Goal: Task Accomplishment & Management: Use online tool/utility

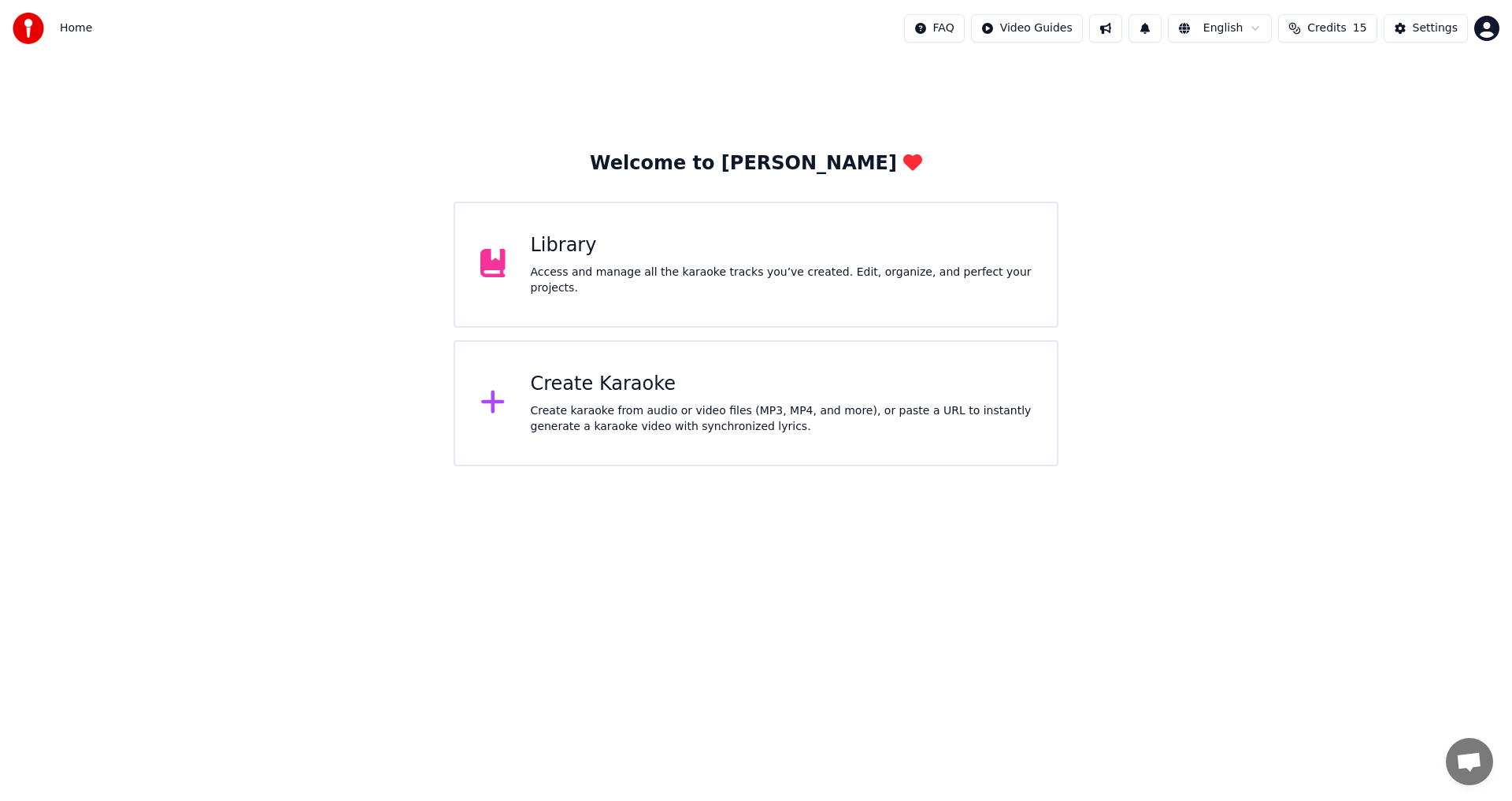
click at [681, 397] on div "Create Karaoke Create karaoke from audio or video files (MP3, MP4, and more), o…" at bounding box center [781, 403] width 502 height 63
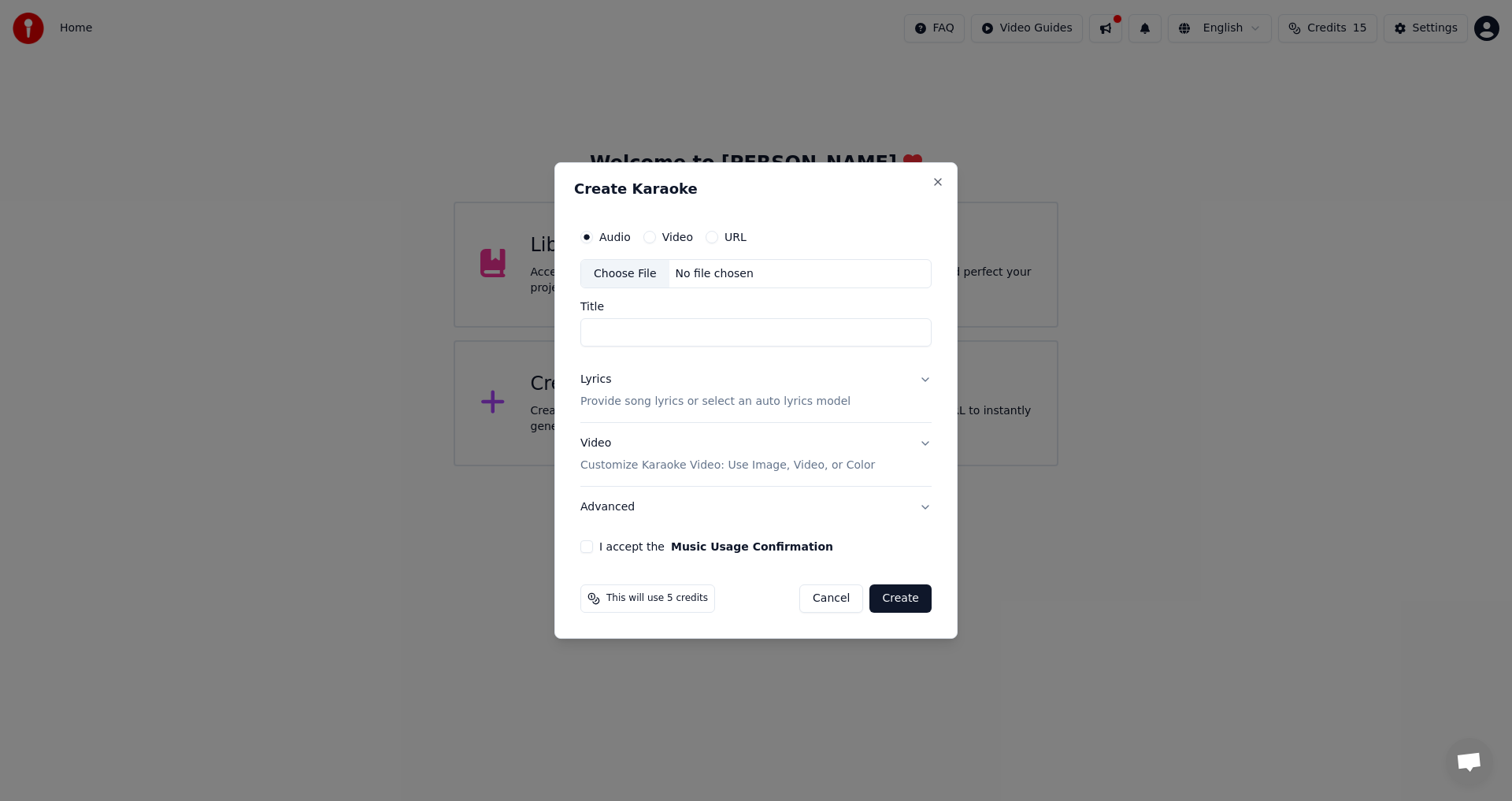
click at [636, 268] on div "Choose File" at bounding box center [624, 274] width 88 height 29
type input "**********"
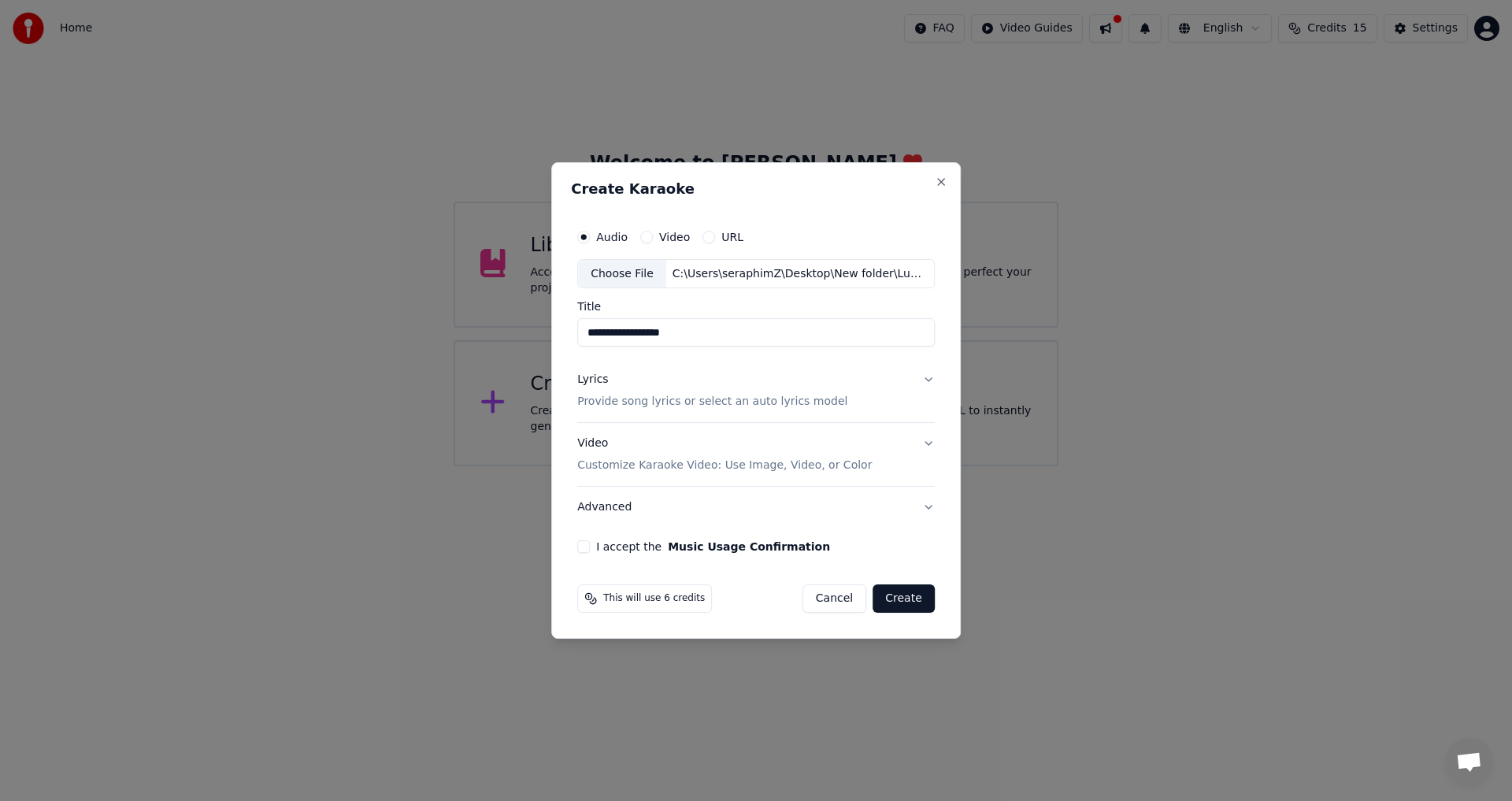
click at [902, 378] on button "Lyrics Provide song lyrics or select an auto lyrics model" at bounding box center [756, 391] width 357 height 63
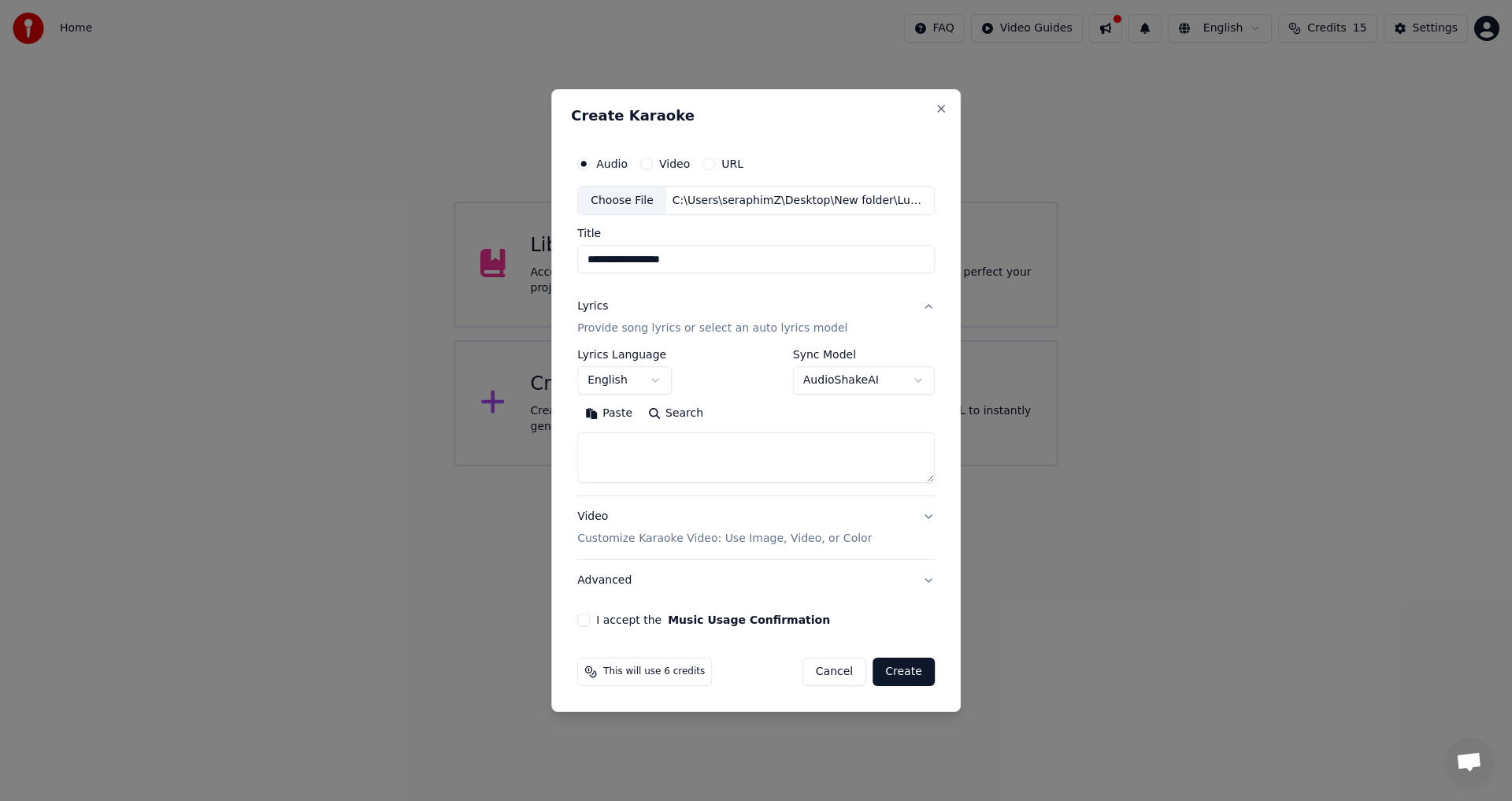
click at [658, 449] on textarea at bounding box center [756, 458] width 357 height 50
paste textarea "**********"
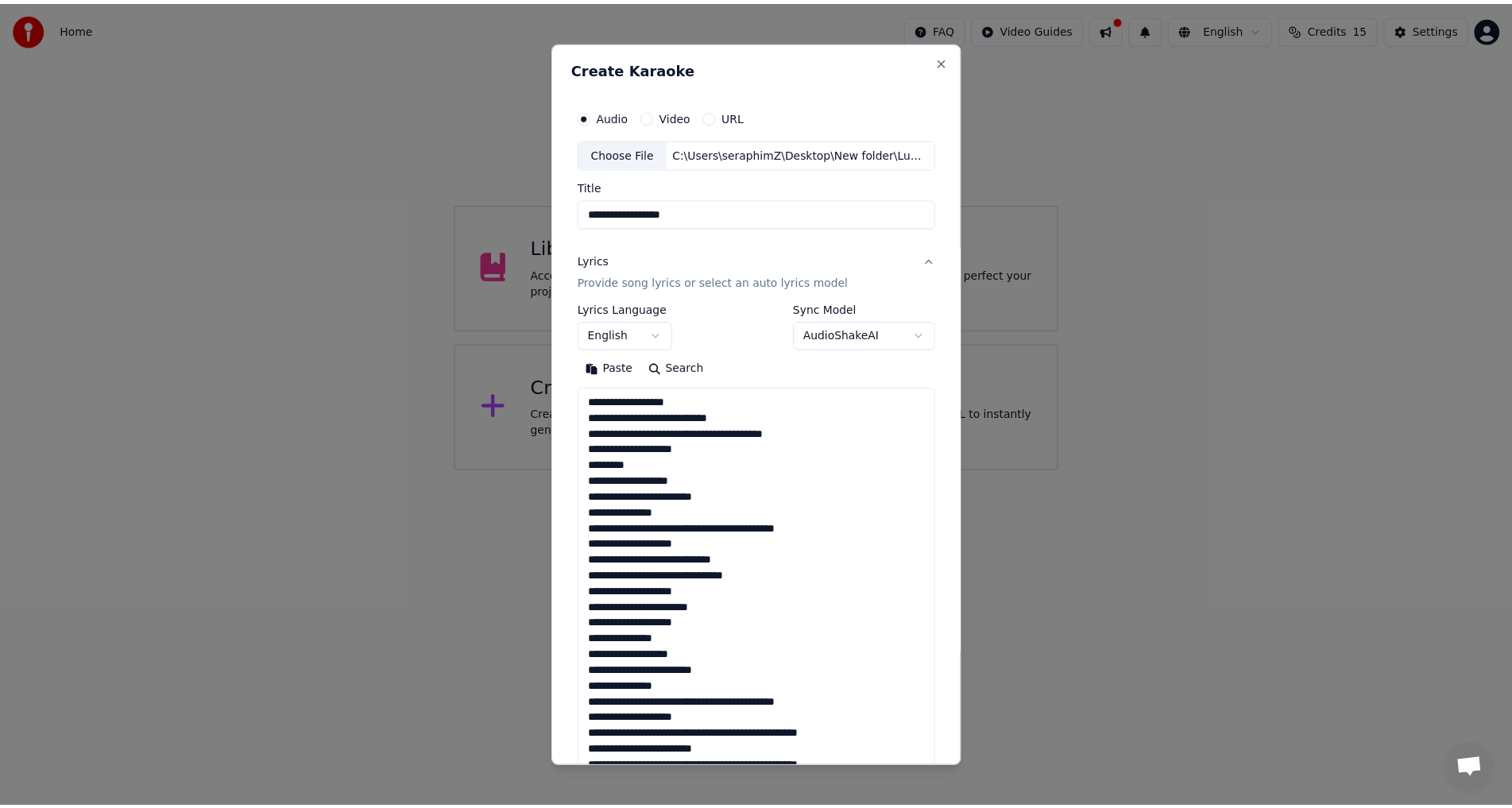
scroll to position [543, 0]
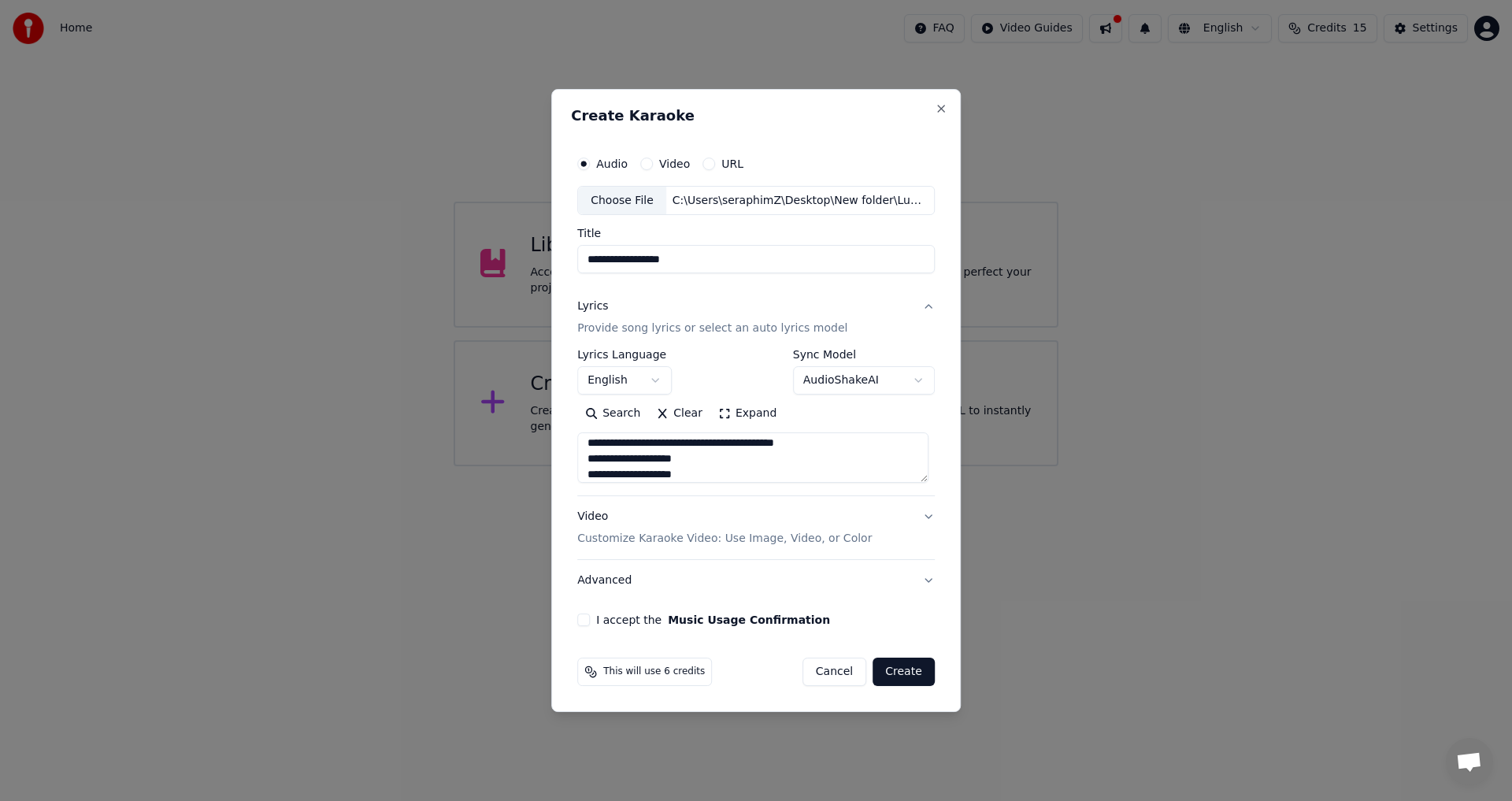
type textarea "**********"
click at [922, 516] on button "Video Customize Karaoke Video: Use Image, Video, or Color" at bounding box center [756, 528] width 357 height 63
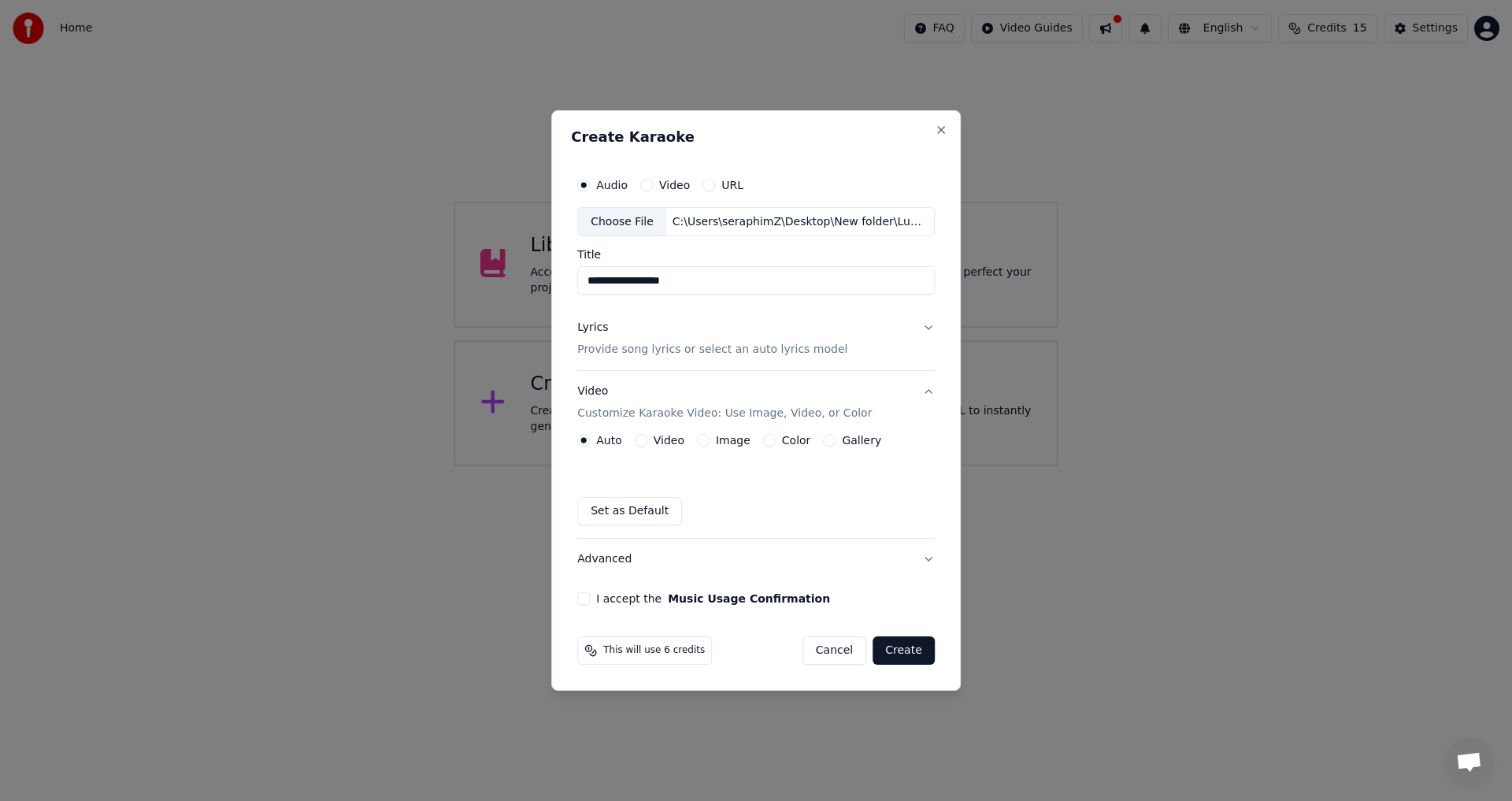
click at [641, 434] on button "Video" at bounding box center [641, 439] width 12 height 12
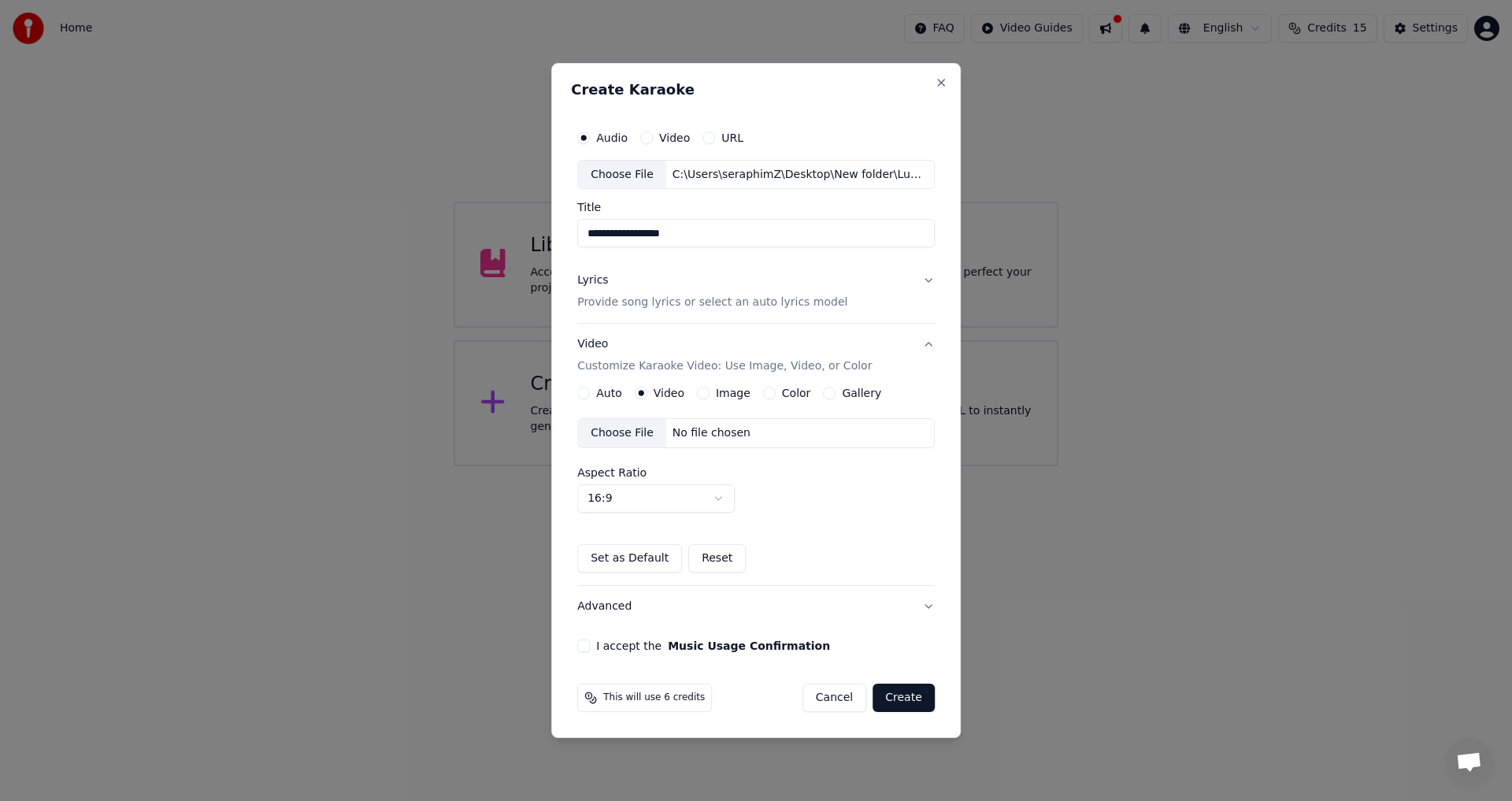
click at [635, 429] on div "Choose File" at bounding box center [622, 433] width 88 height 29
click at [590, 649] on button "I accept the Music Usage Confirmation" at bounding box center [583, 645] width 12 height 12
click at [705, 605] on button "Advanced" at bounding box center [756, 605] width 357 height 41
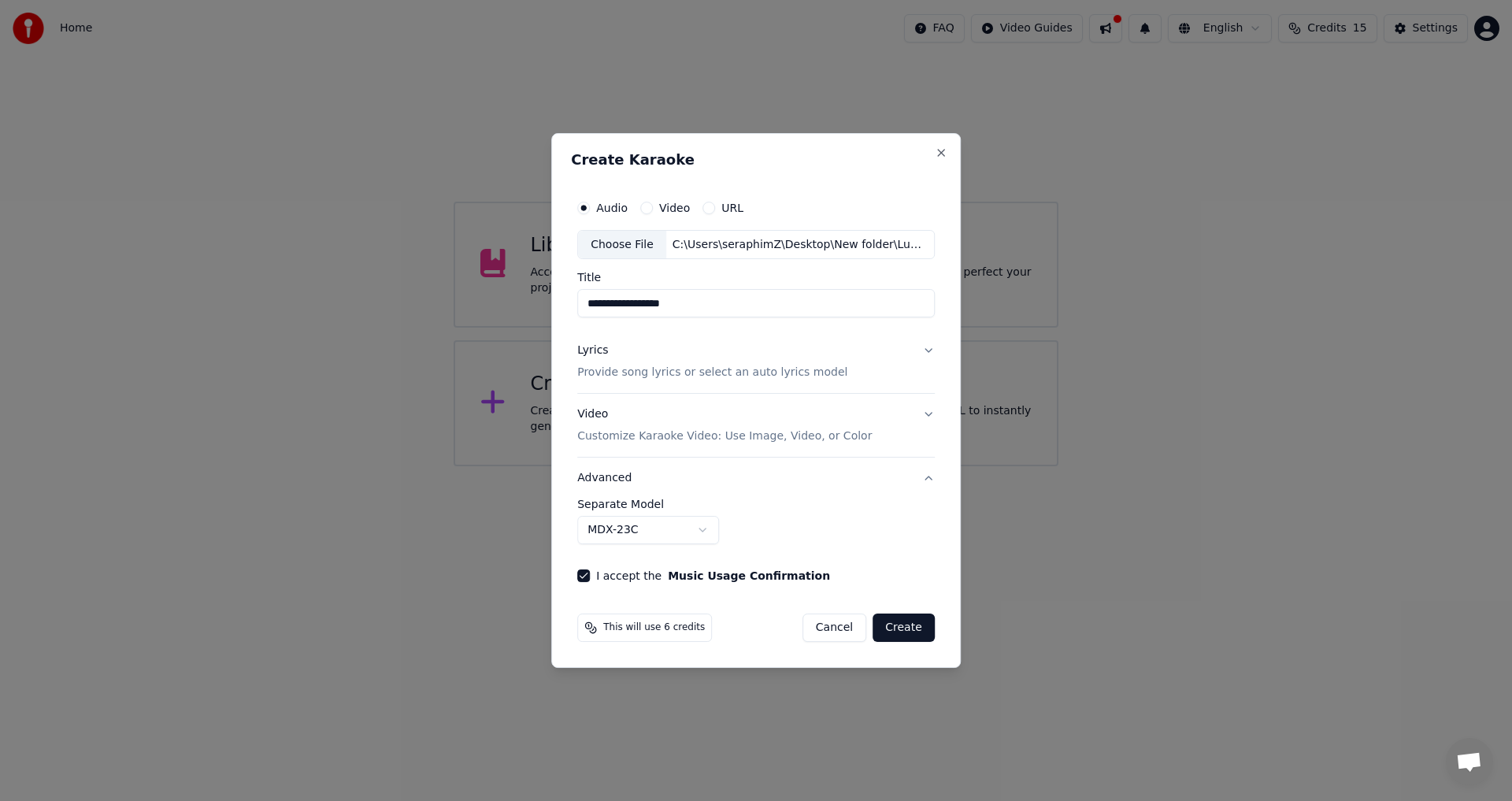
click at [681, 466] on body "**********" at bounding box center [756, 233] width 1512 height 466
click at [751, 466] on body "**********" at bounding box center [756, 233] width 1512 height 466
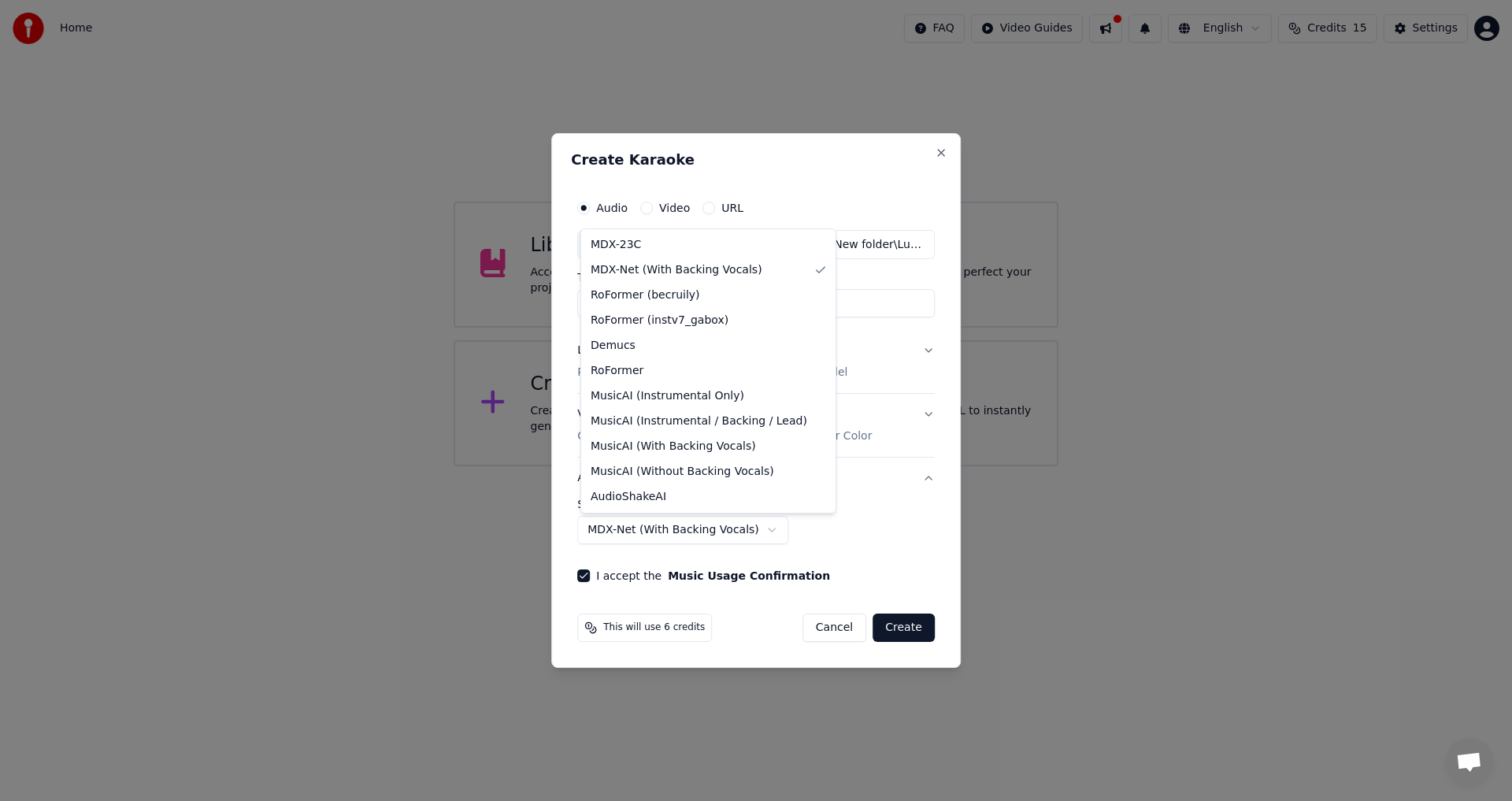
select select "**********"
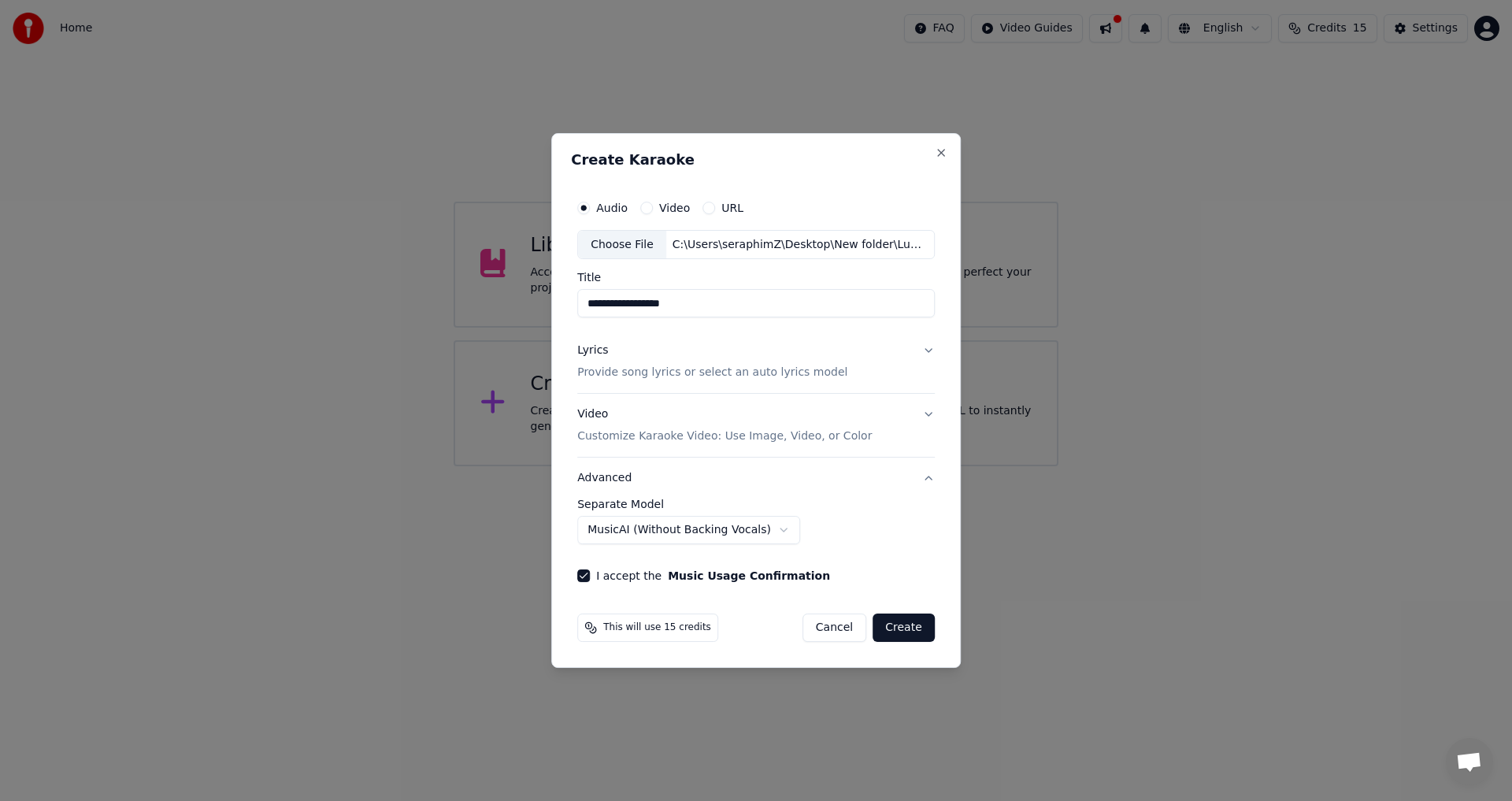
click at [723, 306] on input "**********" at bounding box center [756, 304] width 357 height 29
click at [911, 368] on button "Lyrics Provide song lyrics or select an auto lyrics model" at bounding box center [756, 362] width 357 height 63
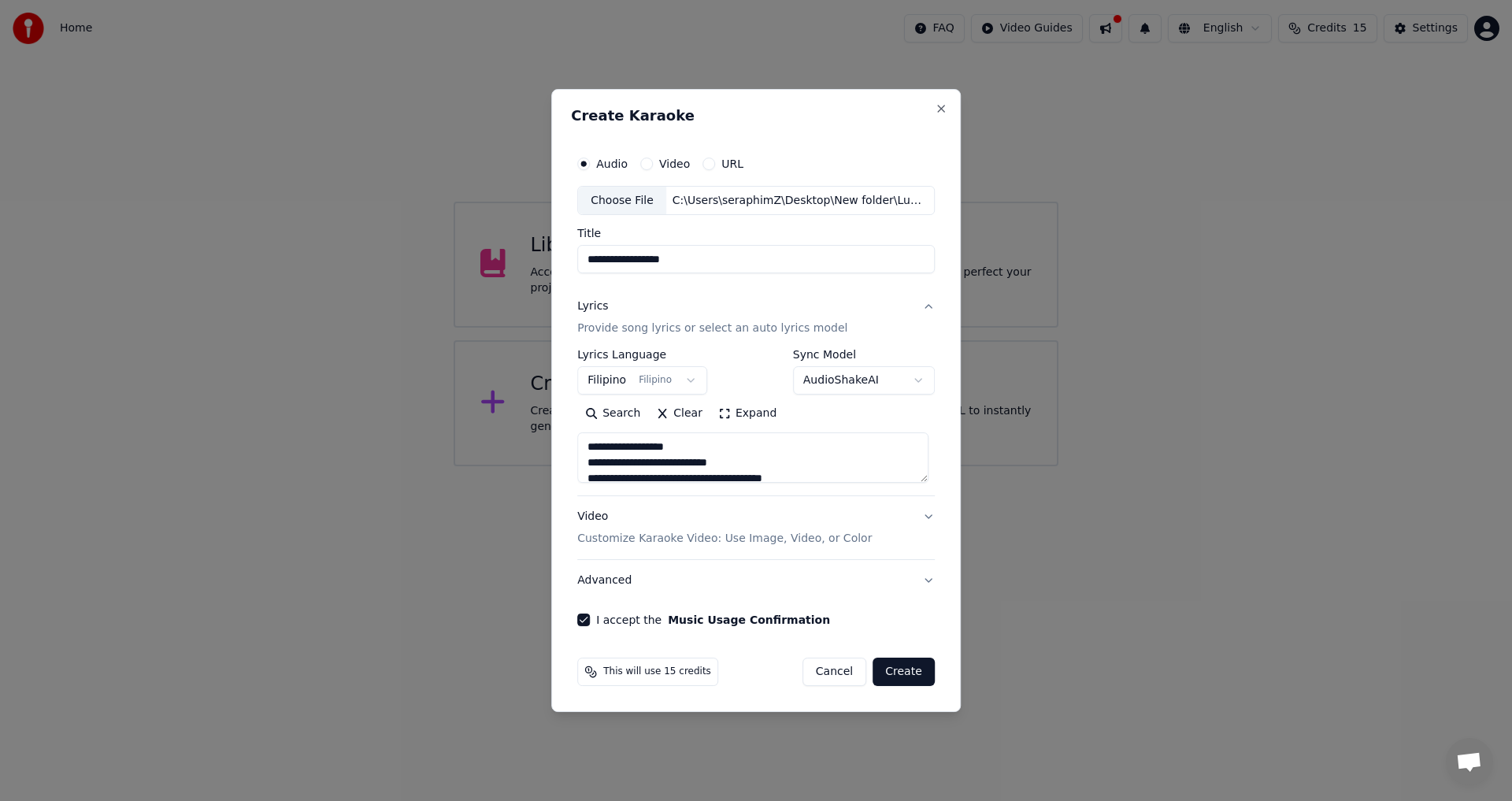
click at [926, 350] on label "Sync Model" at bounding box center [863, 355] width 142 height 11
click at [926, 303] on button "Lyrics Provide song lyrics or select an auto lyrics model" at bounding box center [756, 318] width 357 height 63
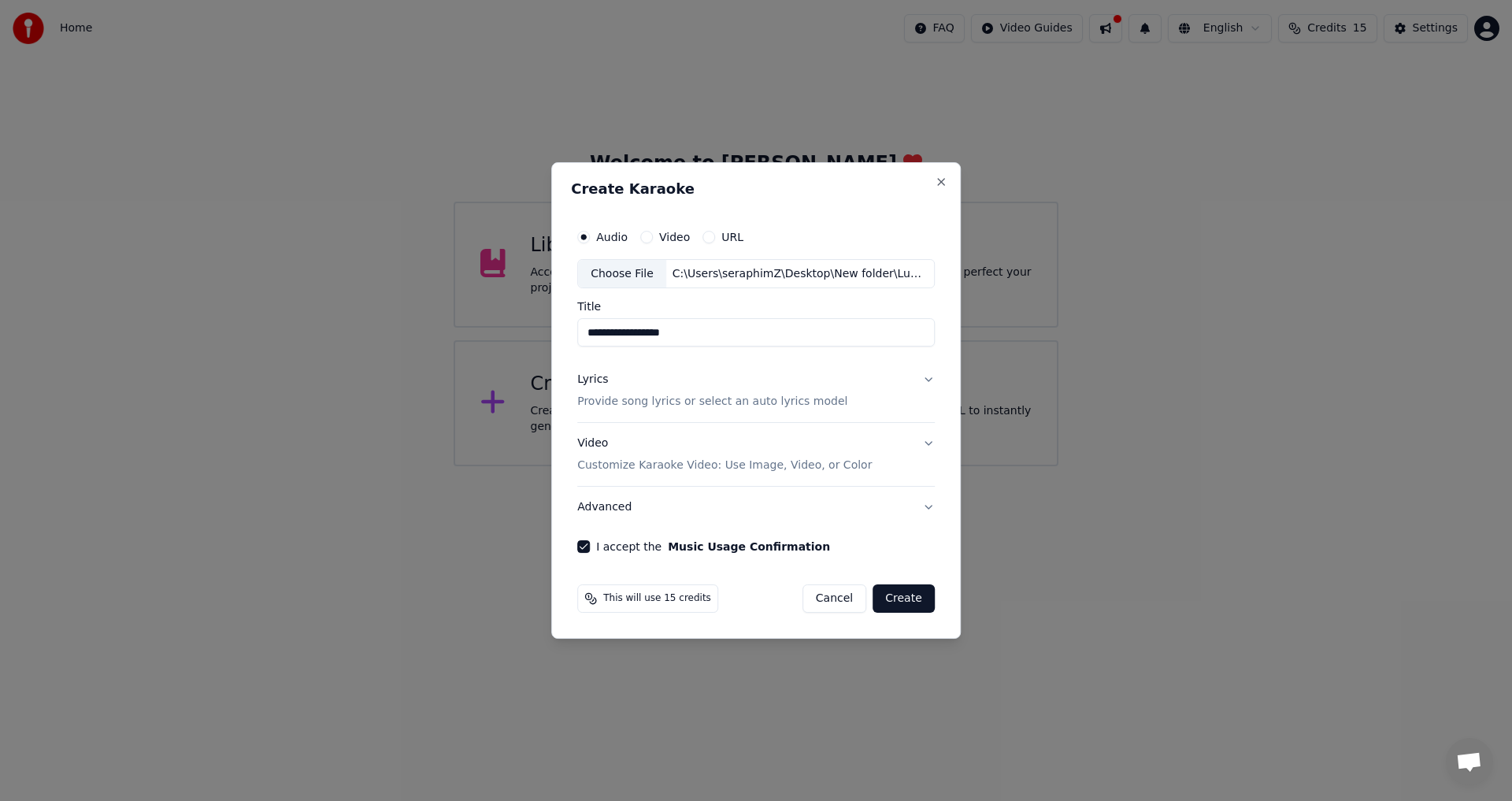
click at [918, 442] on button "Video Customize Karaoke Video: Use Image, Video, or Color" at bounding box center [756, 455] width 357 height 63
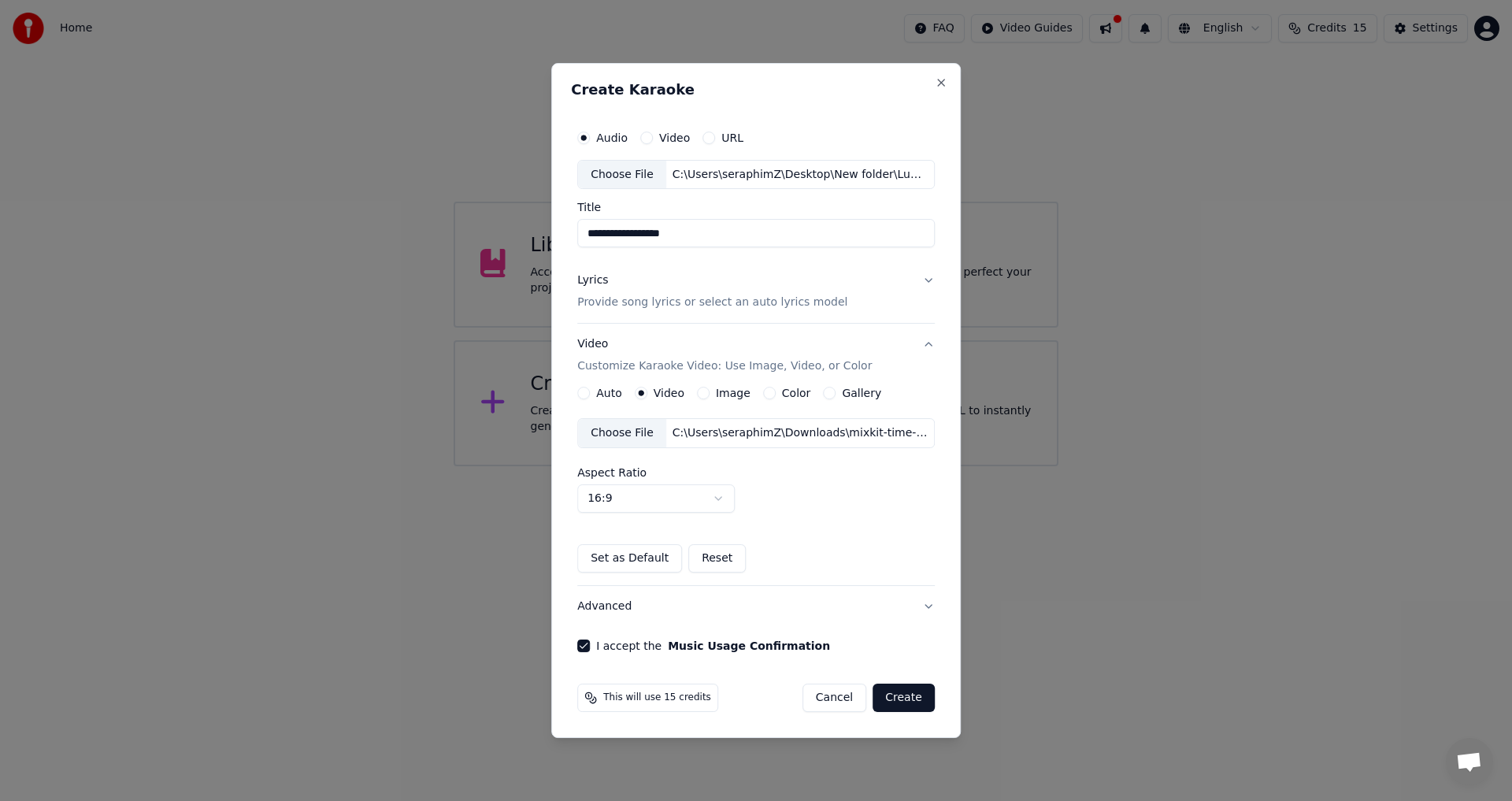
click at [929, 355] on button "Video Customize Karaoke Video: Use Image, Video, or Color" at bounding box center [756, 355] width 357 height 63
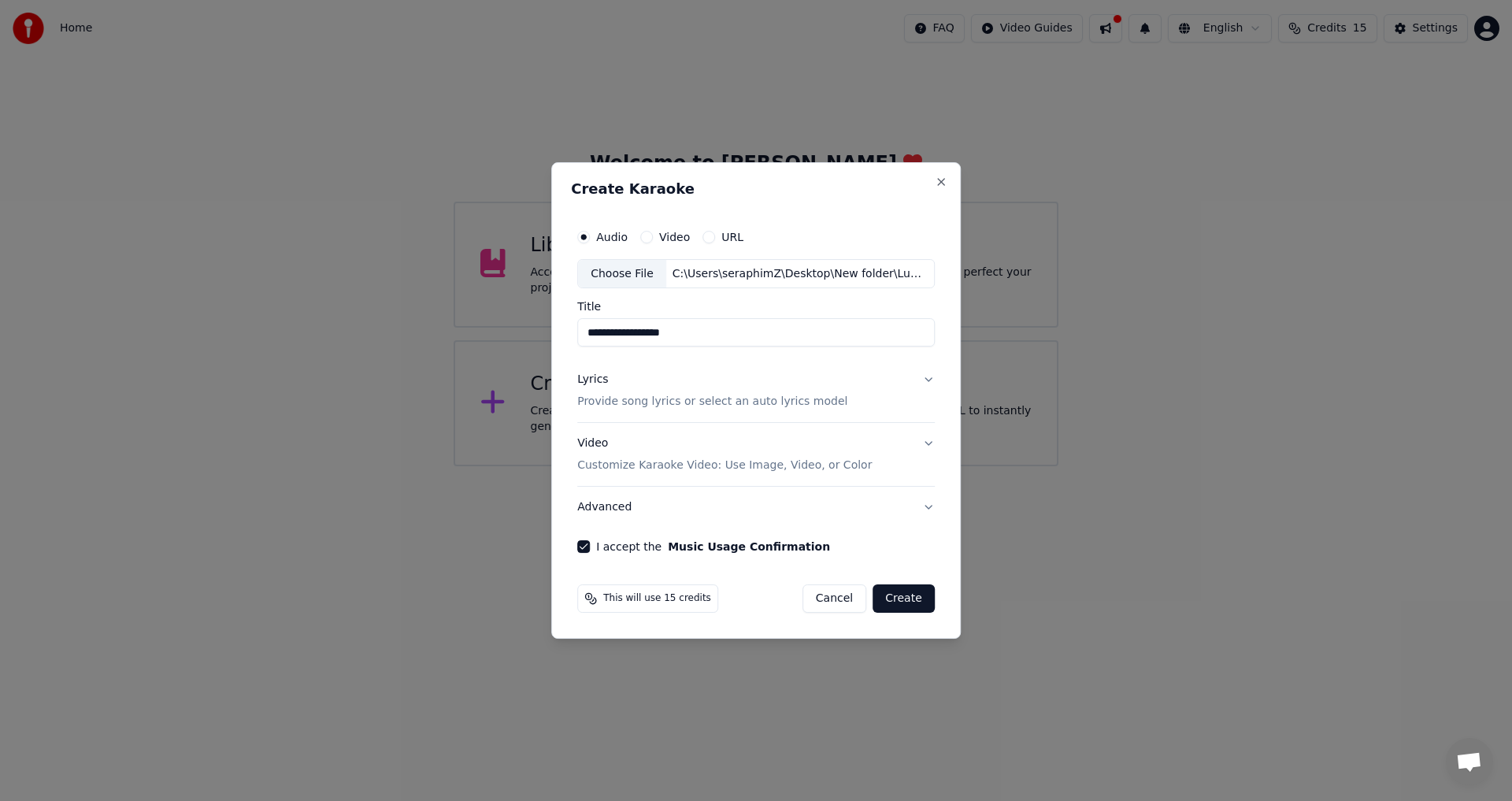
click at [691, 326] on input "**********" at bounding box center [756, 334] width 357 height 29
drag, startPoint x: 603, startPoint y: 333, endPoint x: 384, endPoint y: 334, distance: 219.0
click at [389, 334] on body "**********" at bounding box center [756, 233] width 1512 height 466
click at [708, 330] on input "**********" at bounding box center [756, 334] width 357 height 29
click at [726, 333] on input "**********" at bounding box center [756, 334] width 357 height 29
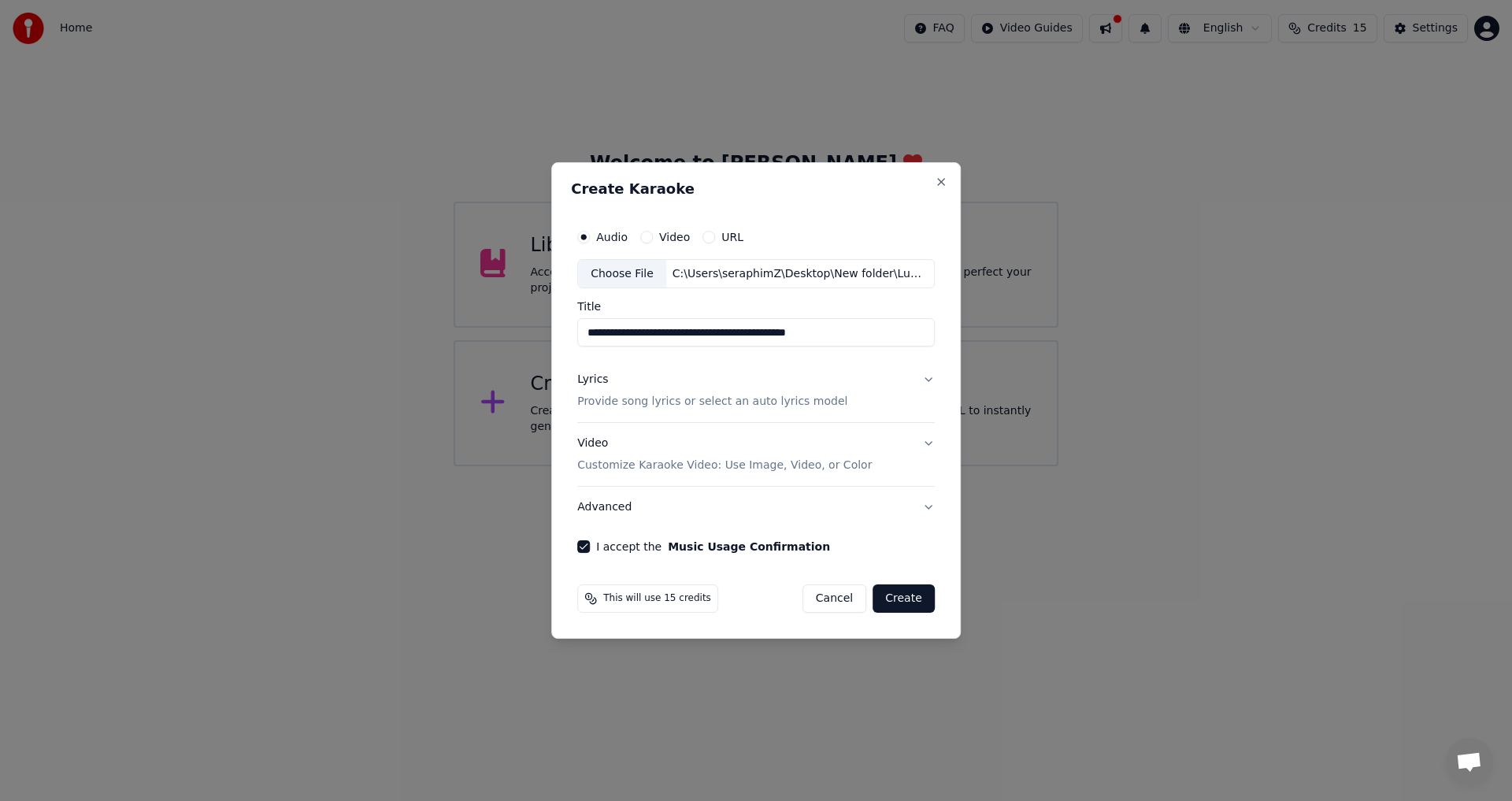
click at [865, 332] on input "**********" at bounding box center [756, 334] width 357 height 29
click at [728, 333] on input "**********" at bounding box center [756, 334] width 357 height 29
click at [866, 328] on input "**********" at bounding box center [756, 334] width 357 height 29
click at [875, 334] on input "**********" at bounding box center [756, 334] width 357 height 29
click at [796, 333] on input "**********" at bounding box center [756, 334] width 357 height 29
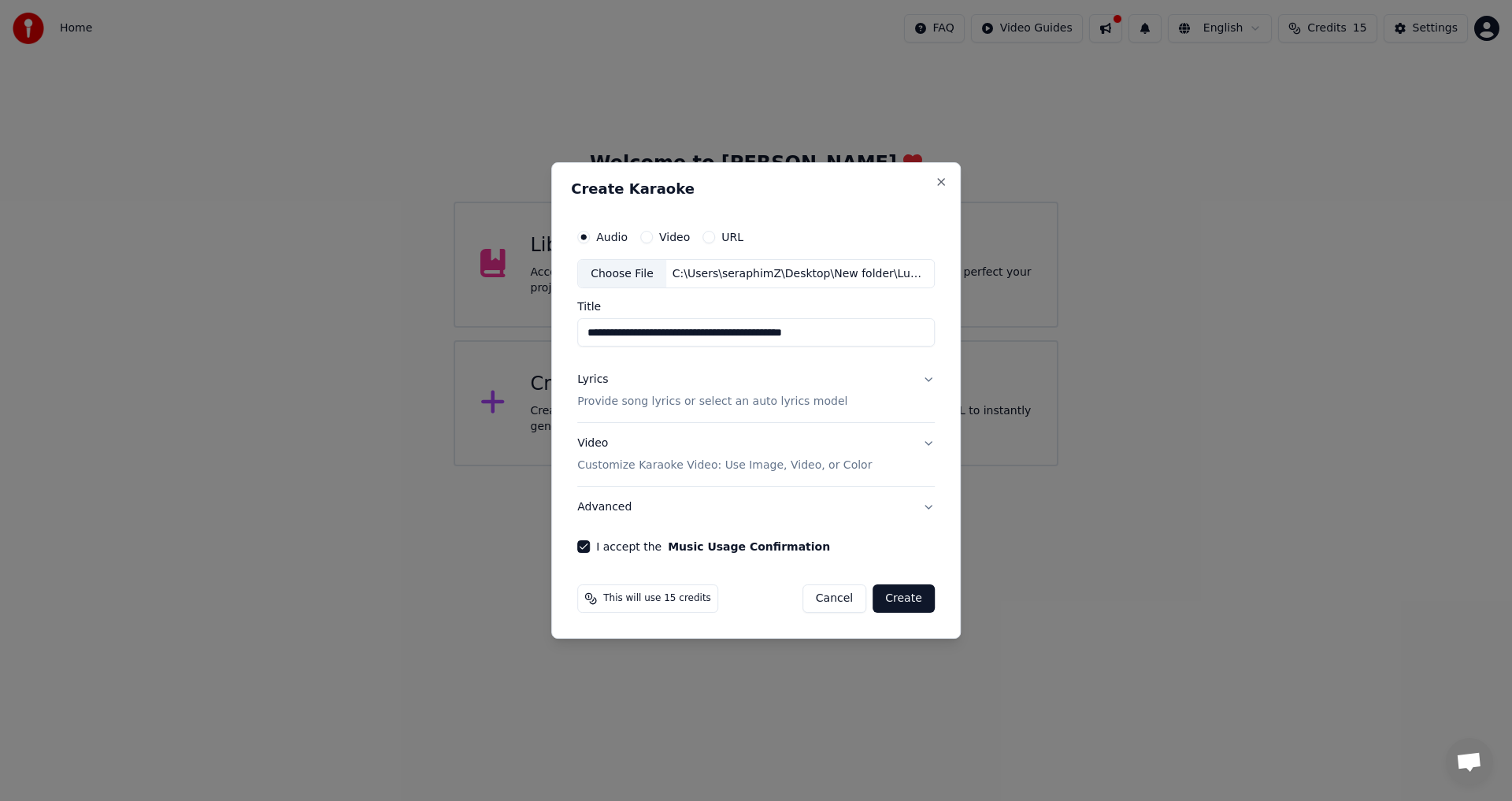
click at [860, 333] on input "**********" at bounding box center [756, 334] width 357 height 29
type input "**********"
click at [891, 600] on button "Create" at bounding box center [903, 599] width 62 height 29
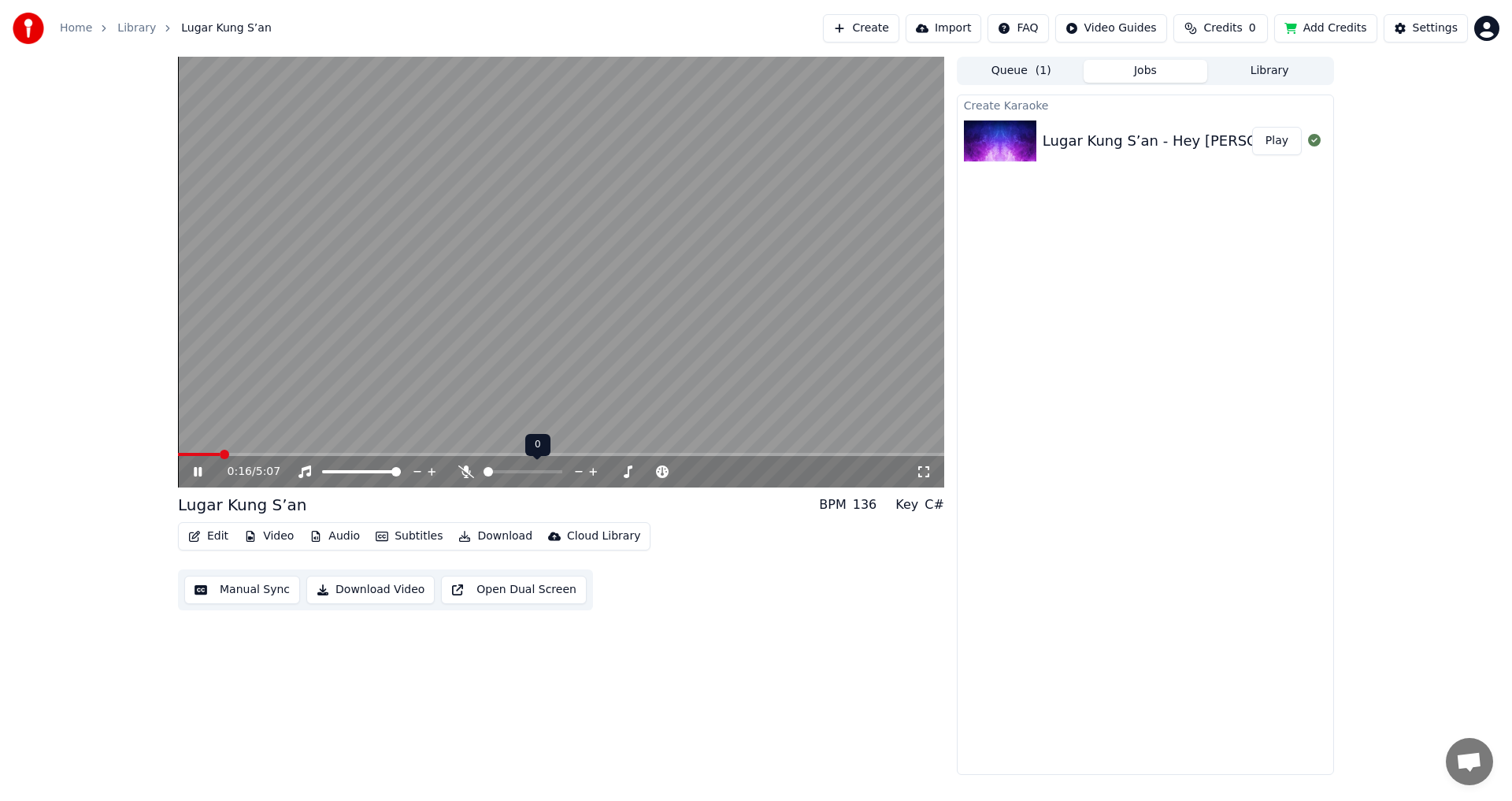
click at [484, 467] on span at bounding box center [488, 471] width 10 height 10
click at [273, 452] on span at bounding box center [561, 453] width 766 height 3
click at [296, 452] on span at bounding box center [561, 453] width 766 height 3
click at [316, 452] on span at bounding box center [561, 453] width 766 height 3
click at [331, 452] on span at bounding box center [561, 453] width 766 height 3
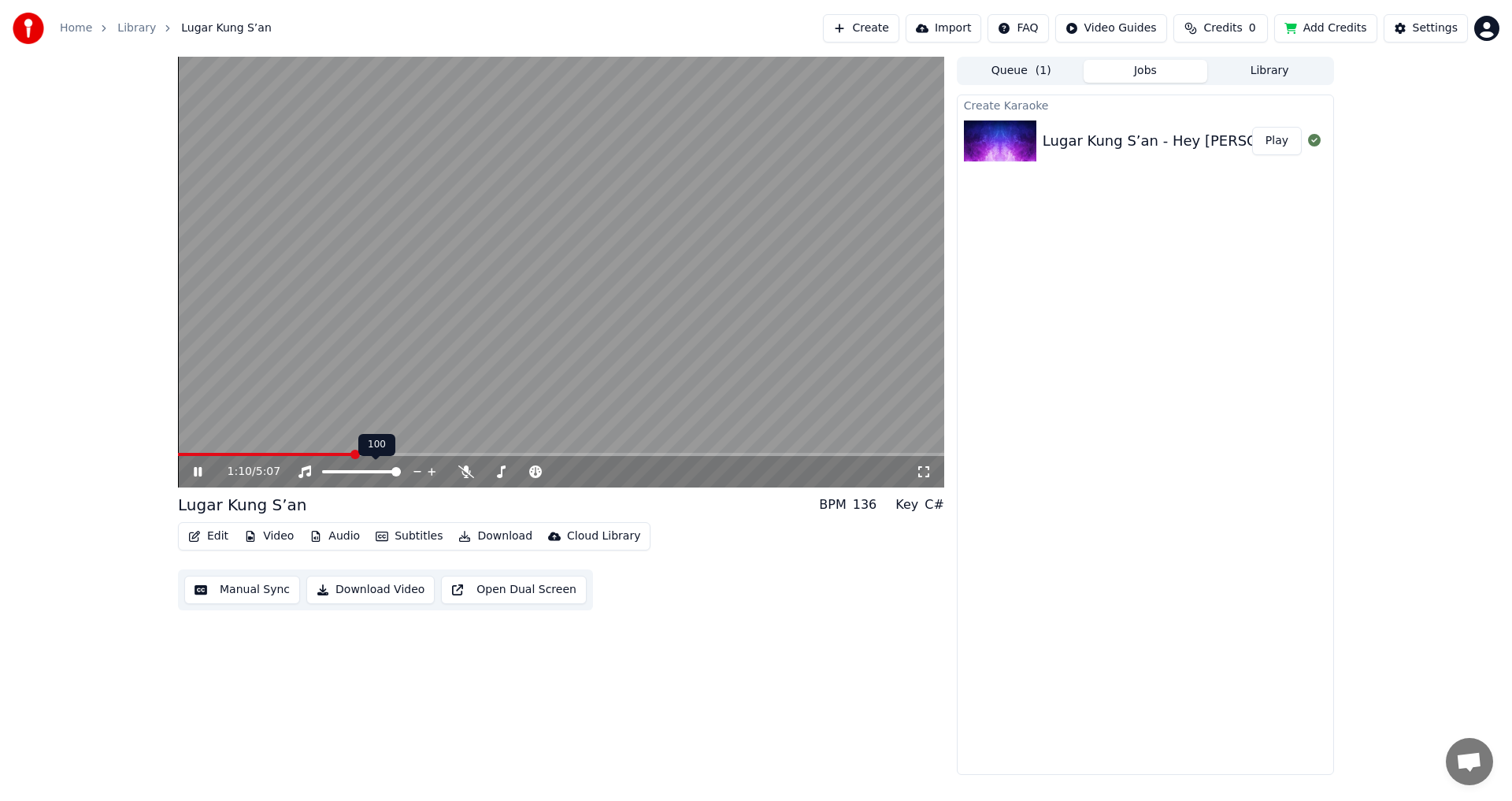
click at [352, 452] on span at bounding box center [561, 453] width 766 height 3
click at [464, 467] on icon at bounding box center [466, 471] width 16 height 12
click at [464, 467] on icon at bounding box center [465, 471] width 9 height 12
click at [275, 536] on button "Video" at bounding box center [268, 536] width 62 height 22
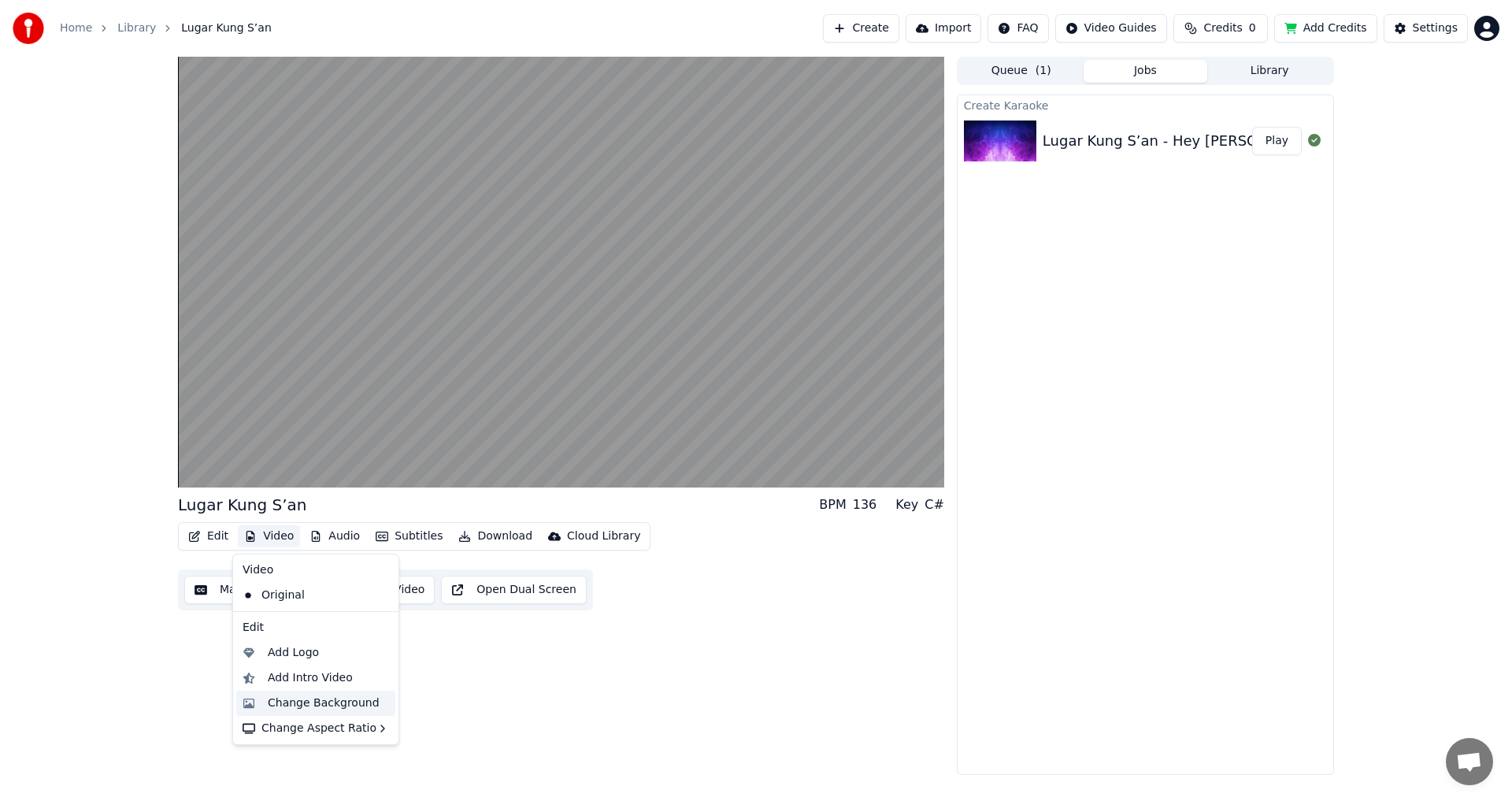
click at [323, 699] on div "Change Background" at bounding box center [324, 703] width 112 height 16
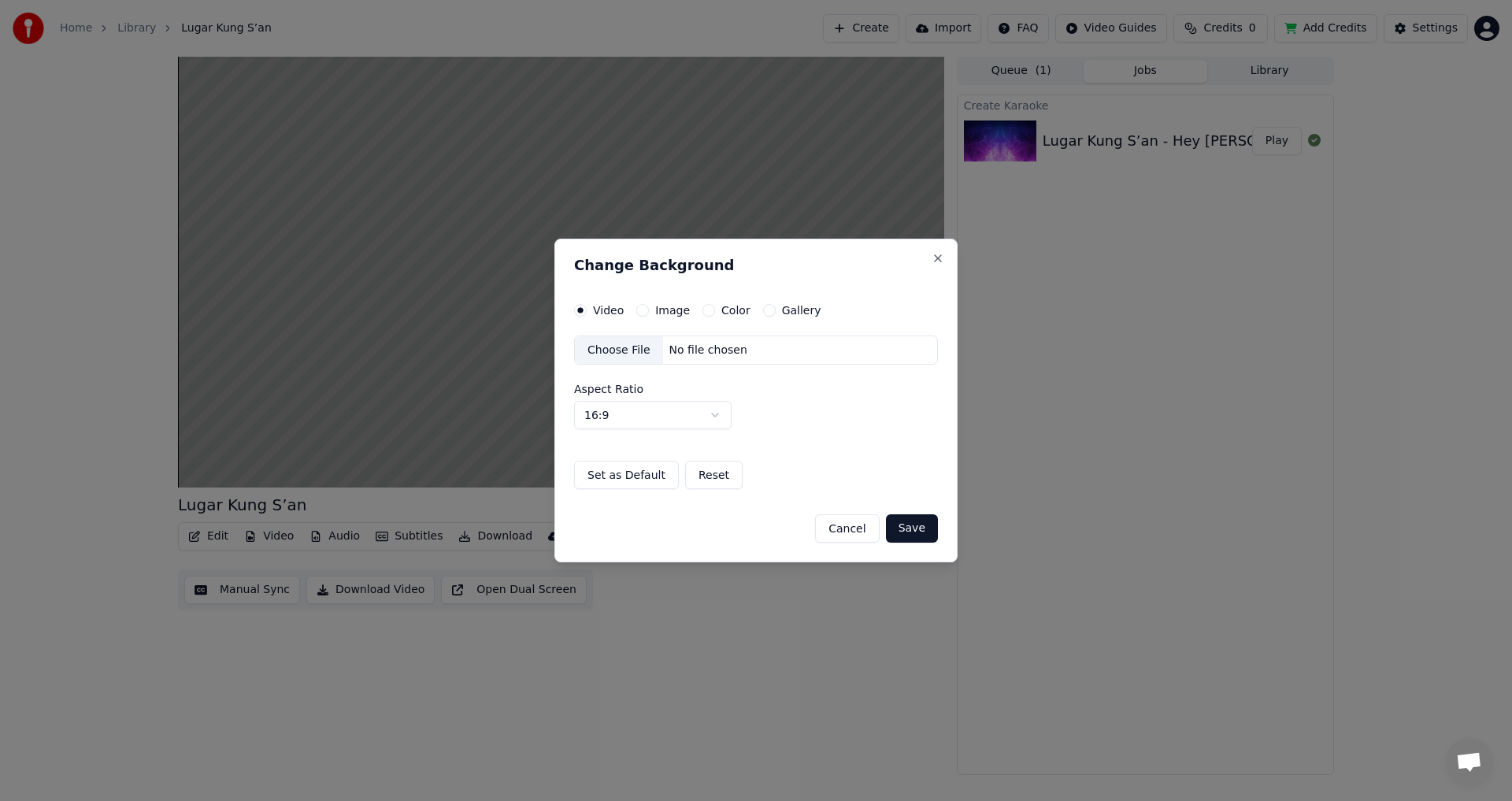
click at [629, 354] on div "Choose File" at bounding box center [619, 351] width 88 height 29
click at [925, 527] on button "Save" at bounding box center [911, 528] width 52 height 29
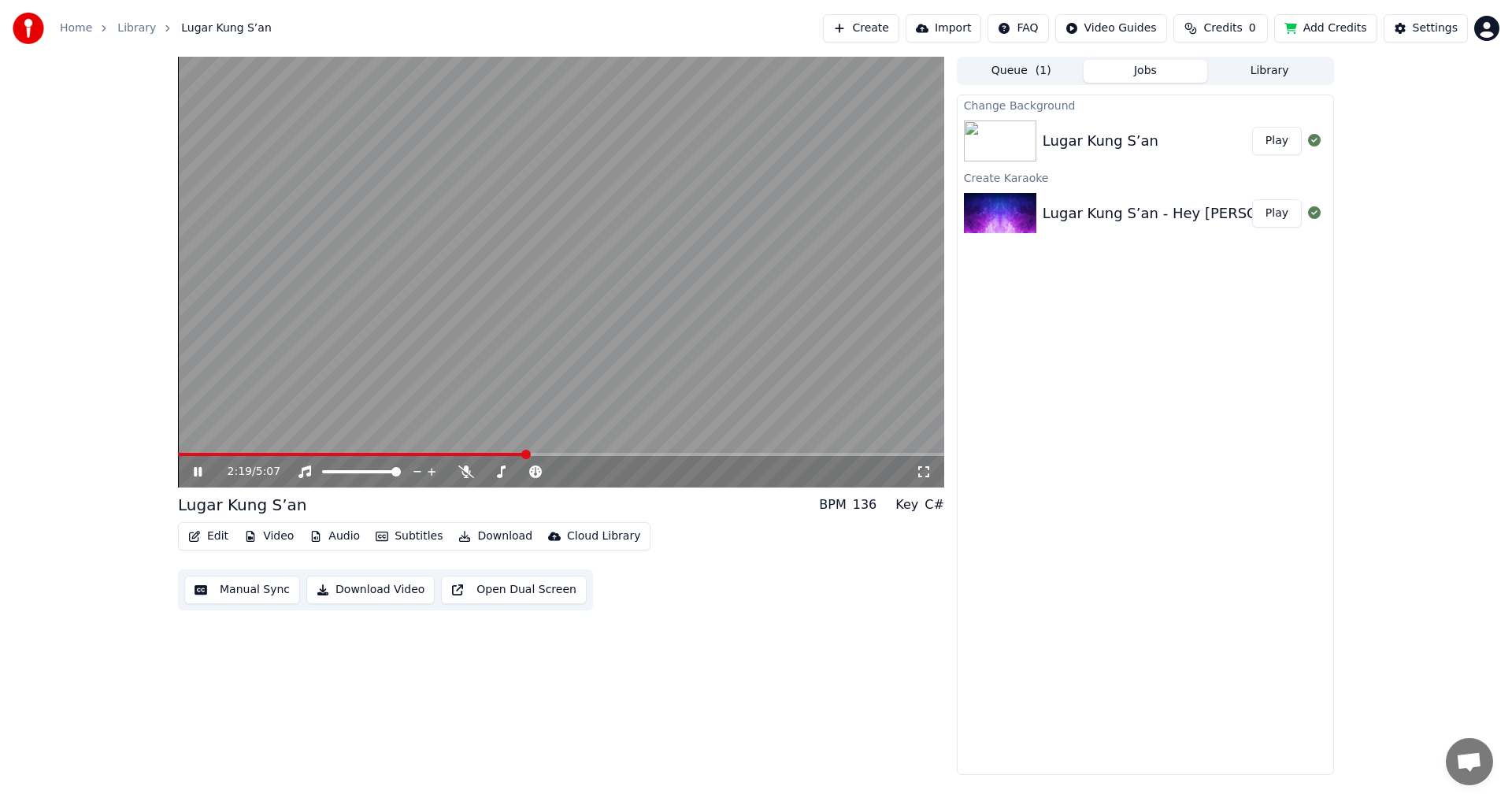
click at [1272, 140] on button "Play" at bounding box center [1276, 141] width 49 height 29
click at [1263, 207] on button "Play" at bounding box center [1276, 214] width 49 height 29
click at [279, 544] on button "Video" at bounding box center [268, 536] width 62 height 22
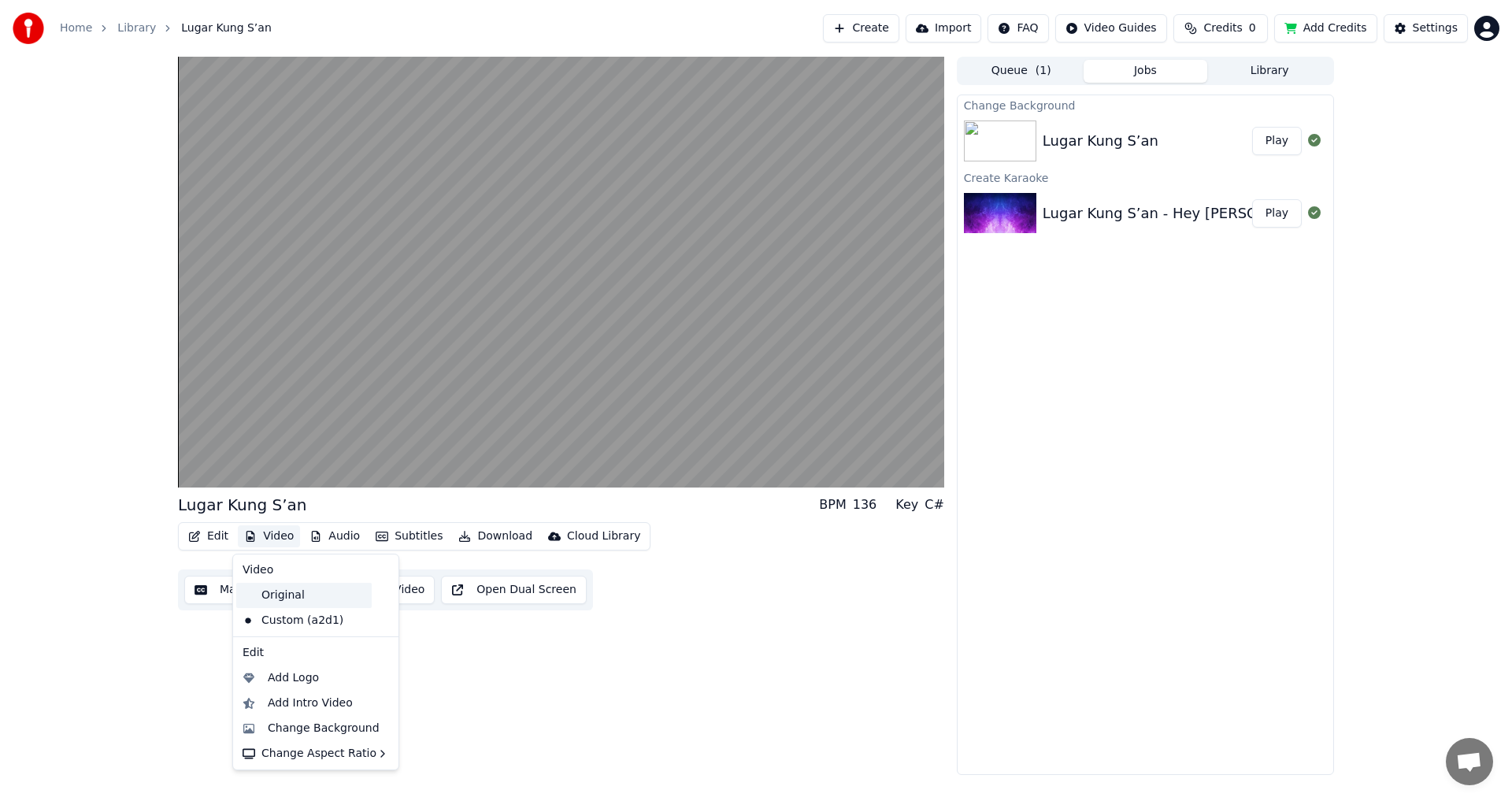
click at [286, 593] on div "Original" at bounding box center [304, 595] width 135 height 26
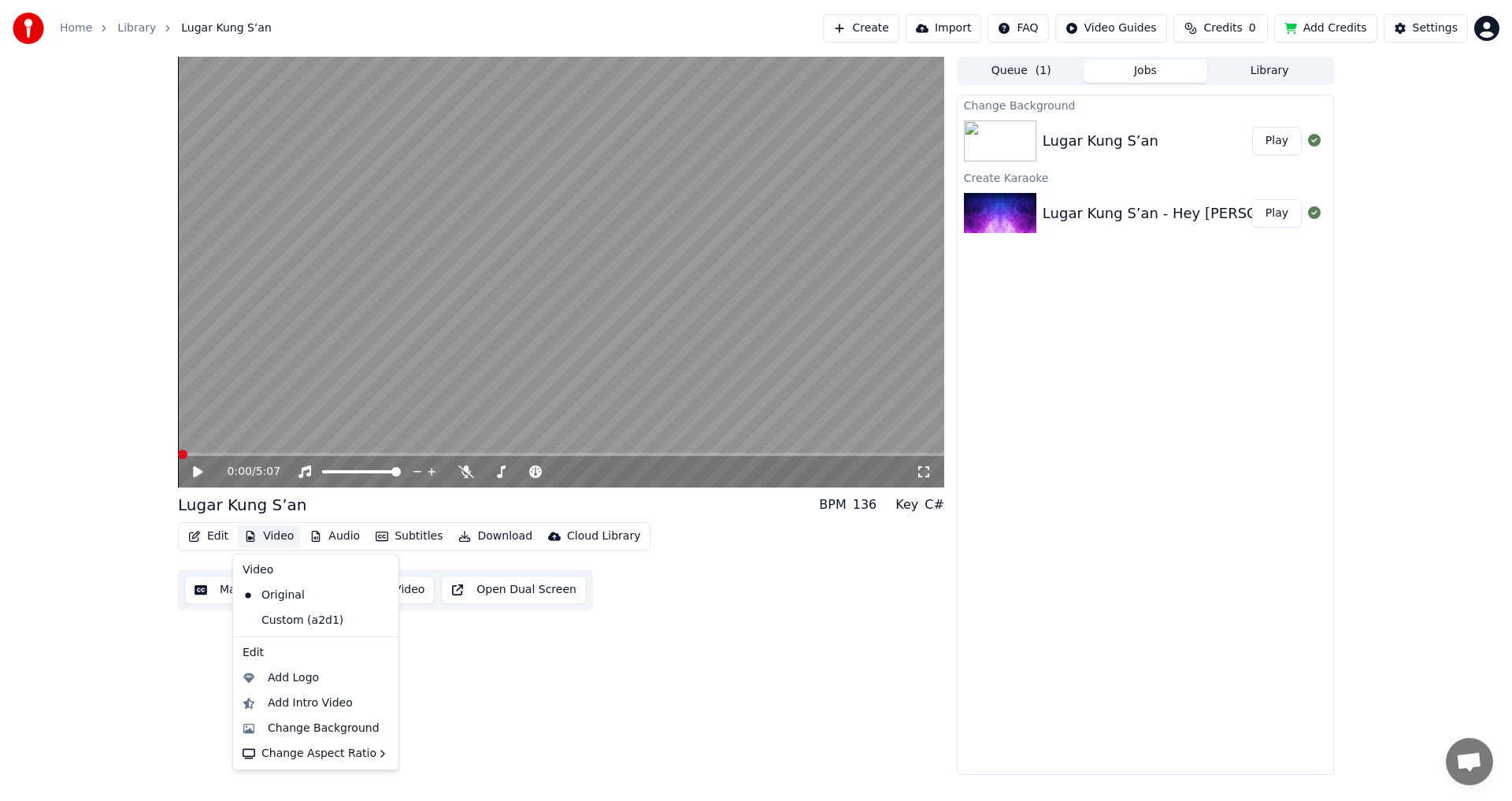
click at [276, 538] on button "Video" at bounding box center [268, 536] width 62 height 22
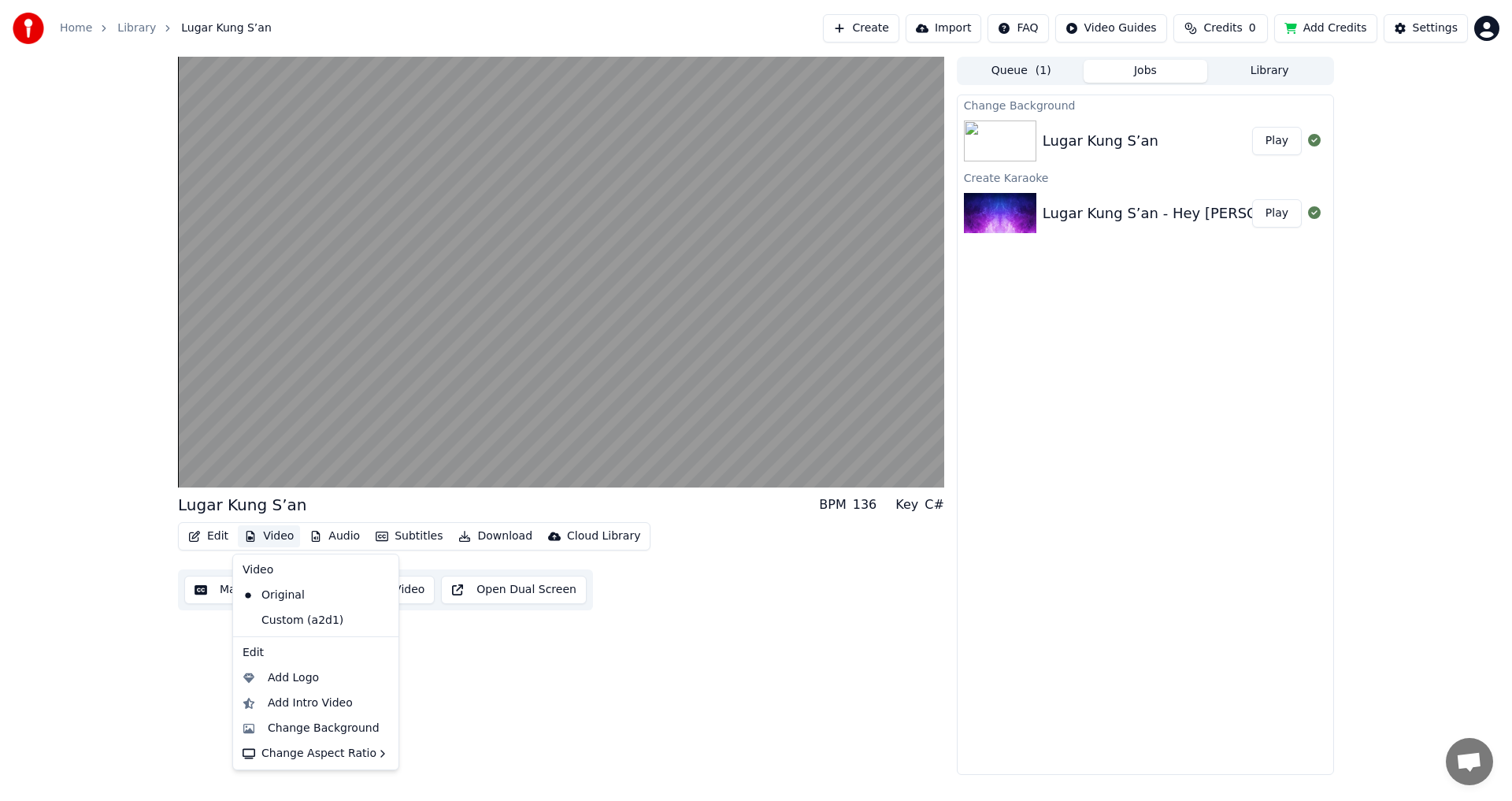
click at [378, 617] on icon at bounding box center [384, 620] width 11 height 12
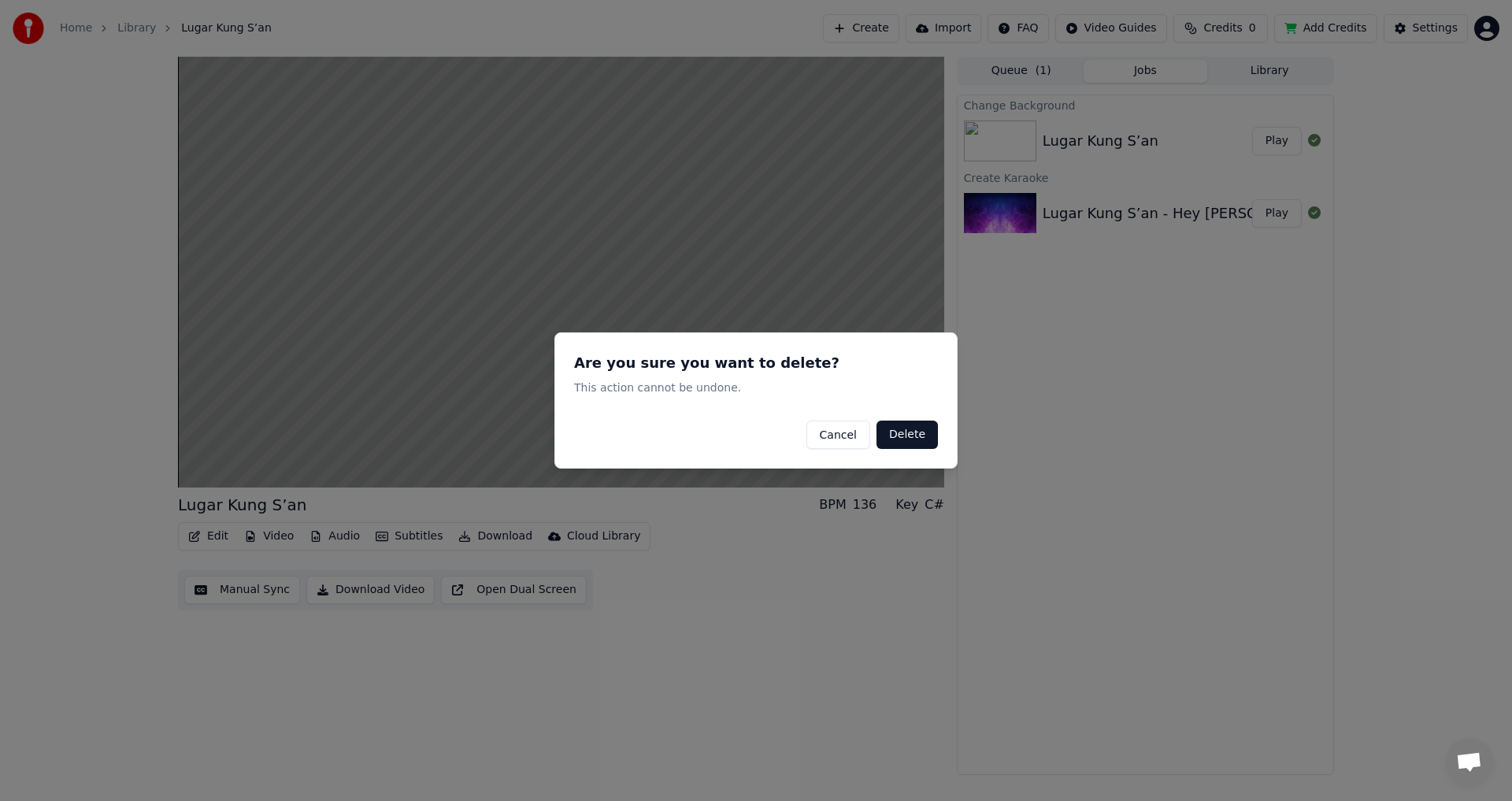
click at [924, 440] on button "Delete" at bounding box center [907, 434] width 62 height 29
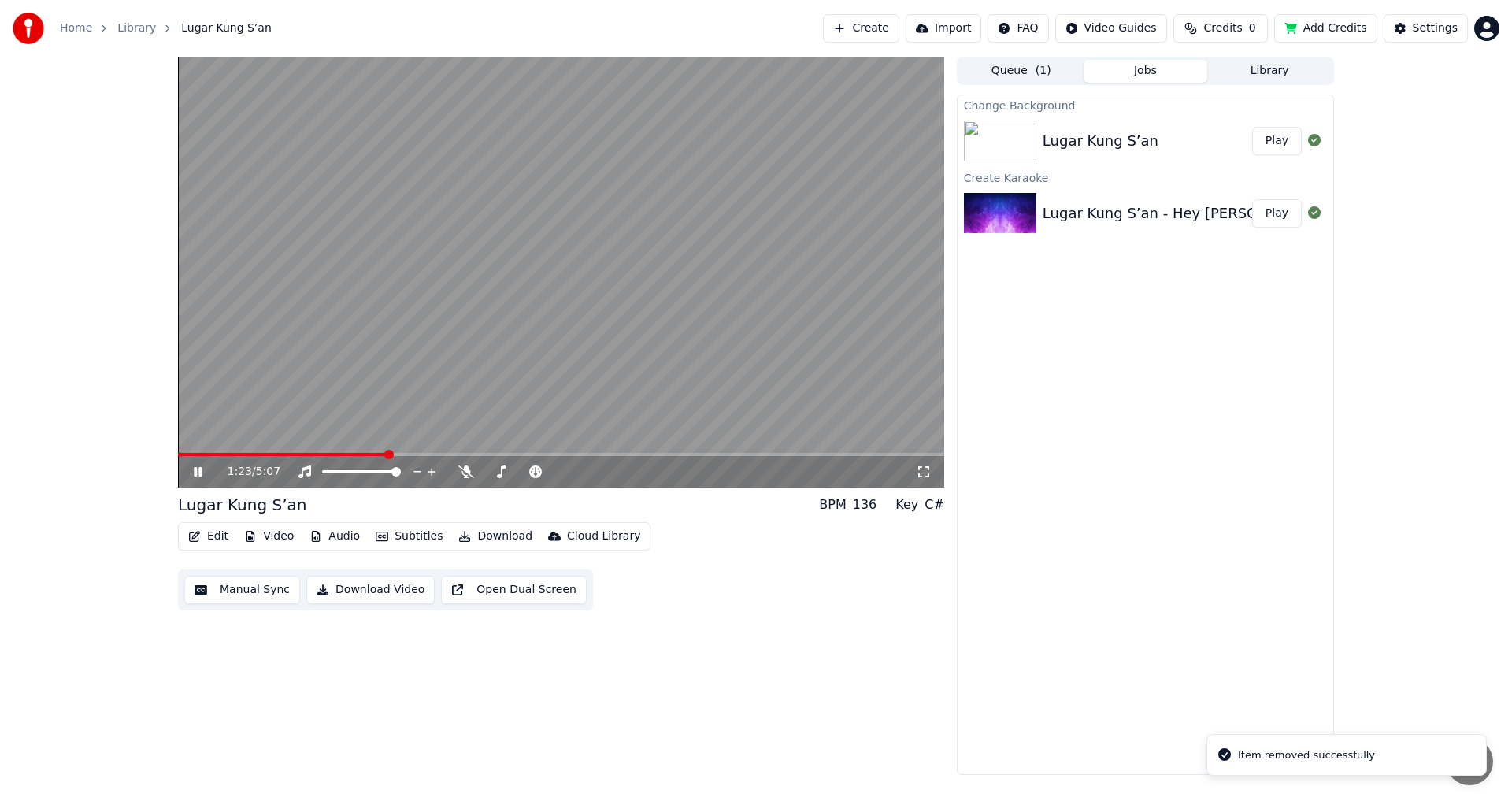
click at [252, 543] on button "Video" at bounding box center [268, 536] width 62 height 22
click at [279, 593] on div "Original" at bounding box center [304, 595] width 135 height 26
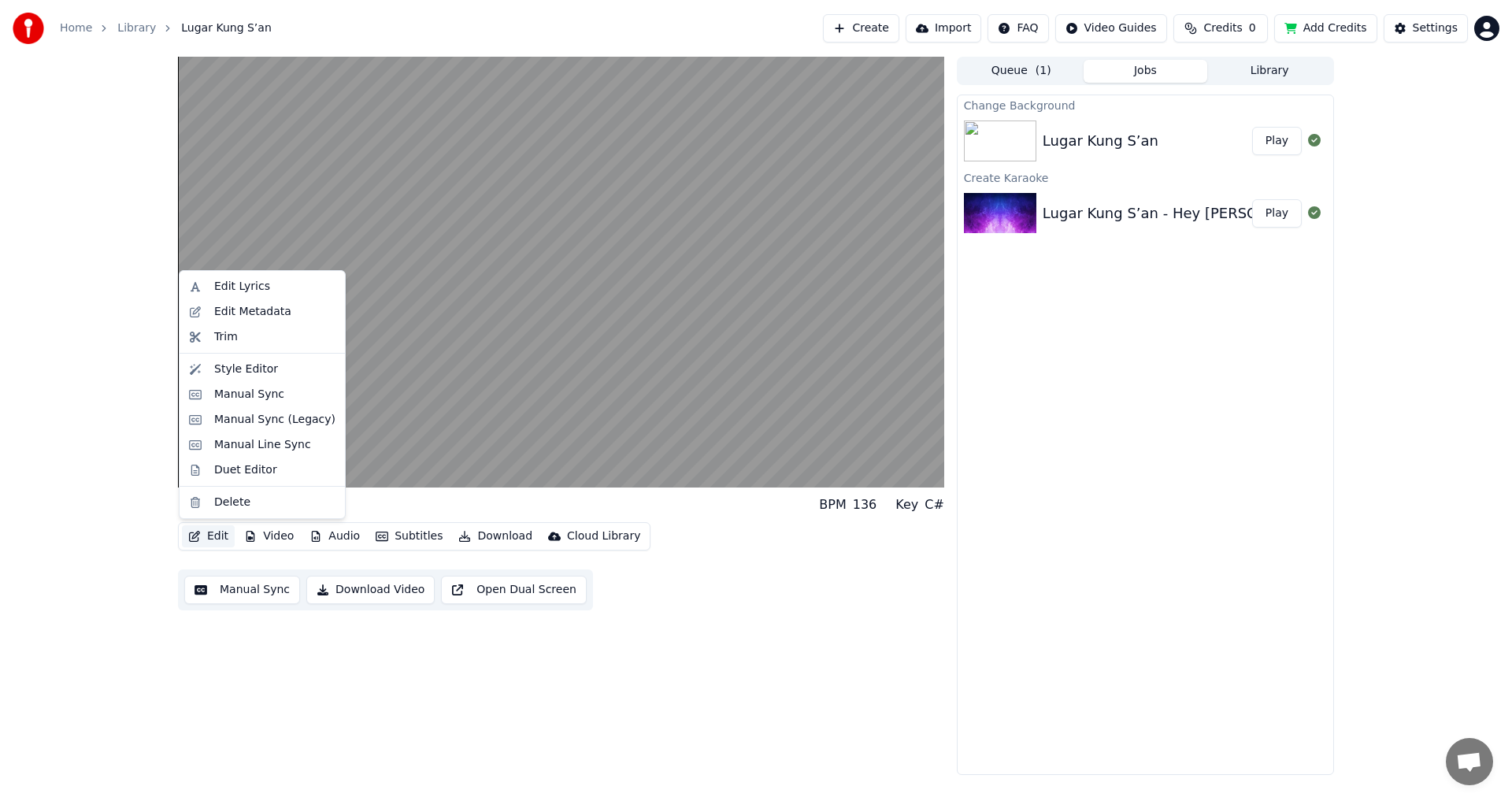
click at [204, 539] on button "Edit" at bounding box center [208, 536] width 53 height 22
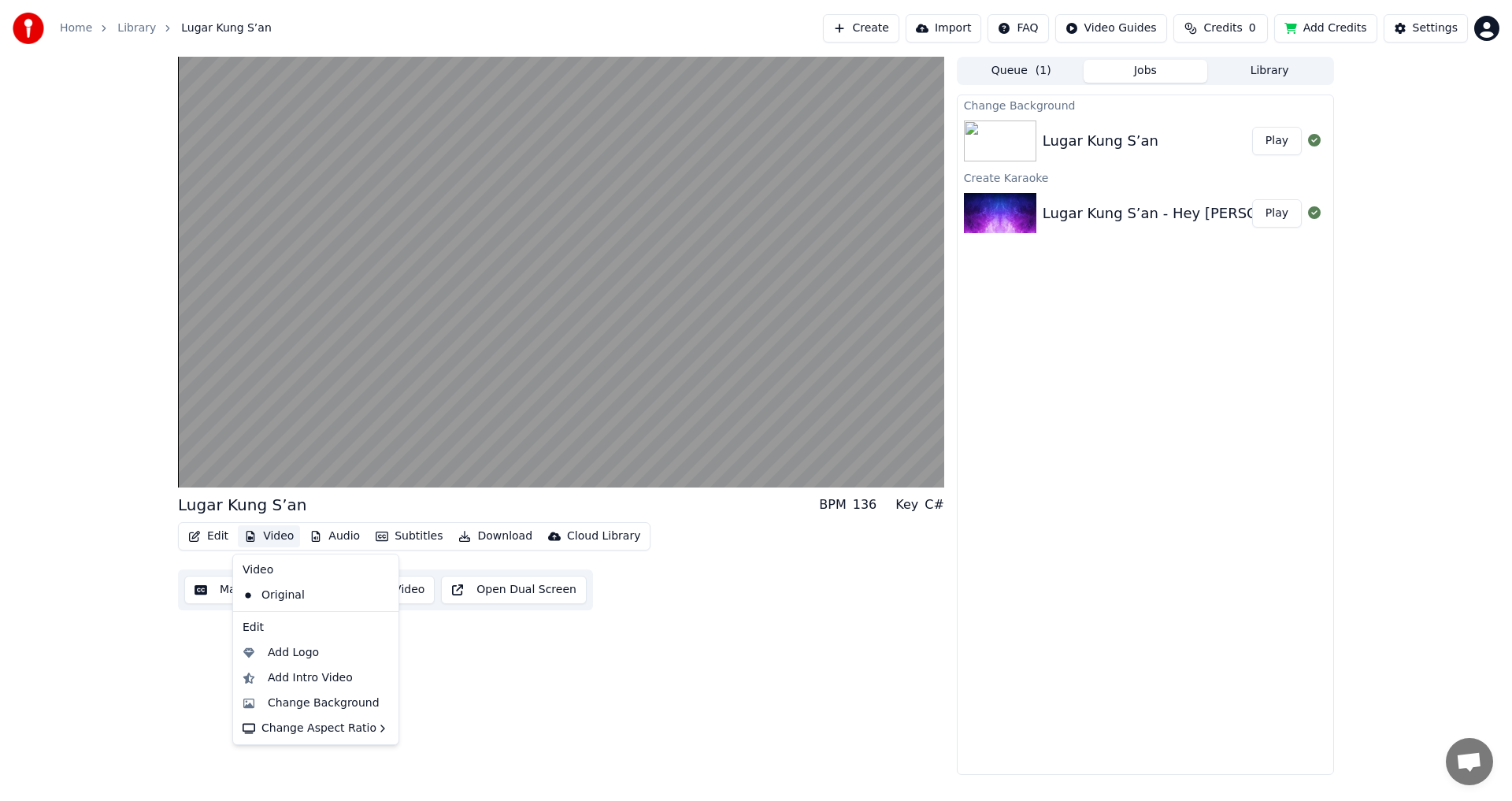
click at [275, 535] on button "Video" at bounding box center [268, 536] width 62 height 22
click at [276, 535] on button "Video" at bounding box center [268, 536] width 62 height 22
click at [294, 598] on div "Original" at bounding box center [304, 595] width 135 height 26
click at [1018, 74] on button "Queue ( 1 )" at bounding box center [1021, 71] width 124 height 23
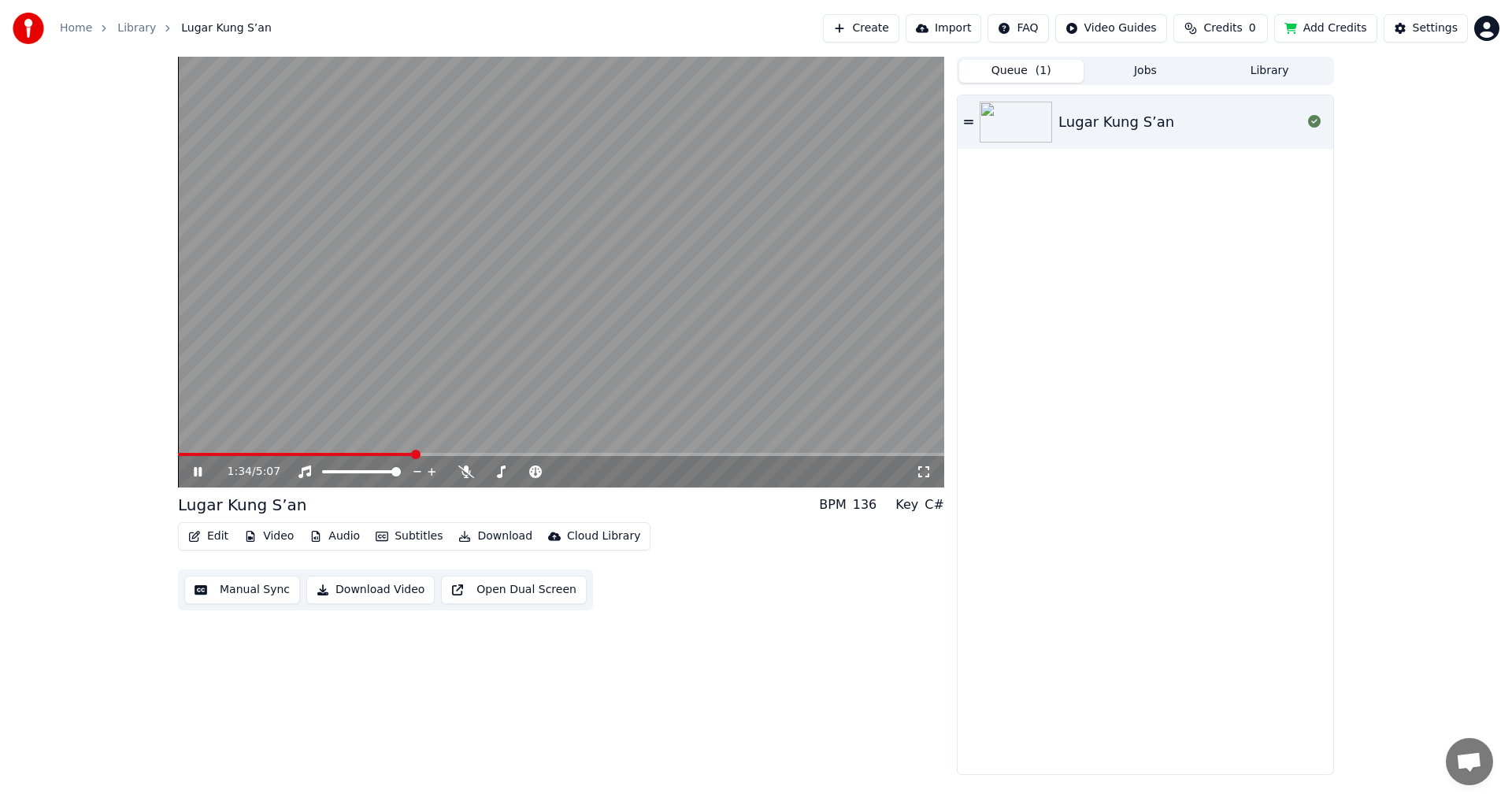
click at [280, 536] on button "Video" at bounding box center [268, 536] width 62 height 22
click at [284, 589] on div "Original" at bounding box center [304, 595] width 135 height 26
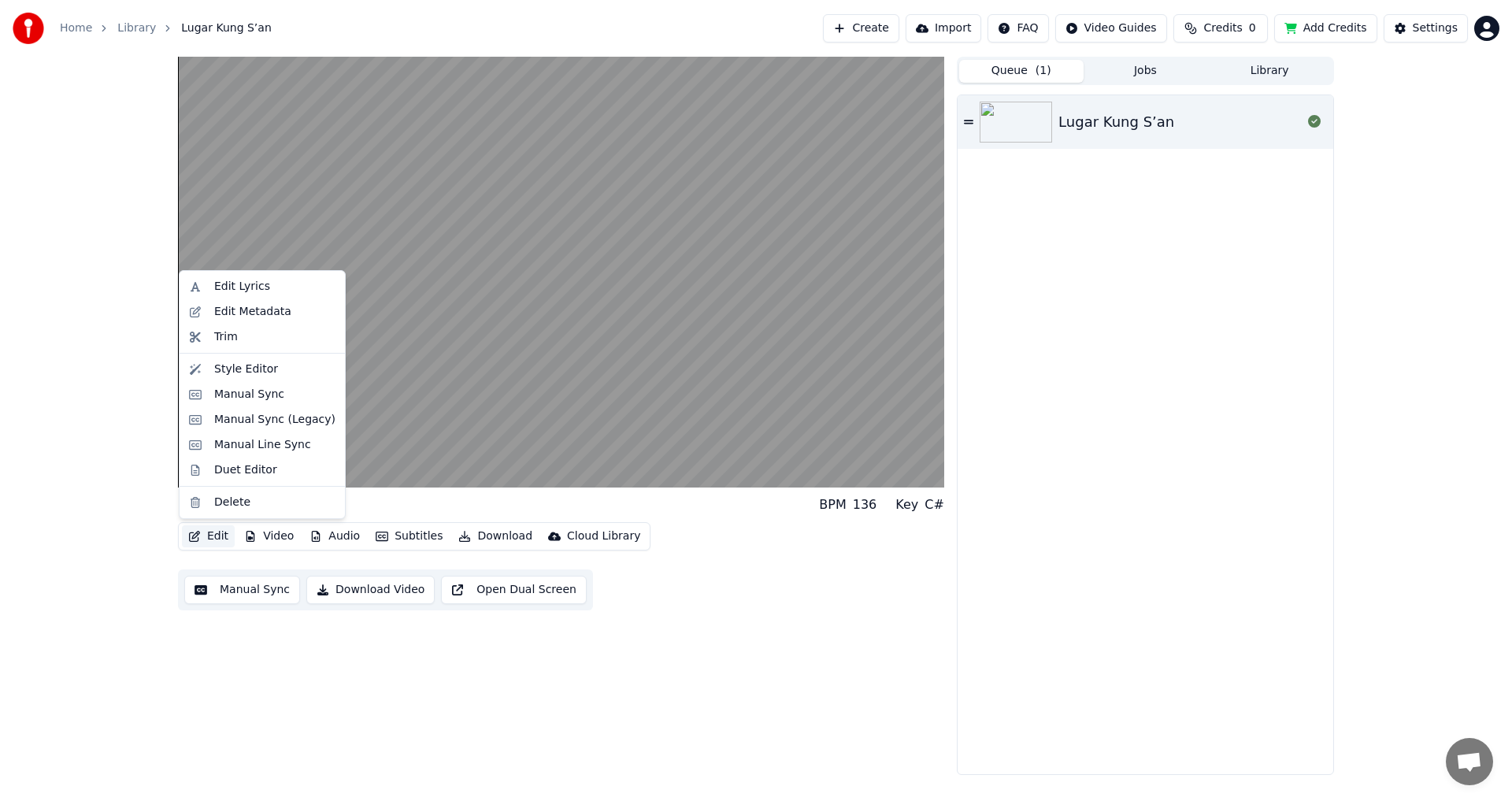
click at [214, 538] on button "Edit" at bounding box center [208, 536] width 53 height 22
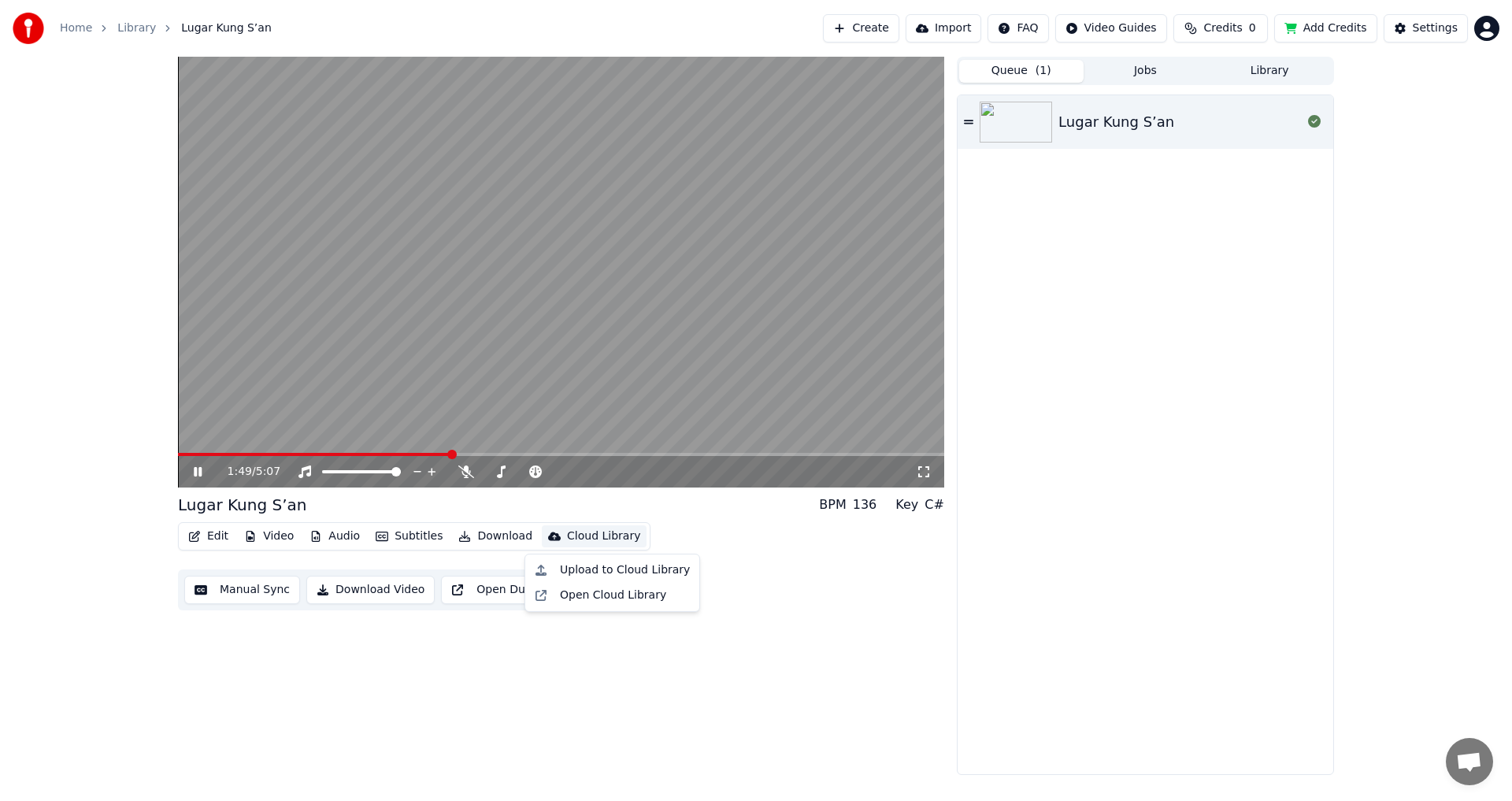
click at [856, 587] on div "Edit Video Audio Subtitles Download Cloud Library Manual Sync Download Video Op…" at bounding box center [561, 565] width 766 height 88
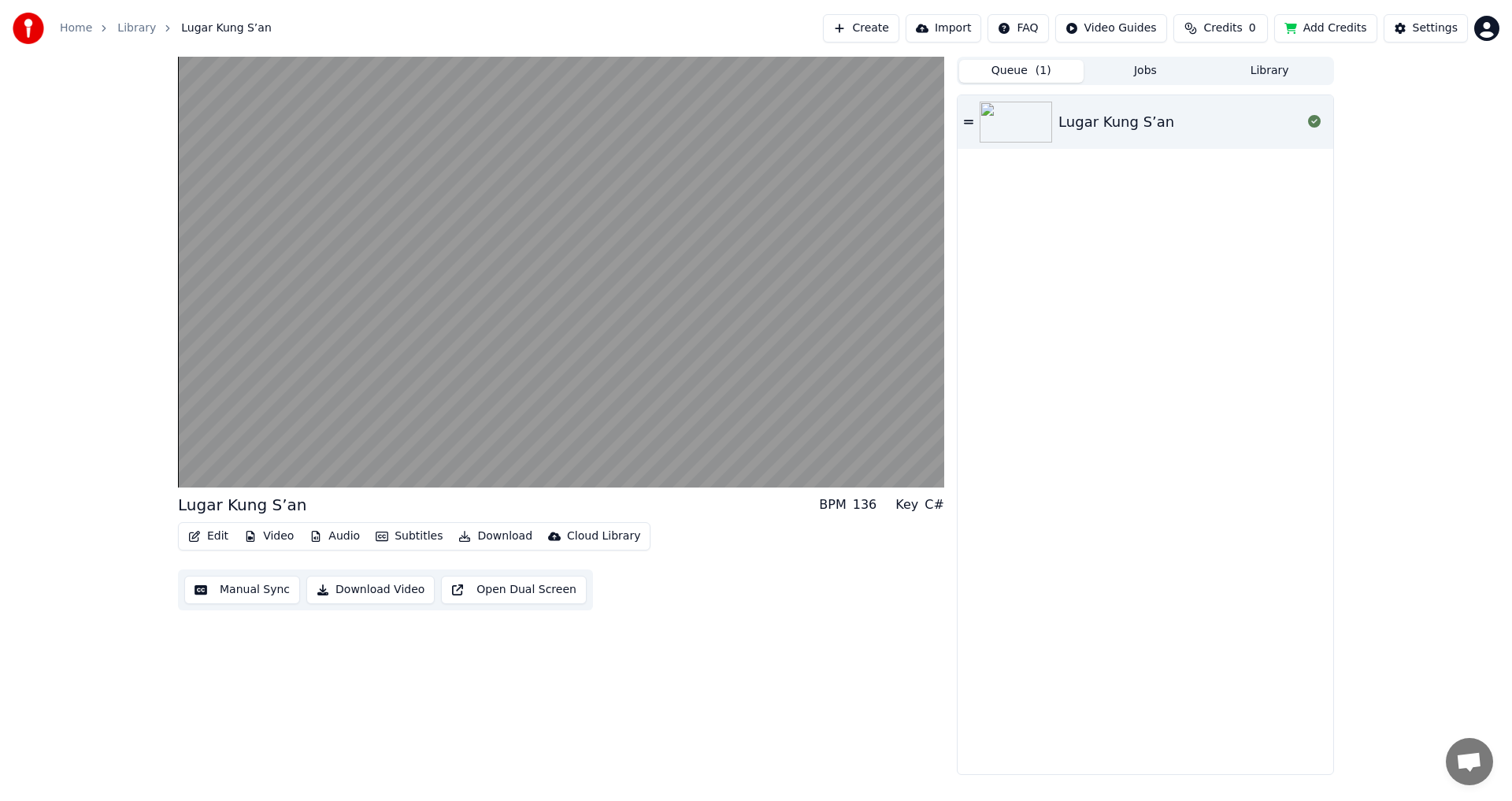
click at [273, 530] on button "Video" at bounding box center [268, 536] width 62 height 22
click at [337, 697] on div "Change Background" at bounding box center [324, 703] width 112 height 16
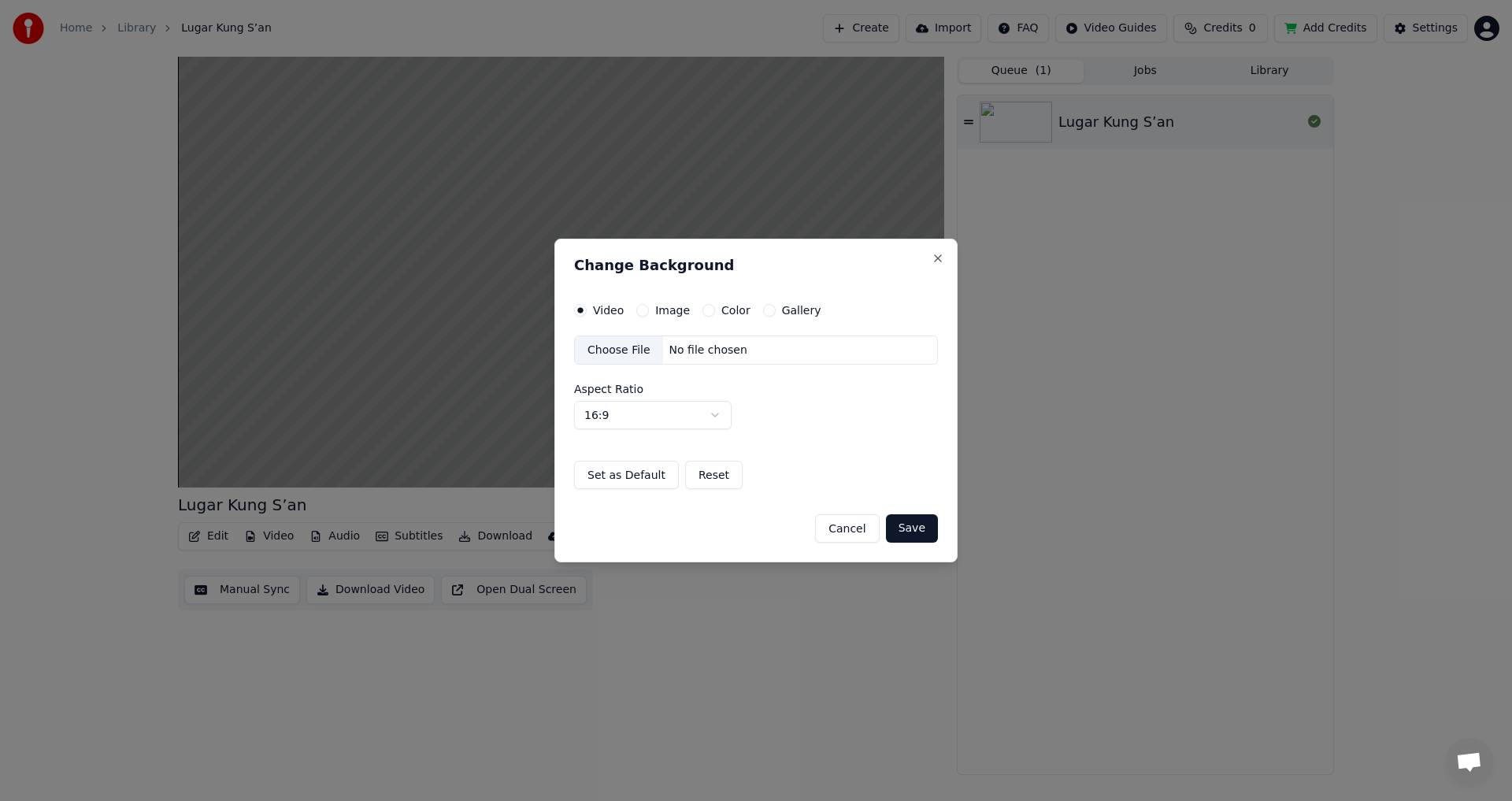
click at [635, 352] on div "Choose File" at bounding box center [619, 351] width 88 height 29
click at [917, 527] on button "Save" at bounding box center [911, 528] width 52 height 29
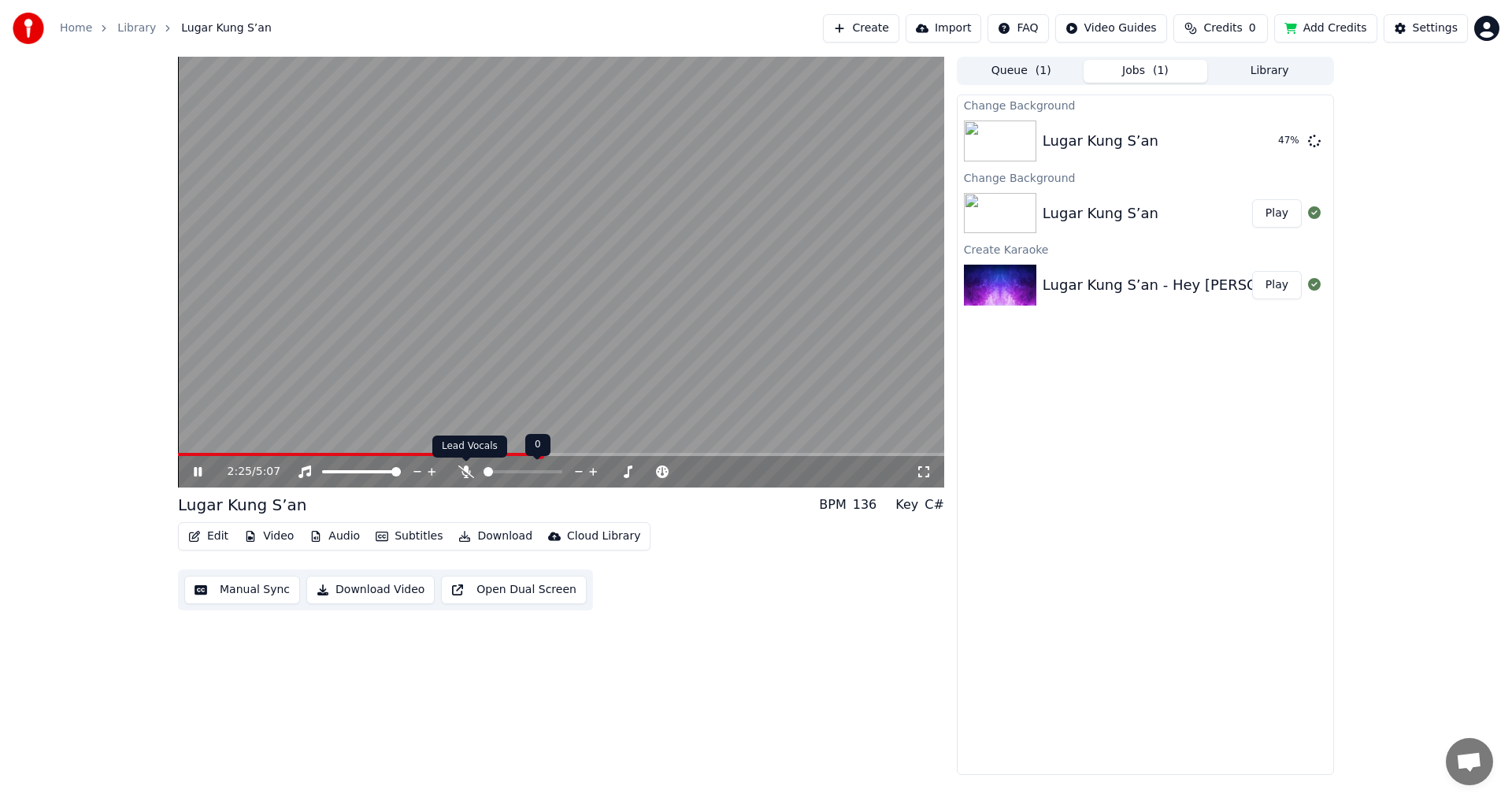
click at [462, 470] on icon at bounding box center [466, 471] width 16 height 12
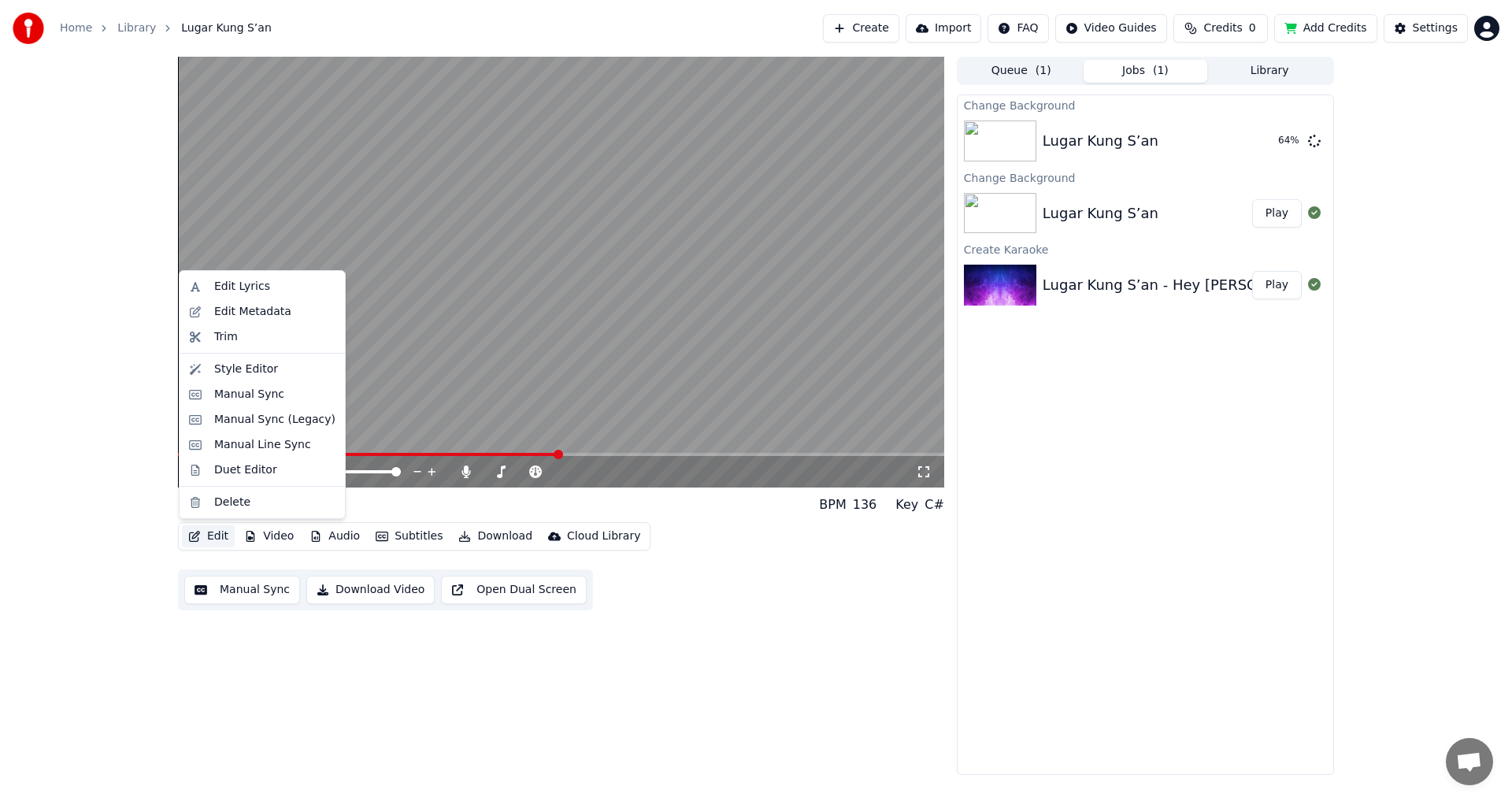
click at [225, 536] on button "Edit" at bounding box center [208, 536] width 53 height 22
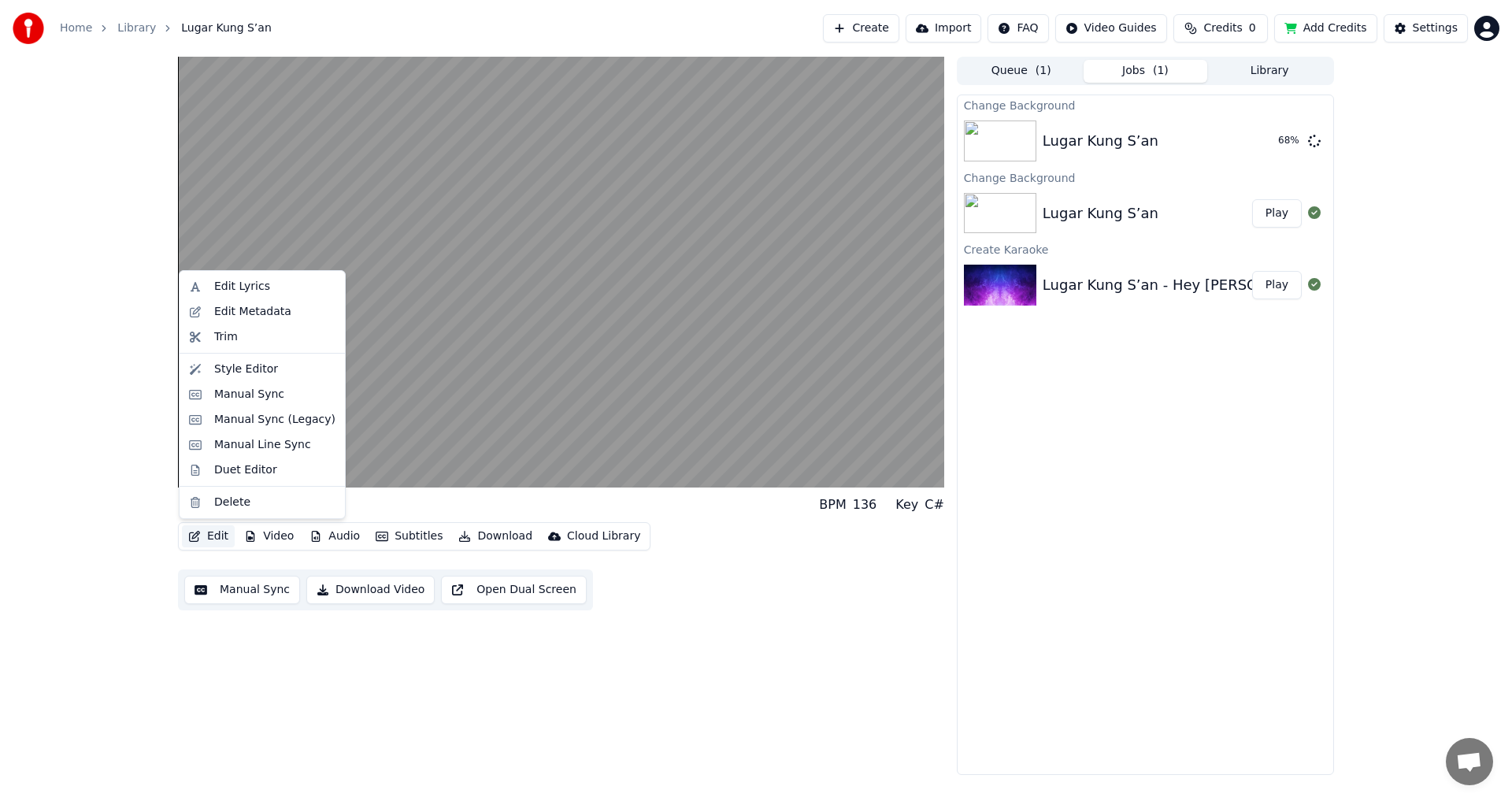
click at [225, 536] on button "Edit" at bounding box center [208, 536] width 53 height 22
click at [249, 467] on div "Duet Editor" at bounding box center [245, 469] width 63 height 16
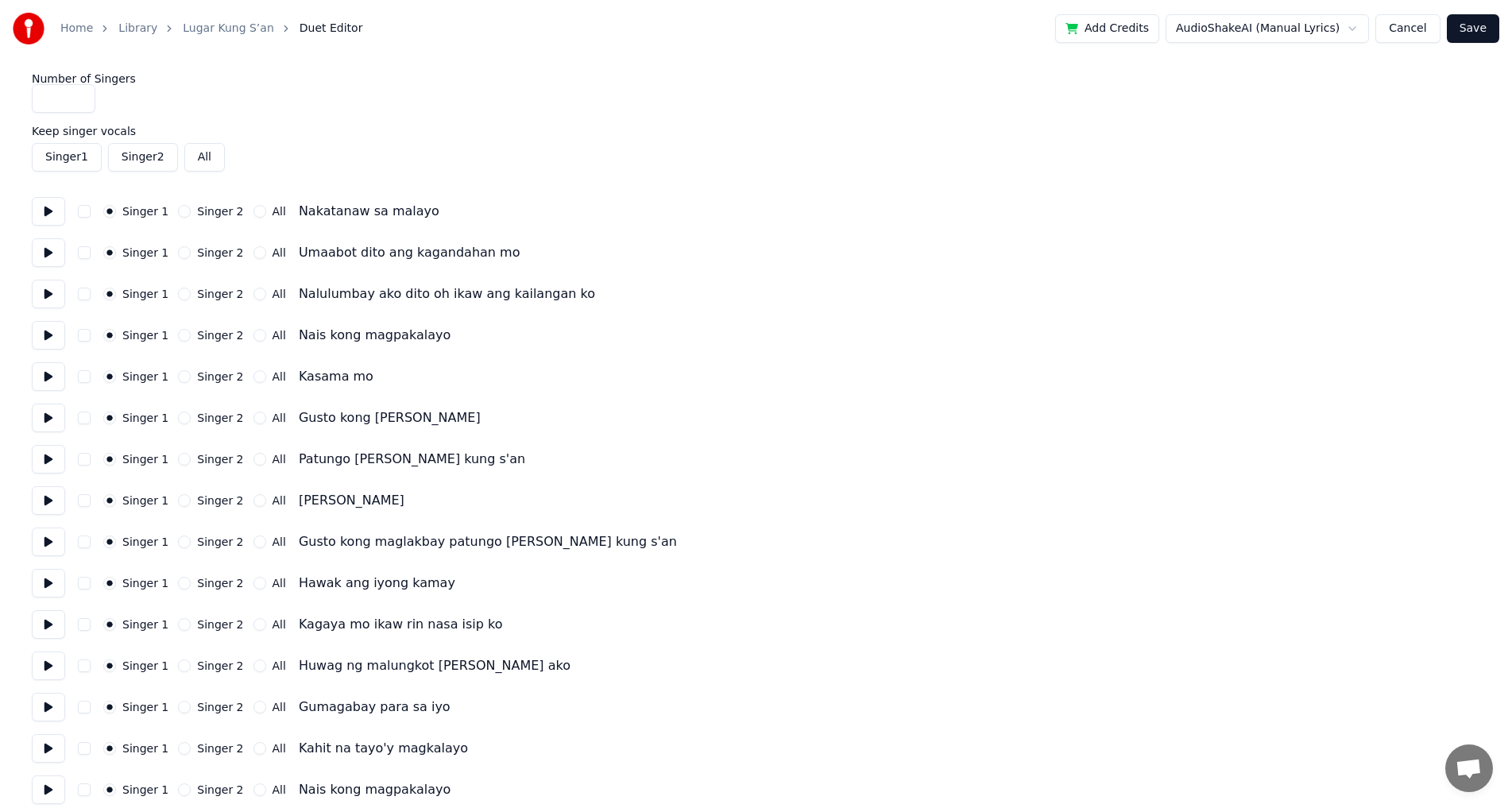
click at [1410, 31] on button "Cancel" at bounding box center [1407, 29] width 64 height 29
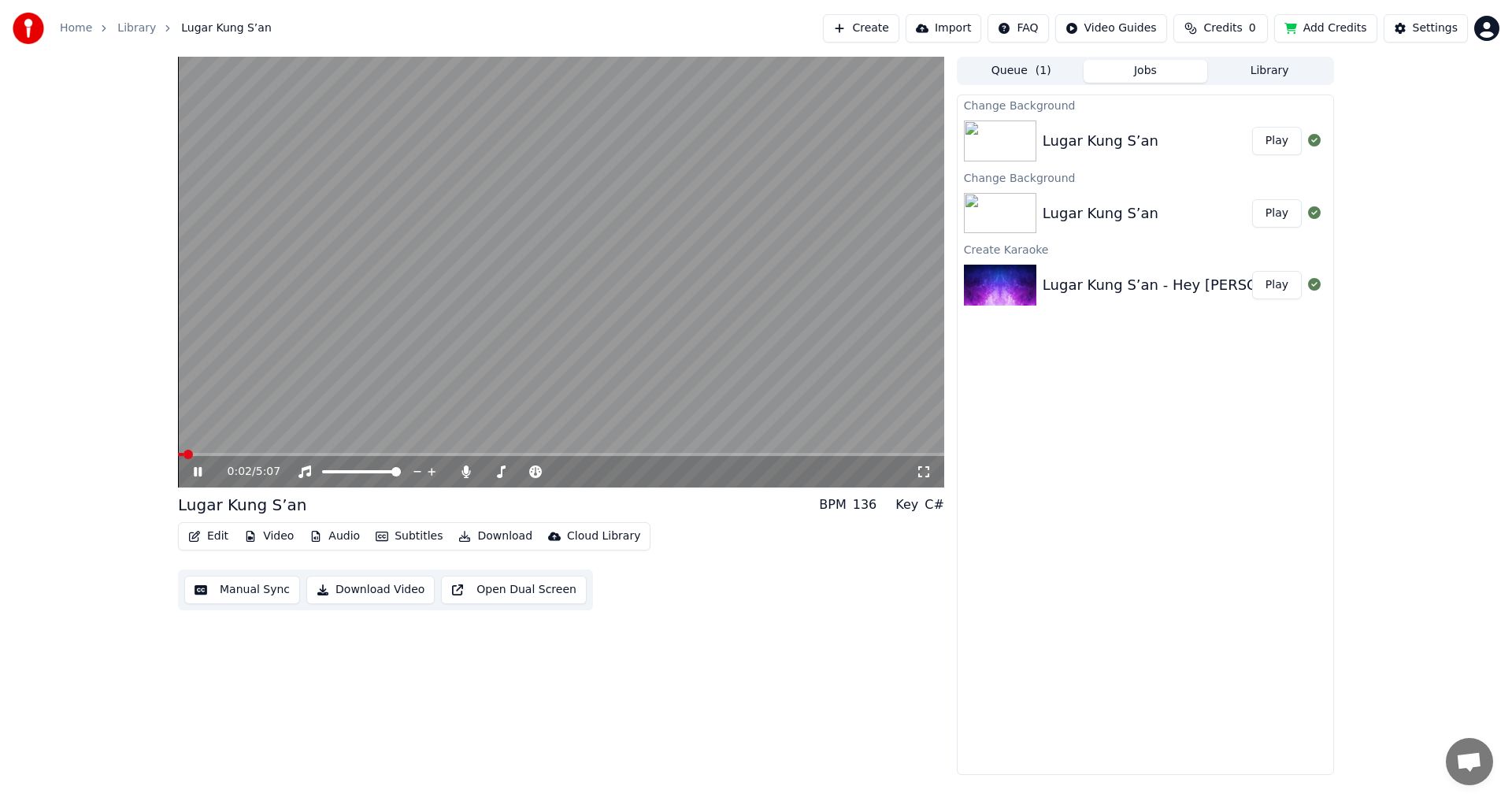
click at [227, 452] on video at bounding box center [561, 272] width 766 height 430
click at [239, 448] on video at bounding box center [561, 272] width 766 height 430
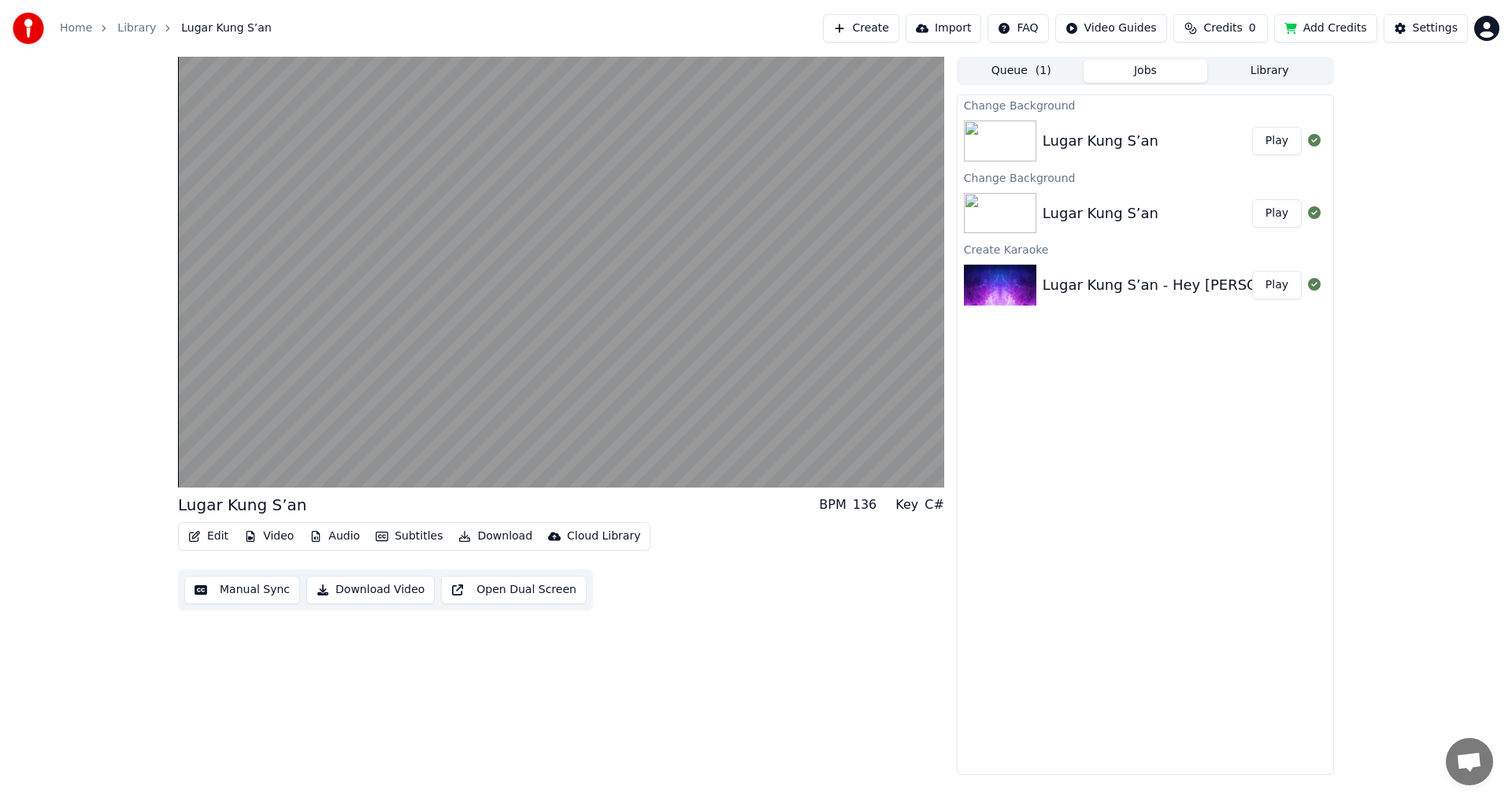
click at [338, 539] on button "Audio" at bounding box center [335, 536] width 63 height 22
click at [280, 538] on button "Video" at bounding box center [268, 536] width 62 height 22
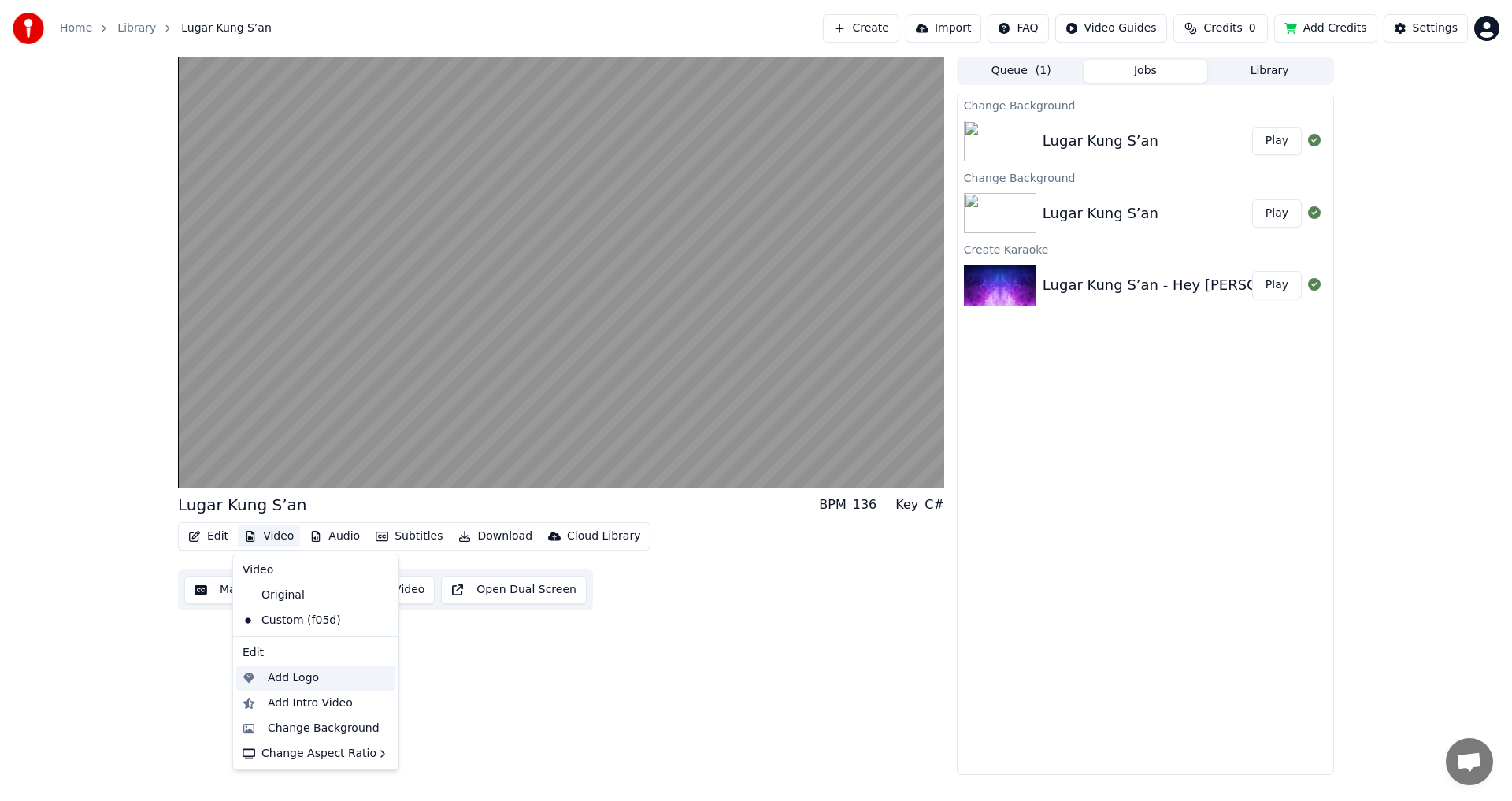
click at [341, 668] on div "Add Logo" at bounding box center [316, 677] width 159 height 26
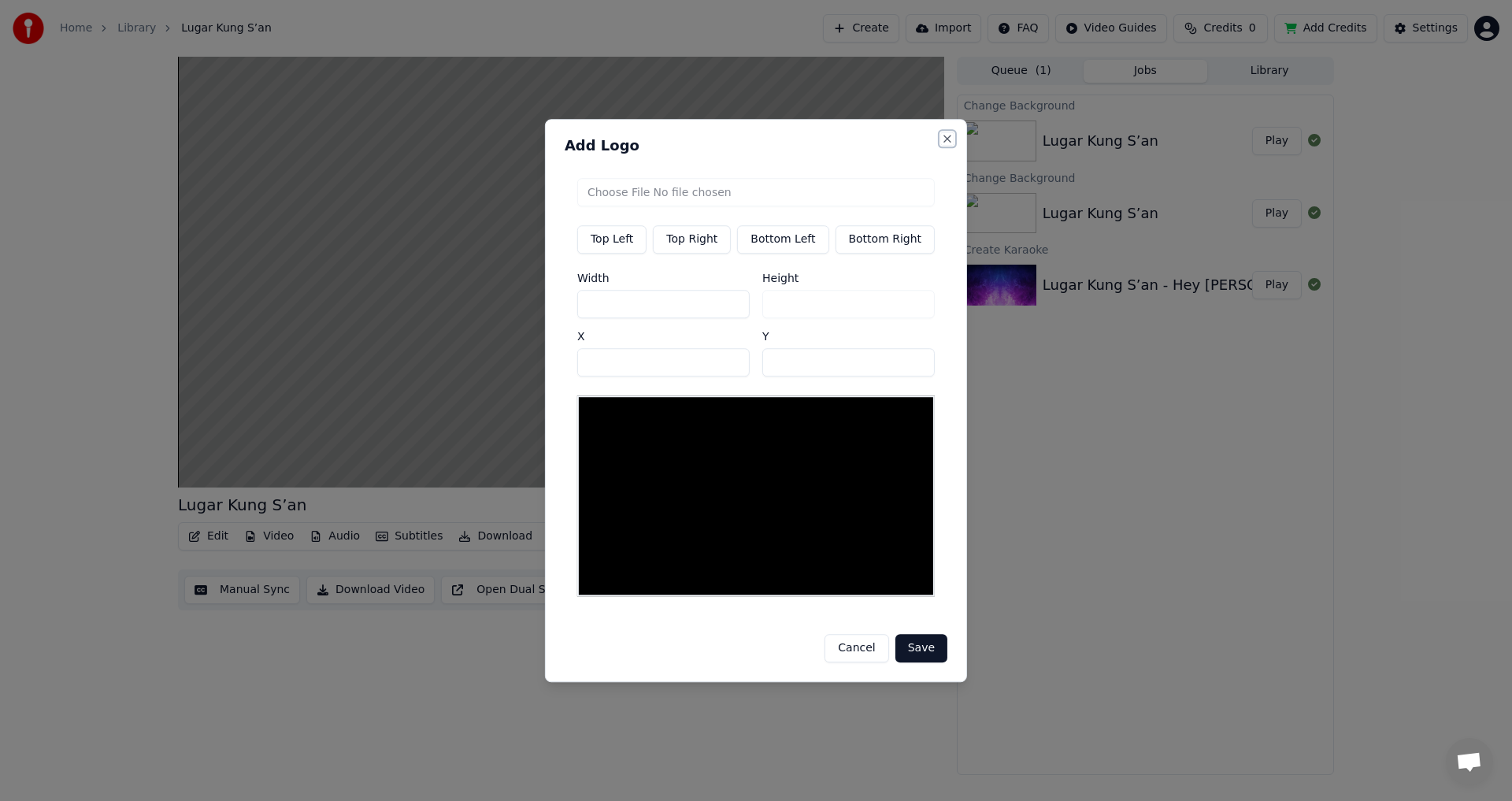
click at [941, 144] on button "Close" at bounding box center [947, 138] width 12 height 12
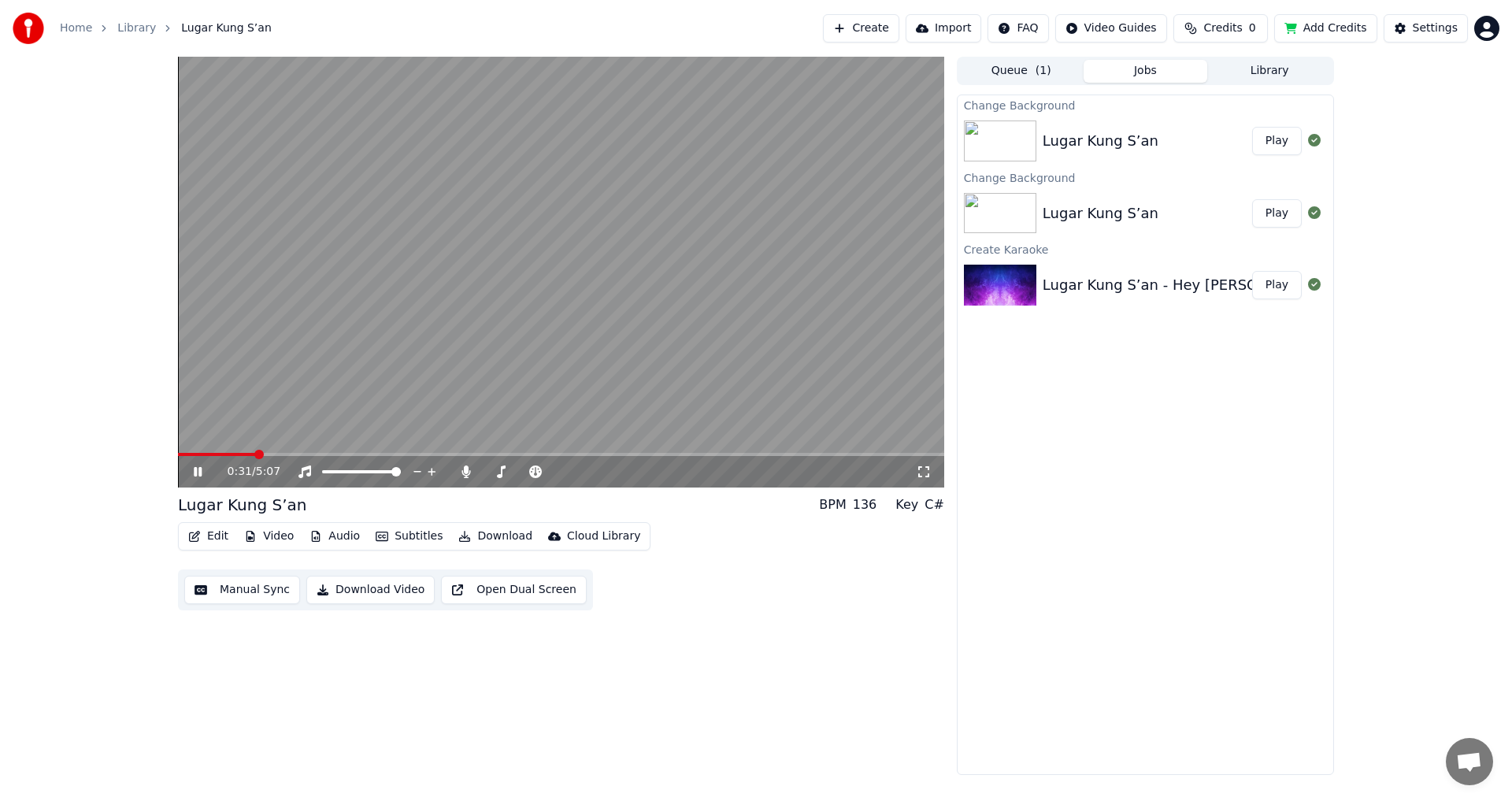
click at [221, 540] on button "Edit" at bounding box center [208, 536] width 53 height 22
click at [261, 536] on button "Video" at bounding box center [268, 536] width 62 height 22
click at [309, 452] on video at bounding box center [561, 272] width 766 height 430
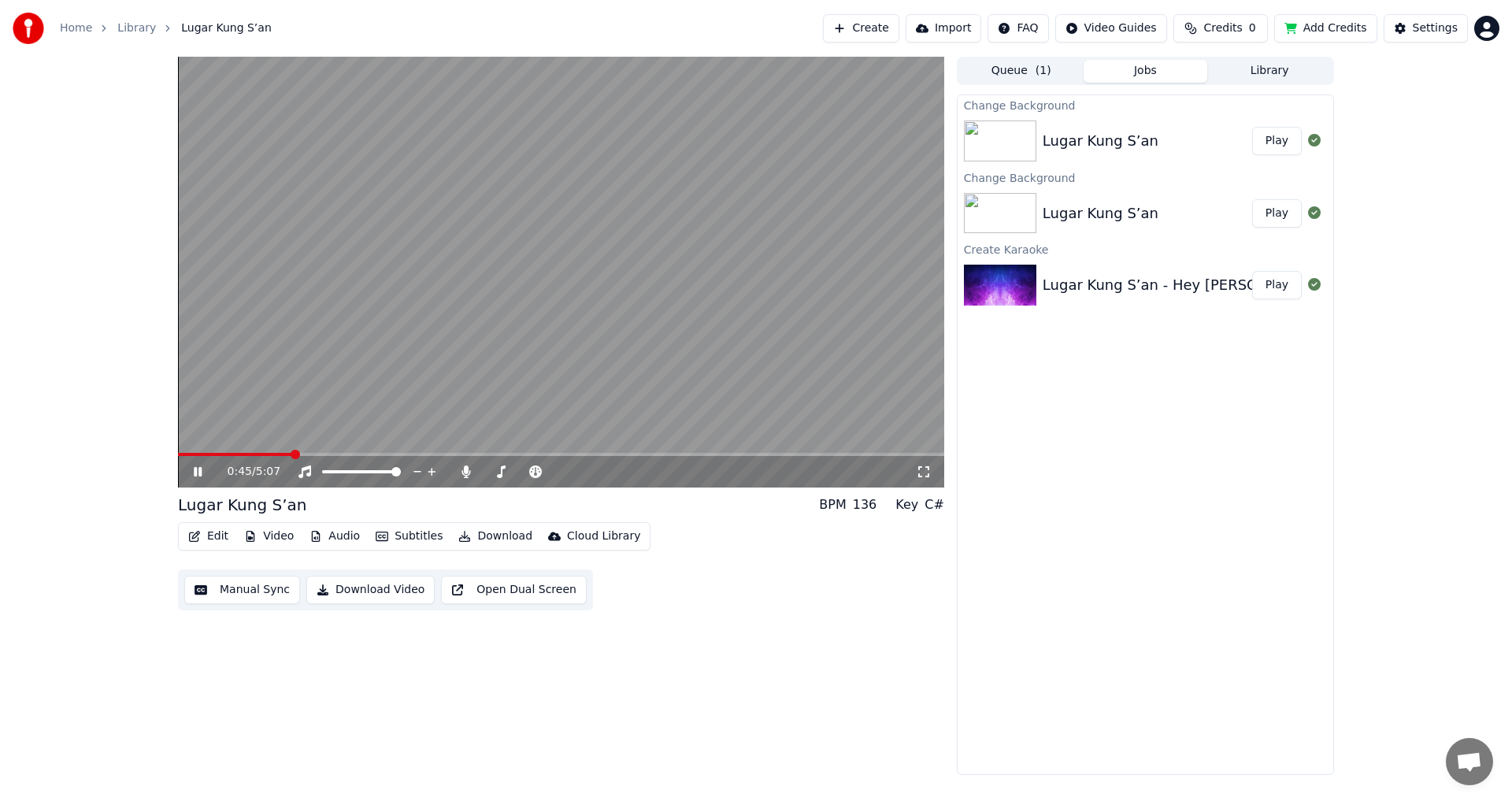
click at [316, 453] on span at bounding box center [561, 453] width 766 height 3
click at [220, 453] on span at bounding box center [282, 453] width 209 height 3
click at [427, 456] on span at bounding box center [430, 454] width 10 height 10
click at [418, 455] on span at bounding box center [302, 453] width 250 height 3
click at [407, 452] on span at bounding box center [299, 453] width 244 height 3
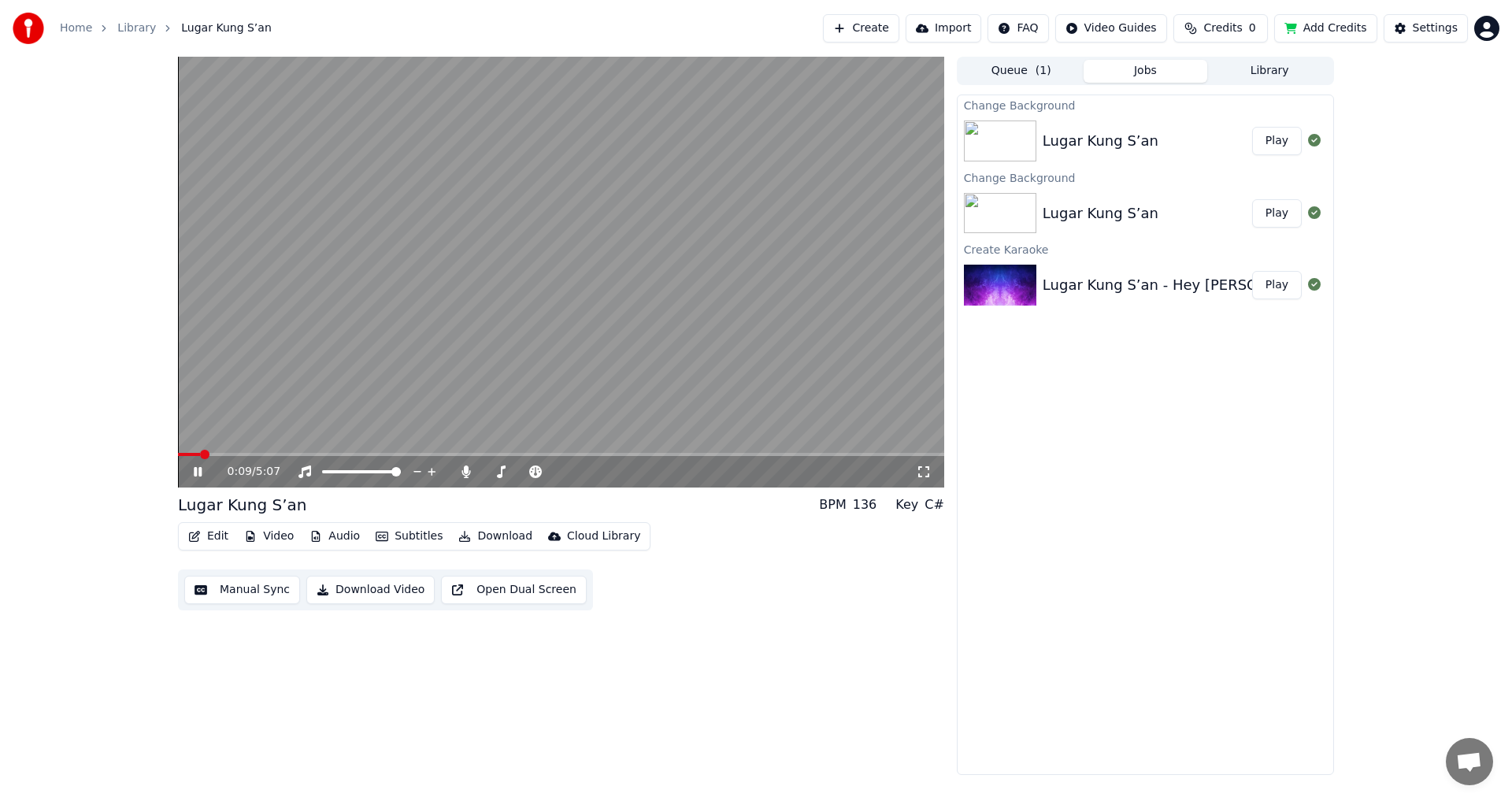
click at [195, 456] on span at bounding box center [188, 453] width 22 height 3
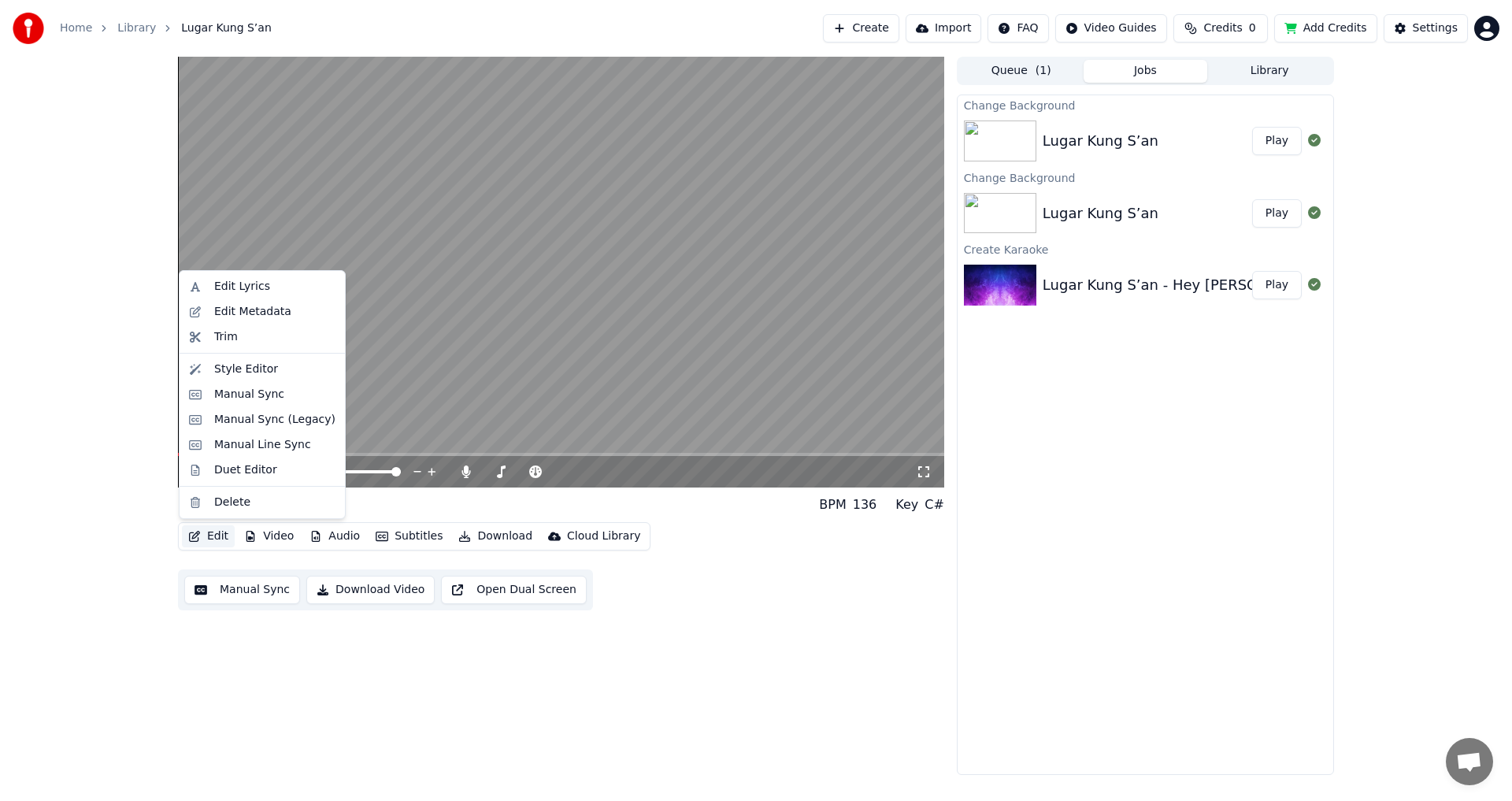
click at [225, 535] on button "Edit" at bounding box center [208, 536] width 53 height 22
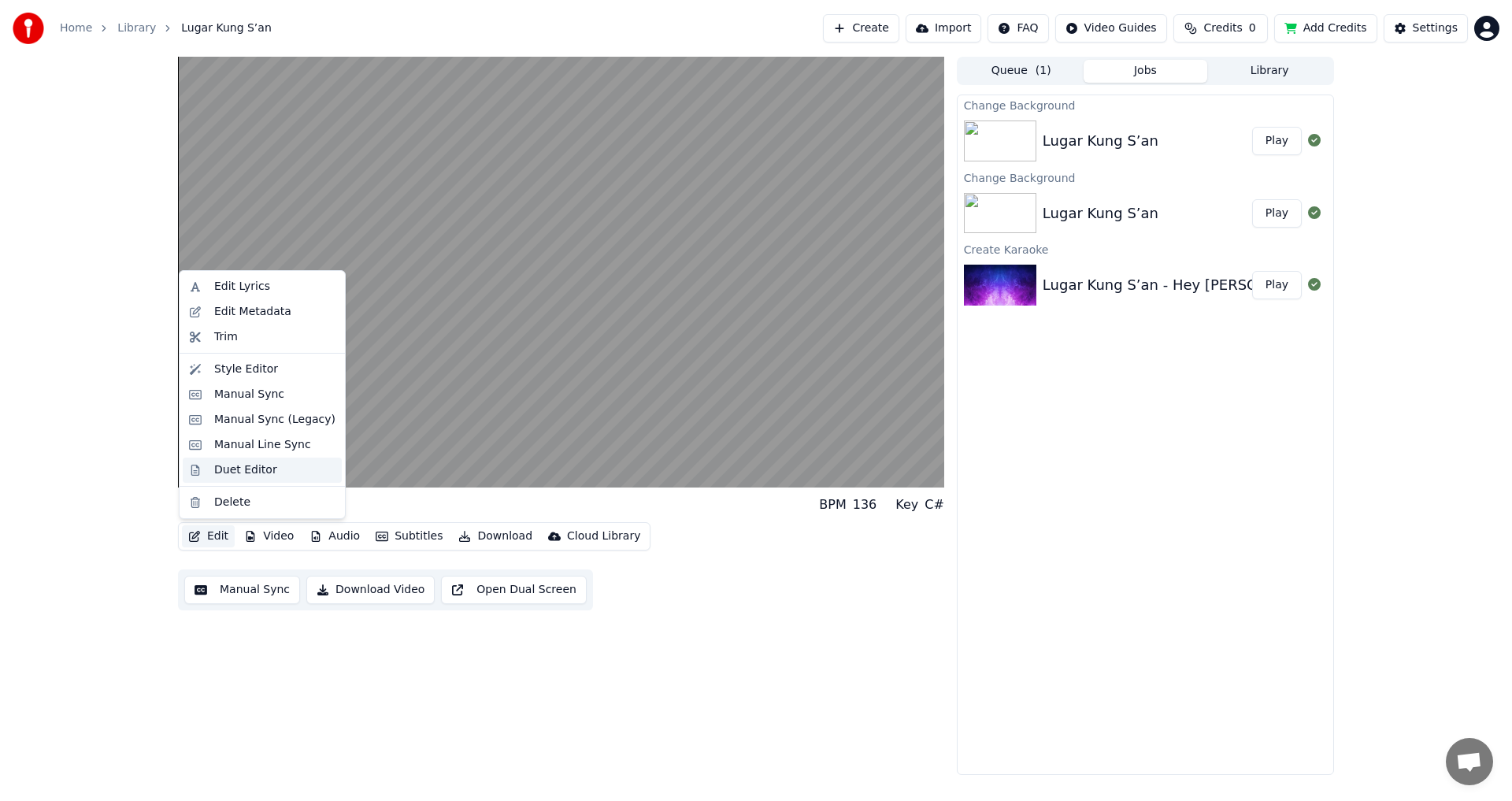
click at [256, 473] on div "Duet Editor" at bounding box center [245, 469] width 63 height 16
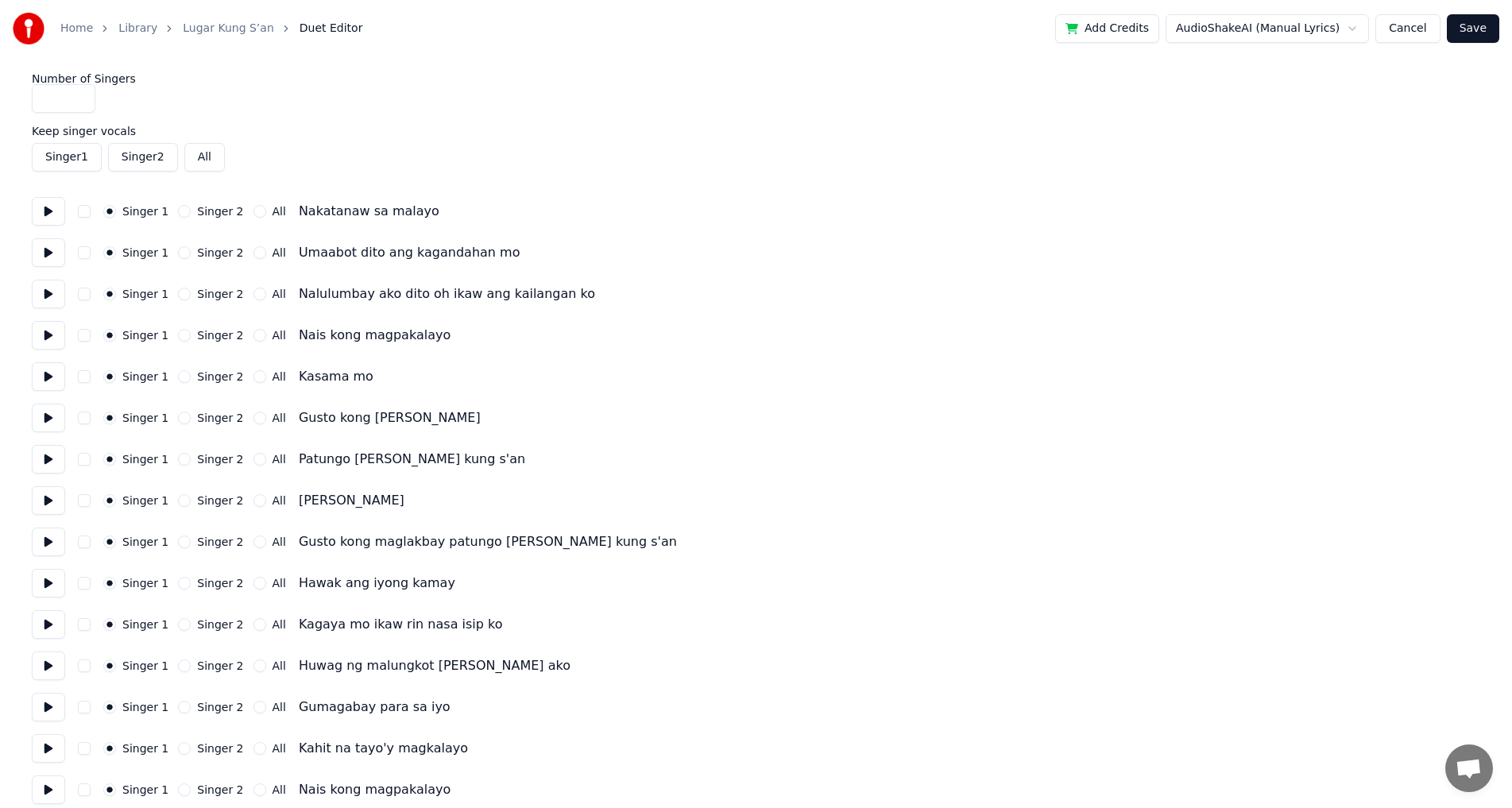
scroll to position [80, 0]
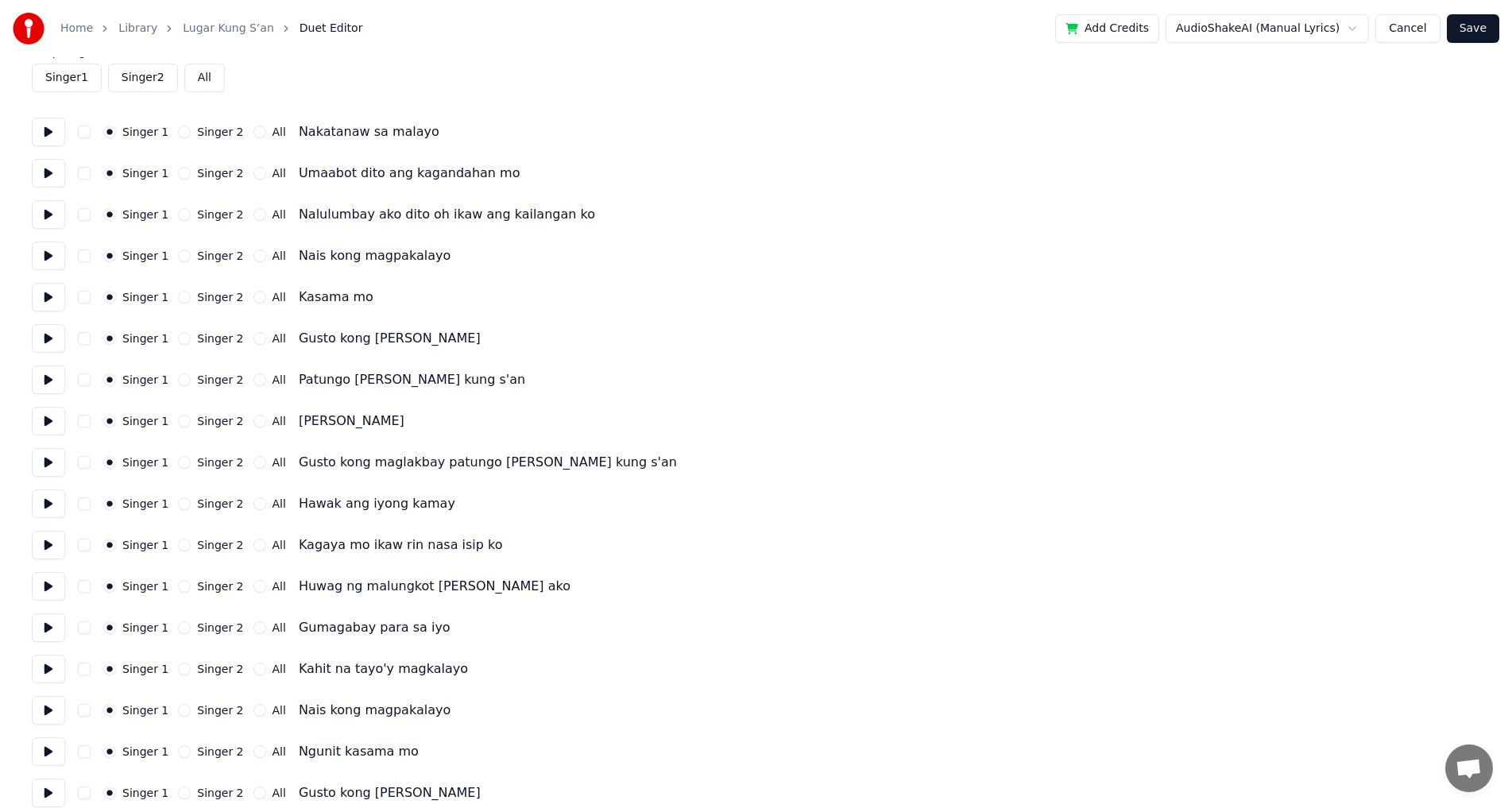
click at [253, 506] on button "All" at bounding box center [259, 503] width 12 height 12
click at [182, 544] on button "Singer 2" at bounding box center [184, 544] width 12 height 12
click at [183, 584] on button "Singer 2" at bounding box center [184, 586] width 12 height 12
click at [181, 626] on button "Singer 2" at bounding box center [184, 627] width 12 height 12
click at [183, 669] on button "Singer 2" at bounding box center [184, 668] width 12 height 12
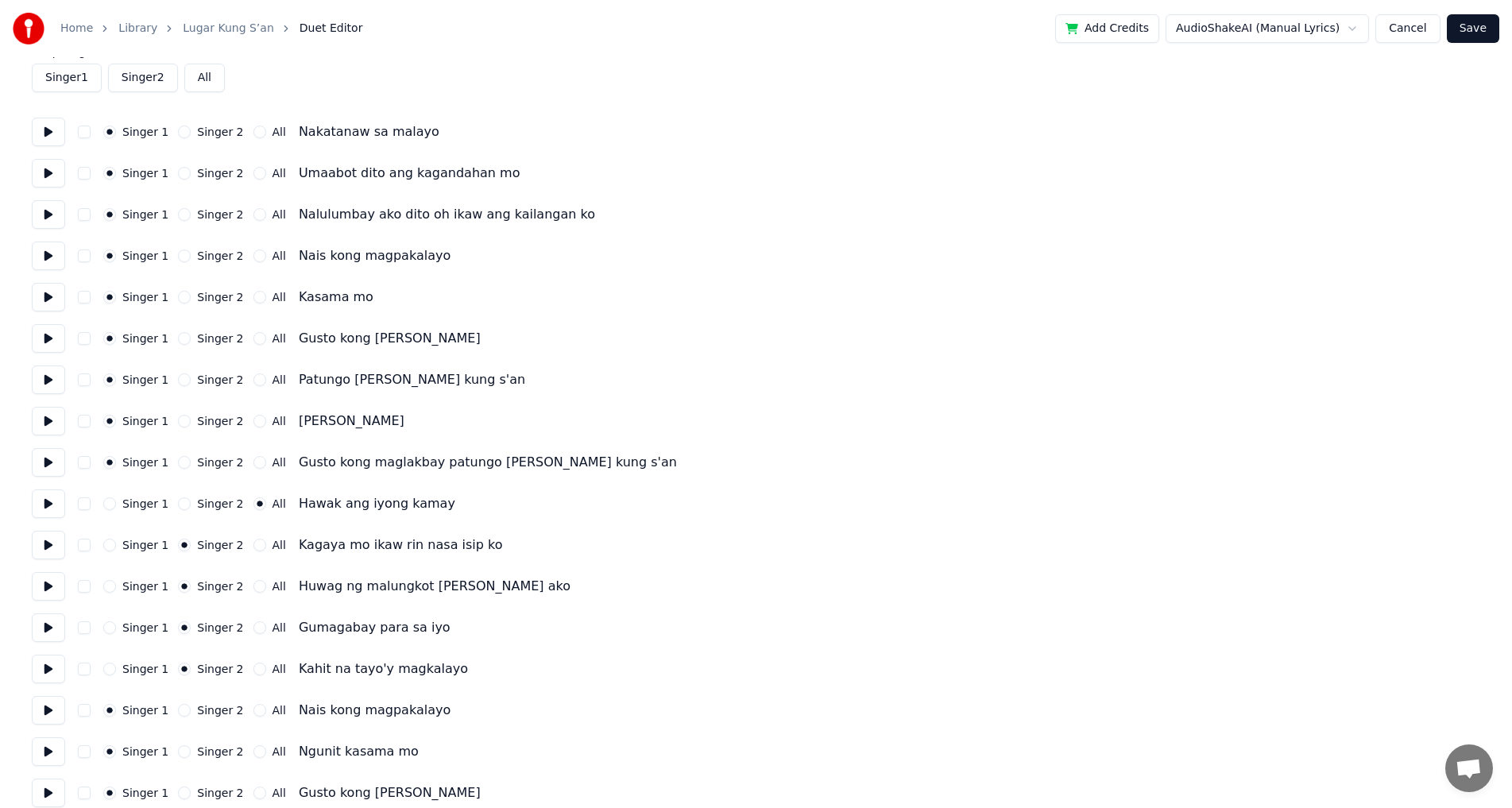
scroll to position [159, 0]
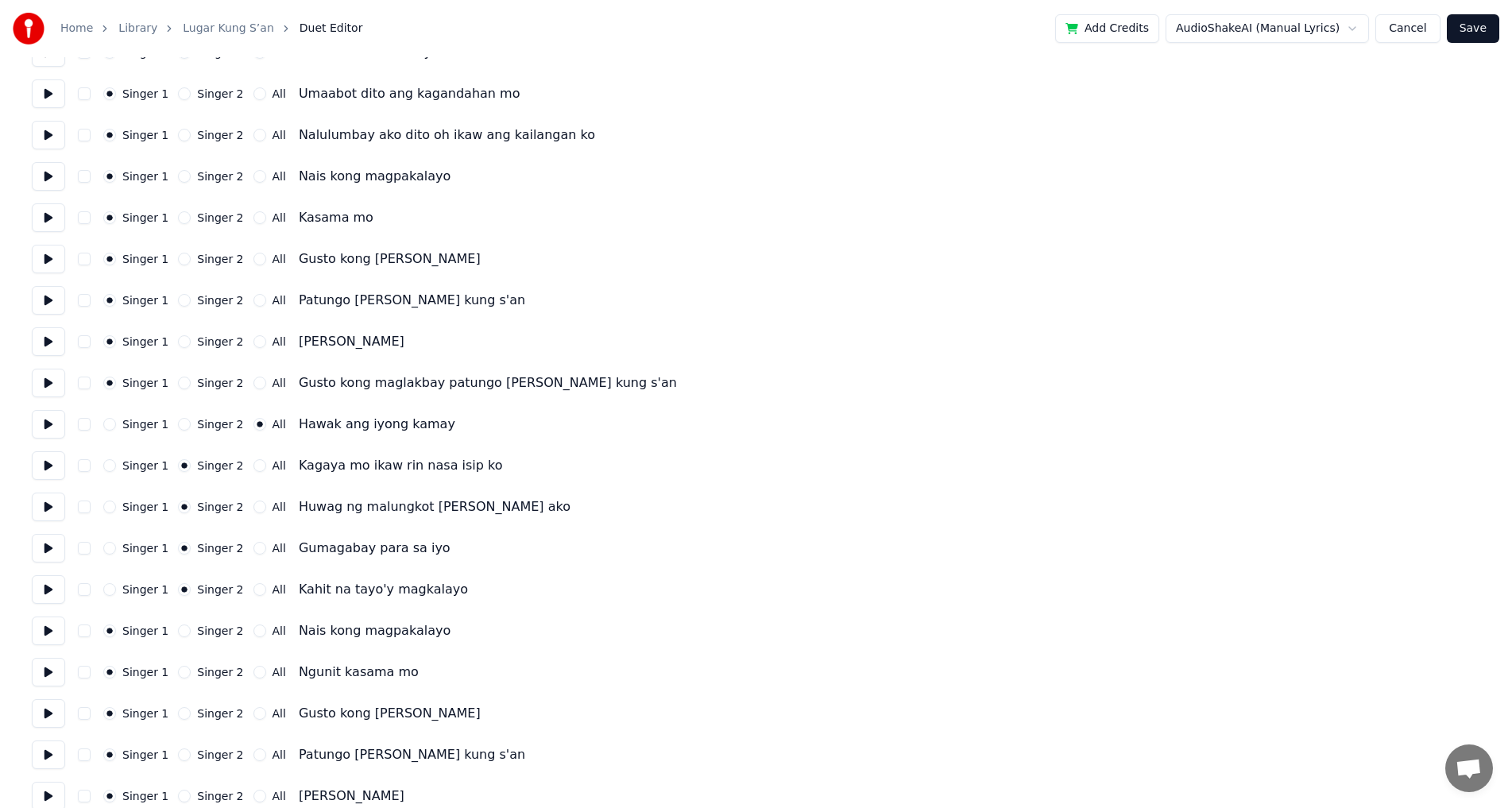
click at [180, 632] on button "Singer 2" at bounding box center [184, 630] width 12 height 12
click at [187, 671] on div "Singer 2" at bounding box center [211, 671] width 65 height 12
click at [183, 667] on button "Singer 2" at bounding box center [184, 671] width 12 height 12
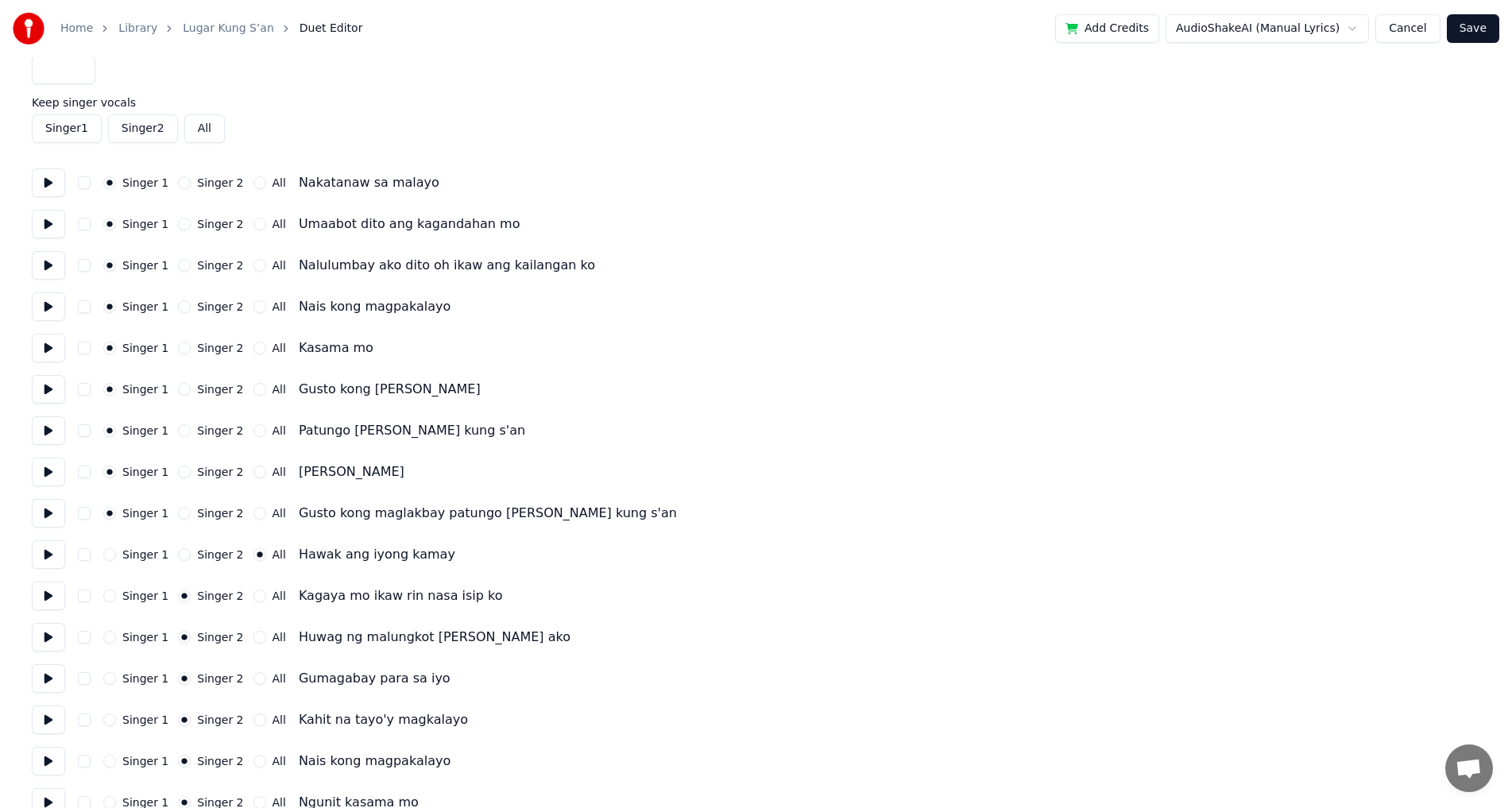
scroll to position [0, 0]
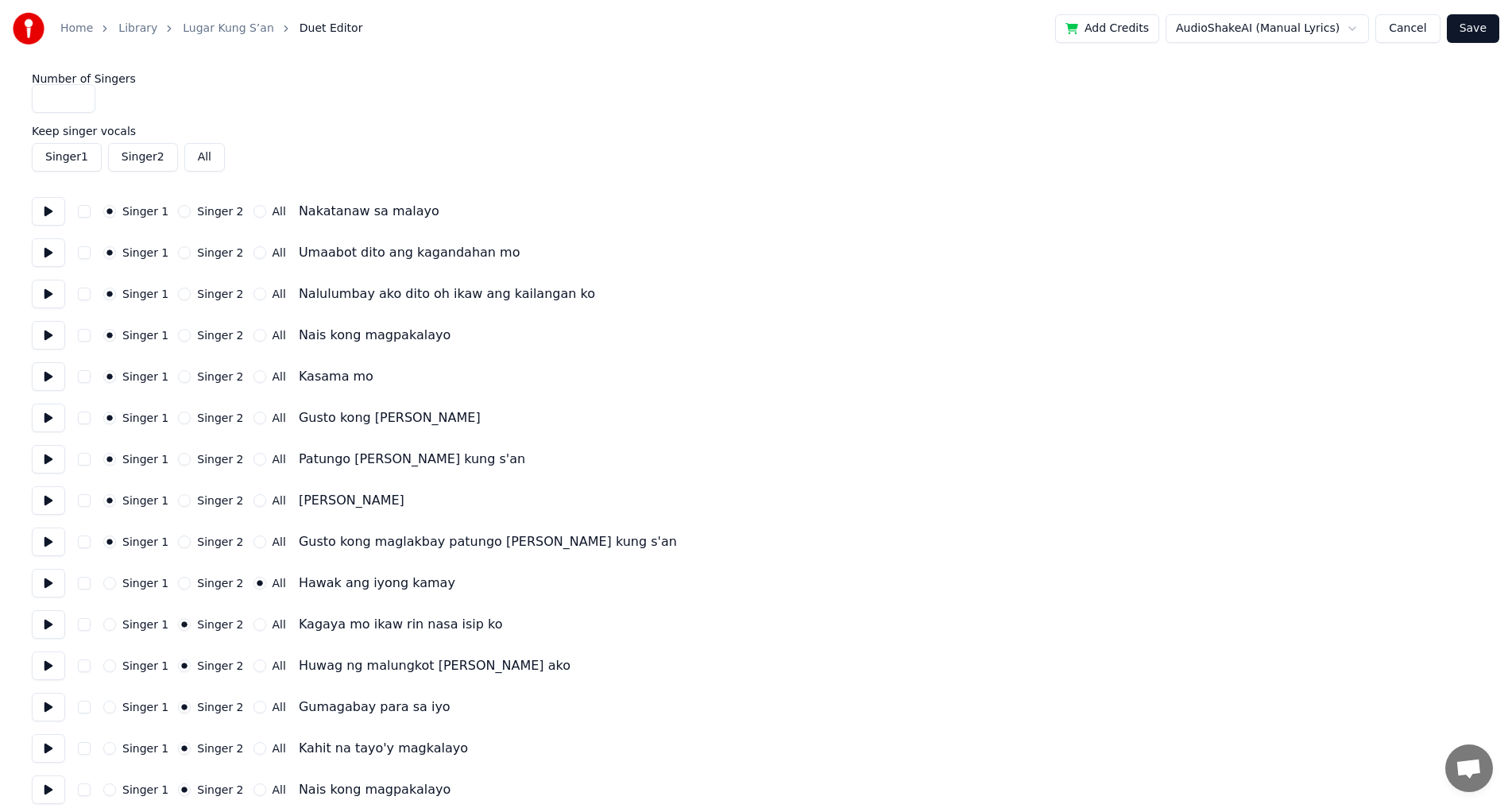
click at [1471, 35] on button "Save" at bounding box center [1473, 29] width 53 height 29
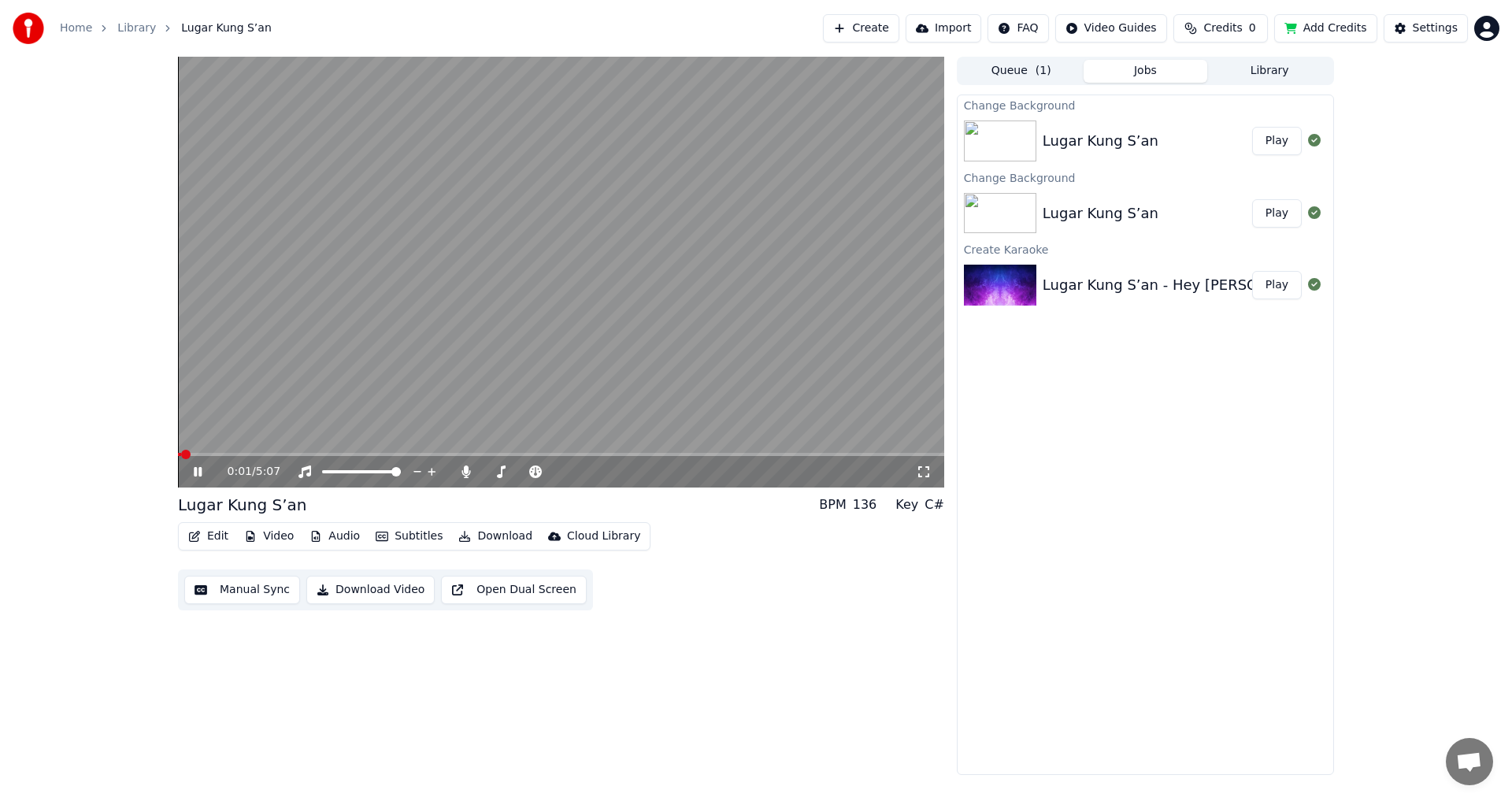
click at [239, 451] on video at bounding box center [561, 272] width 766 height 430
click at [245, 455] on span at bounding box center [561, 453] width 766 height 3
click at [250, 421] on video at bounding box center [561, 272] width 766 height 430
click at [242, 452] on video at bounding box center [561, 272] width 766 height 430
click at [242, 453] on span at bounding box center [213, 453] width 70 height 3
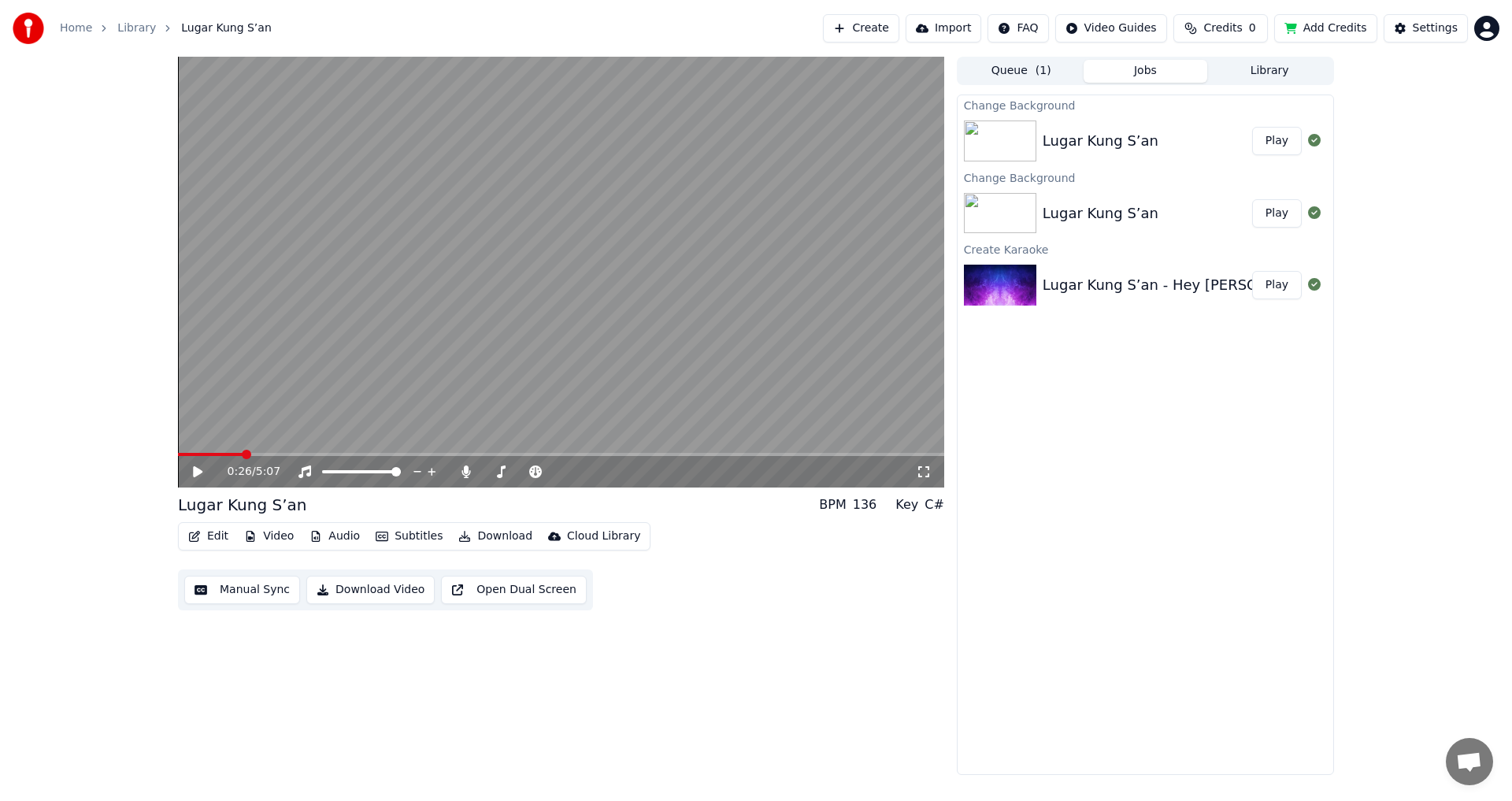
click at [245, 368] on video at bounding box center [561, 272] width 766 height 430
click at [1057, 74] on button "Queue ( 1 )" at bounding box center [1021, 71] width 124 height 23
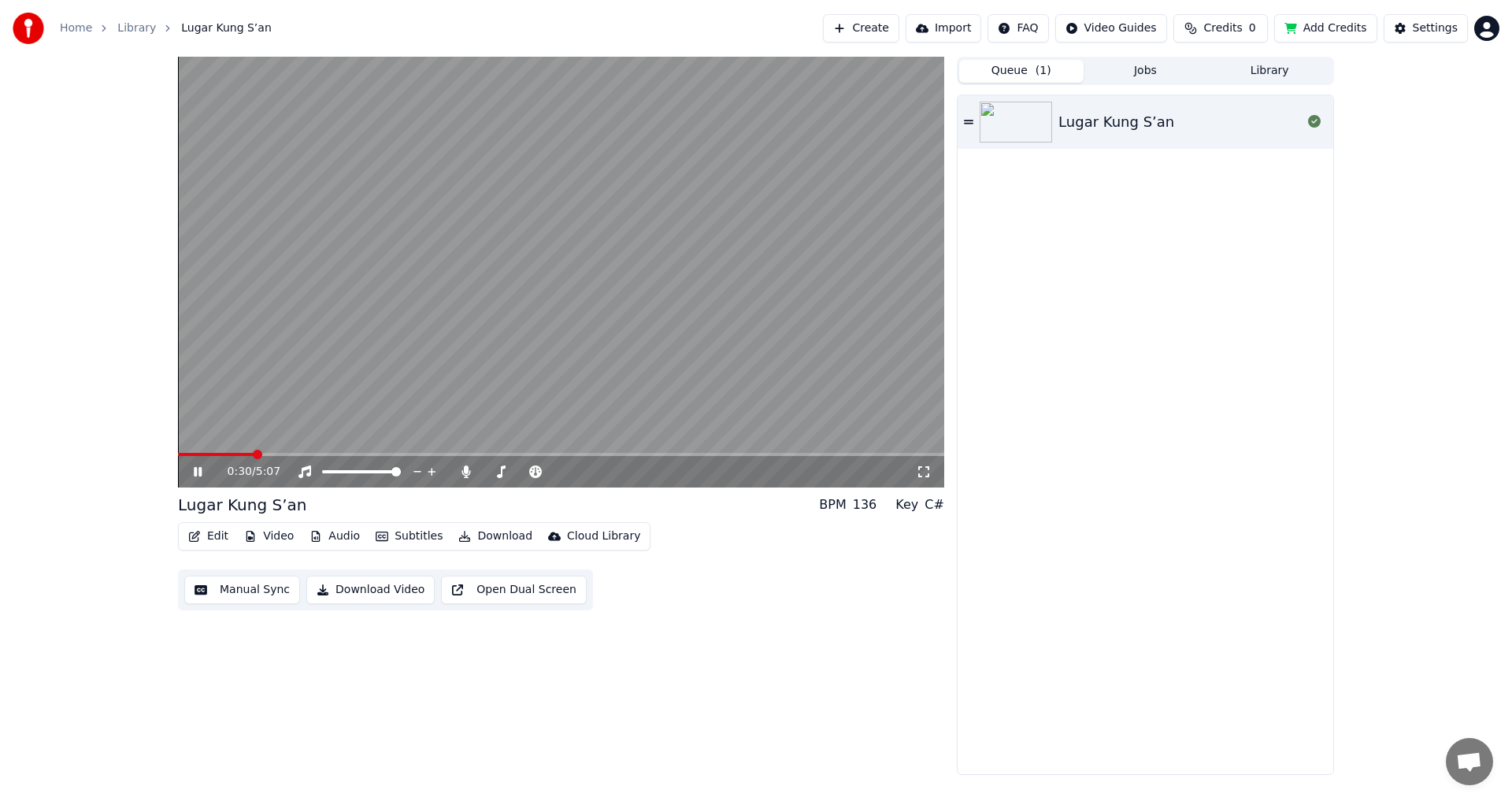
click at [1123, 76] on button "Jobs" at bounding box center [1145, 71] width 124 height 23
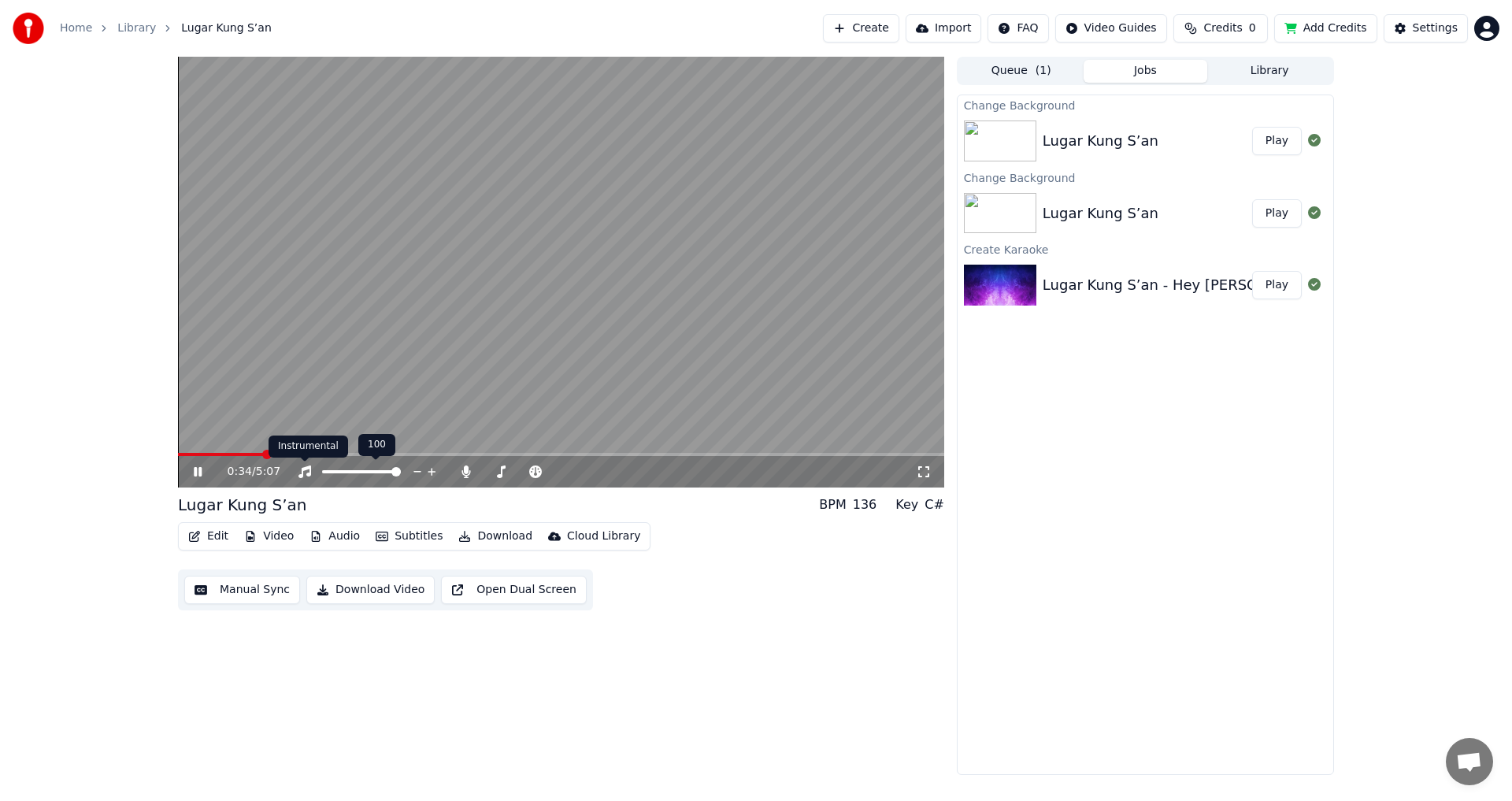
click at [272, 455] on div "Instrumental Instrumental" at bounding box center [308, 446] width 80 height 22
click at [276, 452] on span at bounding box center [272, 454] width 10 height 10
click at [462, 473] on icon at bounding box center [465, 471] width 9 height 12
click at [462, 465] on span at bounding box center [466, 461] width 8 height 8
click at [469, 471] on icon at bounding box center [466, 471] width 16 height 12
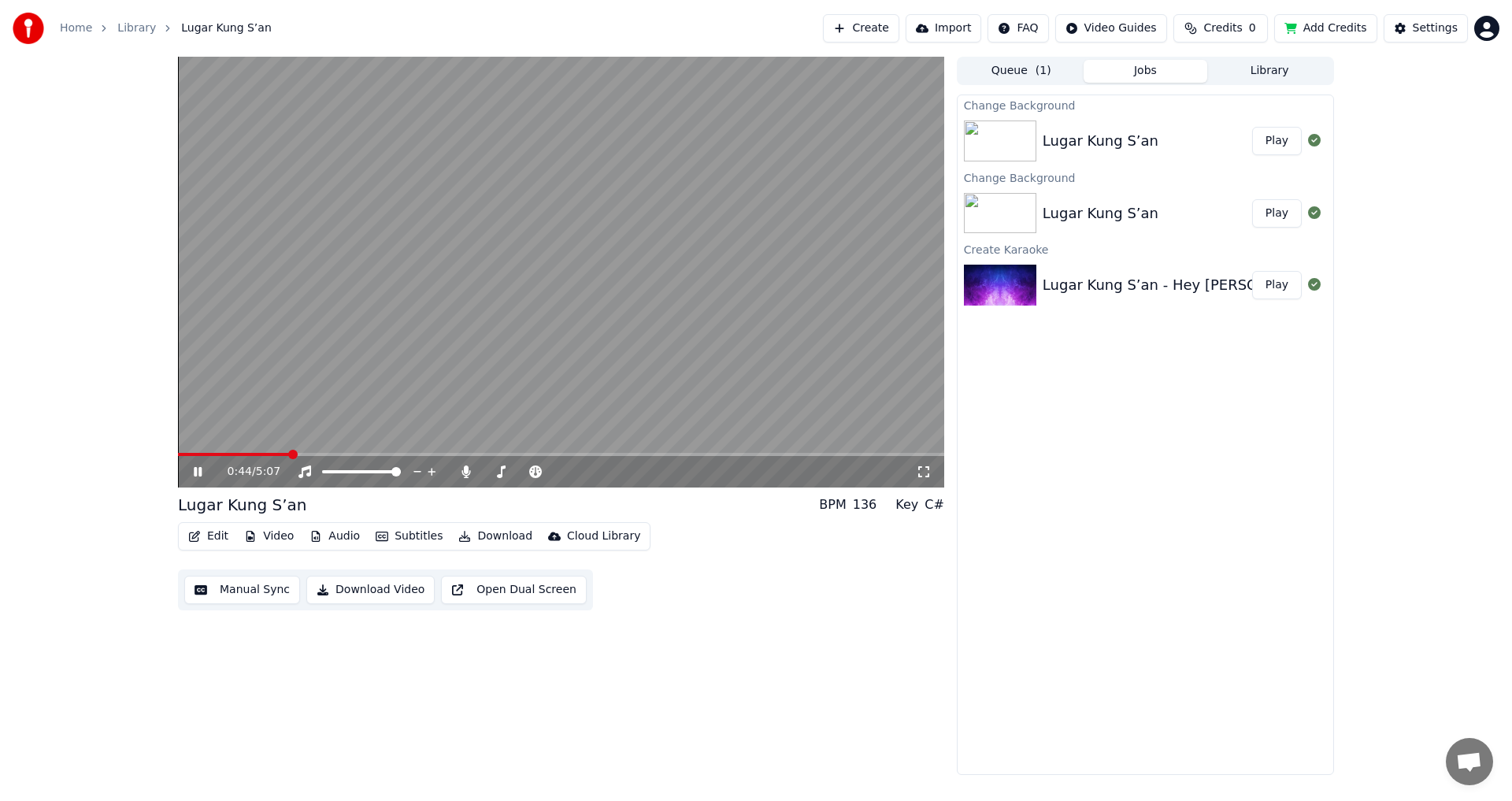
click at [303, 452] on span at bounding box center [561, 453] width 766 height 3
click at [320, 353] on video at bounding box center [561, 272] width 766 height 430
click at [1270, 285] on button "Play" at bounding box center [1276, 285] width 49 height 29
click at [232, 454] on span at bounding box center [561, 453] width 766 height 3
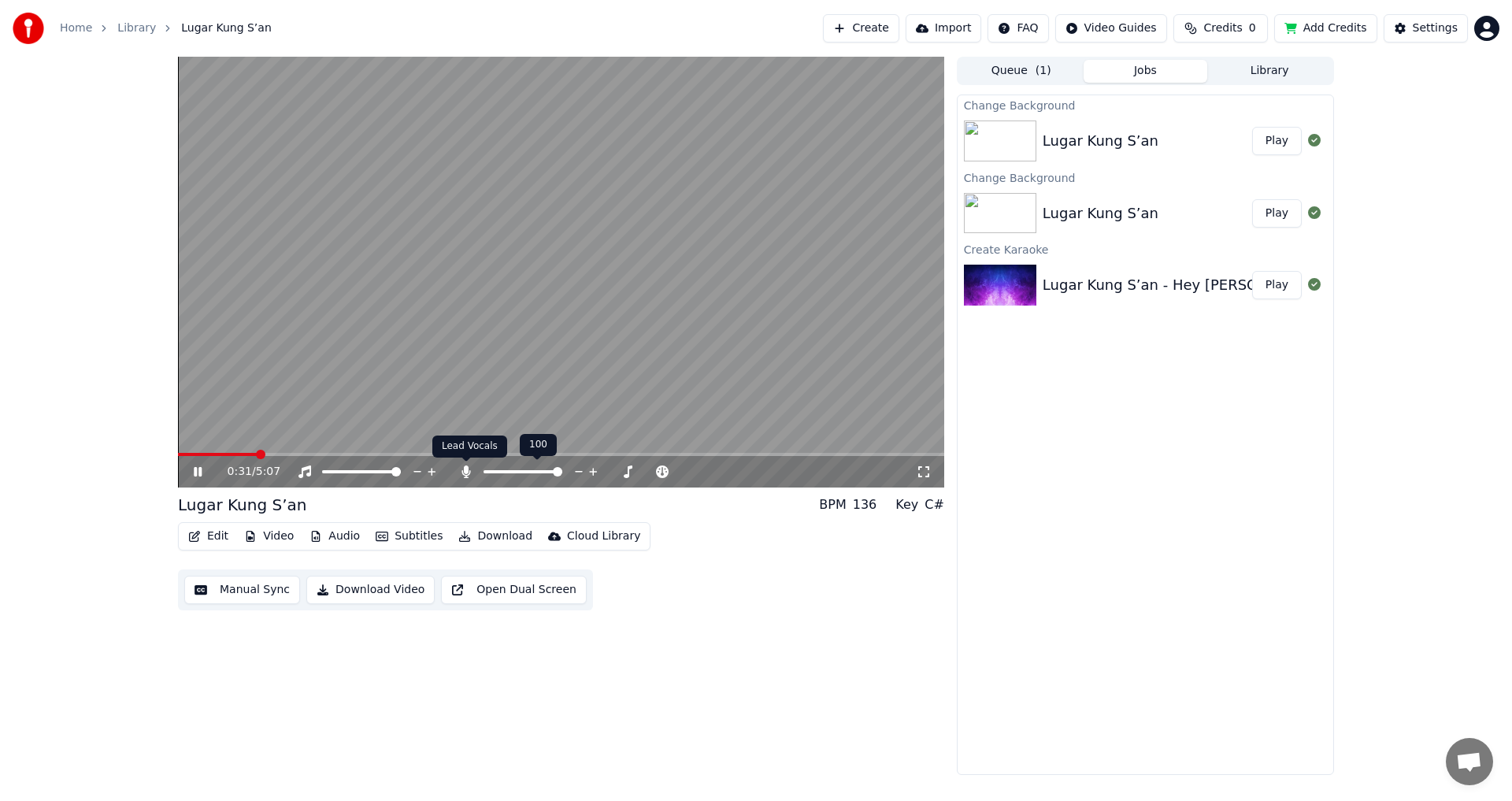
click at [461, 469] on icon at bounding box center [466, 471] width 16 height 12
click at [469, 470] on icon at bounding box center [466, 471] width 16 height 12
click at [1285, 206] on button "Play" at bounding box center [1276, 214] width 49 height 29
click at [235, 451] on video at bounding box center [561, 272] width 766 height 430
click at [236, 453] on span at bounding box center [561, 453] width 766 height 3
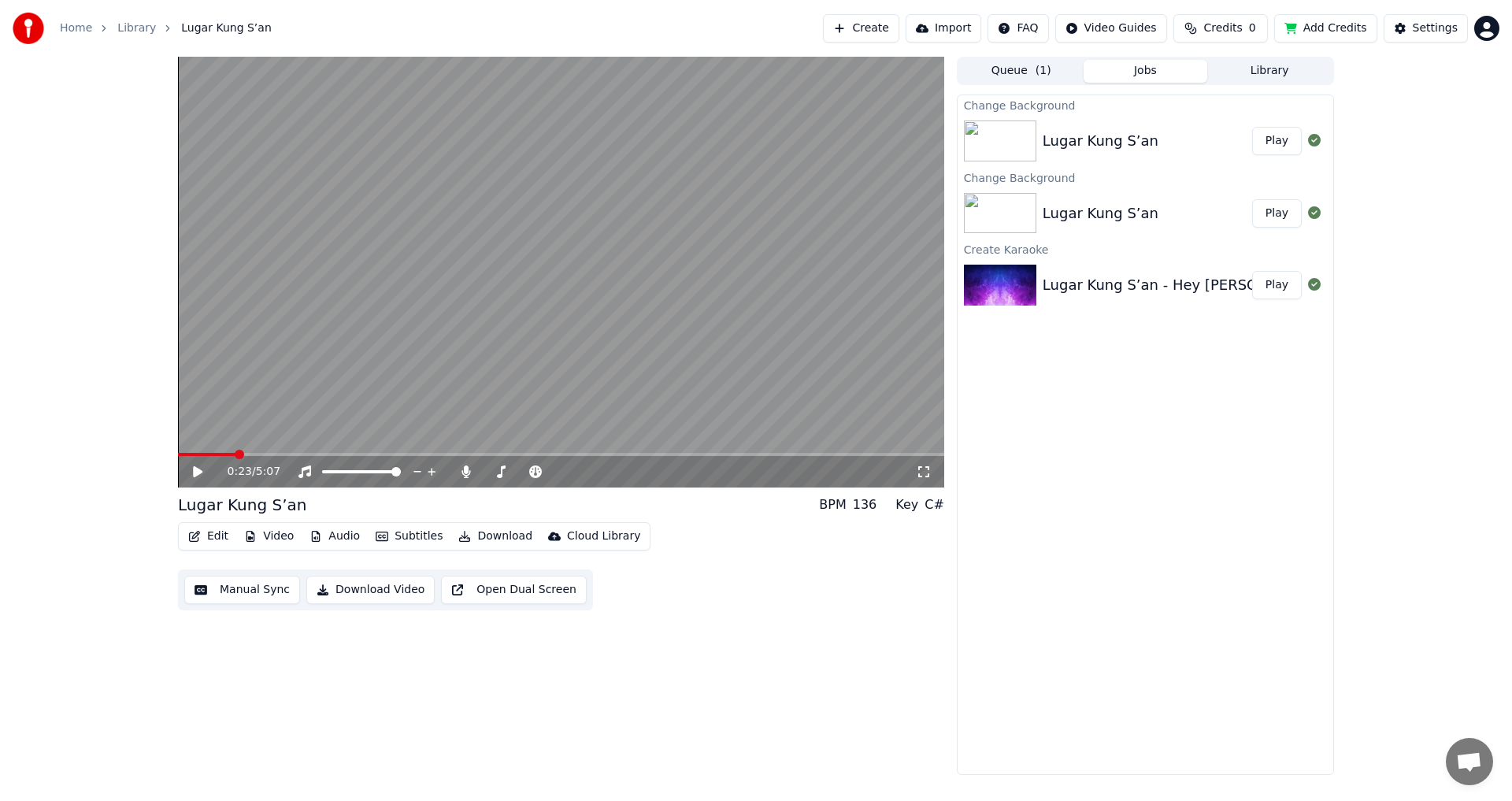
click at [300, 381] on video at bounding box center [561, 272] width 766 height 430
click at [205, 453] on span at bounding box center [208, 453] width 62 height 3
click at [195, 466] on icon at bounding box center [208, 471] width 37 height 12
click at [202, 539] on button "Edit" at bounding box center [208, 536] width 53 height 22
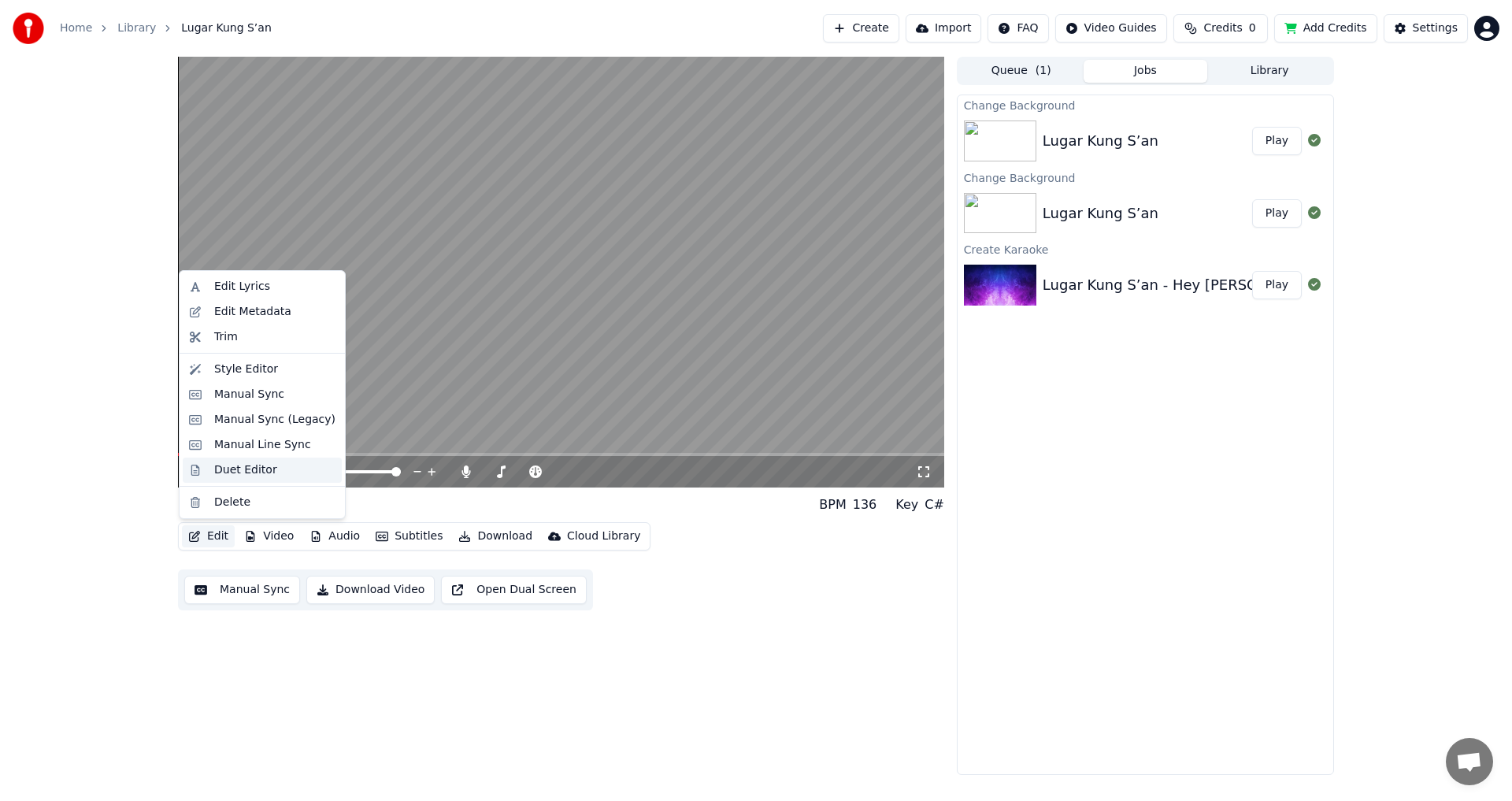
click at [260, 468] on div "Duet Editor" at bounding box center [245, 469] width 63 height 16
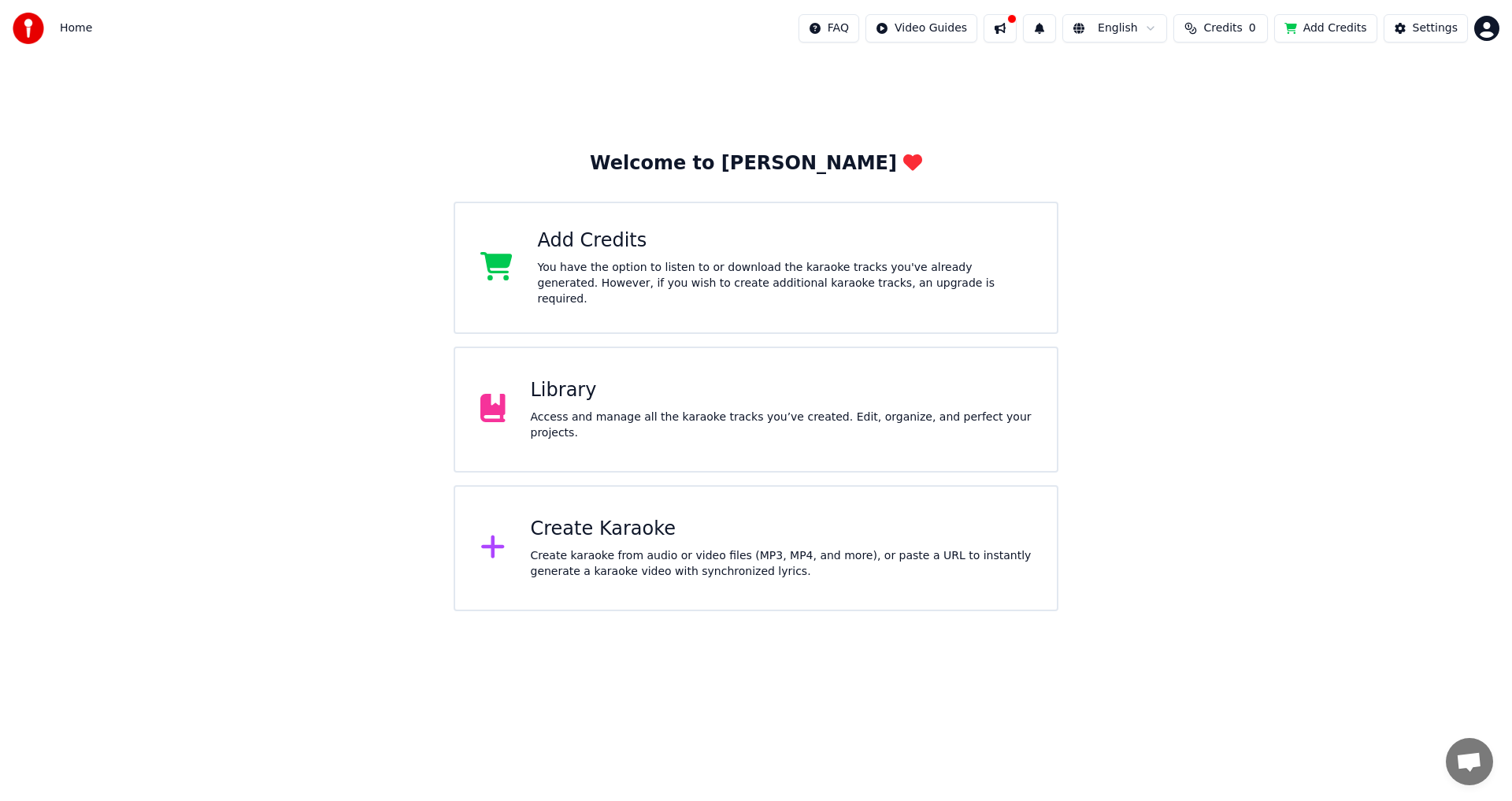
click at [740, 532] on div "Create Karaoke" at bounding box center [781, 528] width 502 height 26
click at [672, 359] on div "Library Access and manage all the karaoke tracks you’ve created. Edit, organize…" at bounding box center [756, 410] width 604 height 126
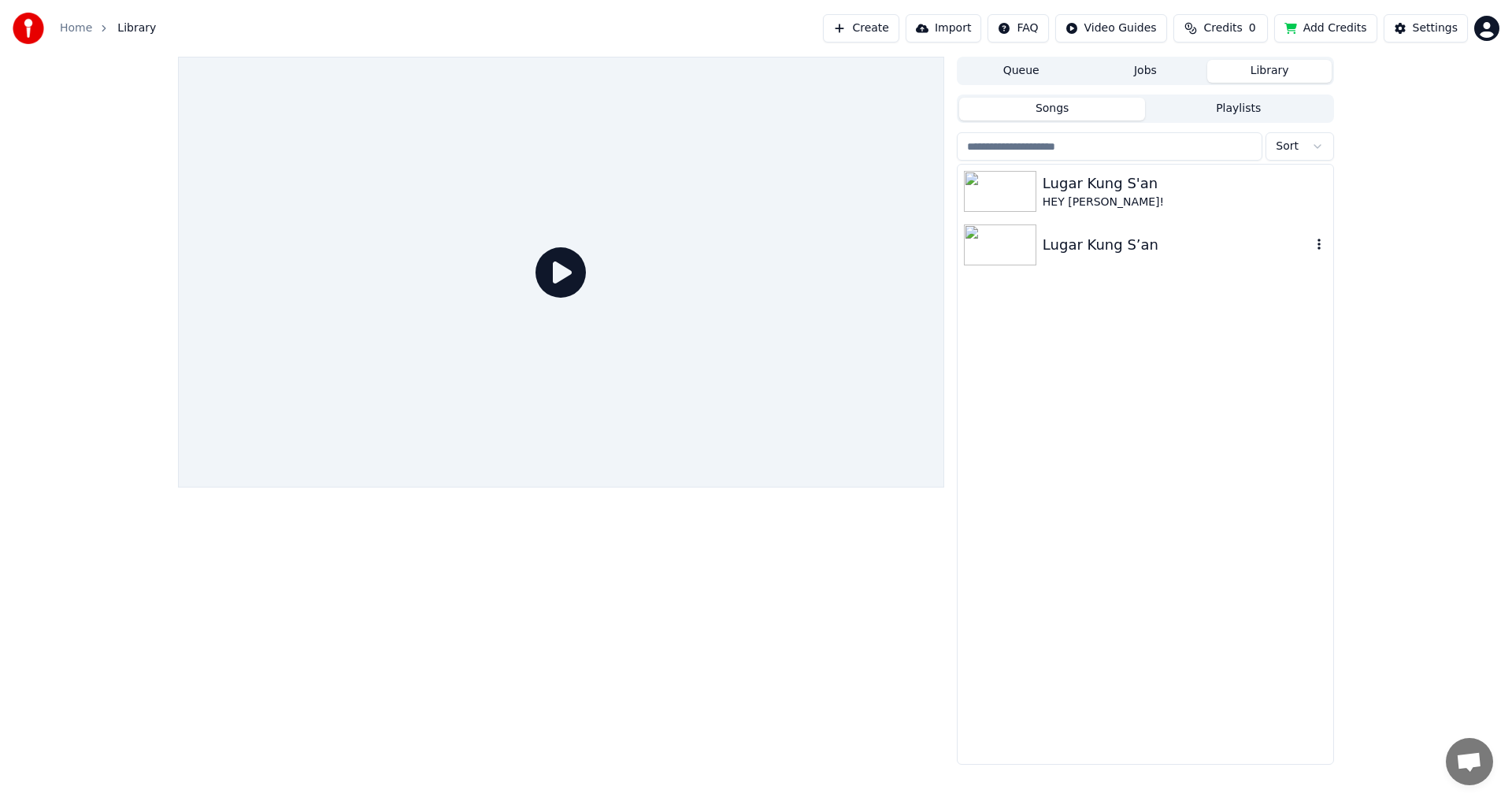
click at [1057, 253] on div "Lugar Kung S’an" at bounding box center [1177, 244] width 268 height 22
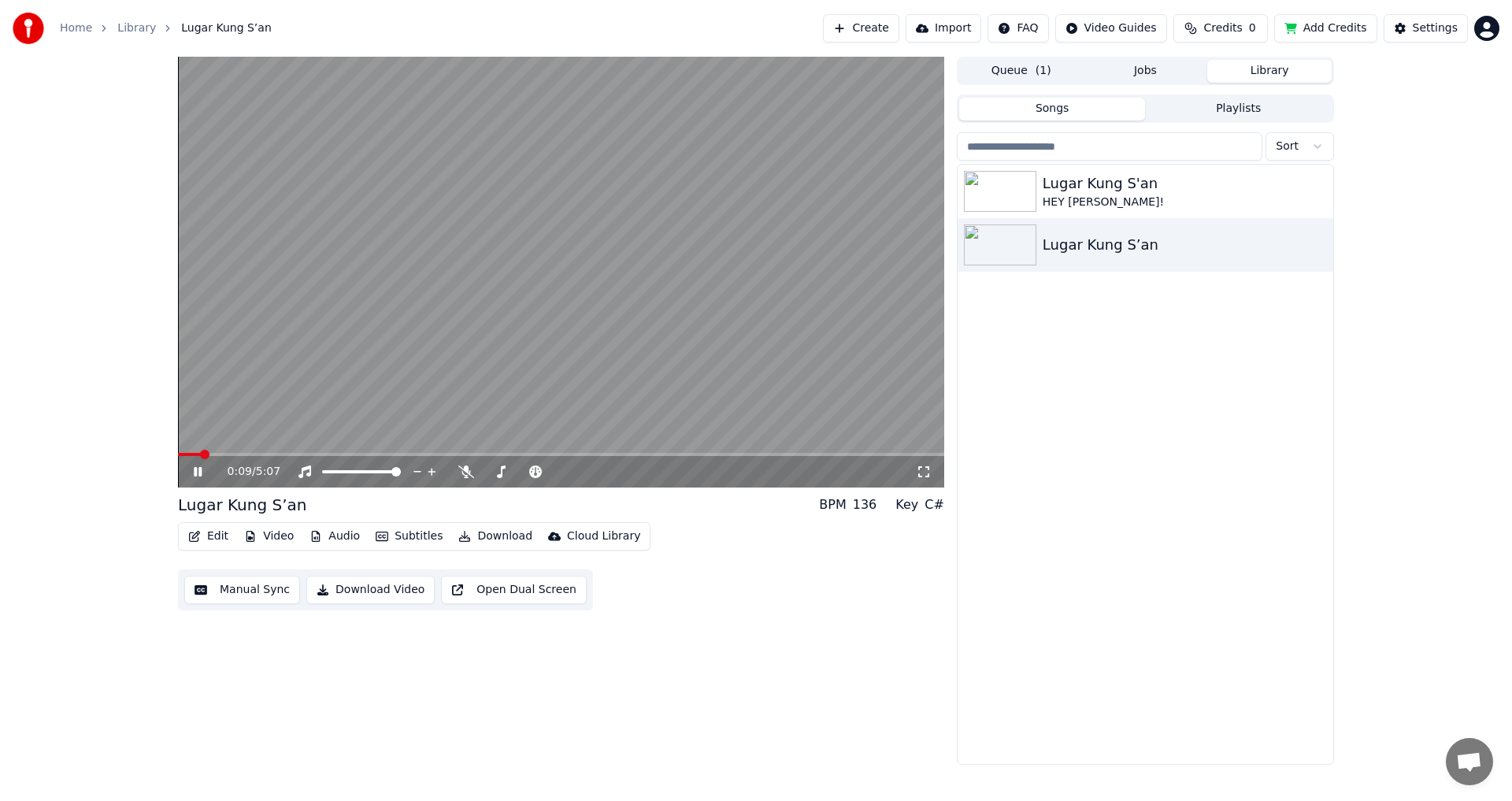
click at [214, 535] on button "Edit" at bounding box center [208, 536] width 53 height 22
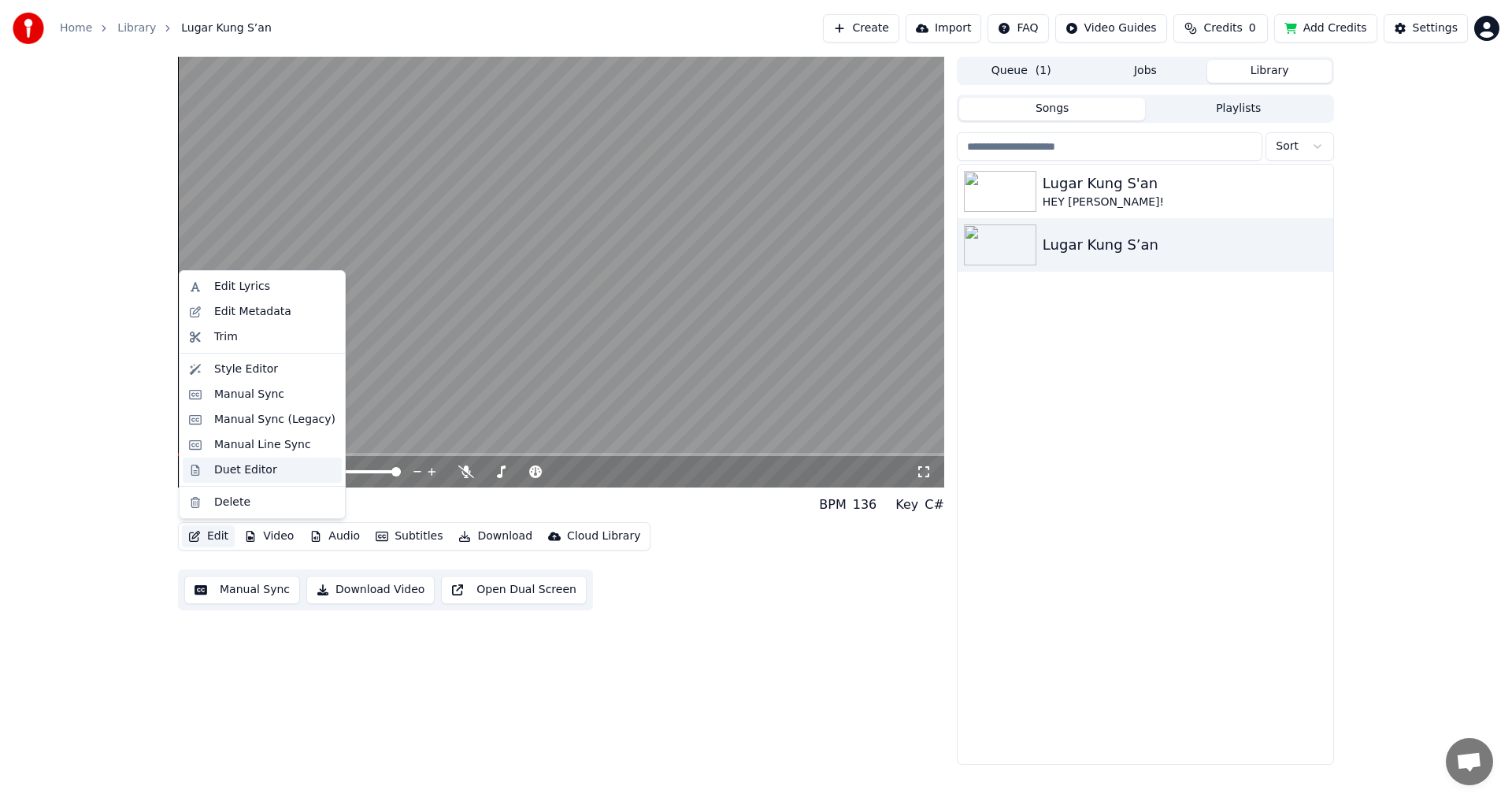
click at [261, 464] on div "Duet Editor" at bounding box center [245, 469] width 63 height 16
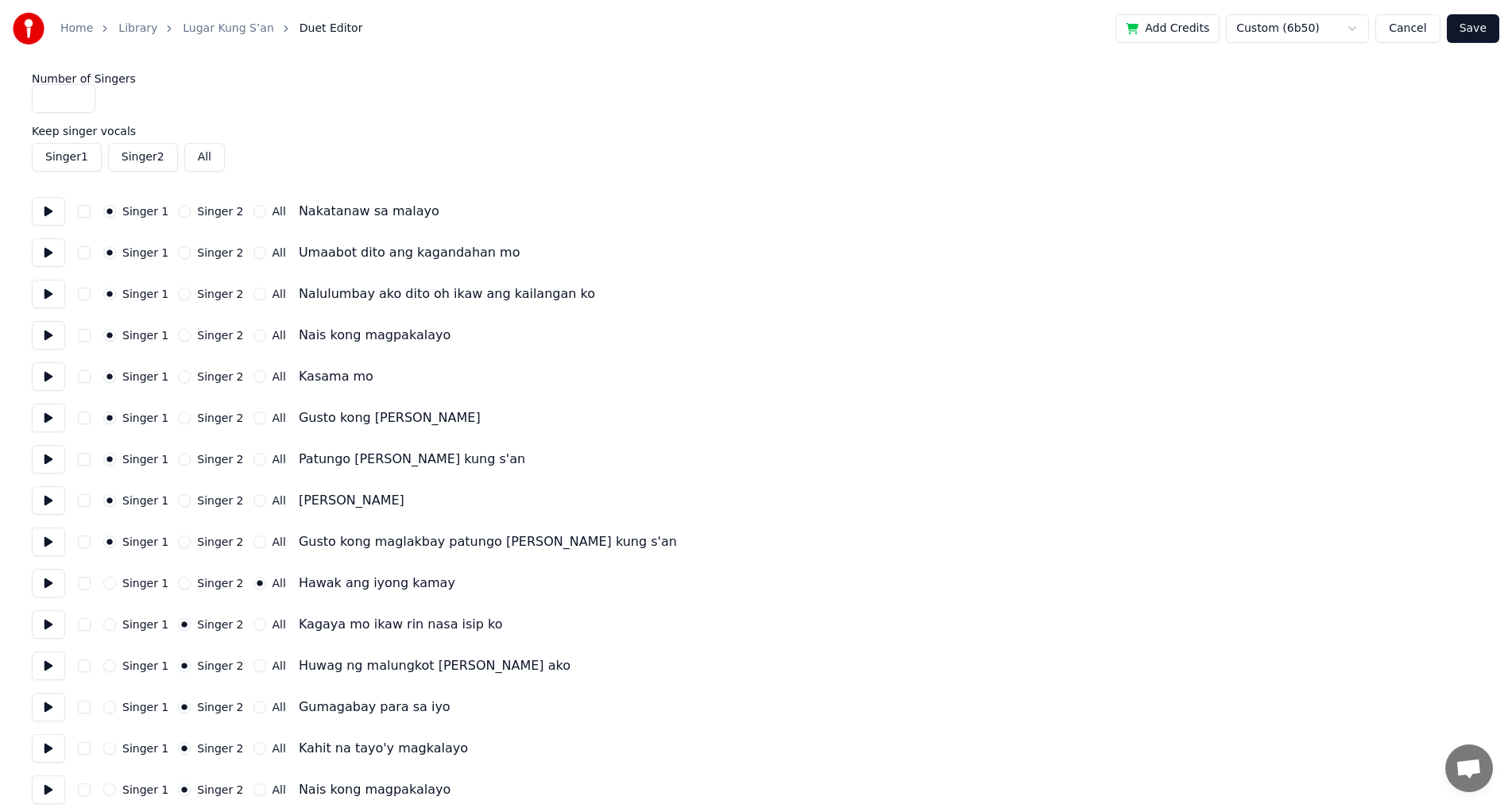
click at [58, 211] on button at bounding box center [48, 211] width 34 height 29
click at [54, 211] on button at bounding box center [48, 211] width 34 height 29
click at [1409, 28] on button "Cancel" at bounding box center [1407, 29] width 64 height 29
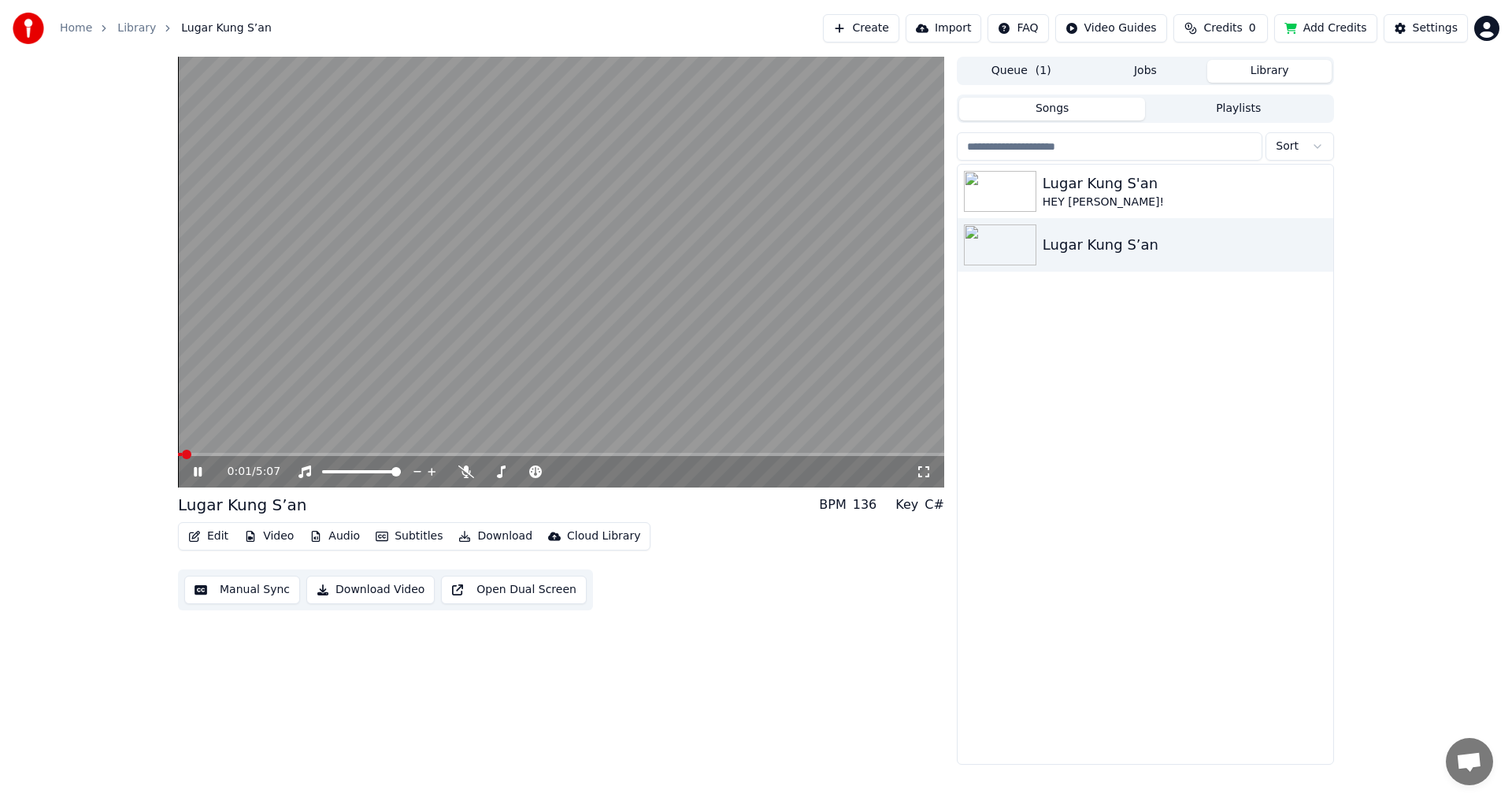
click at [195, 475] on icon at bounding box center [198, 471] width 8 height 10
click at [526, 593] on button "Open Dual Screen" at bounding box center [513, 590] width 145 height 29
click at [196, 461] on div "0:05 / 5:07" at bounding box center [561, 471] width 766 height 31
click at [196, 471] on icon at bounding box center [198, 471] width 8 height 10
click at [194, 466] on div "0:06 / 5:07" at bounding box center [561, 471] width 754 height 16
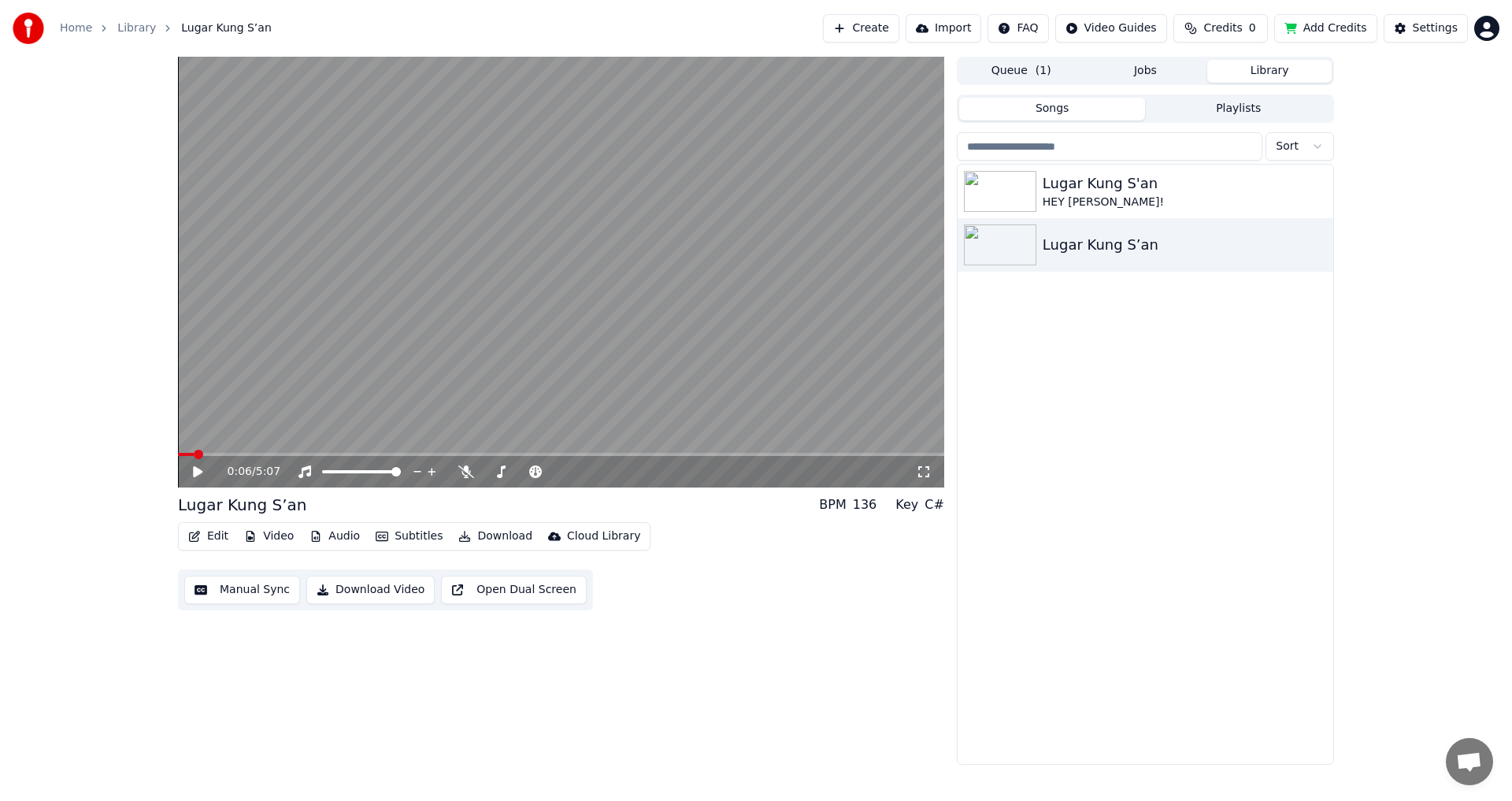
click at [199, 471] on icon at bounding box center [198, 471] width 10 height 11
click at [259, 454] on span at bounding box center [561, 453] width 766 height 3
click at [197, 468] on icon at bounding box center [198, 471] width 8 height 10
click at [195, 468] on icon at bounding box center [198, 471] width 10 height 11
click at [201, 472] on icon at bounding box center [198, 471] width 8 height 10
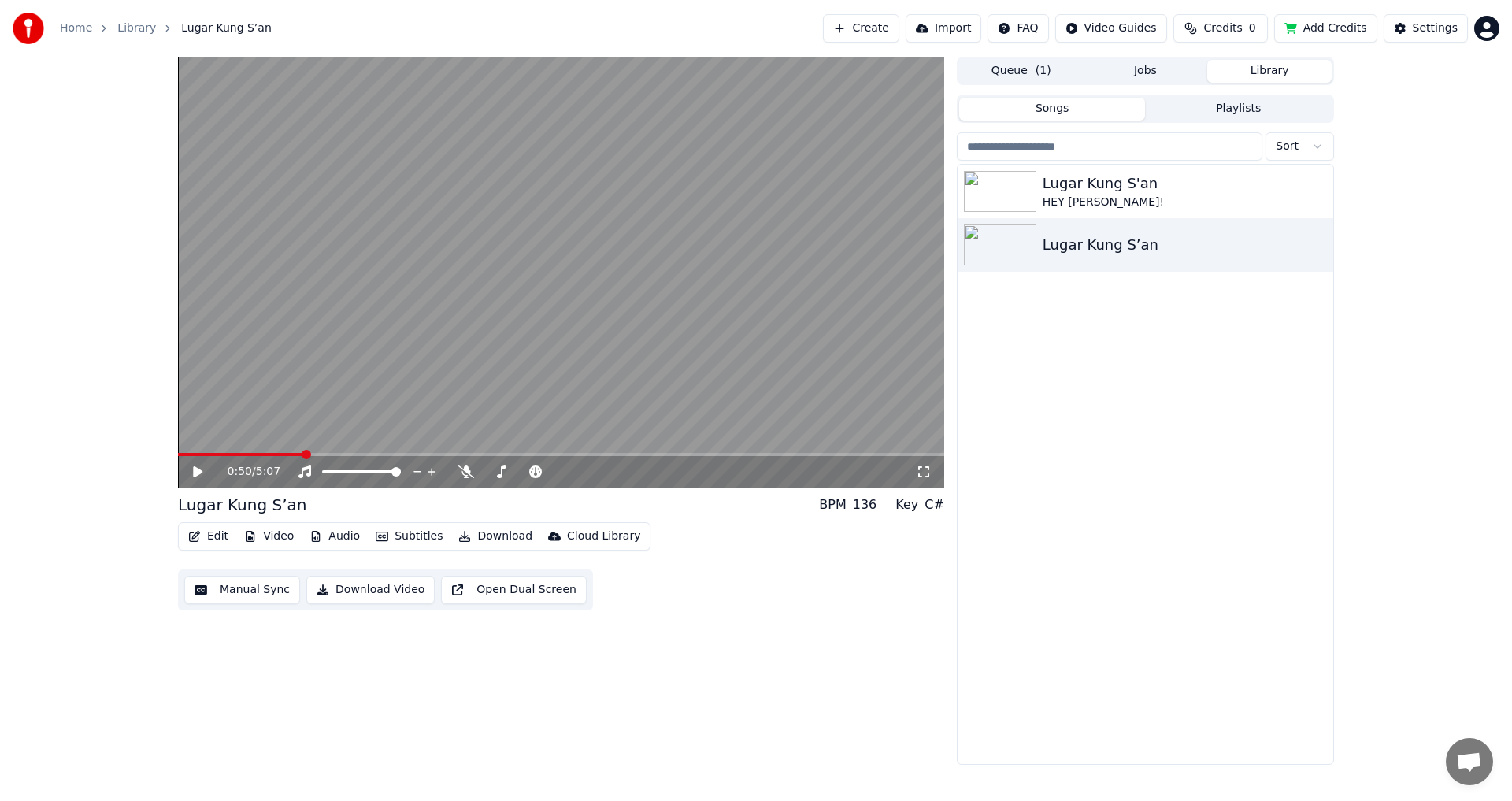
click at [201, 536] on button "Edit" at bounding box center [208, 536] width 53 height 22
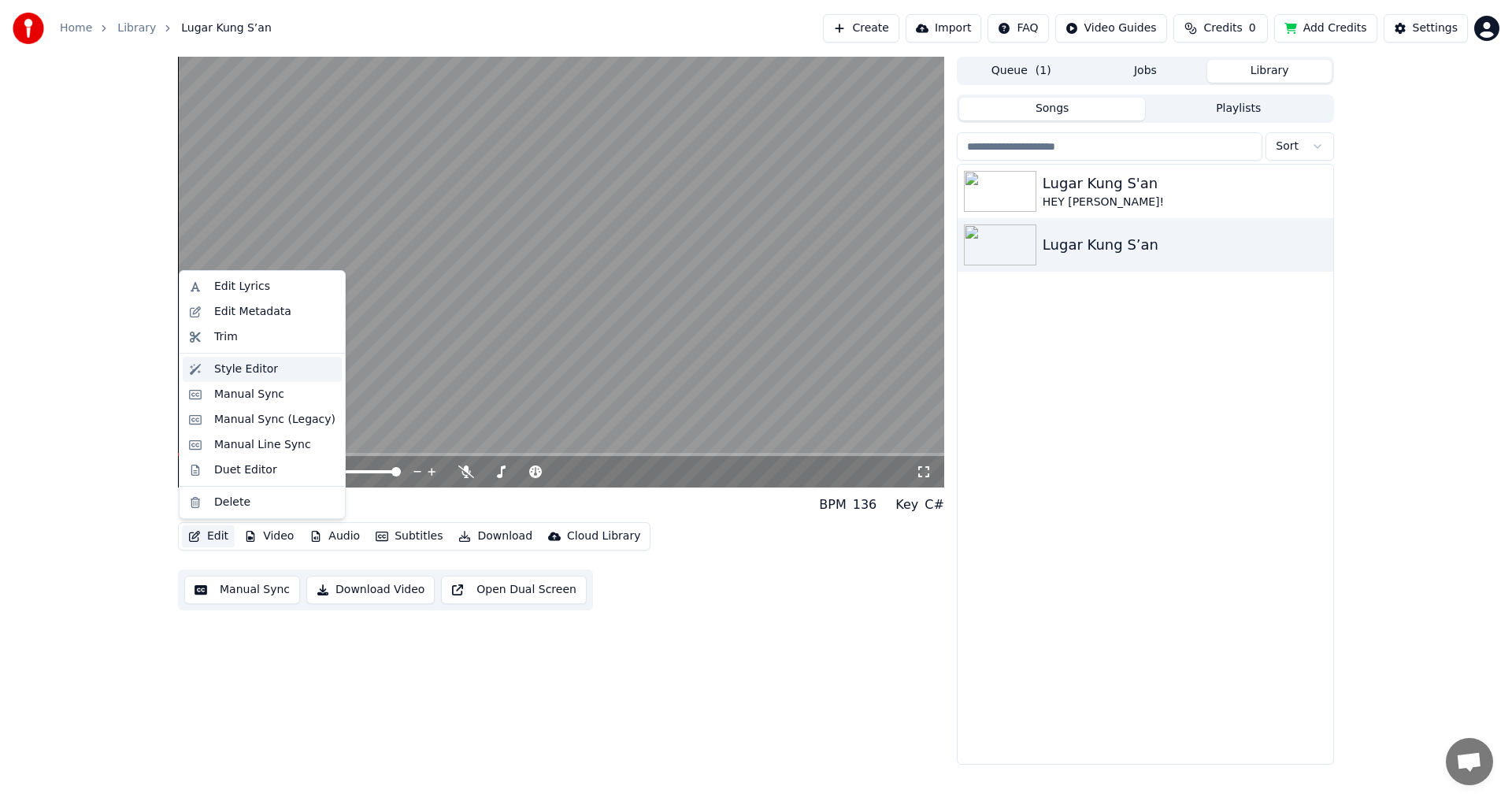
click at [261, 372] on div "Style Editor" at bounding box center [245, 369] width 64 height 16
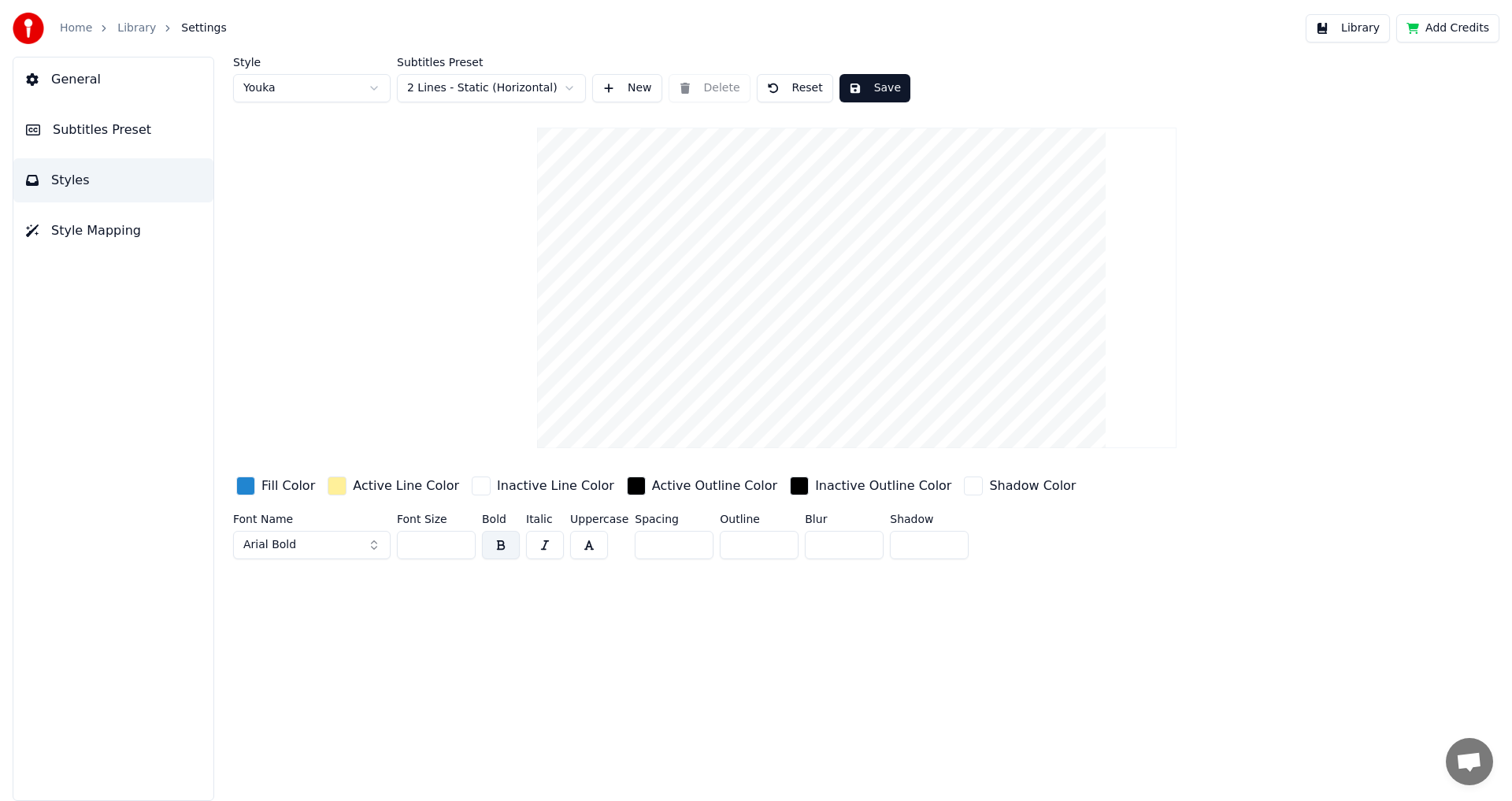
click at [626, 482] on div "button" at bounding box center [636, 486] width 19 height 19
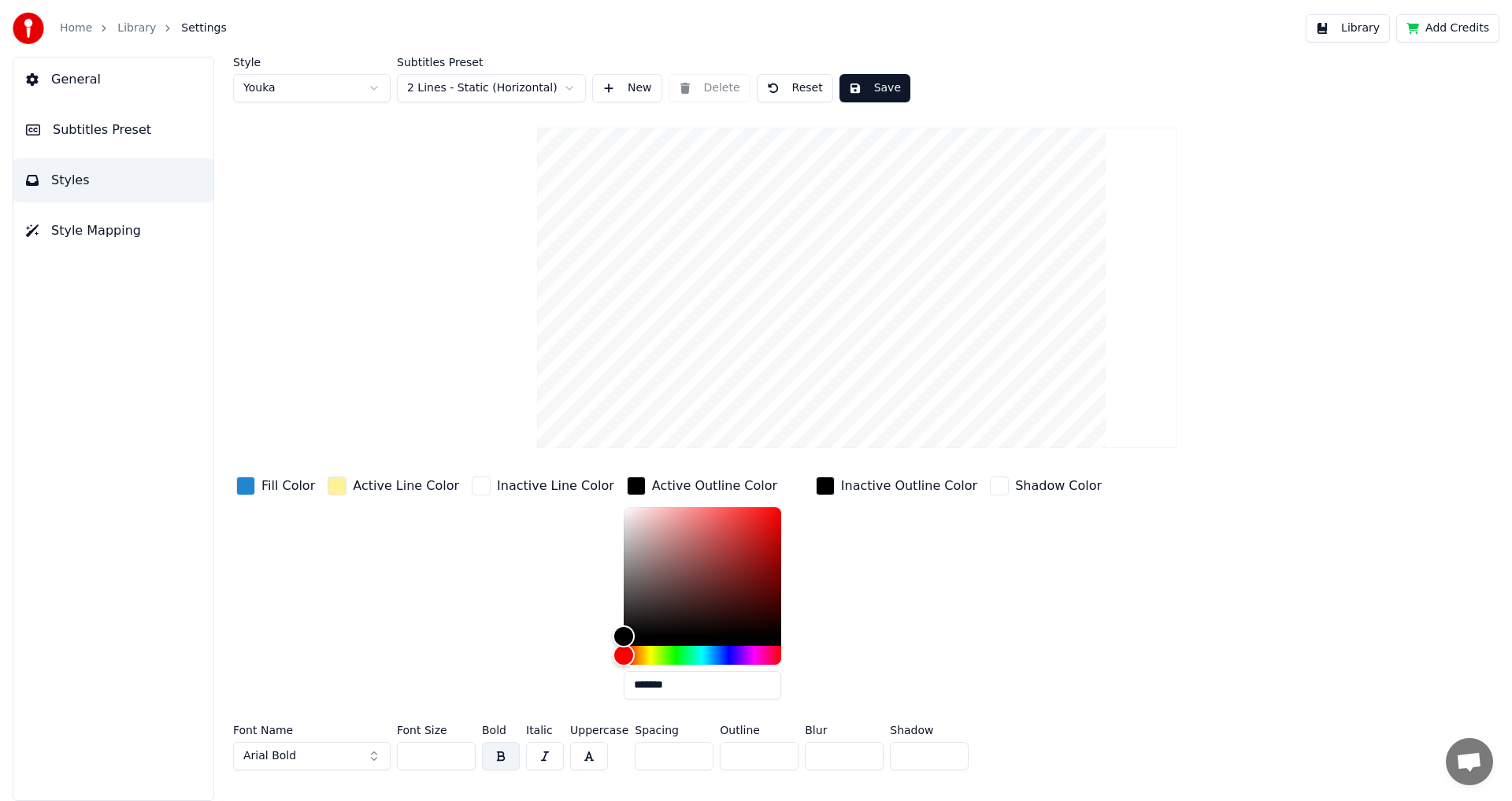
click at [245, 487] on div "button" at bounding box center [246, 486] width 19 height 19
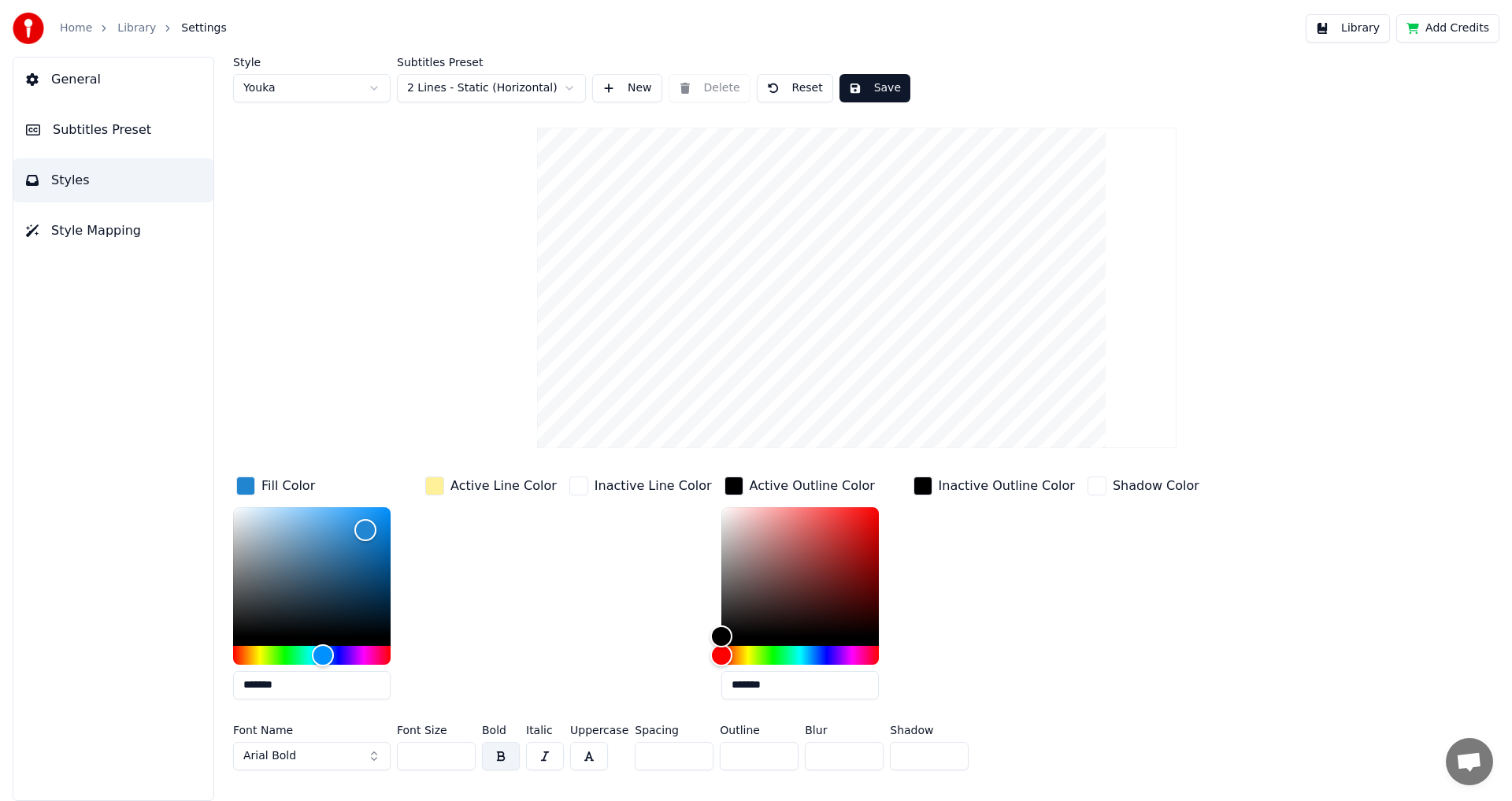
click at [341, 751] on button "Arial Bold" at bounding box center [312, 755] width 158 height 29
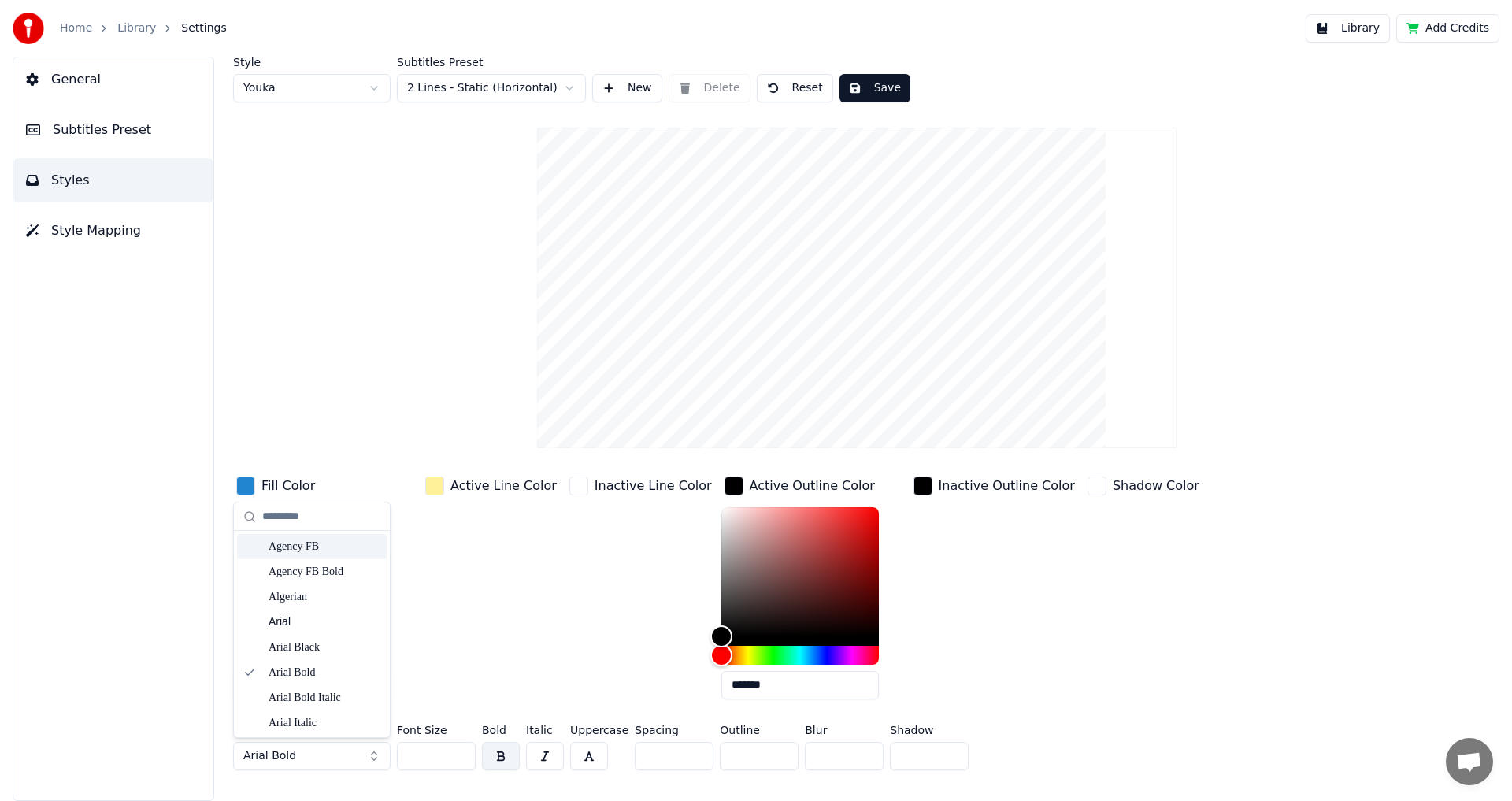
click at [322, 551] on div "Agency FB" at bounding box center [324, 546] width 112 height 16
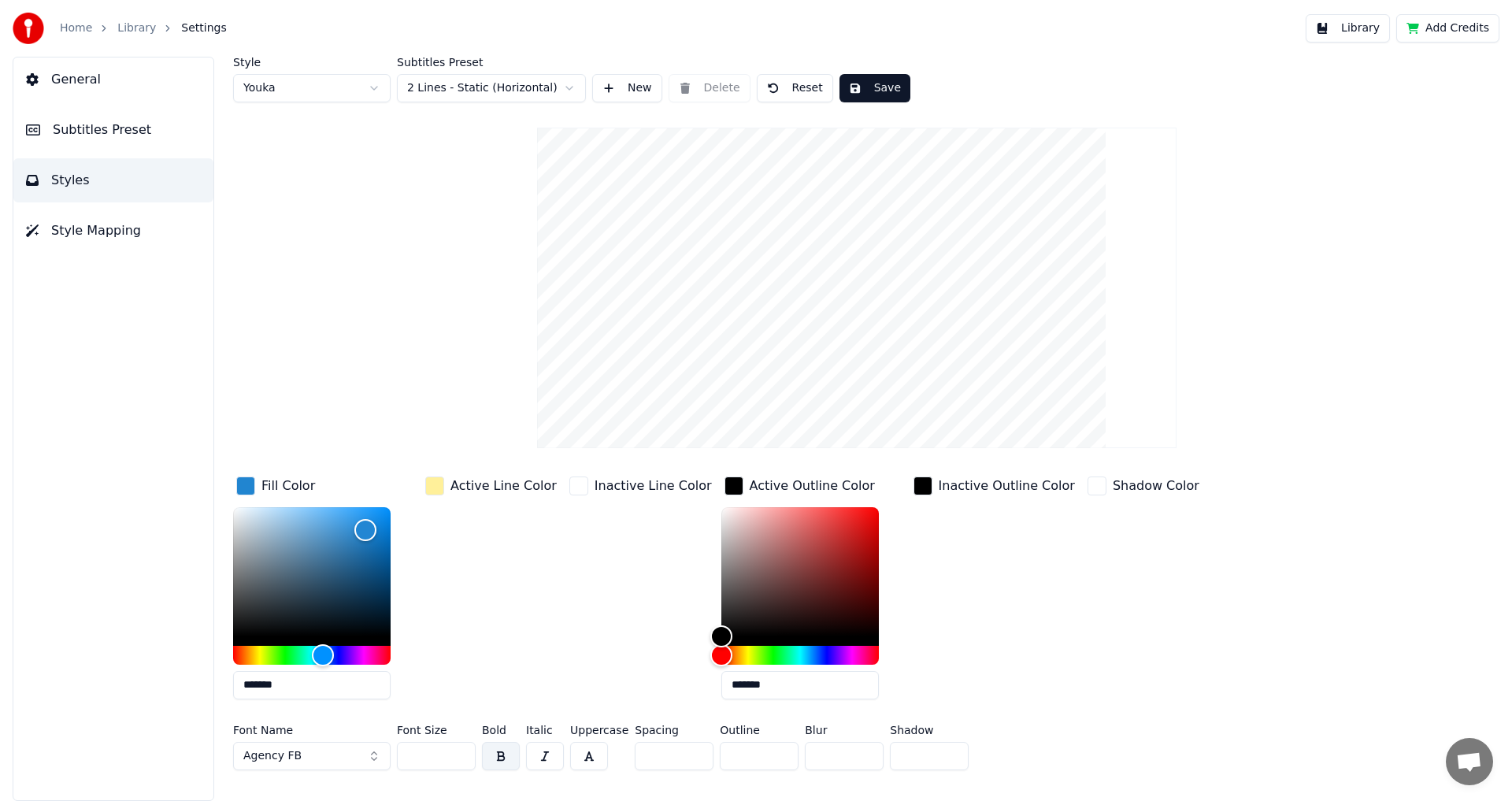
click at [291, 759] on span "Agency FB" at bounding box center [272, 755] width 58 height 16
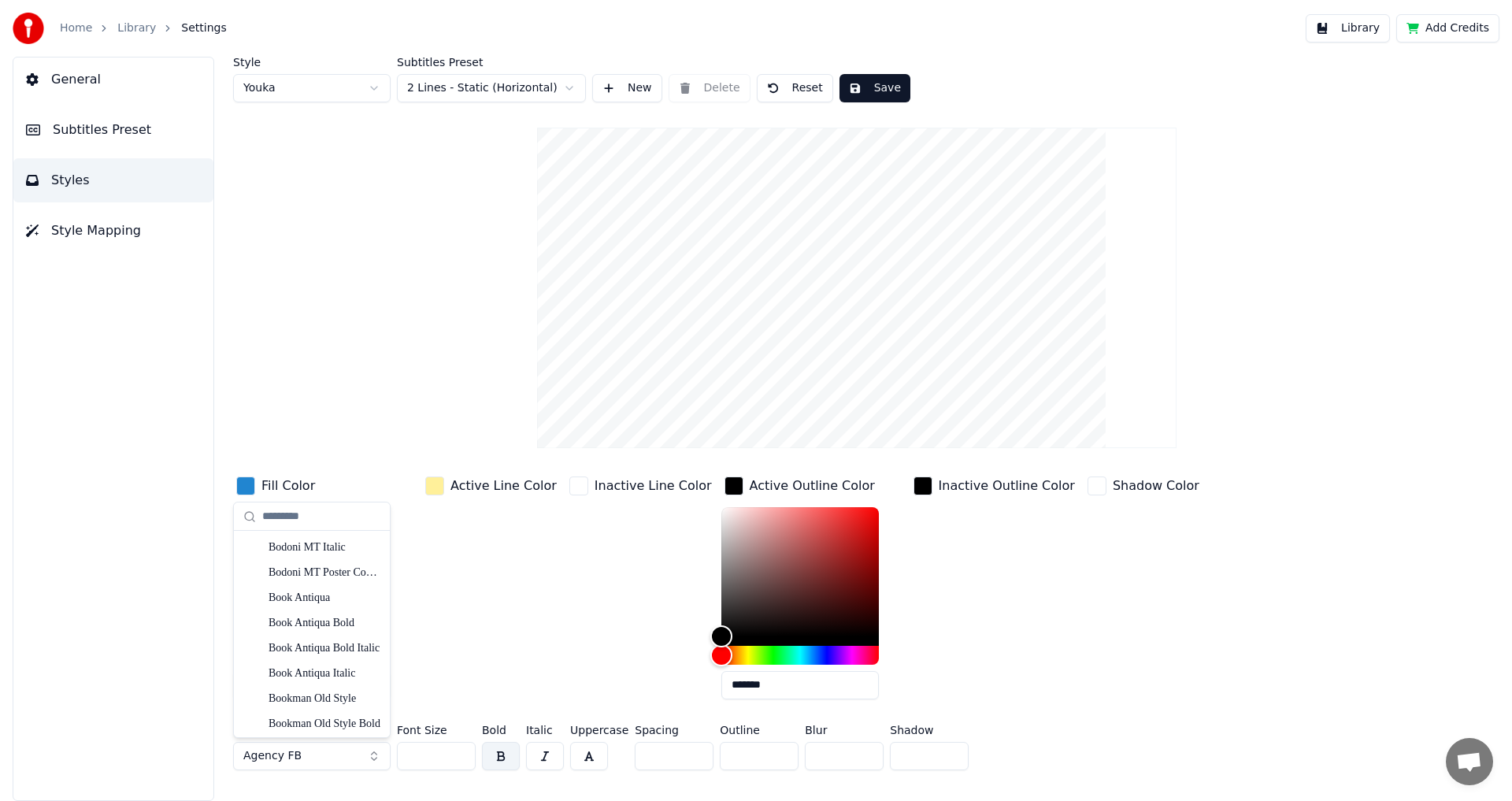
scroll to position [591, 0]
click at [318, 585] on div "Bodoni MT Black" at bounding box center [324, 584] width 112 height 16
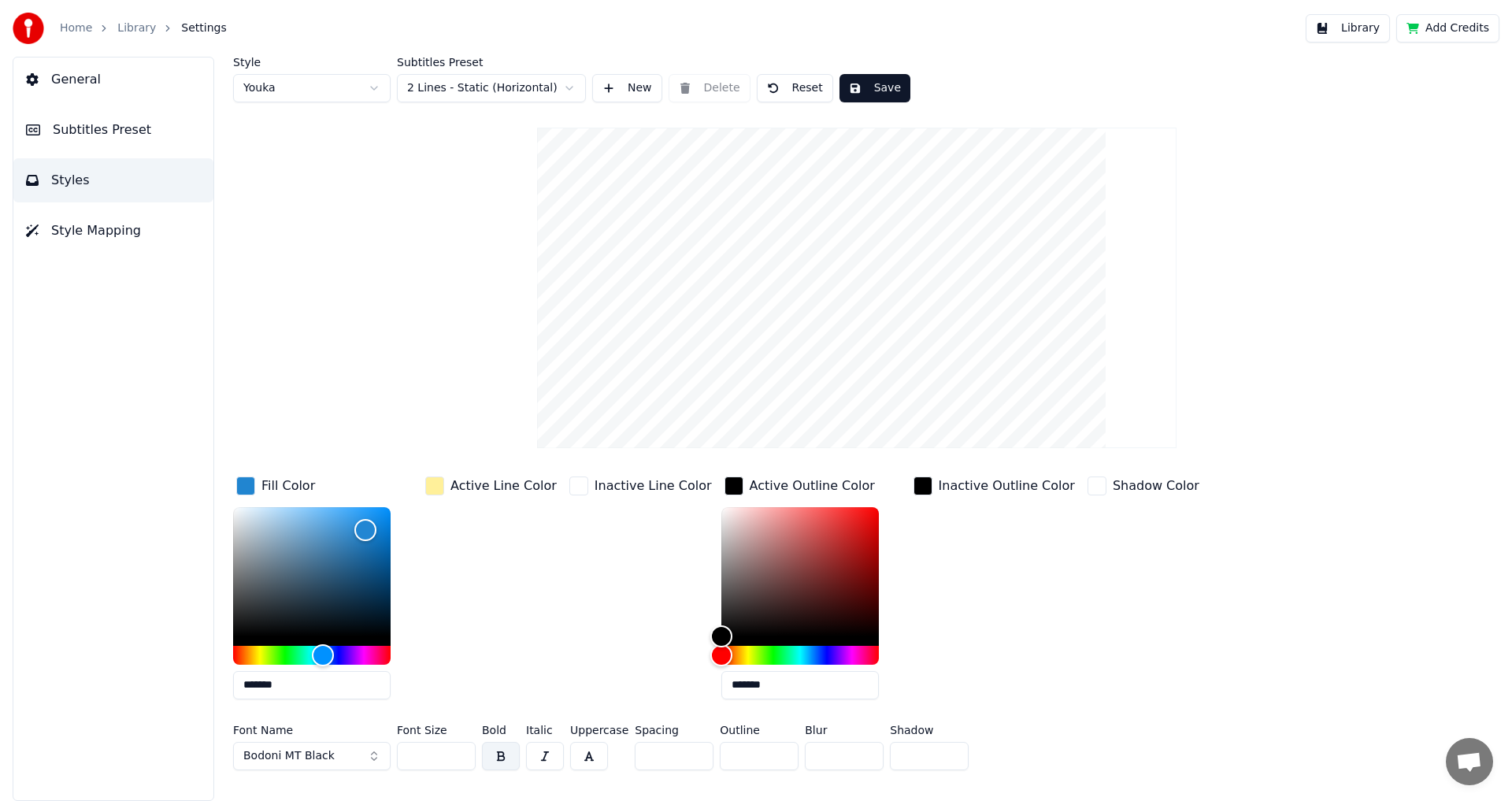
click at [299, 758] on span "Bodoni MT Black" at bounding box center [289, 755] width 91 height 16
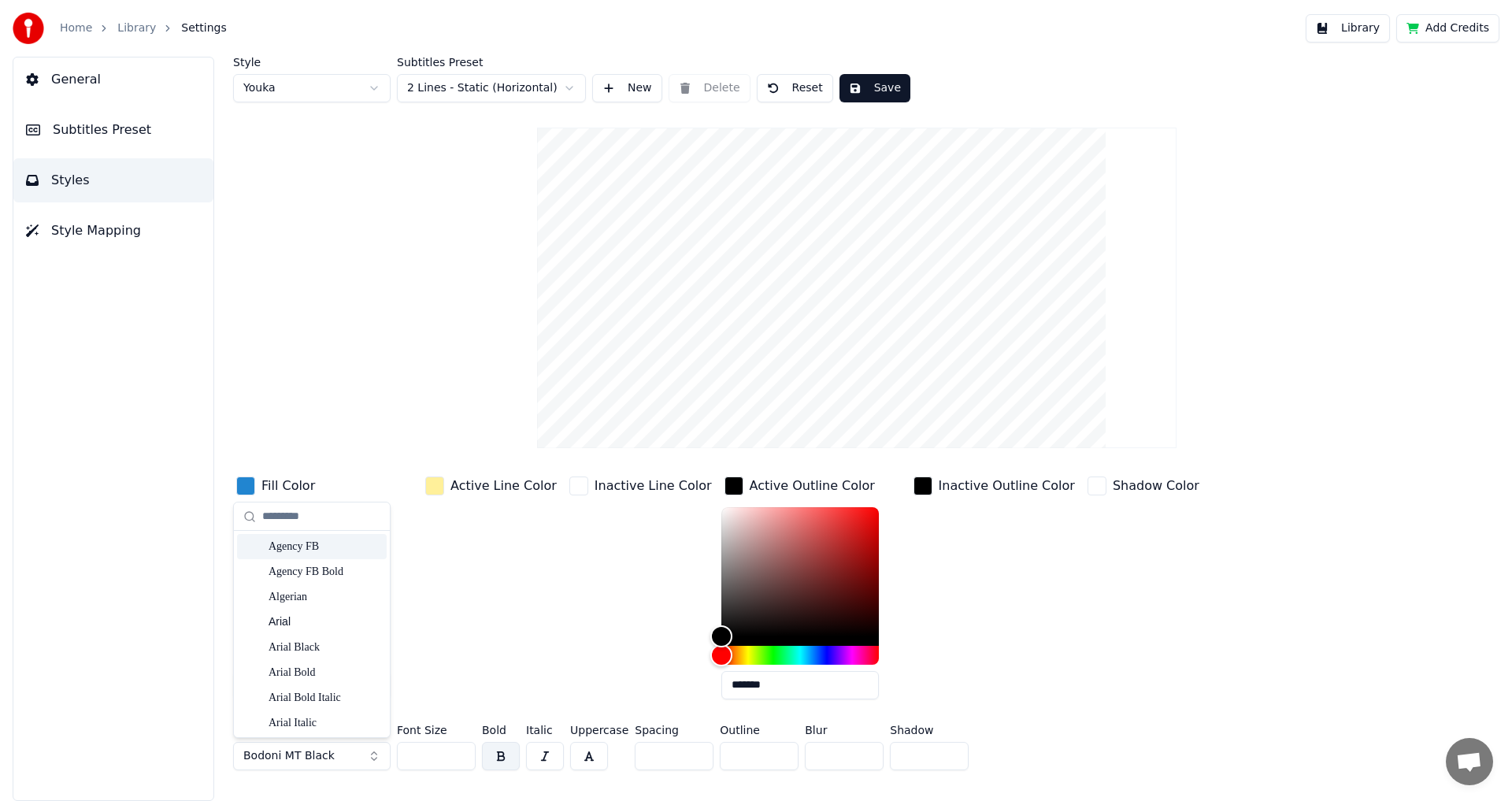
click at [314, 535] on div "Agency FB" at bounding box center [311, 546] width 149 height 26
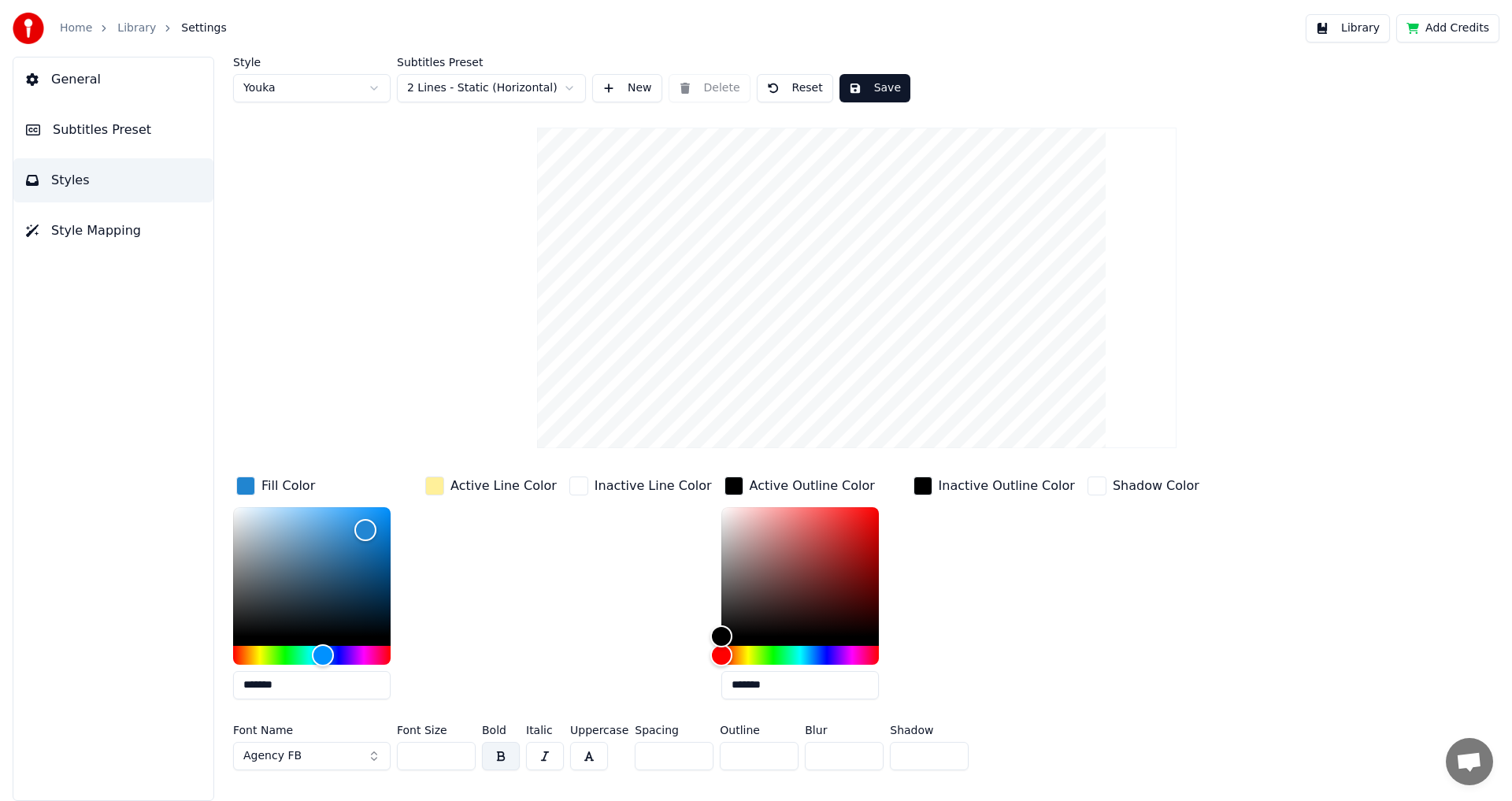
click at [299, 754] on button "Agency FB" at bounding box center [312, 755] width 158 height 29
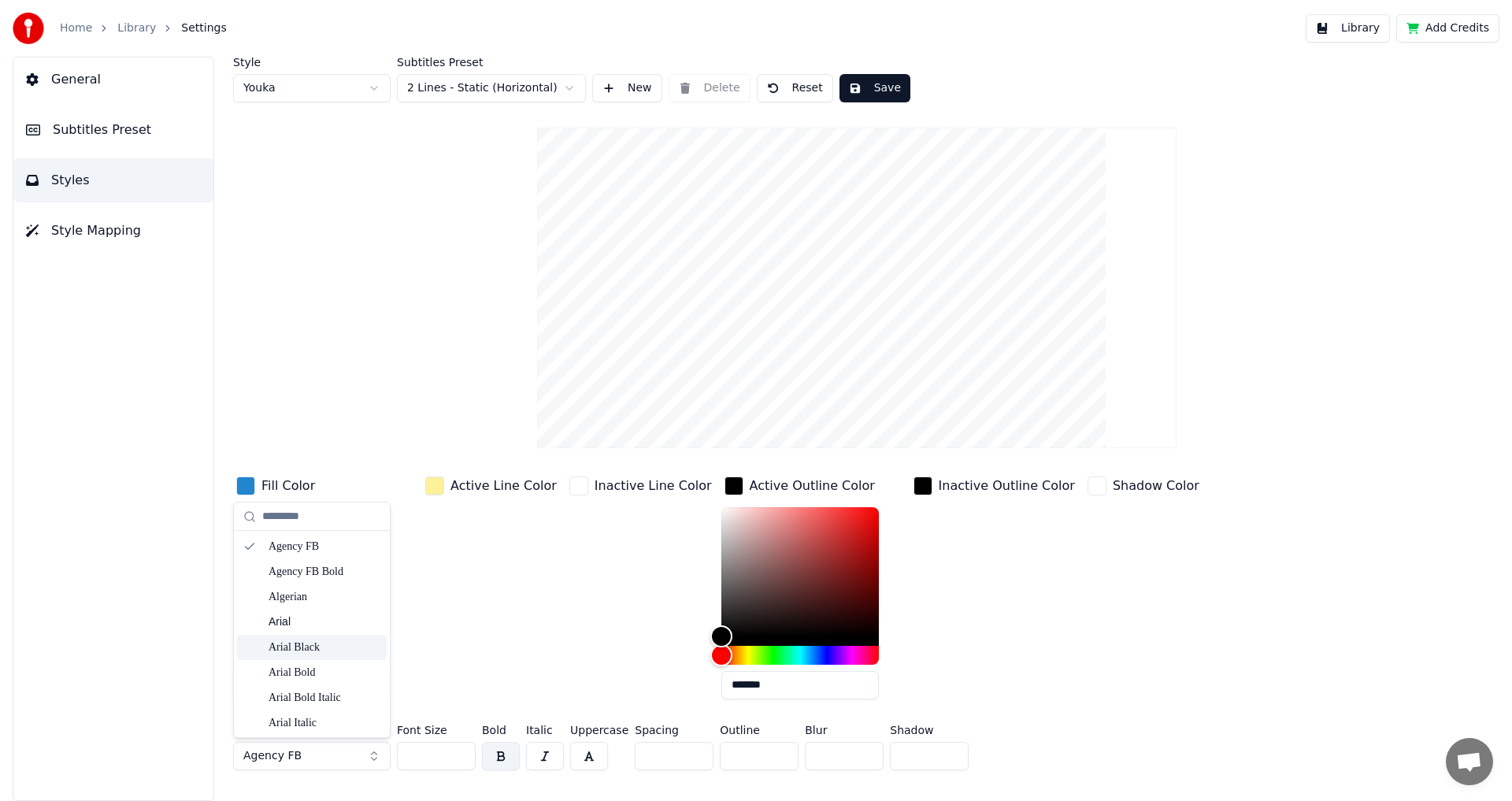
click at [326, 644] on div "Arial Black" at bounding box center [324, 647] width 112 height 16
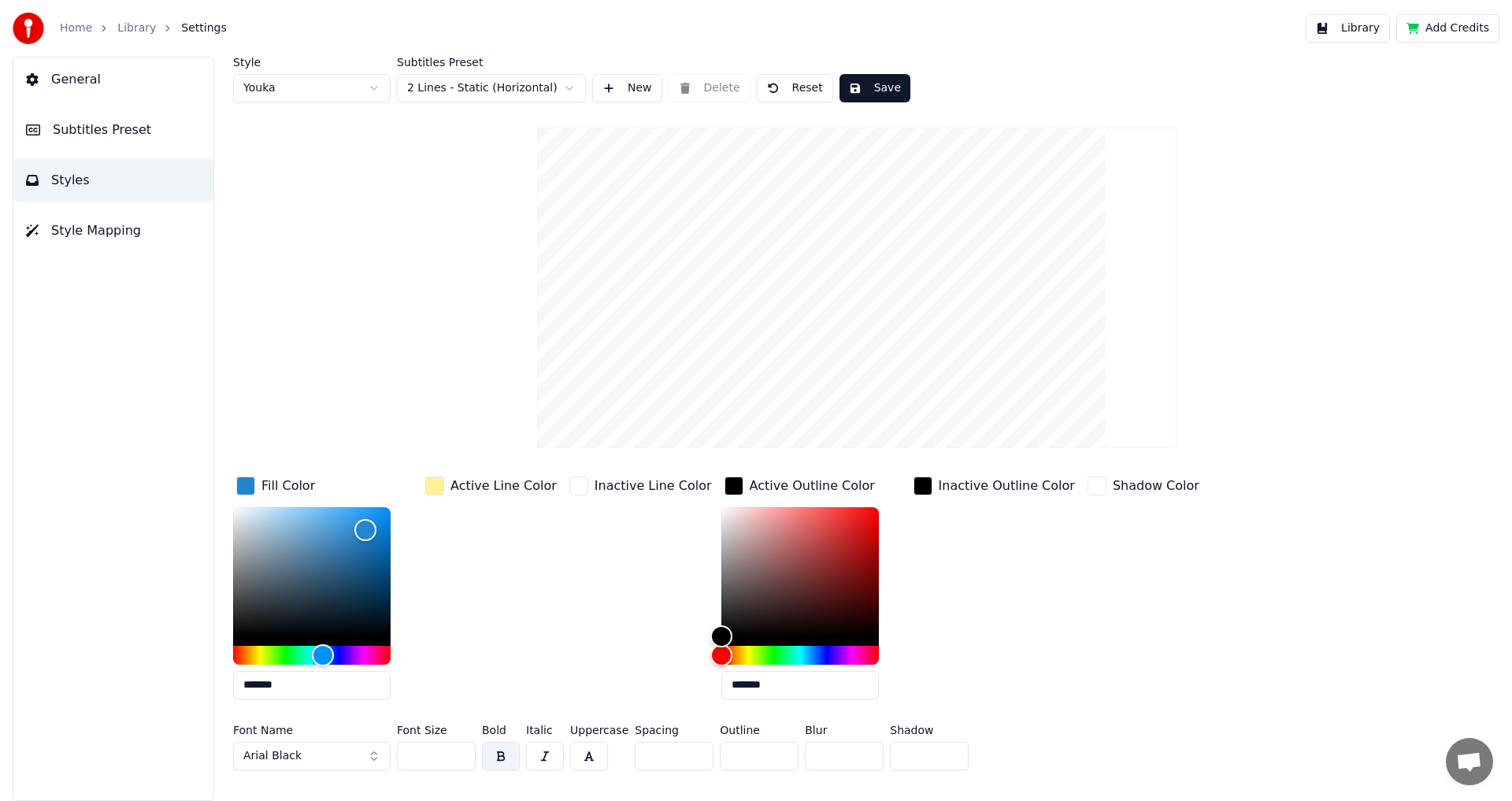
click at [340, 759] on button "Arial Black" at bounding box center [312, 755] width 158 height 29
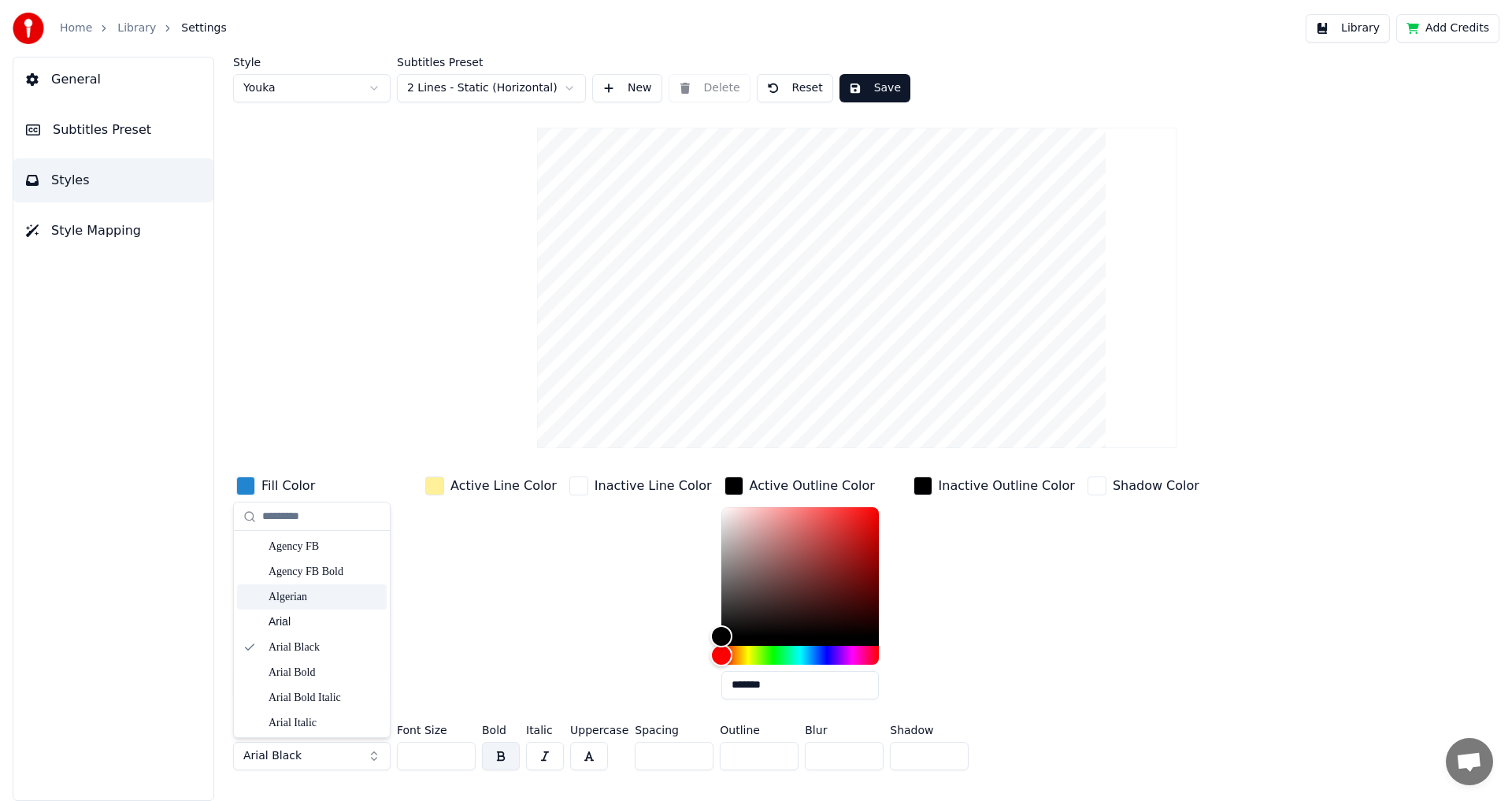
click at [328, 604] on div "Algerian" at bounding box center [311, 597] width 149 height 26
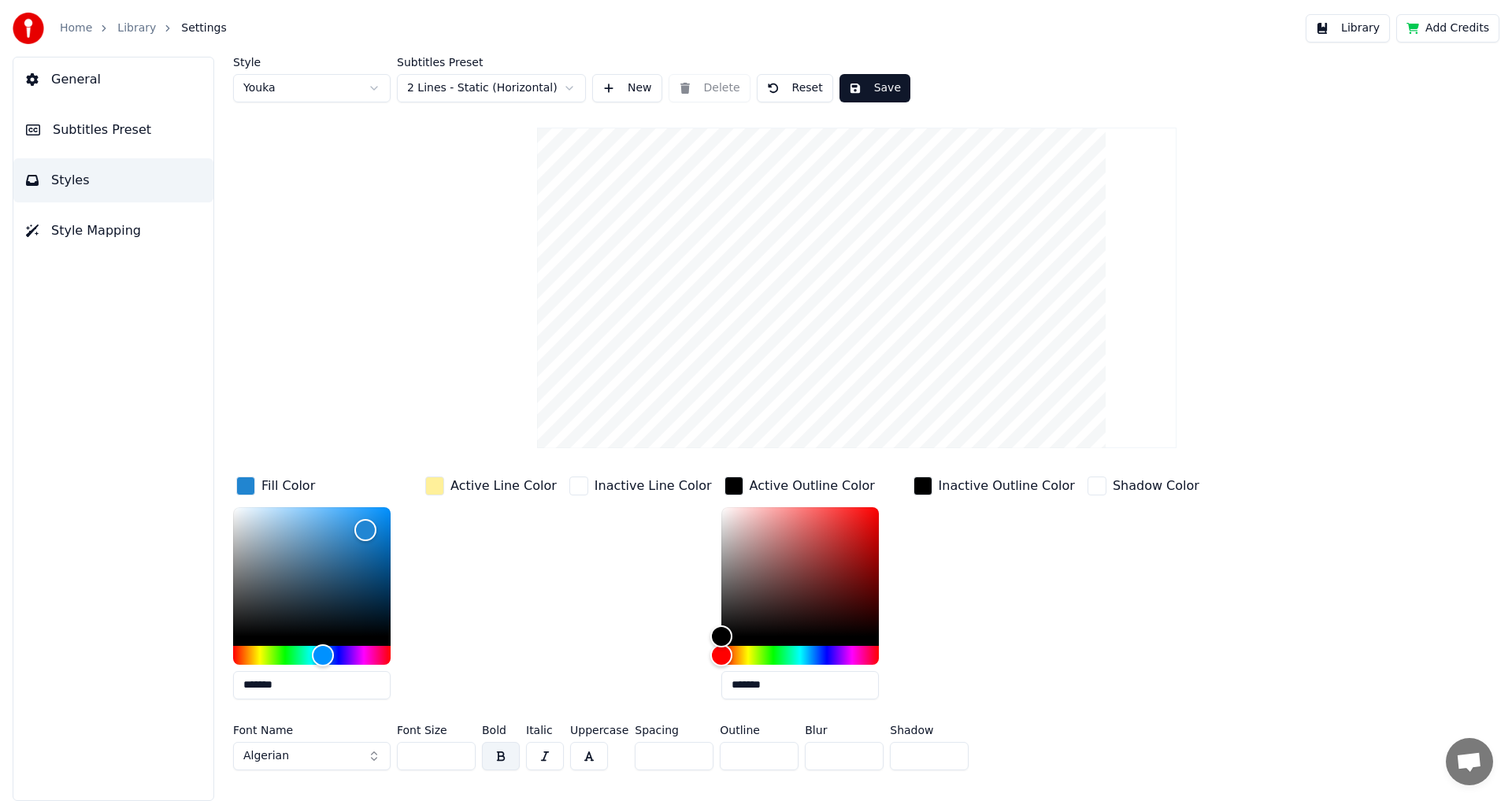
click at [335, 753] on button "Algerian" at bounding box center [312, 755] width 158 height 29
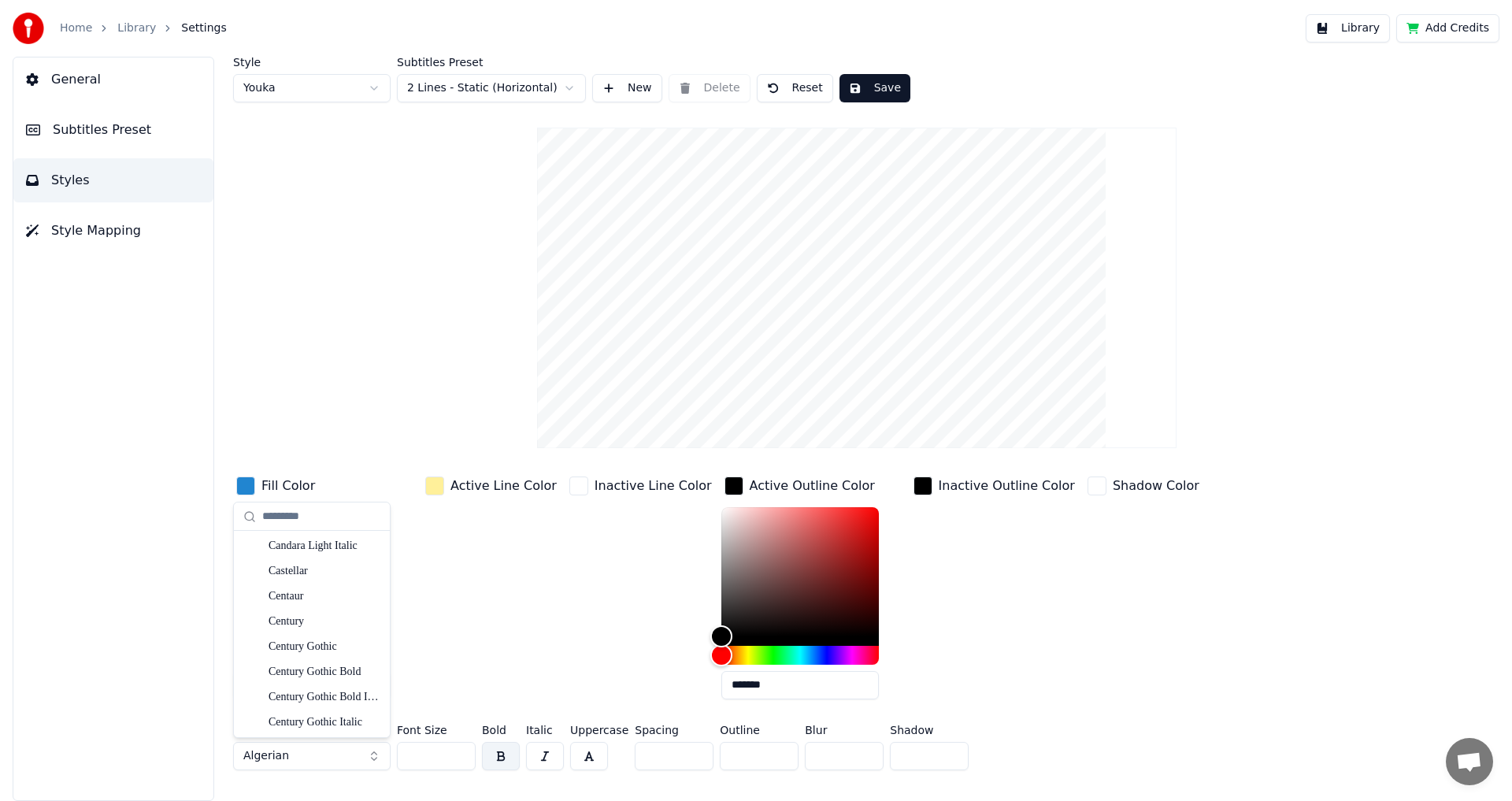
scroll to position [2047, 0]
click at [307, 589] on div "Chiller" at bounding box center [324, 589] width 112 height 16
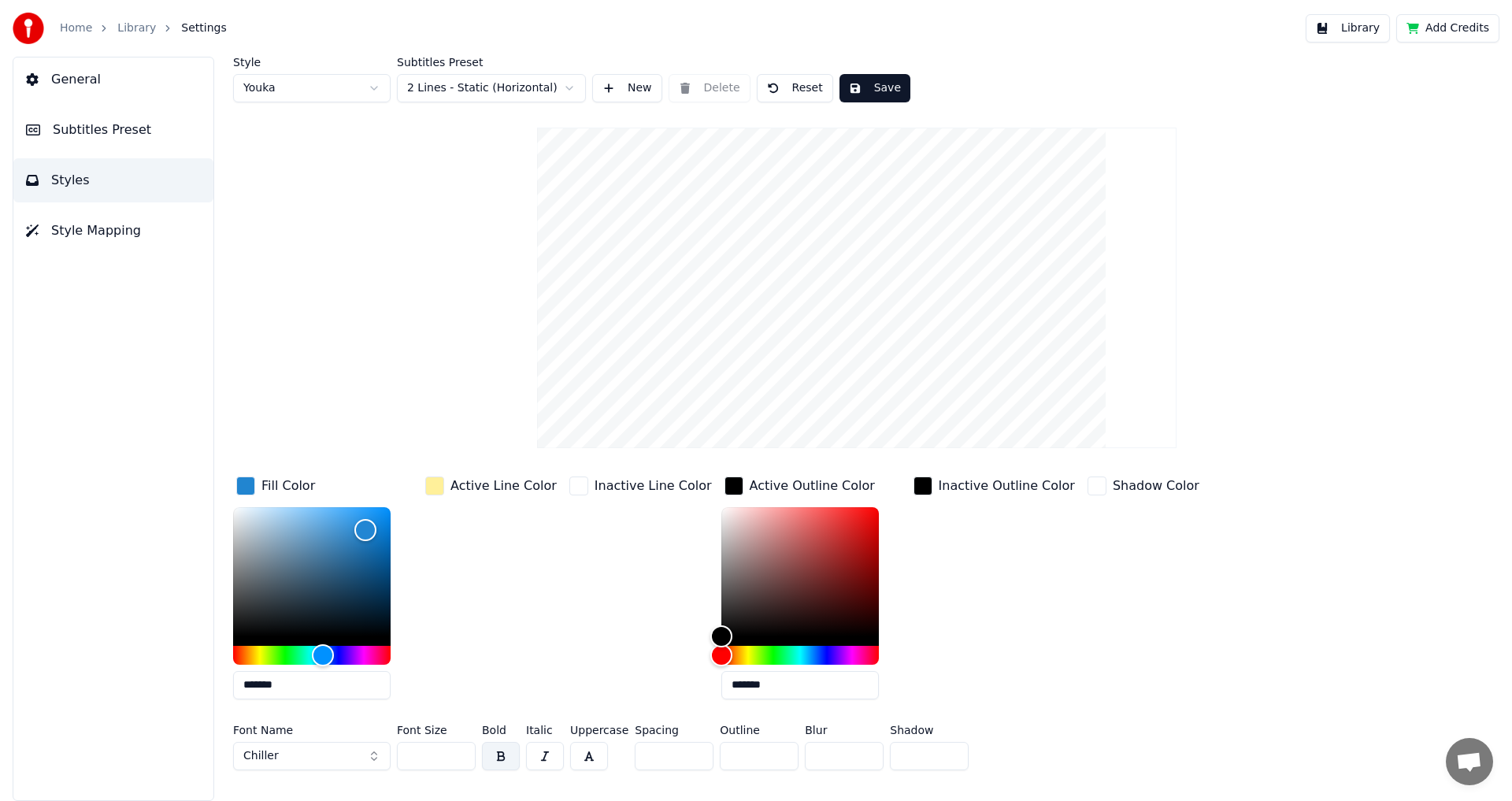
click at [305, 748] on button "Chiller" at bounding box center [312, 755] width 158 height 29
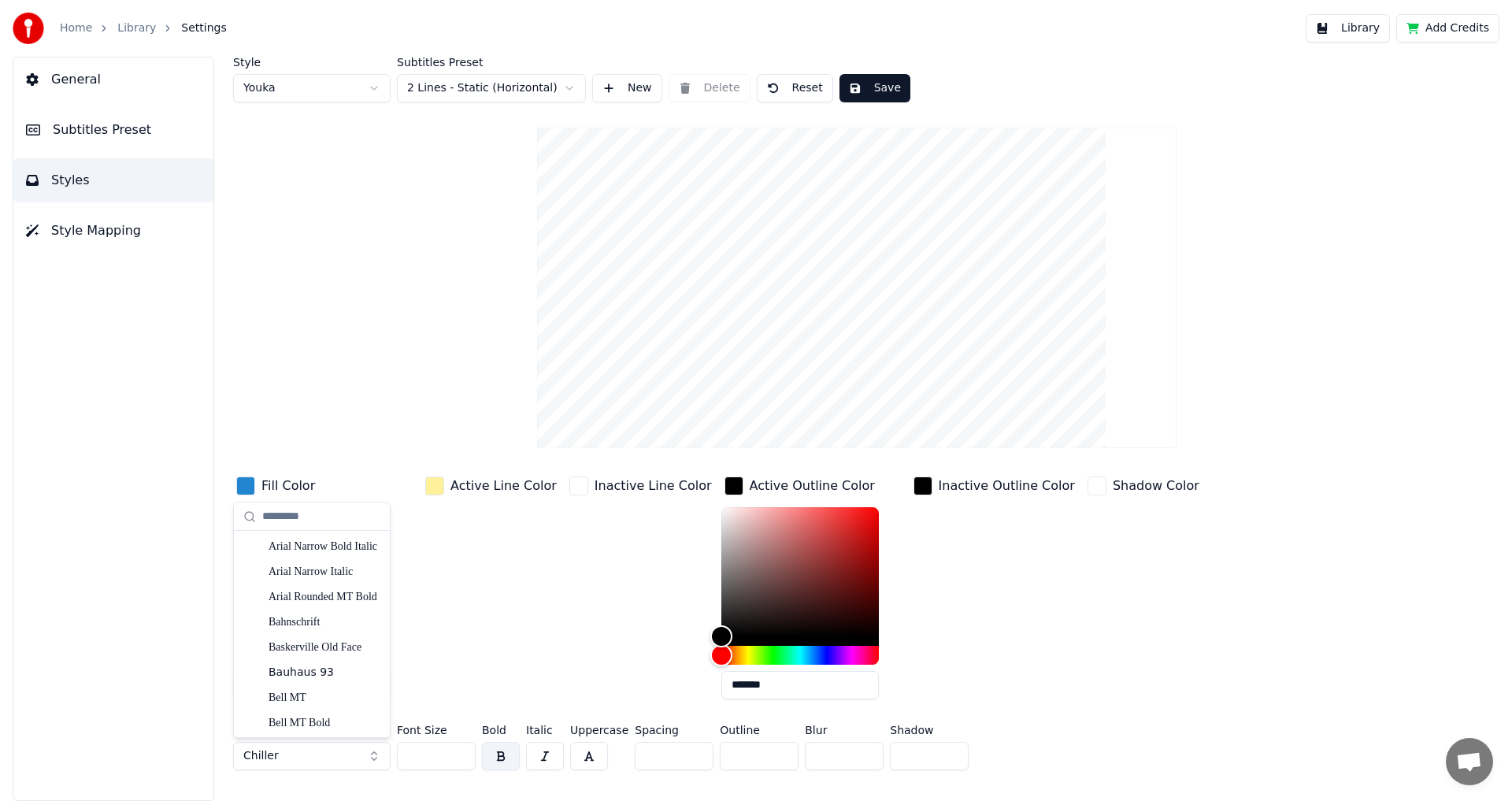
scroll to position [551, 0]
click at [328, 574] on div "Blackadder ITC" at bounding box center [324, 574] width 112 height 16
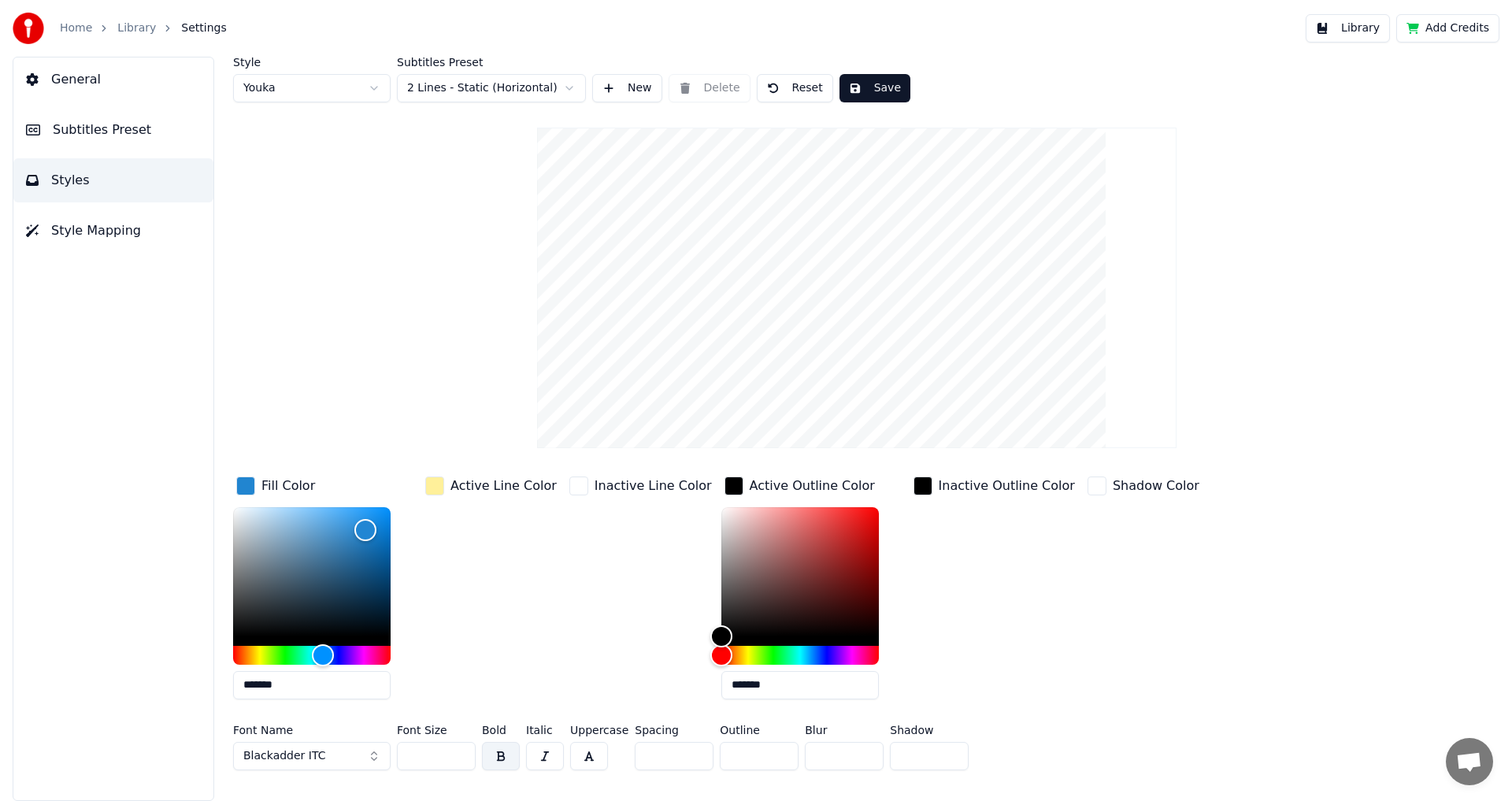
click at [323, 753] on button "Blackadder ITC" at bounding box center [312, 755] width 158 height 29
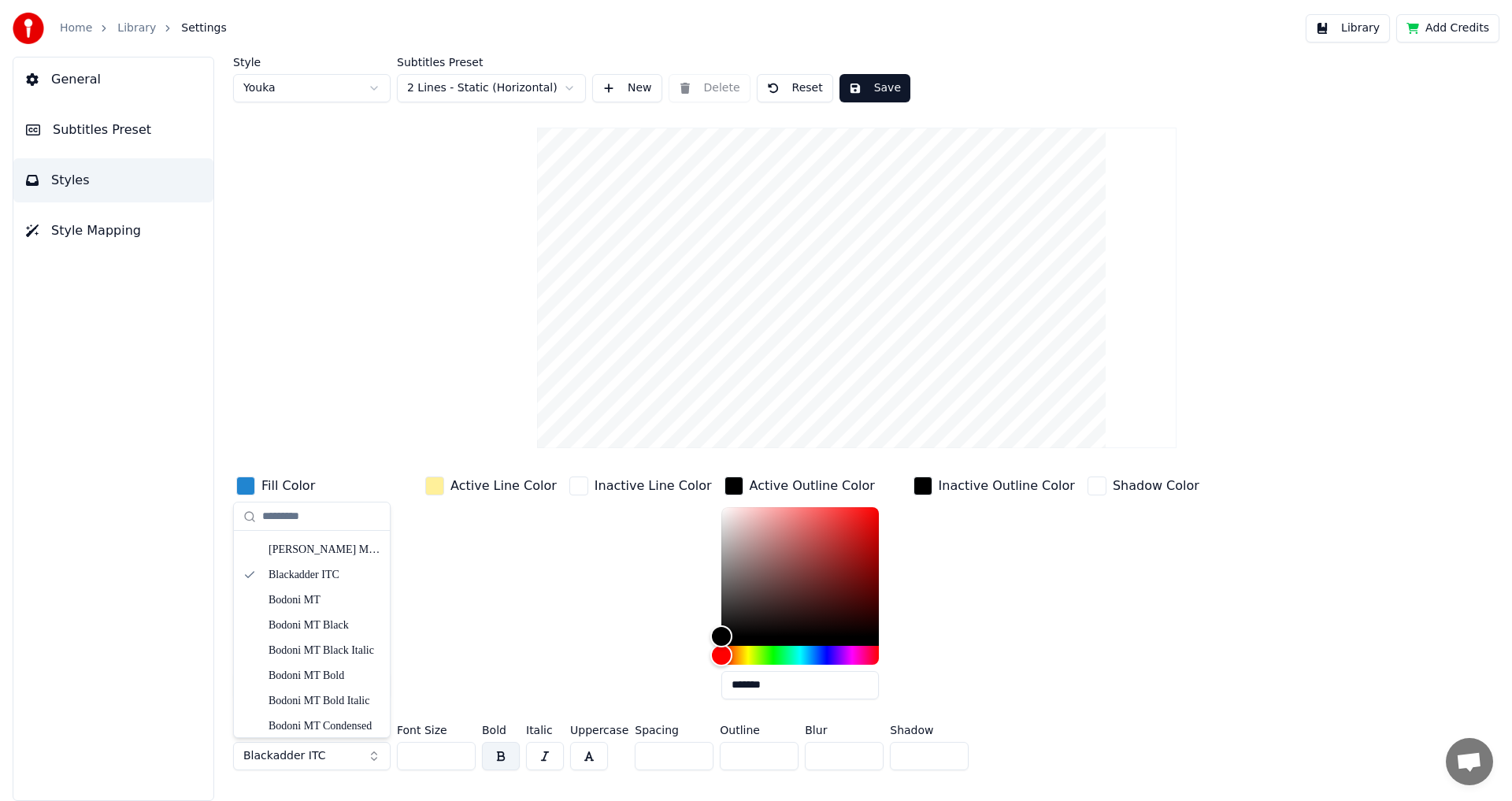
scroll to position [1023, 0]
click at [323, 626] on div "Bradley Hand ITC" at bounding box center [324, 630] width 112 height 16
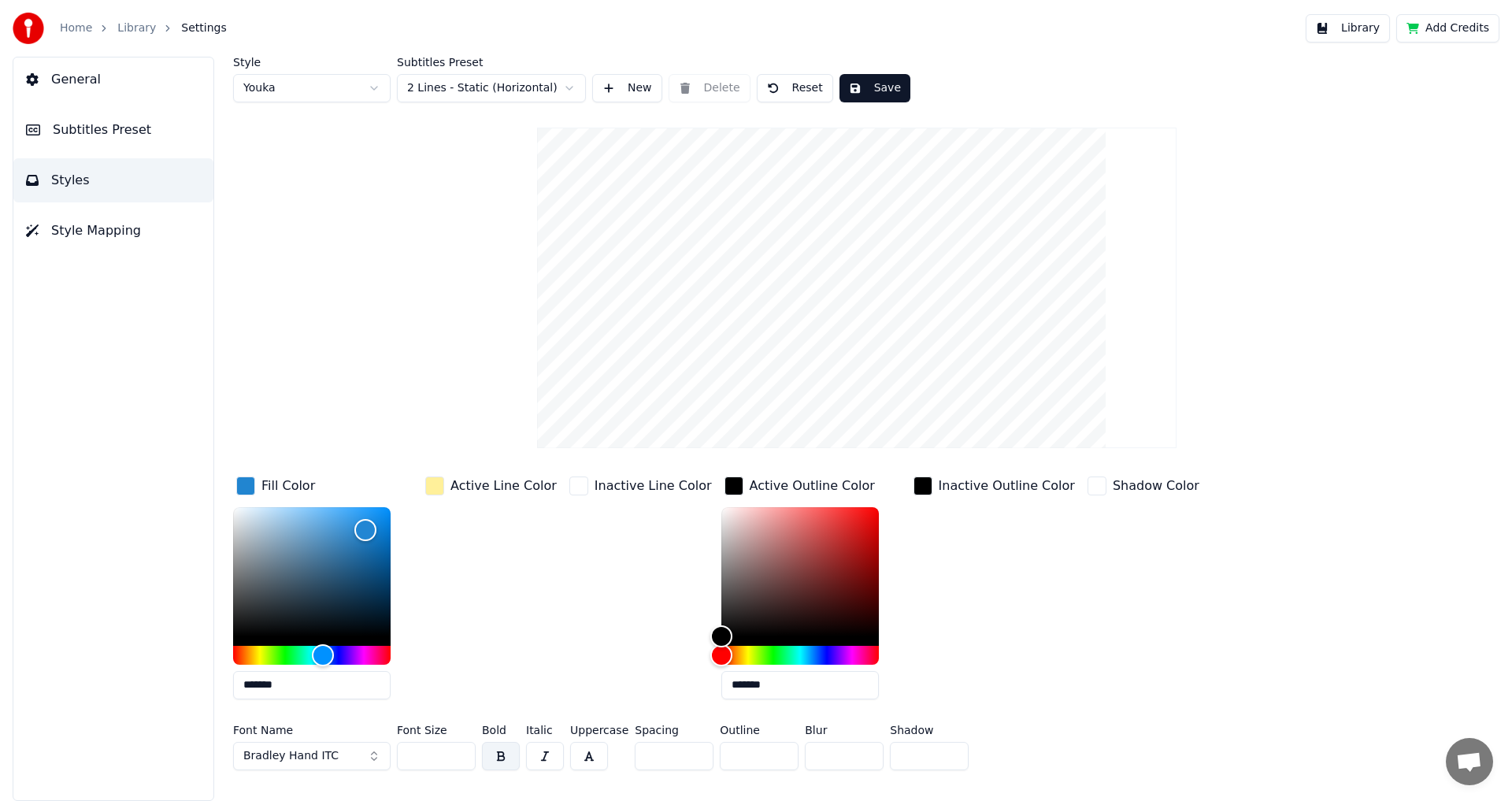
click at [317, 750] on span "Bradley Hand ITC" at bounding box center [291, 755] width 95 height 16
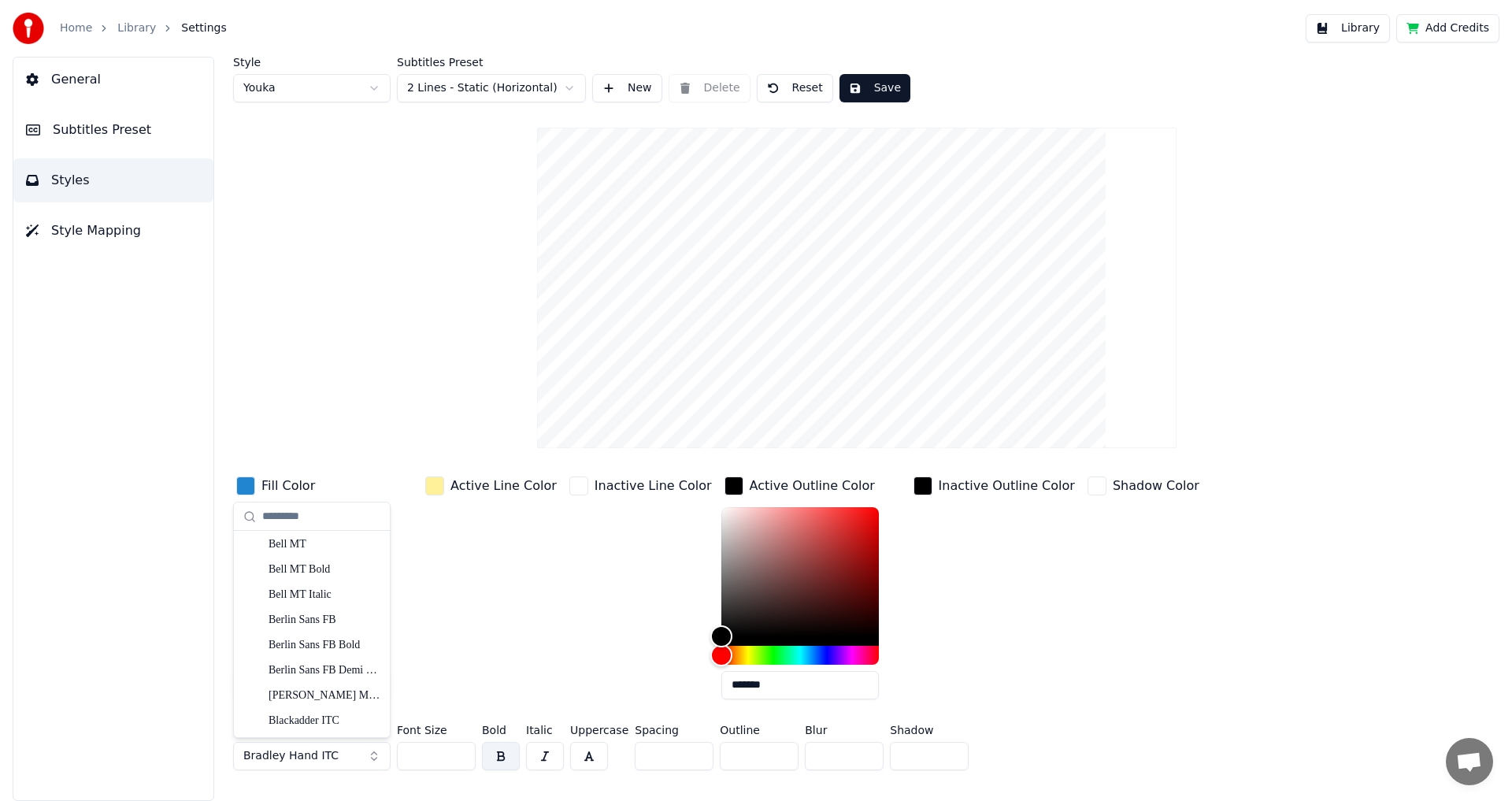
scroll to position [472, 0]
click at [308, 652] on div "Blackadder ITC" at bounding box center [324, 653] width 112 height 16
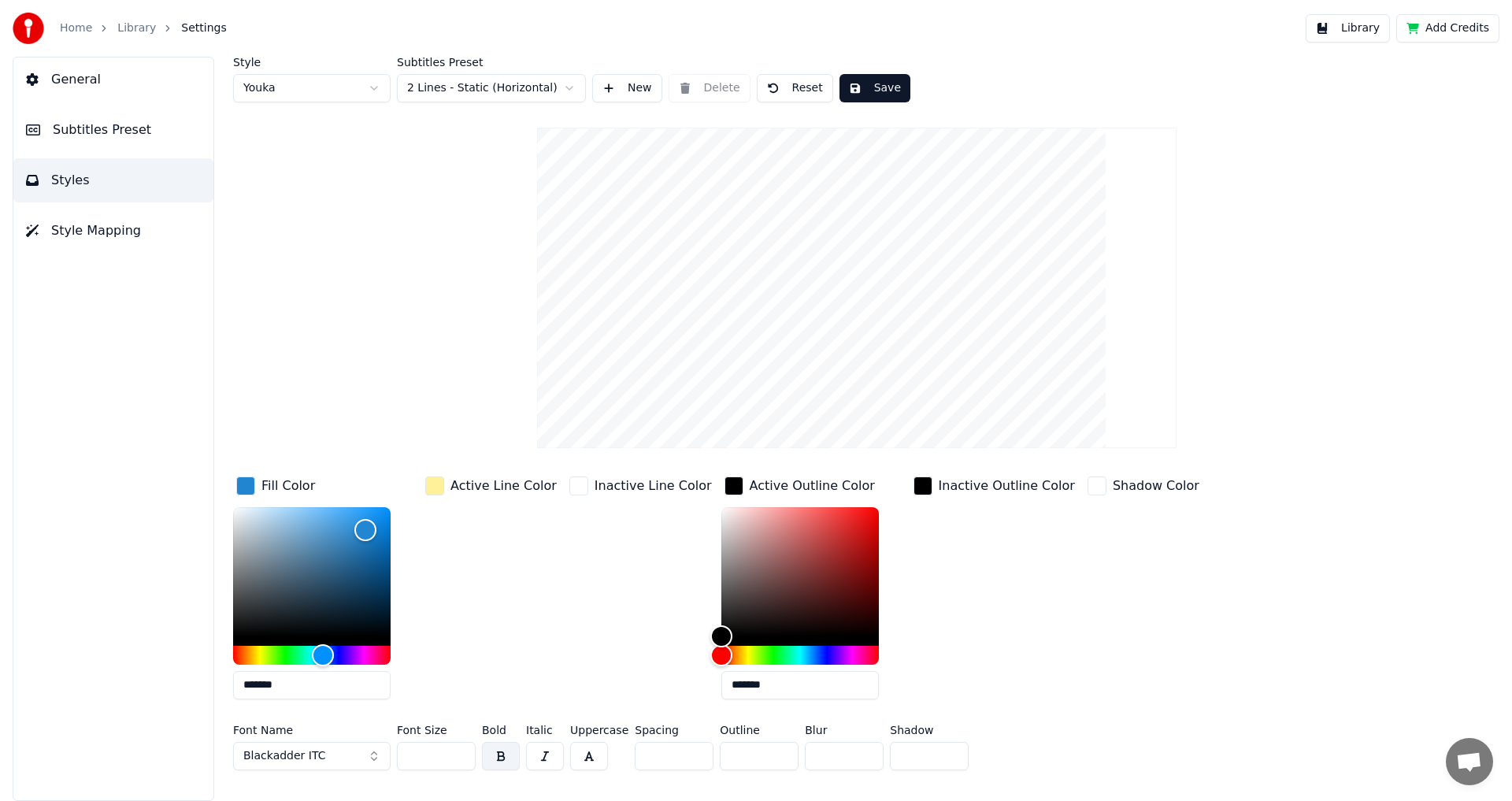
click at [319, 759] on button "Blackadder ITC" at bounding box center [312, 755] width 158 height 29
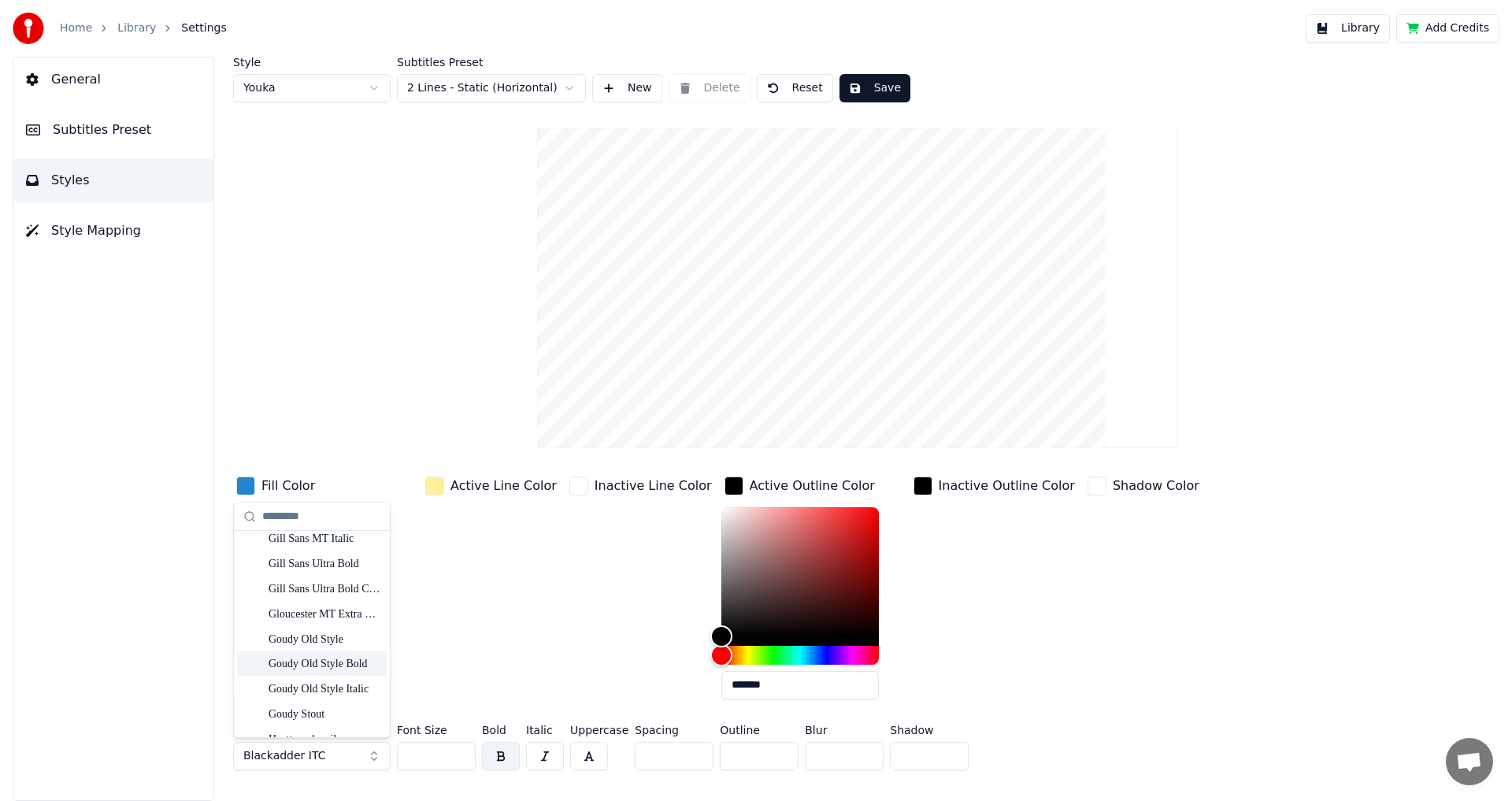
scroll to position [4093, 0]
click at [318, 582] on div "Haettenschweiler" at bounding box center [324, 582] width 112 height 16
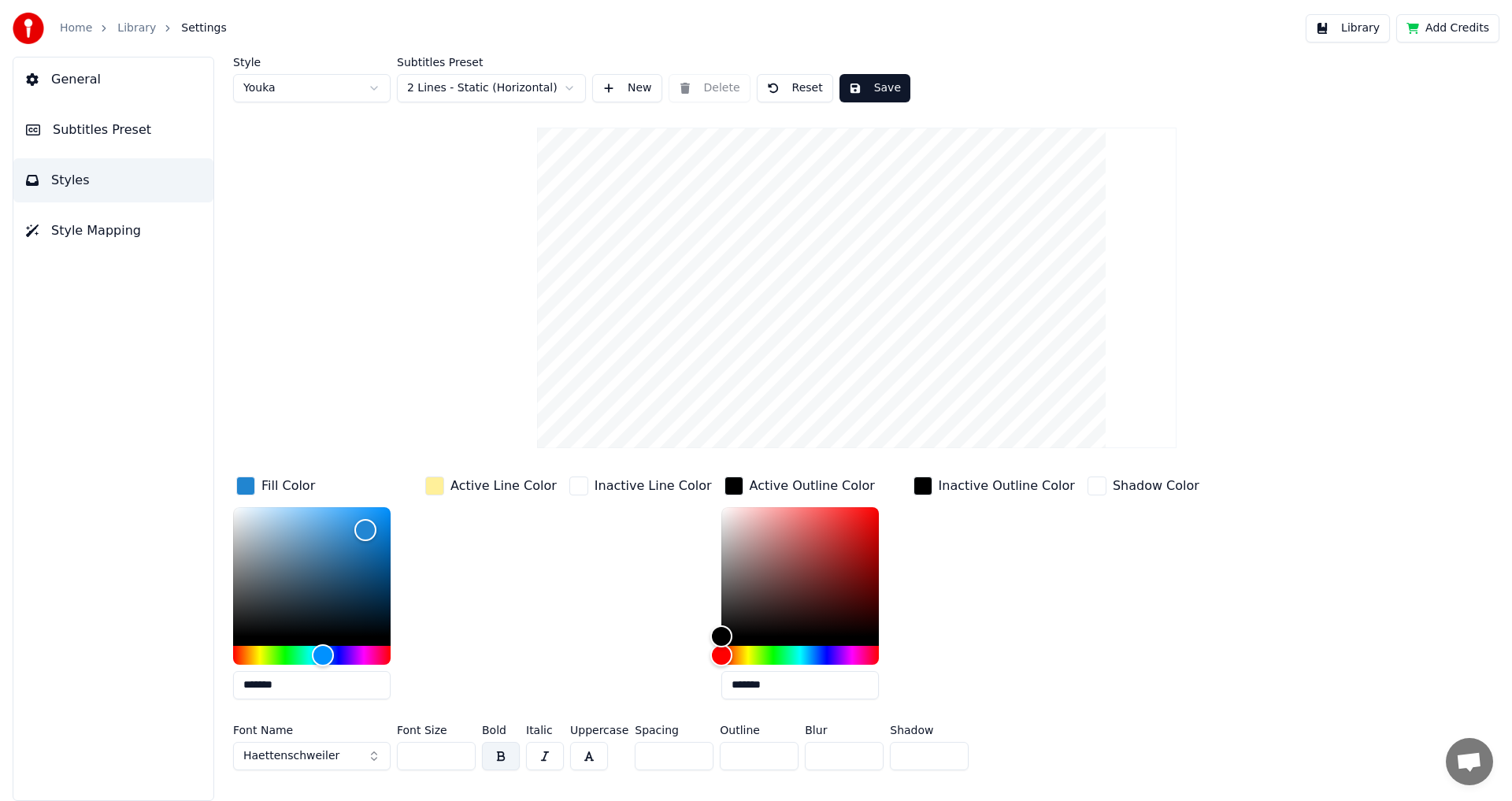
click at [313, 754] on span "Haettenschweiler" at bounding box center [291, 755] width 96 height 16
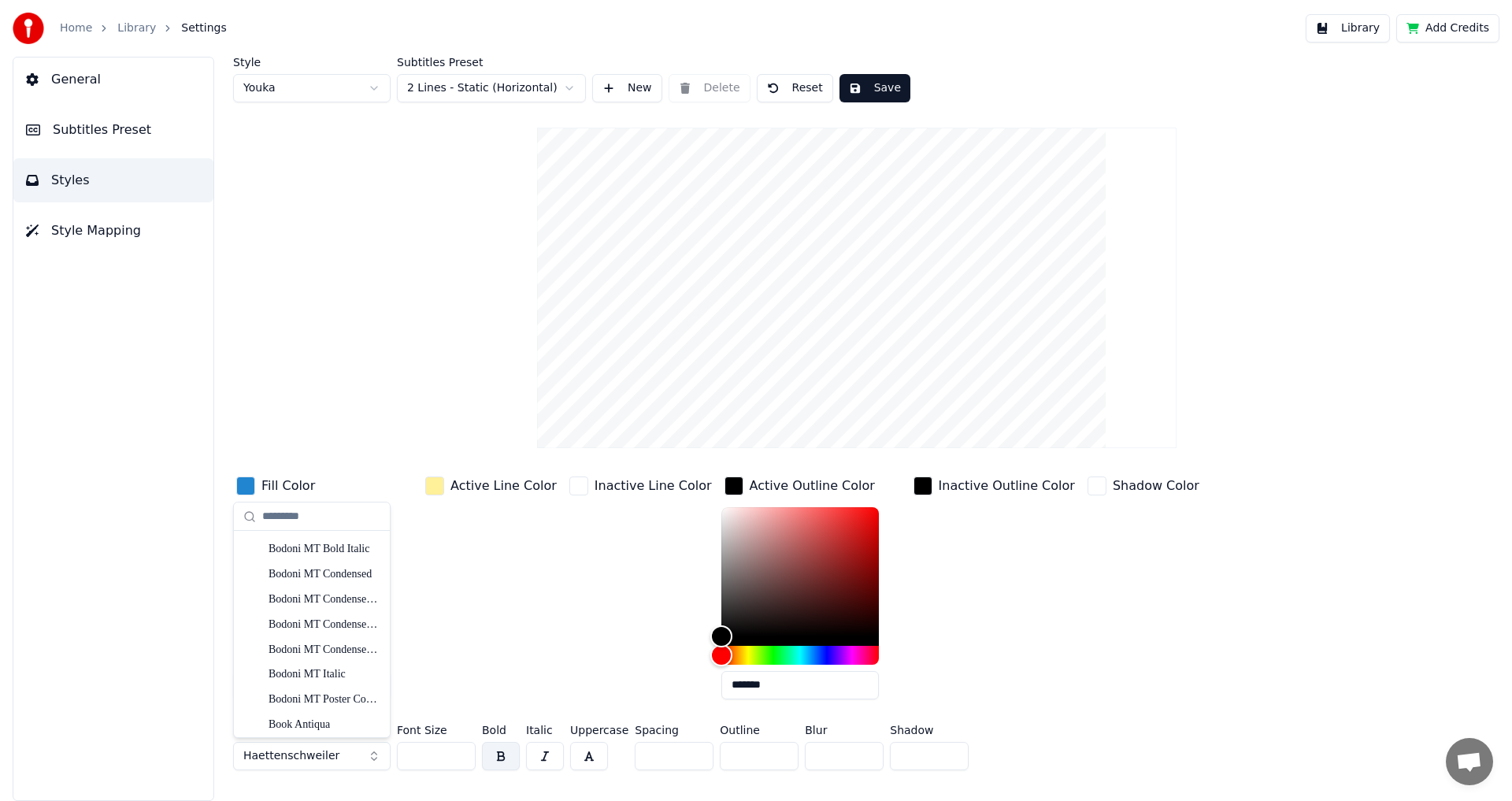
scroll to position [0, 0]
click at [336, 643] on div "Arial Black" at bounding box center [324, 647] width 112 height 16
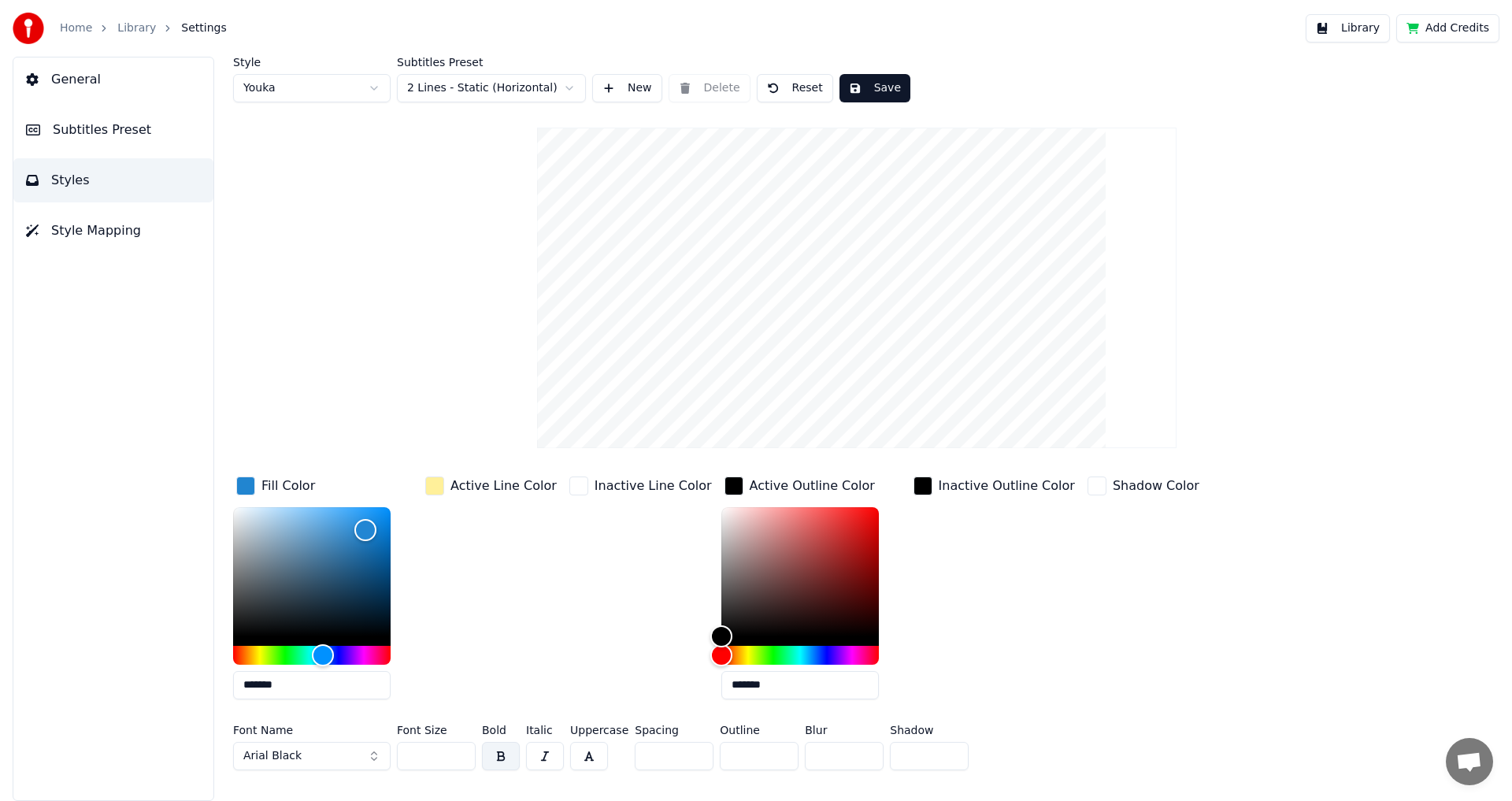
click at [296, 753] on button "Arial Black" at bounding box center [312, 755] width 158 height 29
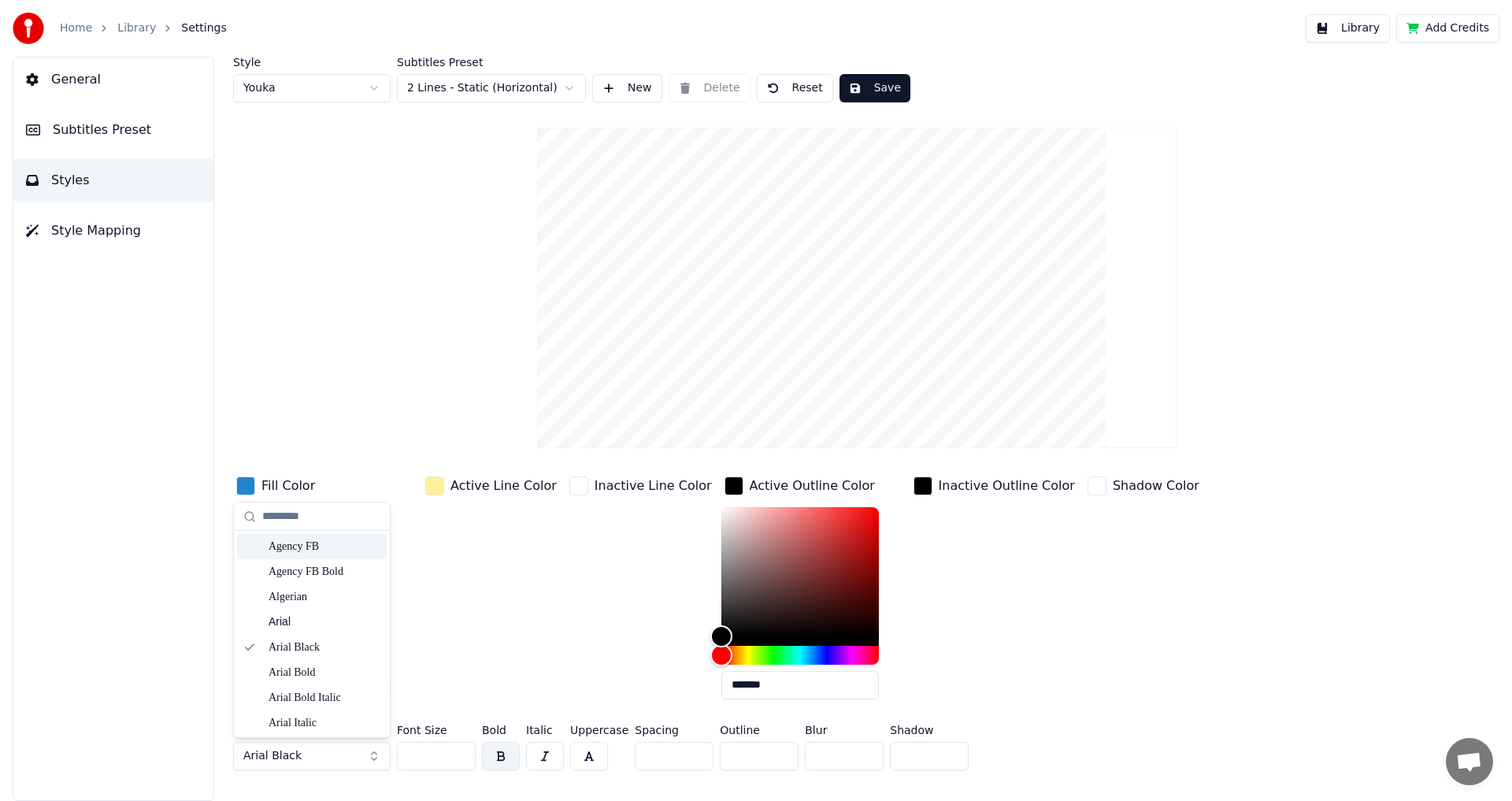
click at [312, 548] on div "Agency FB" at bounding box center [324, 546] width 112 height 16
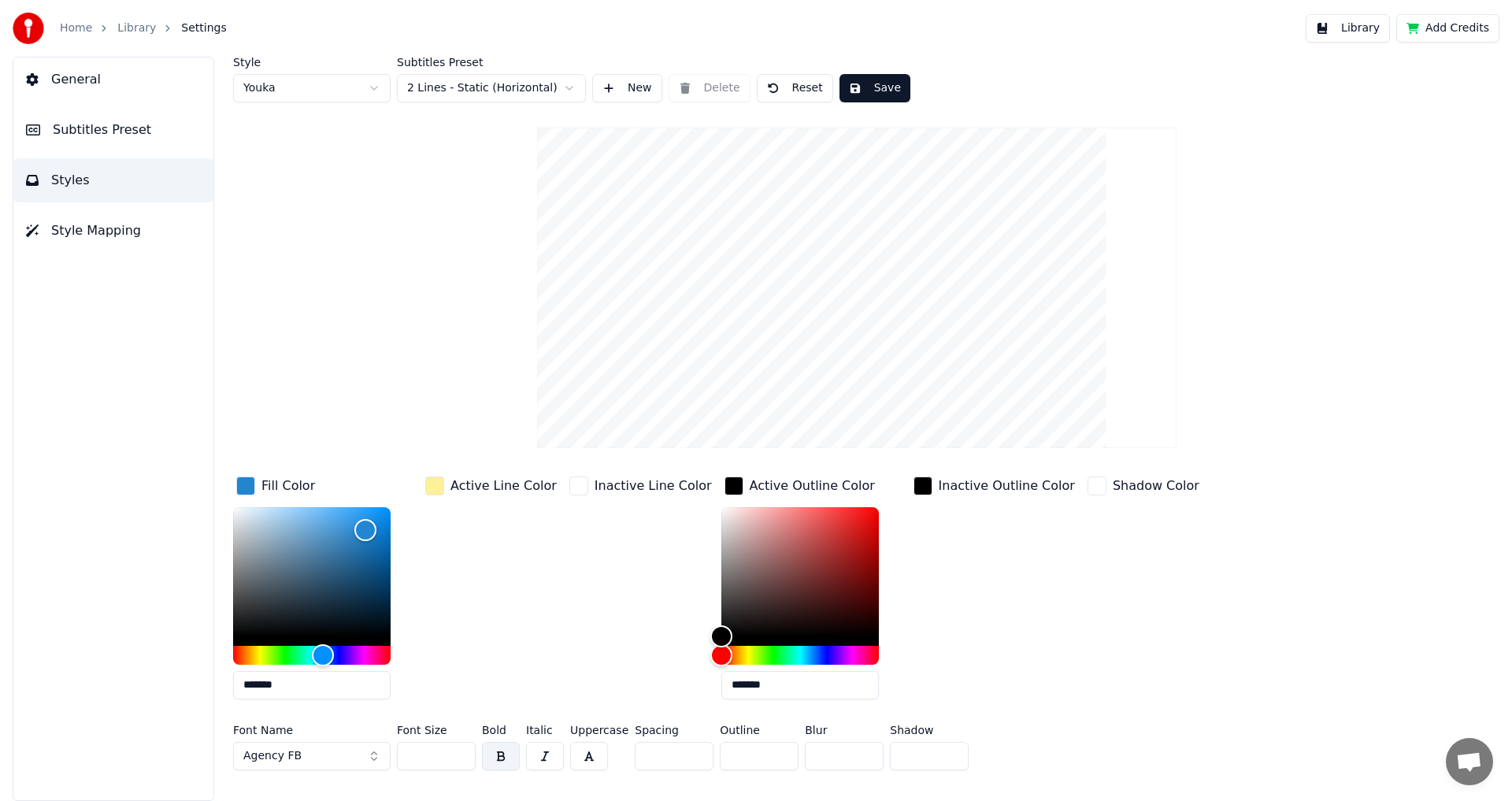
click at [299, 754] on button "Agency FB" at bounding box center [312, 755] width 158 height 29
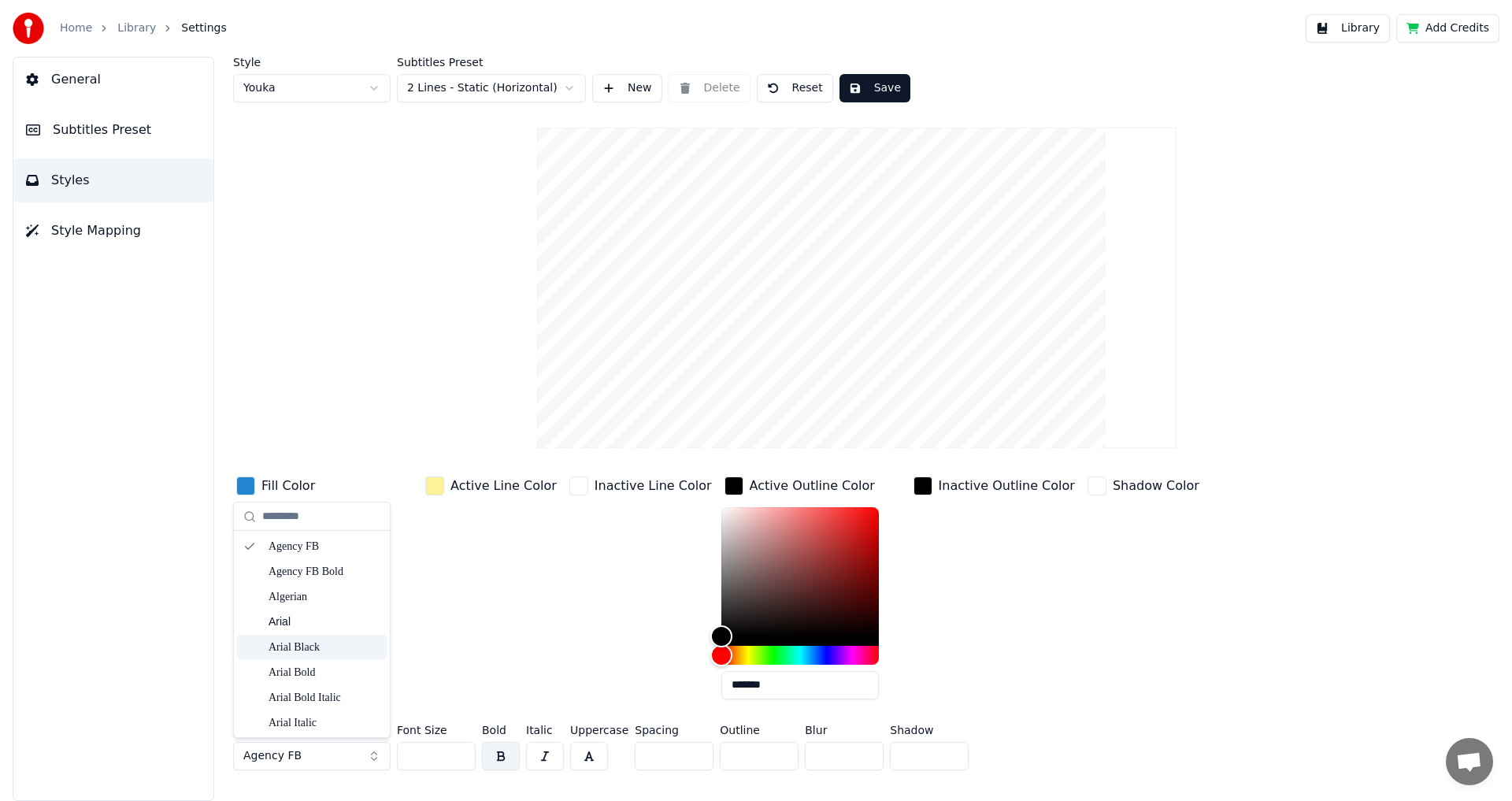
click at [313, 635] on div "Arial Black" at bounding box center [311, 647] width 149 height 26
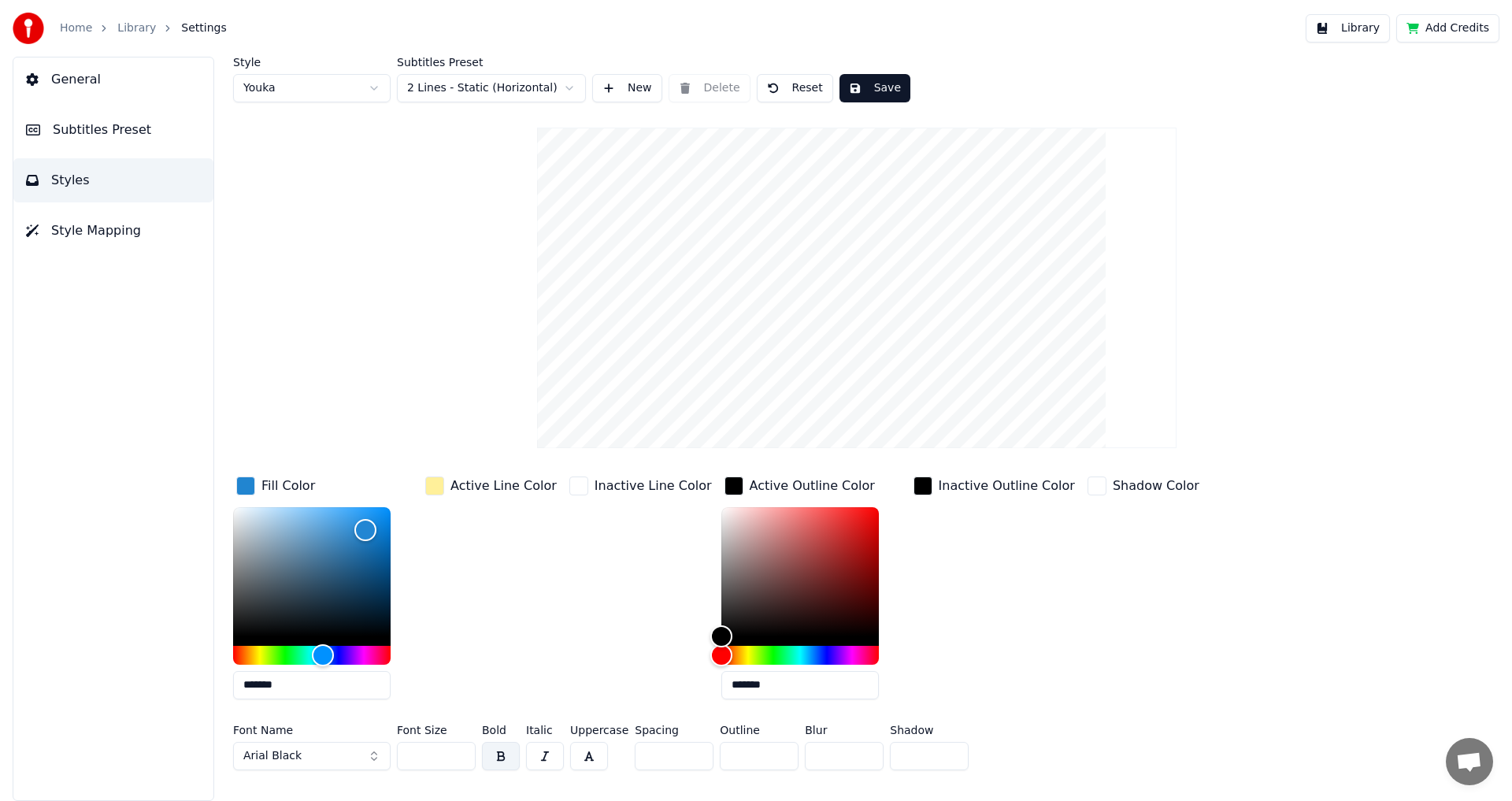
click at [309, 746] on button "Arial Black" at bounding box center [312, 755] width 158 height 29
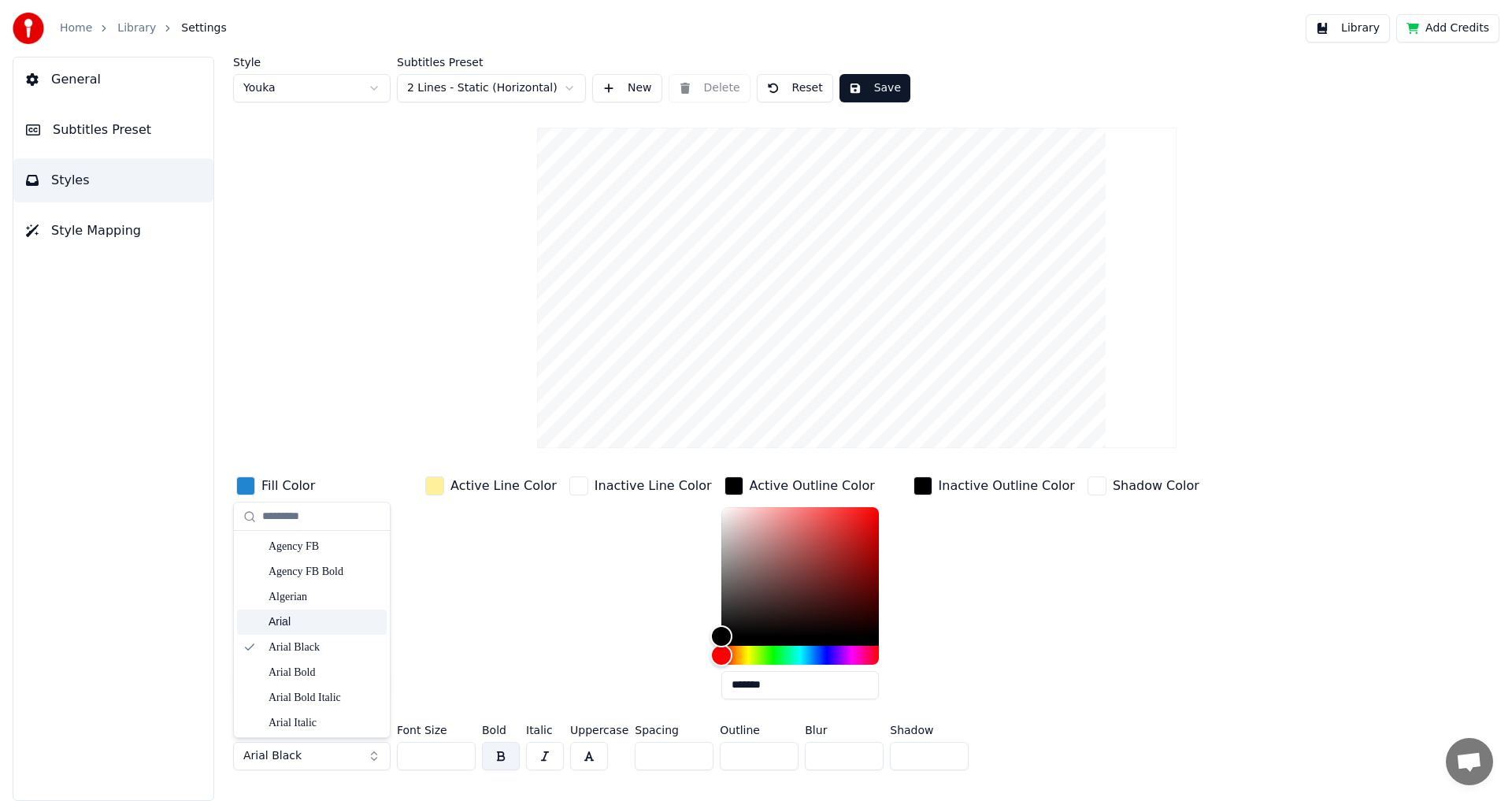
click at [315, 628] on div "Arial" at bounding box center [324, 621] width 112 height 16
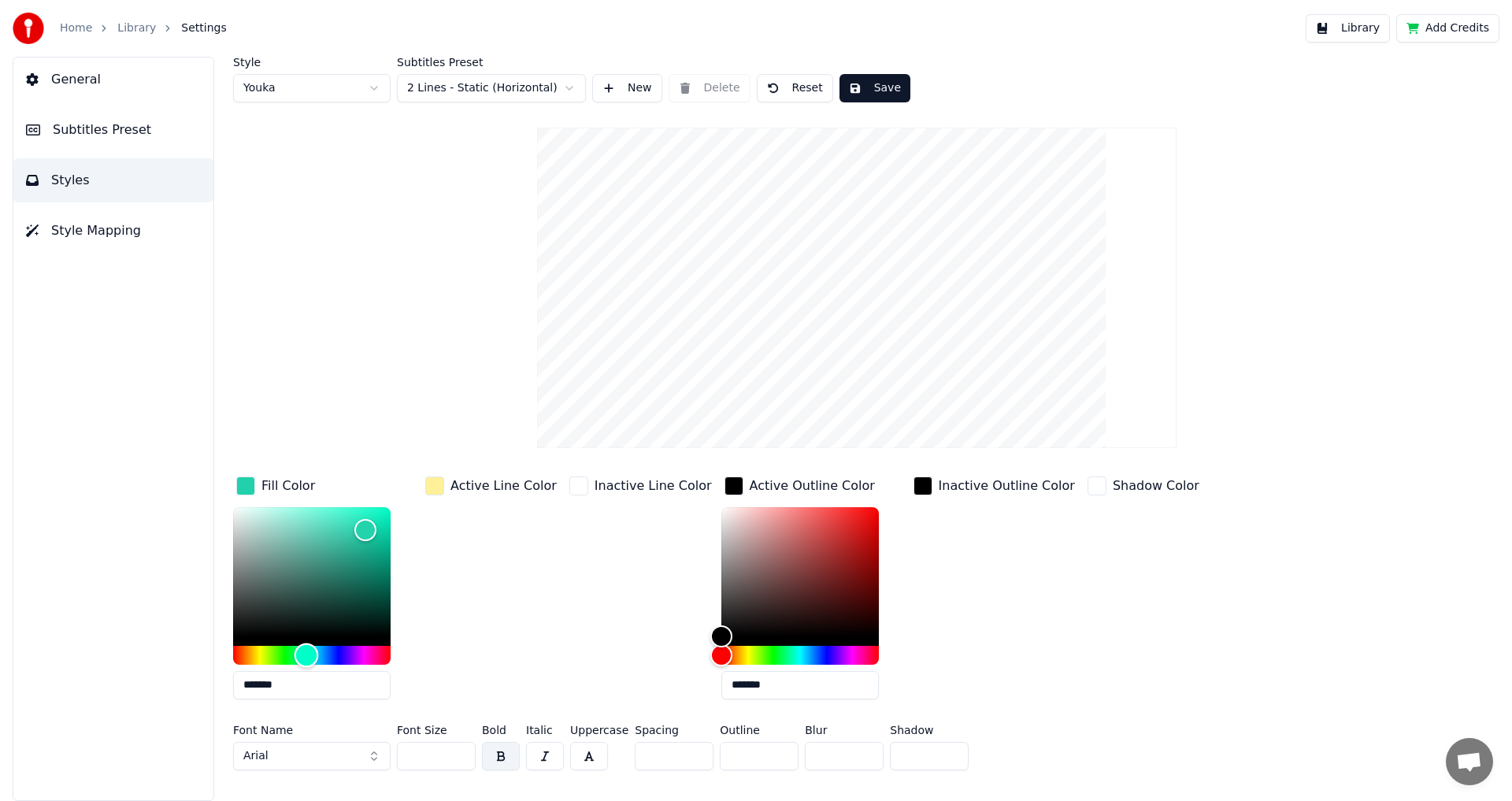
click at [306, 649] on div "Hue" at bounding box center [312, 655] width 158 height 19
click at [292, 652] on div "Hue" at bounding box center [312, 655] width 158 height 19
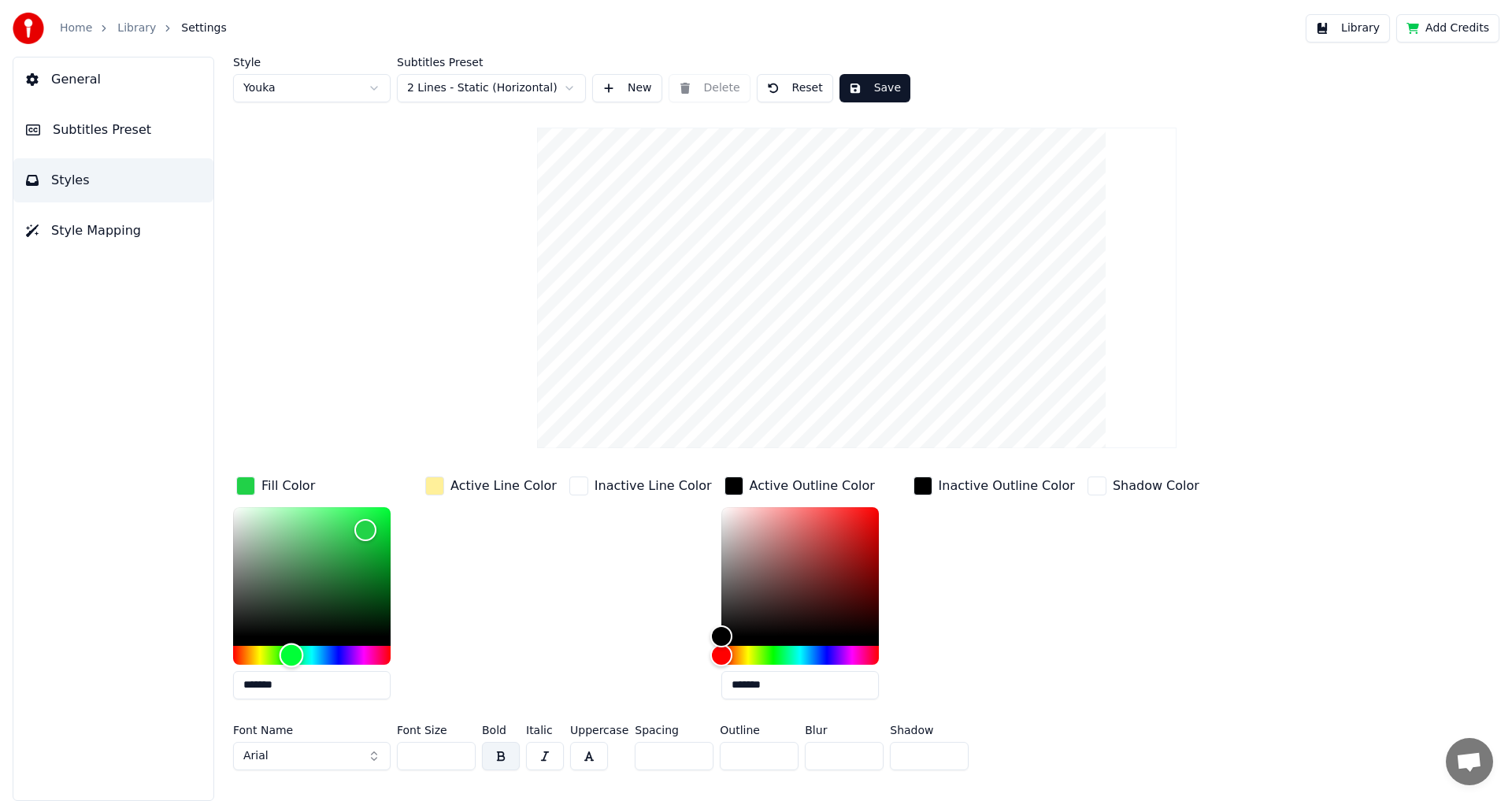
click at [364, 653] on div "Hue" at bounding box center [312, 655] width 158 height 19
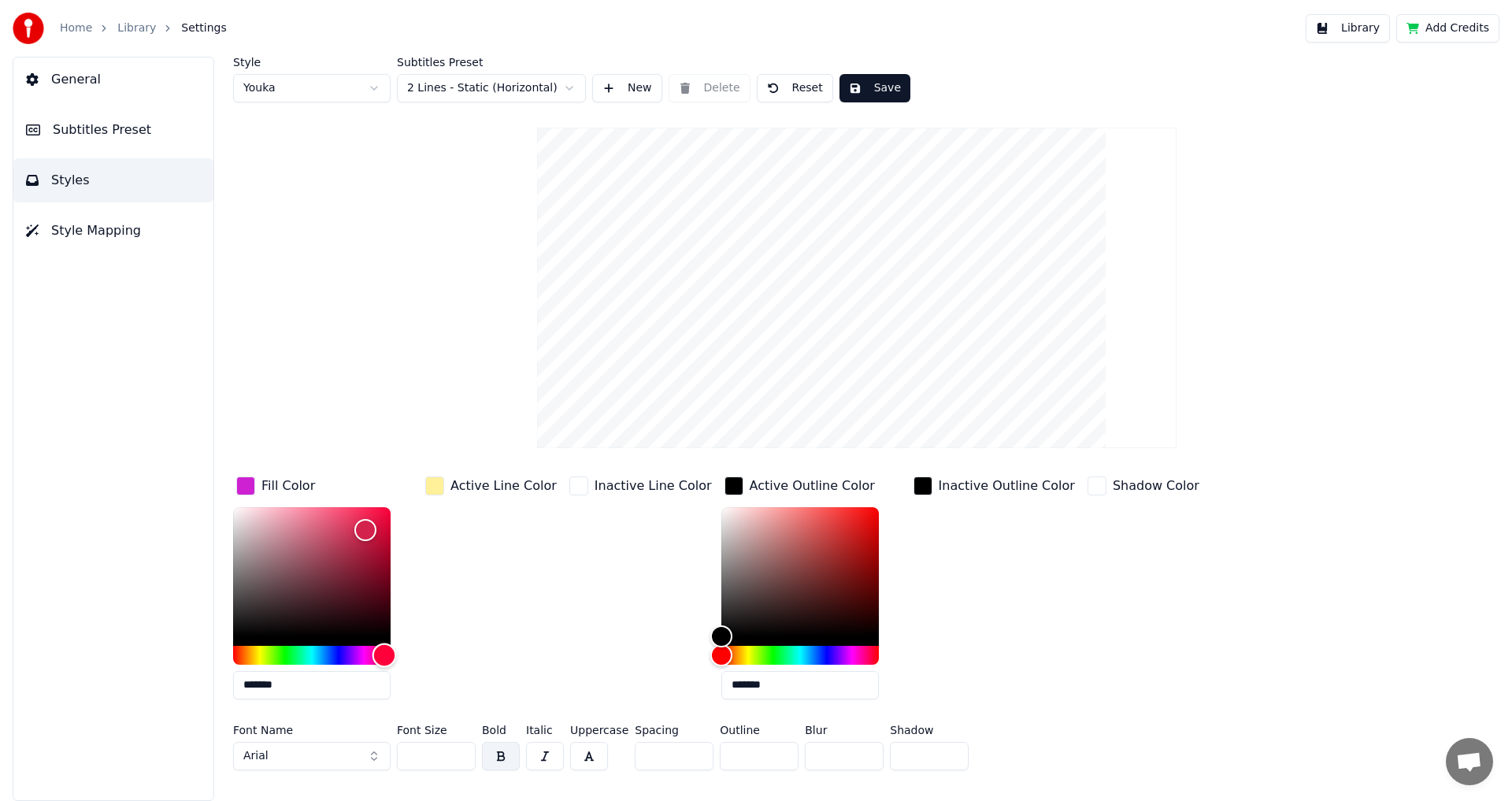
click at [384, 649] on div "Hue" at bounding box center [312, 655] width 158 height 19
click at [337, 651] on div "Hue" at bounding box center [312, 655] width 158 height 19
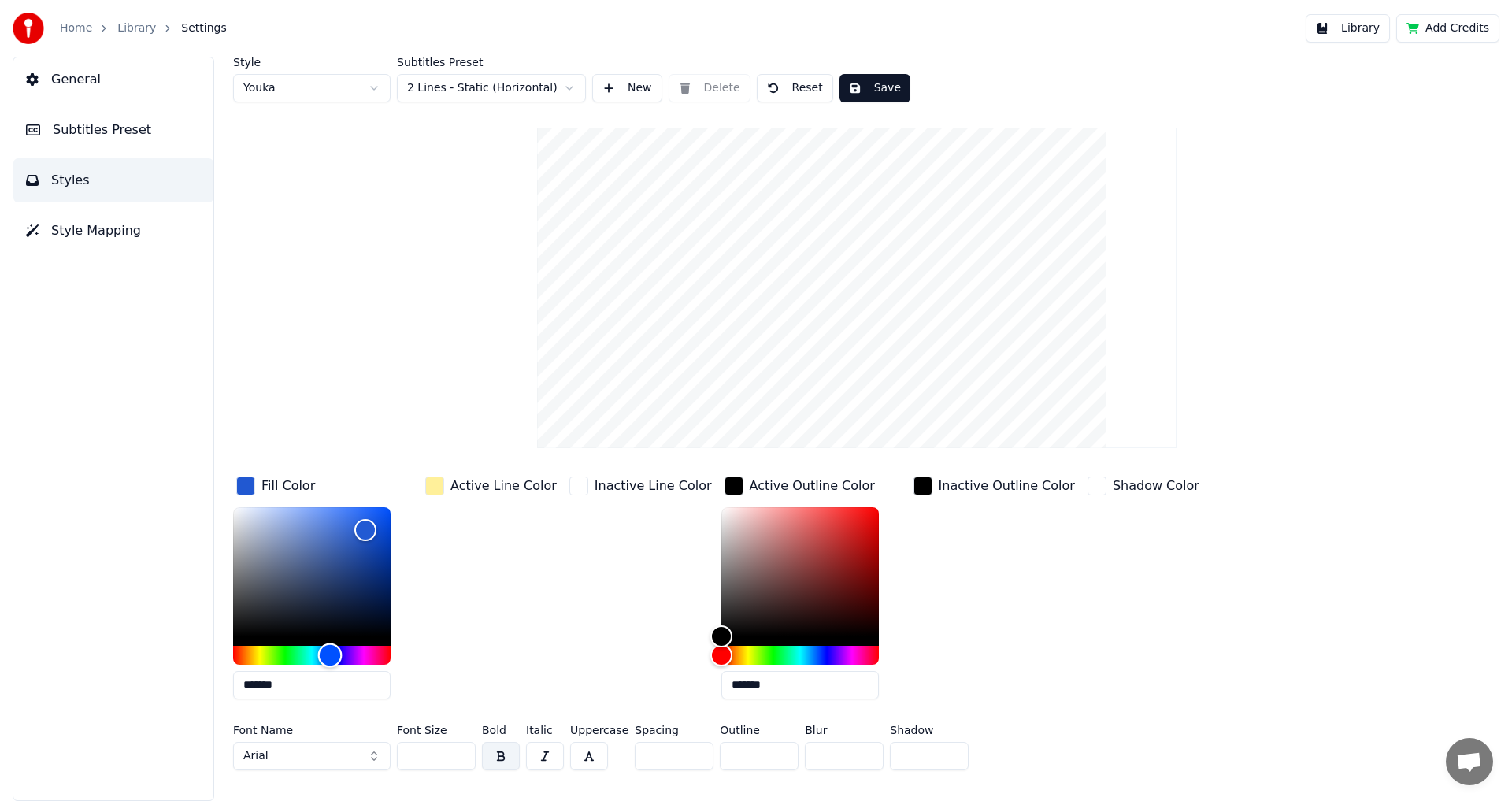
click at [329, 649] on div "Hue" at bounding box center [331, 655] width 25 height 25
click at [319, 649] on div "Hue" at bounding box center [320, 655] width 25 height 25
click at [273, 650] on div "Hue" at bounding box center [312, 655] width 158 height 19
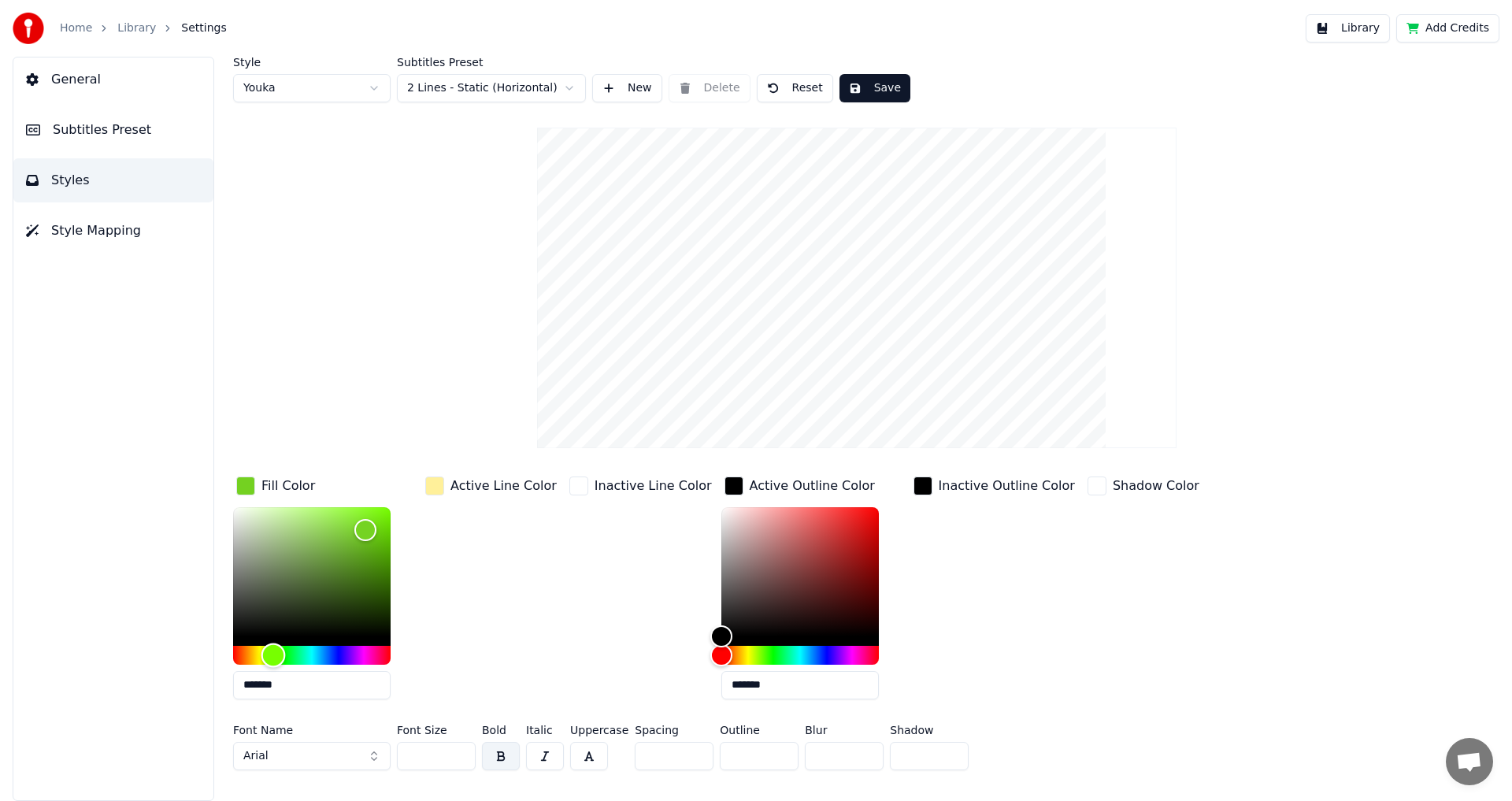
type input "*******"
click at [238, 650] on div "Hue" at bounding box center [312, 655] width 158 height 19
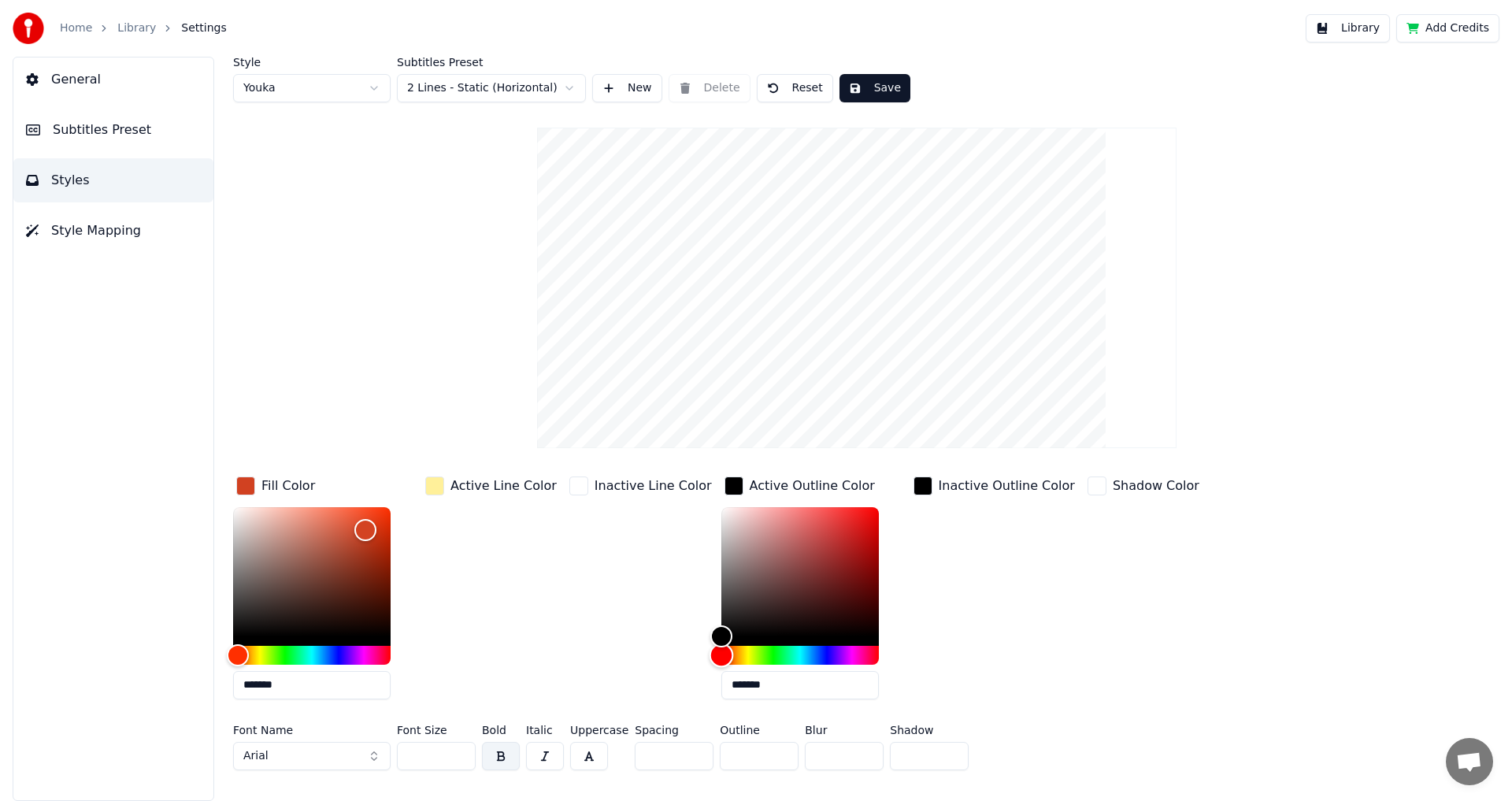
click at [759, 649] on div "Hue" at bounding box center [800, 655] width 158 height 19
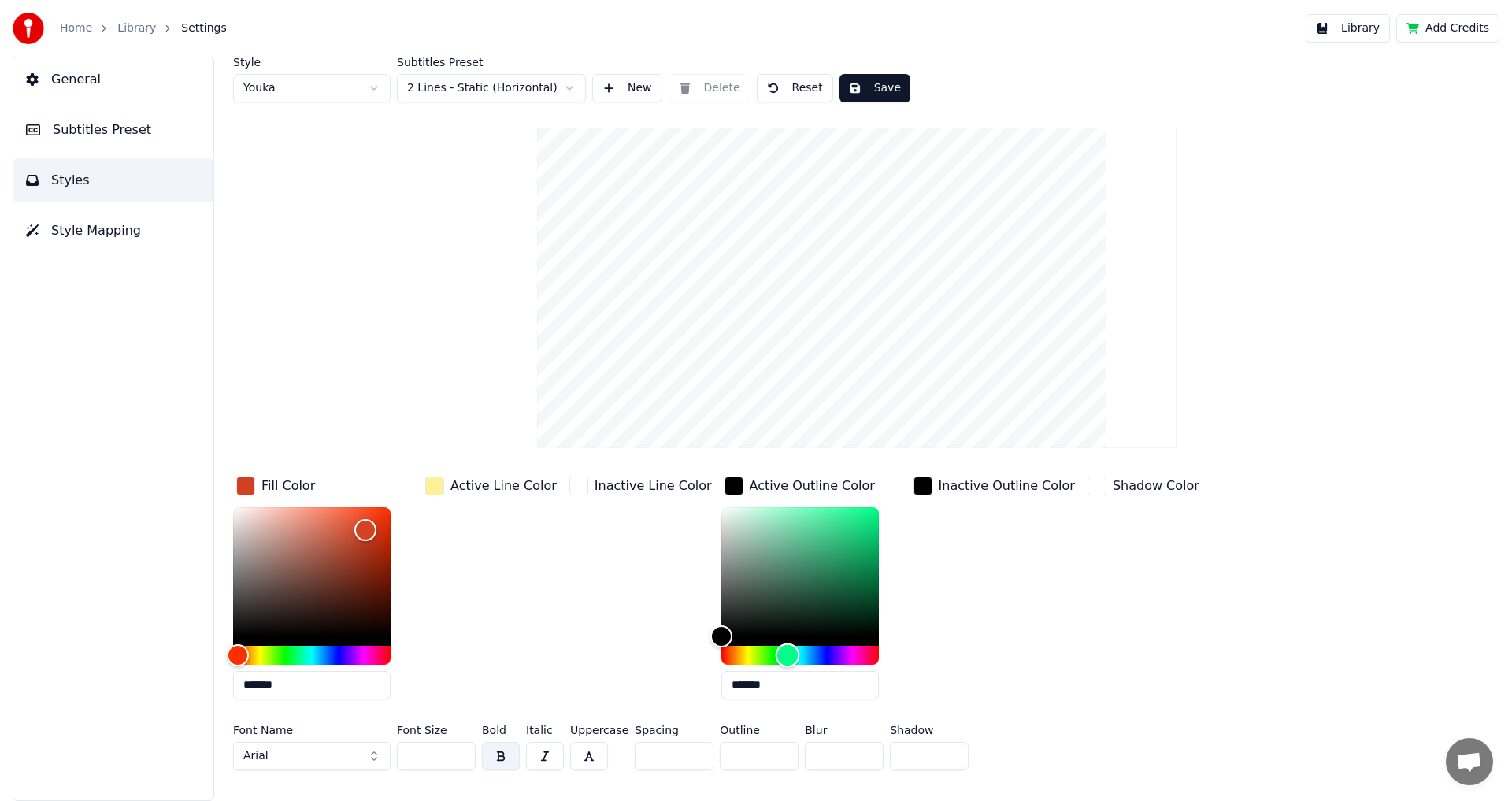
click at [777, 645] on div "Hue" at bounding box center [800, 655] width 158 height 19
click at [759, 647] on div "Hue" at bounding box center [800, 655] width 158 height 19
click at [775, 653] on div "Hue" at bounding box center [788, 655] width 25 height 25
click at [795, 654] on div "Hue" at bounding box center [800, 655] width 158 height 19
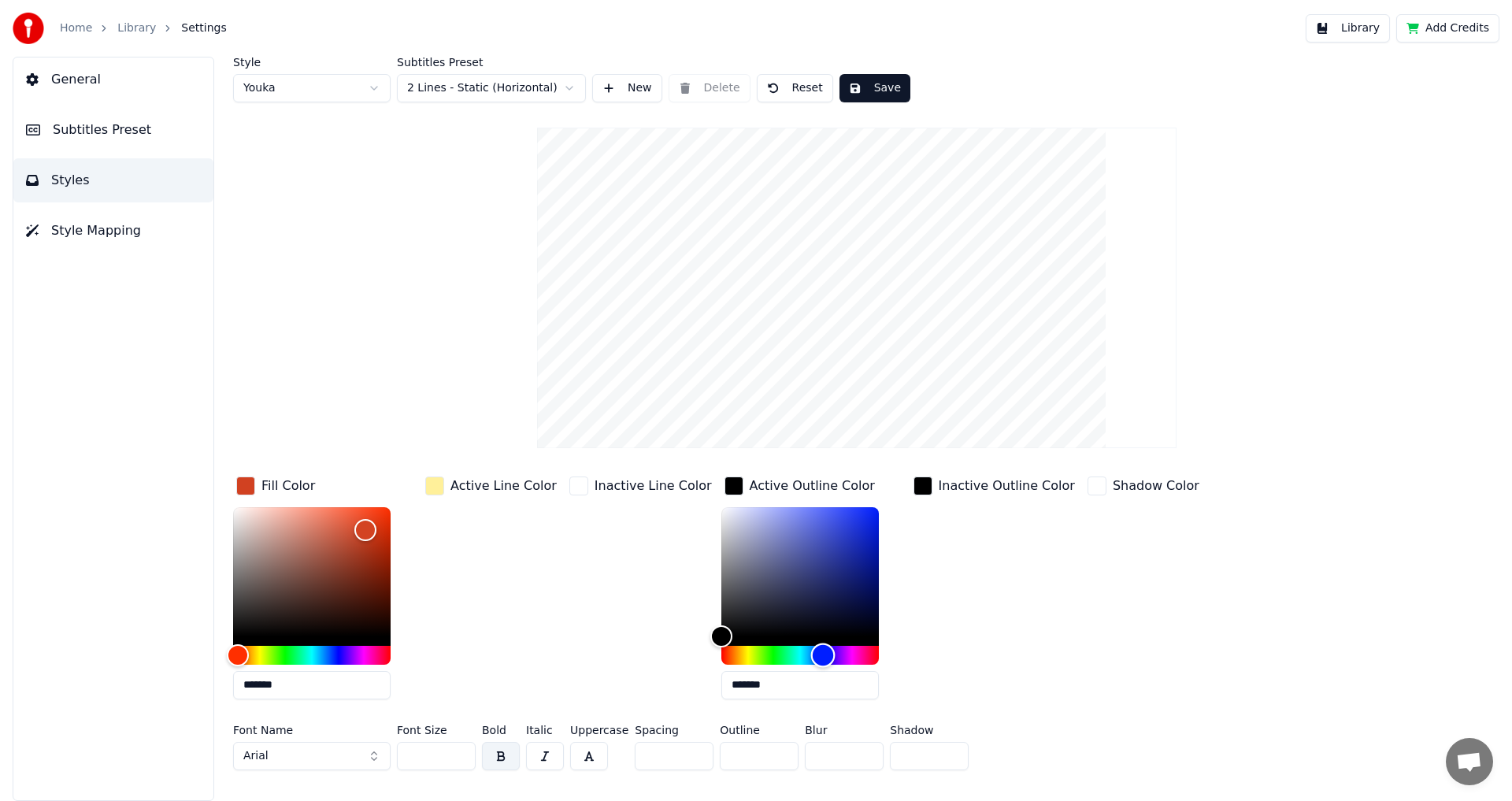
click at [822, 654] on div "Hue" at bounding box center [800, 655] width 158 height 19
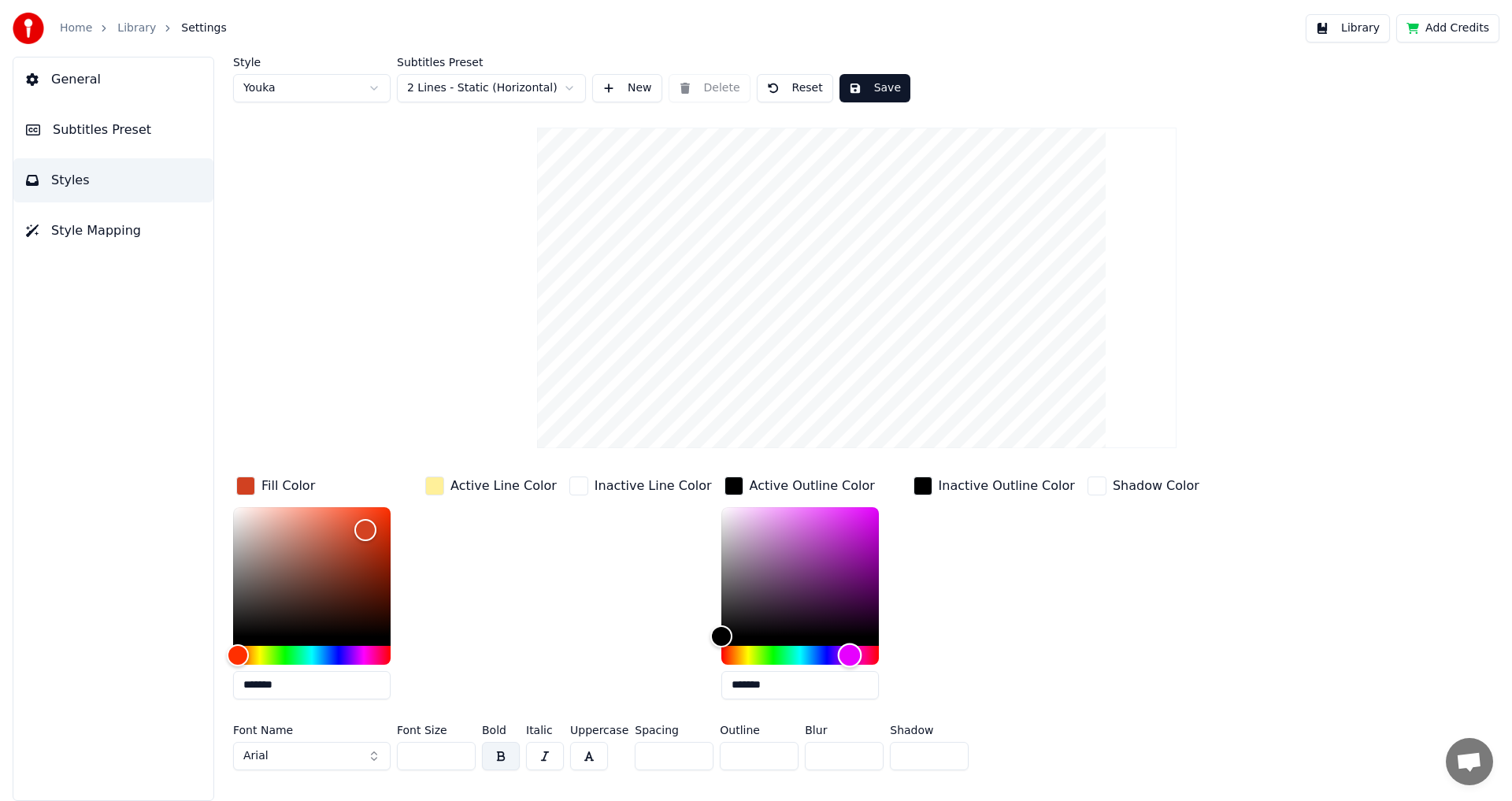
click at [837, 653] on div "Hue" at bounding box center [850, 655] width 25 height 25
click at [849, 652] on div "Hue" at bounding box center [861, 655] width 25 height 25
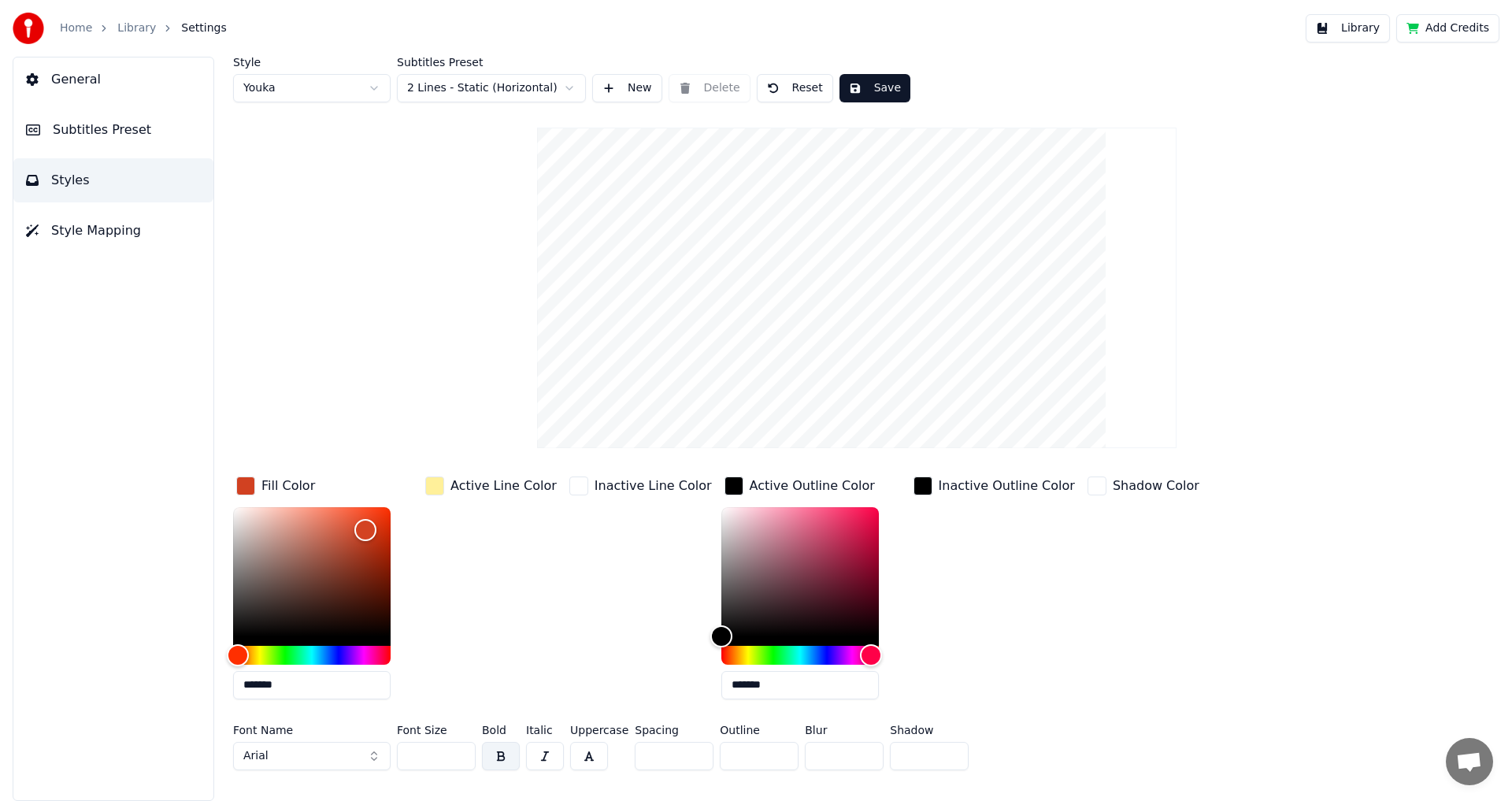
click at [942, 486] on div "Inactive Outline Color" at bounding box center [1006, 486] width 136 height 19
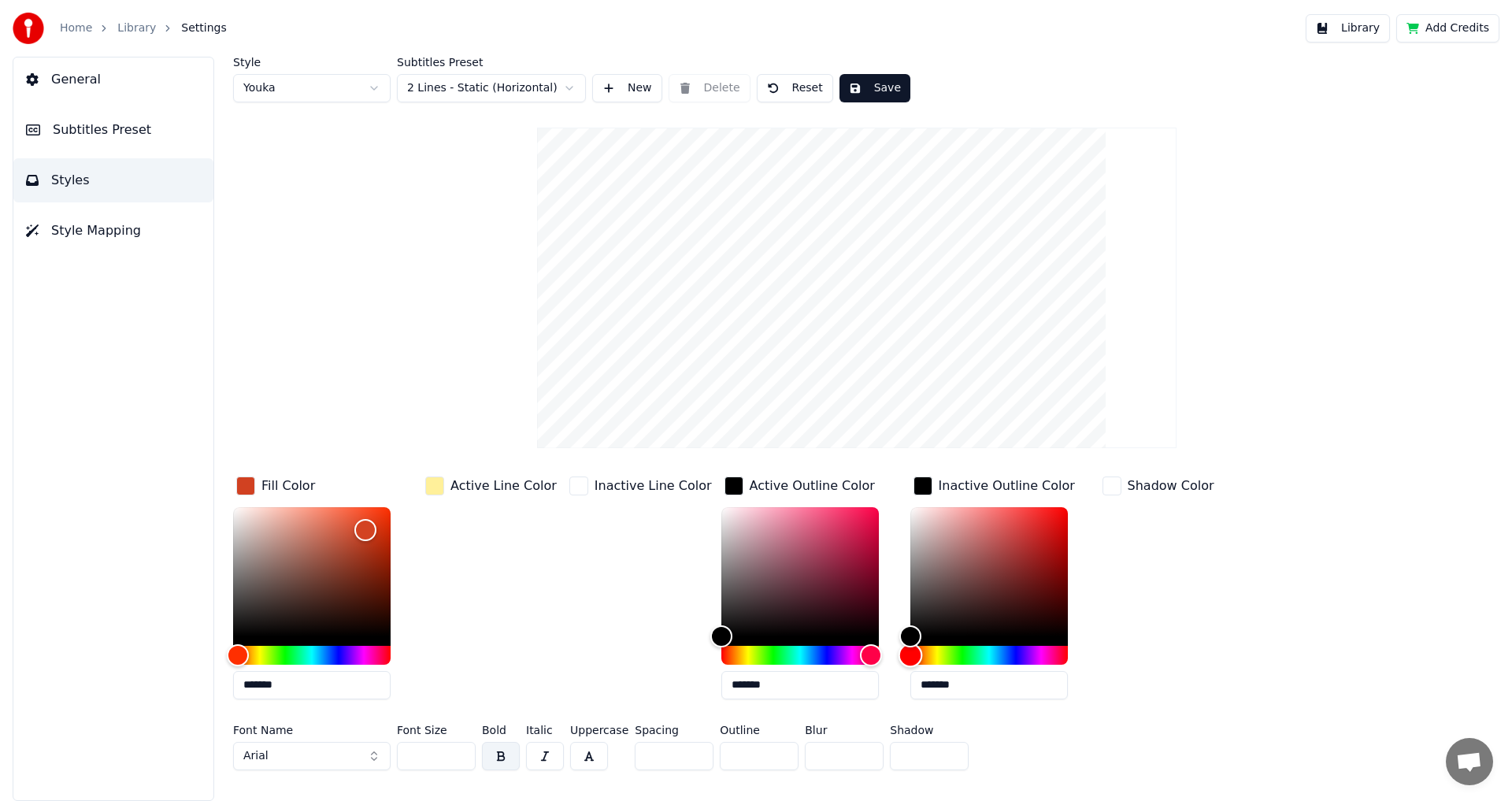
click at [942, 658] on div "Hue" at bounding box center [989, 655] width 158 height 19
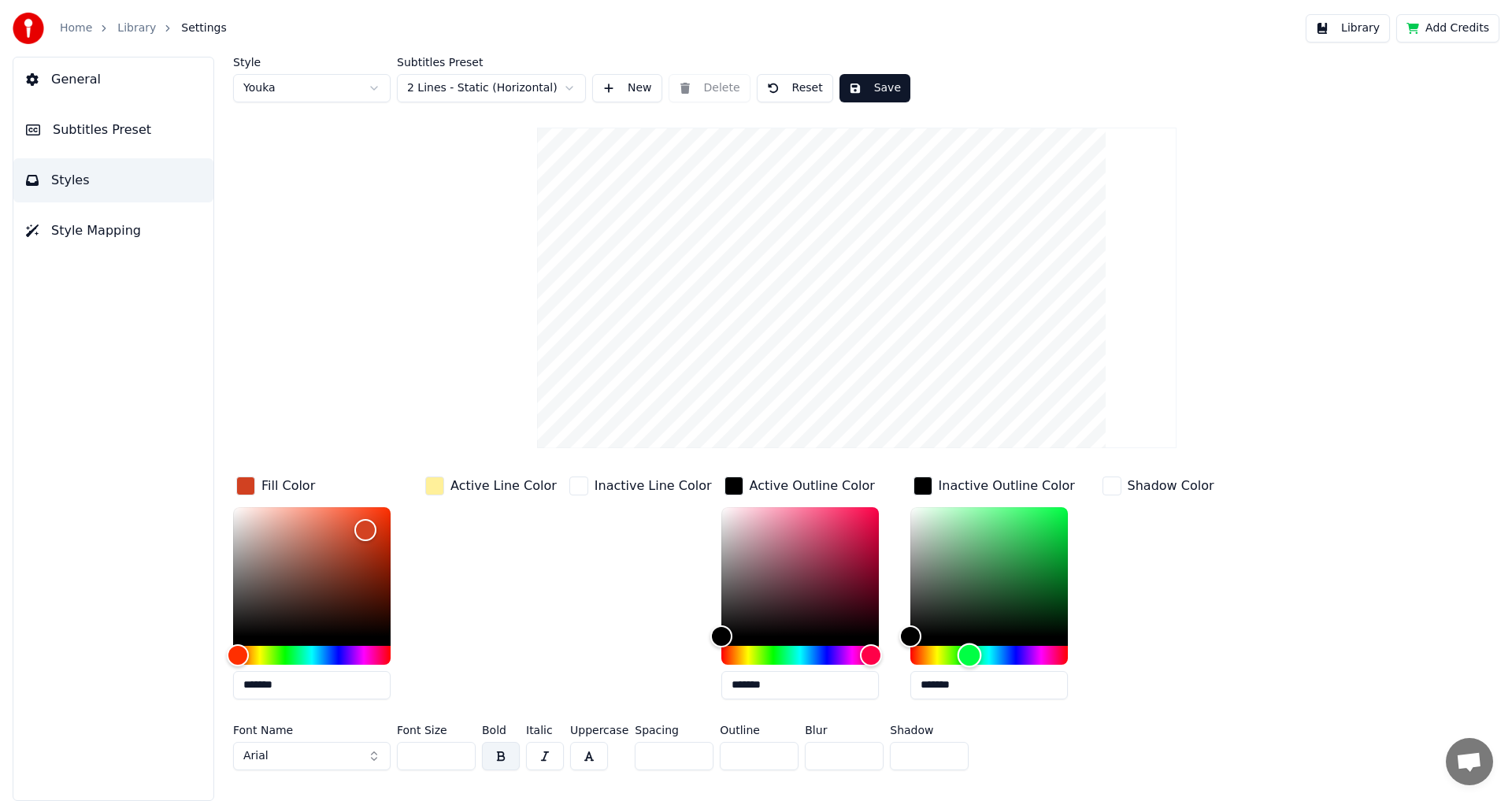
click at [966, 657] on div "Hue" at bounding box center [989, 655] width 158 height 19
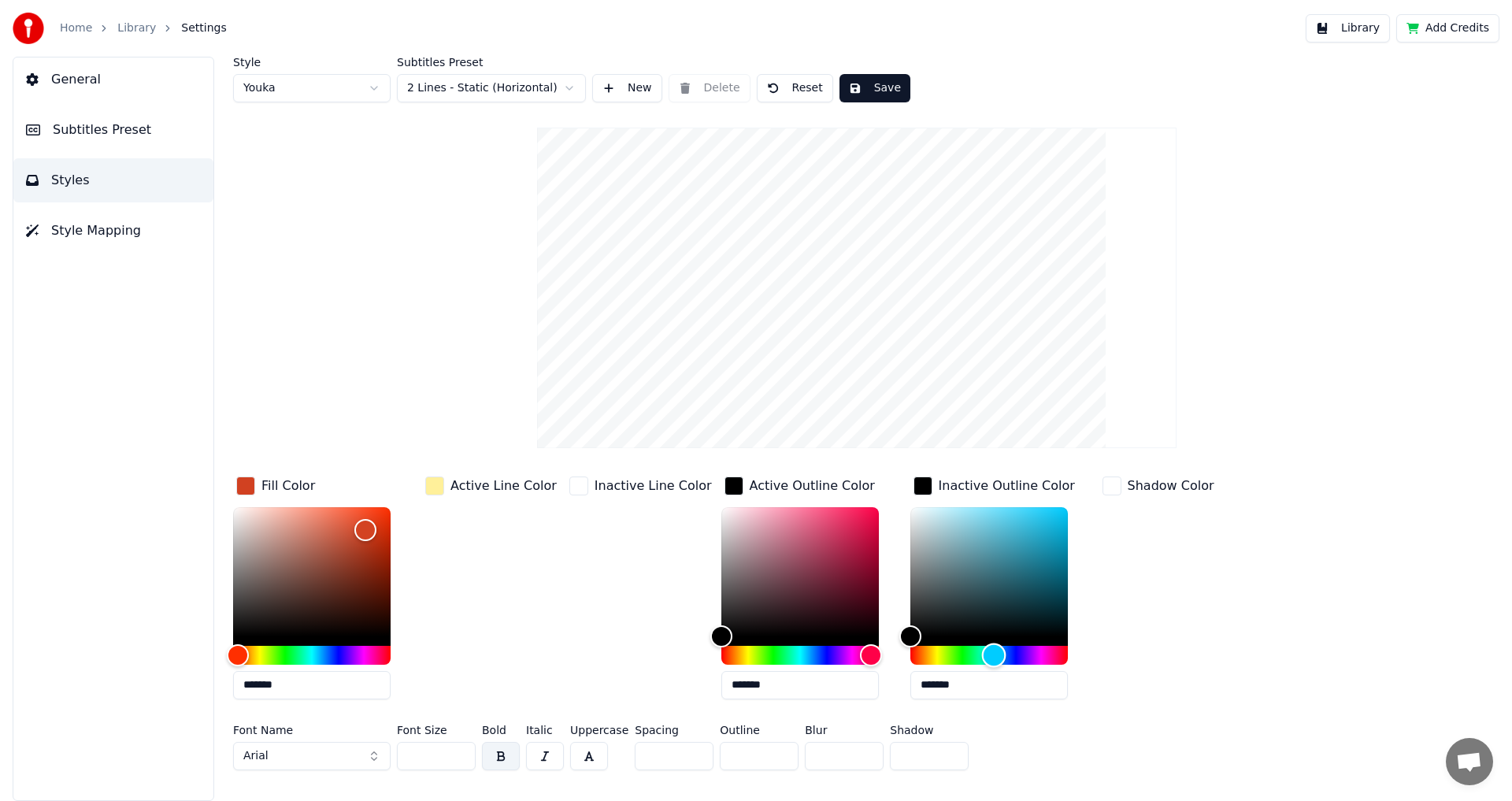
drag, startPoint x: 987, startPoint y: 657, endPoint x: 1001, endPoint y: 655, distance: 14.1
click at [988, 657] on div "Hue" at bounding box center [989, 655] width 158 height 19
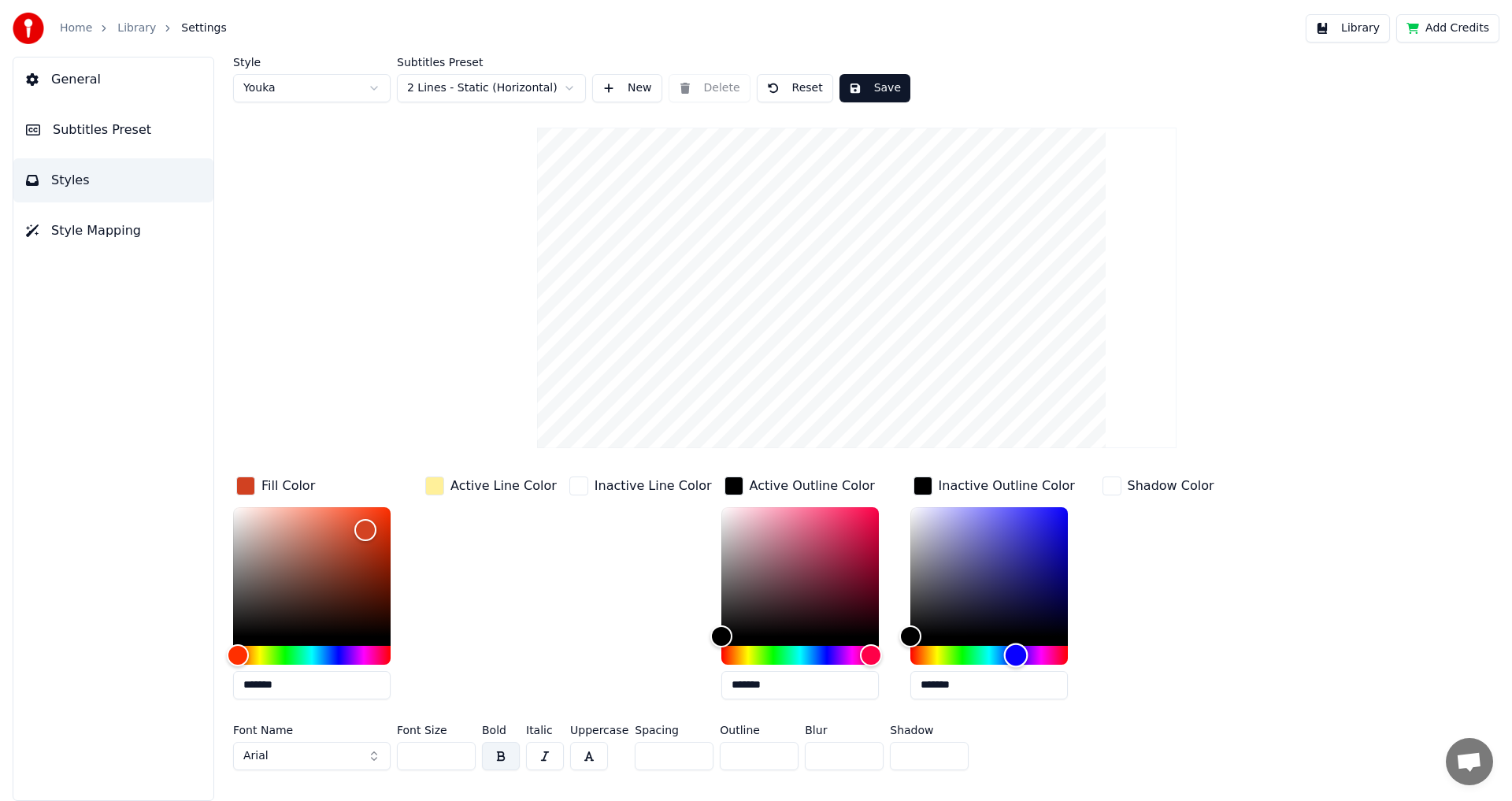
click at [1007, 654] on div "Hue" at bounding box center [989, 655] width 158 height 19
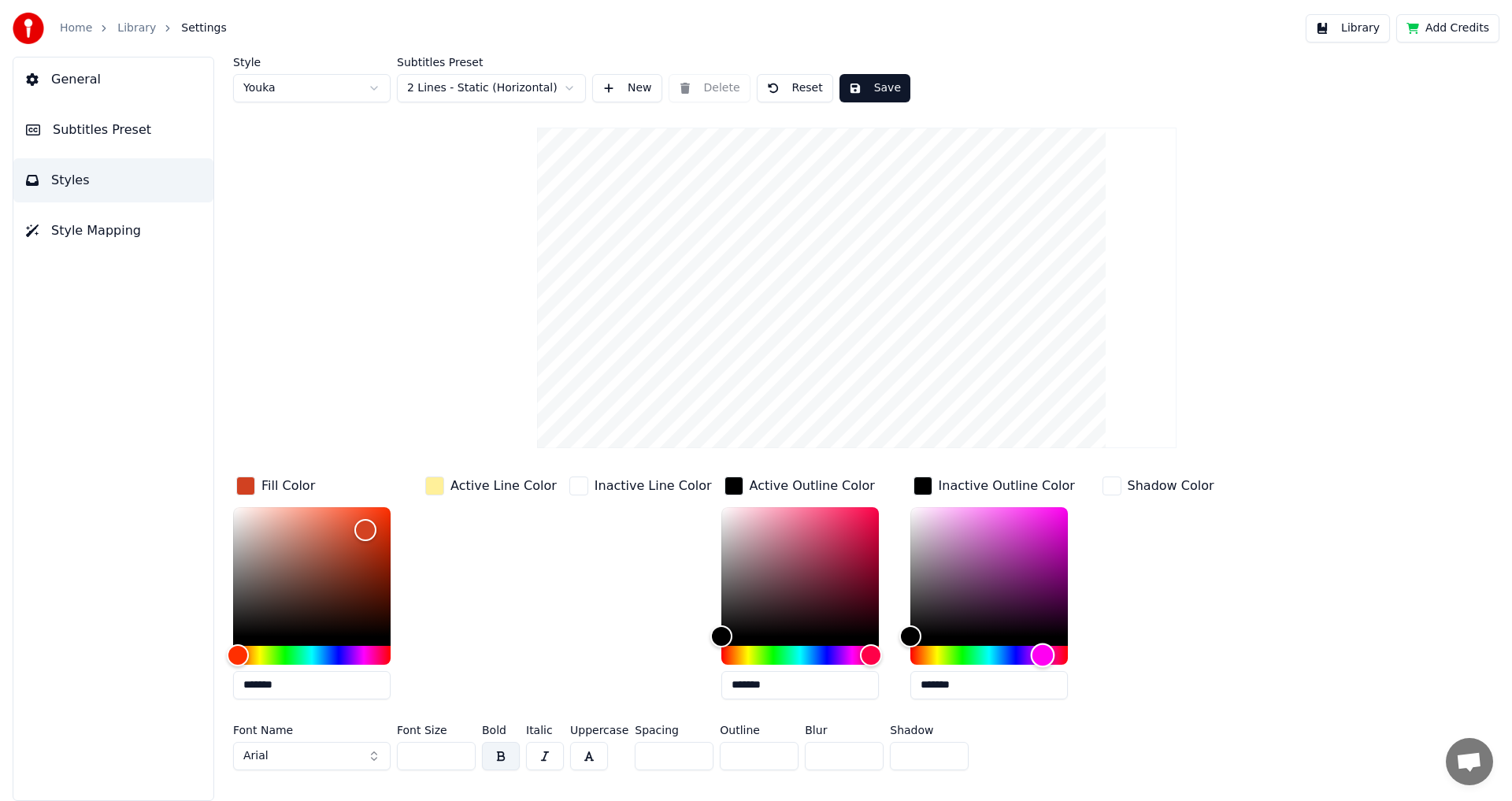
click at [1030, 654] on div "Hue" at bounding box center [1043, 655] width 25 height 25
click at [1030, 654] on div "Hue" at bounding box center [989, 655] width 158 height 19
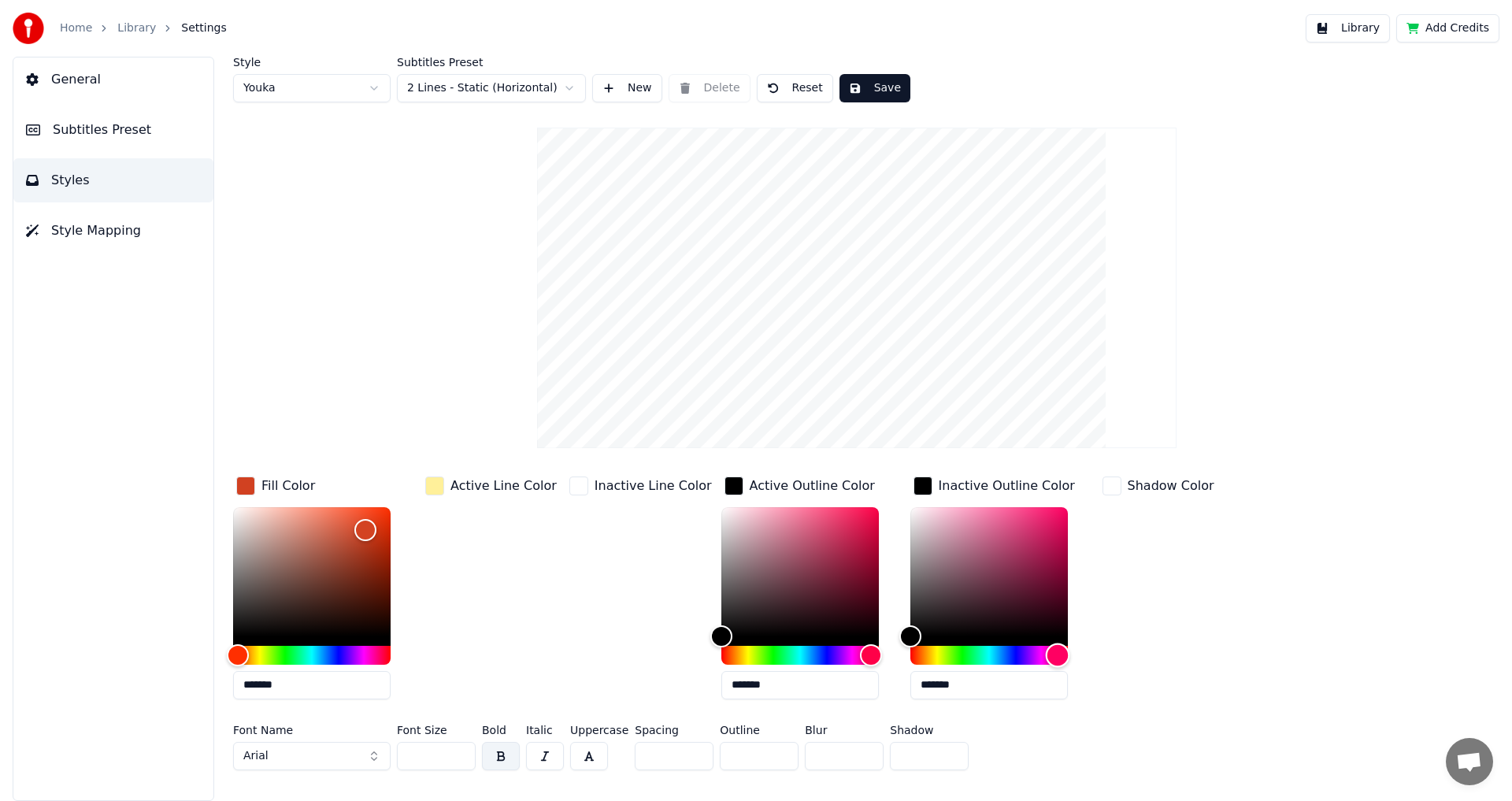
click at [1000, 655] on div "Hue" at bounding box center [989, 655] width 158 height 19
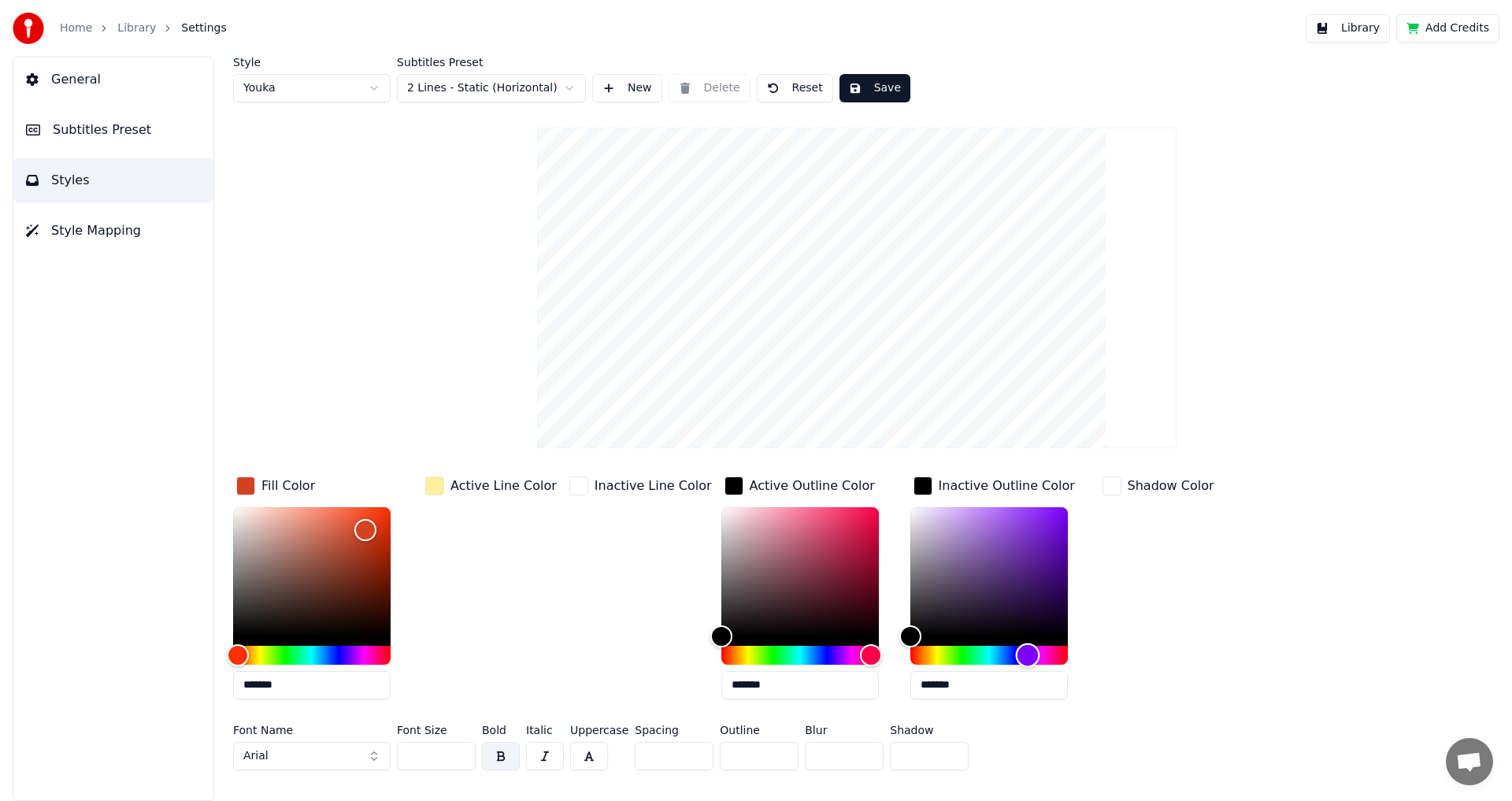
drag, startPoint x: 980, startPoint y: 657, endPoint x: 964, endPoint y: 657, distance: 16.0
click at [972, 657] on div "Hue" at bounding box center [989, 655] width 158 height 19
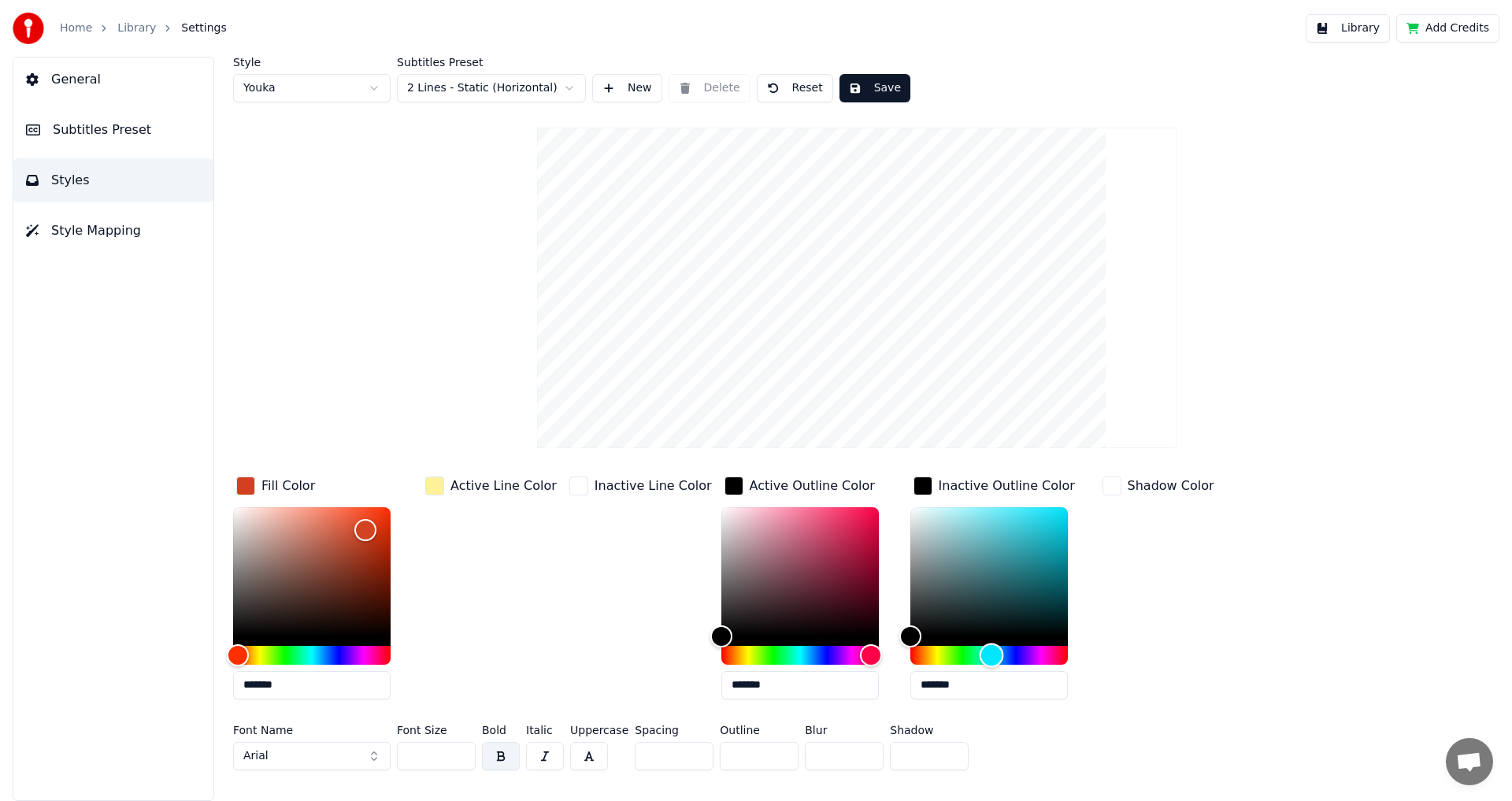
drag, startPoint x: 964, startPoint y: 657, endPoint x: 947, endPoint y: 657, distance: 17.0
click at [980, 657] on div "Hue" at bounding box center [992, 655] width 25 height 25
click at [963, 657] on div "Hue" at bounding box center [975, 655] width 25 height 25
click at [963, 658] on div "Hue" at bounding box center [975, 655] width 25 height 25
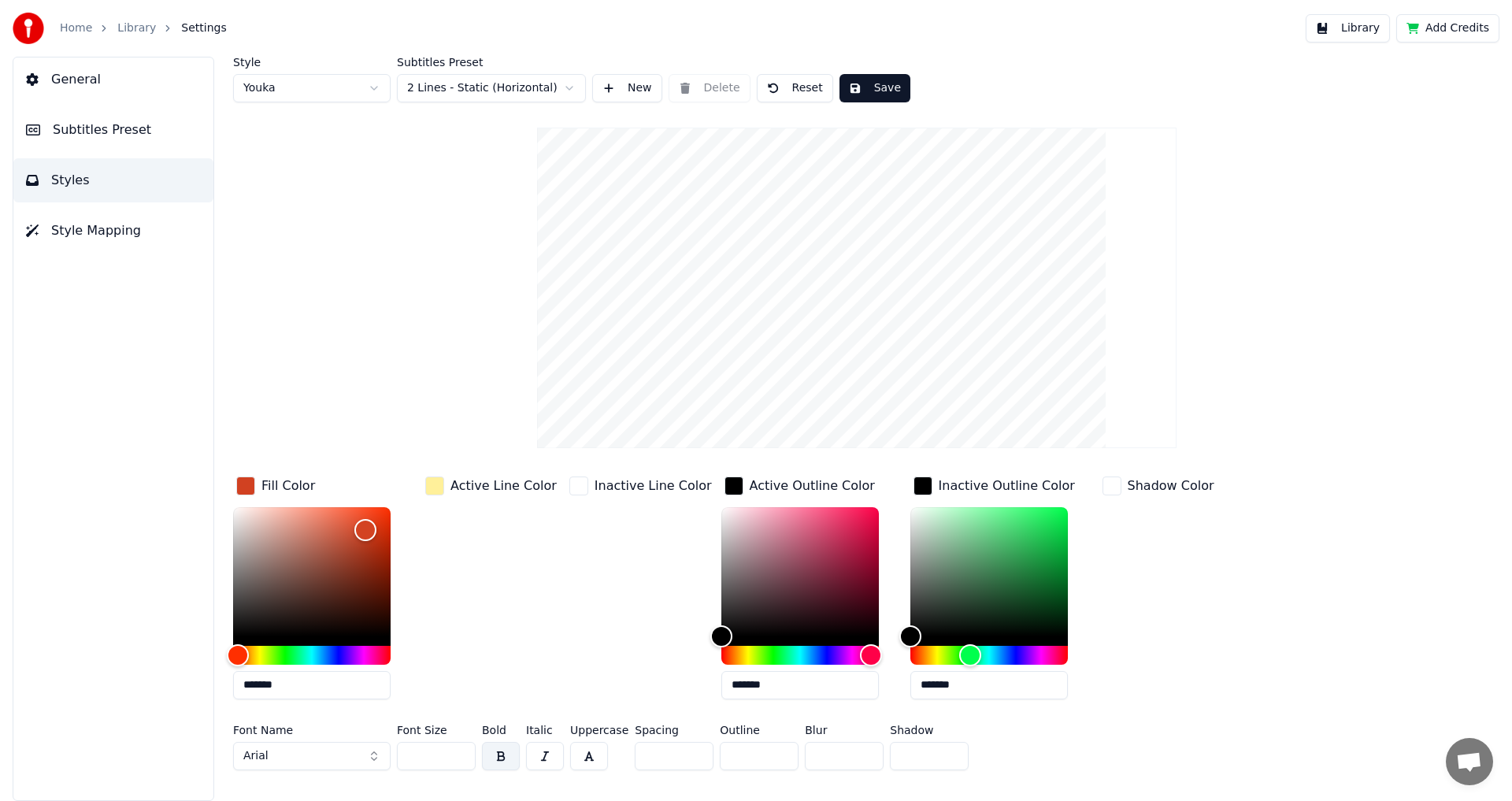
click at [1135, 486] on div "Shadow Color" at bounding box center [1170, 486] width 86 height 19
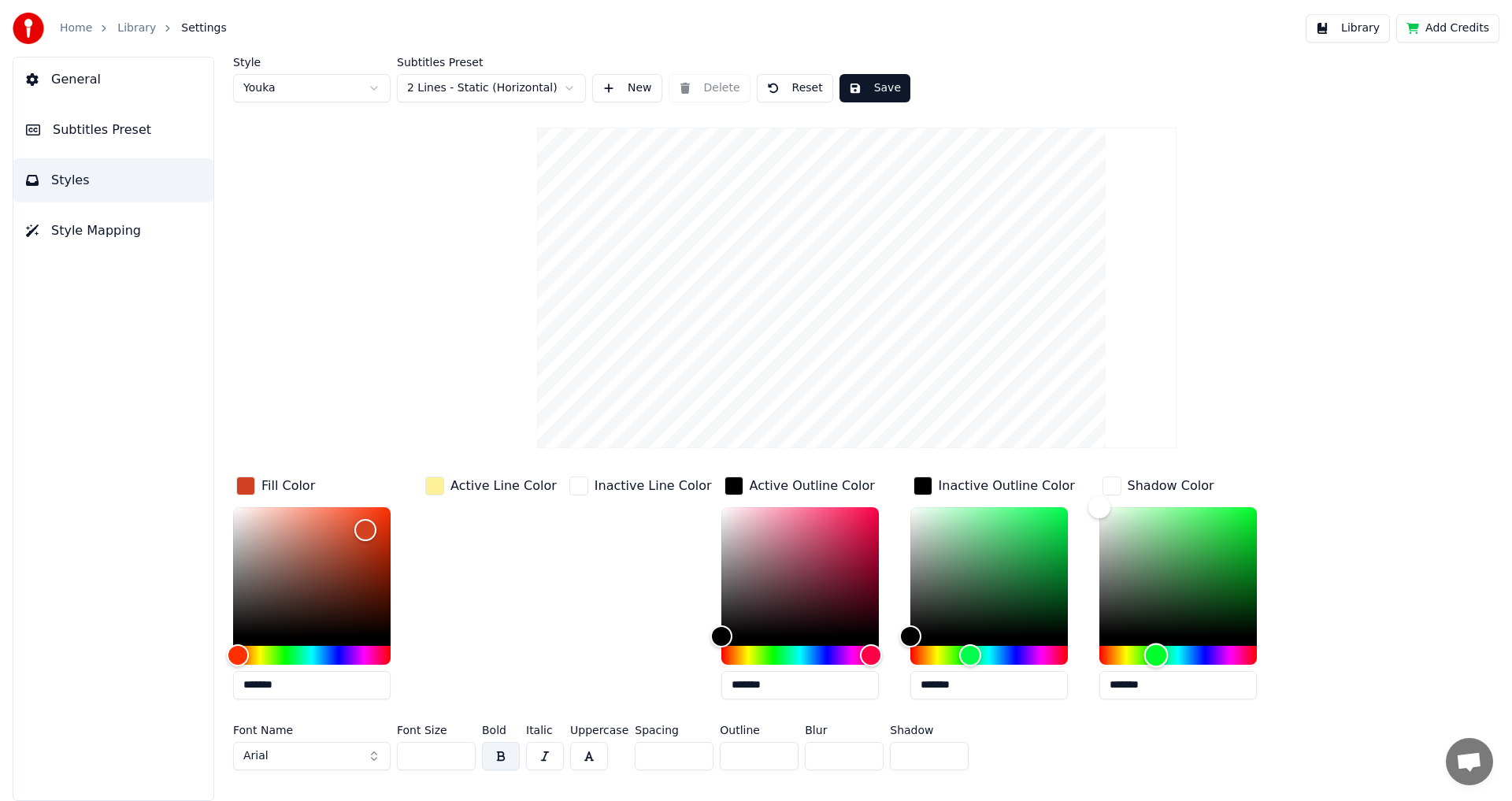
click at [1129, 646] on div "Hue" at bounding box center [1178, 655] width 158 height 19
drag, startPoint x: 1151, startPoint y: 647, endPoint x: 1165, endPoint y: 649, distance: 14.1
click at [1152, 647] on div "Hue" at bounding box center [1178, 655] width 158 height 19
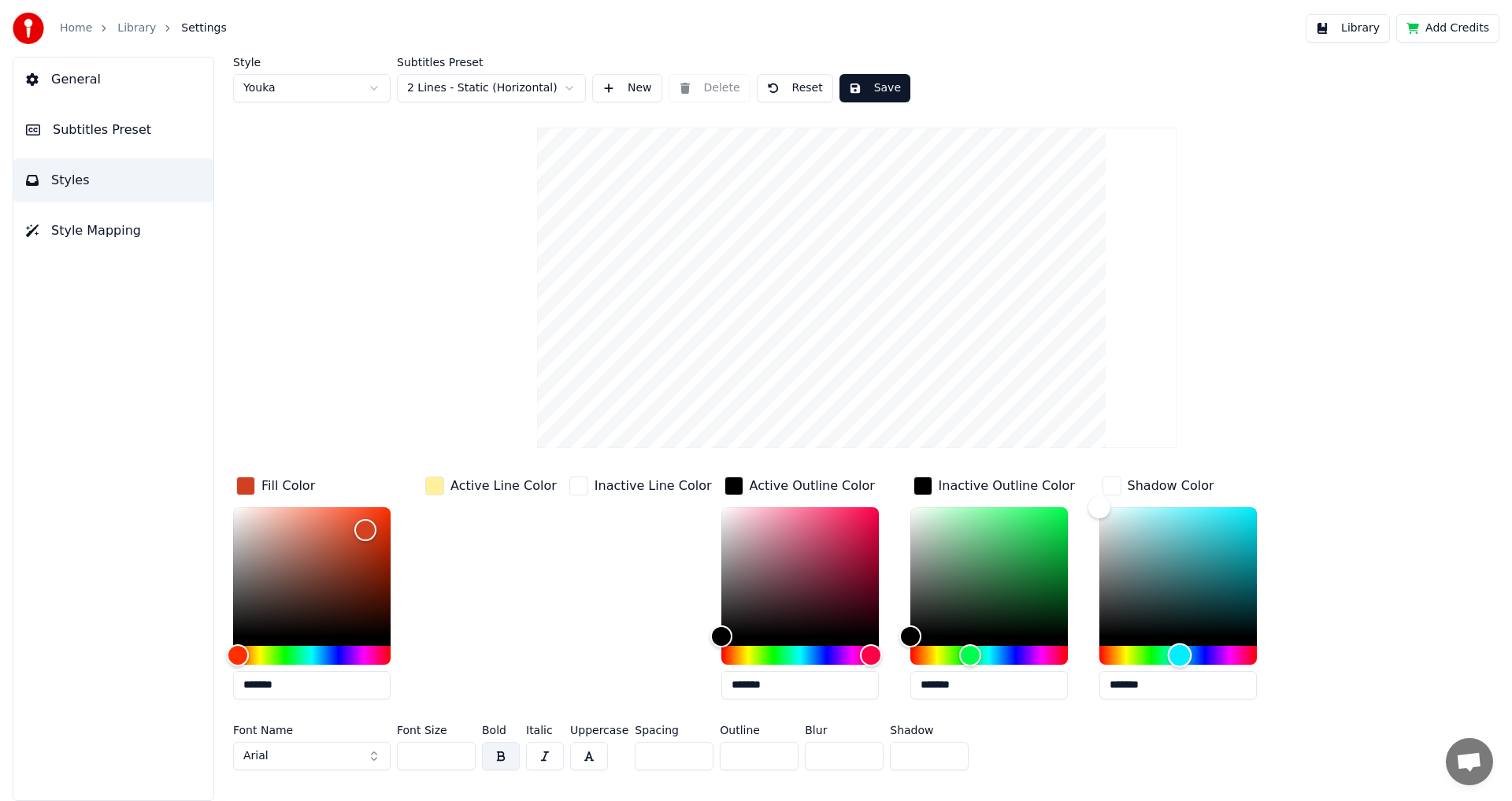
click at [1173, 649] on div "Hue" at bounding box center [1178, 655] width 158 height 19
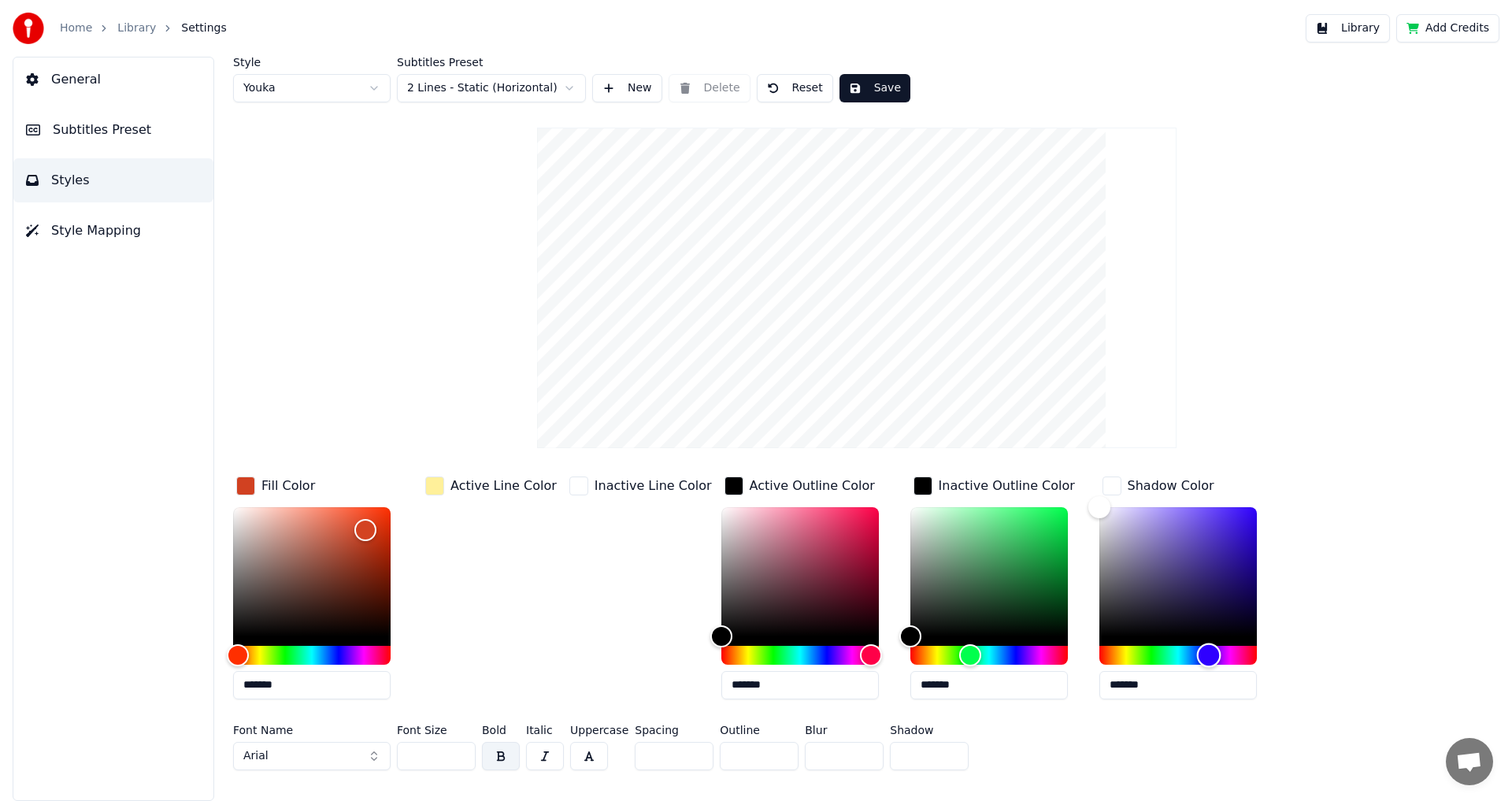
click at [1196, 647] on div "Hue" at bounding box center [1209, 655] width 25 height 25
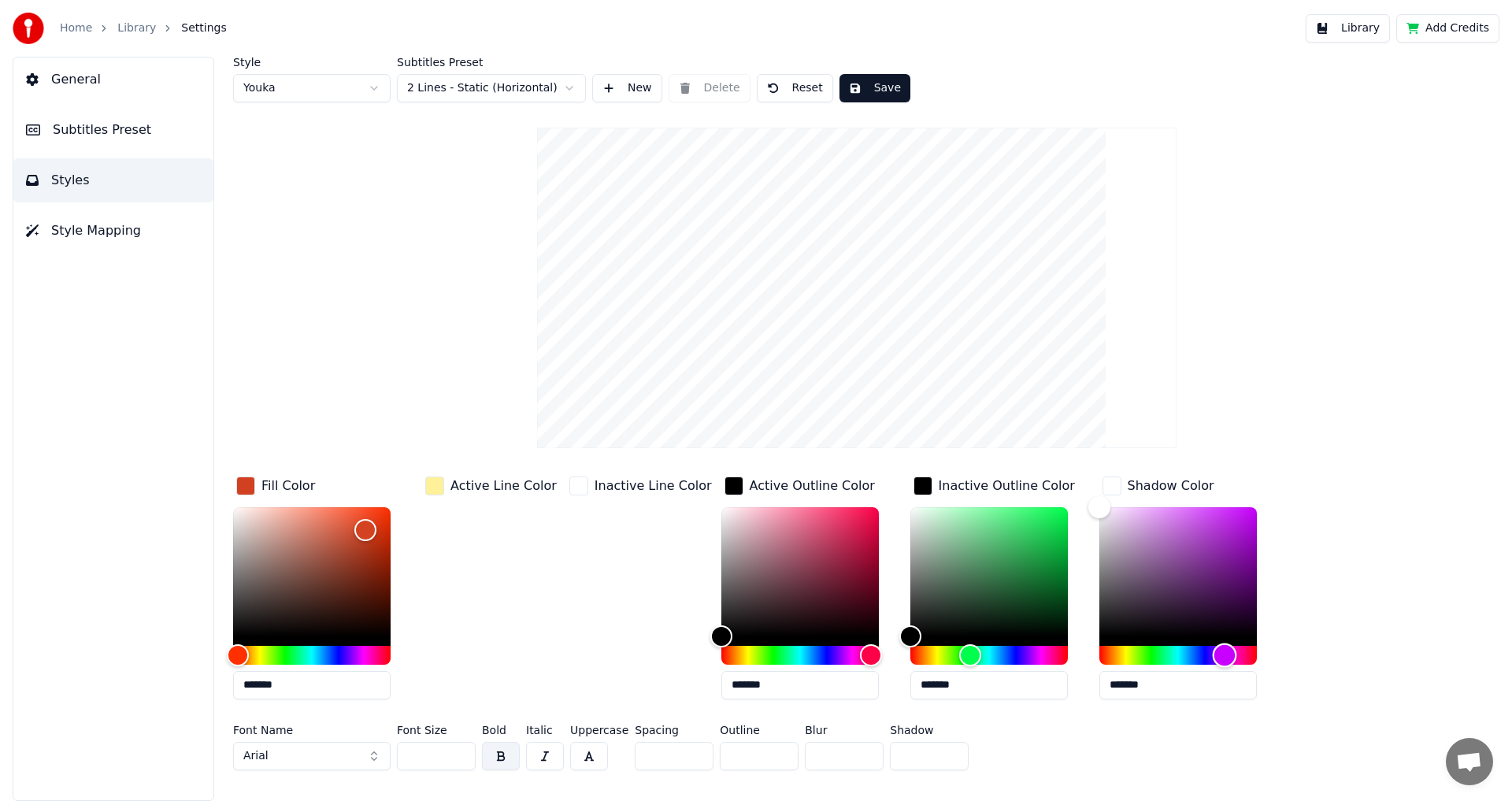
click at [1213, 647] on div "Hue" at bounding box center [1225, 655] width 25 height 25
click at [1218, 648] on div "Hue" at bounding box center [1231, 655] width 25 height 25
click at [475, 479] on div "Active Line Color" at bounding box center [504, 486] width 106 height 19
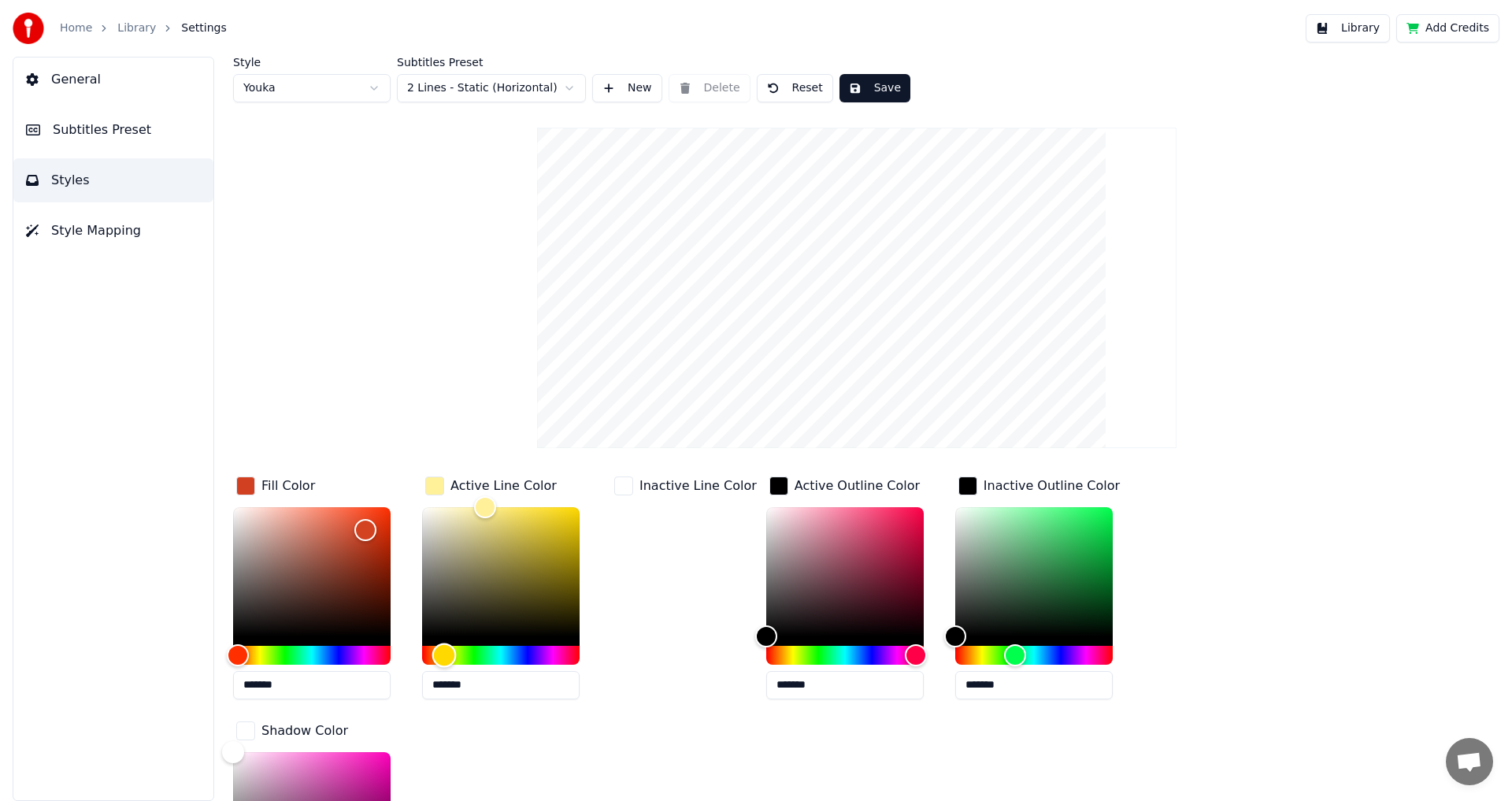
click at [496, 648] on div "Hue" at bounding box center [501, 655] width 158 height 19
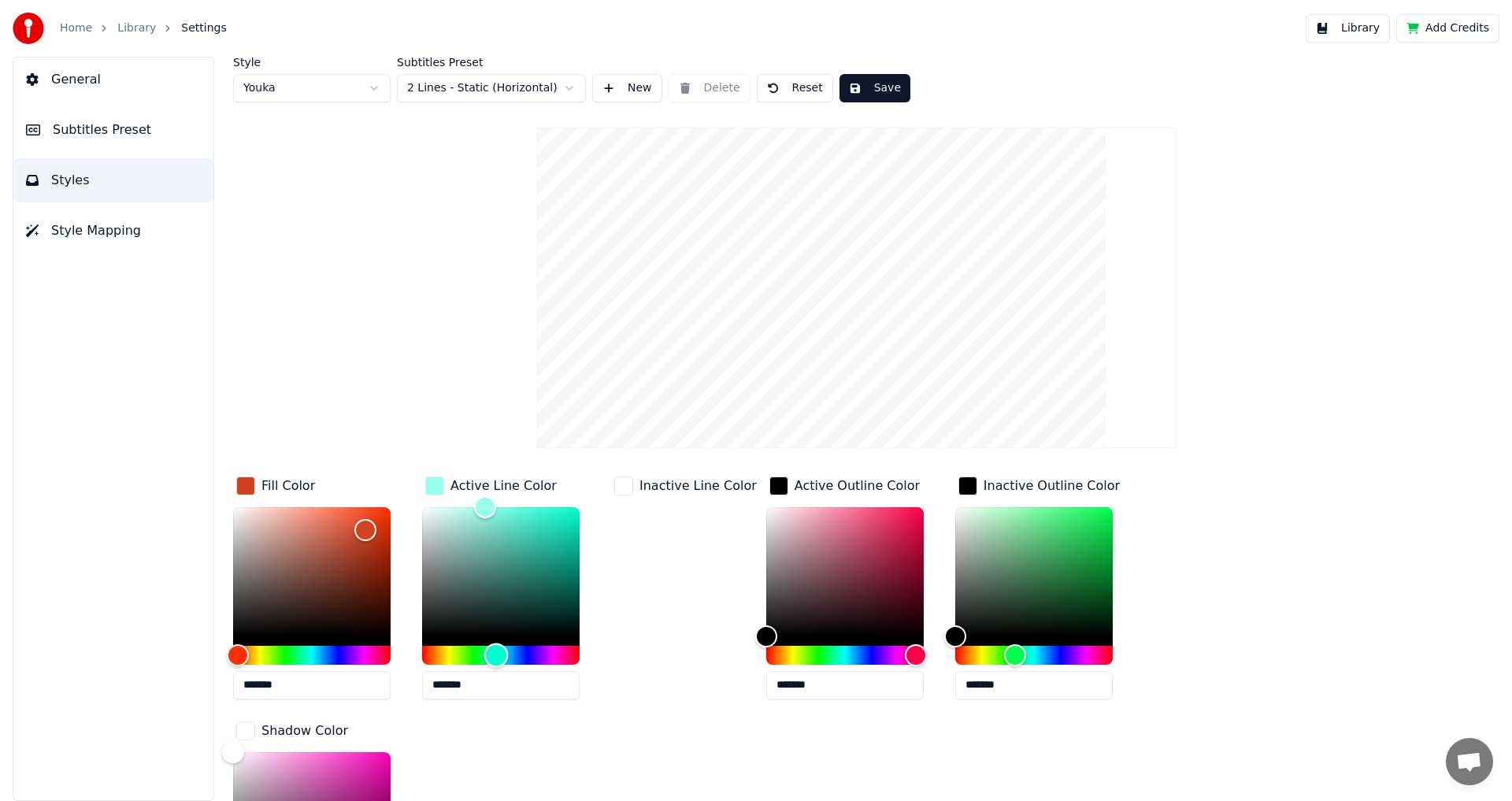
click at [484, 648] on div "Hue" at bounding box center [496, 655] width 25 height 25
click at [484, 649] on div "Hue" at bounding box center [496, 655] width 25 height 25
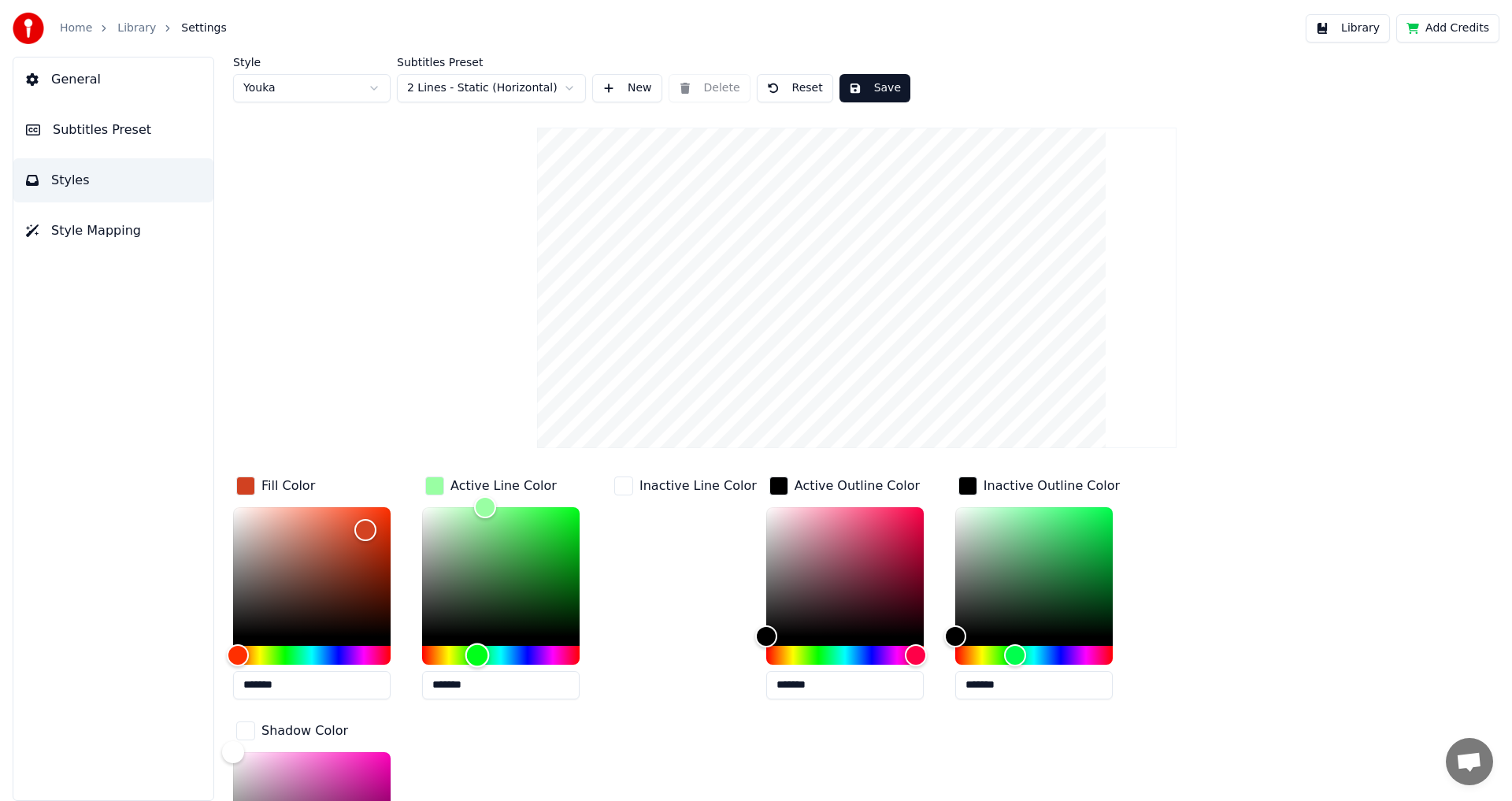
drag, startPoint x: 488, startPoint y: 650, endPoint x: 507, endPoint y: 649, distance: 19.0
click at [489, 650] on div "Hue" at bounding box center [478, 655] width 25 height 25
click at [507, 649] on div "Hue" at bounding box center [501, 655] width 158 height 19
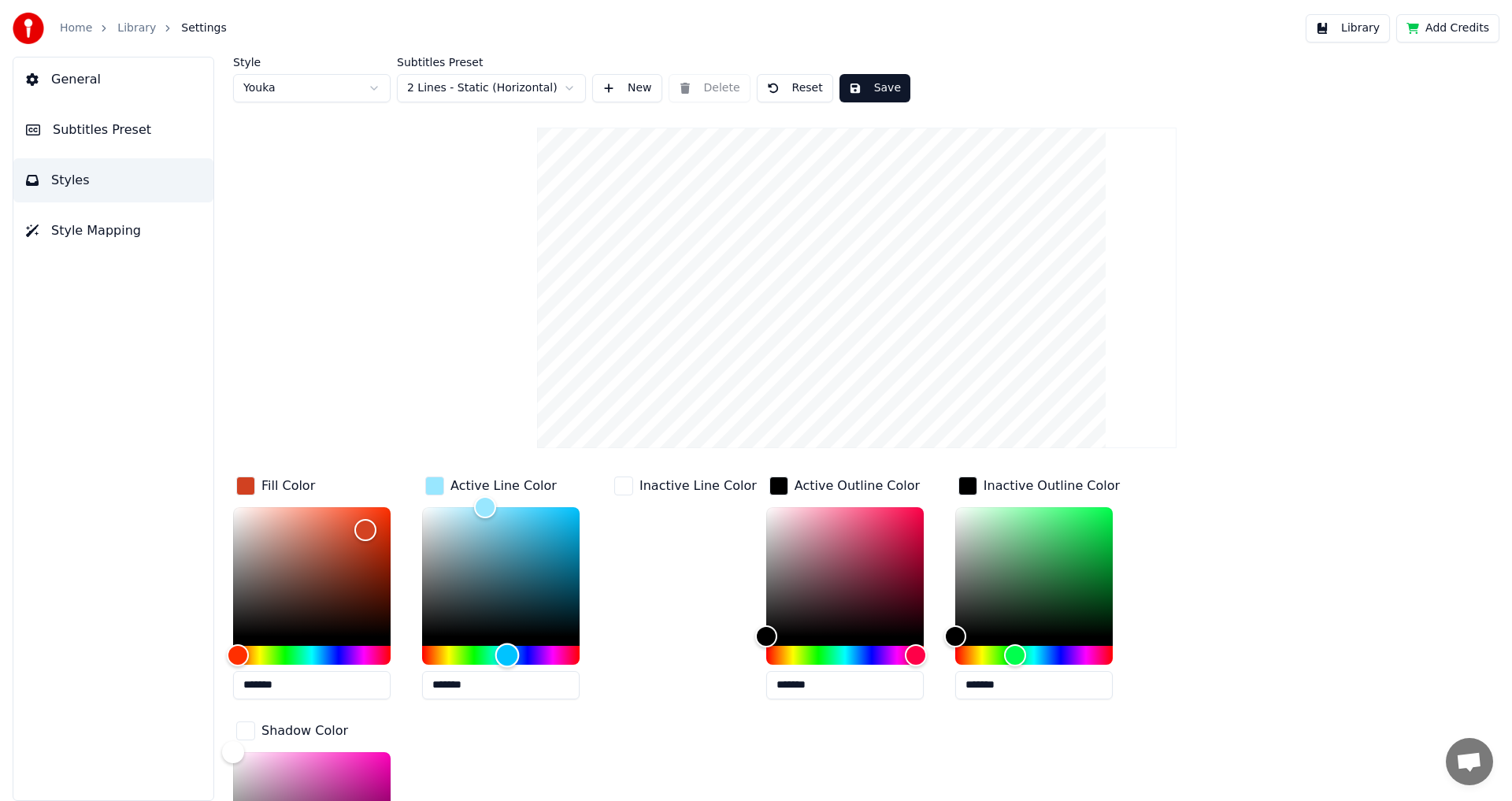
click at [576, 650] on div "Hue" at bounding box center [501, 655] width 158 height 19
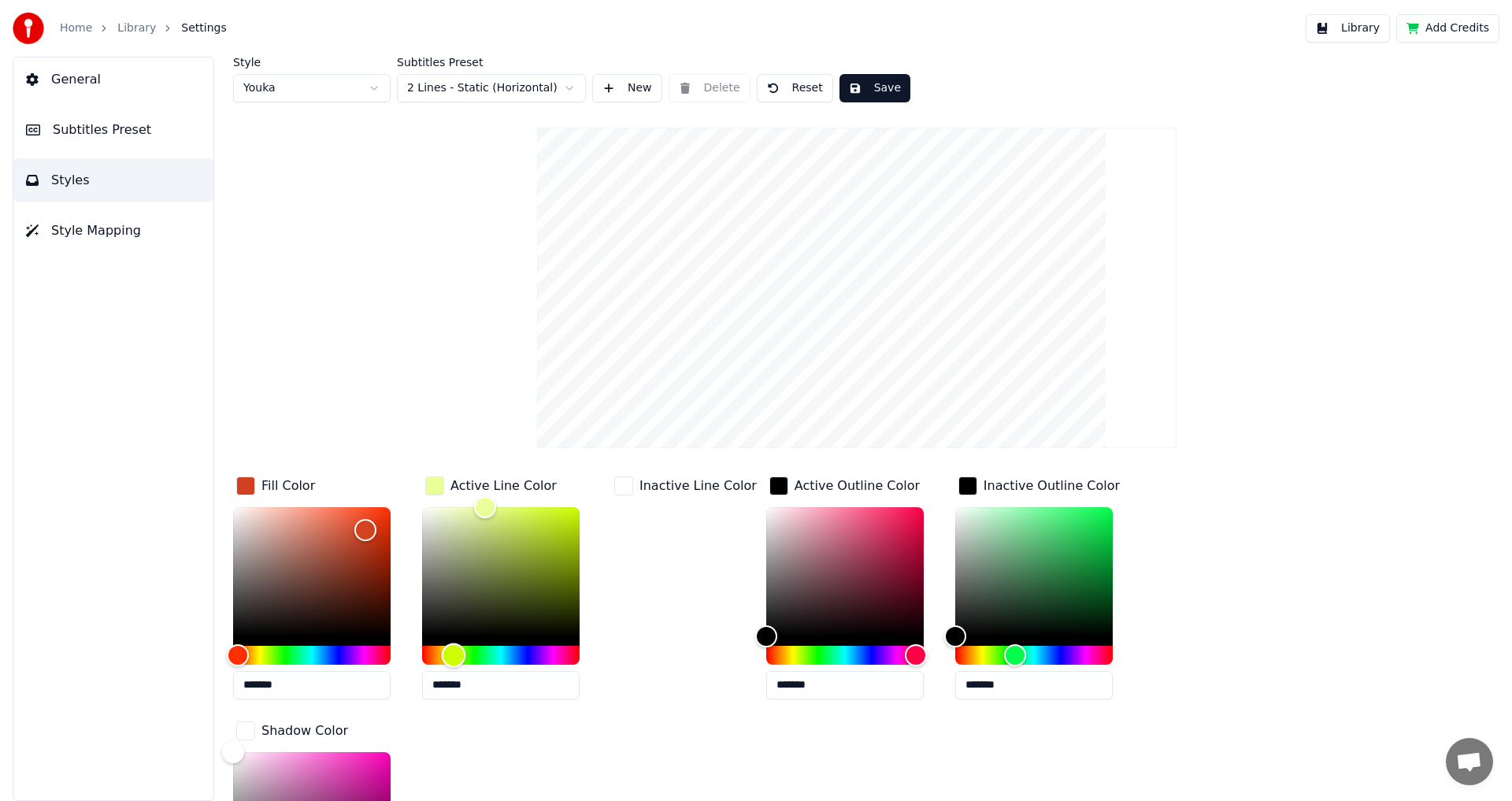
click at [453, 651] on div "Hue" at bounding box center [501, 655] width 158 height 19
click at [448, 651] on div "Hue" at bounding box center [454, 655] width 25 height 25
click at [443, 651] on div "Hue" at bounding box center [448, 655] width 25 height 25
click at [437, 652] on div "Hue" at bounding box center [443, 655] width 25 height 25
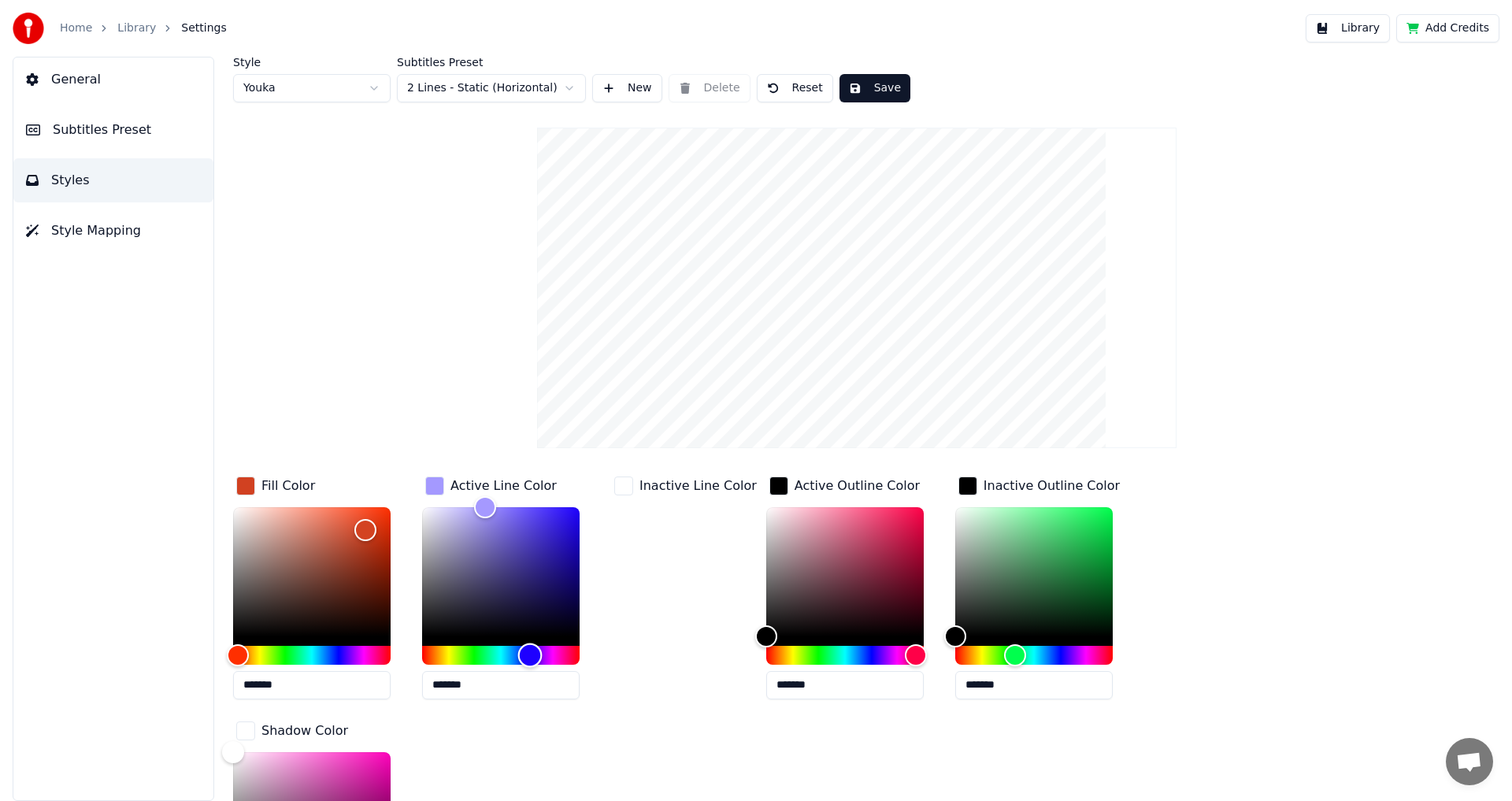
drag, startPoint x: 441, startPoint y: 654, endPoint x: 530, endPoint y: 658, distance: 89.1
click at [530, 658] on div "Hue" at bounding box center [530, 655] width 25 height 25
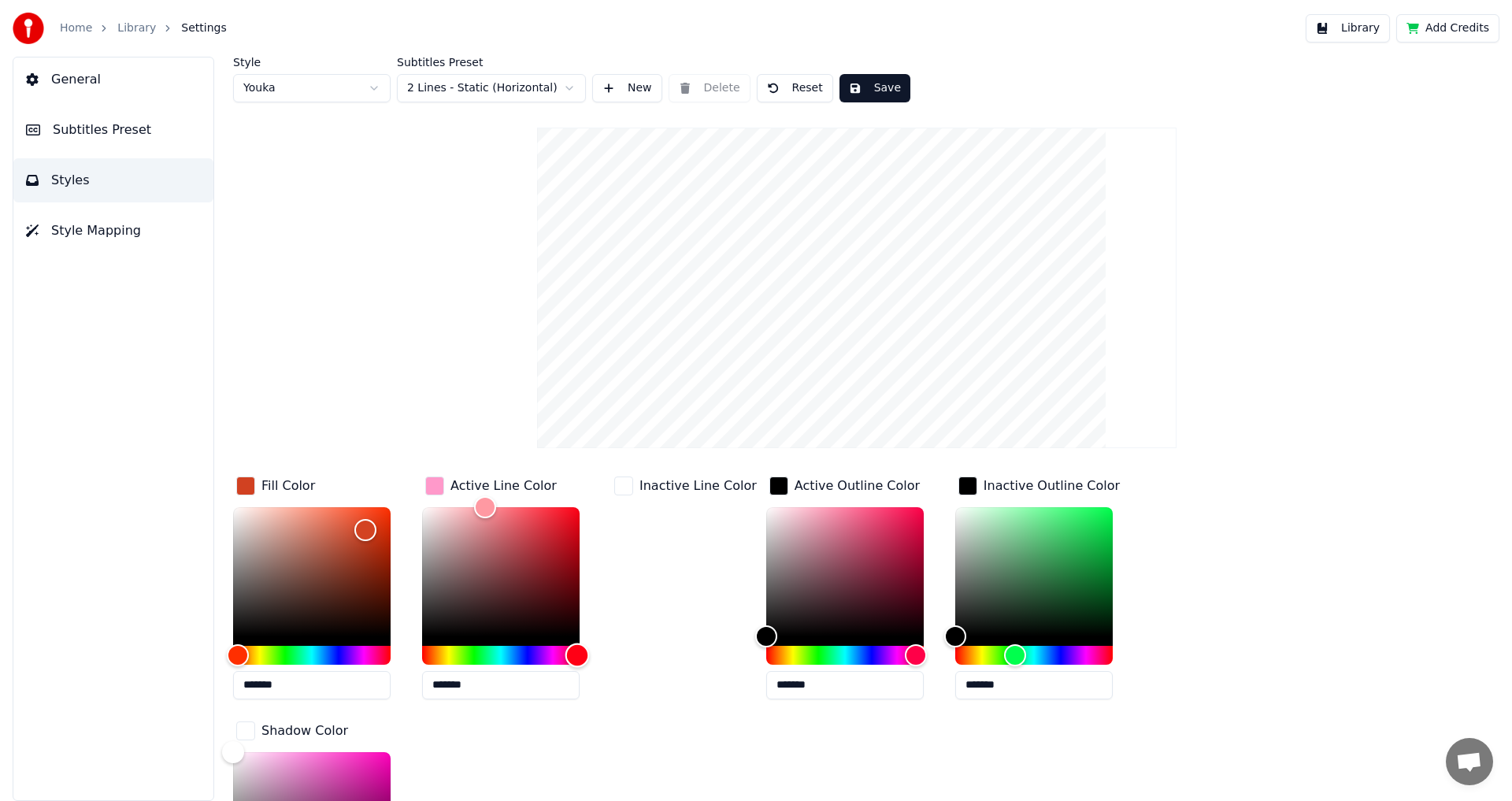
type input "*******"
drag, startPoint x: 527, startPoint y: 658, endPoint x: 584, endPoint y: 658, distance: 57.0
click at [584, 658] on div "Hue" at bounding box center [580, 655] width 25 height 25
click at [434, 487] on div "button" at bounding box center [434, 486] width 19 height 19
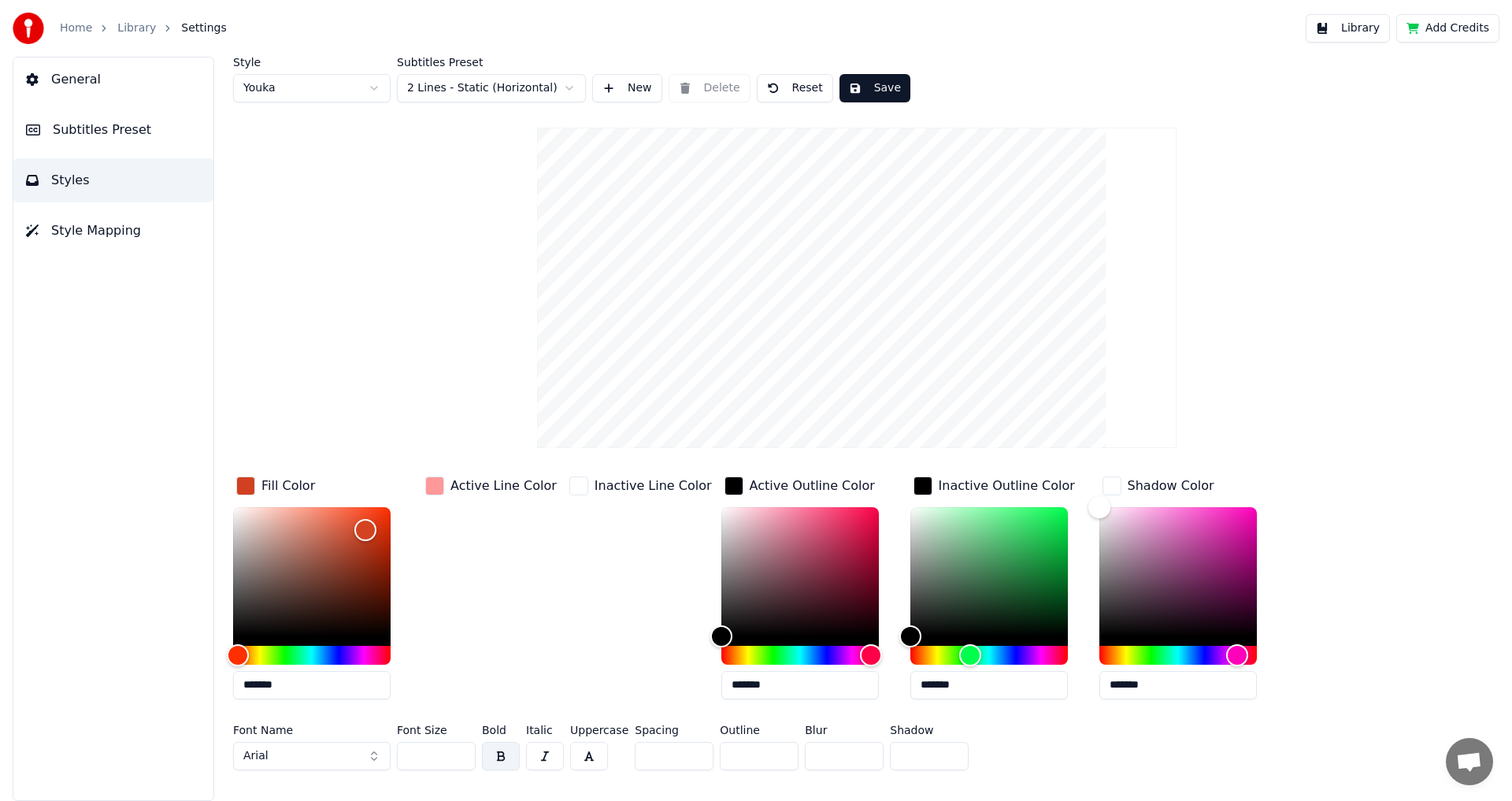
click at [482, 569] on div "Active Line Color" at bounding box center [490, 592] width 138 height 238
click at [443, 481] on div "button" at bounding box center [434, 486] width 19 height 19
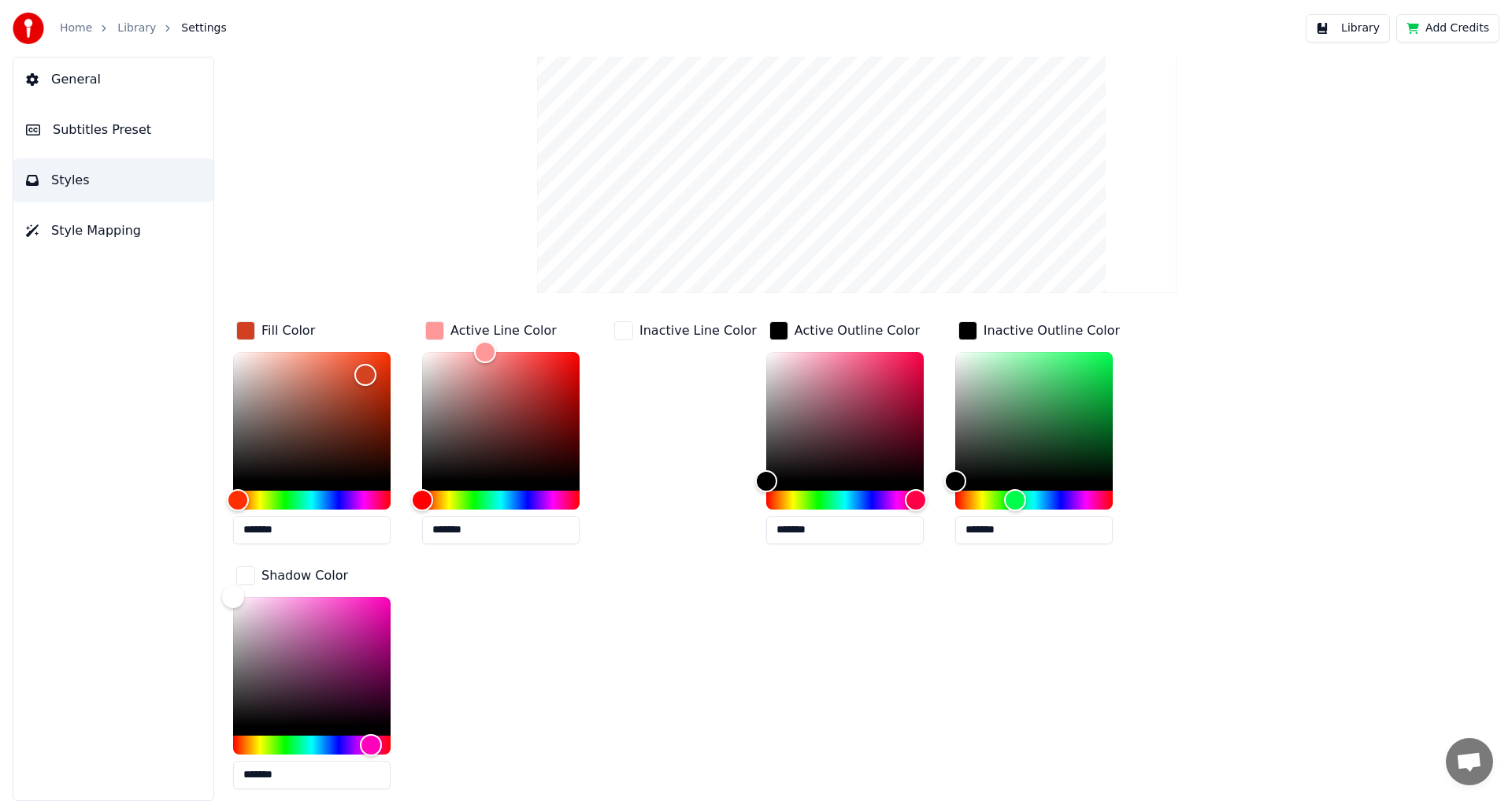
scroll to position [158, 0]
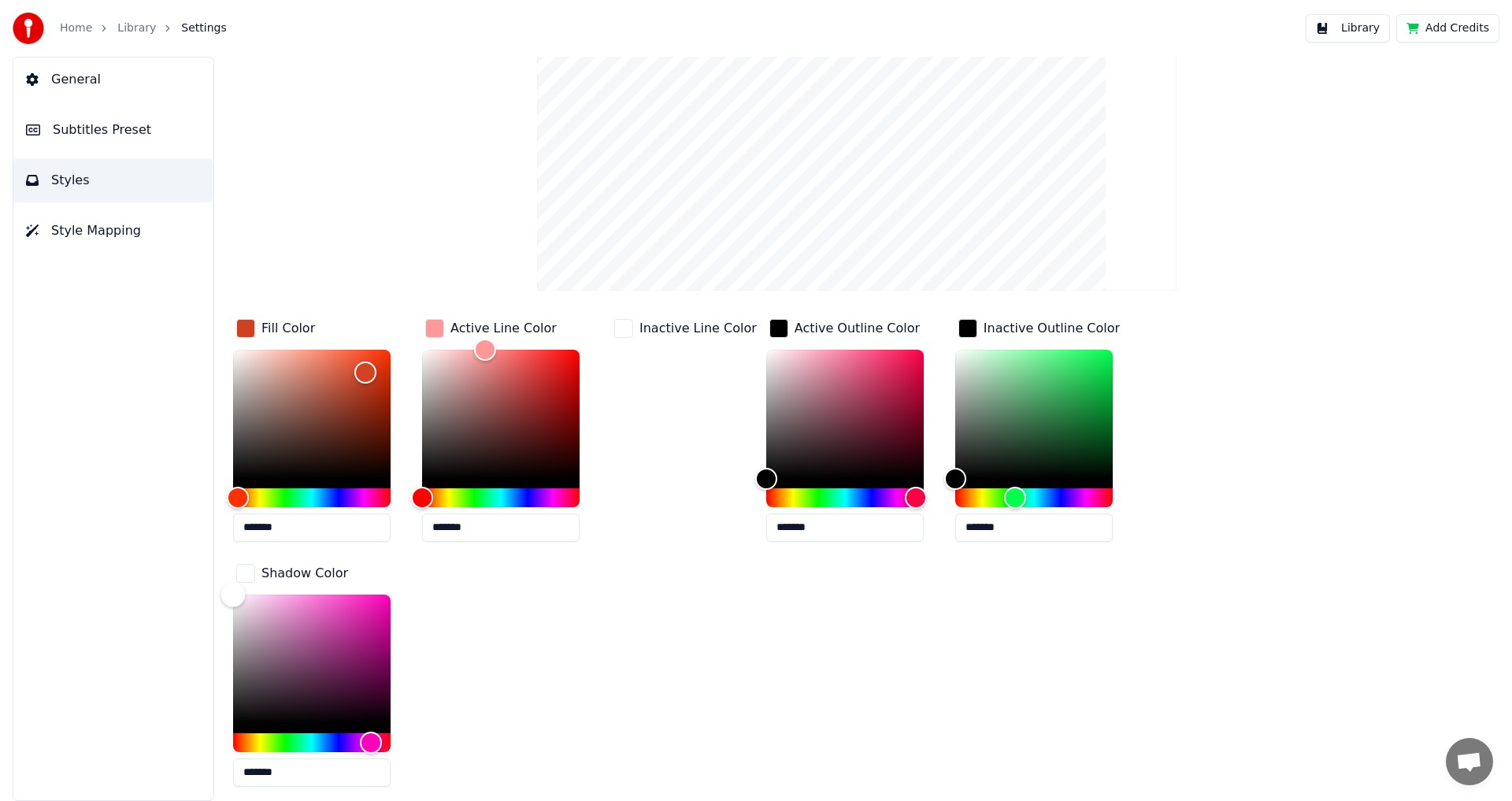
click at [236, 592] on div "Color" at bounding box center [234, 594] width 25 height 25
drag, startPoint x: 238, startPoint y: 592, endPoint x: 378, endPoint y: 714, distance: 185.7
click at [378, 714] on div "Color" at bounding box center [379, 716] width 25 height 25
drag, startPoint x: 373, startPoint y: 711, endPoint x: 376, endPoint y: 685, distance: 26.2
click at [375, 687] on div "Color" at bounding box center [375, 692] width 25 height 25
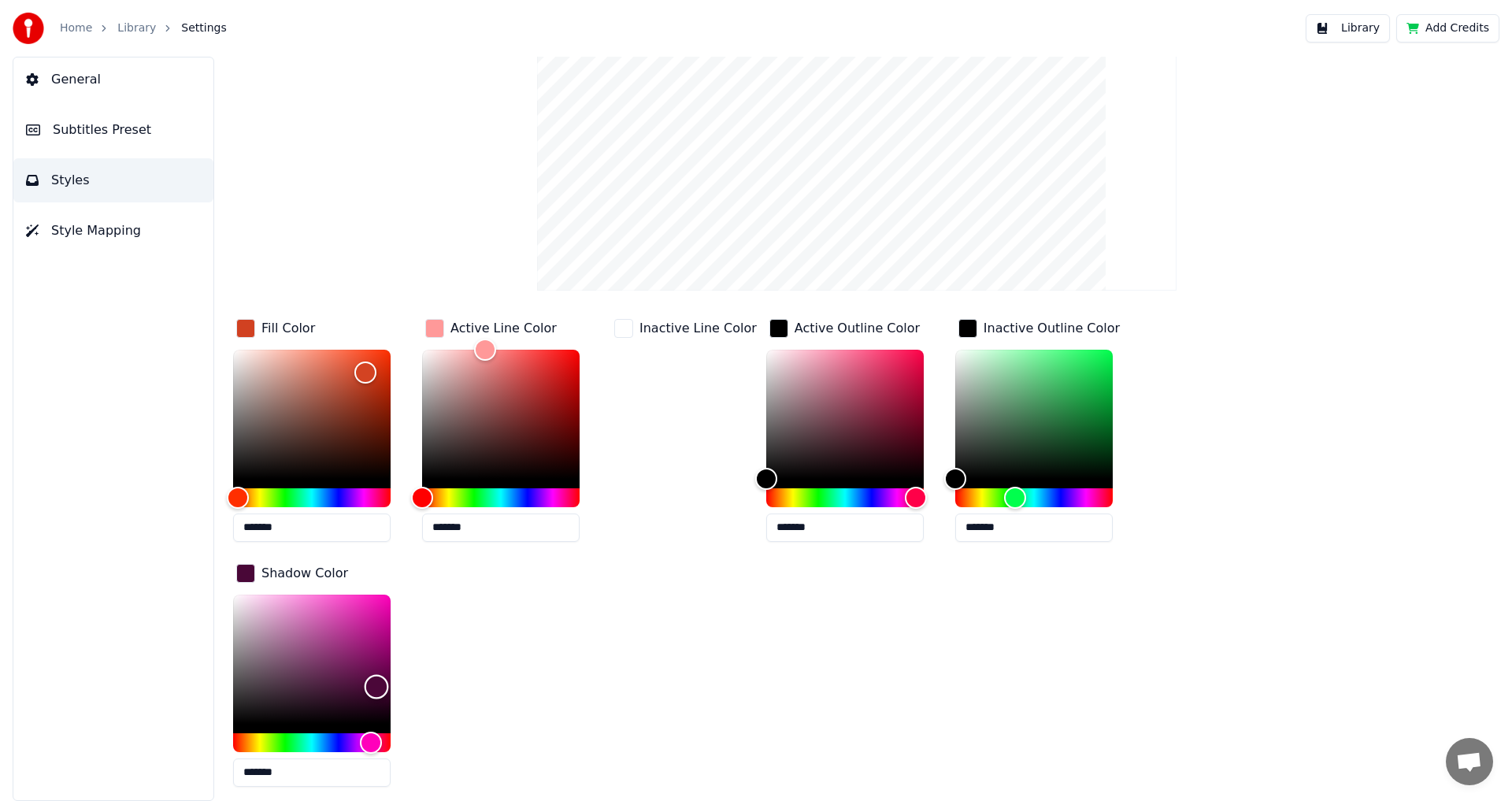
drag, startPoint x: 376, startPoint y: 685, endPoint x: 379, endPoint y: 621, distance: 64.1
click at [379, 675] on div "Color" at bounding box center [377, 687] width 25 height 25
type input "*******"
drag, startPoint x: 377, startPoint y: 617, endPoint x: 381, endPoint y: 732, distance: 115.1
click at [381, 732] on div "Color" at bounding box center [382, 723] width 25 height 25
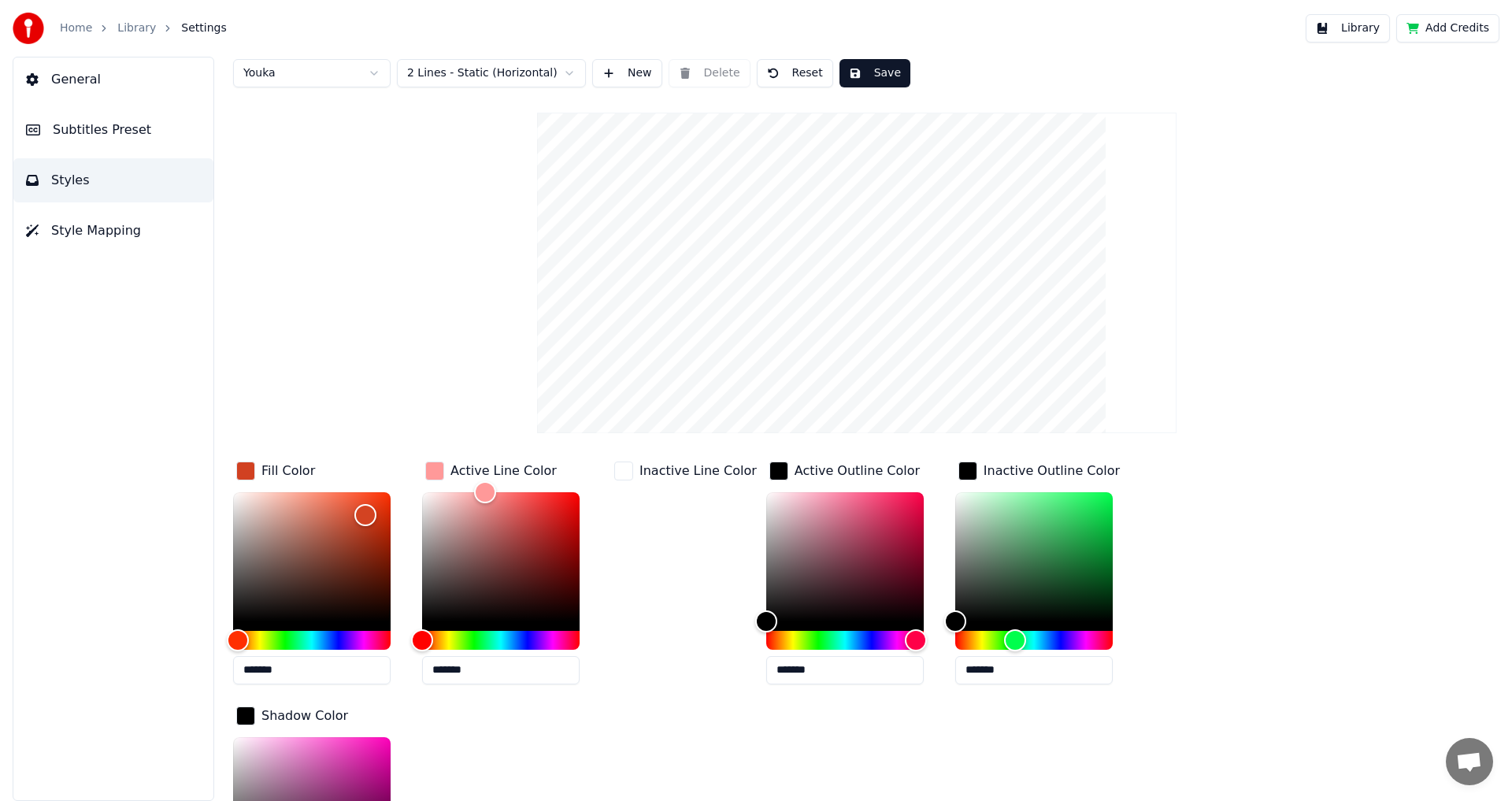
scroll to position [0, 0]
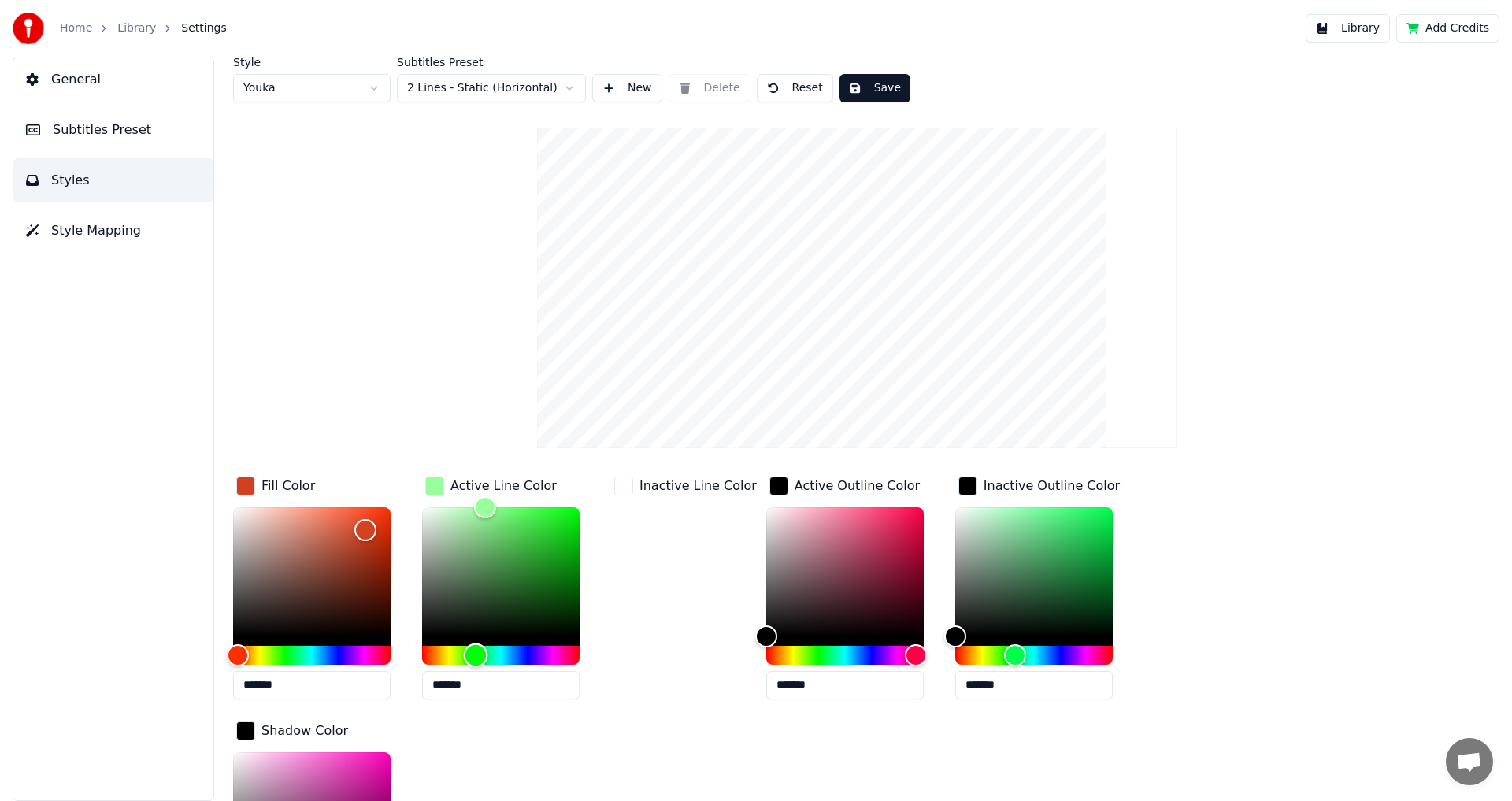
click at [475, 654] on div "Hue" at bounding box center [501, 655] width 158 height 19
click at [430, 654] on div "Hue" at bounding box center [501, 655] width 158 height 19
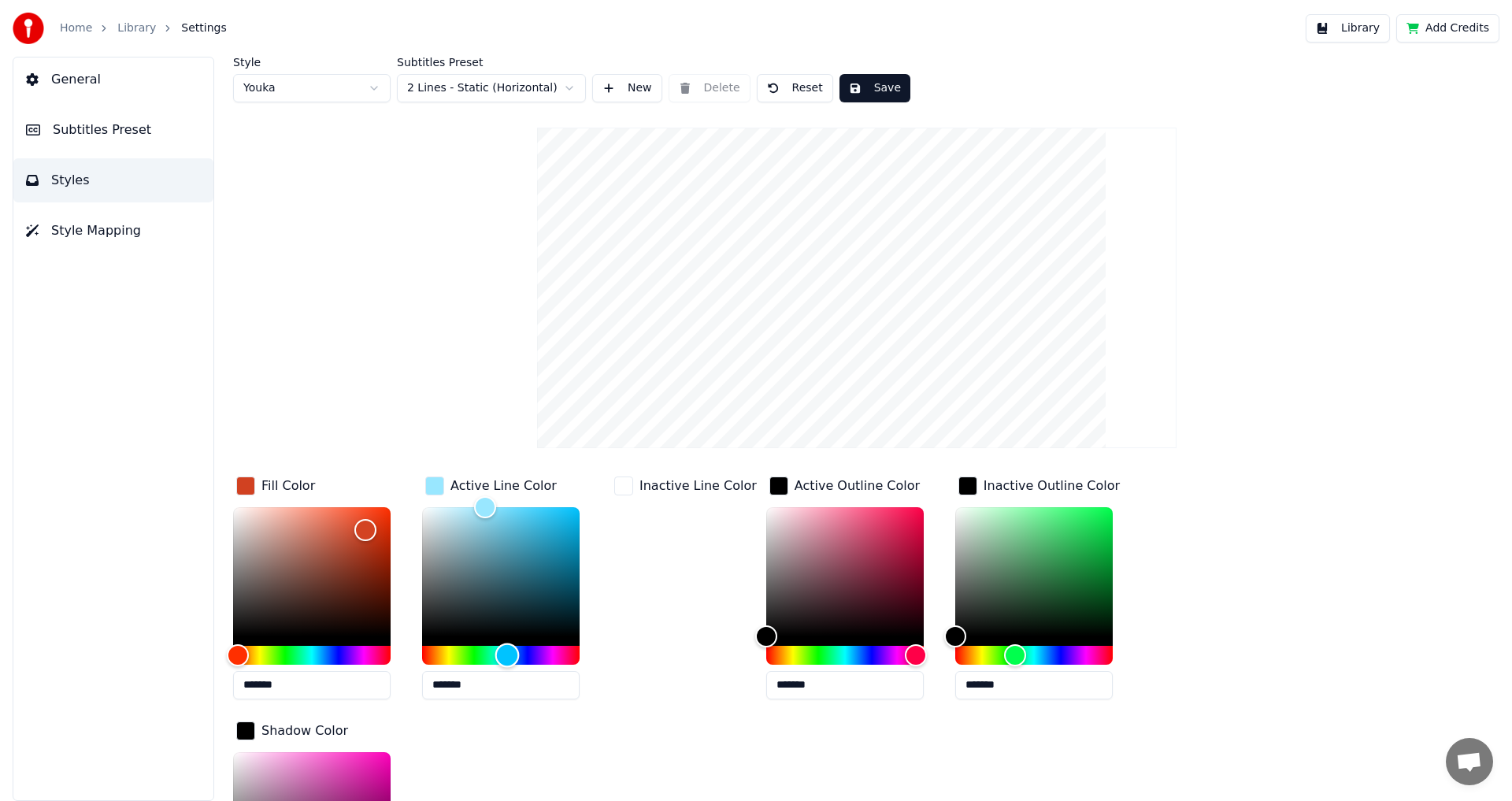
click at [507, 650] on div "Hue" at bounding box center [501, 655] width 158 height 19
type input "*******"
click at [511, 654] on div "Hue" at bounding box center [511, 655] width 25 height 25
click at [319, 655] on div "Hue" at bounding box center [312, 655] width 158 height 19
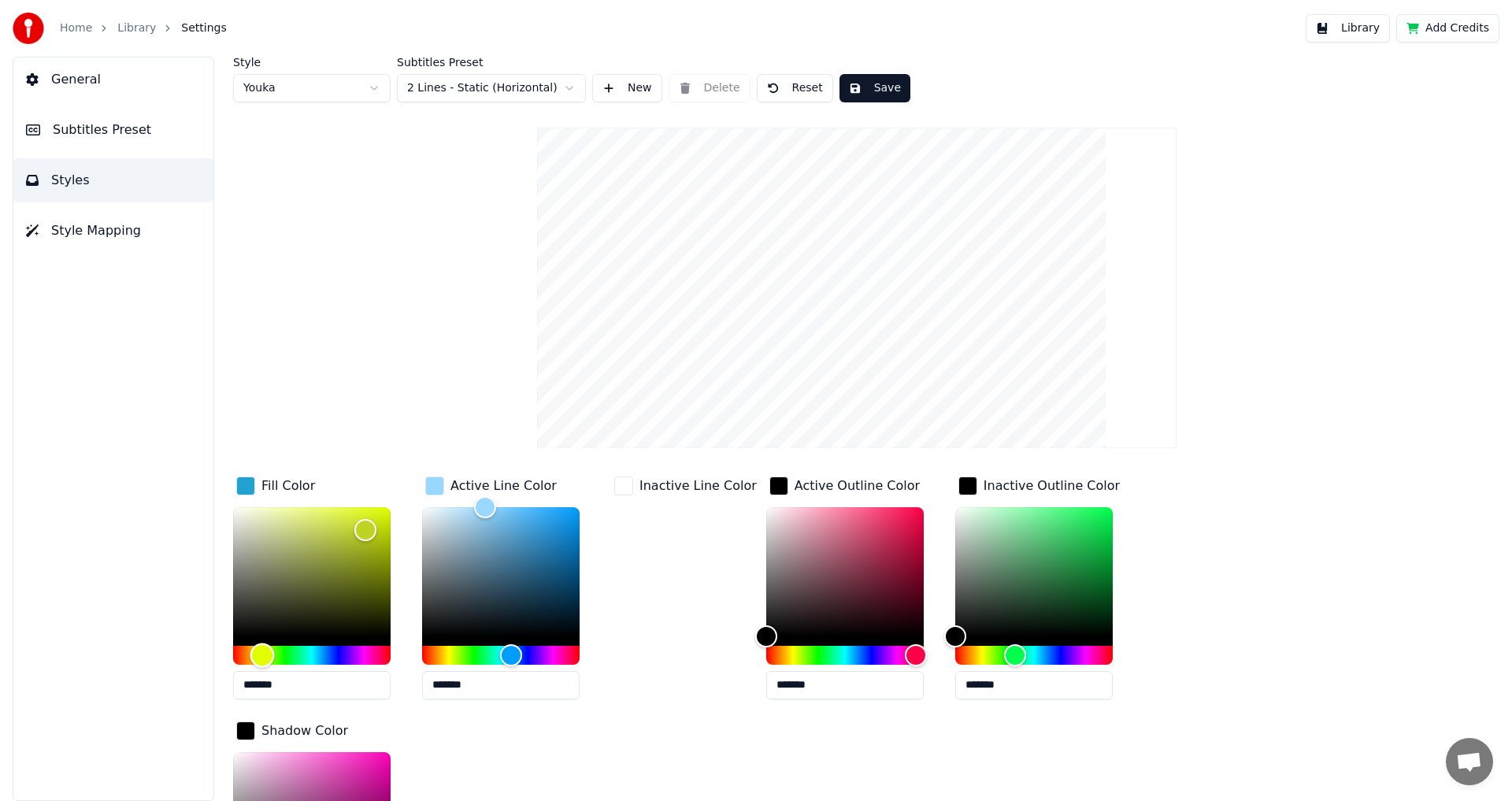
click at [262, 654] on div "Hue" at bounding box center [312, 655] width 158 height 19
click at [271, 656] on div "Hue" at bounding box center [262, 655] width 25 height 25
click at [279, 656] on div "Hue" at bounding box center [272, 655] width 25 height 25
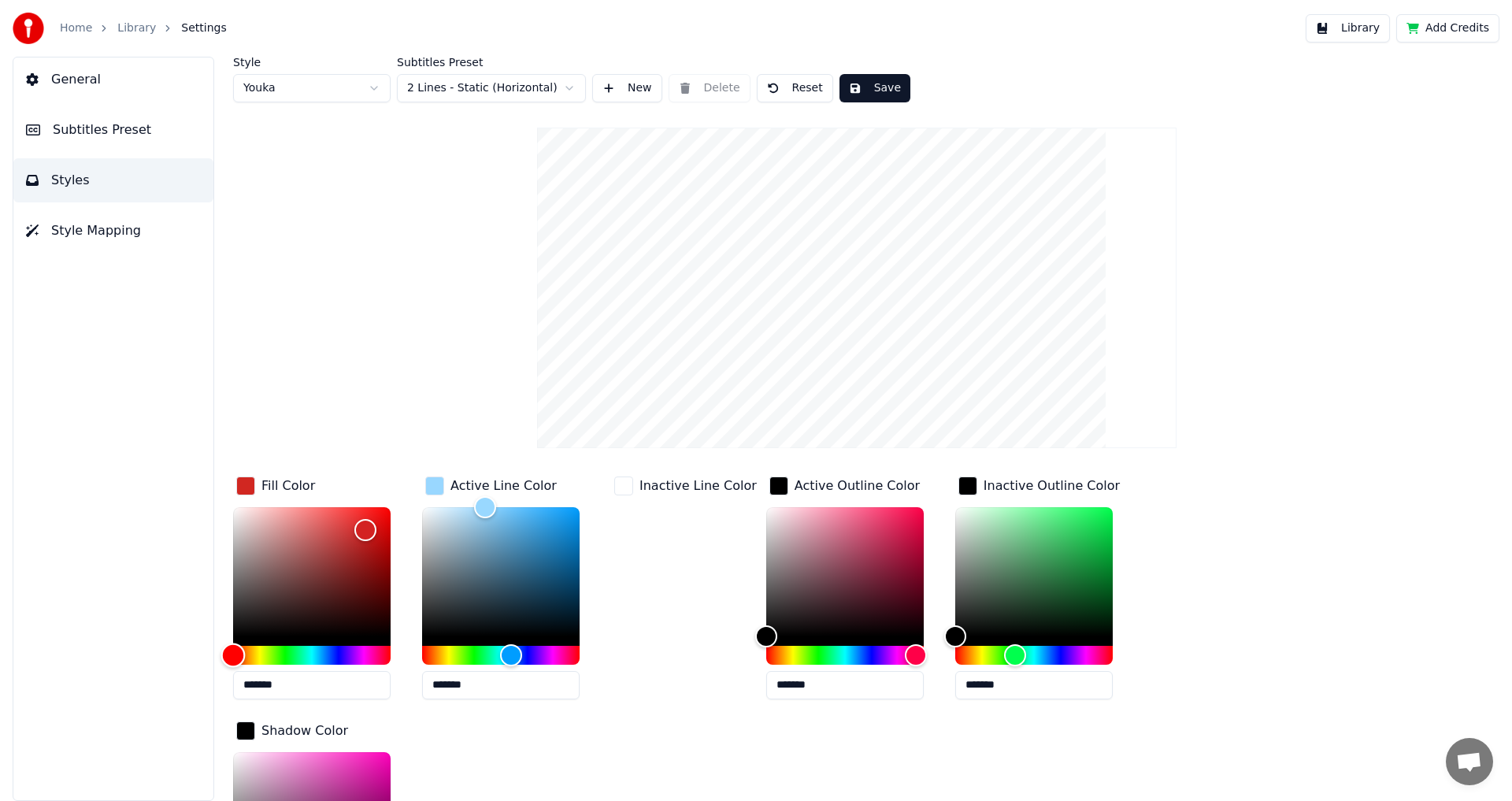
drag, startPoint x: 268, startPoint y: 654, endPoint x: 232, endPoint y: 650, distance: 36.2
click at [232, 650] on div "Hue" at bounding box center [234, 655] width 25 height 25
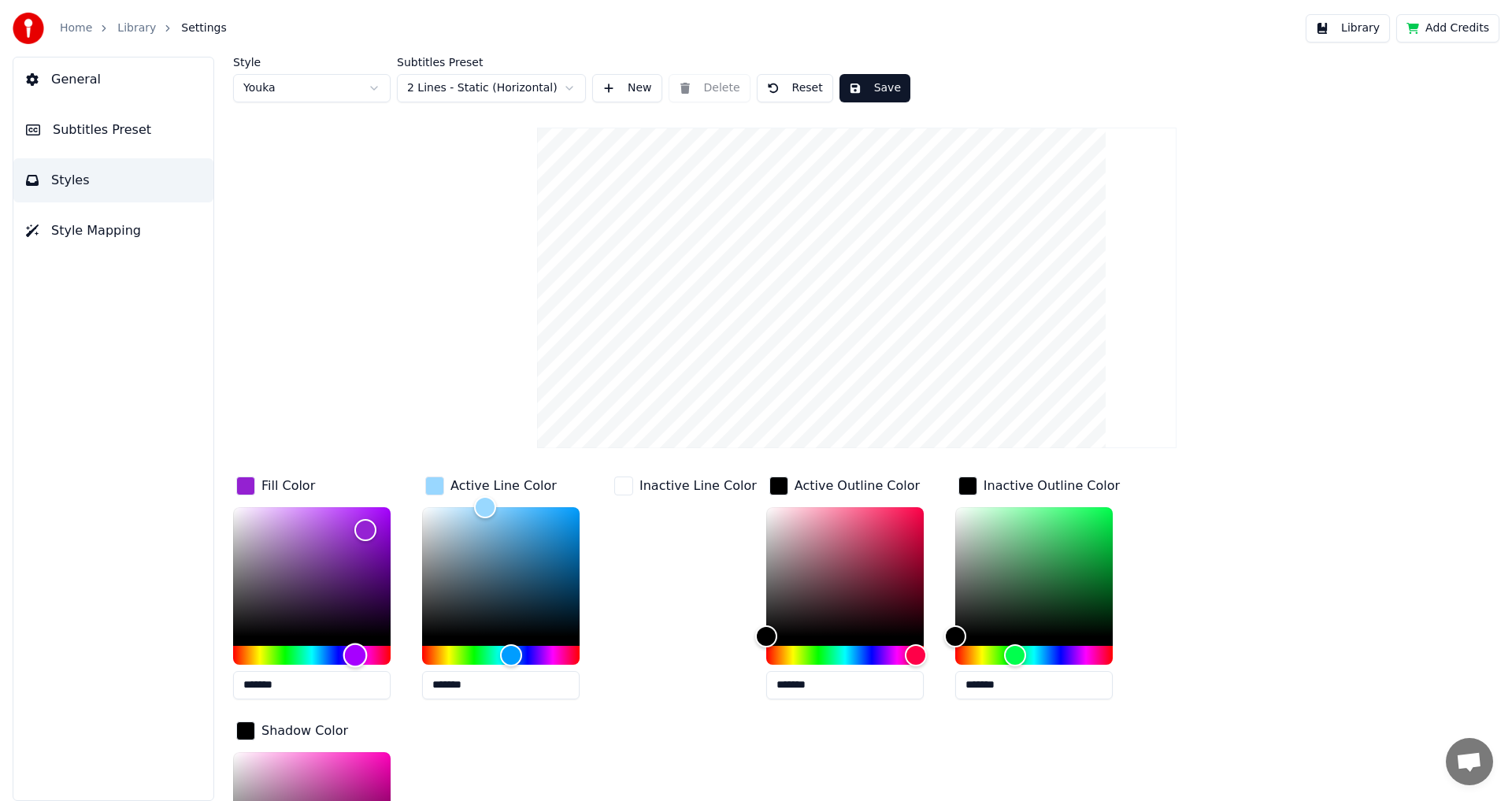
type input "*******"
drag, startPoint x: 237, startPoint y: 655, endPoint x: 355, endPoint y: 653, distance: 118.0
click at [355, 653] on div "Hue" at bounding box center [355, 655] width 25 height 25
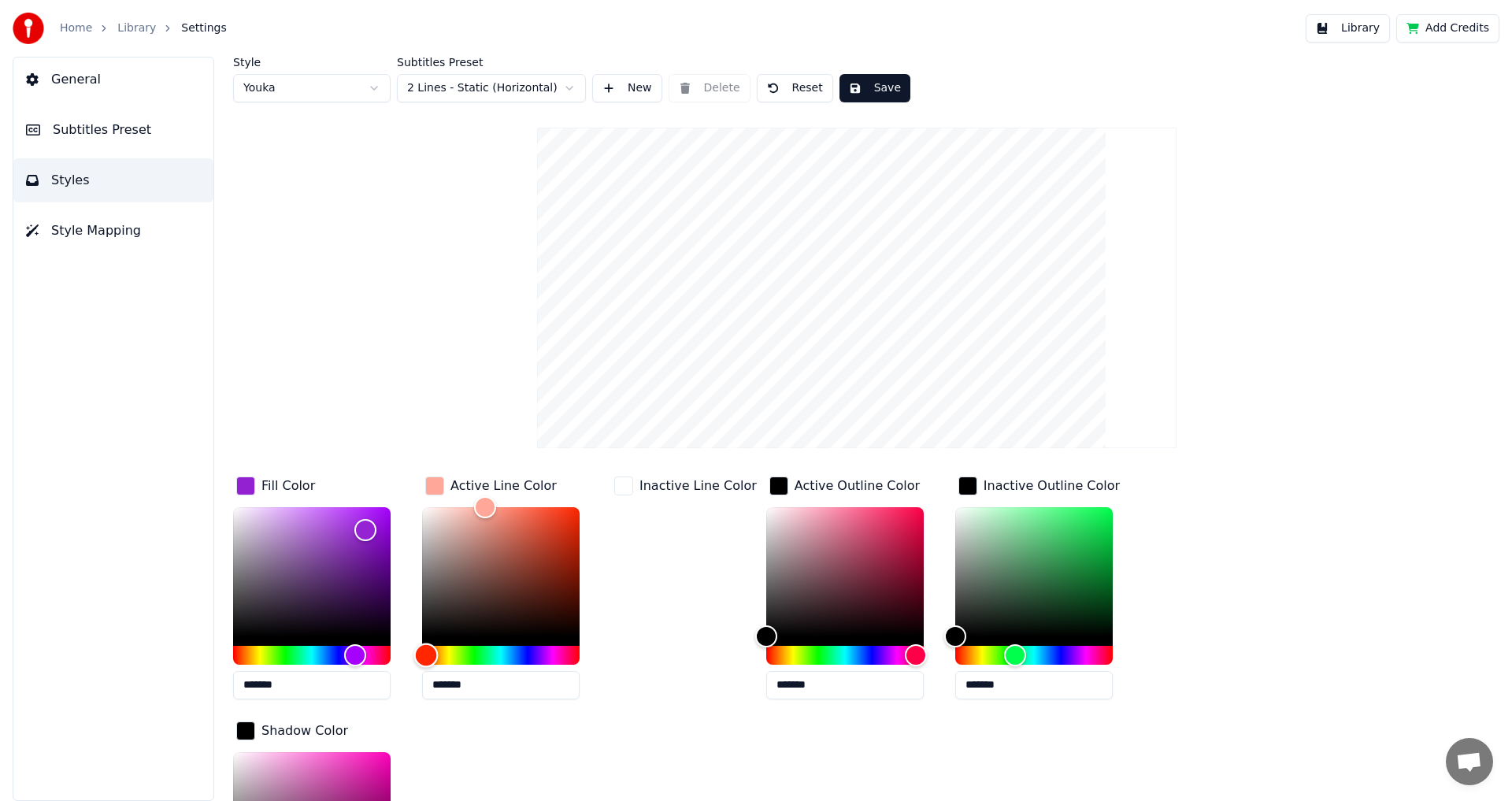
drag, startPoint x: 518, startPoint y: 649, endPoint x: 426, endPoint y: 653, distance: 92.1
click at [426, 653] on div "Hue" at bounding box center [427, 655] width 25 height 25
type input "*******"
drag, startPoint x: 426, startPoint y: 653, endPoint x: 588, endPoint y: 654, distance: 162.0
click at [588, 654] on div "Hue" at bounding box center [580, 655] width 25 height 25
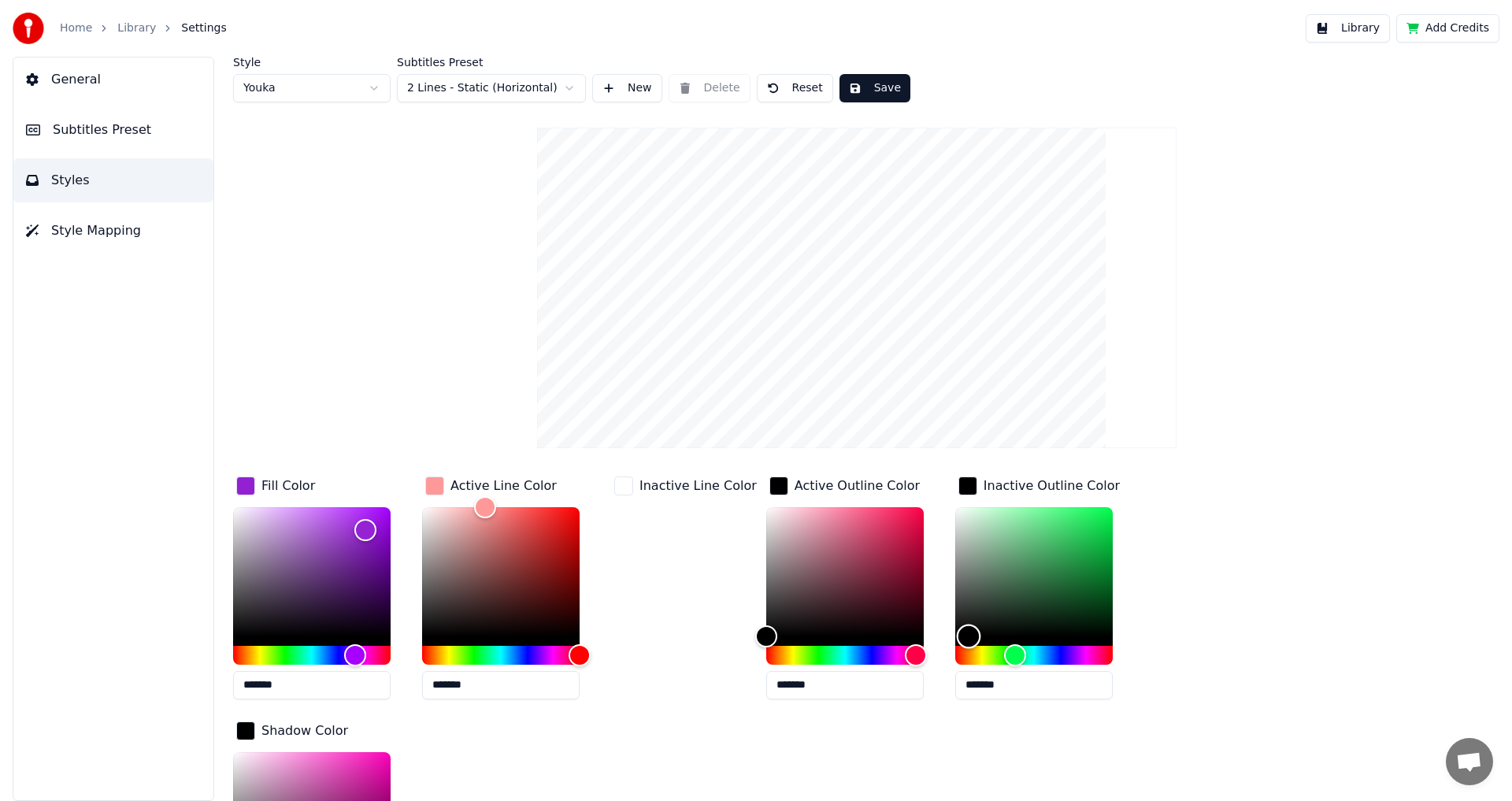
drag, startPoint x: 935, startPoint y: 639, endPoint x: 942, endPoint y: 652, distance: 14.8
click at [955, 652] on div at bounding box center [1034, 586] width 158 height 158
drag, startPoint x: 750, startPoint y: 636, endPoint x: 837, endPoint y: 647, distance: 87.7
click at [836, 648] on div at bounding box center [845, 586] width 158 height 158
drag, startPoint x: 838, startPoint y: 623, endPoint x: 906, endPoint y: 630, distance: 68.4
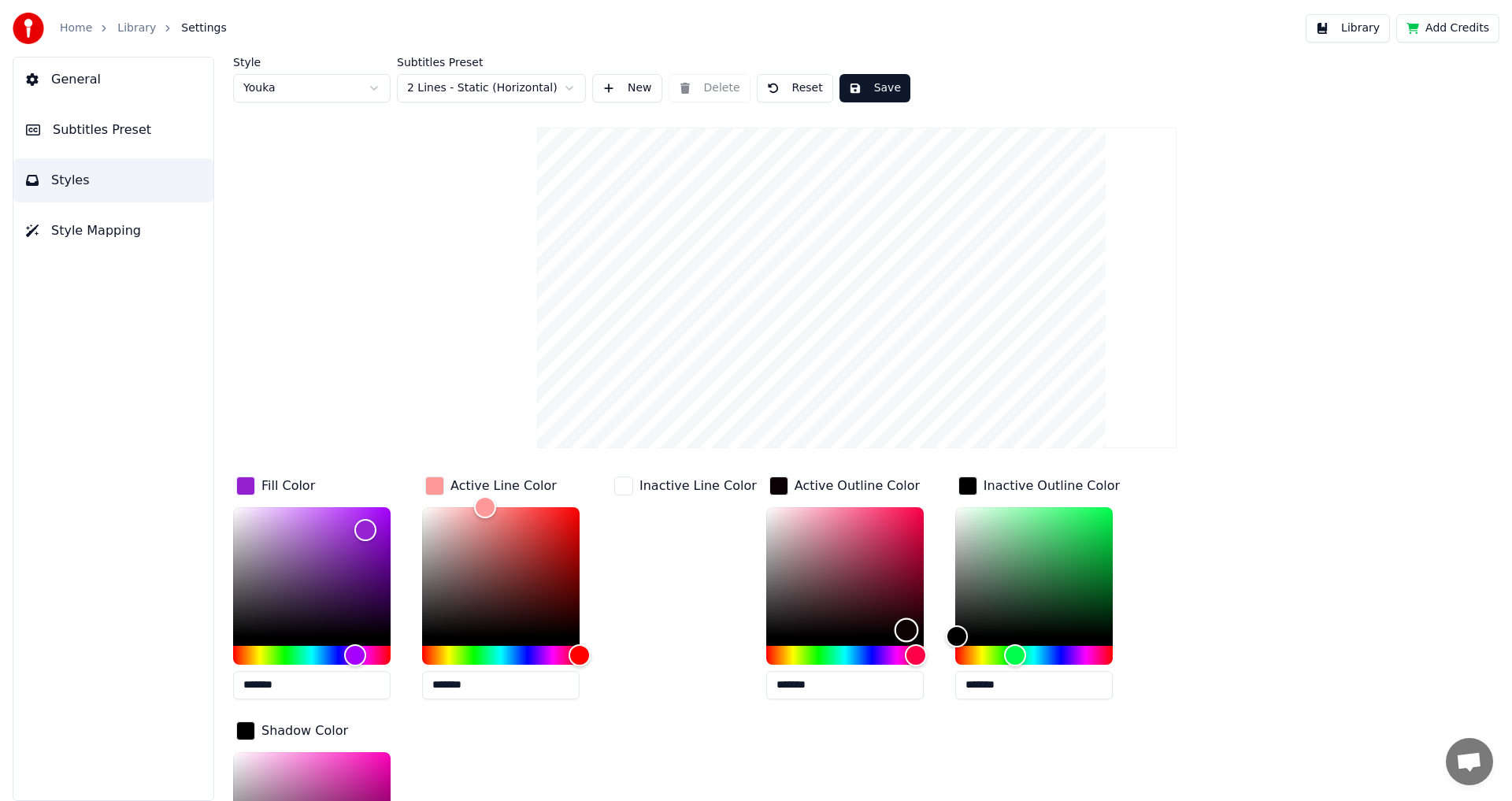
click at [901, 629] on div "Color" at bounding box center [907, 630] width 25 height 25
type input "*******"
drag, startPoint x: 902, startPoint y: 625, endPoint x: 891, endPoint y: 645, distance: 22.8
click at [909, 645] on div "Color" at bounding box center [921, 636] width 25 height 25
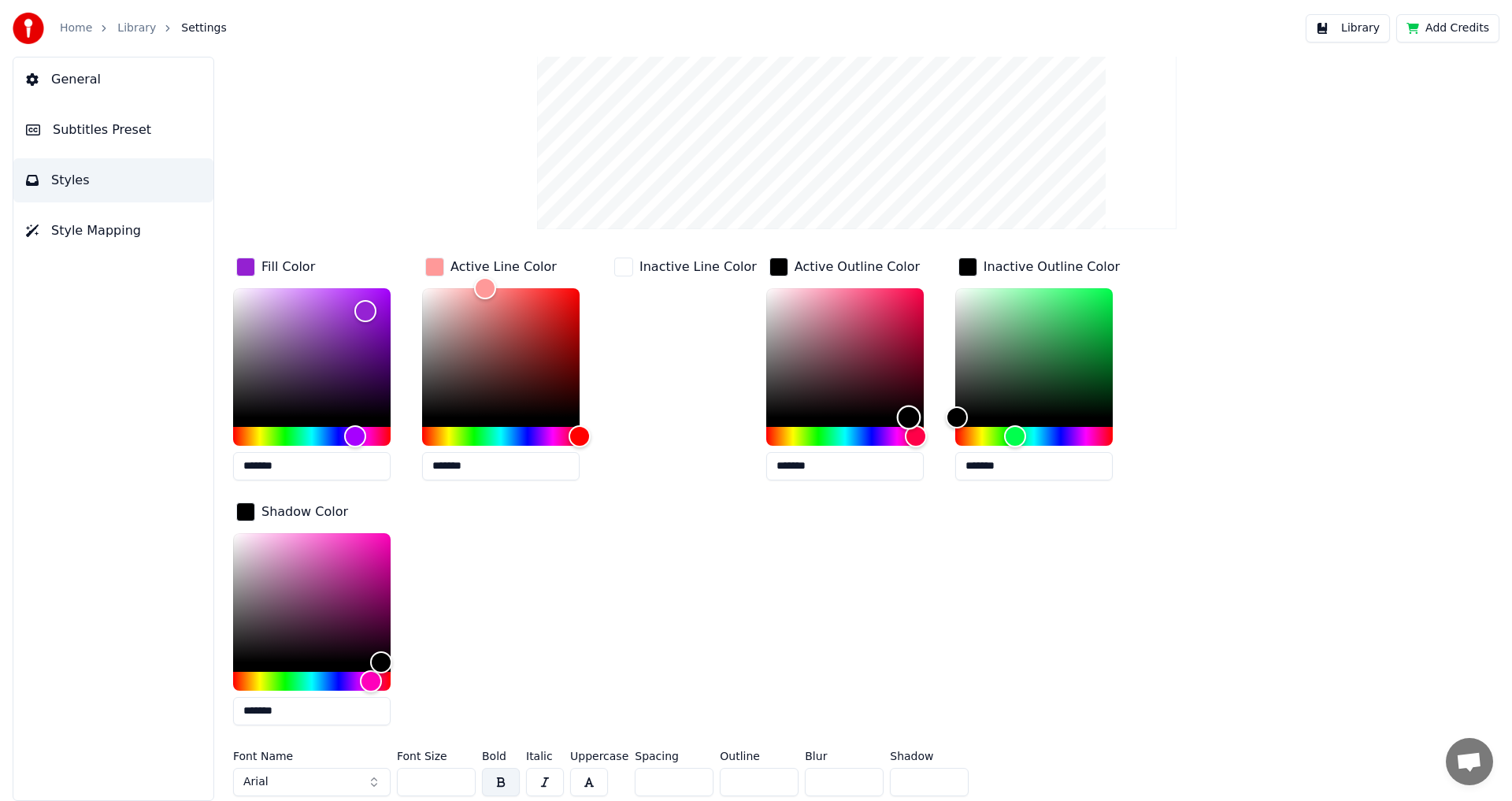
scroll to position [62, 0]
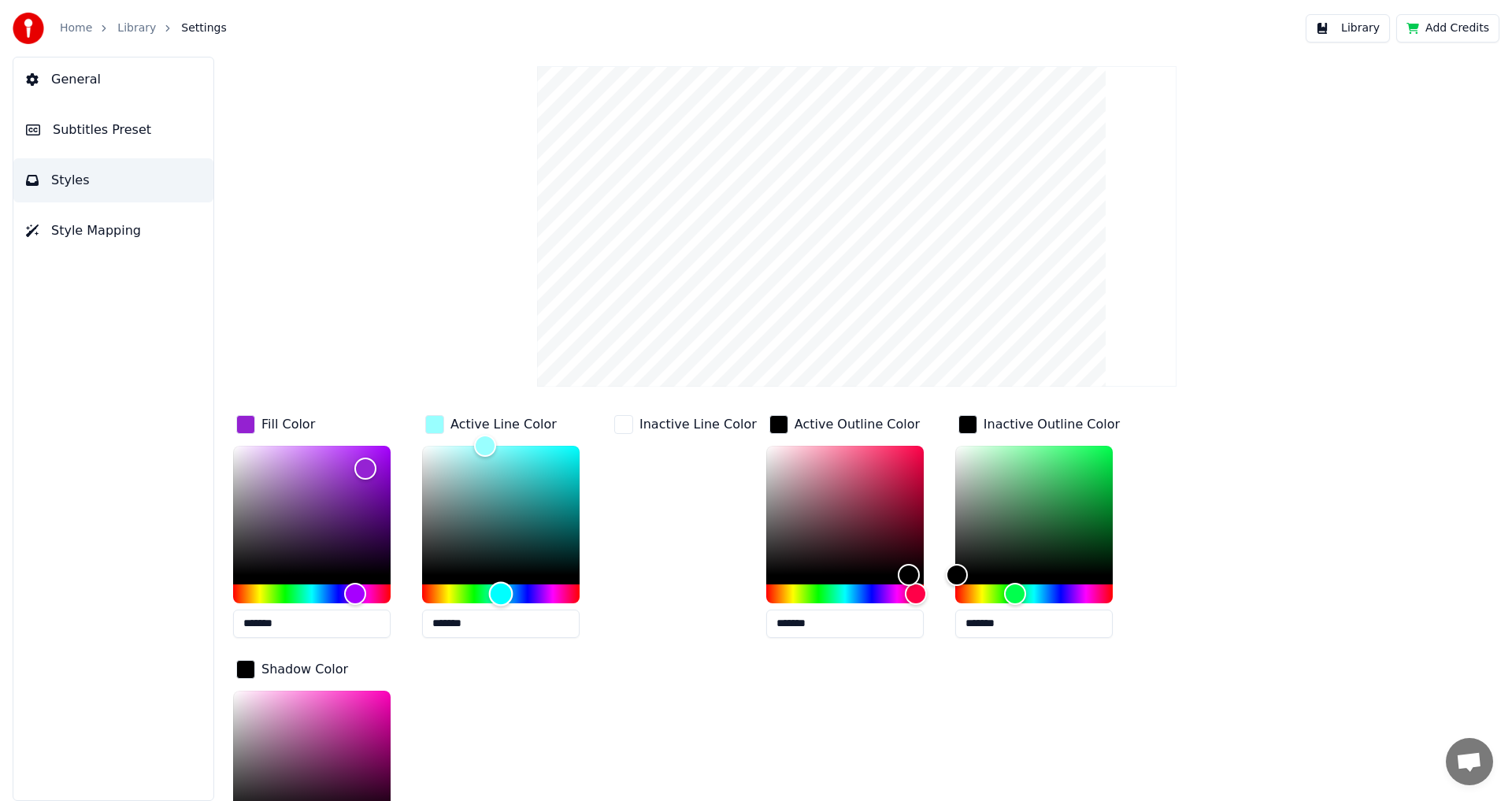
drag, startPoint x: 567, startPoint y: 597, endPoint x: 501, endPoint y: 599, distance: 66.0
click at [501, 599] on div "Hue" at bounding box center [501, 593] width 25 height 25
click at [505, 599] on div "Hue" at bounding box center [506, 593] width 25 height 25
type input "*******"
click at [510, 591] on div "Hue" at bounding box center [510, 593] width 25 height 25
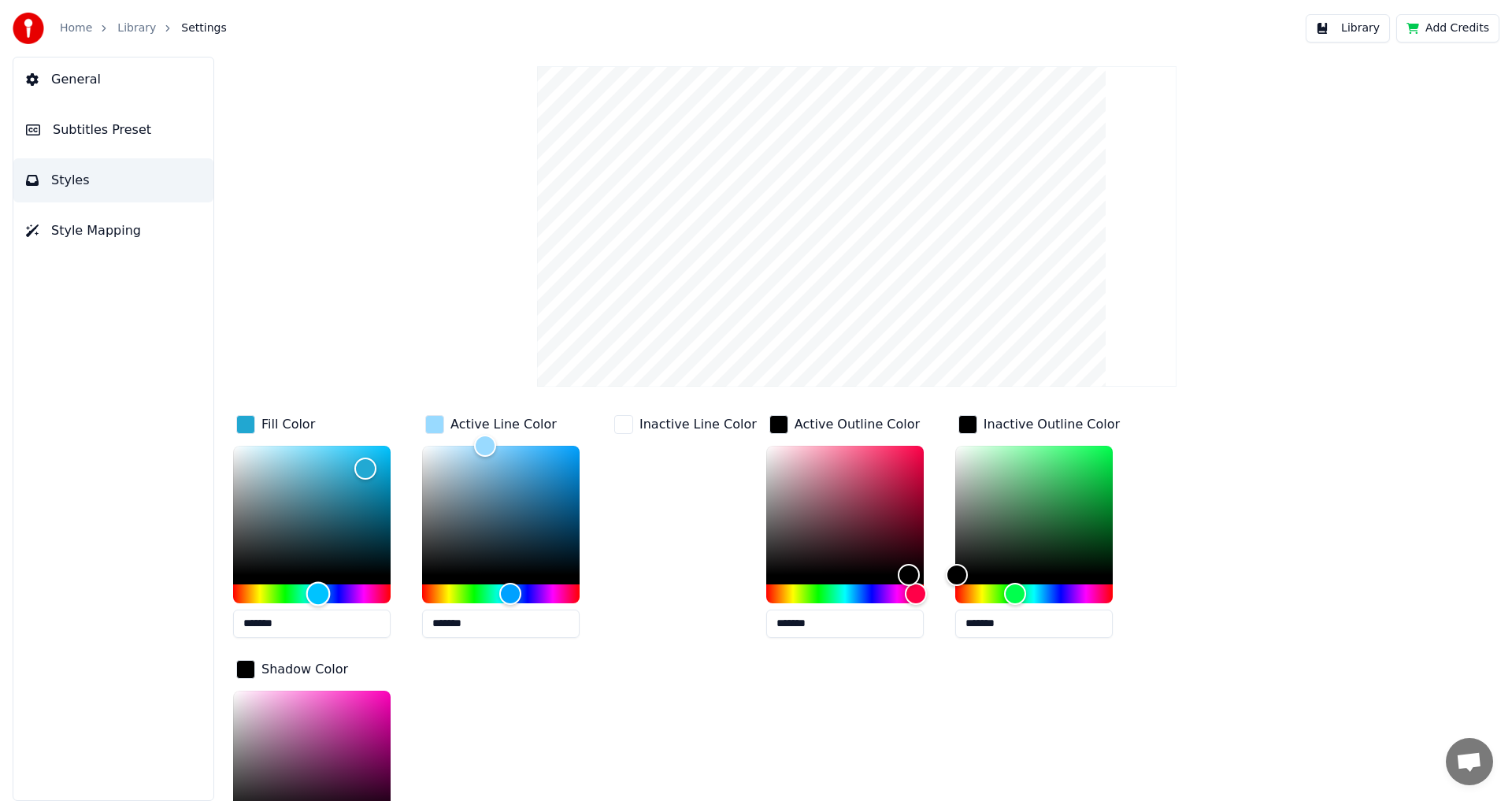
drag, startPoint x: 351, startPoint y: 591, endPoint x: 317, endPoint y: 591, distance: 34.0
click at [317, 591] on div "Hue" at bounding box center [318, 593] width 25 height 25
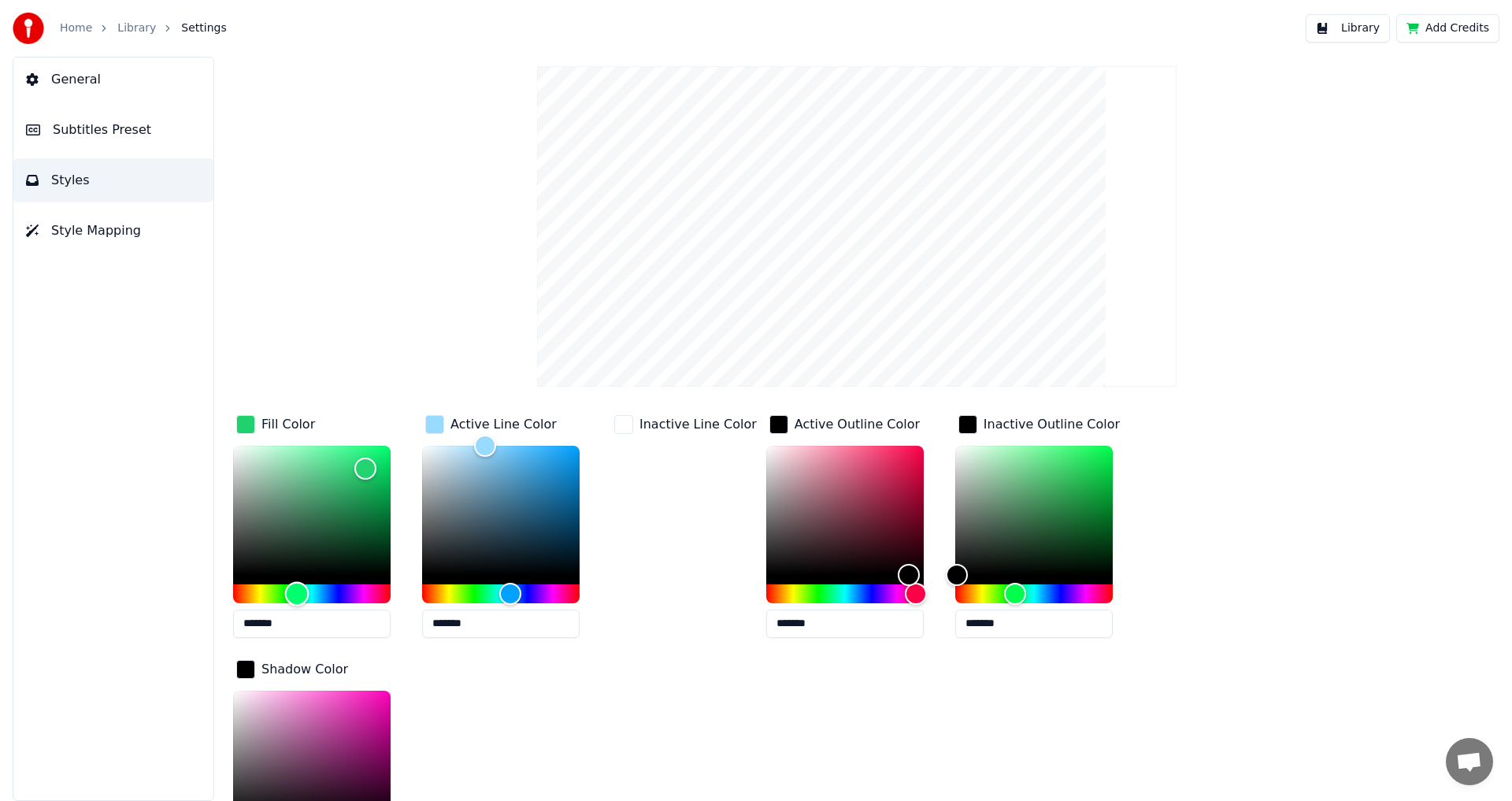
drag, startPoint x: 319, startPoint y: 591, endPoint x: 297, endPoint y: 591, distance: 22.0
click at [297, 591] on div "Hue" at bounding box center [297, 593] width 25 height 25
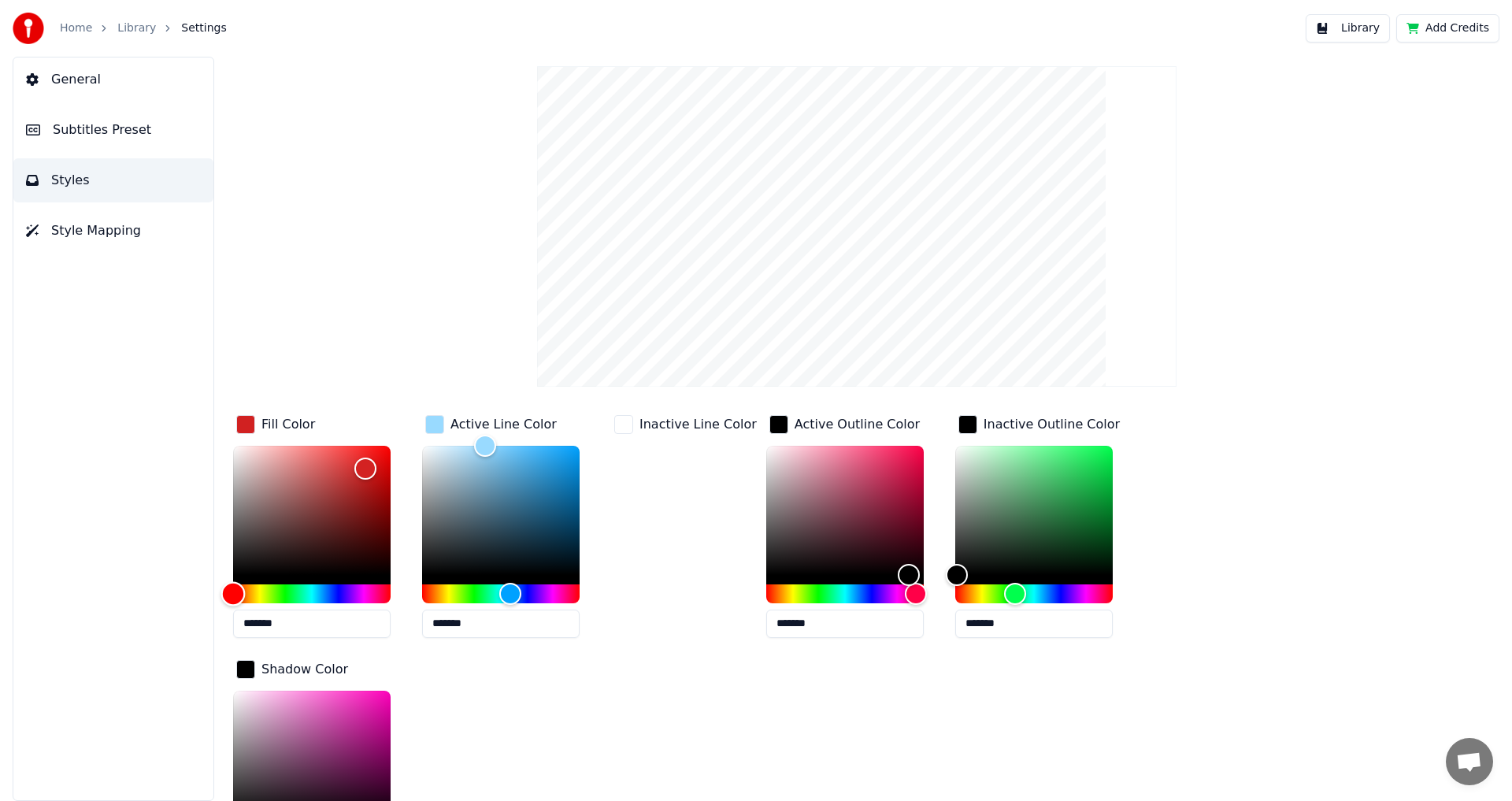
drag, startPoint x: 296, startPoint y: 590, endPoint x: 224, endPoint y: 594, distance: 72.1
click at [228, 592] on div "Hue" at bounding box center [234, 593] width 25 height 25
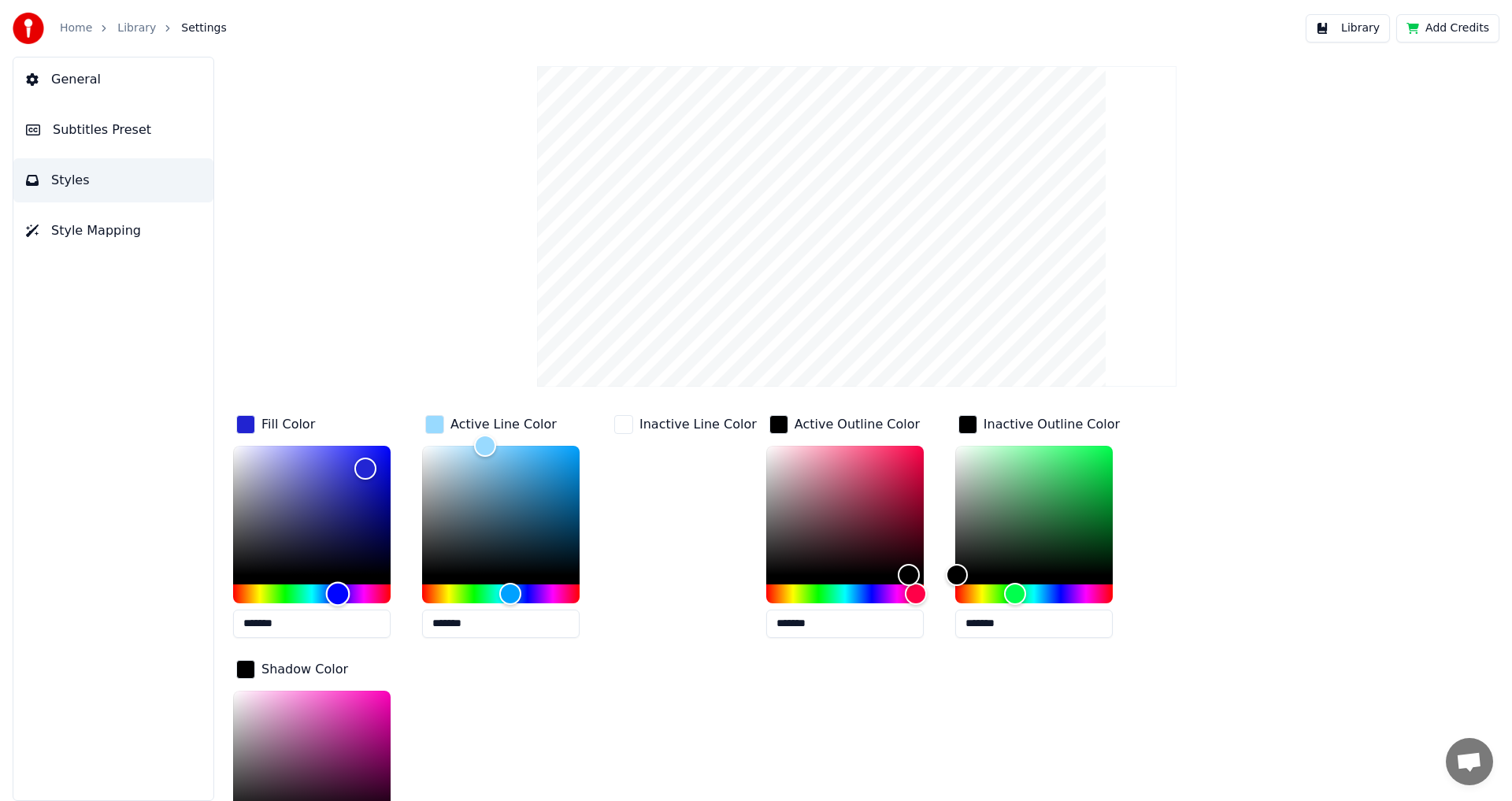
drag, startPoint x: 228, startPoint y: 594, endPoint x: 337, endPoint y: 594, distance: 109.0
click at [337, 594] on div "Hue" at bounding box center [338, 593] width 25 height 25
click at [324, 594] on div "Hue" at bounding box center [327, 593] width 25 height 25
click at [328, 591] on div "Hue" at bounding box center [332, 593] width 25 height 25
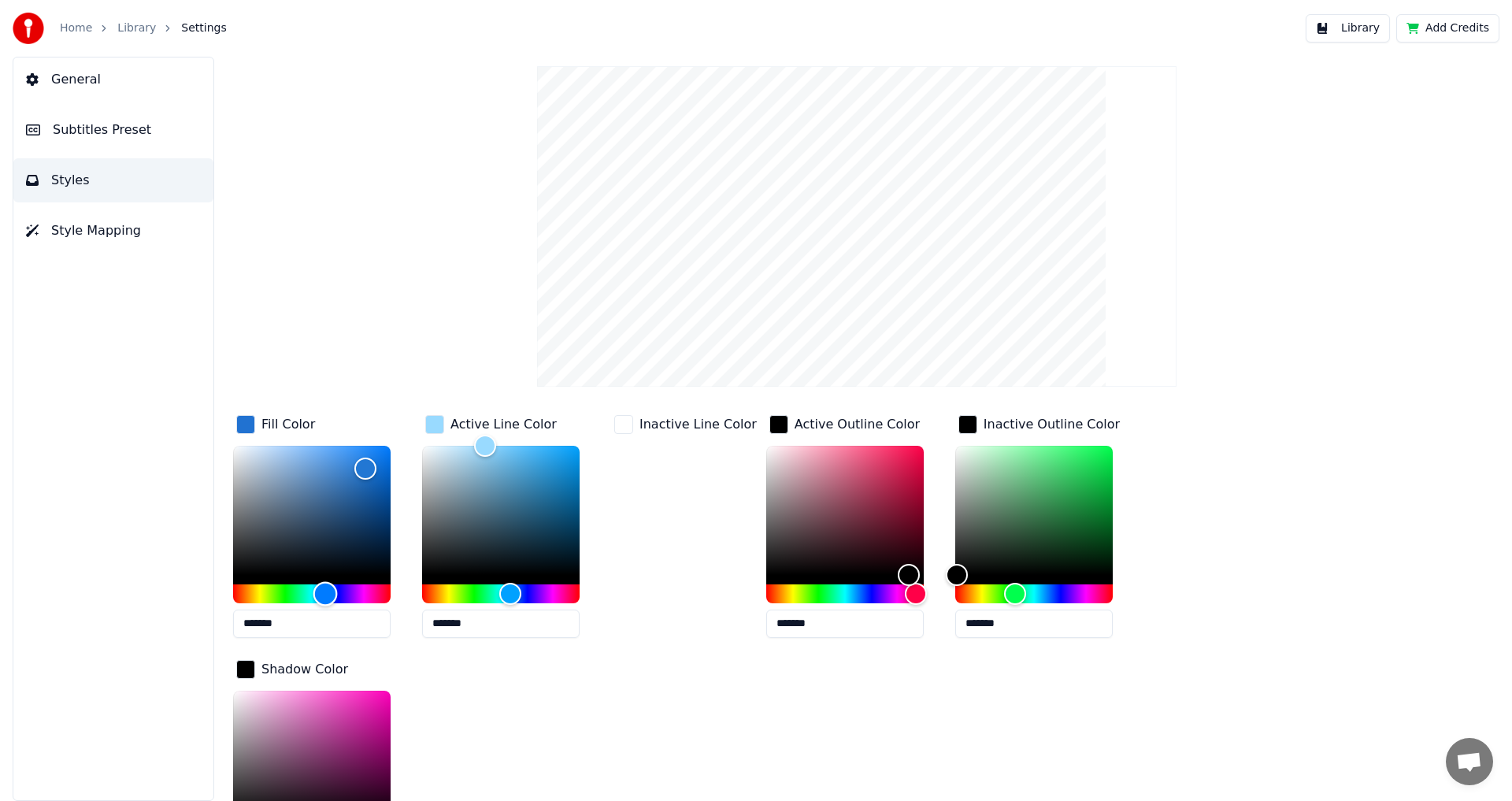
click at [323, 591] on div "Hue" at bounding box center [326, 593] width 25 height 25
click at [320, 592] on div "Hue" at bounding box center [323, 593] width 25 height 25
type input "*******"
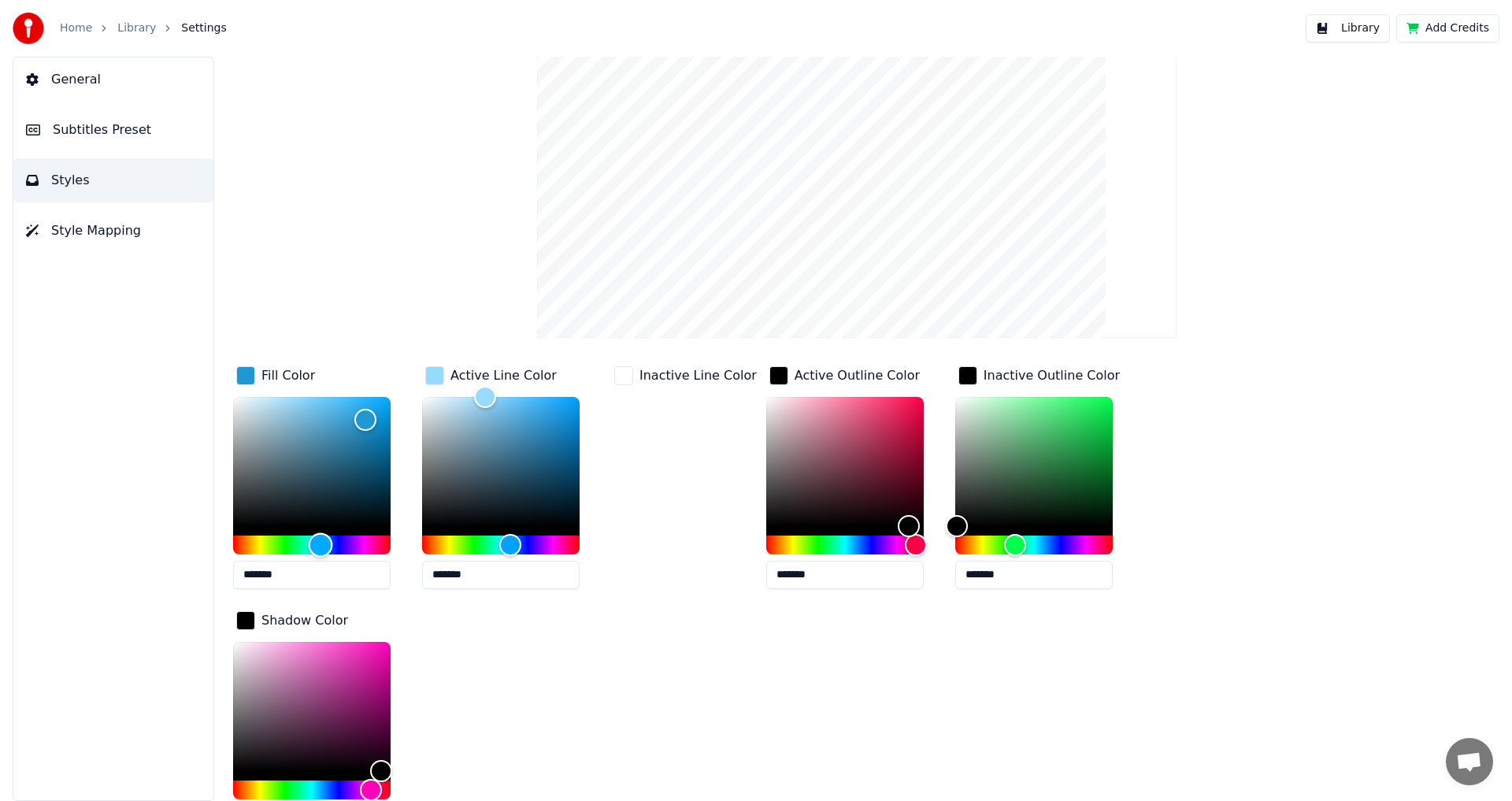
scroll to position [219, 0]
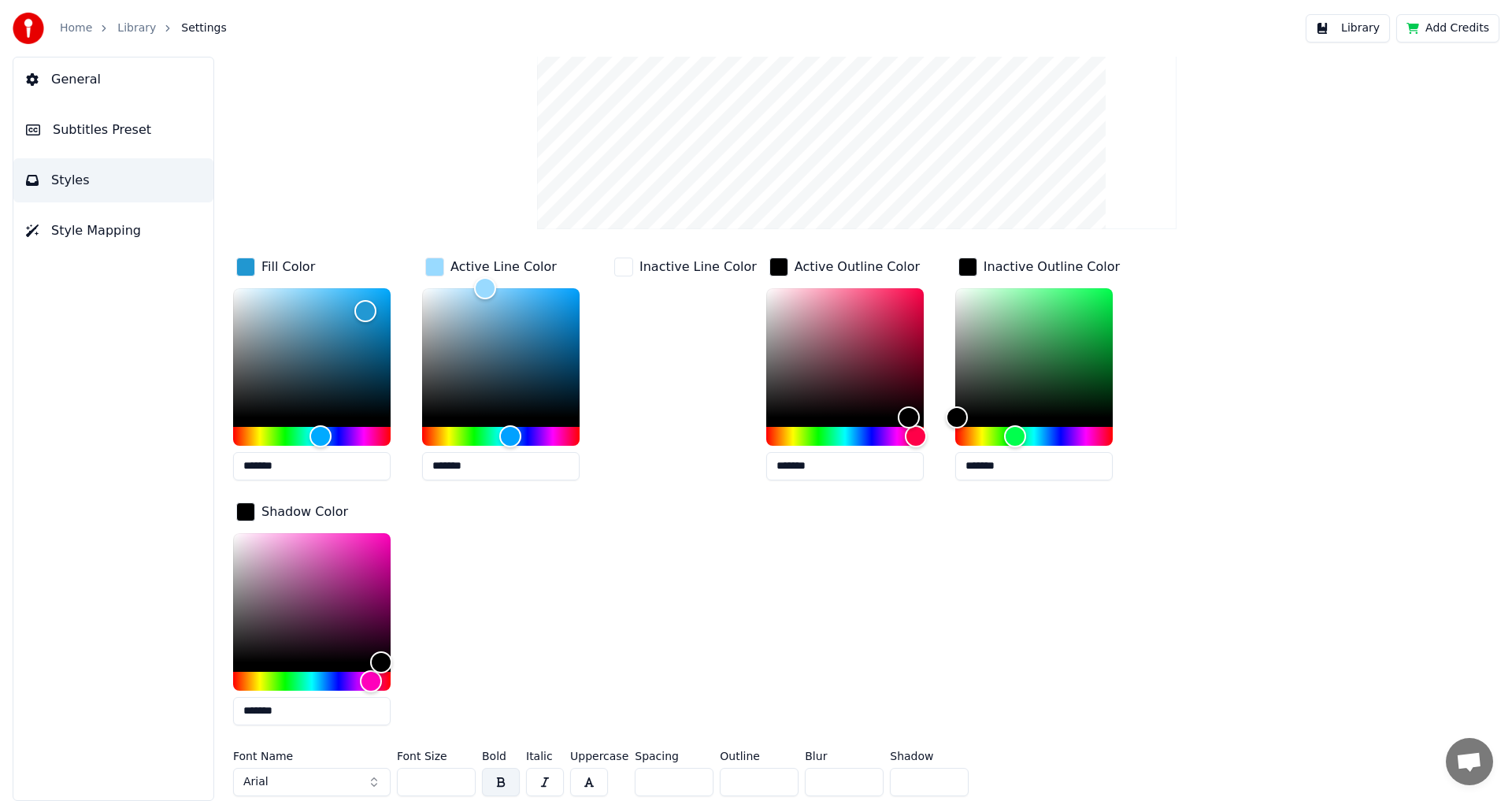
click at [507, 777] on button "button" at bounding box center [501, 782] width 38 height 29
click at [507, 776] on button "button" at bounding box center [501, 782] width 38 height 29
click at [547, 772] on button "button" at bounding box center [545, 782] width 38 height 29
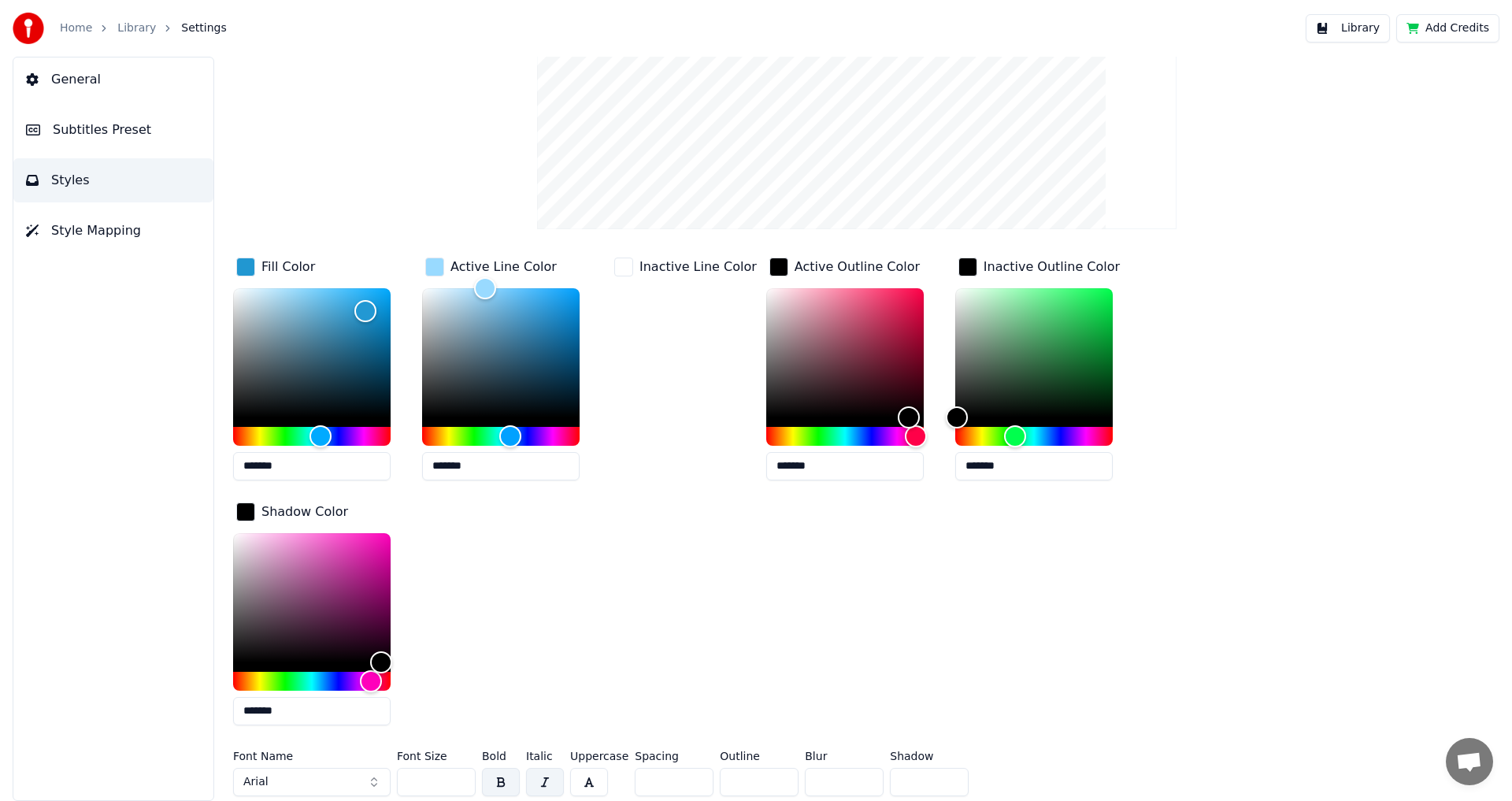
scroll to position [0, 0]
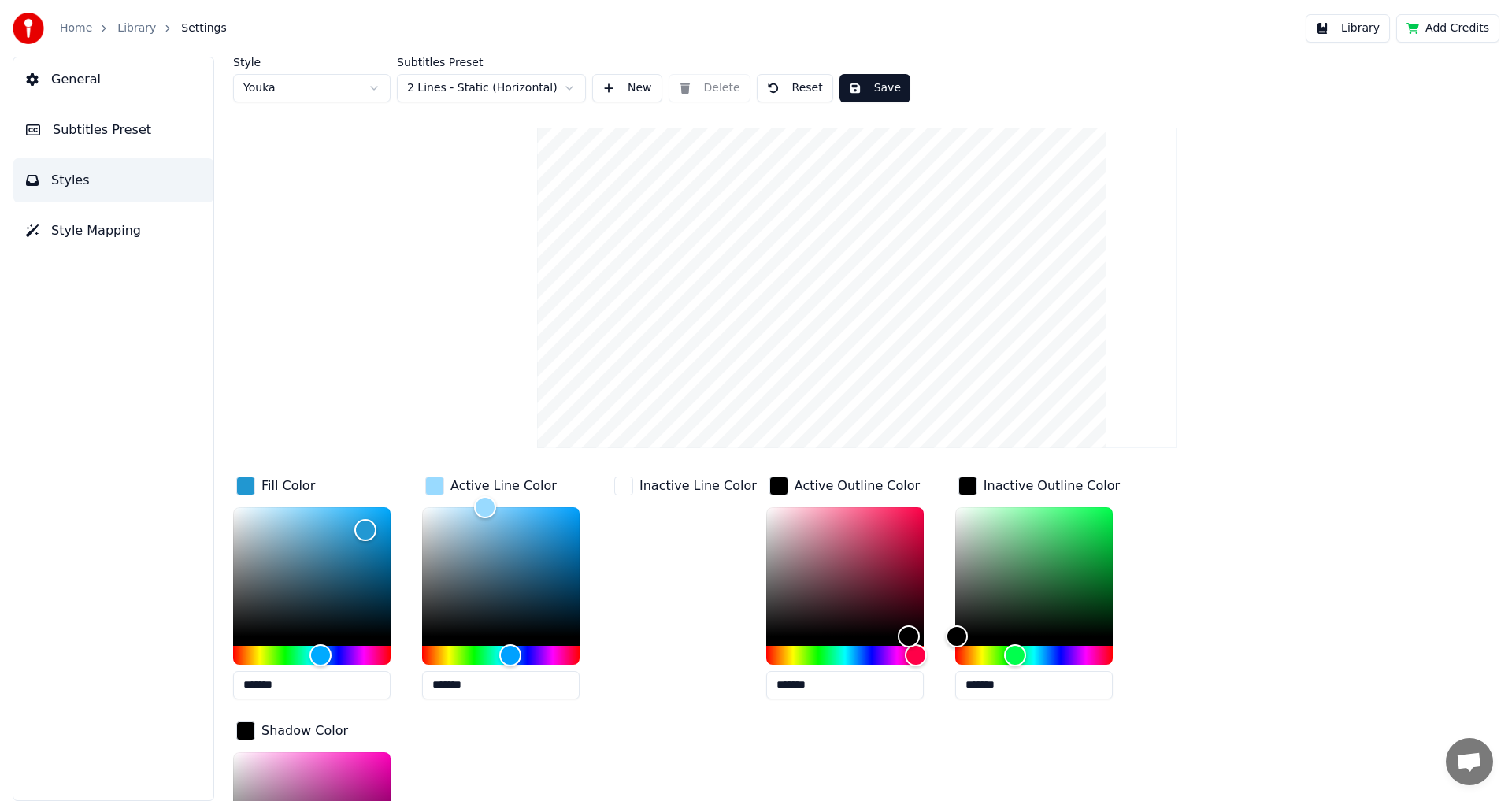
click at [897, 83] on div "Style Youka Subtitles Preset 2 Lines - Static (Horizontal) New Delete Reset Save" at bounding box center [856, 80] width 1247 height 46
click at [884, 85] on button "Save" at bounding box center [874, 88] width 71 height 29
click at [98, 135] on span "Subtitles Preset" at bounding box center [103, 130] width 99 height 19
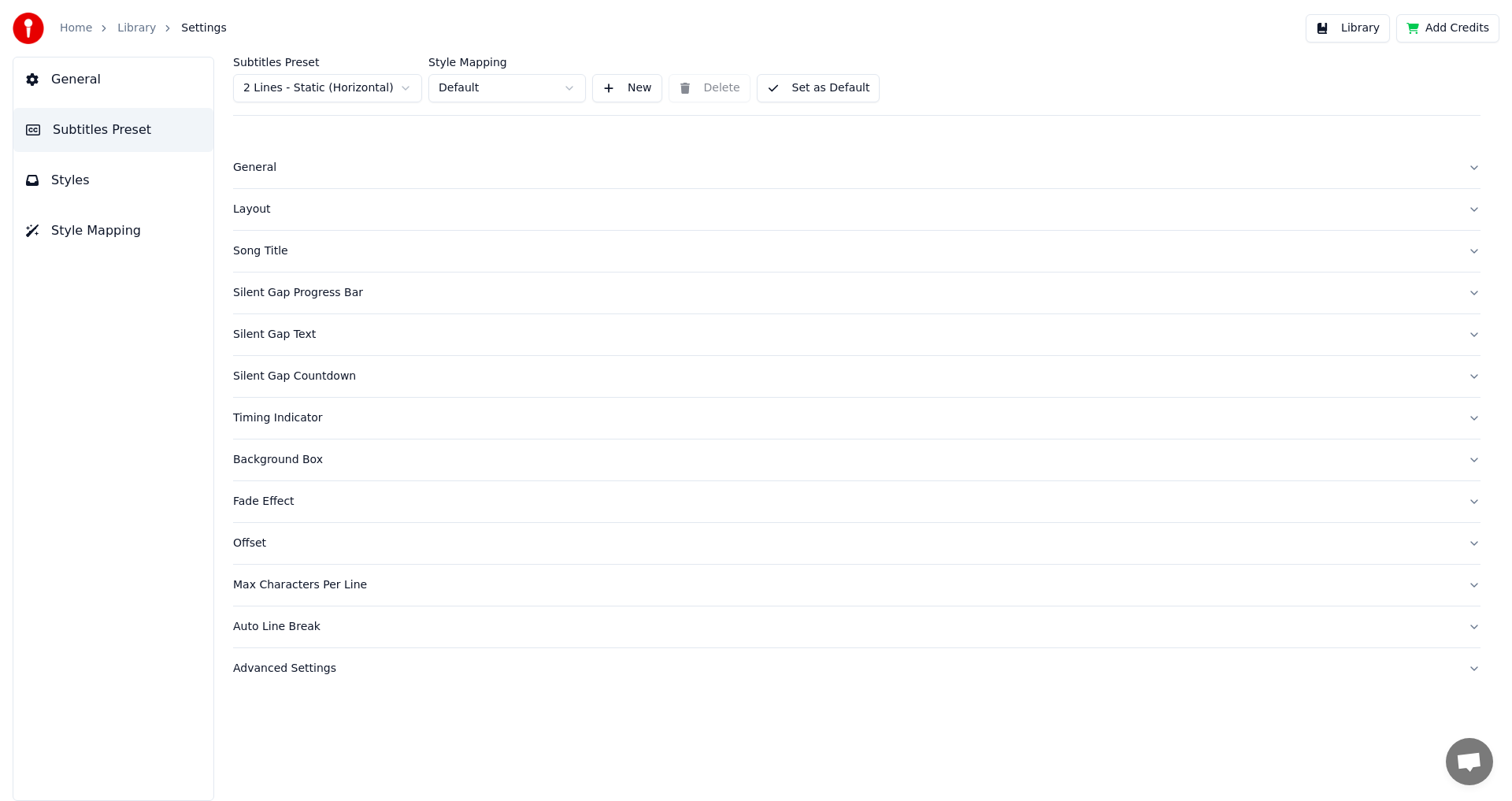
click at [290, 508] on div "Fade Effect" at bounding box center [844, 501] width 1222 height 16
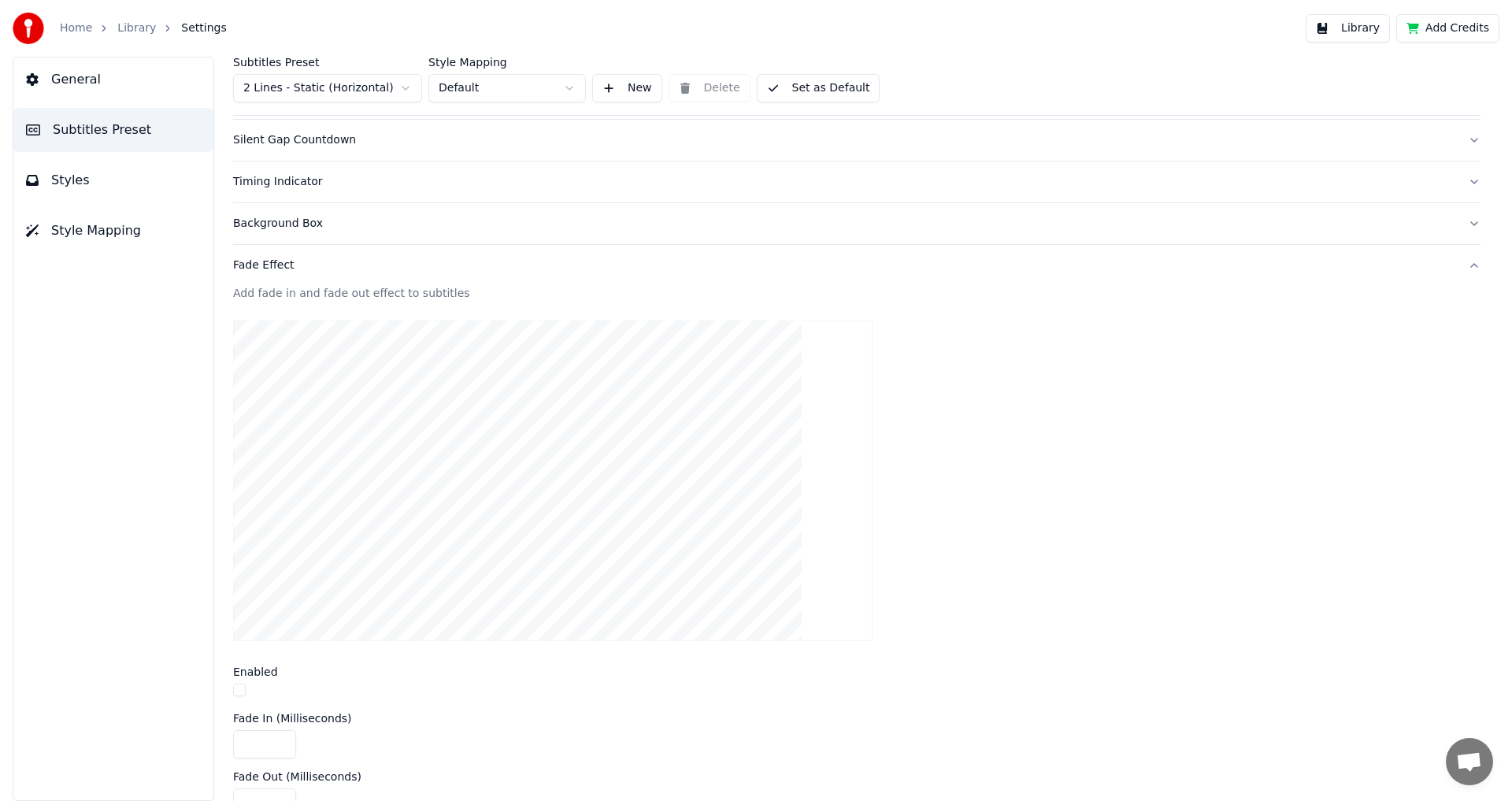
click at [467, 556] on video at bounding box center [552, 480] width 640 height 320
click at [520, 563] on video at bounding box center [552, 480] width 640 height 320
click at [526, 582] on video at bounding box center [552, 480] width 640 height 320
click at [535, 597] on video at bounding box center [552, 480] width 640 height 320
click at [239, 696] on button "button" at bounding box center [239, 689] width 12 height 12
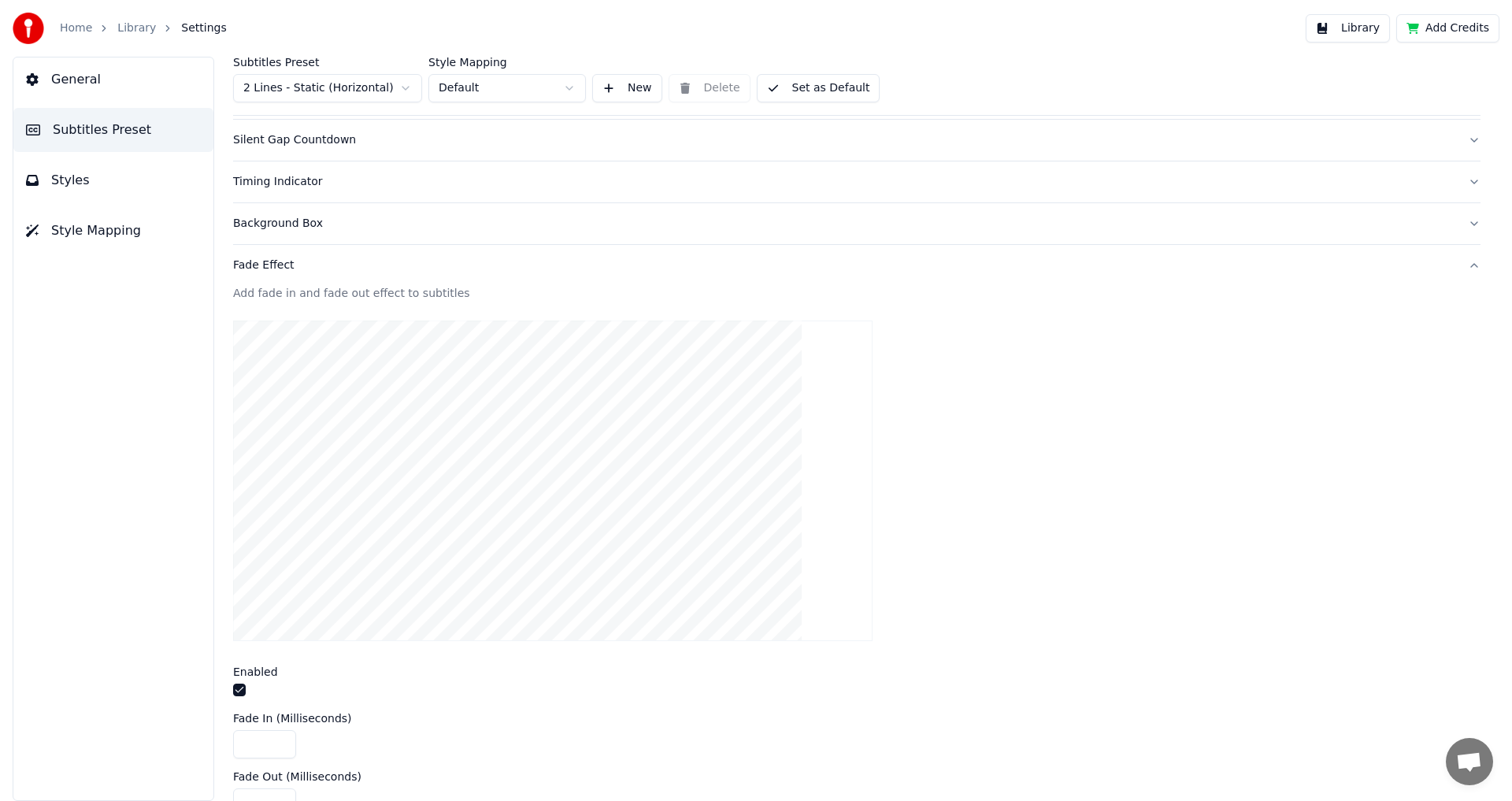
click at [490, 606] on video at bounding box center [552, 480] width 640 height 320
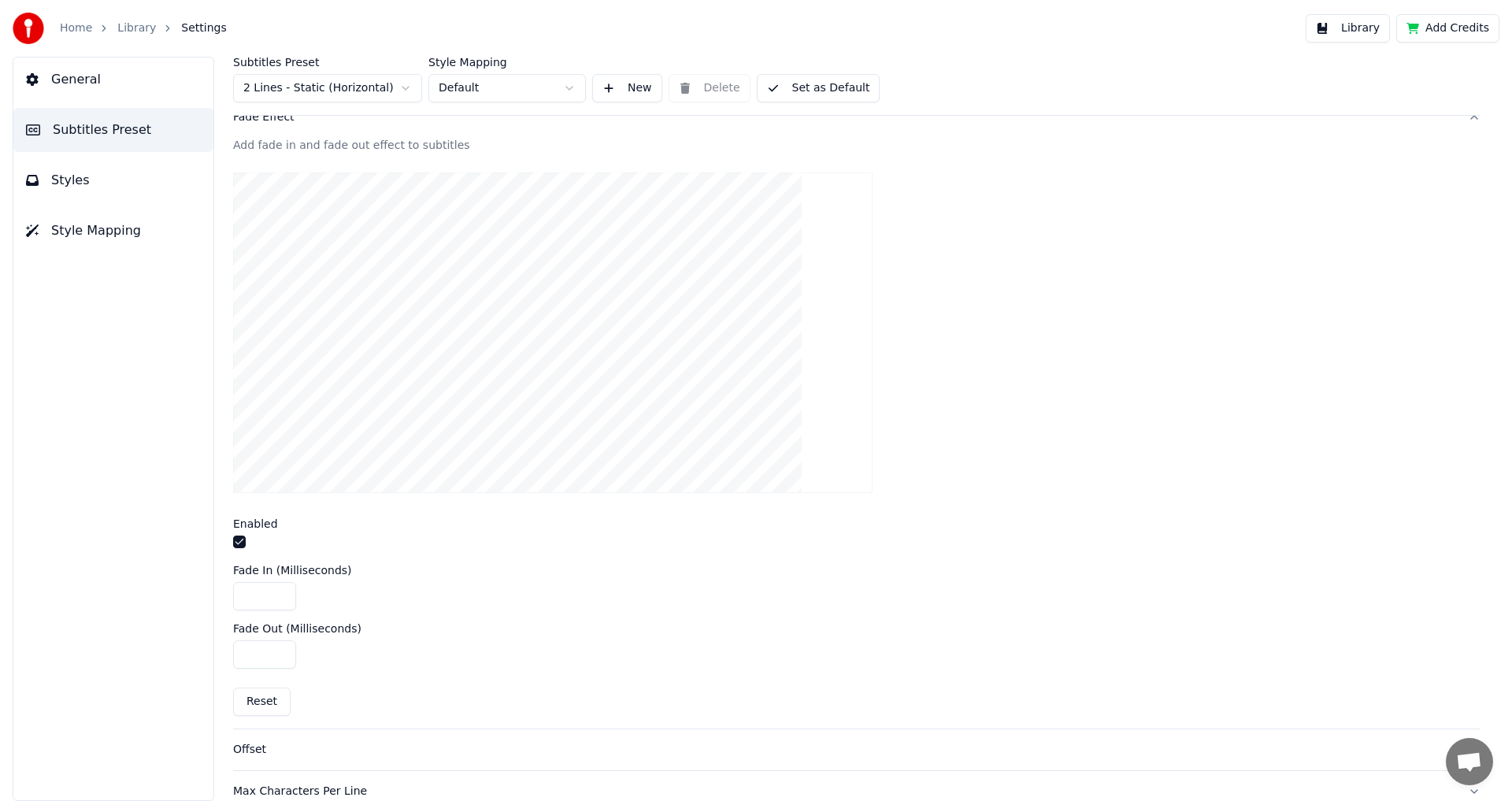
scroll to position [393, 0]
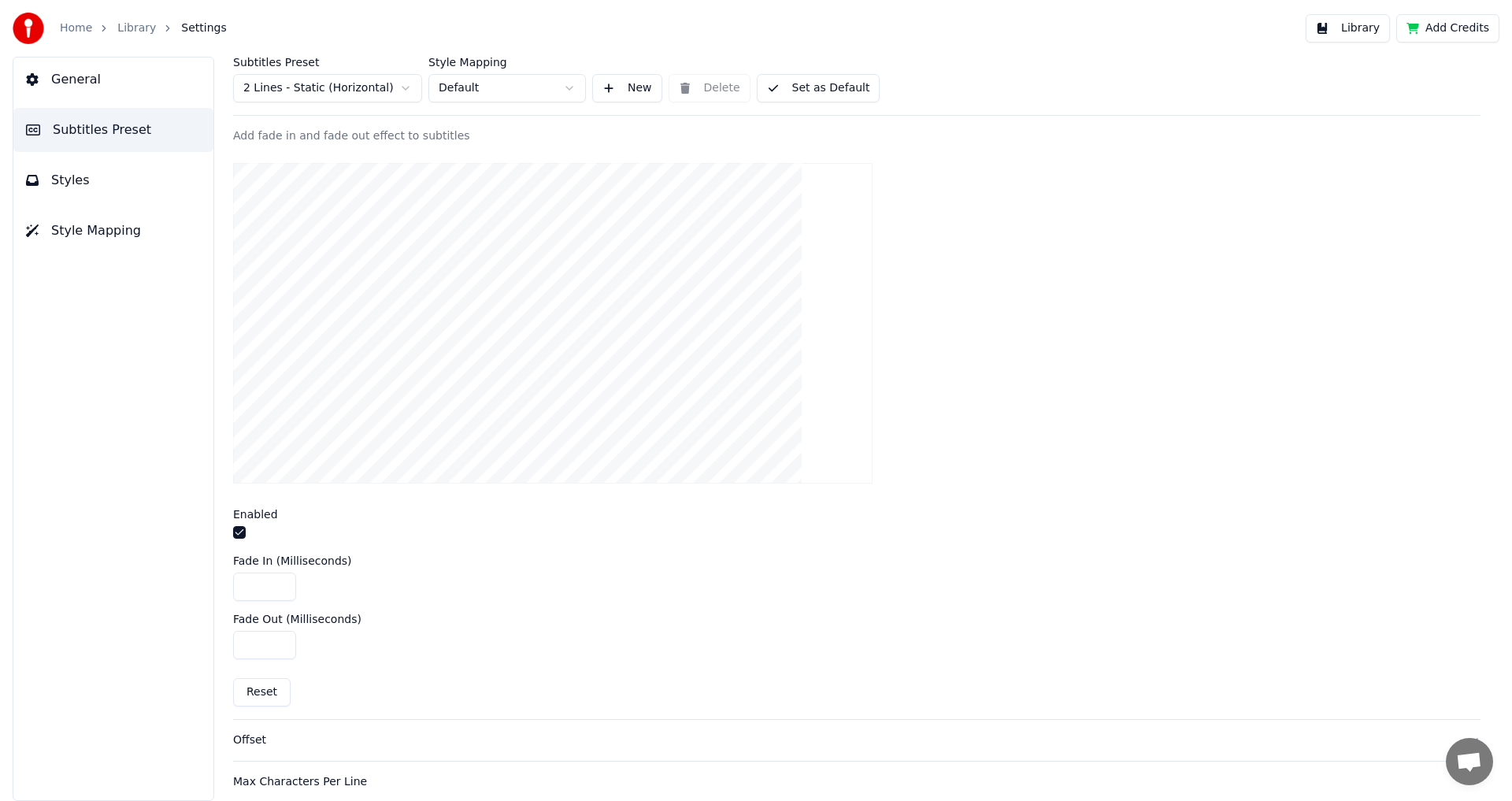
click at [239, 530] on button "button" at bounding box center [239, 531] width 12 height 12
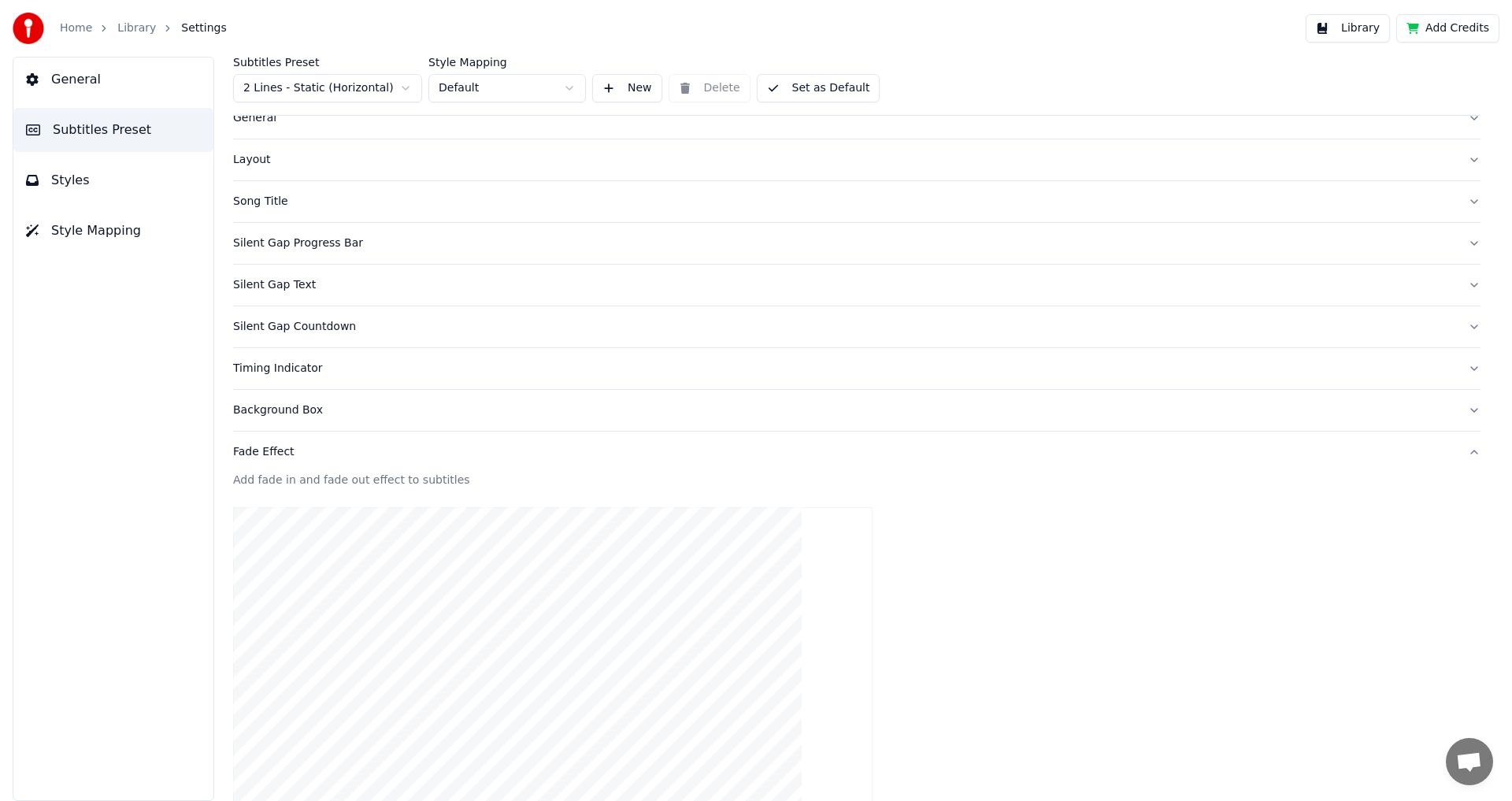
scroll to position [0, 0]
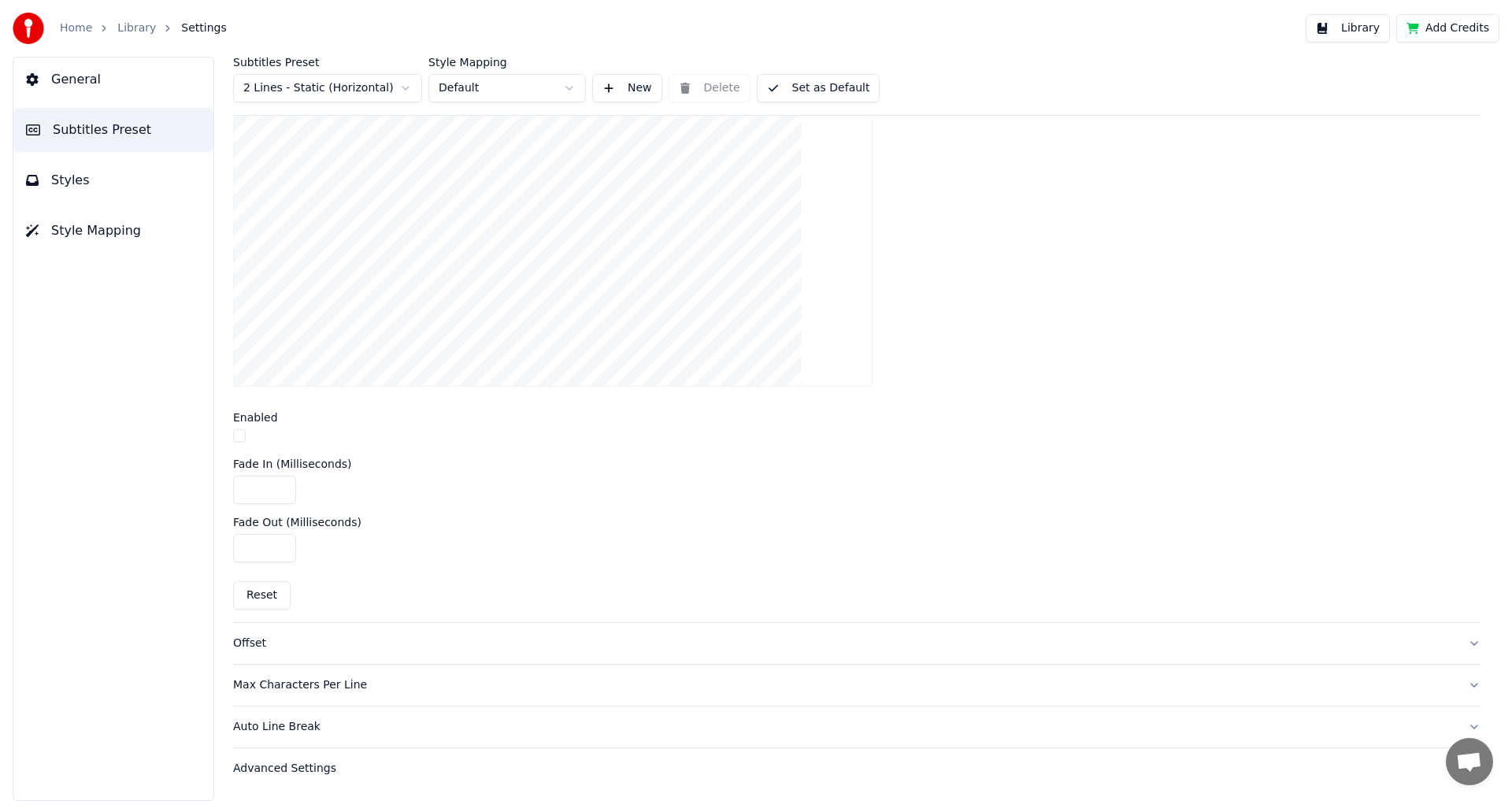
click at [305, 765] on div "Advanced Settings" at bounding box center [844, 768] width 1222 height 16
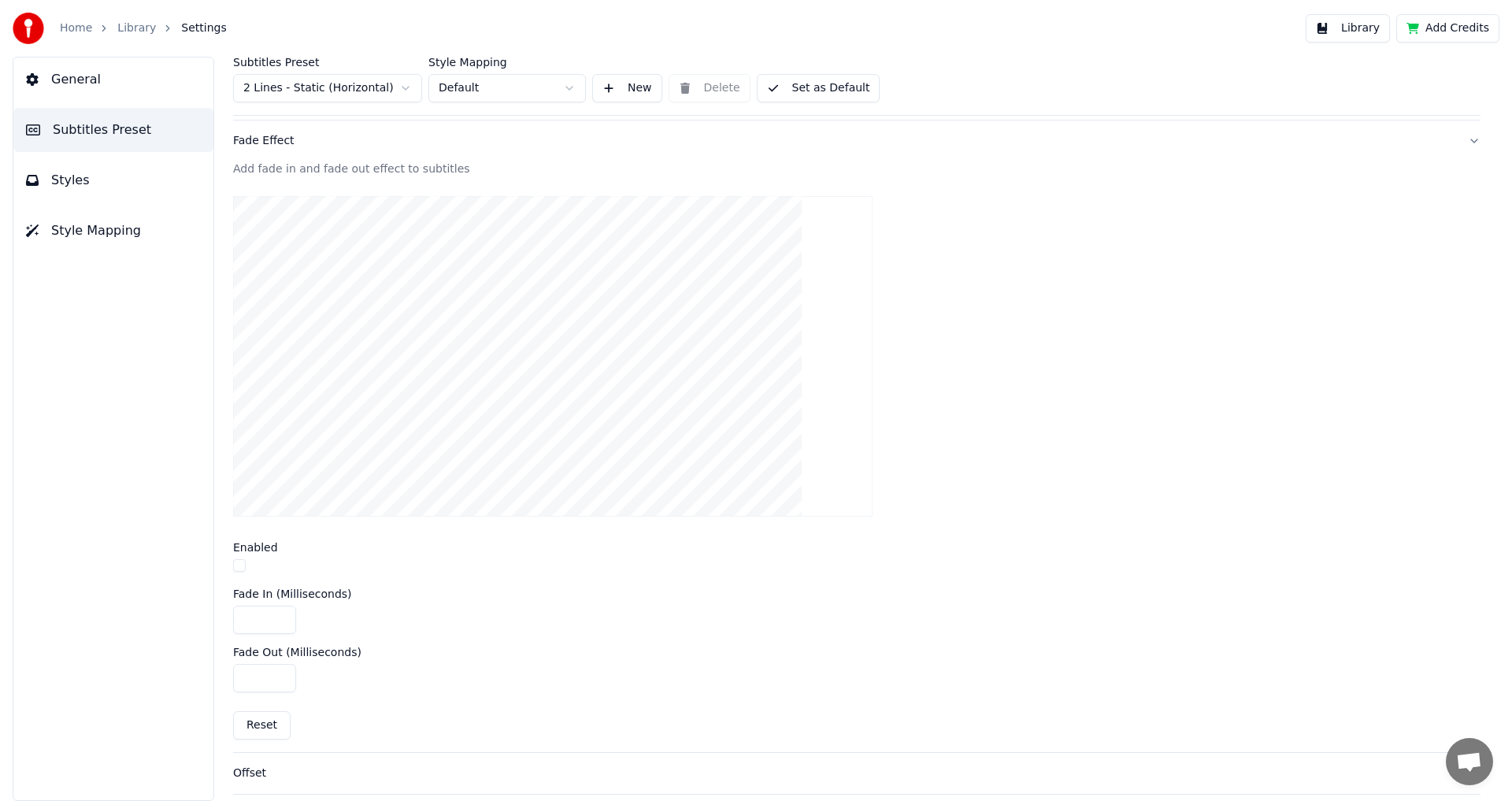
scroll to position [360, 0]
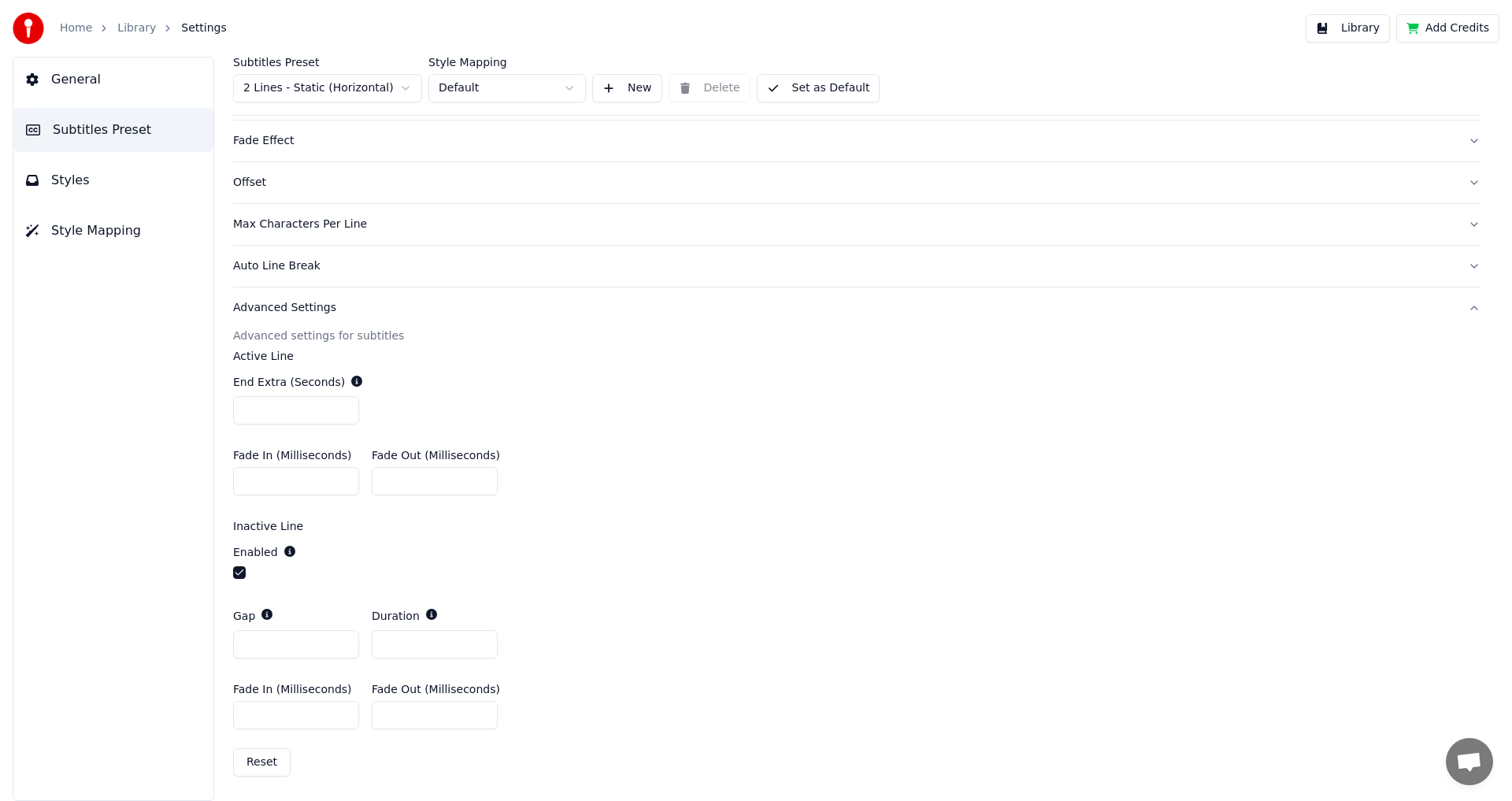
click at [277, 310] on div "Advanced Settings" at bounding box center [844, 308] width 1222 height 16
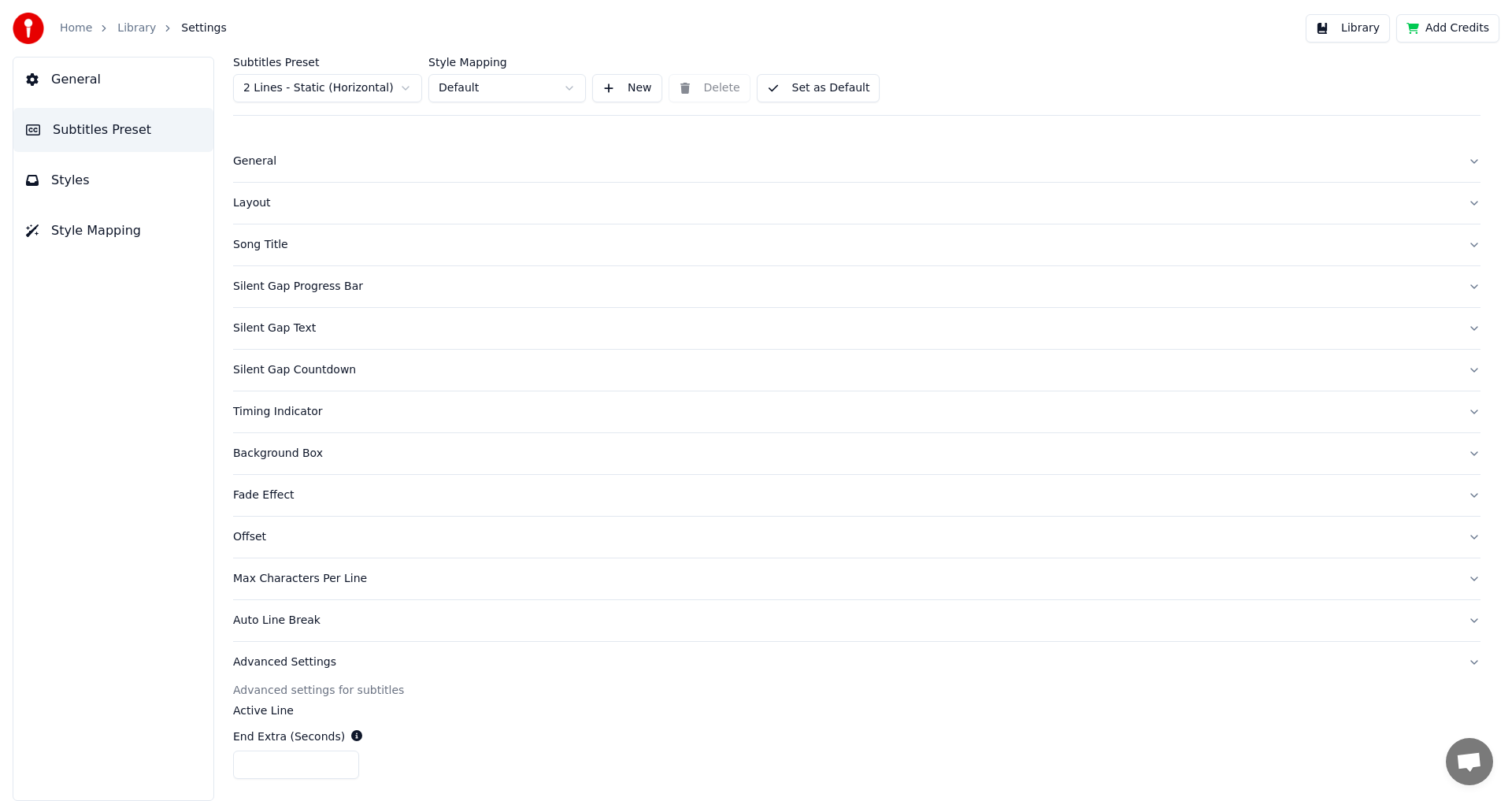
scroll to position [0, 0]
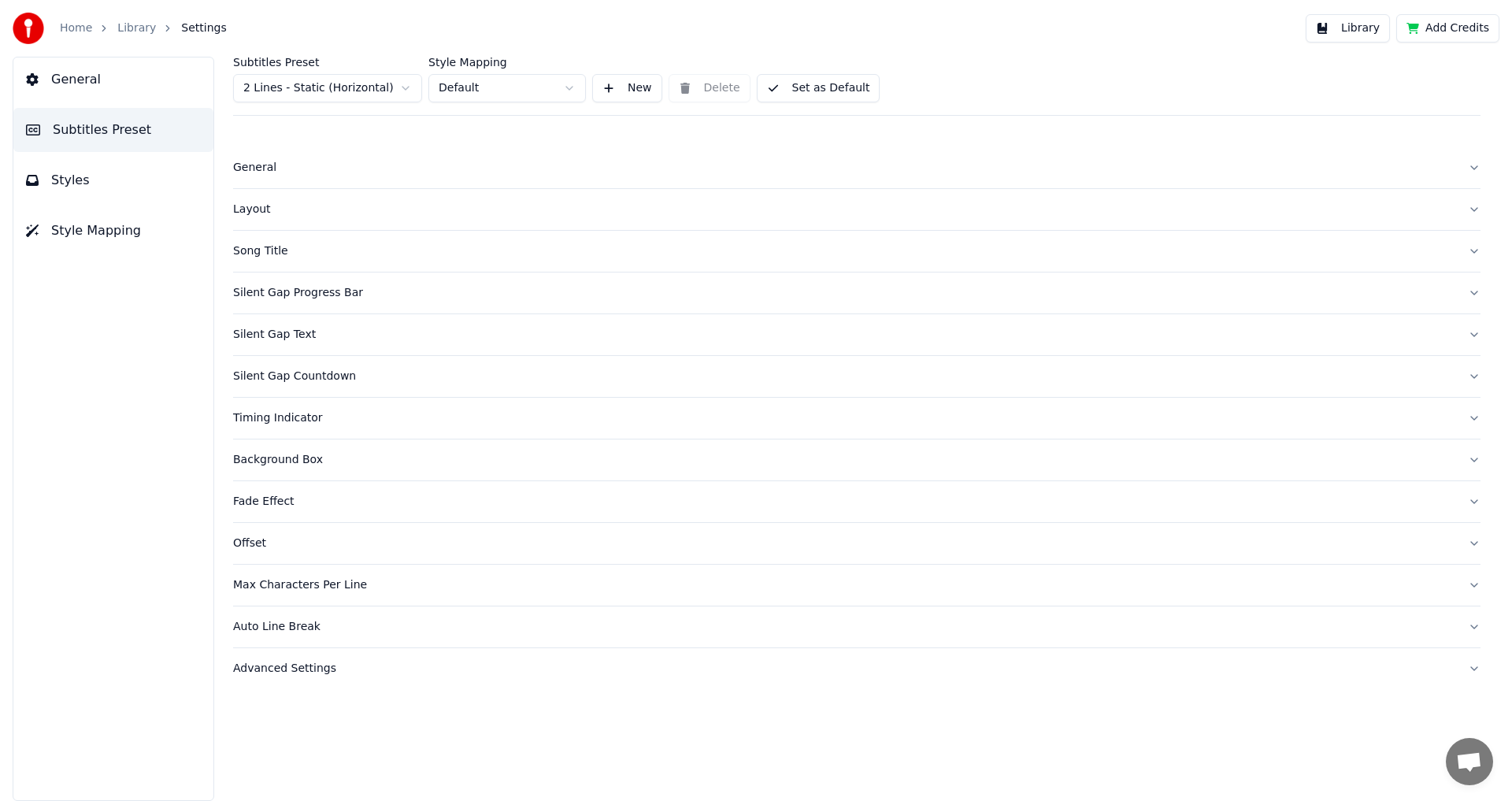
click at [262, 166] on div "General" at bounding box center [844, 167] width 1222 height 16
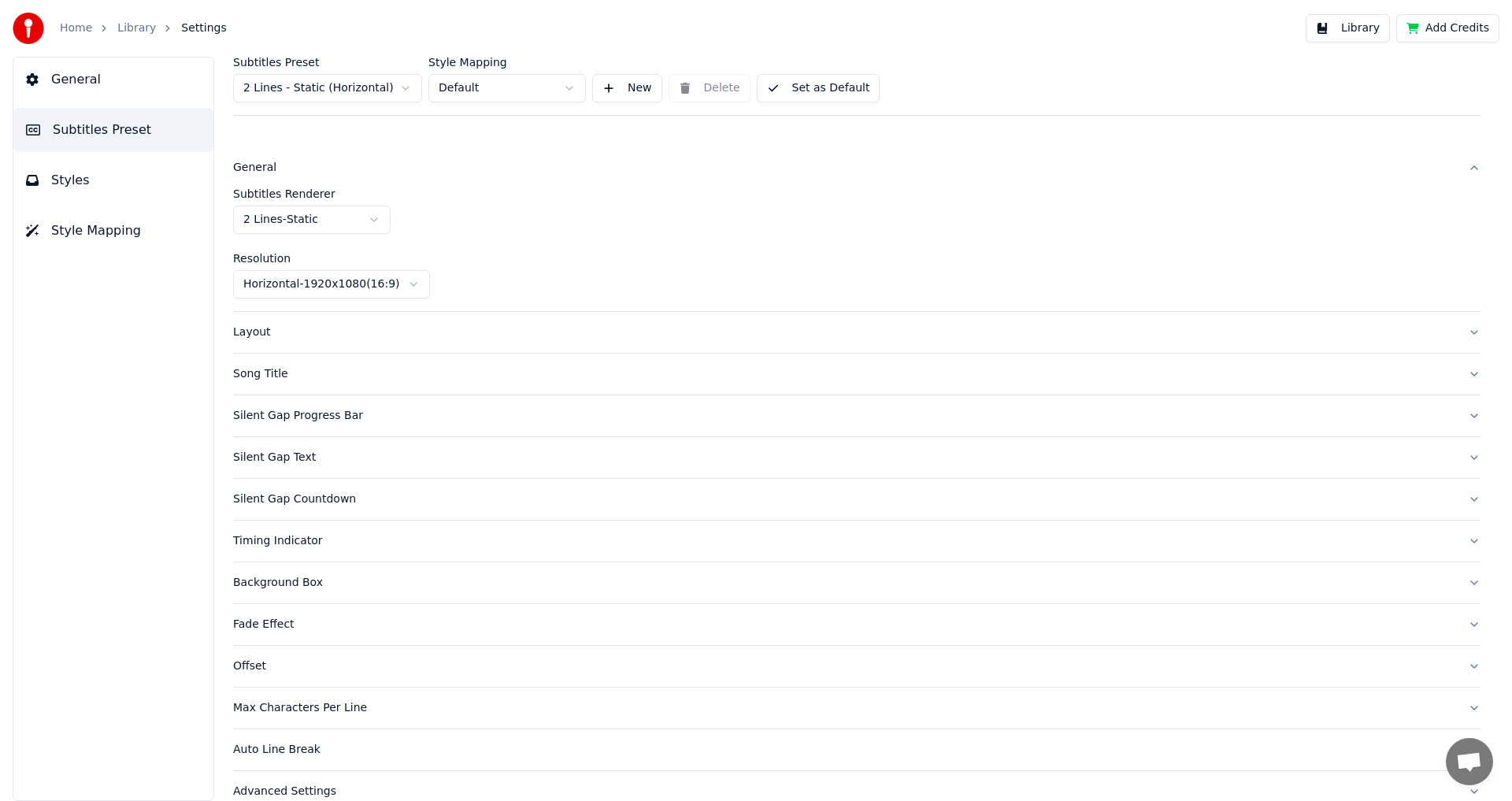
click at [264, 347] on button "Layout" at bounding box center [856, 332] width 1247 height 41
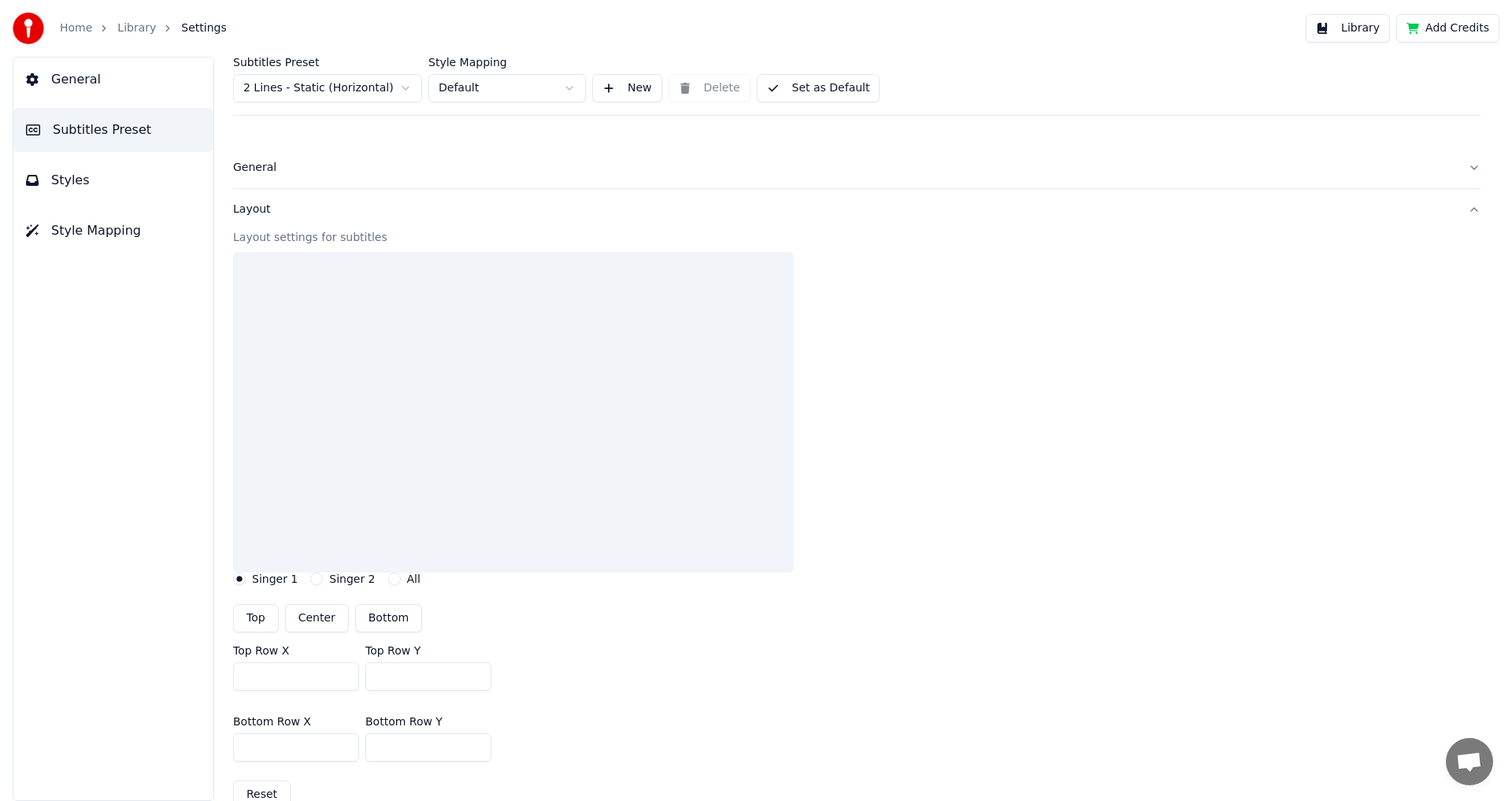
click at [388, 577] on button "All" at bounding box center [393, 578] width 12 height 12
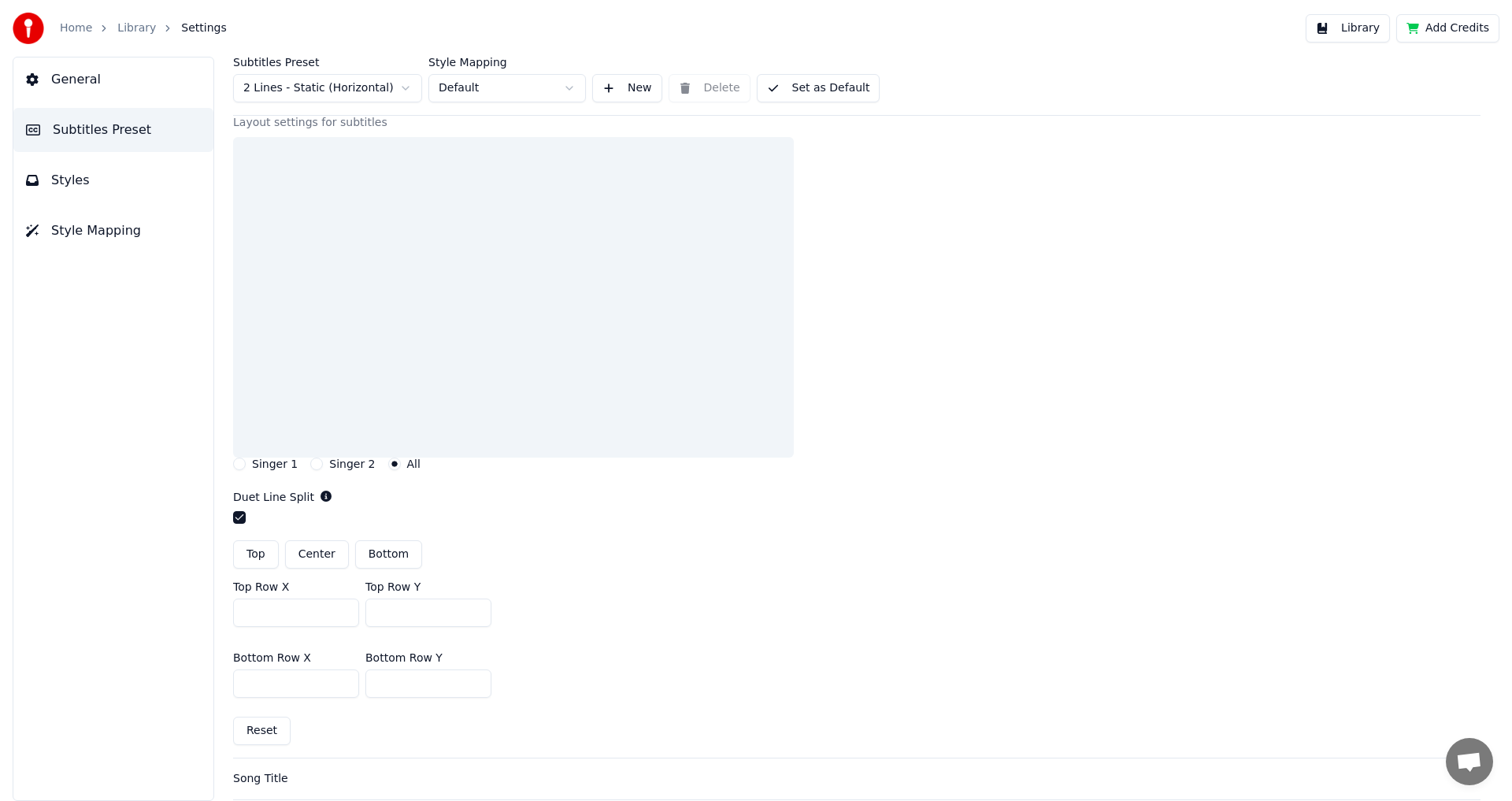
scroll to position [158, 0]
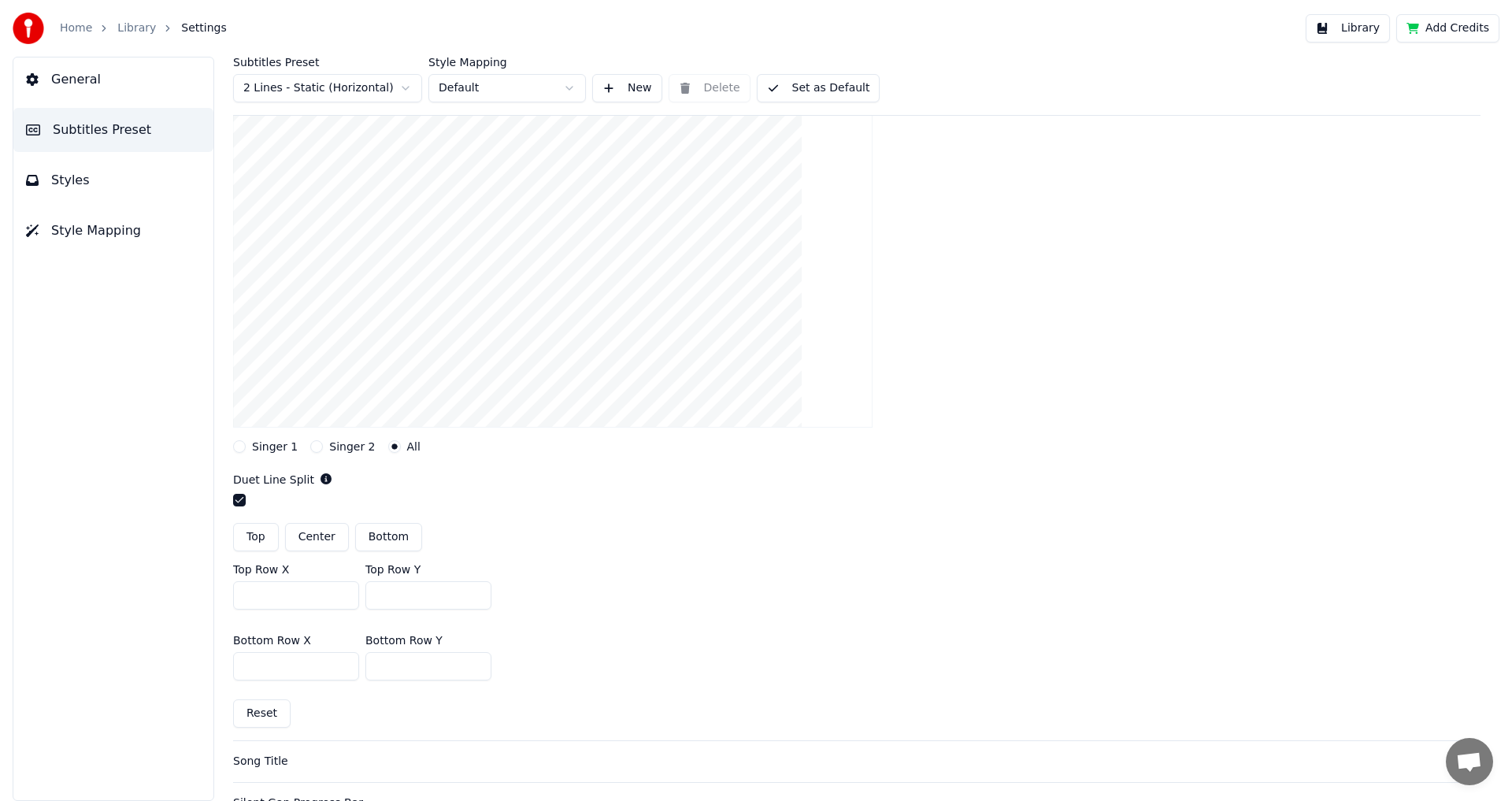
click at [255, 446] on label "Singer 1" at bounding box center [275, 447] width 46 height 11
click at [245, 446] on button "Singer 1" at bounding box center [239, 446] width 12 height 12
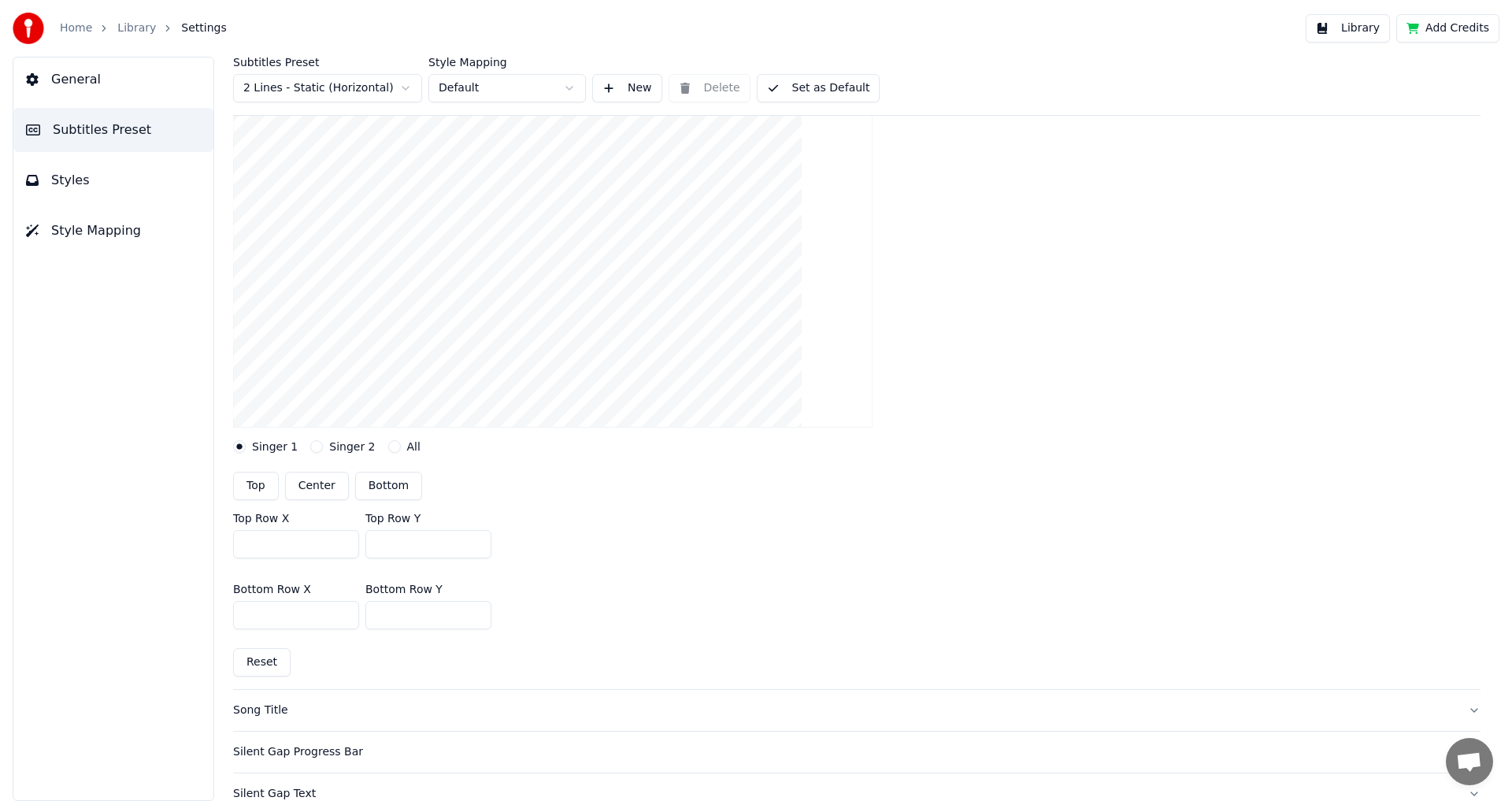
click at [316, 443] on button "Singer 2" at bounding box center [316, 446] width 12 height 12
click at [264, 448] on label "Singer 1" at bounding box center [275, 447] width 46 height 11
click at [245, 448] on button "Singer 1" at bounding box center [239, 446] width 12 height 12
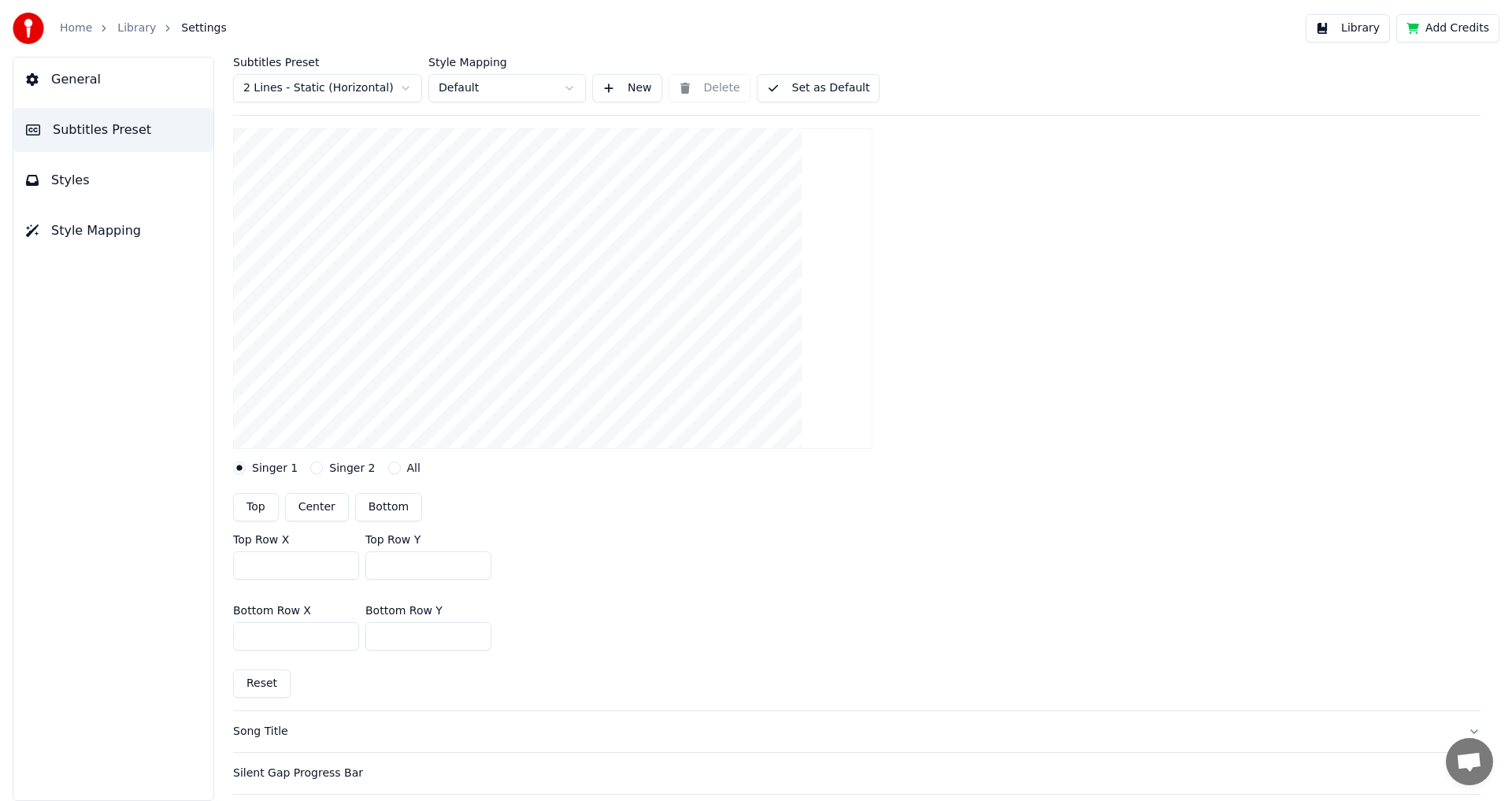
scroll to position [45, 0]
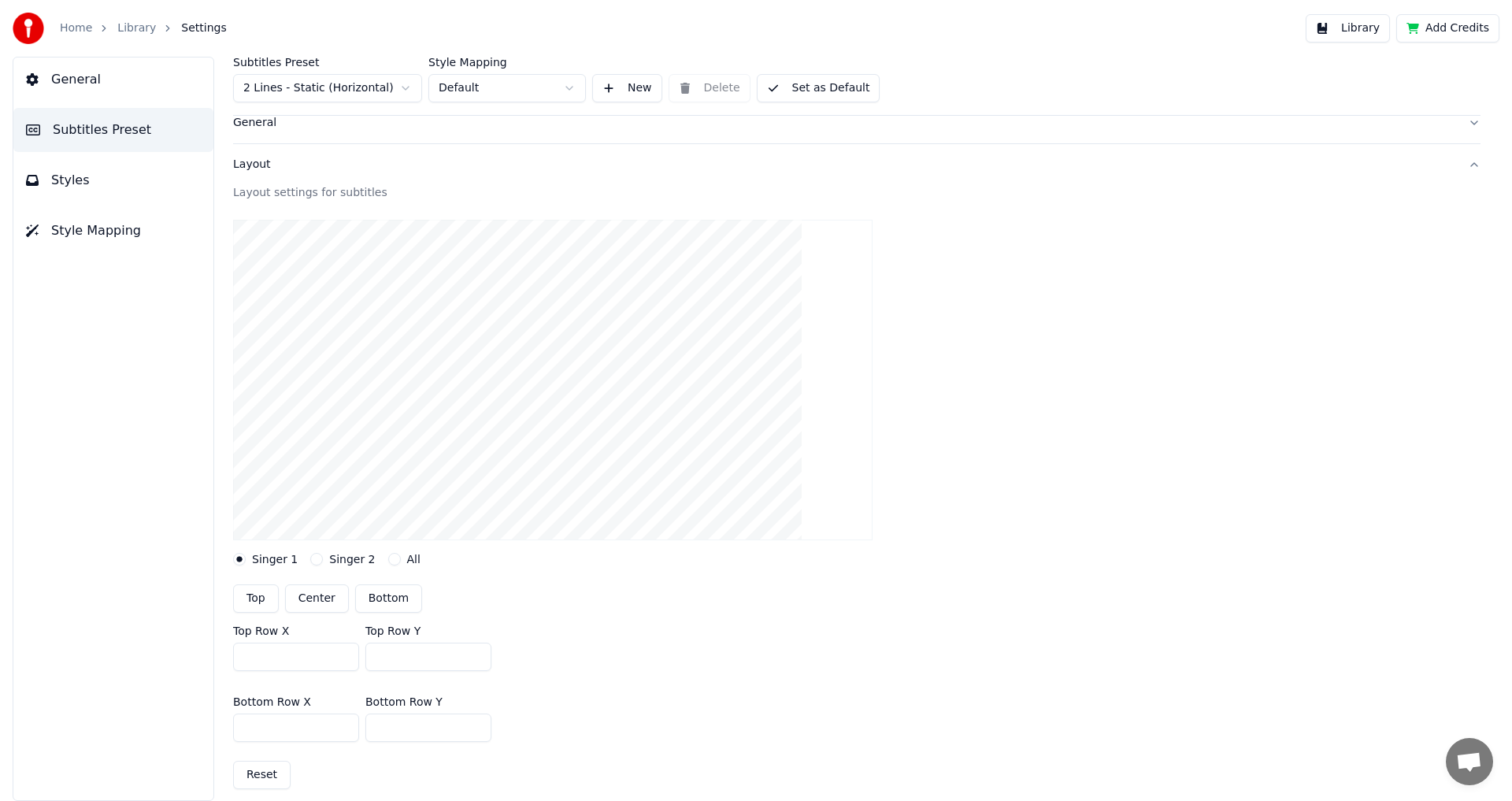
click at [312, 558] on button "Singer 2" at bounding box center [316, 559] width 12 height 12
click at [255, 559] on label "Singer 1" at bounding box center [275, 559] width 46 height 11
click at [245, 559] on button "Singer 1" at bounding box center [239, 559] width 12 height 12
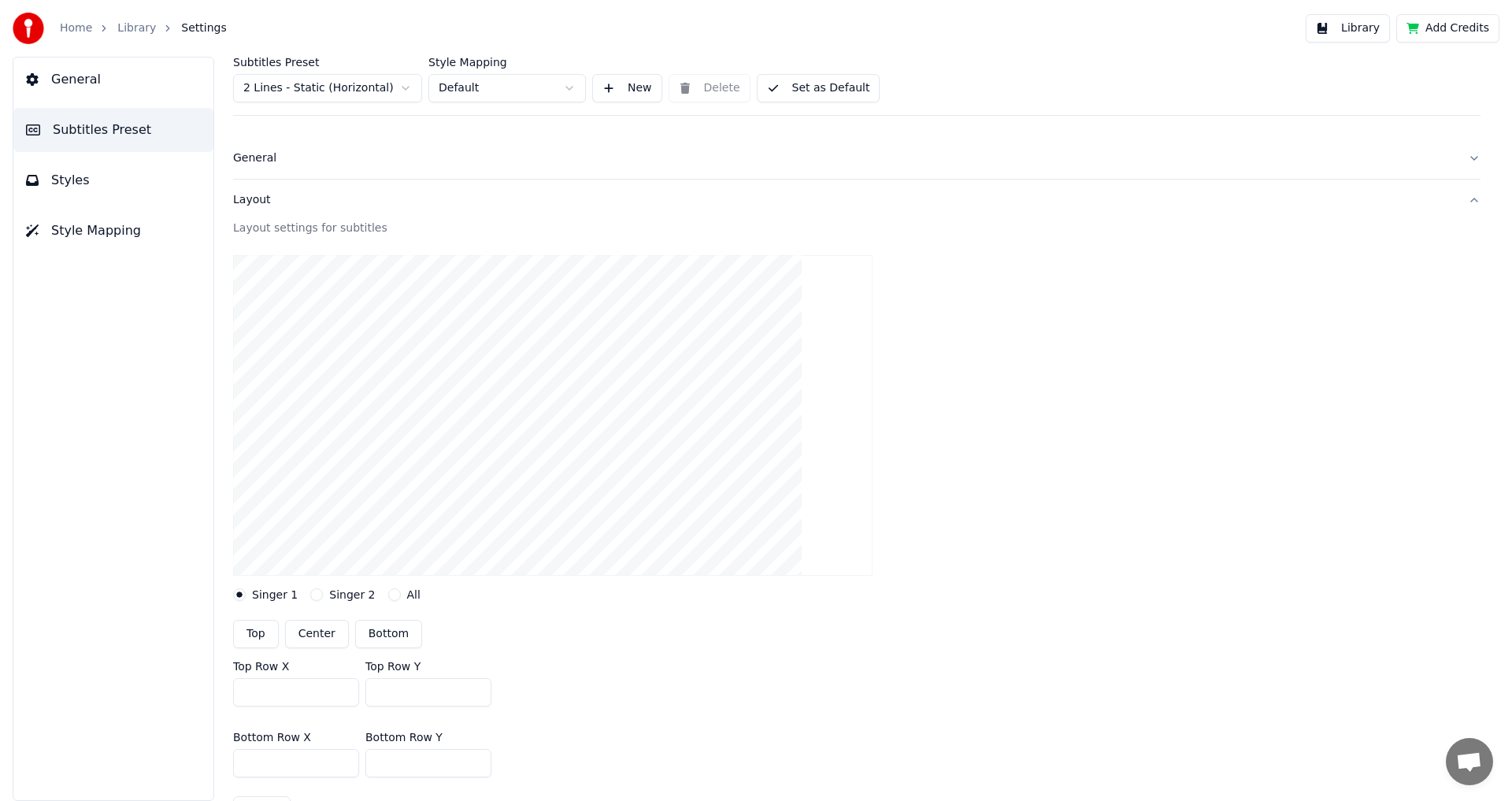
scroll to position [0, 0]
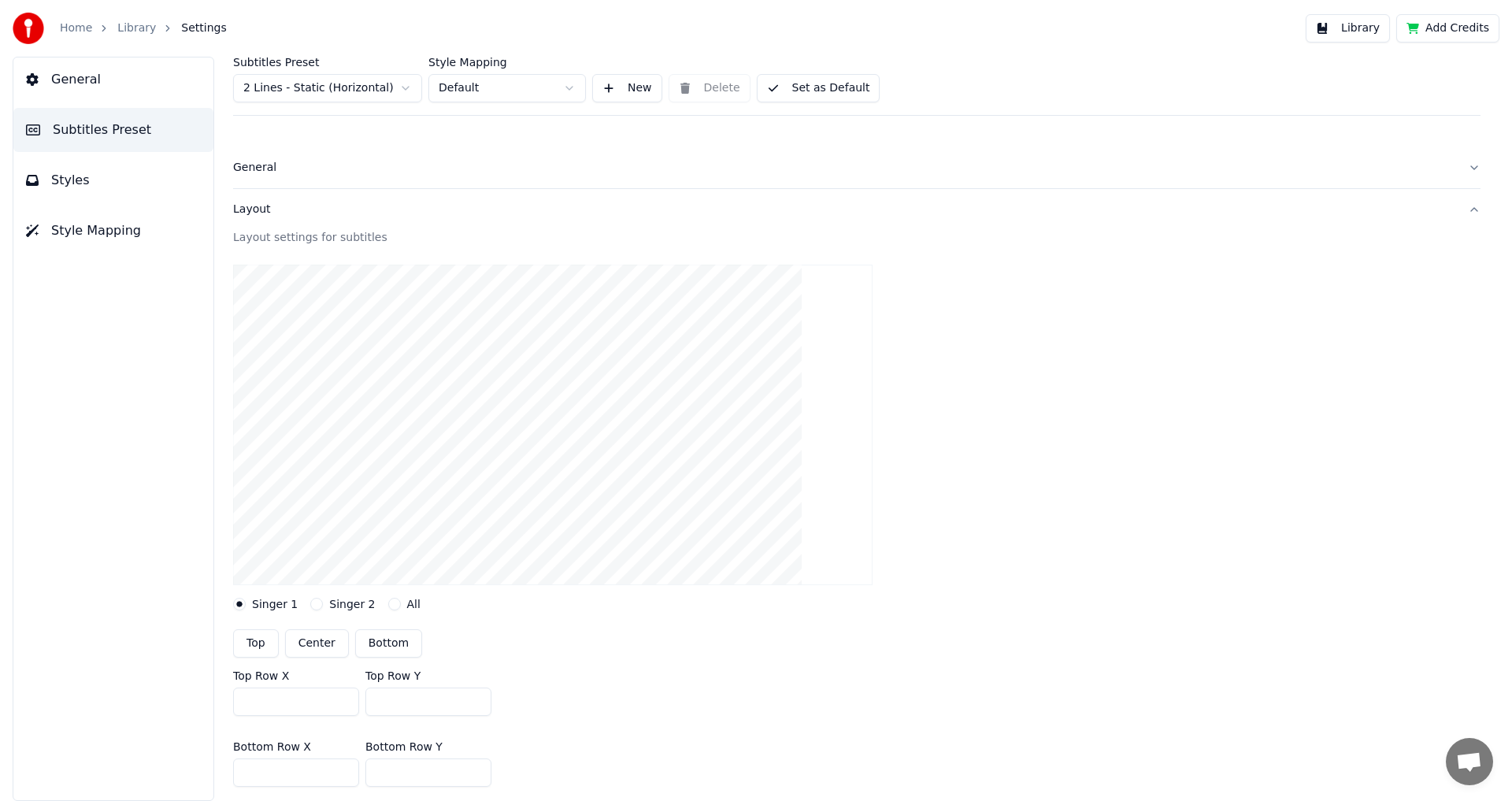
click at [99, 85] on button "General" at bounding box center [113, 79] width 200 height 44
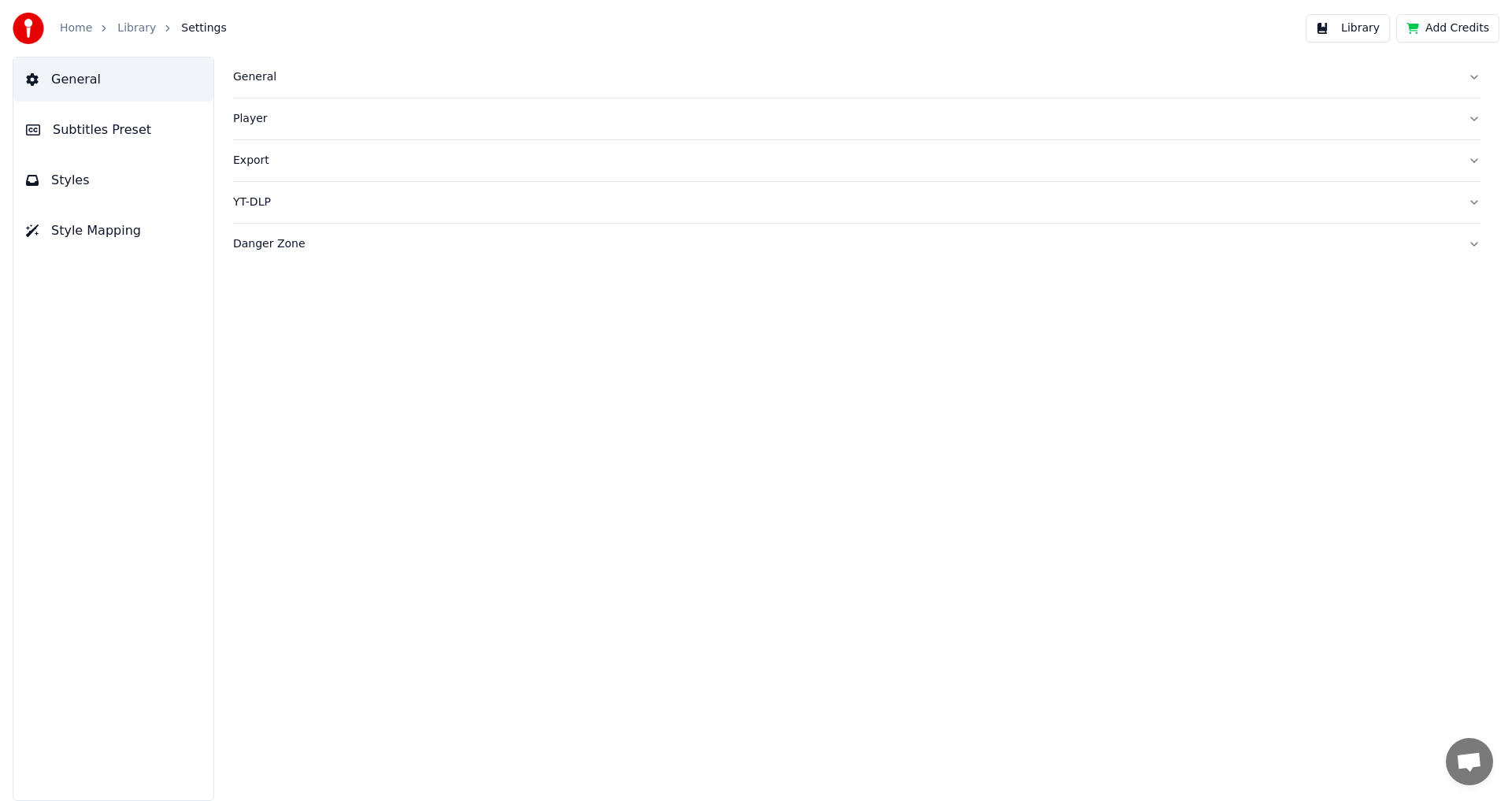
click at [257, 85] on div "General" at bounding box center [844, 77] width 1222 height 16
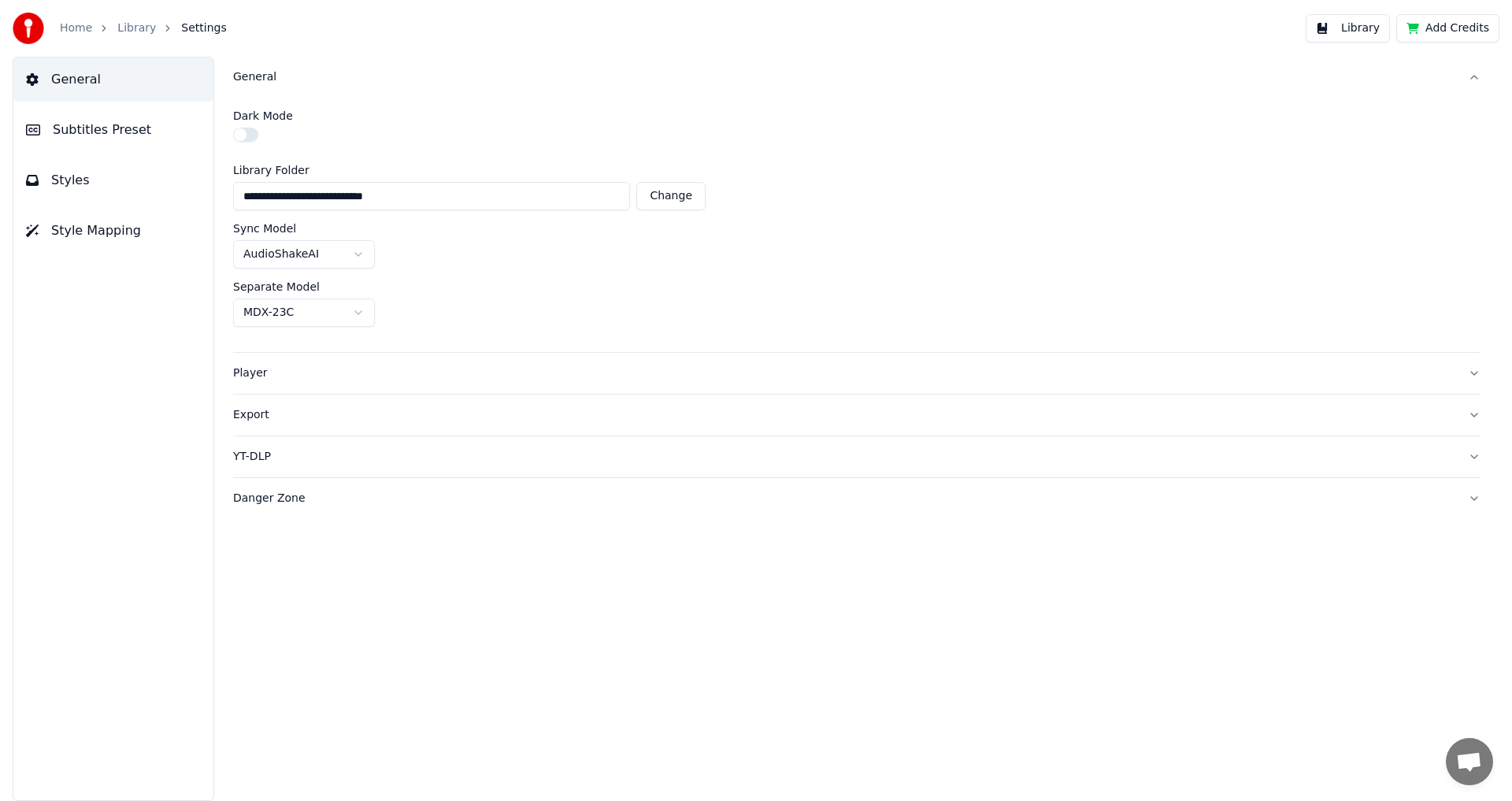
click at [252, 122] on label "Dark Mode" at bounding box center [262, 116] width 60 height 11
click at [251, 134] on button "button" at bounding box center [245, 134] width 26 height 14
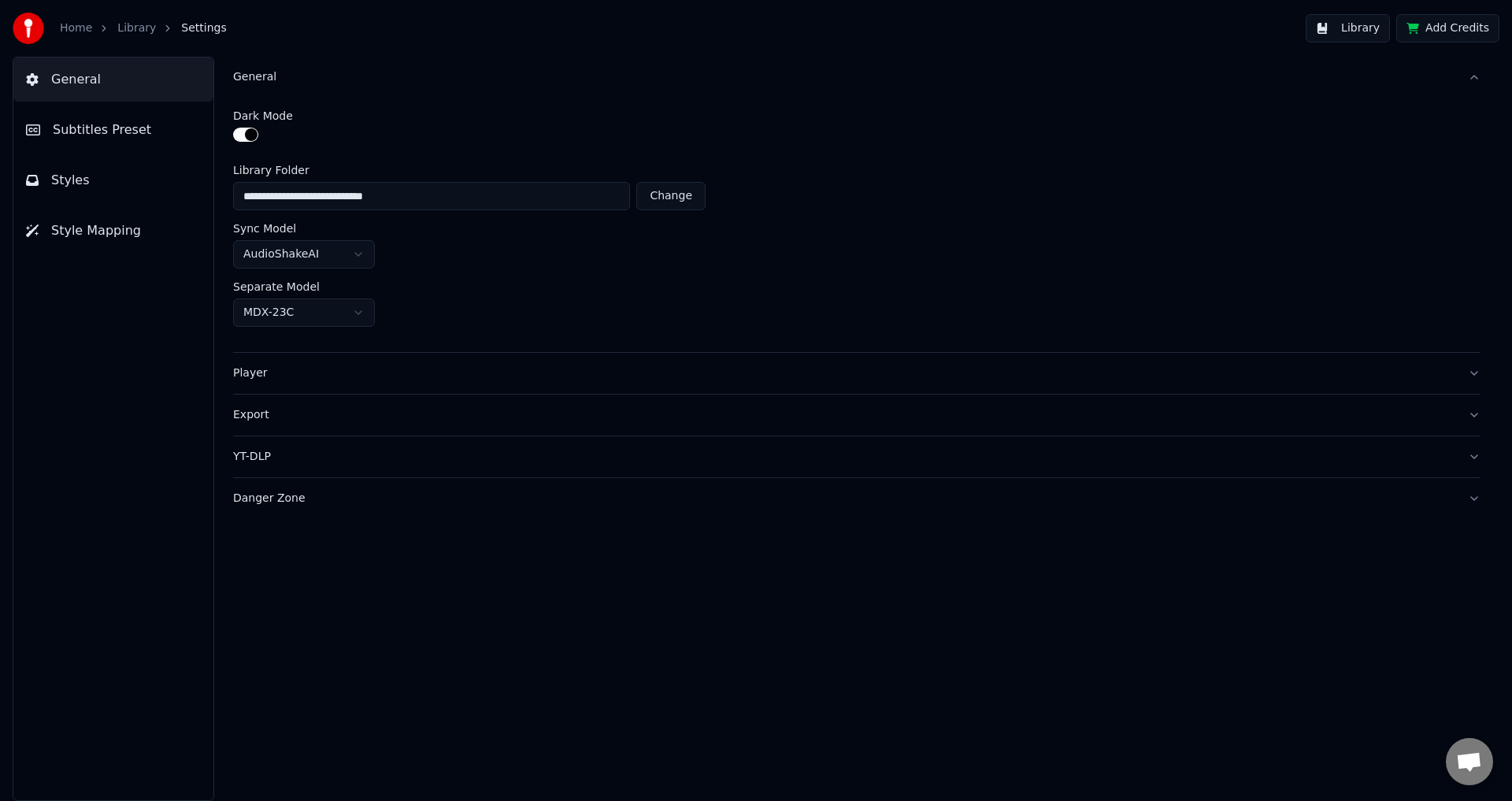
click at [315, 305] on html "**********" at bounding box center [756, 400] width 1512 height 801
click at [340, 312] on html "**********" at bounding box center [756, 400] width 1512 height 801
click at [71, 29] on link "Home" at bounding box center [76, 29] width 32 height 16
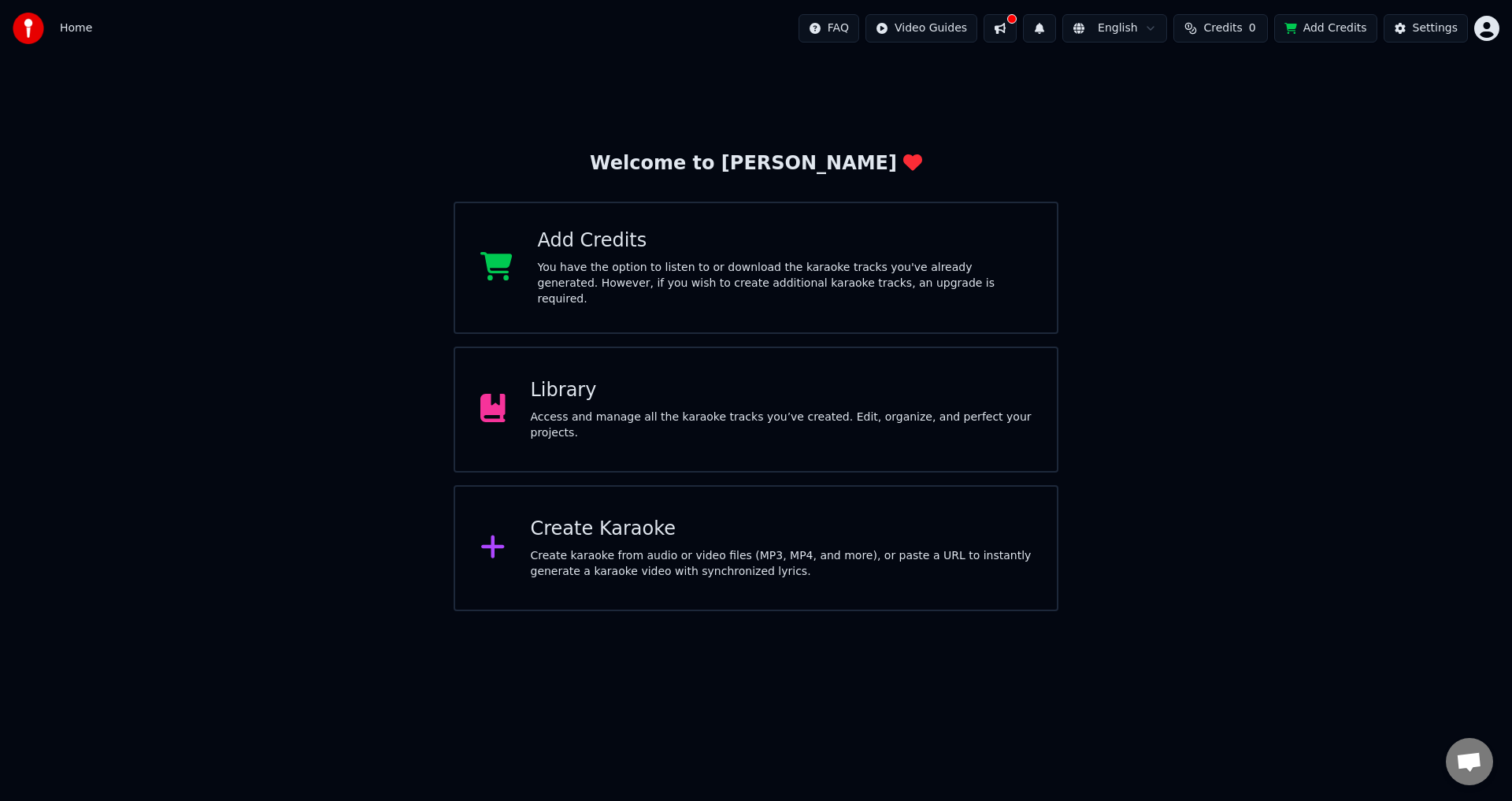
click at [638, 548] on div "Create karaoke from audio or video files (MP3, MP4, and more), or paste a URL t…" at bounding box center [781, 563] width 502 height 31
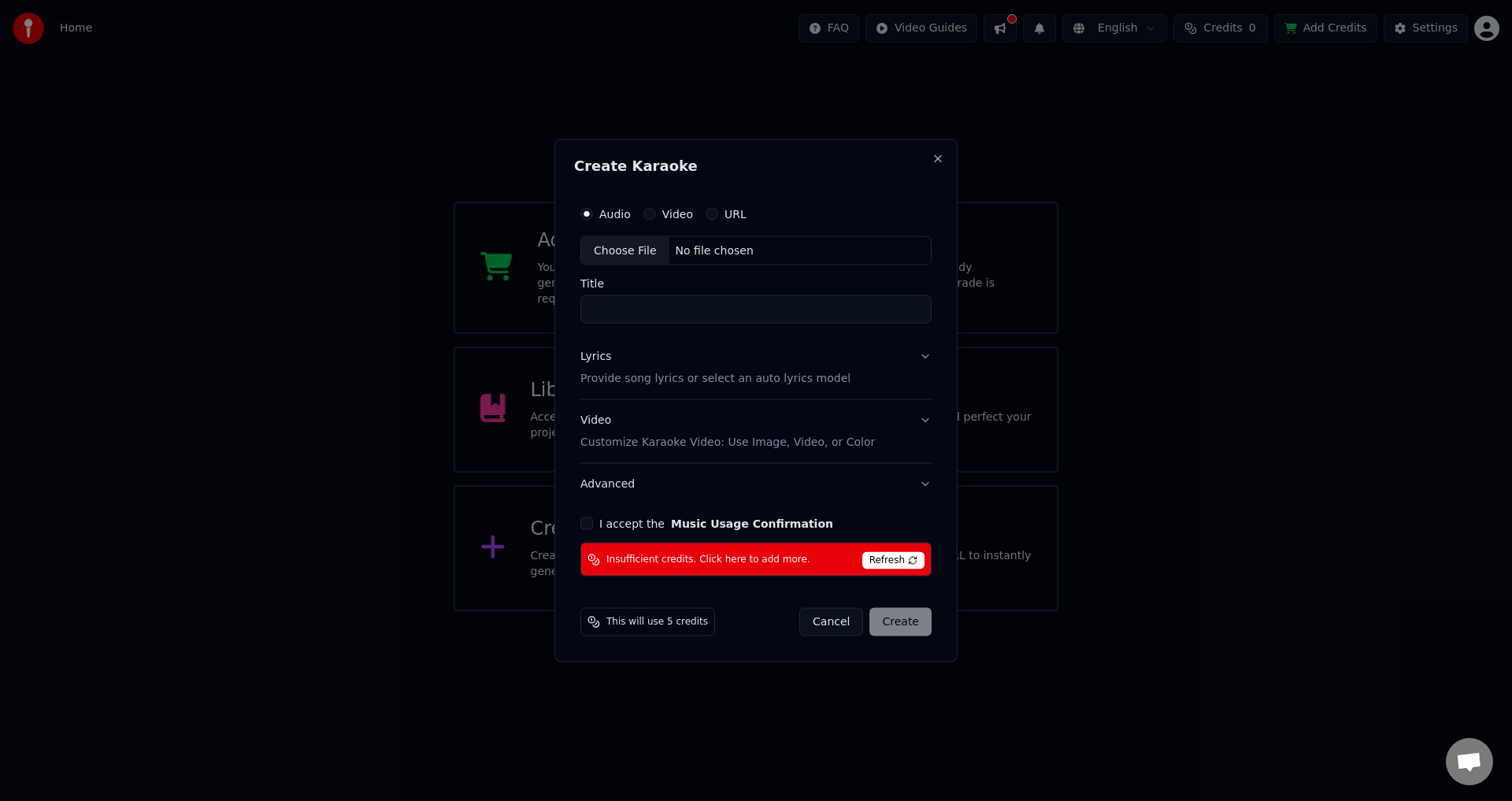
drag, startPoint x: 1292, startPoint y: 413, endPoint x: 877, endPoint y: 412, distance: 415.0
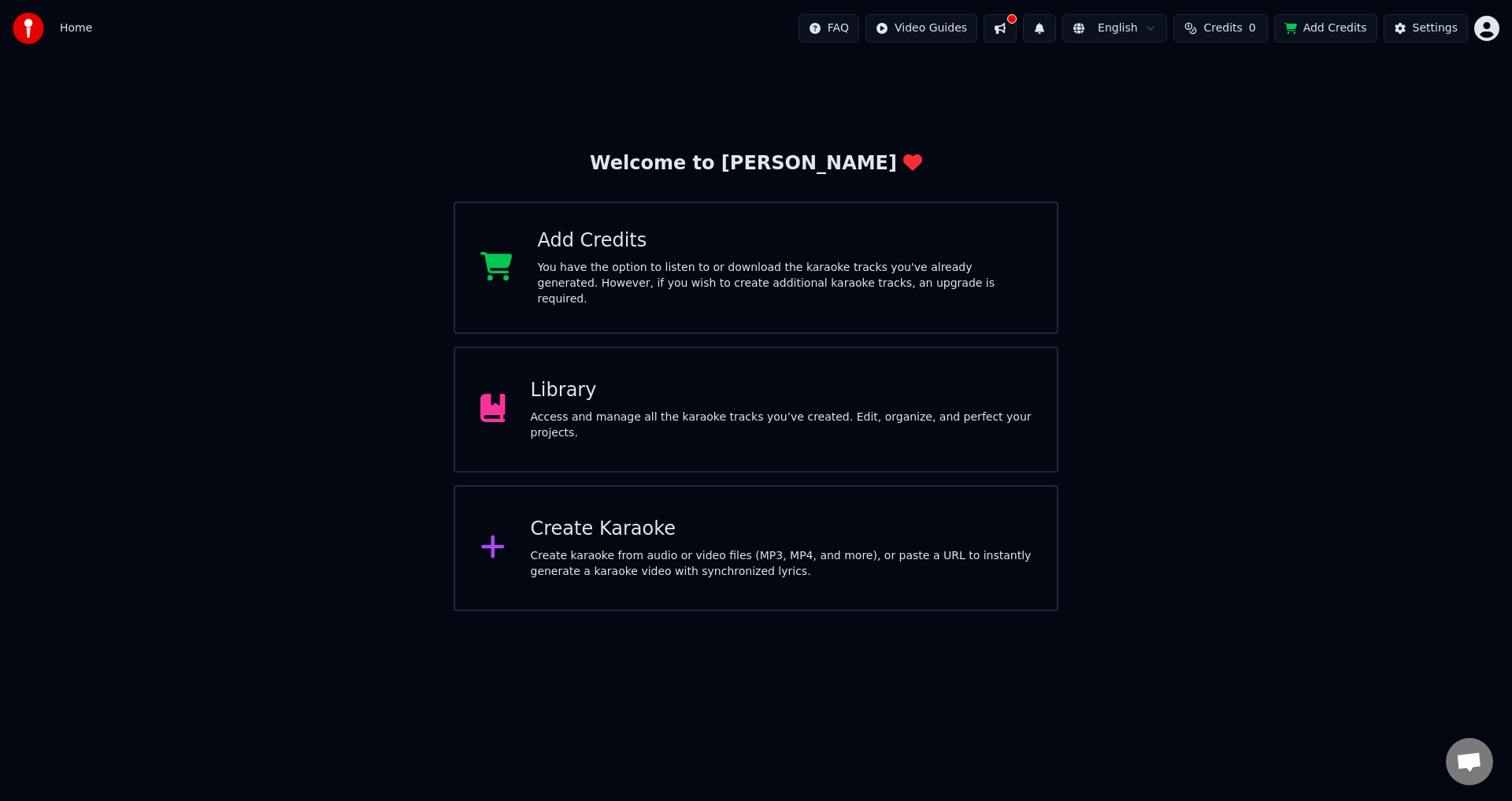
click at [833, 420] on div "Access and manage all the karaoke tracks you’ve created. Edit, organize, and pe…" at bounding box center [781, 425] width 502 height 31
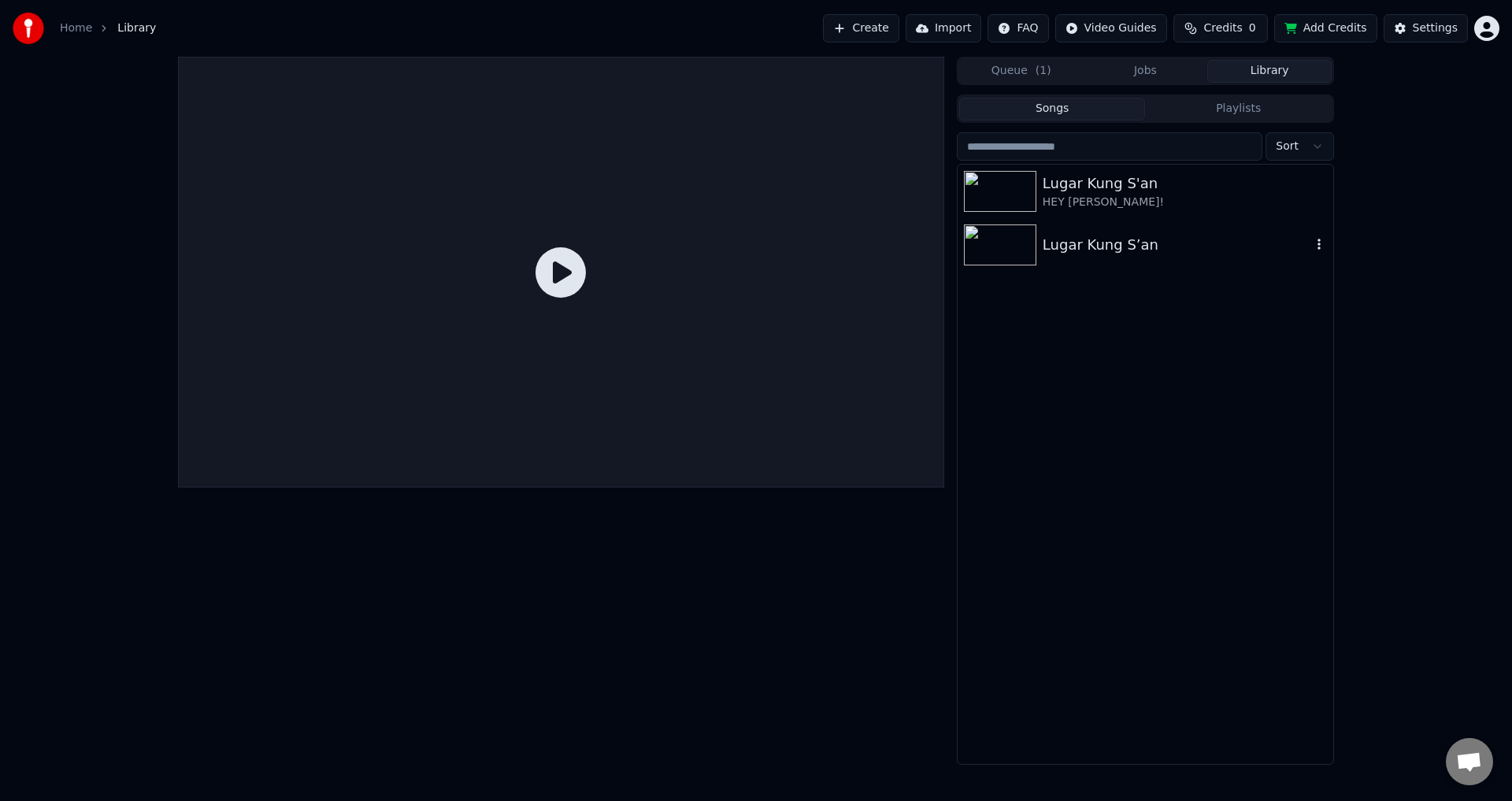
click at [1091, 239] on div "Lugar Kung S’an" at bounding box center [1177, 244] width 268 height 22
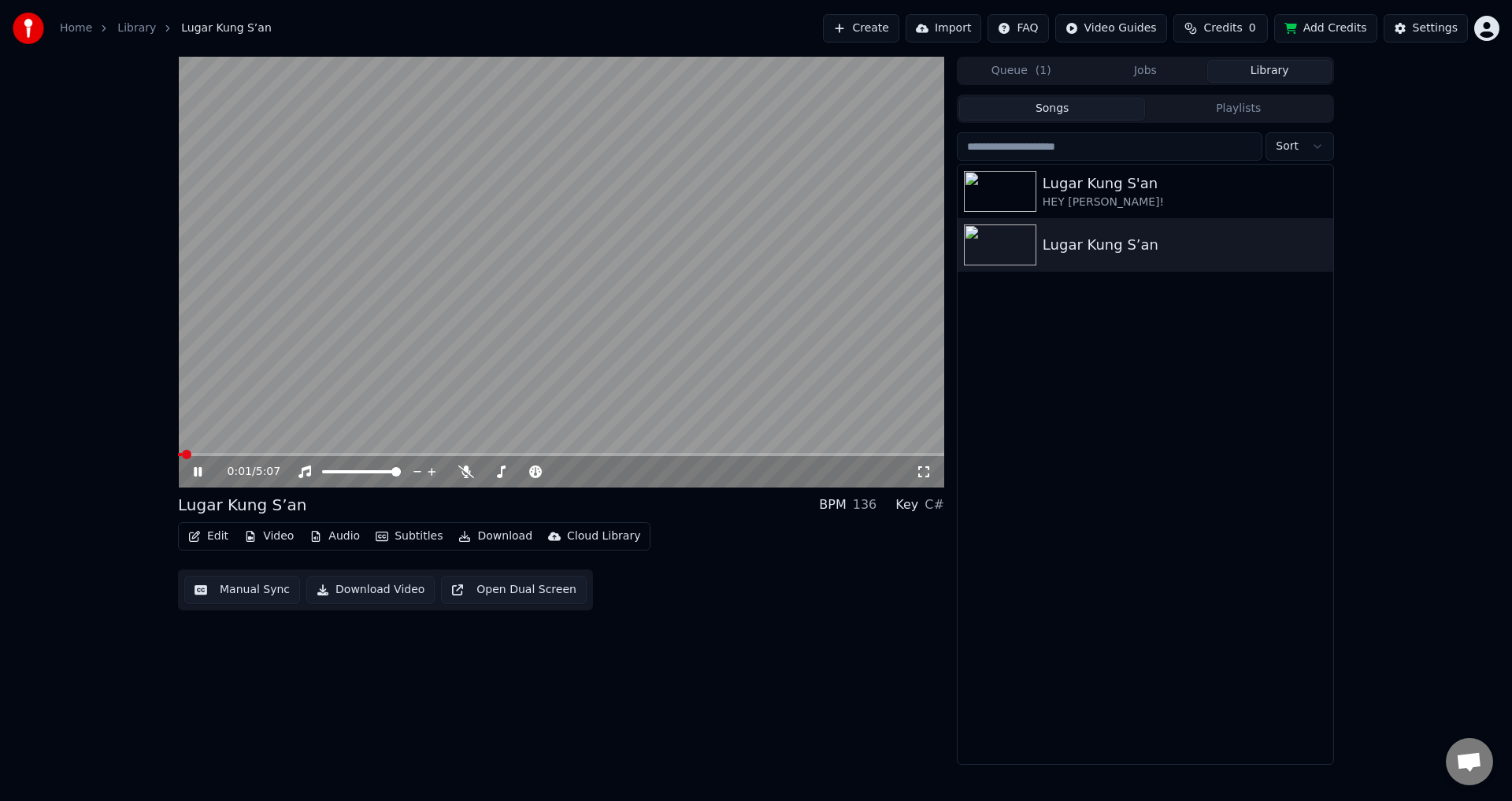
click at [204, 452] on span at bounding box center [561, 453] width 766 height 3
click at [230, 452] on span at bounding box center [561, 453] width 766 height 3
click at [251, 452] on span at bounding box center [561, 453] width 766 height 3
click at [282, 452] on span at bounding box center [561, 453] width 766 height 3
click at [308, 453] on span at bounding box center [561, 453] width 766 height 3
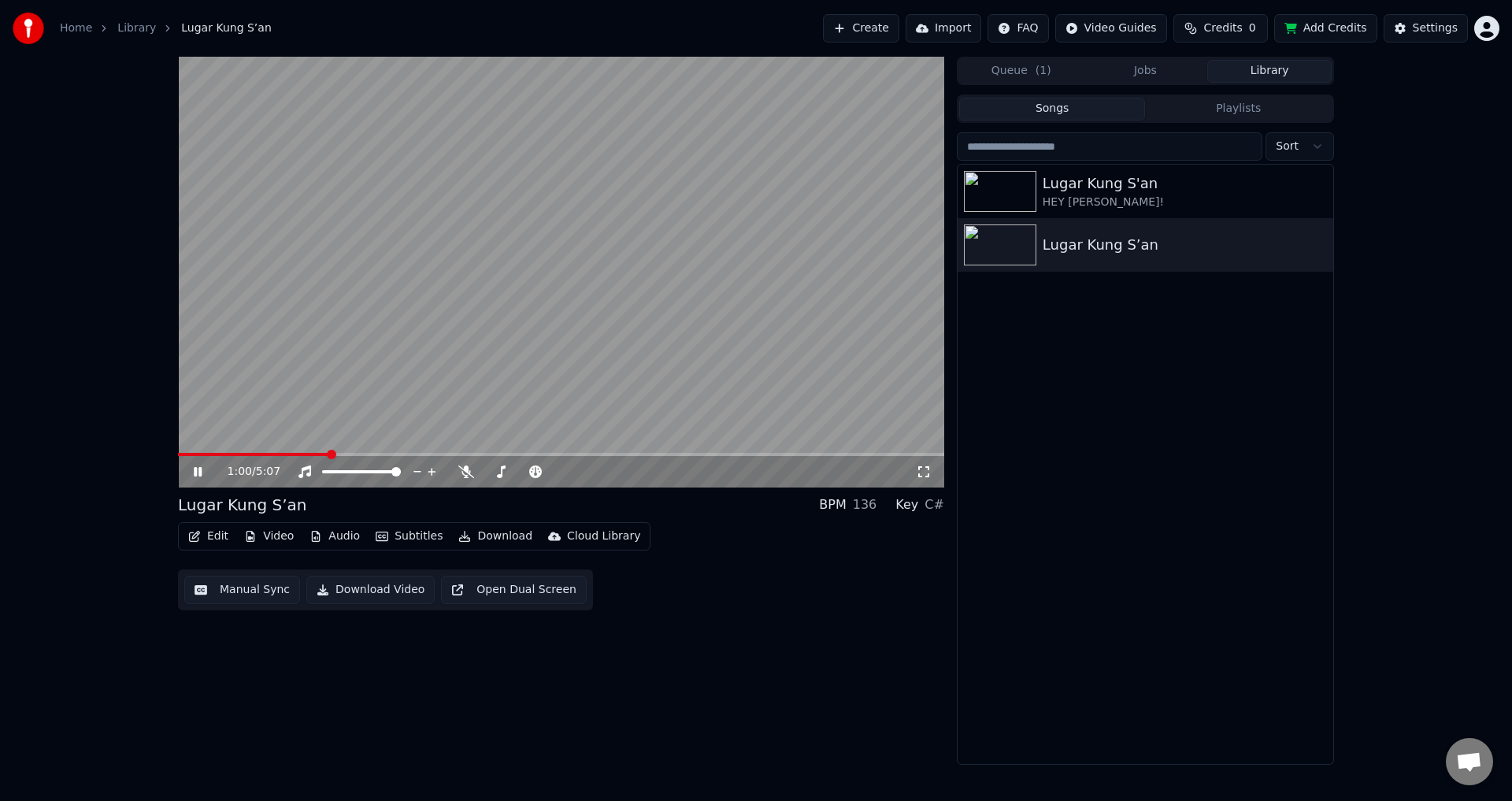
click at [354, 453] on span at bounding box center [561, 453] width 766 height 3
click at [278, 434] on video at bounding box center [561, 272] width 766 height 430
click at [466, 466] on body "Home Library [PERSON_NAME] S’an Create Import FAQ Video Guides Credits 0 Add Cr…" at bounding box center [756, 400] width 1512 height 801
click at [464, 470] on icon at bounding box center [466, 471] width 16 height 12
click at [354, 350] on video at bounding box center [561, 272] width 766 height 430
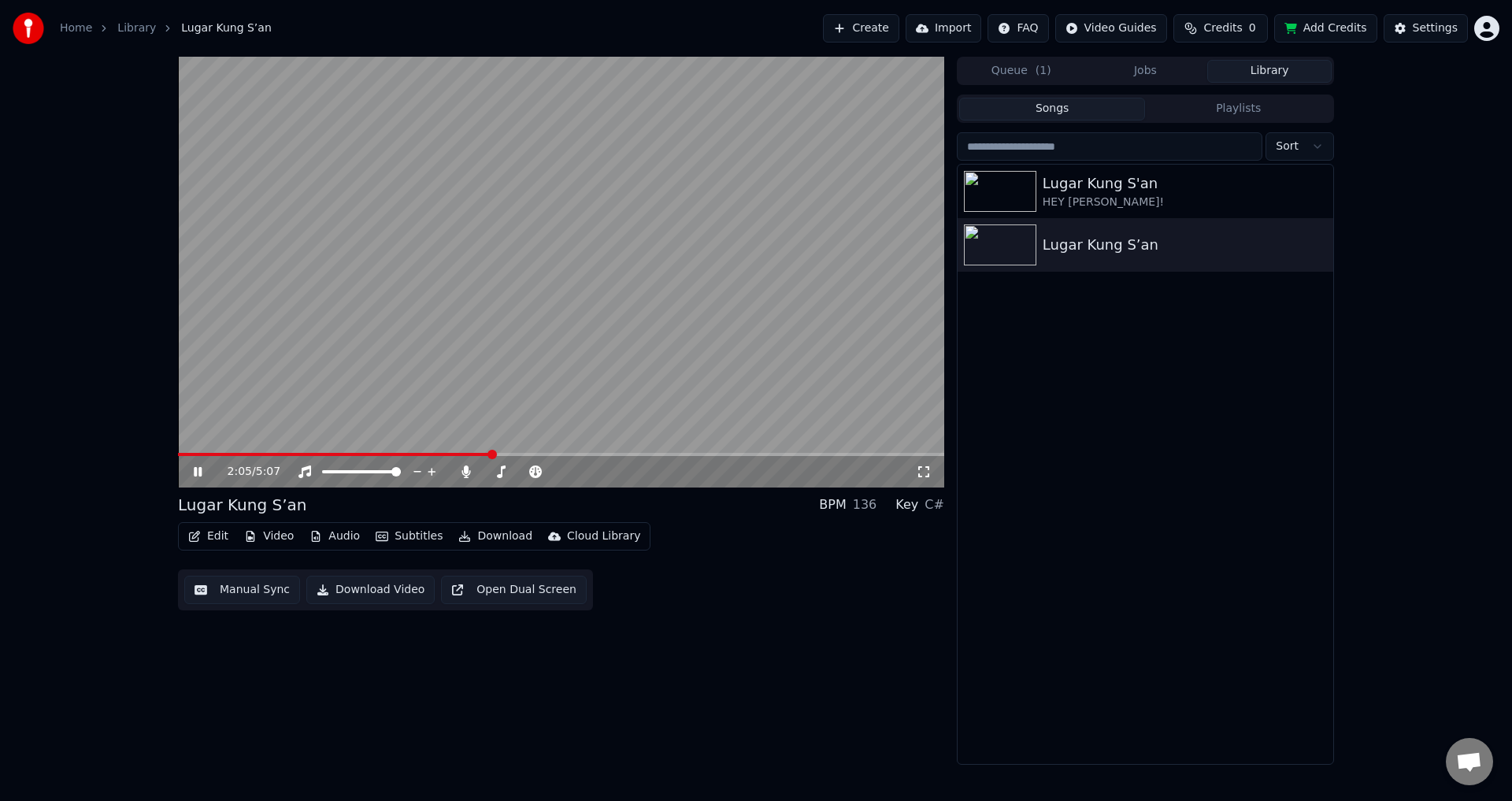
click at [205, 530] on button "Edit" at bounding box center [208, 536] width 53 height 22
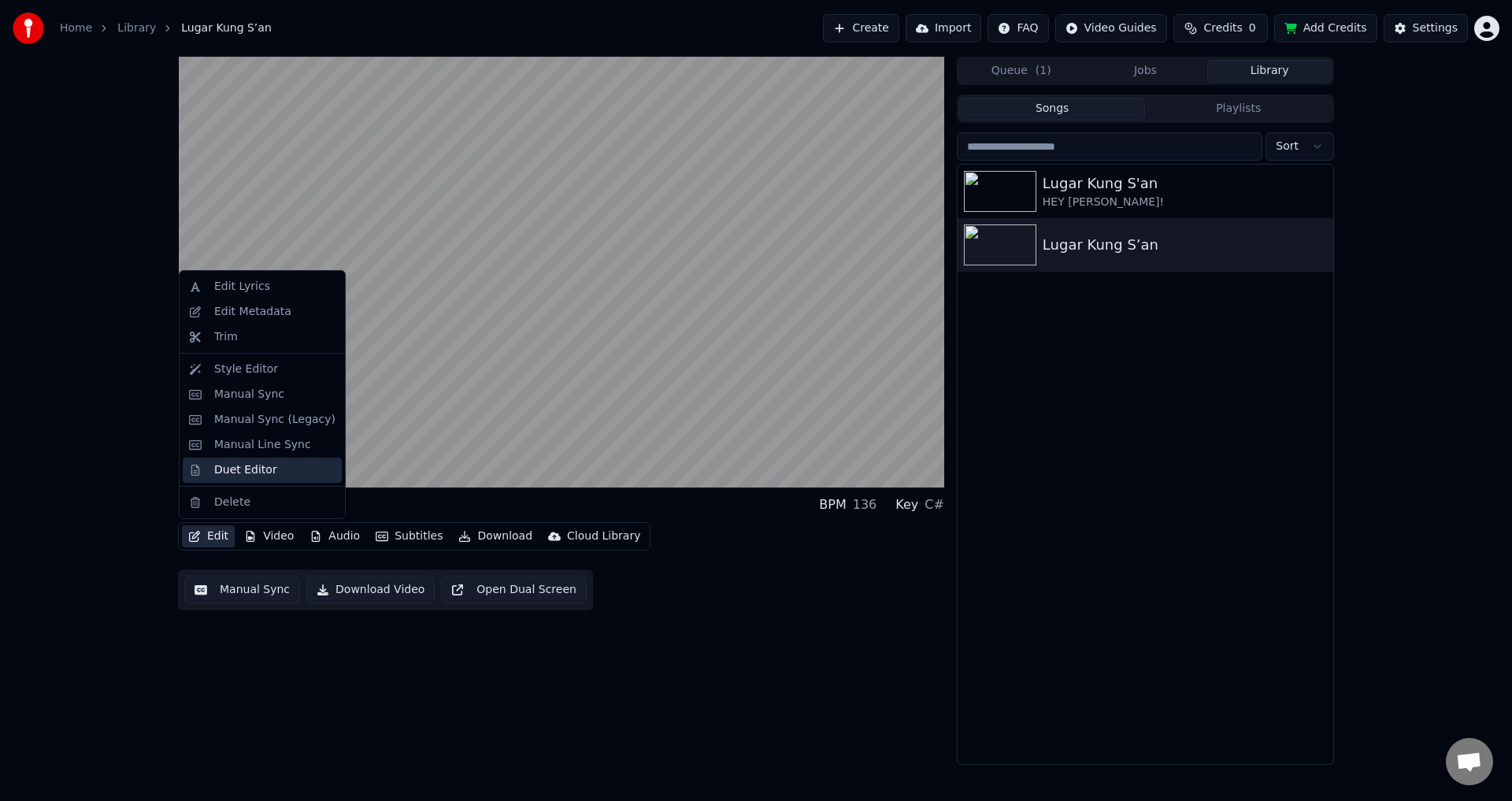
click at [251, 470] on div "Duet Editor" at bounding box center [245, 469] width 63 height 16
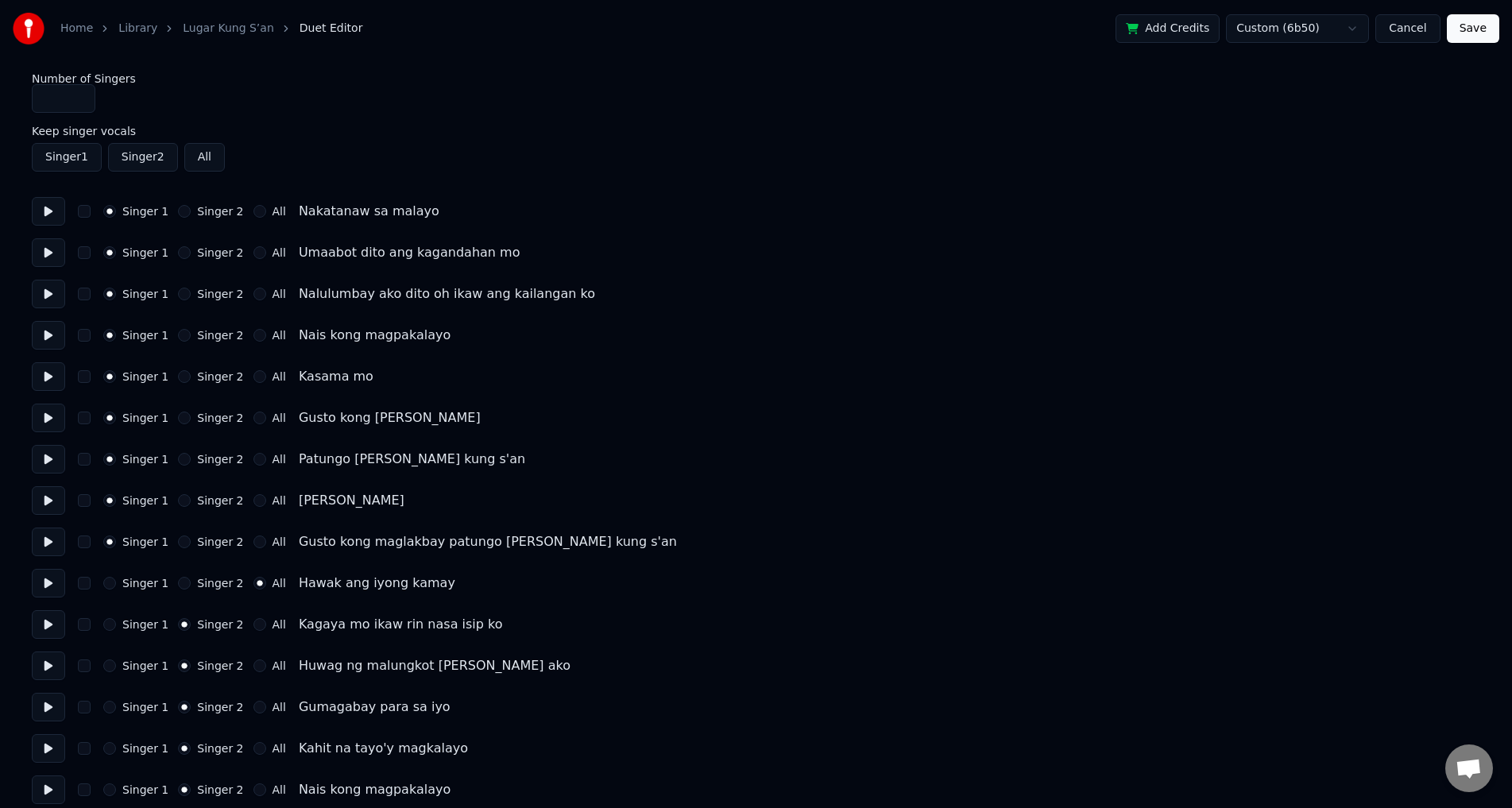
click at [1426, 32] on button "Cancel" at bounding box center [1407, 29] width 64 height 29
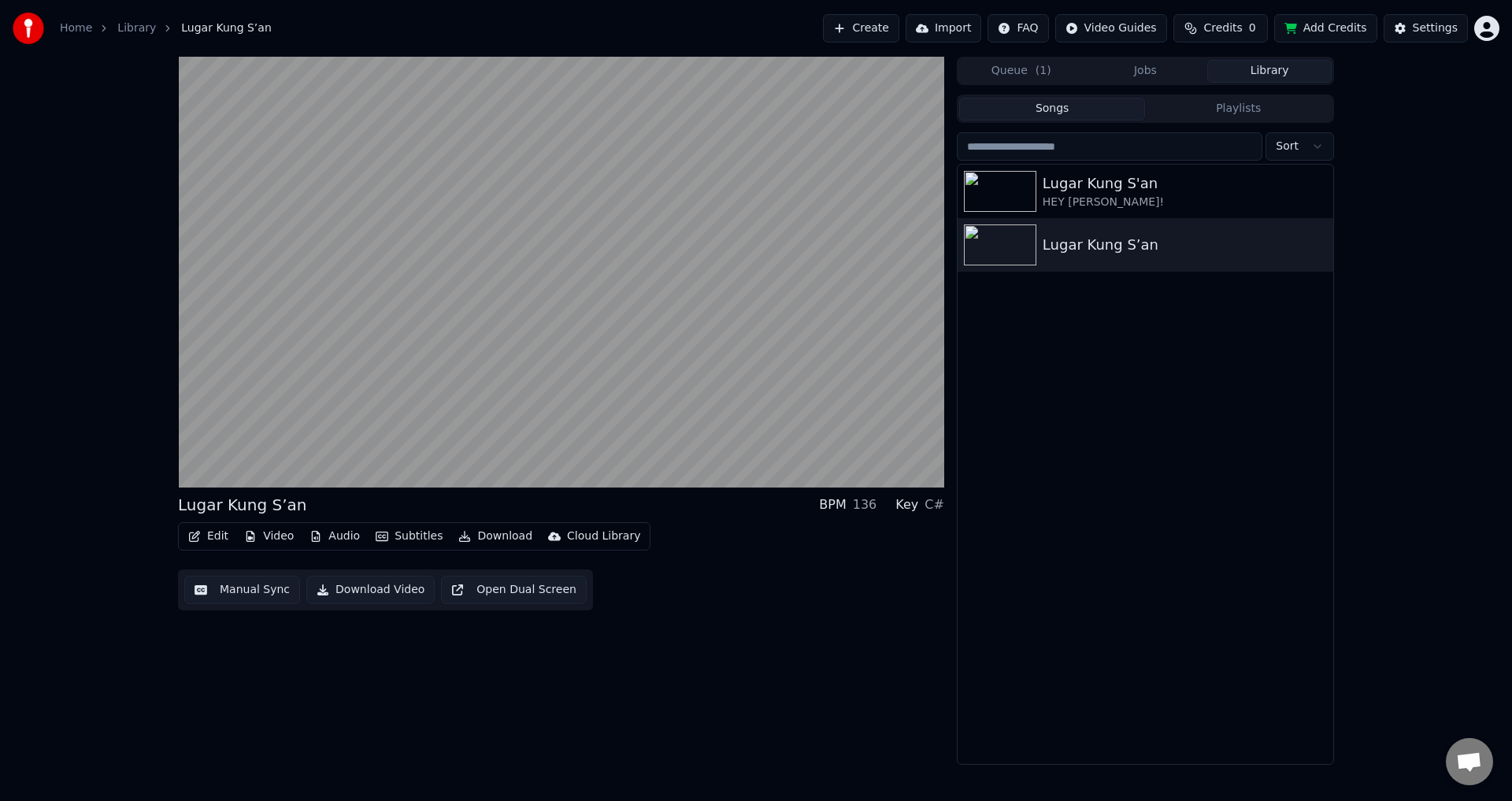
click at [214, 540] on button "Edit" at bounding box center [208, 536] width 53 height 22
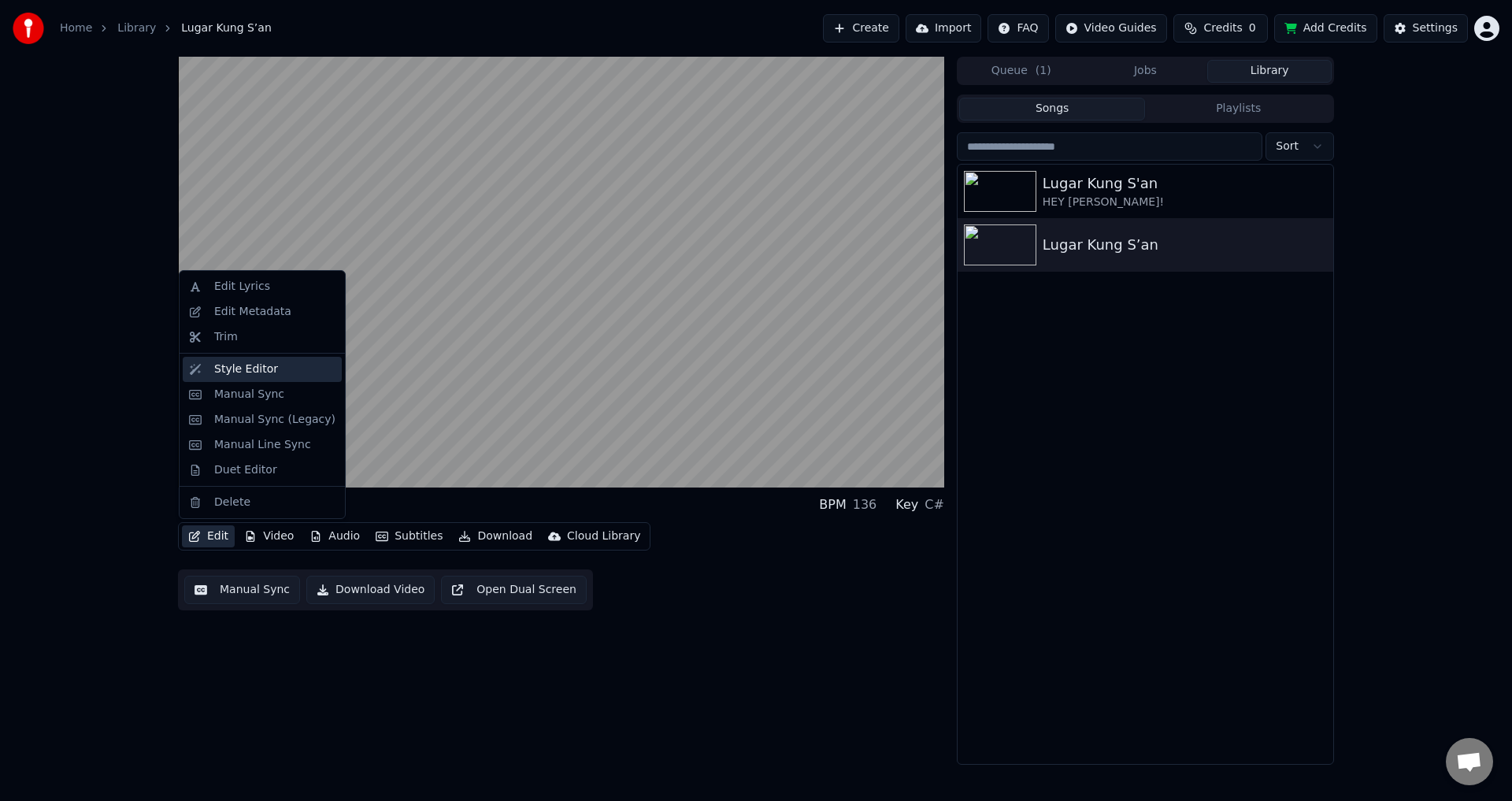
click at [265, 374] on div "Style Editor" at bounding box center [245, 369] width 64 height 16
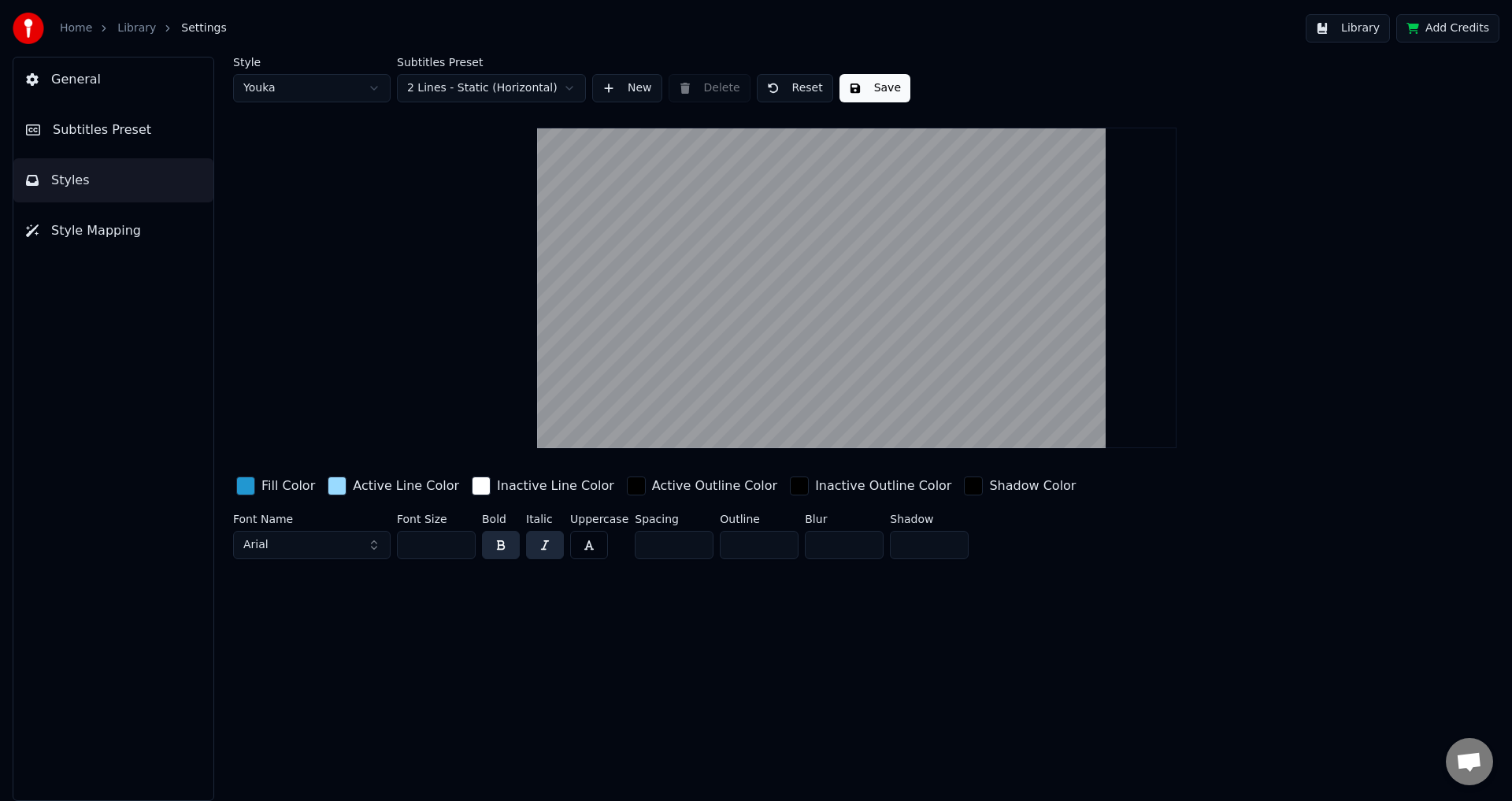
click at [658, 484] on div "Active Outline Color" at bounding box center [715, 486] width 125 height 19
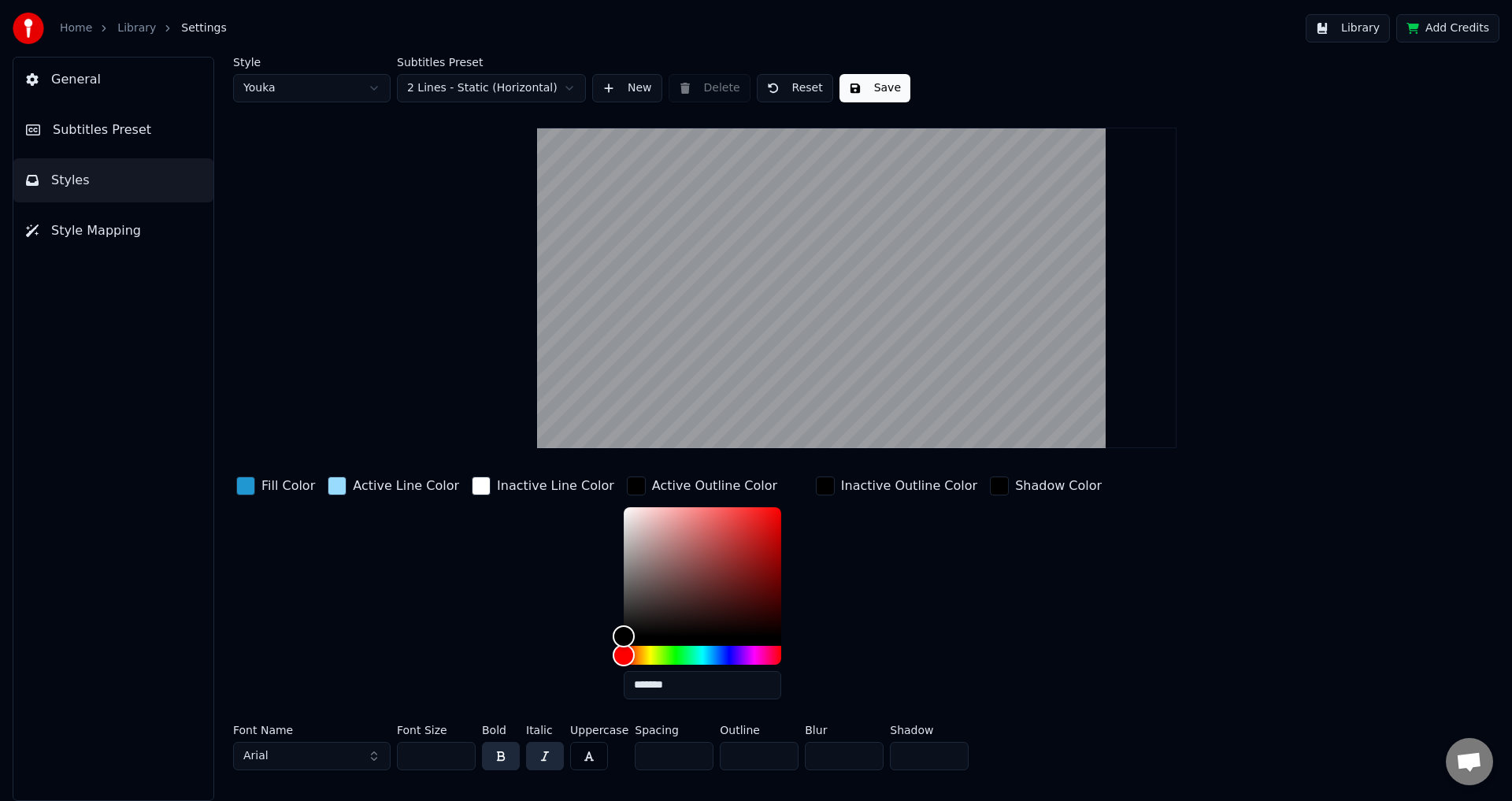
click at [841, 480] on div "Inactive Outline Color" at bounding box center [909, 486] width 136 height 19
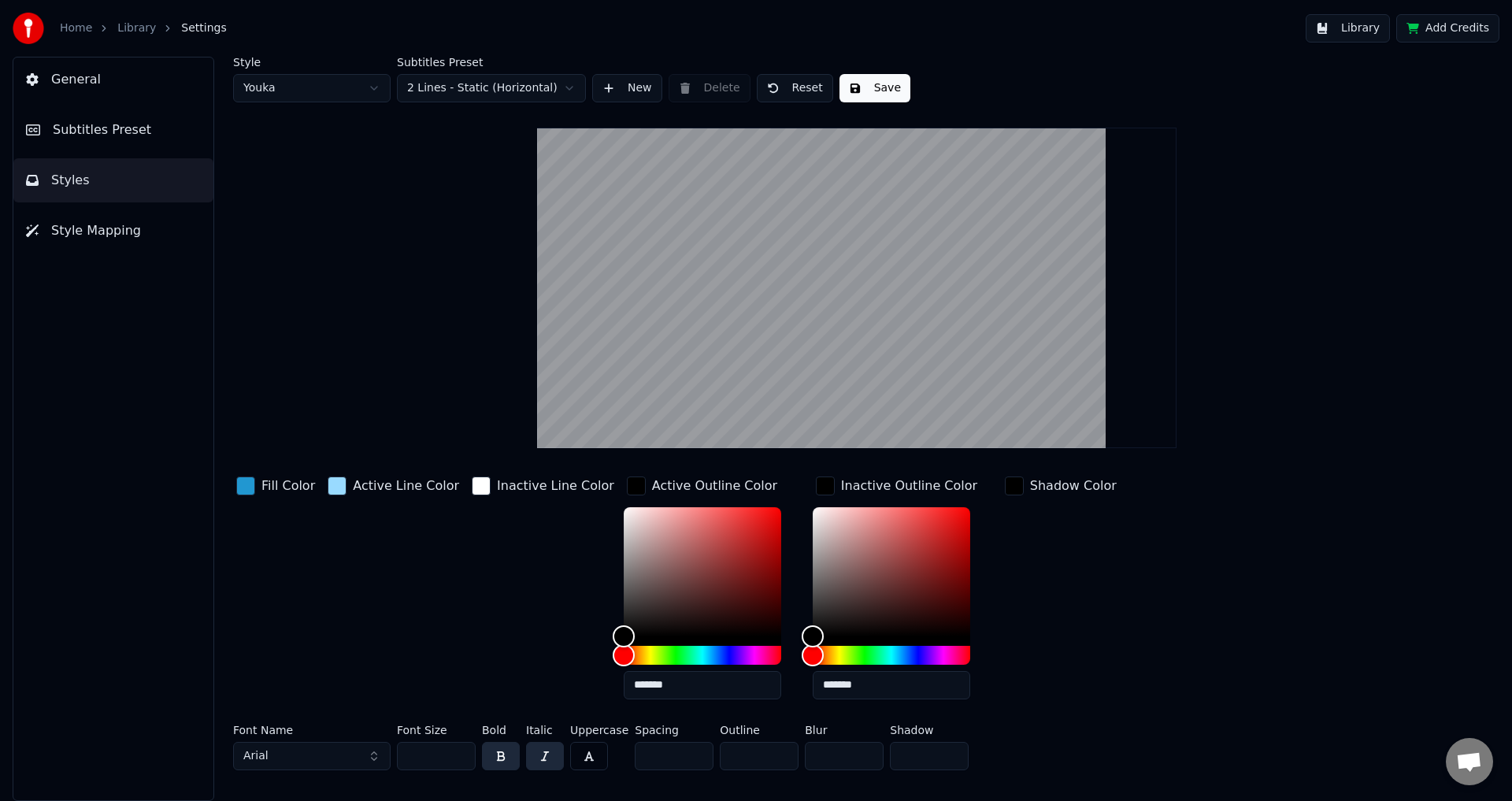
click at [815, 484] on div "button" at bounding box center [825, 486] width 19 height 19
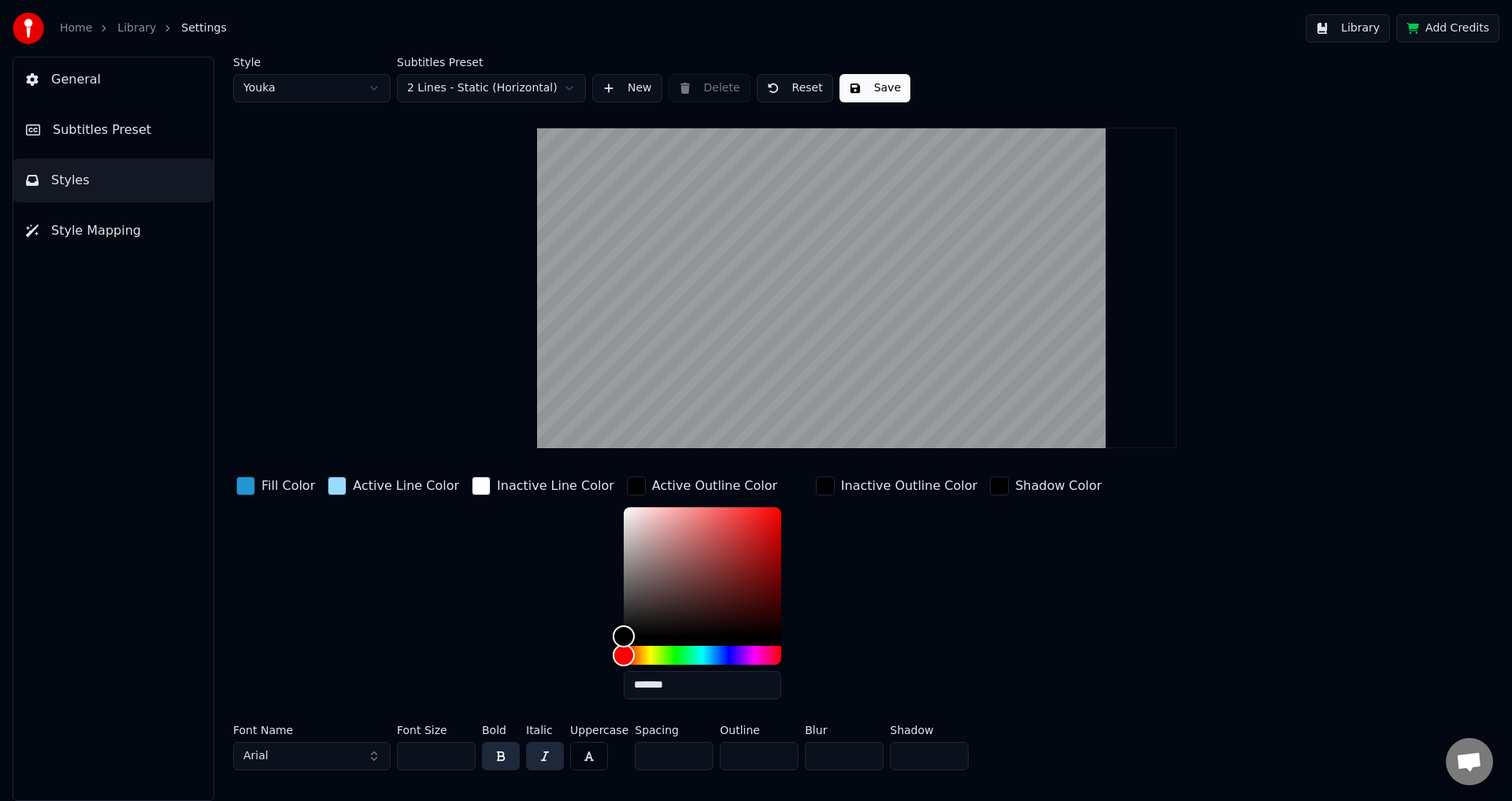
click at [841, 485] on div "Inactive Outline Color" at bounding box center [909, 486] width 136 height 19
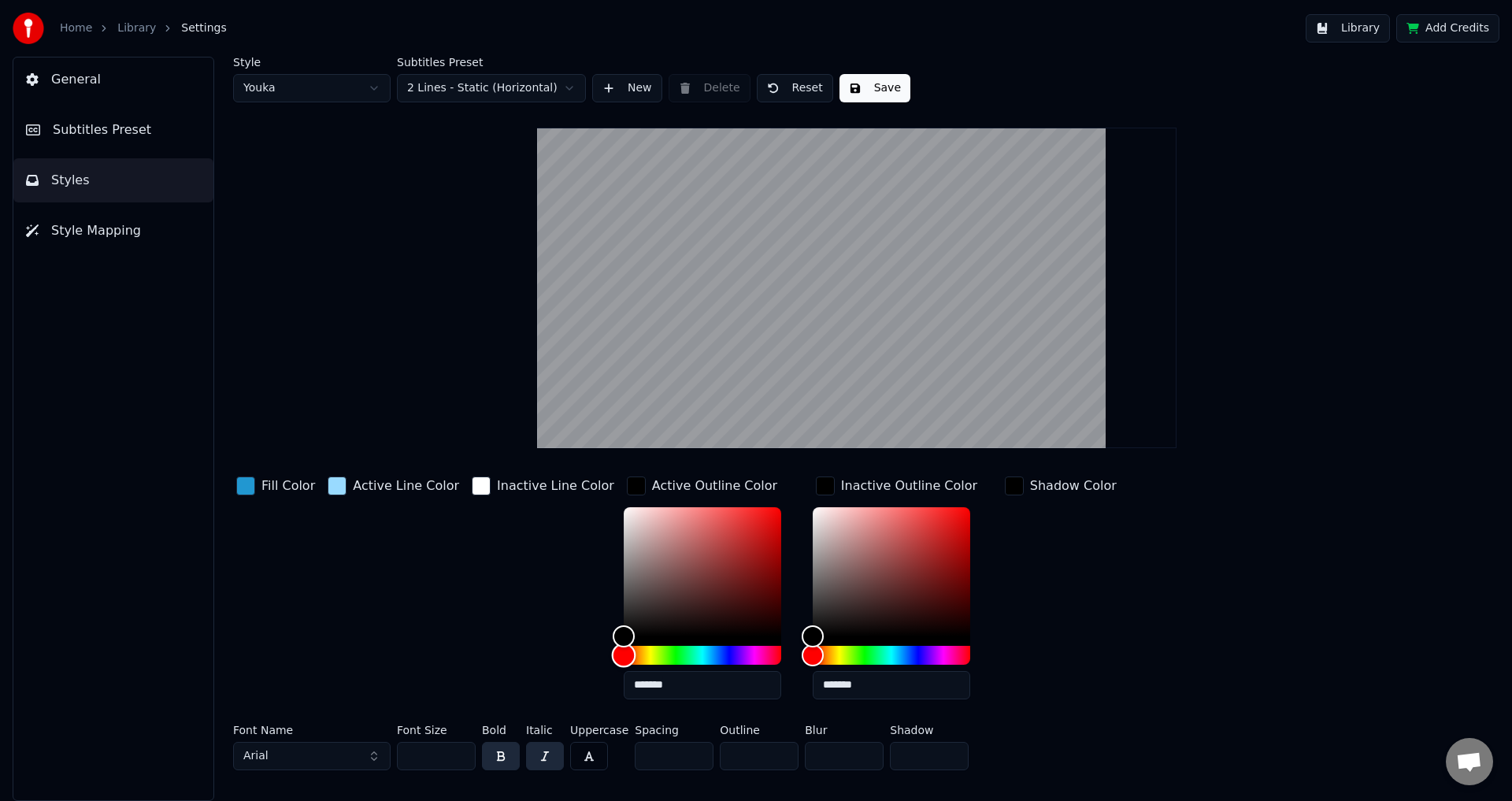
click at [611, 657] on div "Hue" at bounding box center [623, 655] width 25 height 25
click at [841, 488] on div "Inactive Outline Color" at bounding box center [909, 486] width 136 height 19
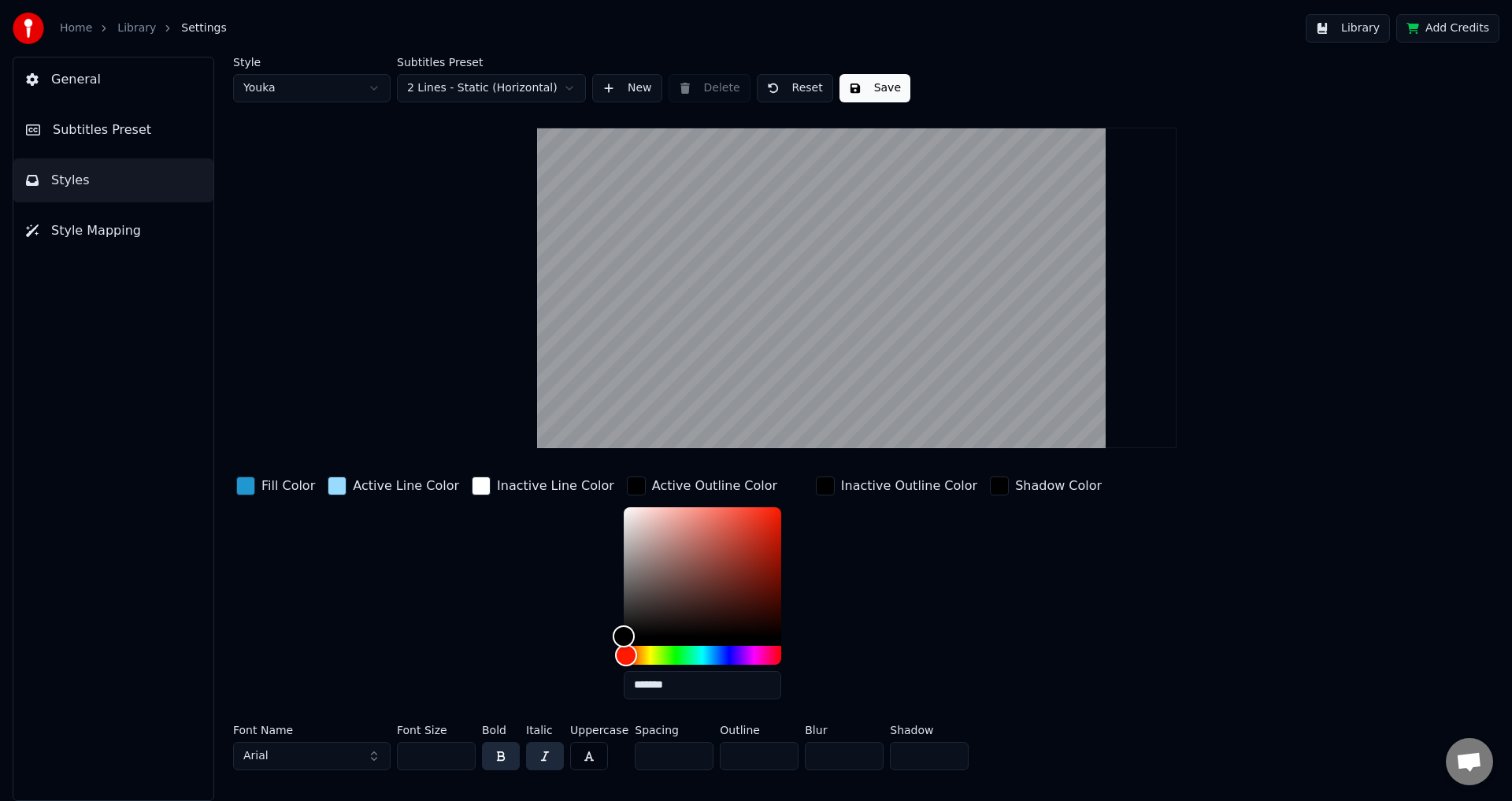
click at [846, 492] on div "Inactive Outline Color" at bounding box center [909, 486] width 136 height 19
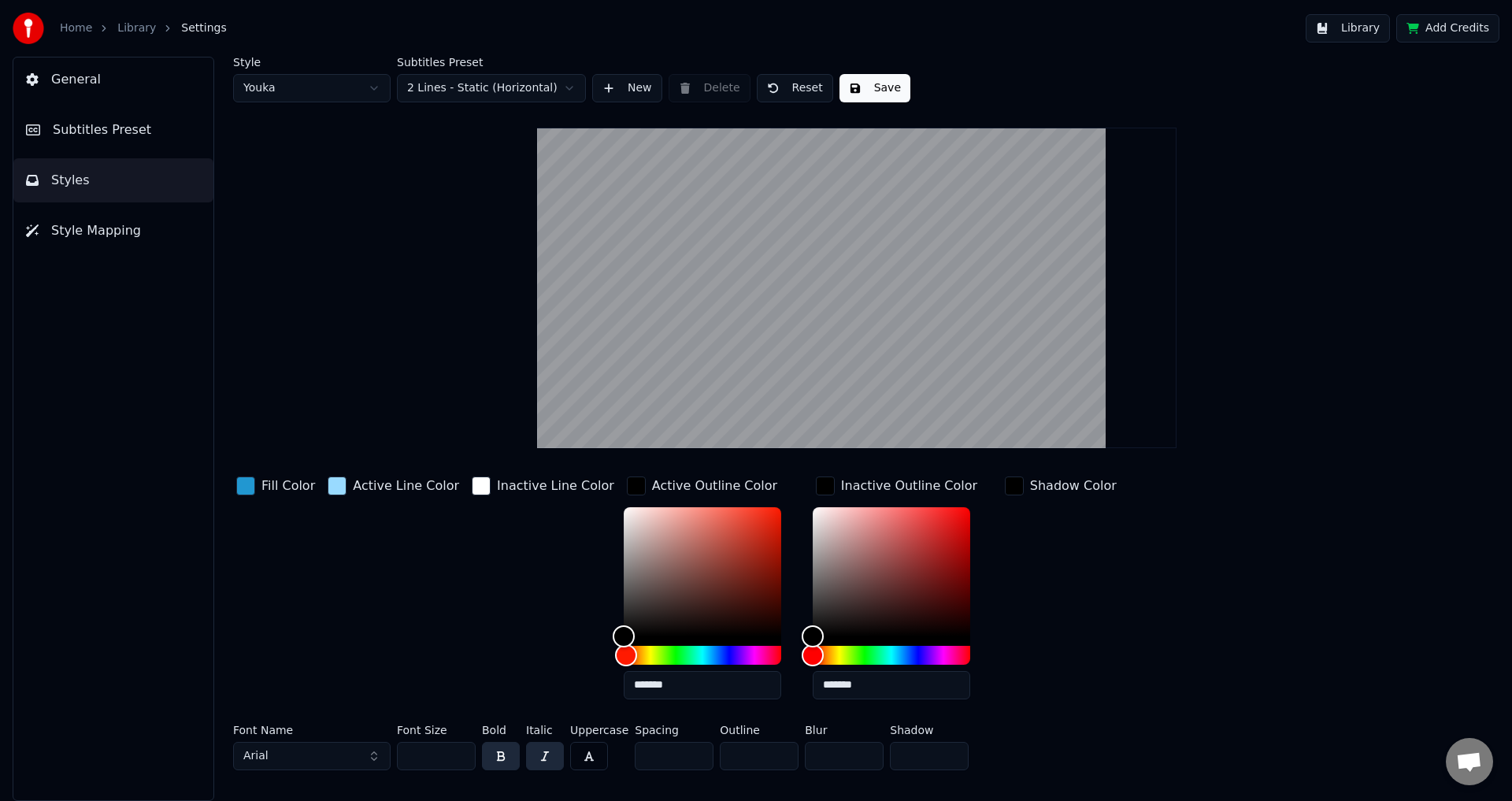
click at [517, 87] on html "Home Library Settings Library Add Credits General Subtitles Preset Styles Style…" at bounding box center [756, 400] width 1512 height 801
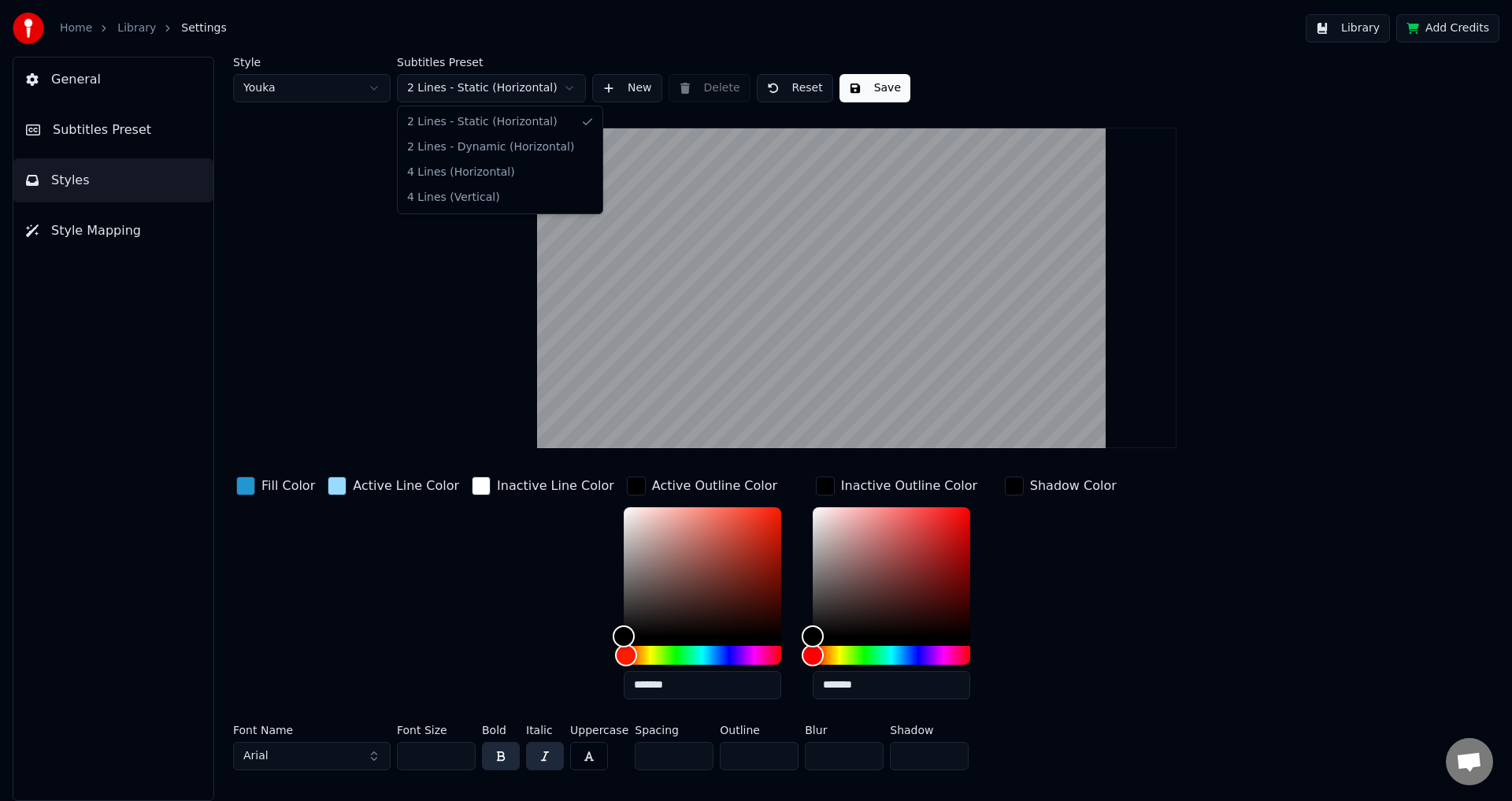
click at [517, 87] on html "Home Library Settings Library Add Credits General Subtitles Preset Styles Style…" at bounding box center [756, 400] width 1512 height 801
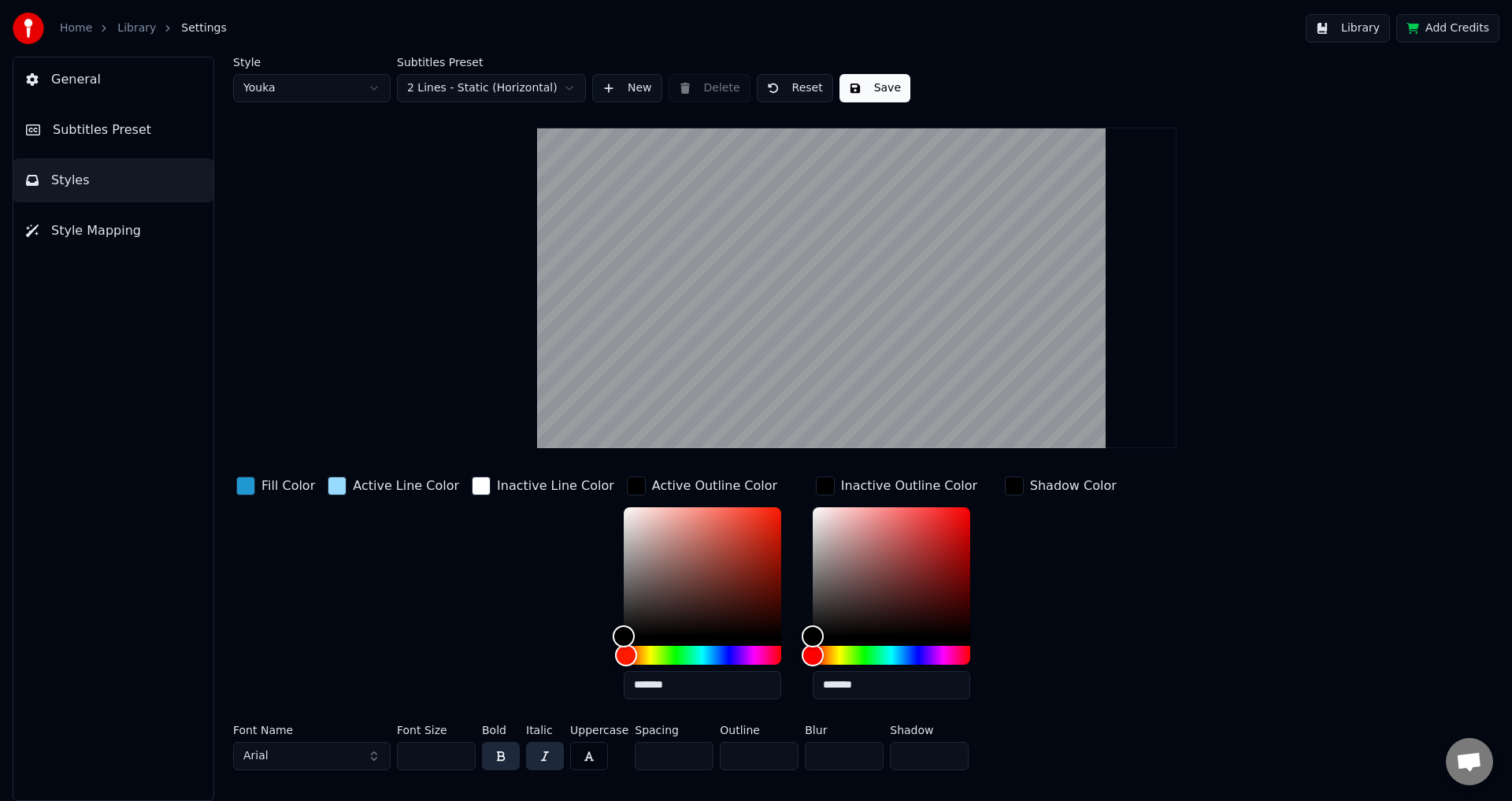
click at [652, 488] on div "Active Outline Color" at bounding box center [715, 486] width 125 height 19
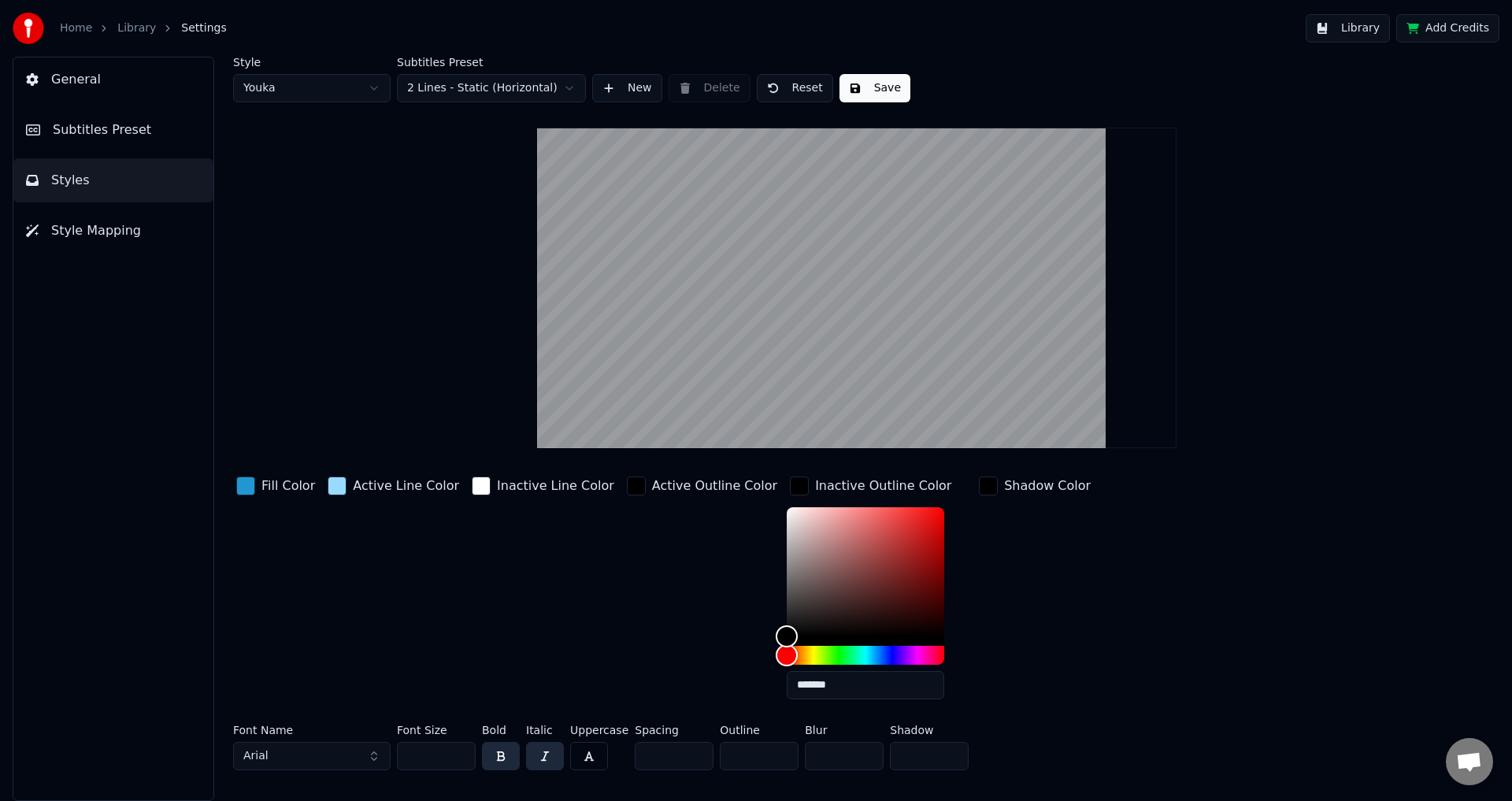
click at [623, 488] on div "Active Outline Color" at bounding box center [701, 486] width 157 height 26
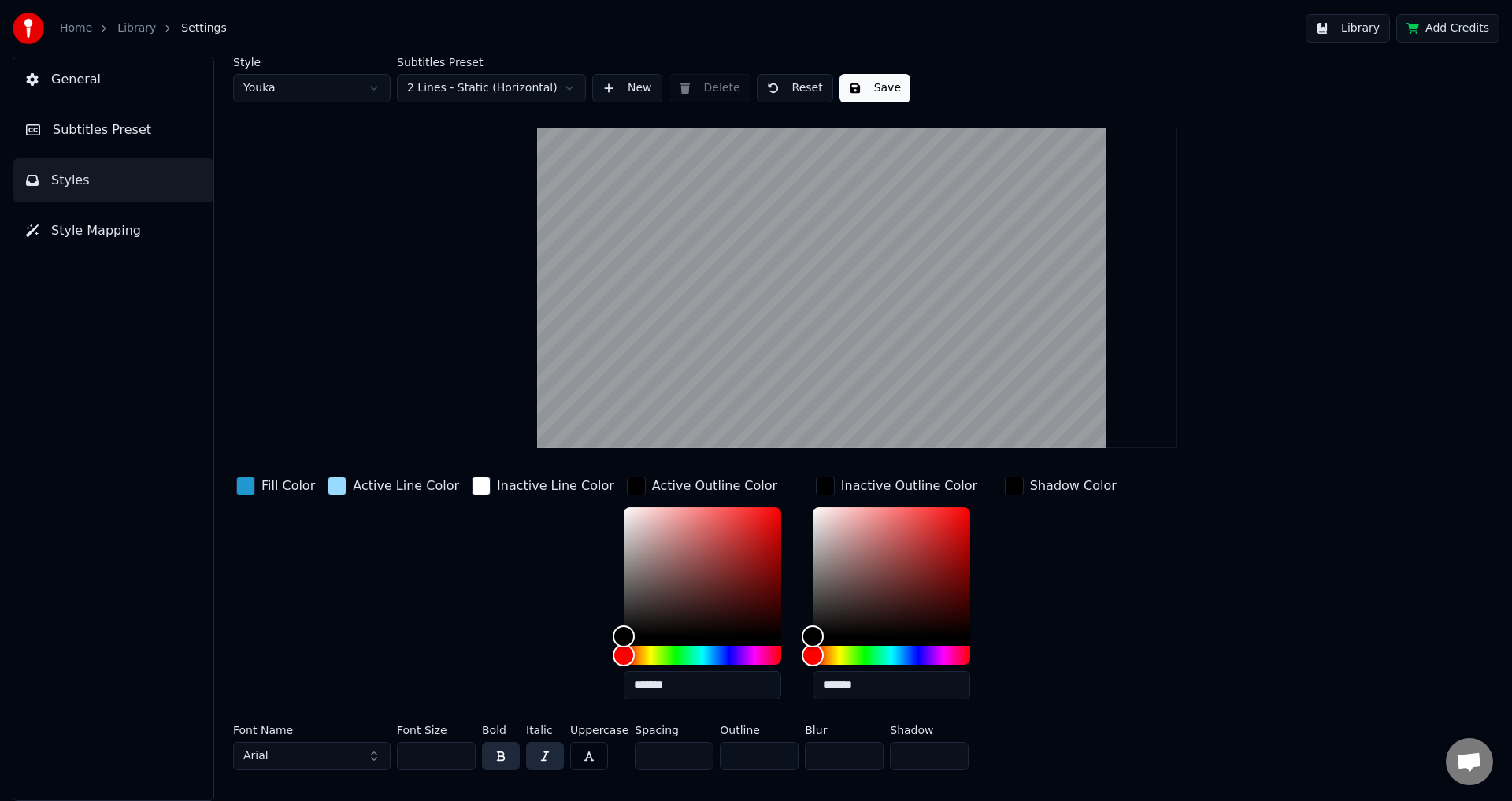
click at [515, 88] on html "Home Library Settings Library Add Credits General Subtitles Preset Styles Style…" at bounding box center [756, 400] width 1512 height 801
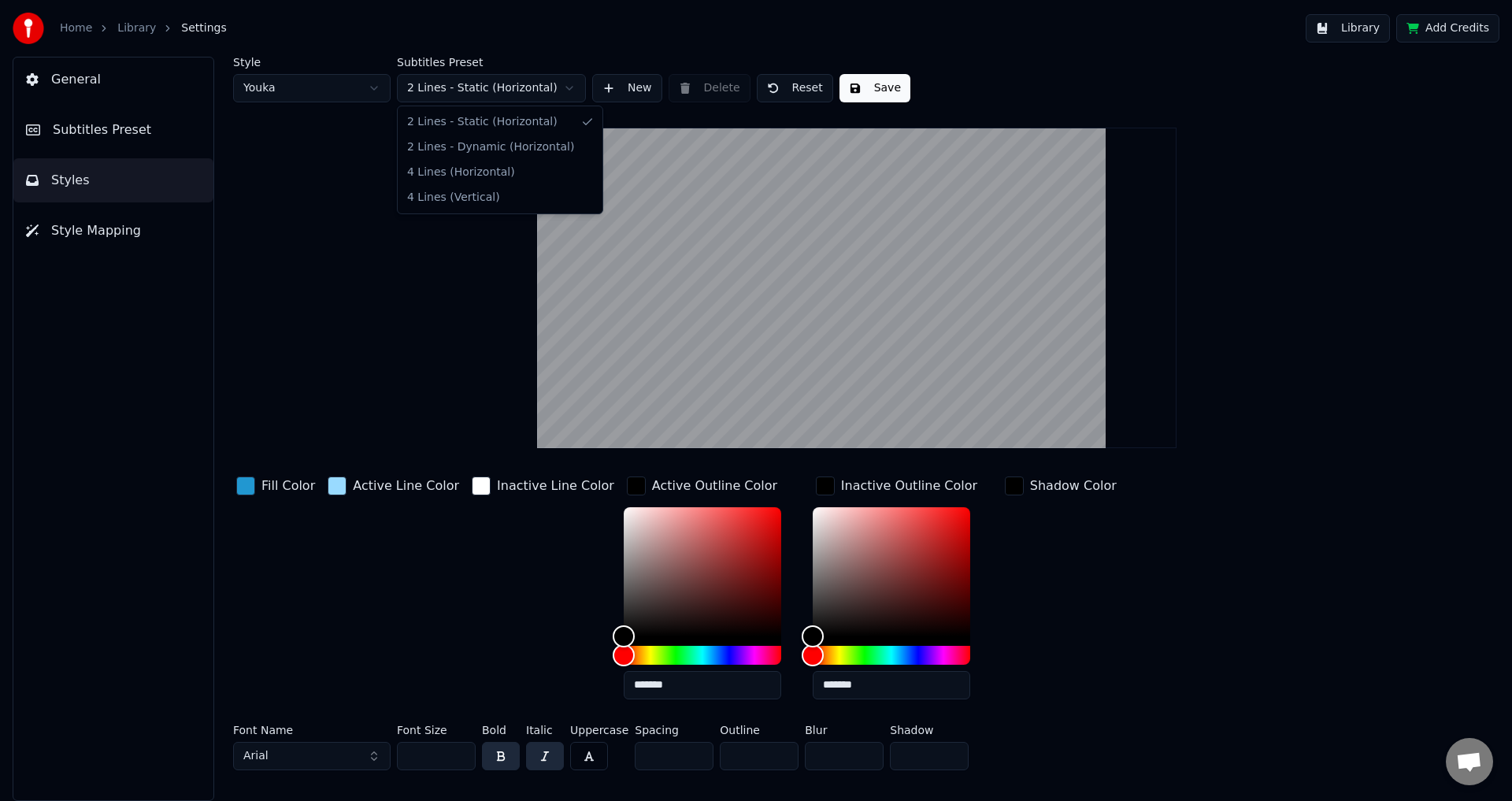
click at [515, 88] on html "Home Library Settings Library Add Credits General Subtitles Preset Styles Style…" at bounding box center [756, 400] width 1512 height 801
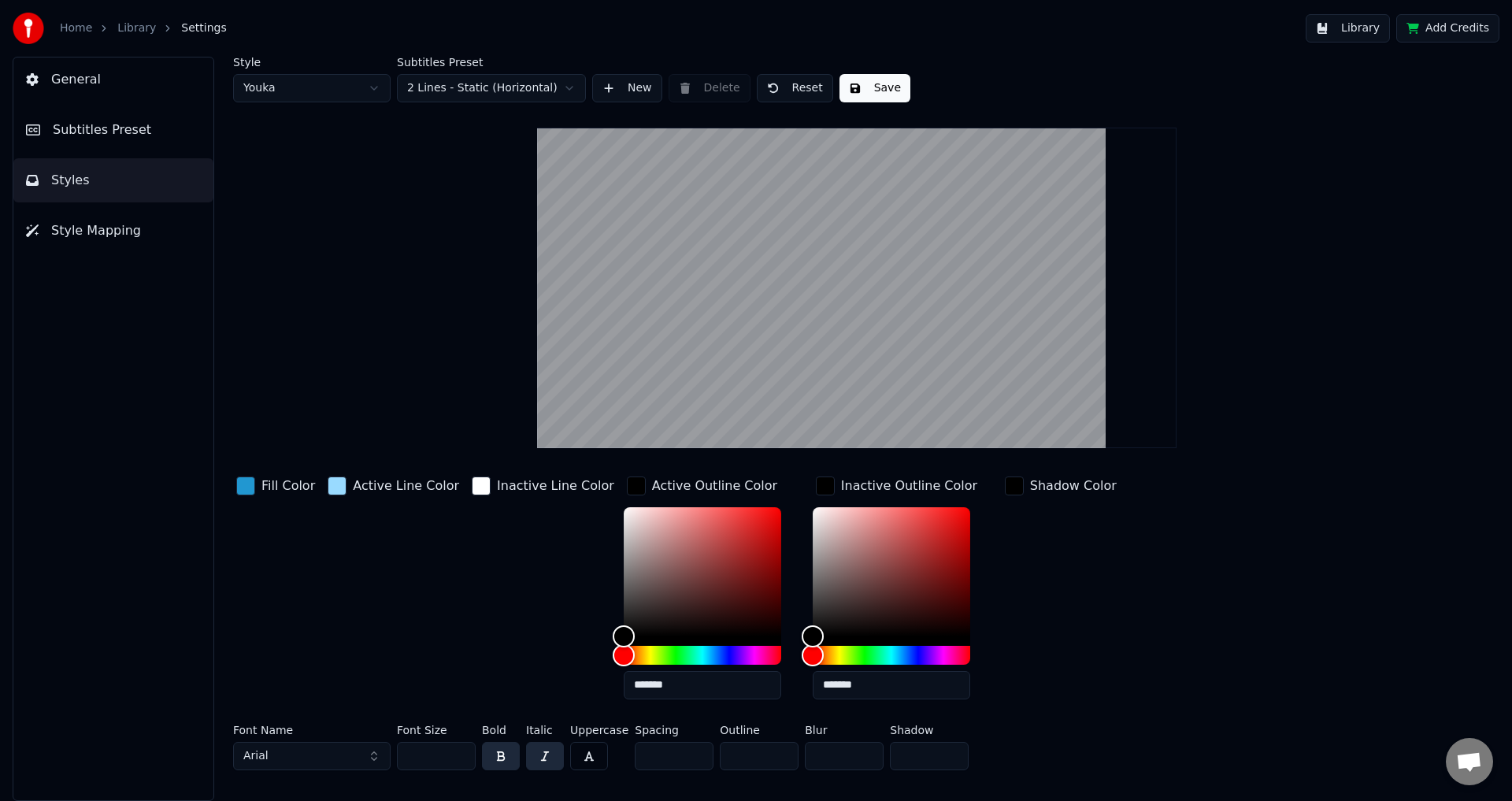
click at [383, 487] on div "Active Line Color" at bounding box center [406, 486] width 106 height 19
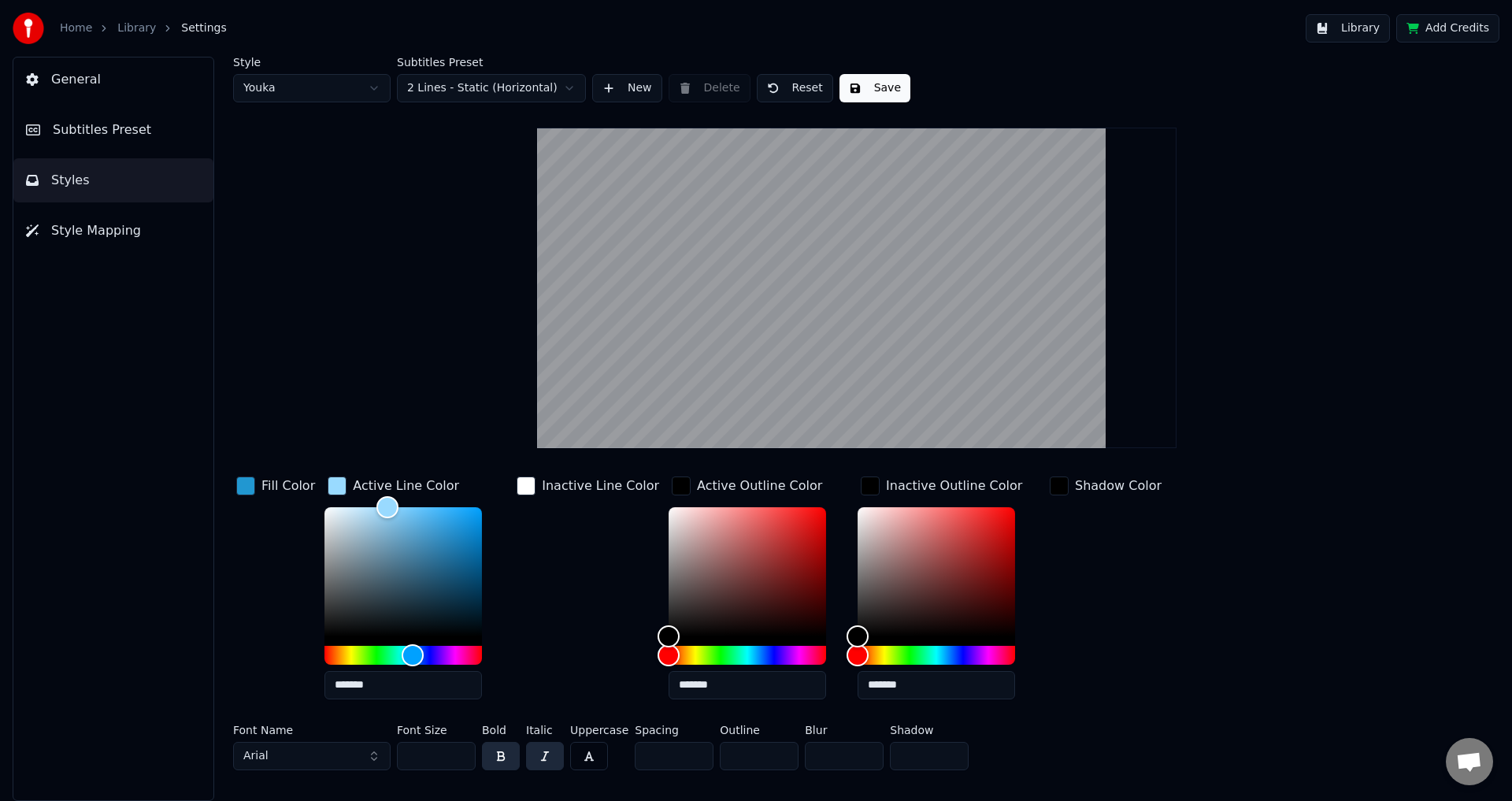
click at [588, 478] on div "Inactive Line Color" at bounding box center [600, 486] width 117 height 19
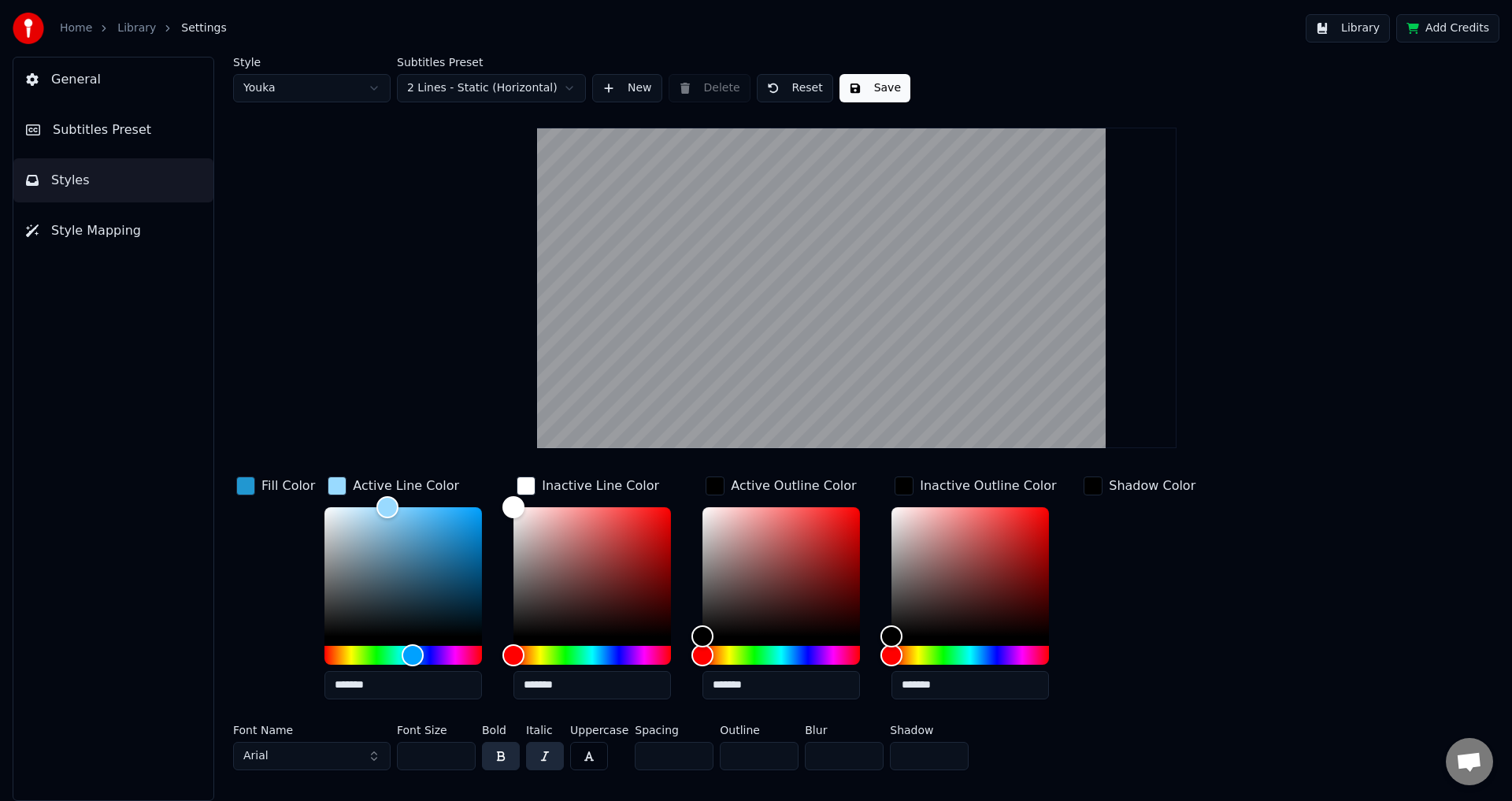
click at [585, 489] on div "Inactive Line Color" at bounding box center [600, 486] width 117 height 19
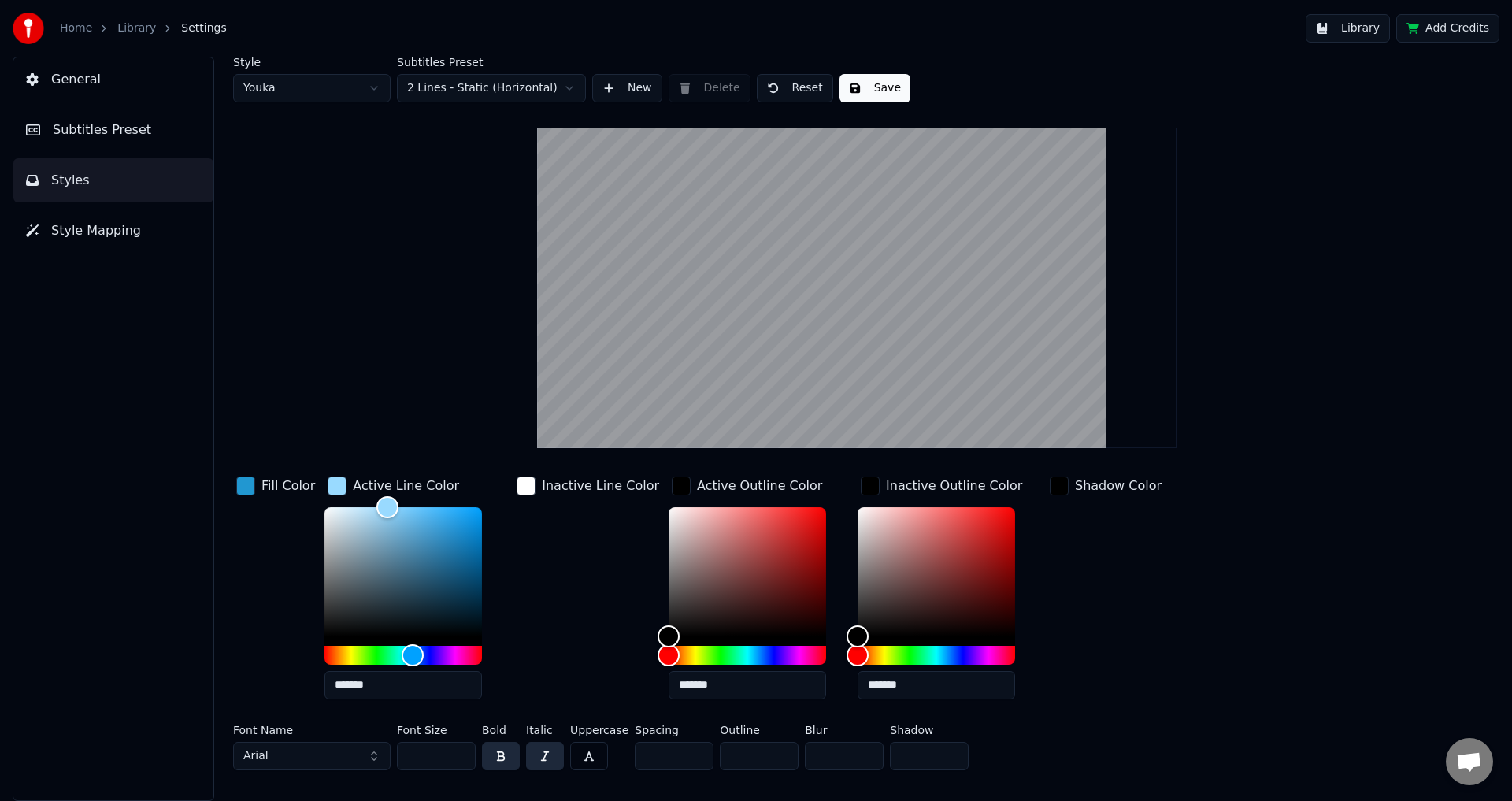
click at [607, 484] on div "Inactive Line Color" at bounding box center [600, 486] width 117 height 19
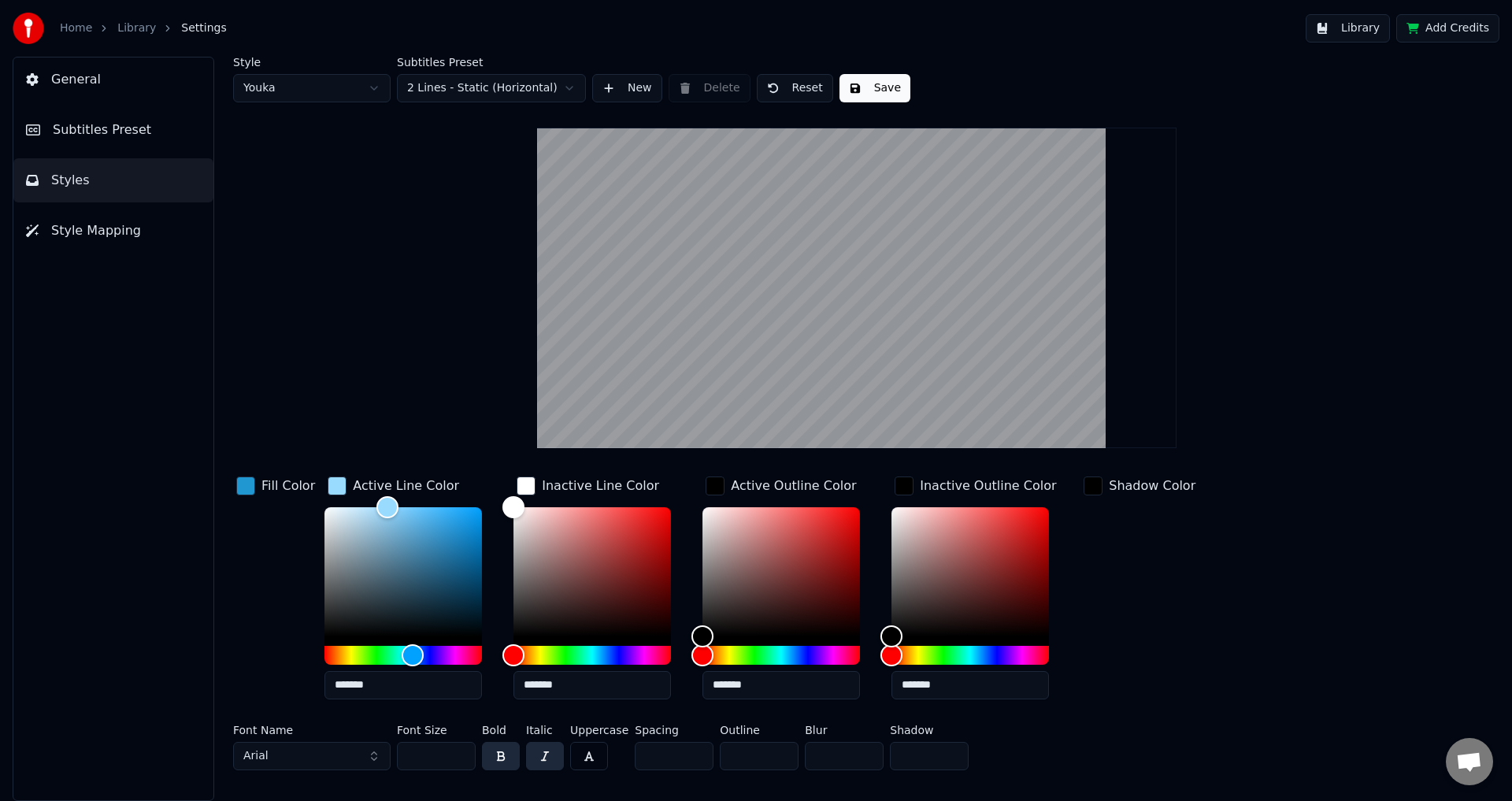
click at [611, 486] on div "Inactive Line Color" at bounding box center [600, 486] width 117 height 19
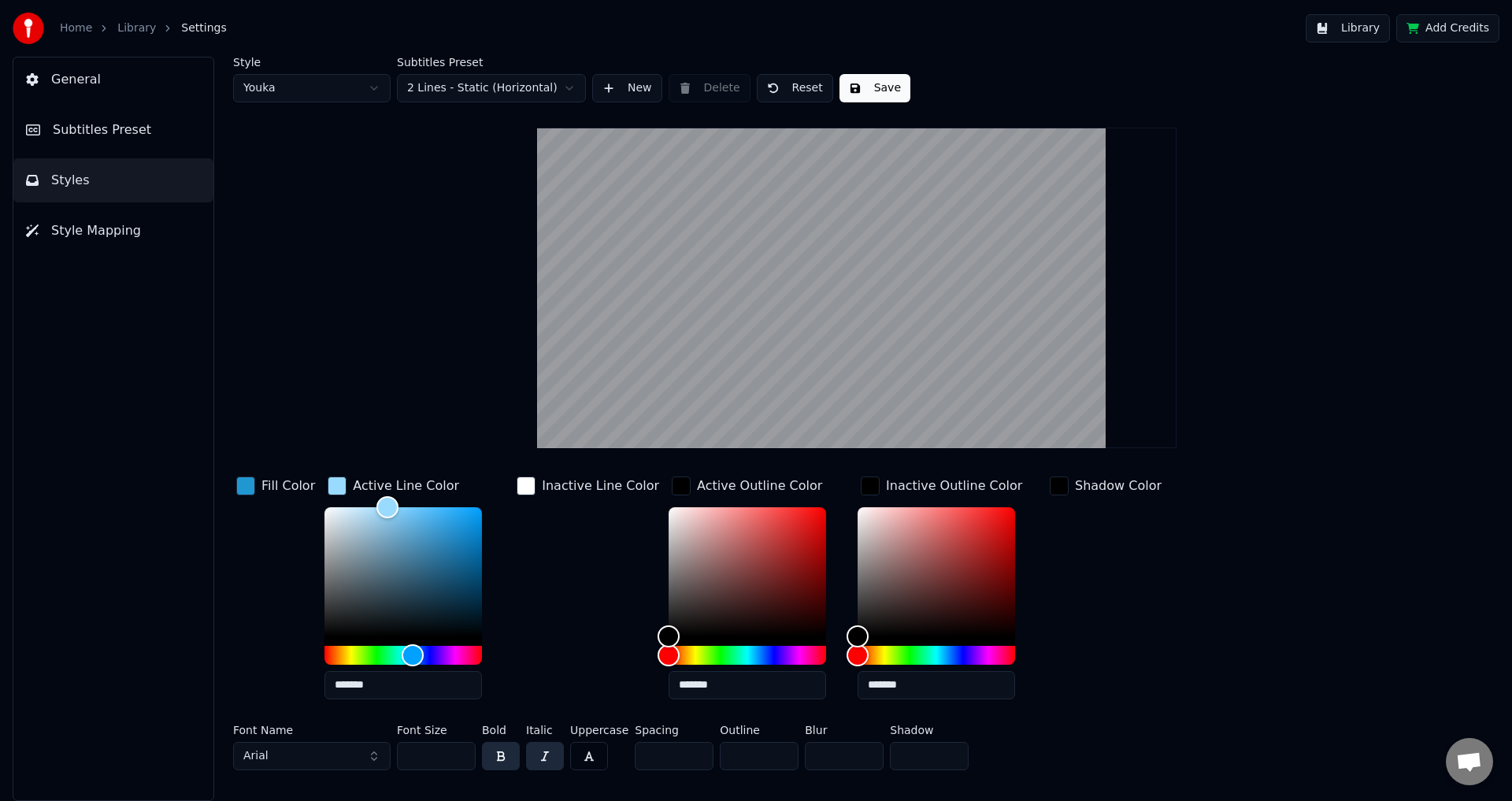
click at [574, 487] on div "Inactive Line Color" at bounding box center [600, 486] width 117 height 19
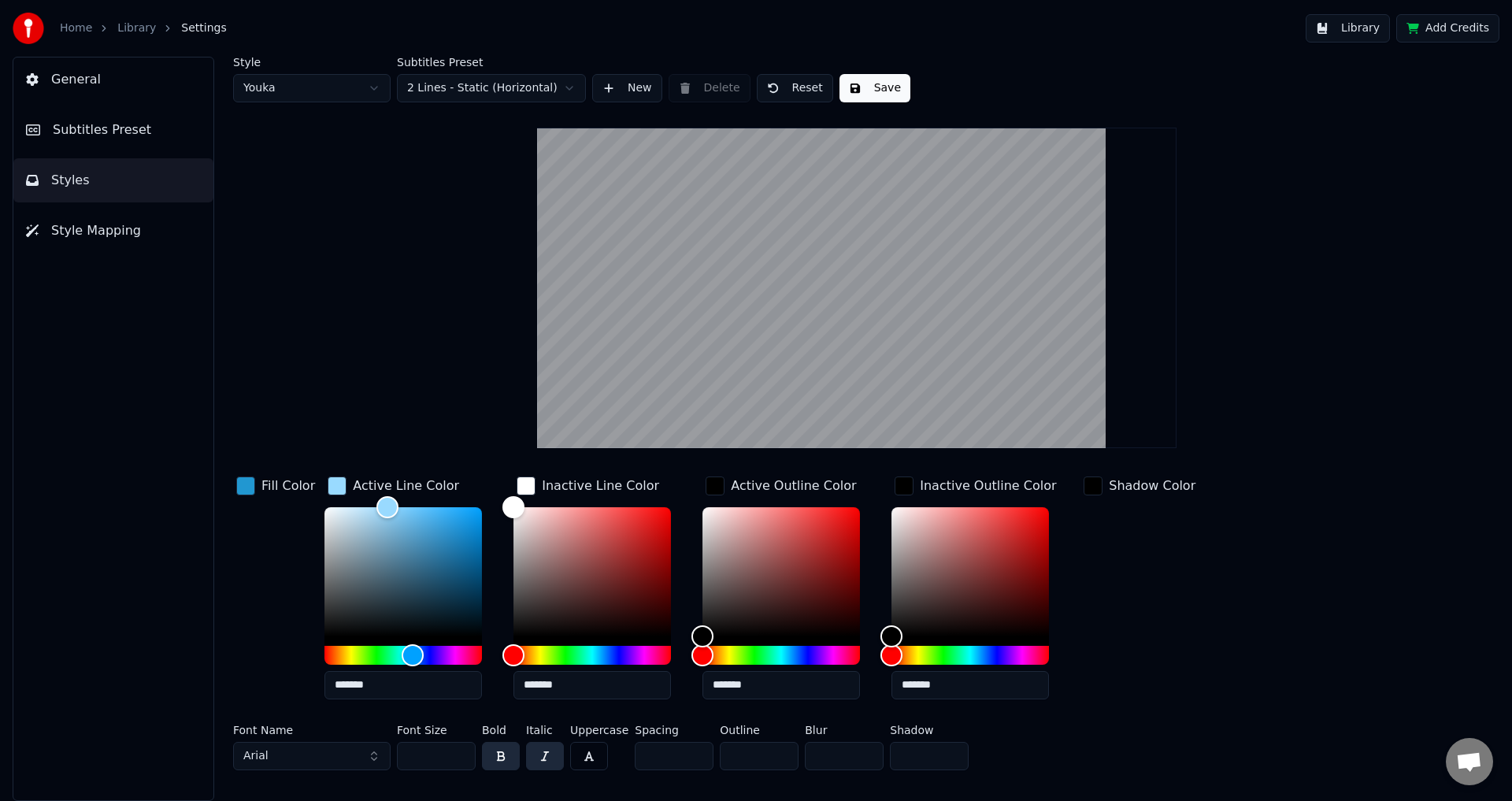
click at [721, 482] on div "Active Outline Color" at bounding box center [780, 486] width 157 height 26
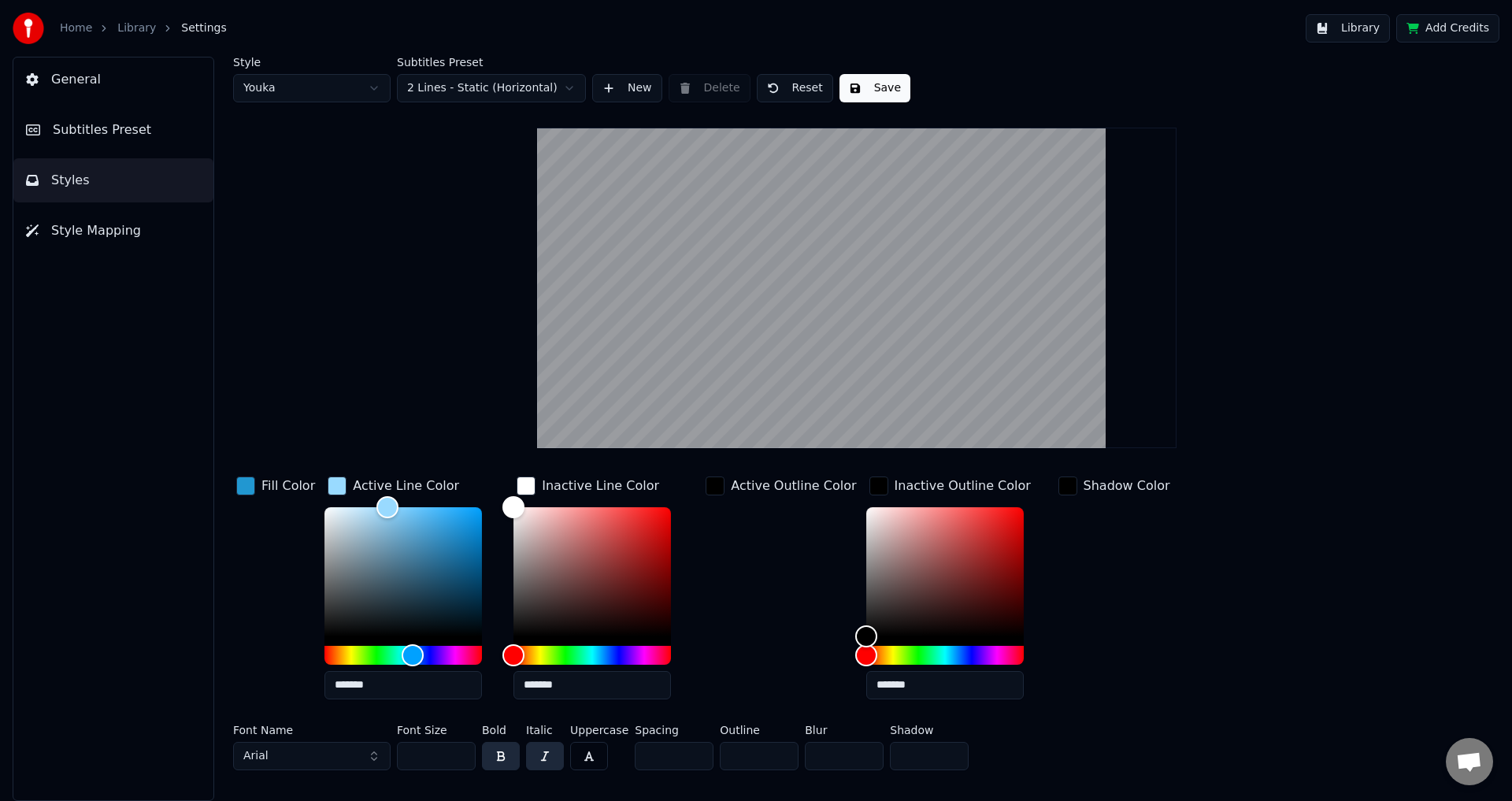
click at [770, 501] on div "Active Outline Color" at bounding box center [780, 592] width 157 height 238
click at [769, 489] on div "Active Outline Color" at bounding box center [794, 486] width 125 height 19
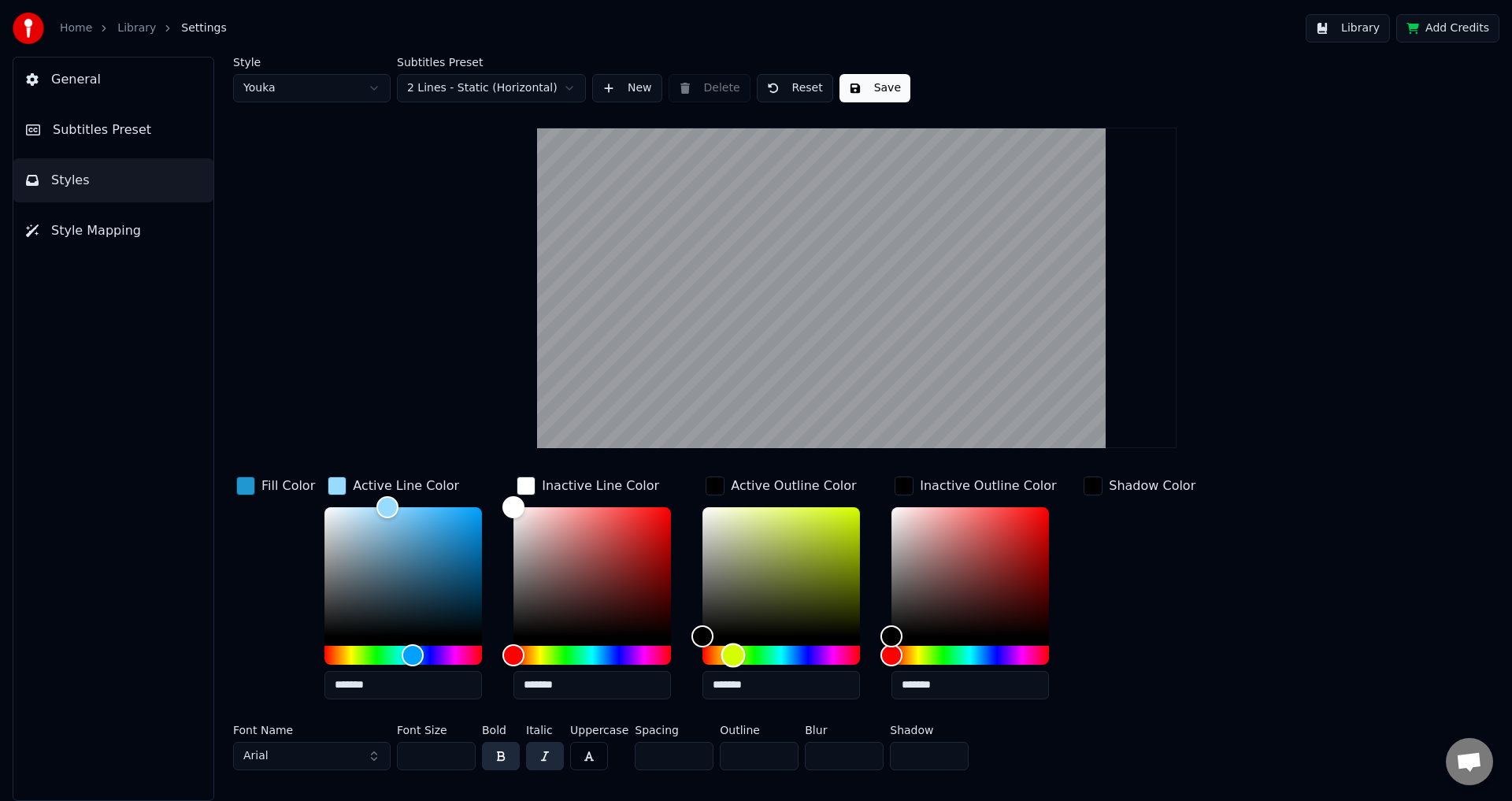
click at [728, 656] on div "Hue" at bounding box center [781, 655] width 158 height 19
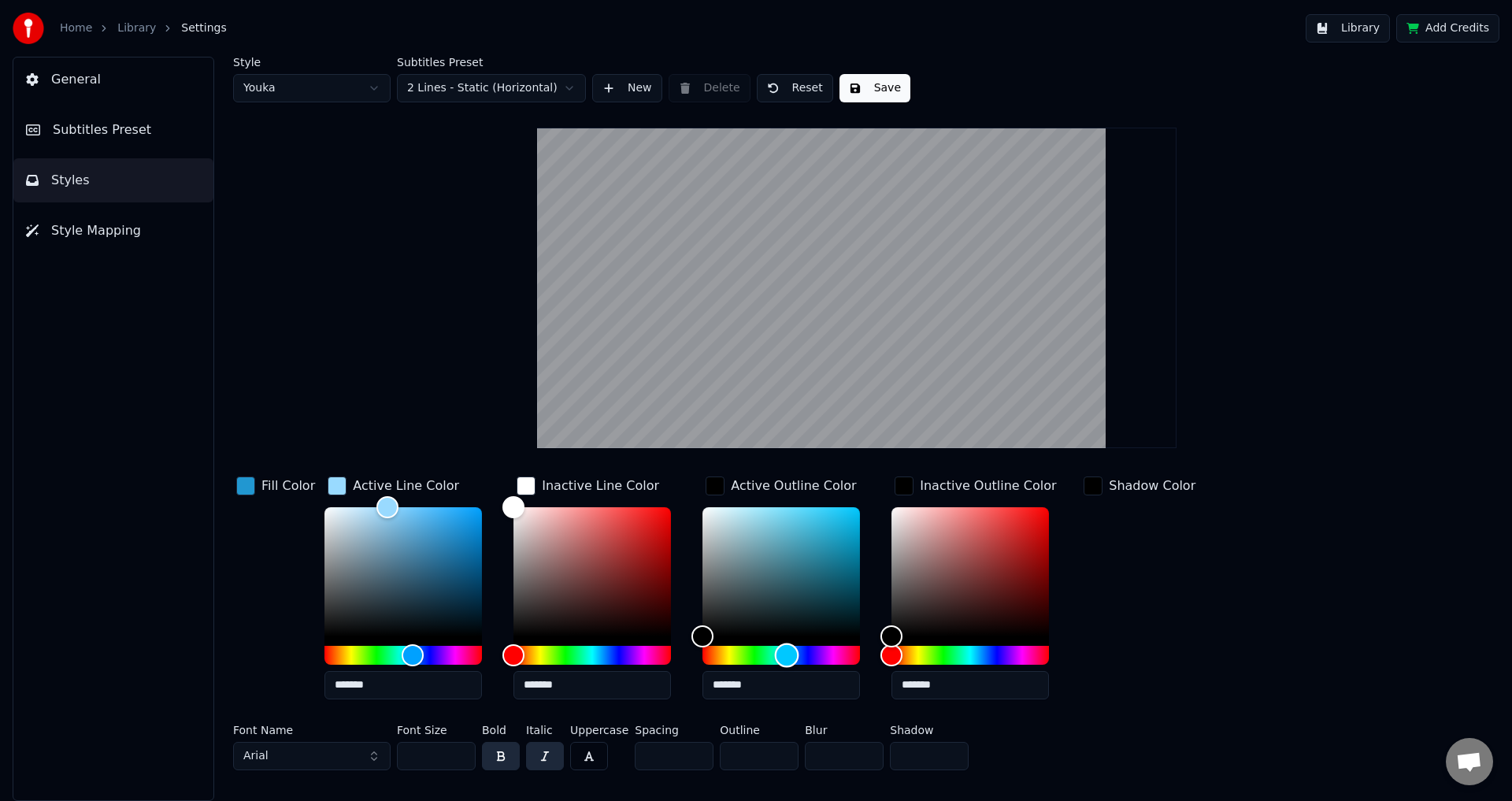
drag, startPoint x: 726, startPoint y: 655, endPoint x: 782, endPoint y: 655, distance: 56.0
click at [782, 655] on div "Hue" at bounding box center [787, 655] width 25 height 25
drag, startPoint x: 889, startPoint y: 653, endPoint x: 873, endPoint y: 653, distance: 16.0
click at [873, 653] on div "Fill Color Active Line Color ******* Inactive Line Color ******* Active Outline…" at bounding box center [761, 592] width 1058 height 238
click at [785, 654] on div "Hue" at bounding box center [791, 655] width 25 height 25
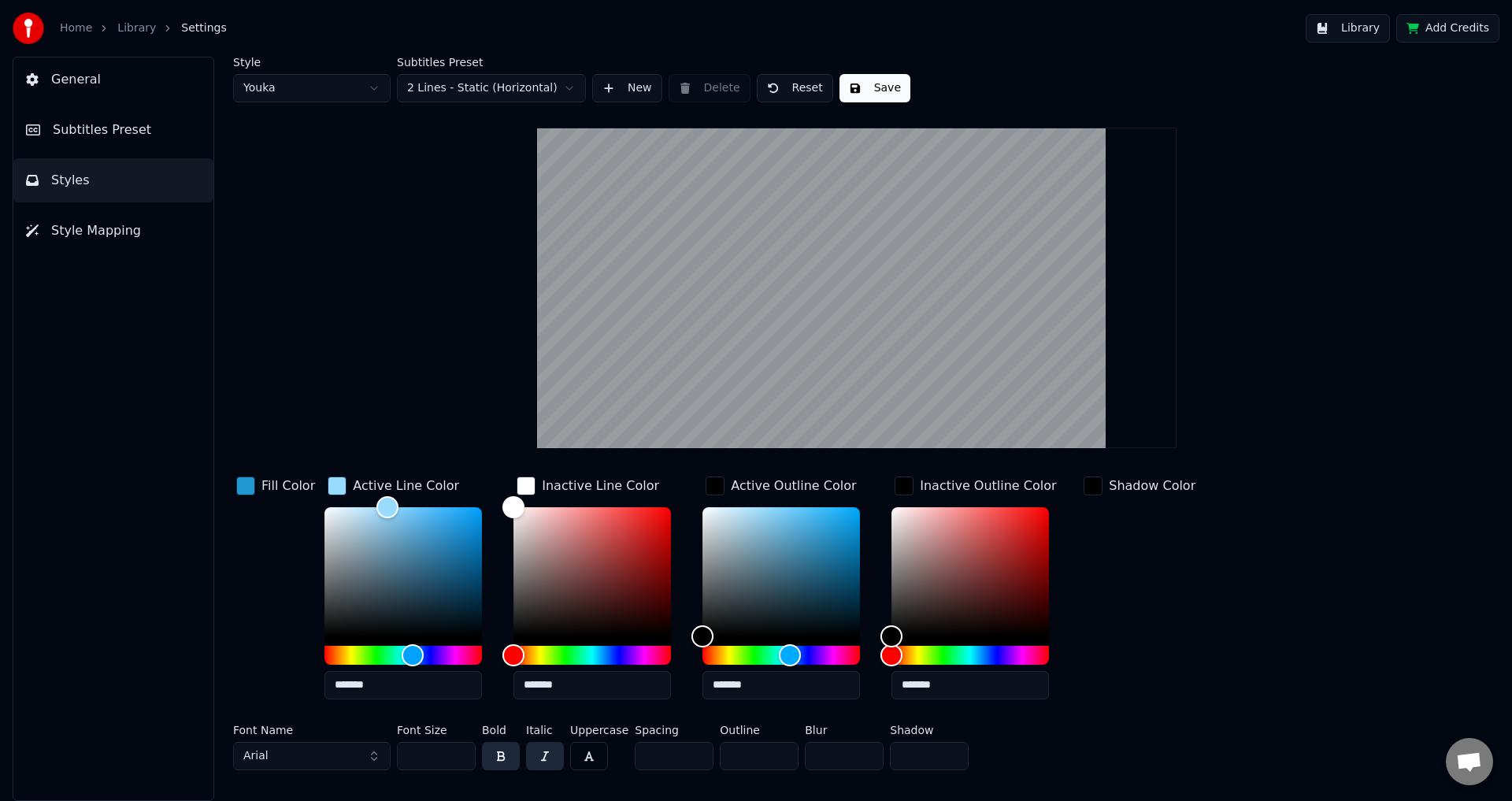
click at [1115, 480] on div "Shadow Color" at bounding box center [1151, 486] width 86 height 19
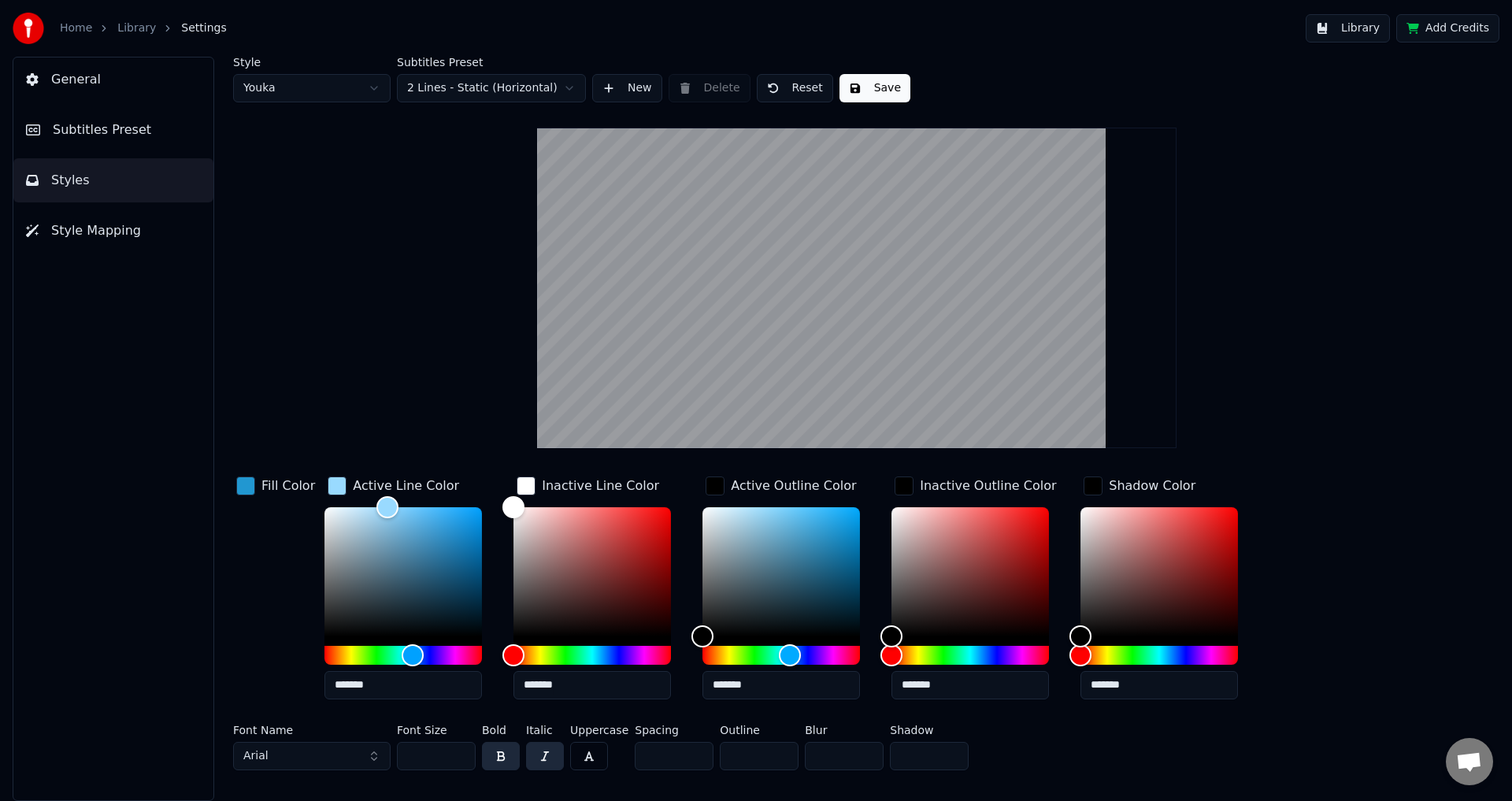
click at [1091, 488] on div "button" at bounding box center [1093, 486] width 19 height 19
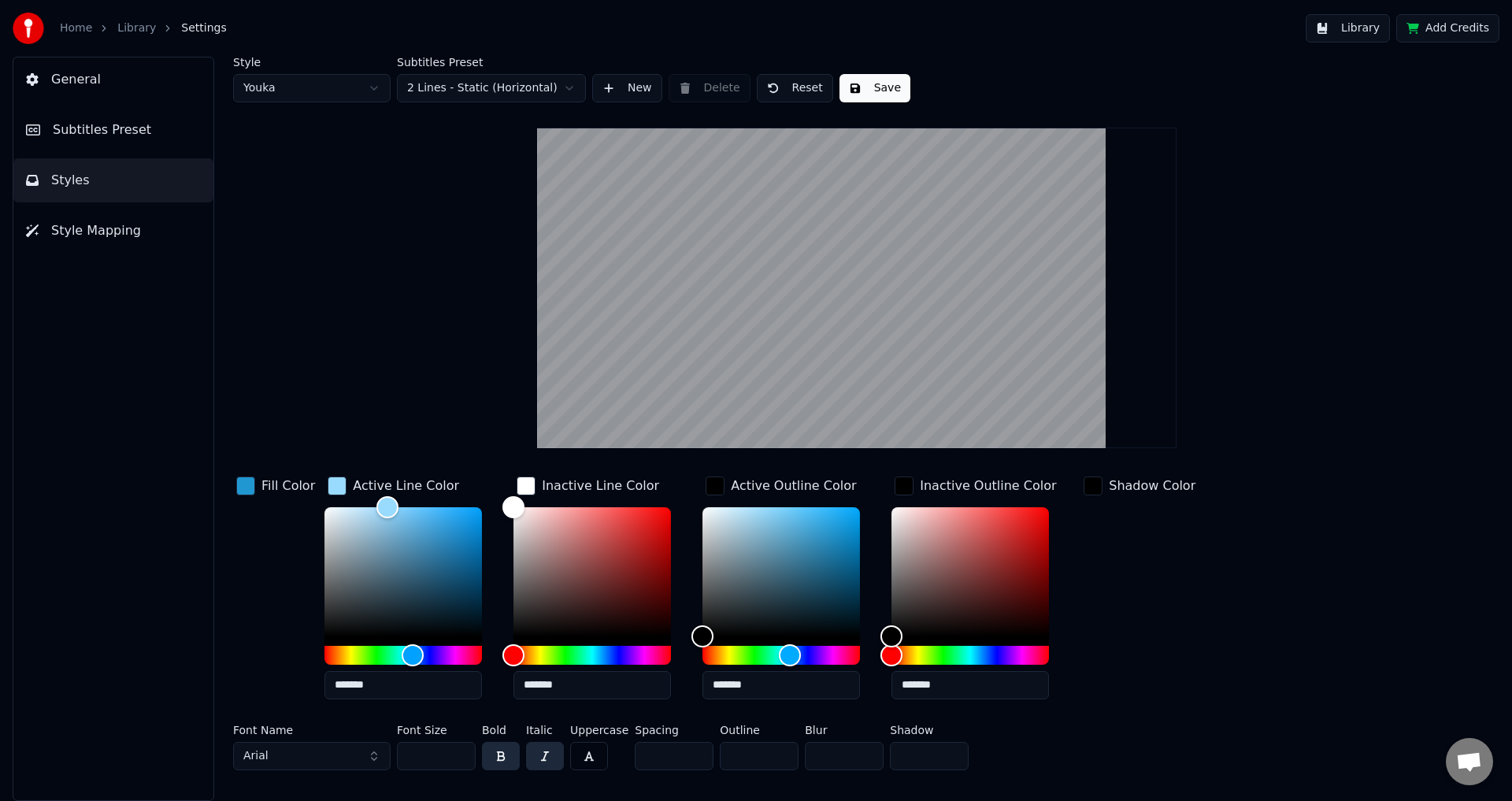
click at [1087, 491] on div "button" at bounding box center [1093, 486] width 19 height 19
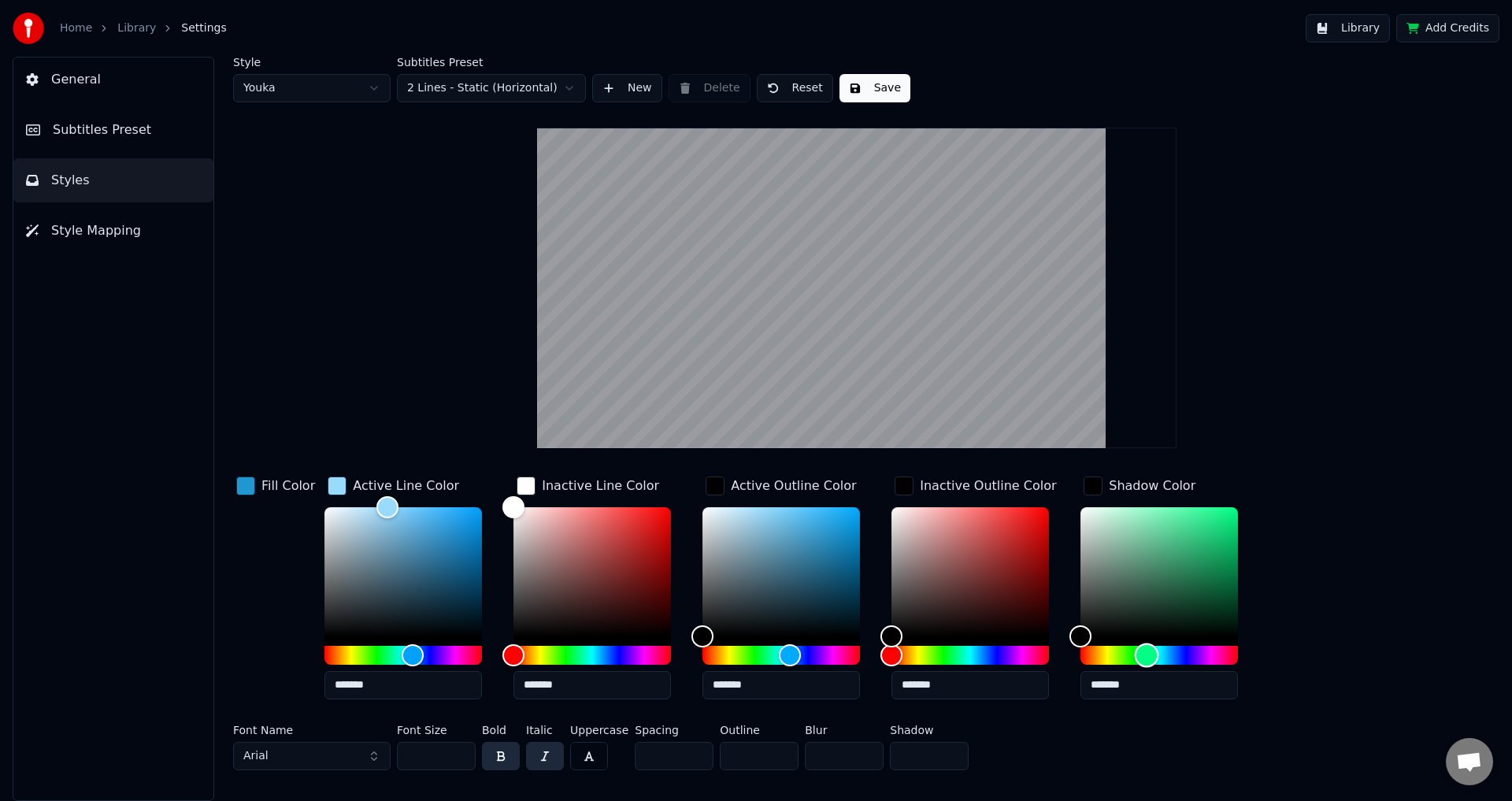
drag, startPoint x: 1076, startPoint y: 653, endPoint x: 1142, endPoint y: 658, distance: 66.2
click at [1142, 658] on div "Hue" at bounding box center [1147, 655] width 25 height 25
click at [275, 490] on div "Fill Color" at bounding box center [288, 486] width 53 height 19
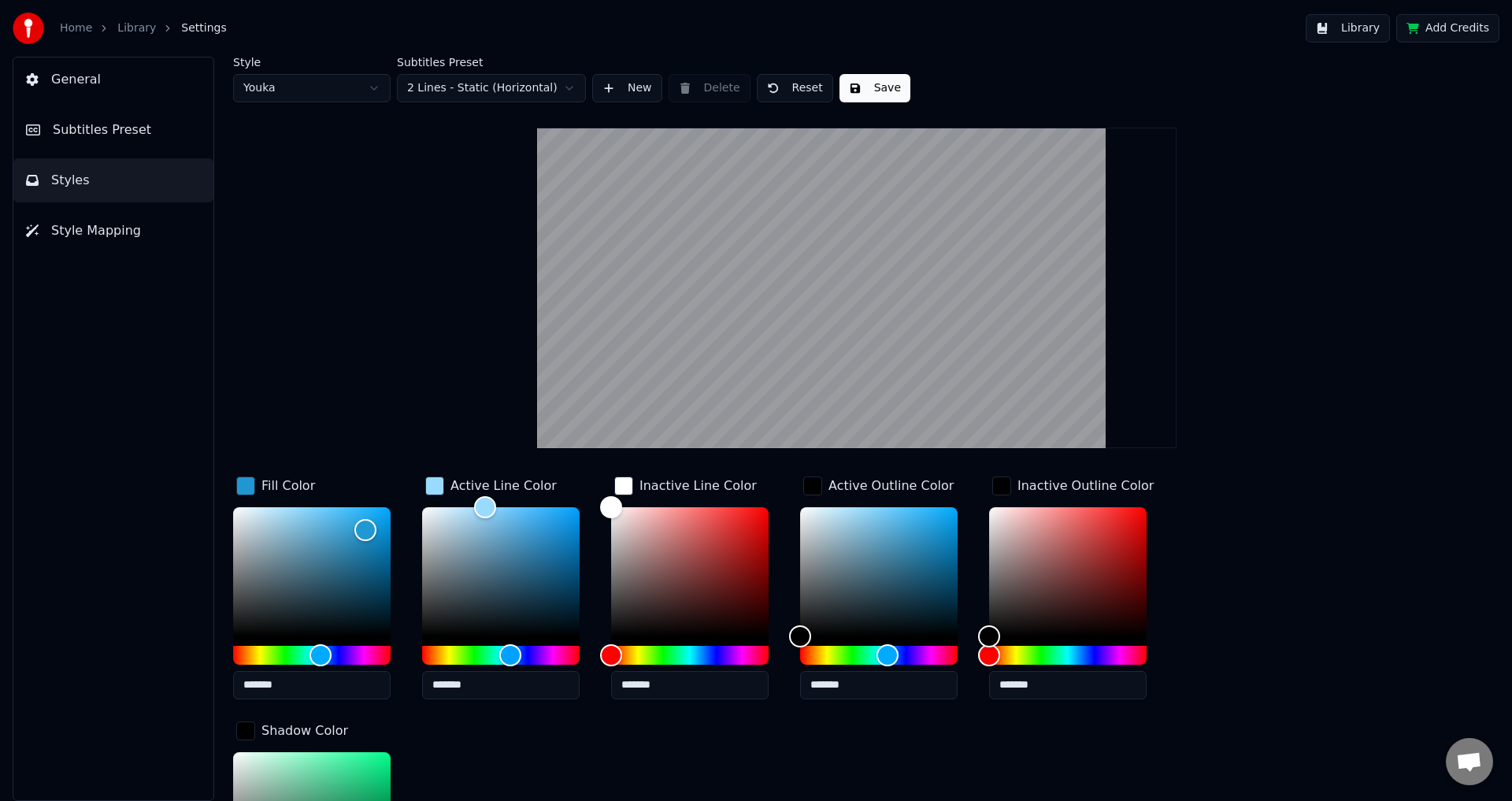
click at [278, 484] on div "Fill Color" at bounding box center [288, 486] width 53 height 19
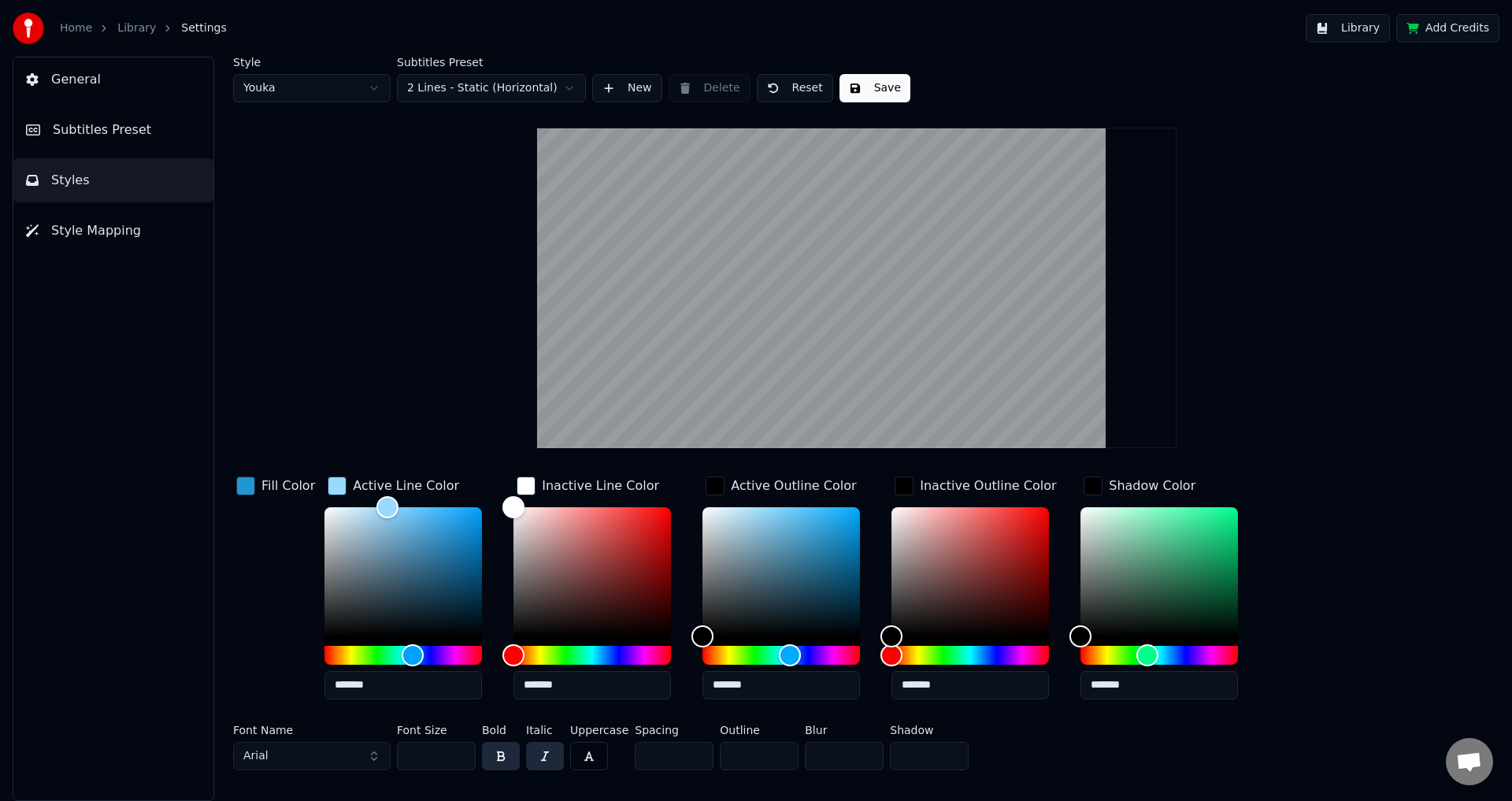
click at [870, 86] on button "Save" at bounding box center [874, 88] width 71 height 29
click at [135, 131] on span "Subtitles Preset" at bounding box center [103, 130] width 99 height 19
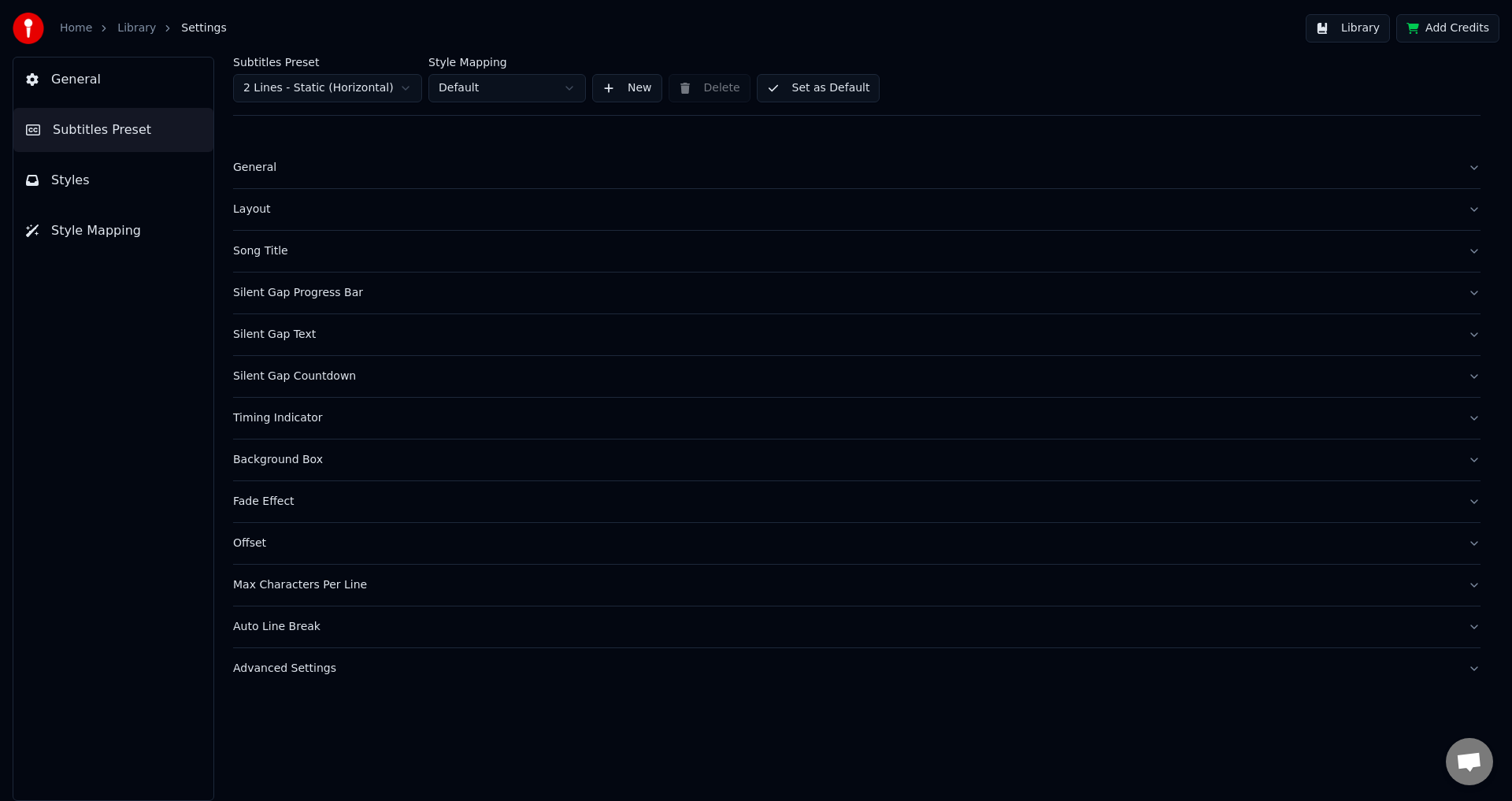
click at [111, 84] on button "General" at bounding box center [113, 79] width 200 height 44
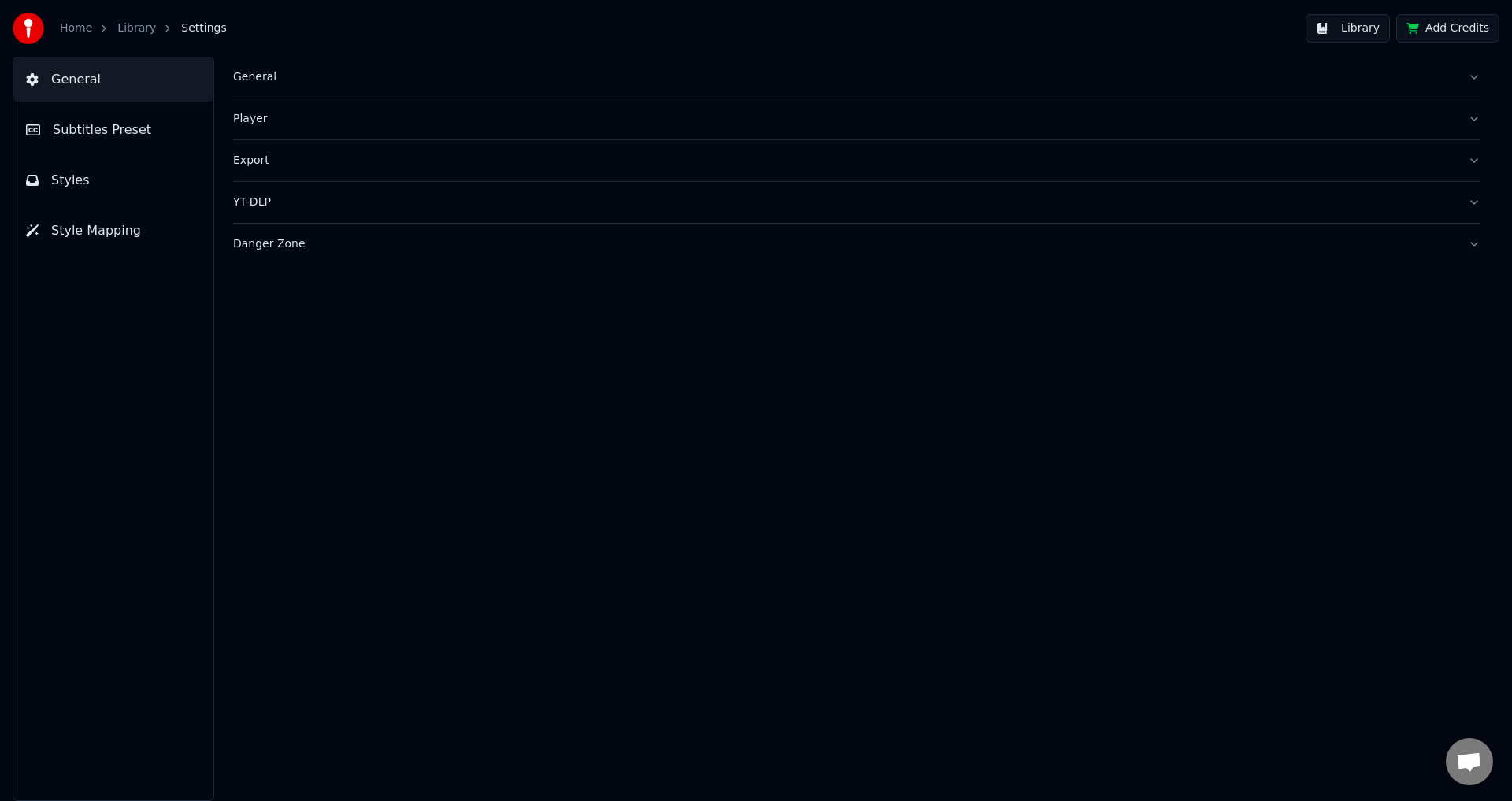
click at [112, 85] on button "General" at bounding box center [113, 79] width 200 height 44
click at [73, 30] on link "Home" at bounding box center [76, 29] width 32 height 16
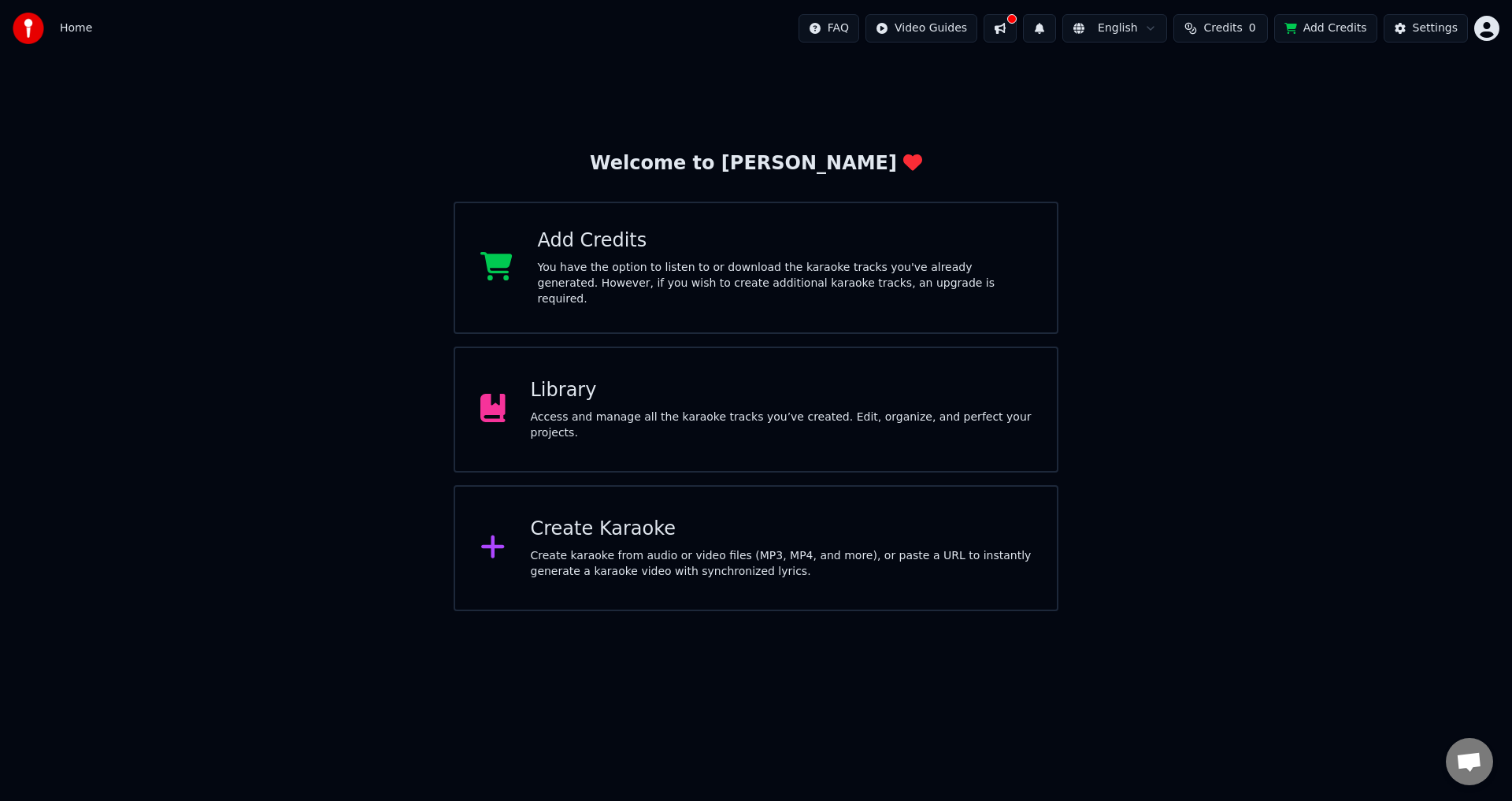
click at [626, 373] on div "Library Access and manage all the karaoke tracks you’ve created. Edit, organize…" at bounding box center [756, 410] width 604 height 126
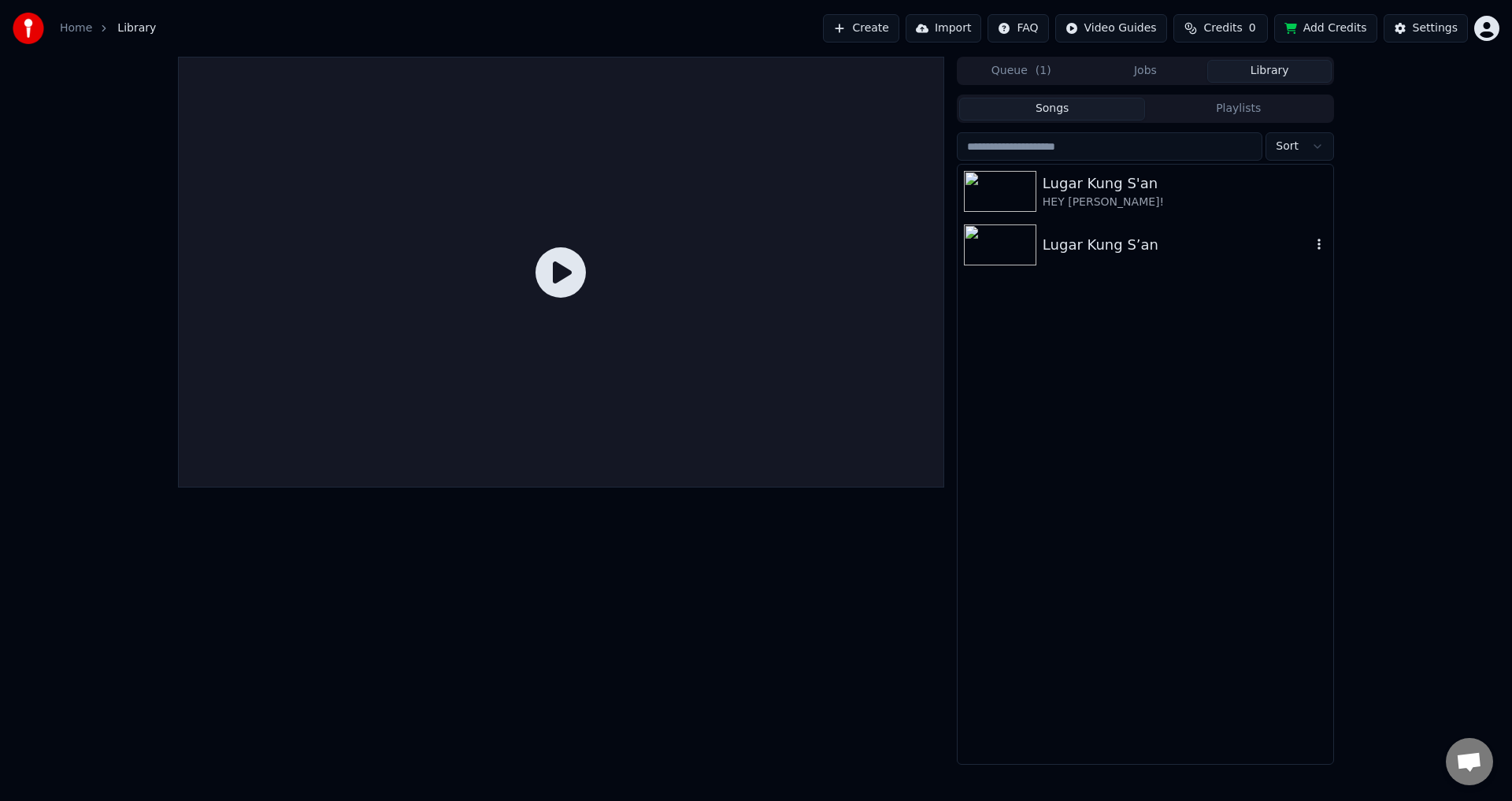
click at [1070, 249] on div "Lugar Kung S’an" at bounding box center [1177, 244] width 268 height 22
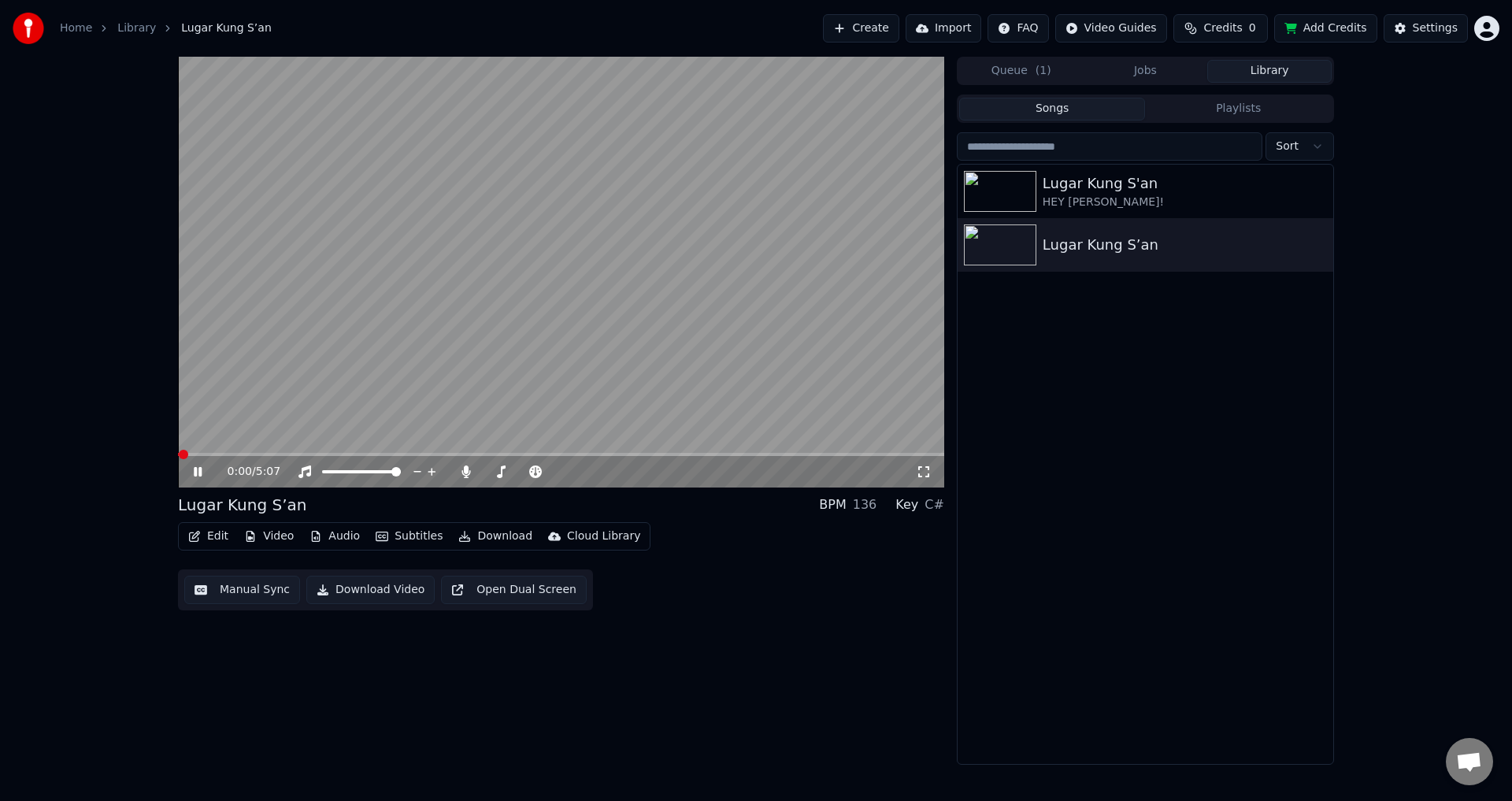
click at [205, 453] on span at bounding box center [561, 453] width 766 height 3
click at [297, 455] on span at bounding box center [561, 453] width 766 height 3
click at [345, 454] on span at bounding box center [561, 453] width 766 height 3
click at [329, 411] on video at bounding box center [561, 272] width 766 height 430
click at [362, 454] on span at bounding box center [561, 453] width 766 height 3
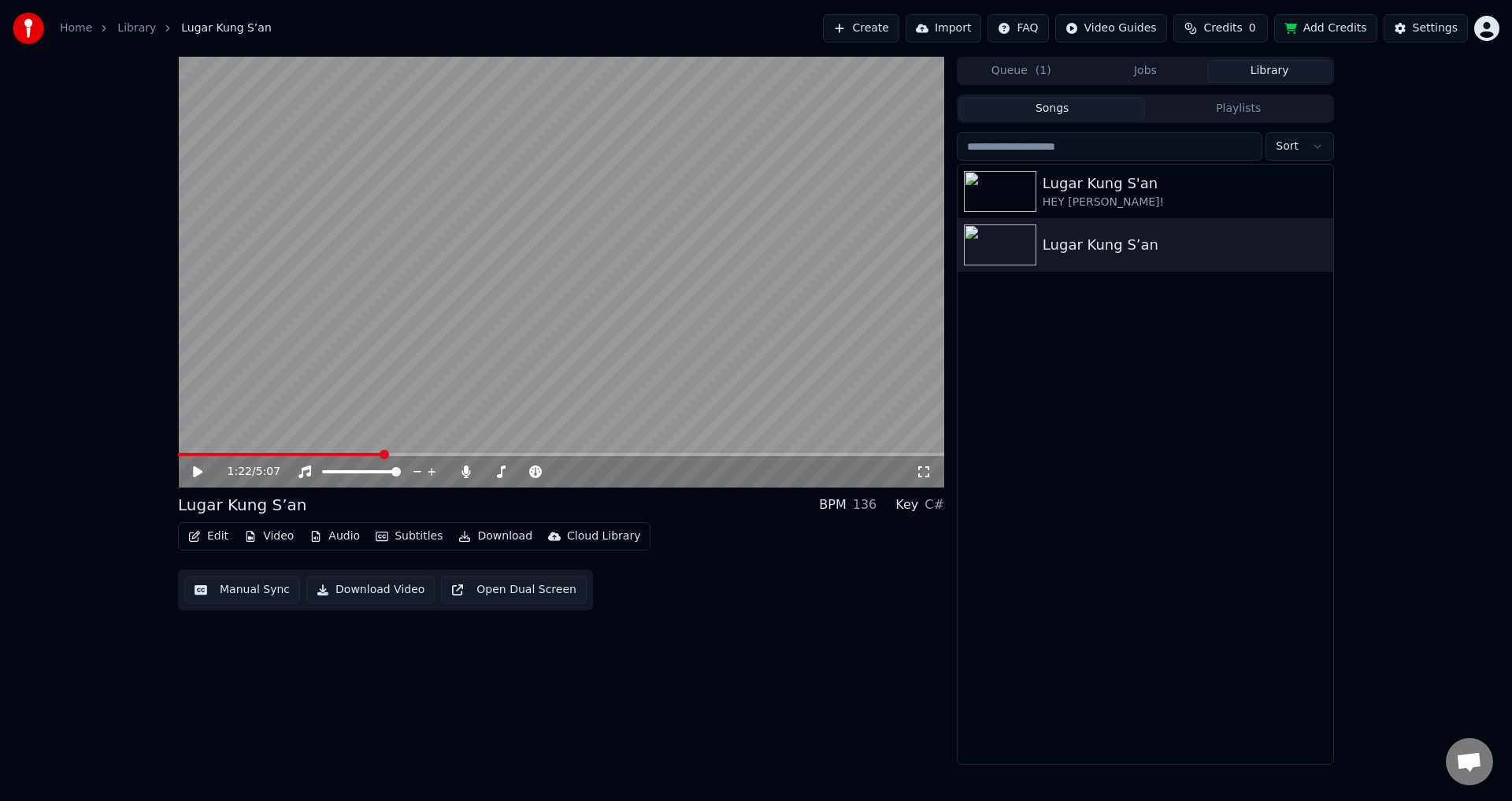
click at [381, 452] on span at bounding box center [561, 453] width 766 height 3
click at [329, 343] on video at bounding box center [561, 272] width 766 height 430
click at [421, 248] on video at bounding box center [561, 272] width 766 height 430
click at [422, 248] on video at bounding box center [561, 272] width 766 height 430
click at [423, 246] on video at bounding box center [561, 272] width 766 height 430
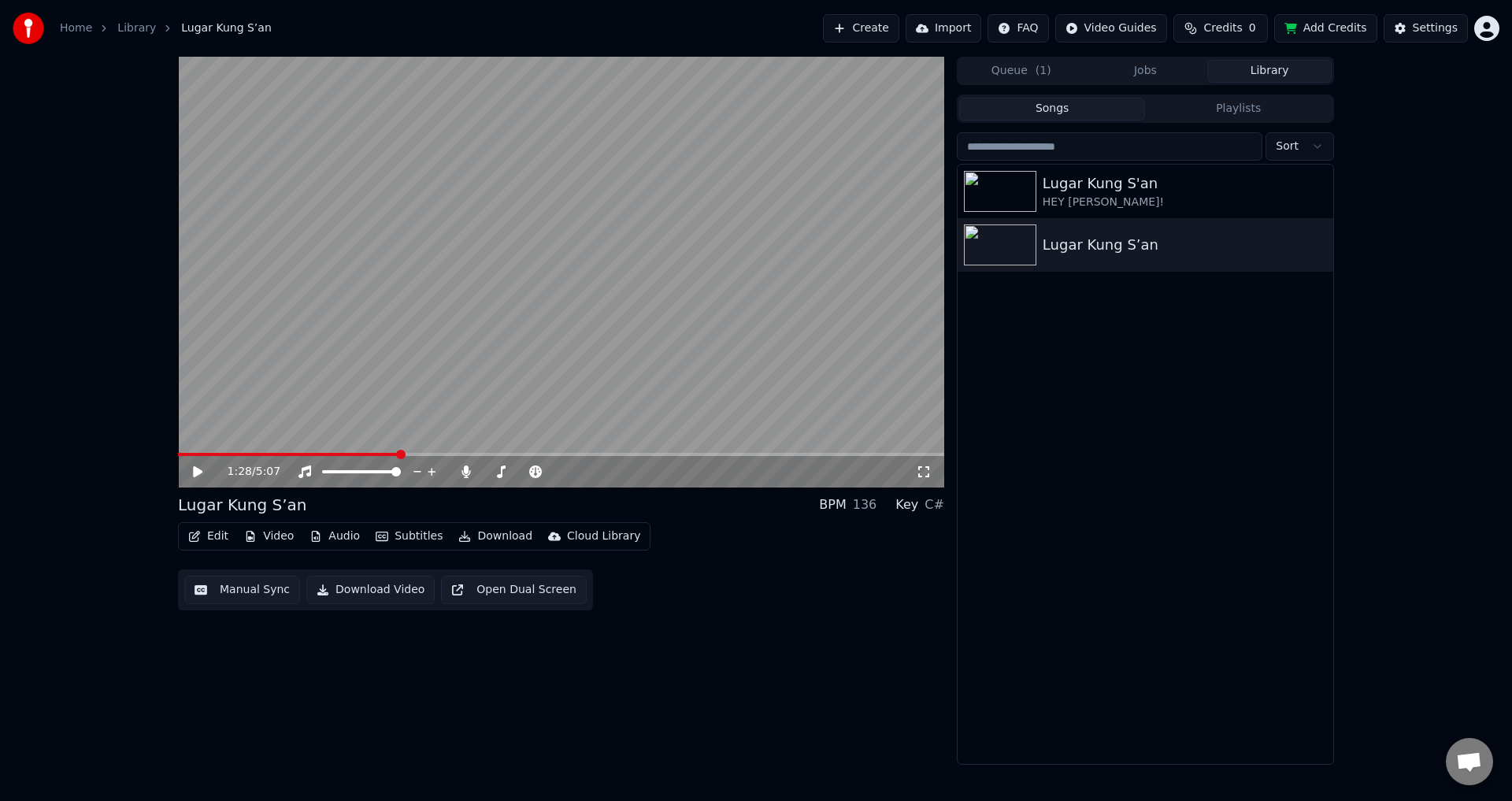
click at [423, 246] on video at bounding box center [561, 272] width 766 height 430
click at [418, 455] on span at bounding box center [561, 453] width 766 height 3
click at [450, 453] on span at bounding box center [561, 453] width 766 height 3
click at [431, 454] on span at bounding box center [316, 453] width 278 height 3
click at [316, 356] on video at bounding box center [561, 272] width 766 height 430
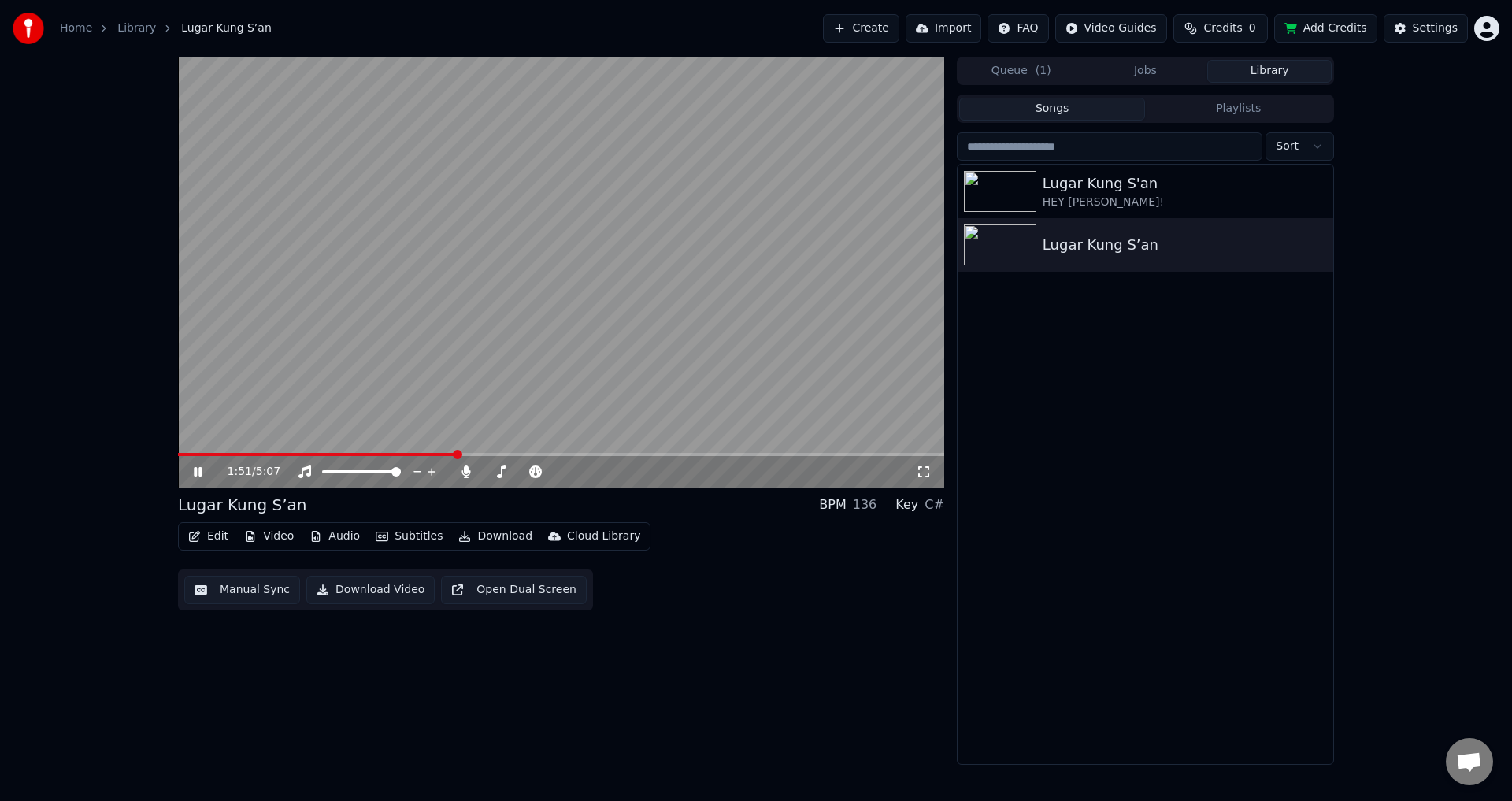
click at [212, 531] on button "Edit" at bounding box center [208, 536] width 53 height 22
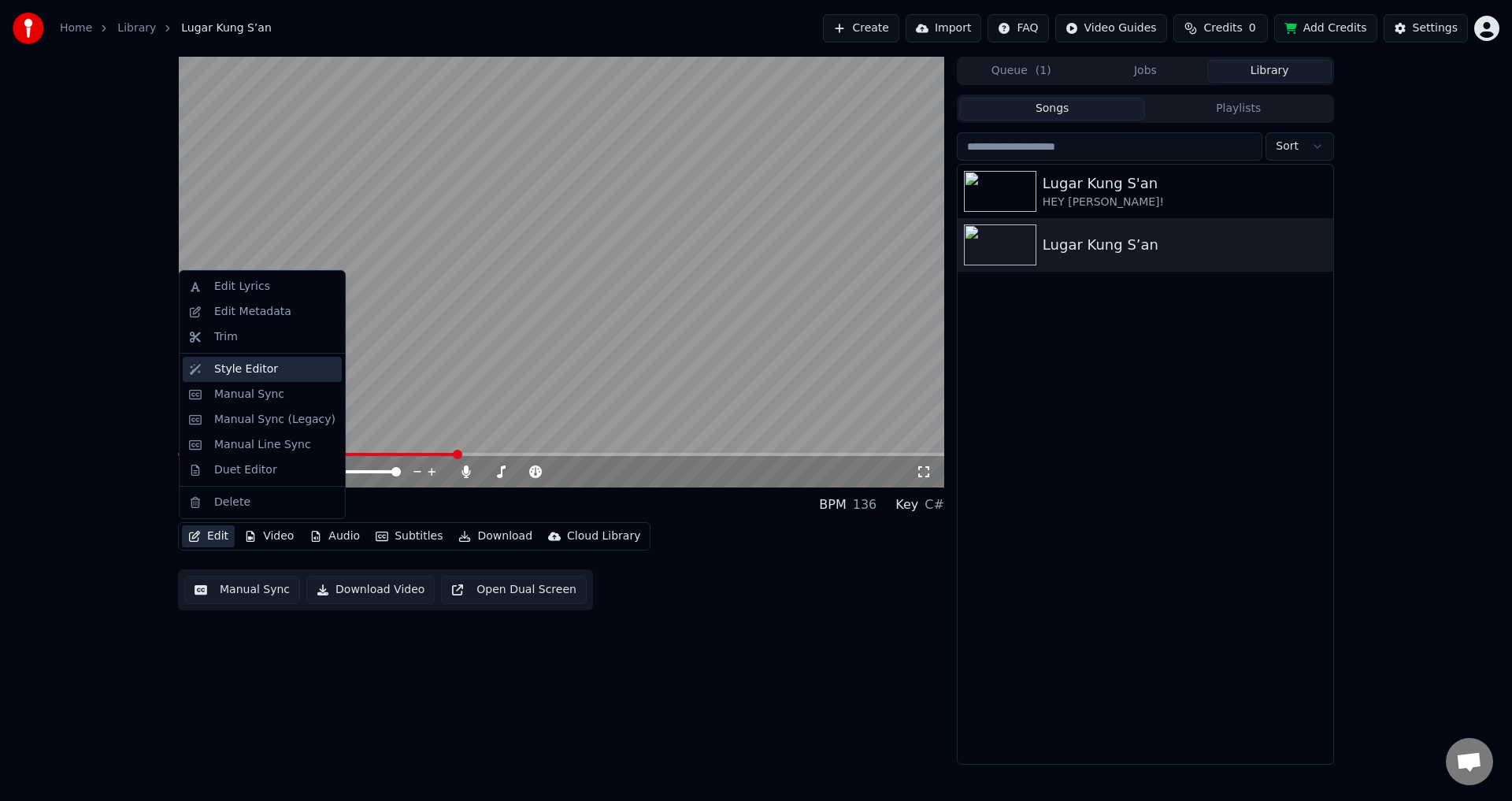
click at [271, 373] on div "Style Editor" at bounding box center [275, 369] width 122 height 16
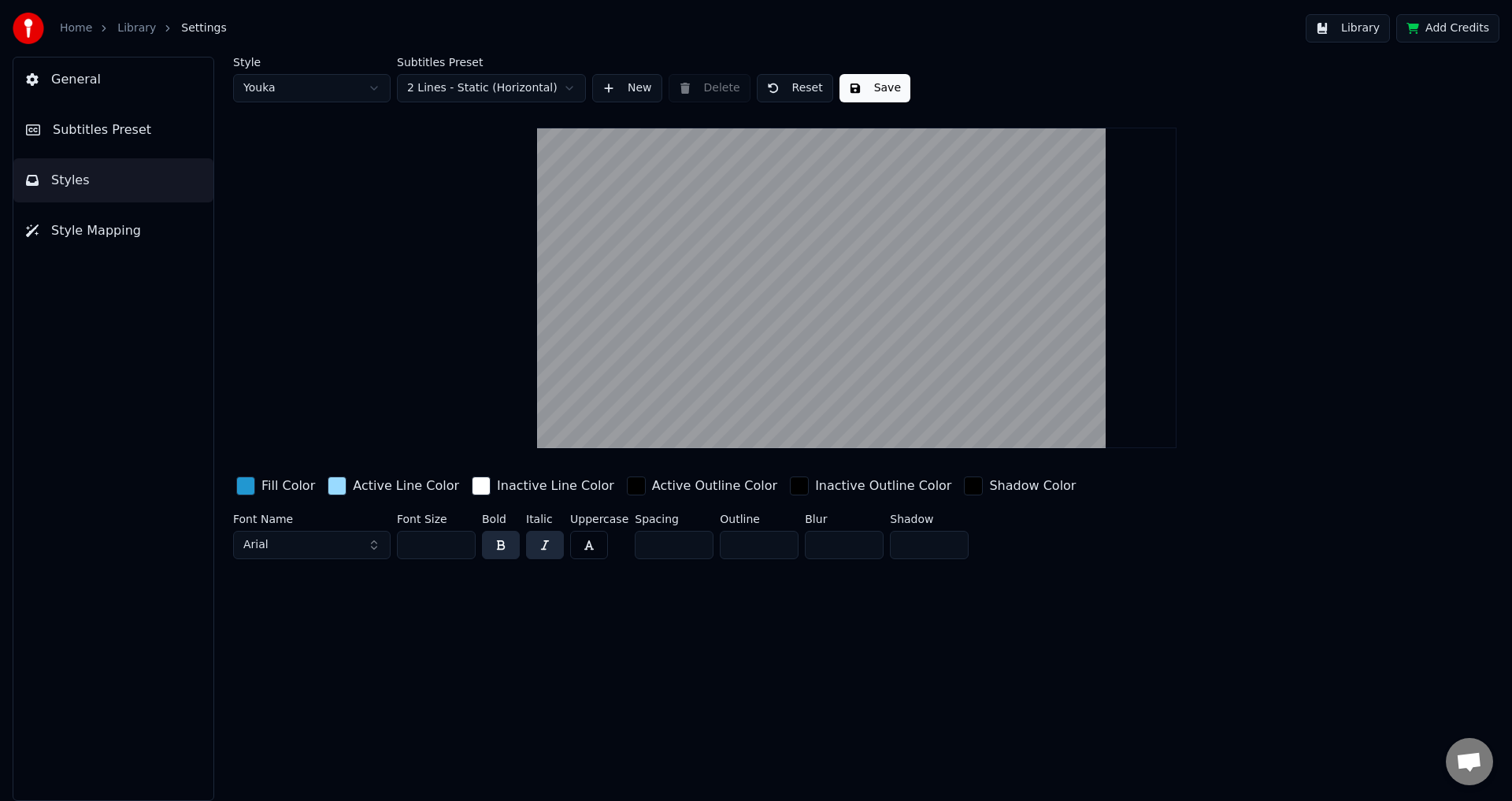
click at [474, 89] on html "Home Library Settings Library Add Credits General Subtitles Preset Styles Style…" at bounding box center [756, 400] width 1512 height 801
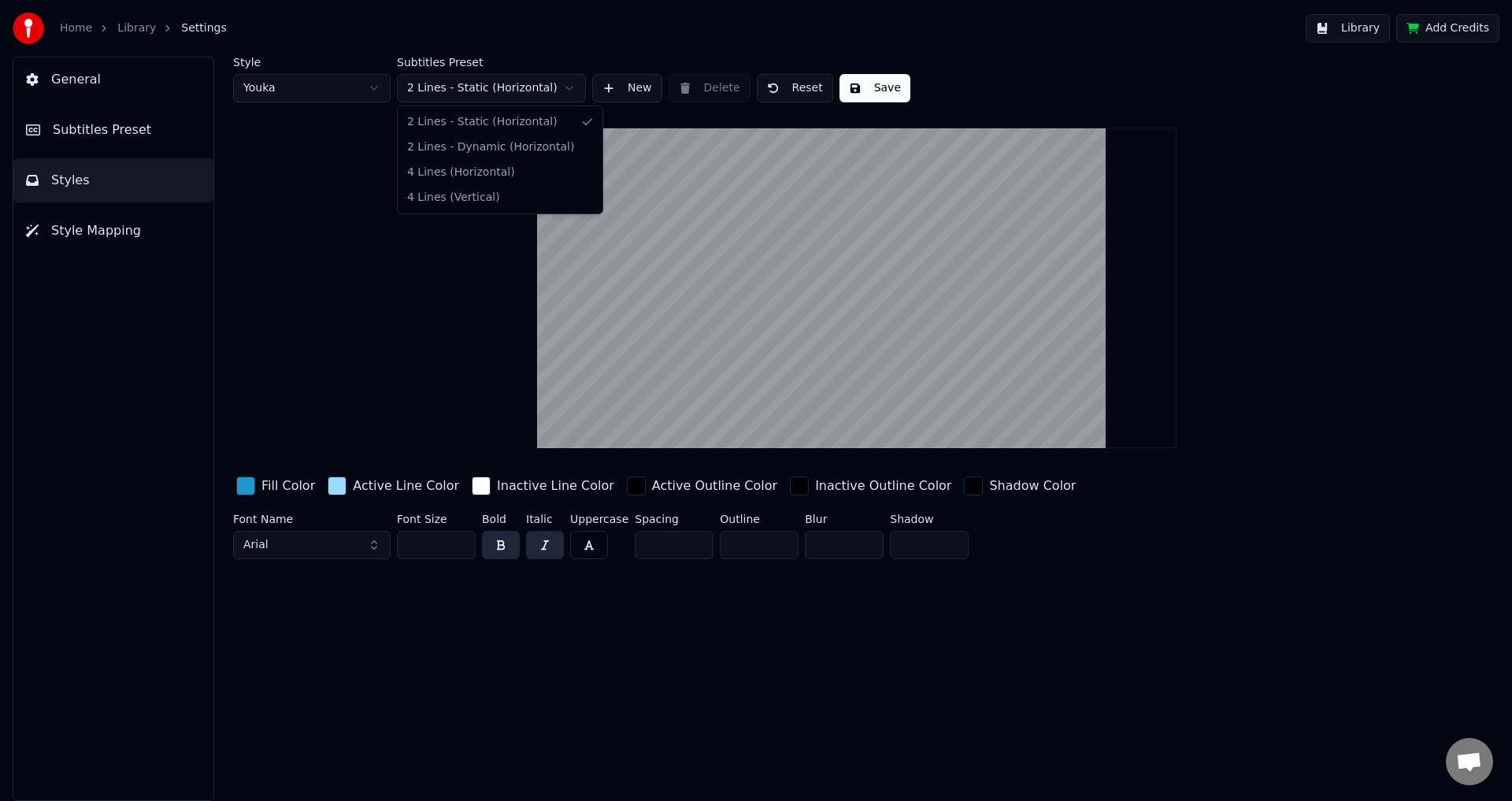
click at [474, 89] on html "Home Library Settings Library Add Credits General Subtitles Preset Styles Style…" at bounding box center [756, 400] width 1512 height 801
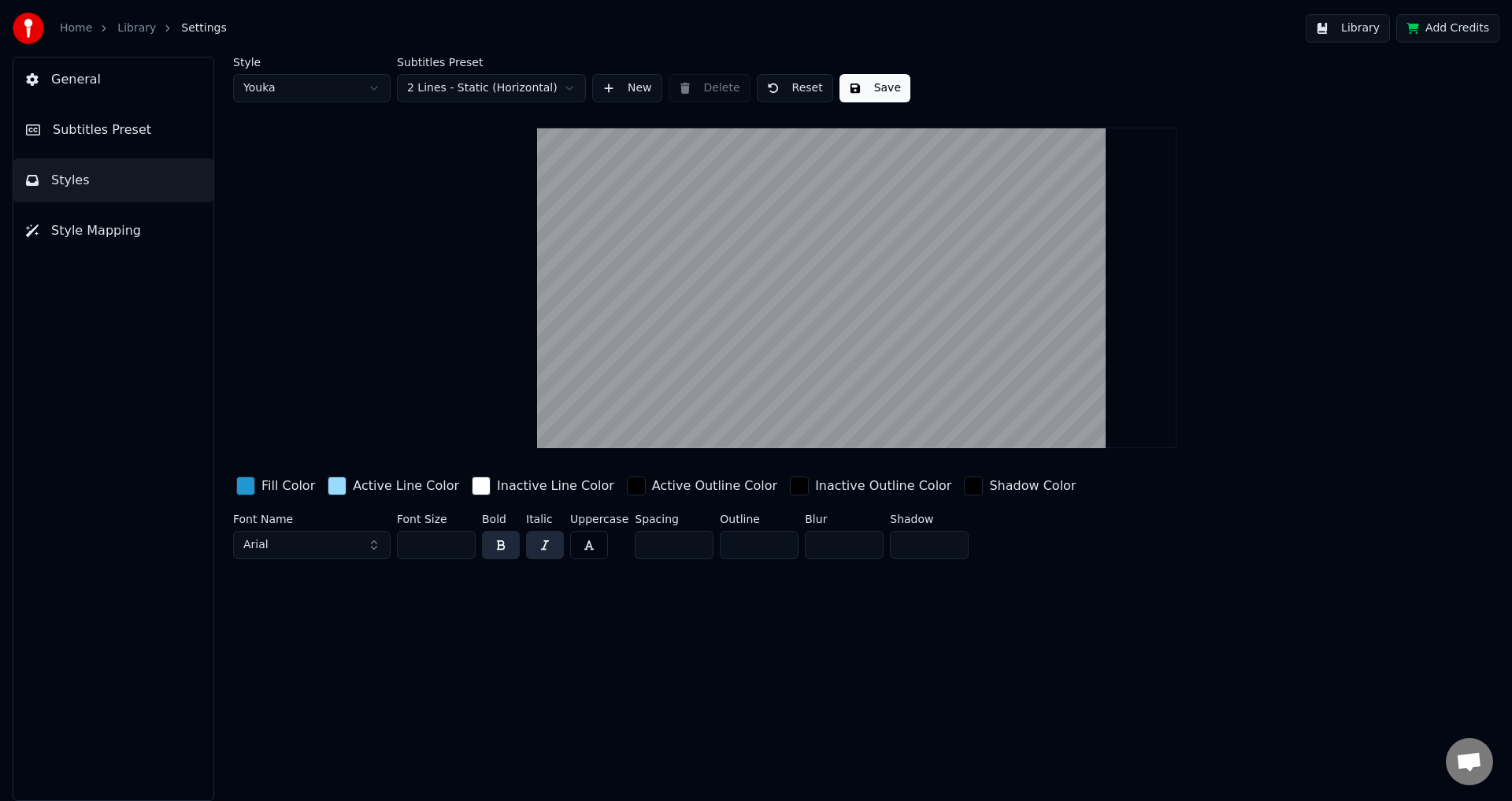
click at [347, 89] on html "Home Library Settings Library Add Credits General Subtitles Preset Styles Style…" at bounding box center [756, 400] width 1512 height 801
click at [652, 481] on div "Active Outline Color" at bounding box center [715, 486] width 125 height 19
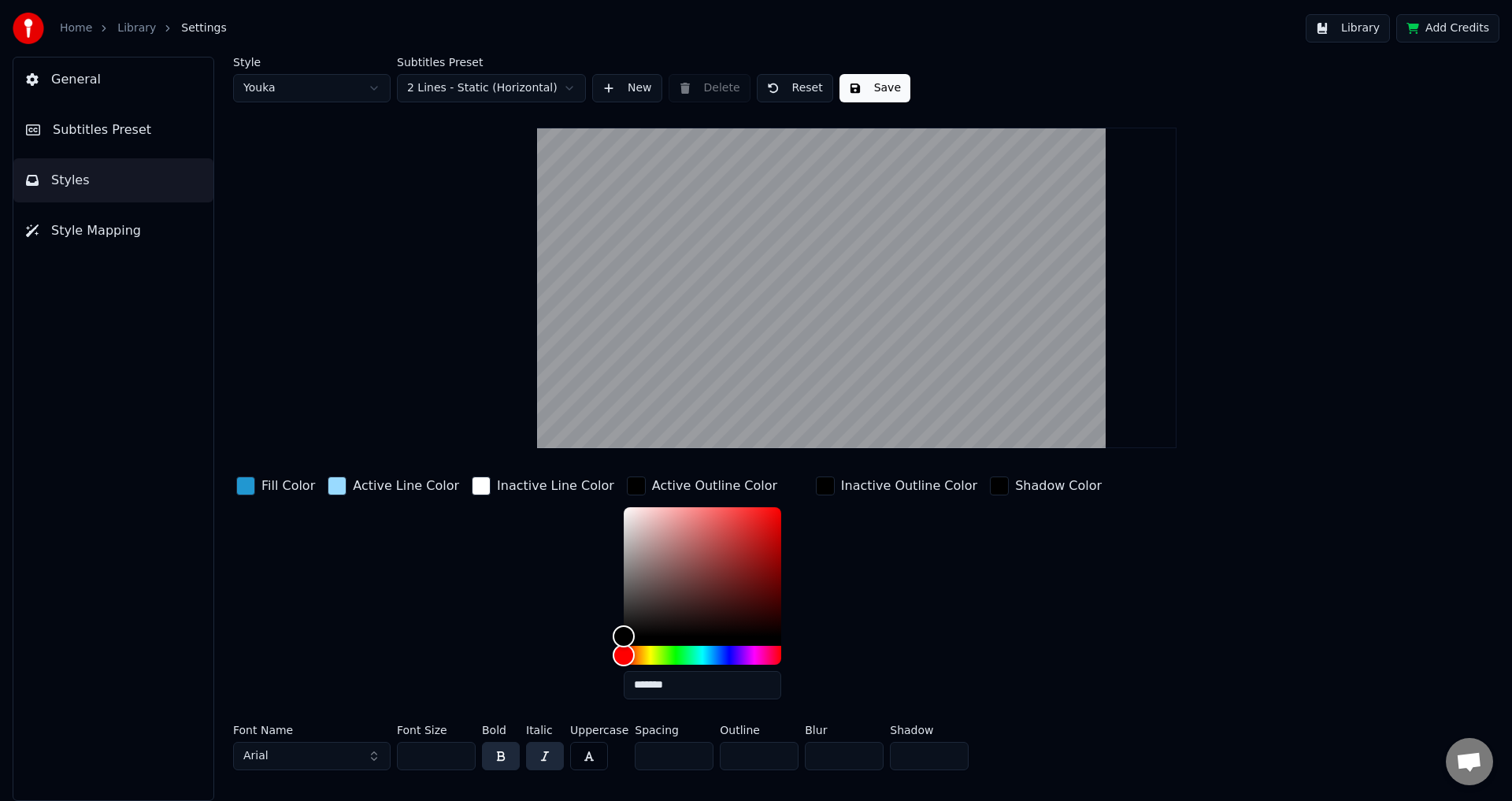
click at [841, 488] on div "Inactive Outline Color" at bounding box center [909, 486] width 136 height 19
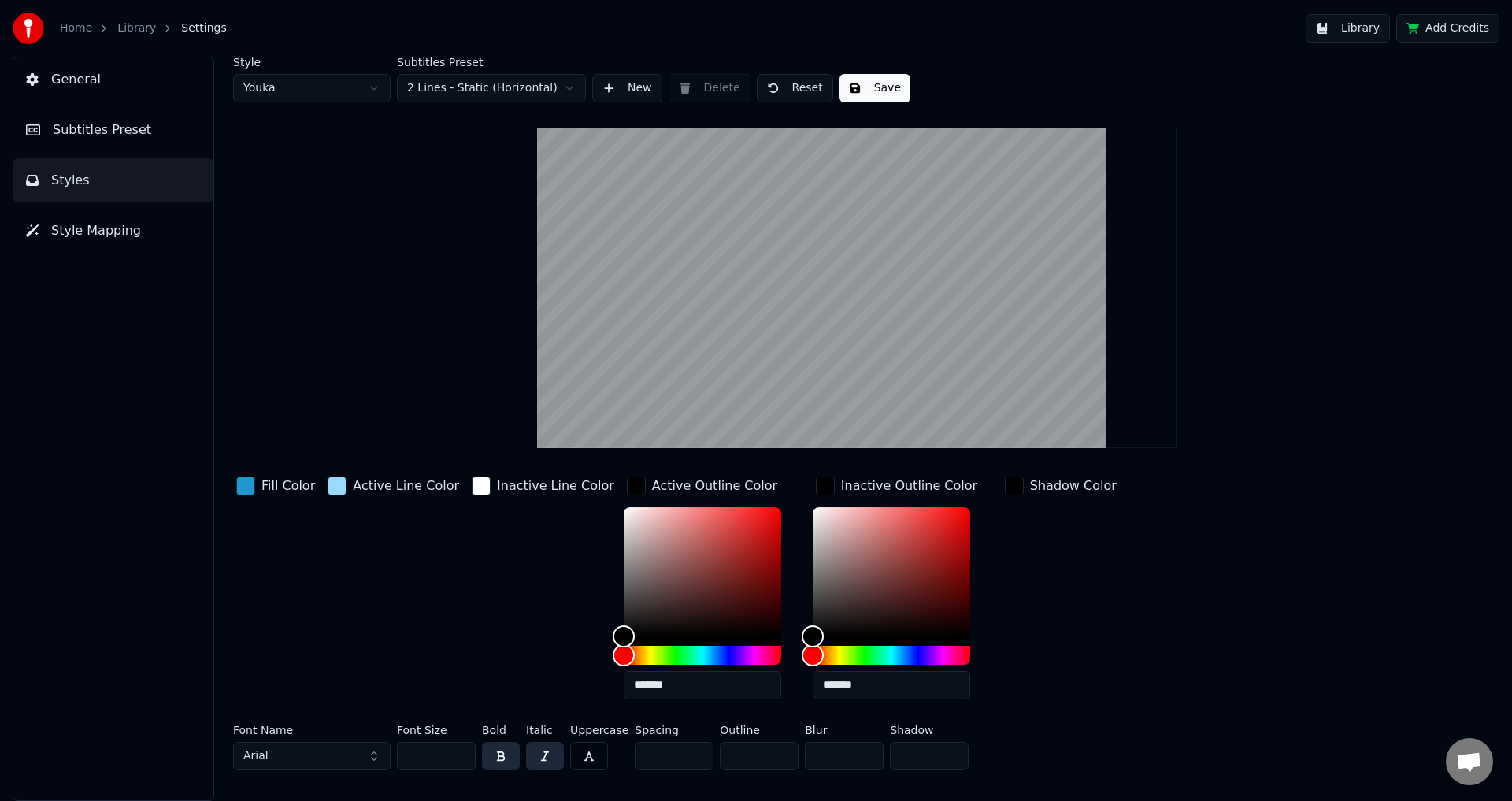
click at [1030, 484] on div "Shadow Color" at bounding box center [1073, 486] width 86 height 19
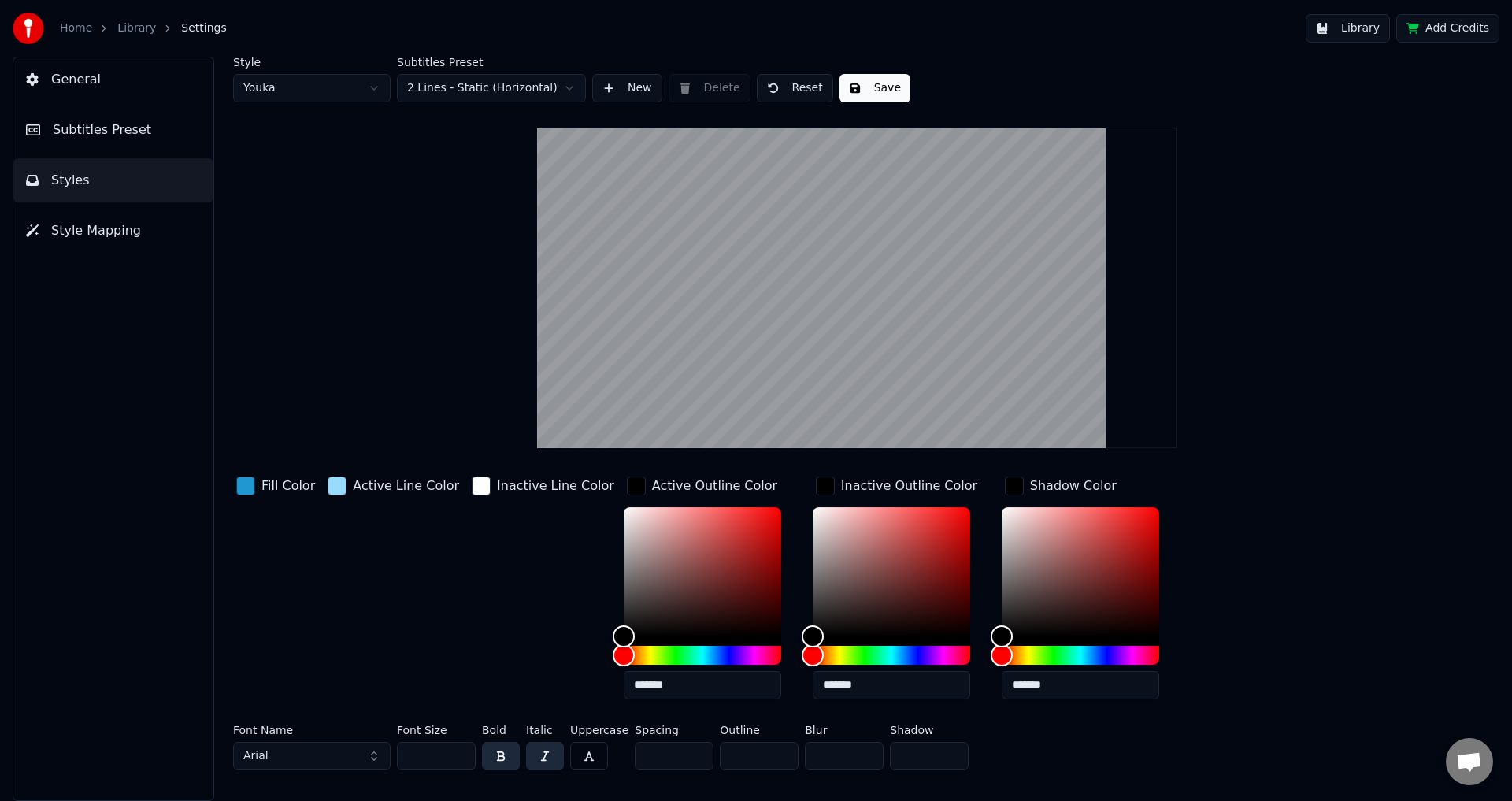
click at [290, 488] on div "Fill Color" at bounding box center [288, 486] width 53 height 19
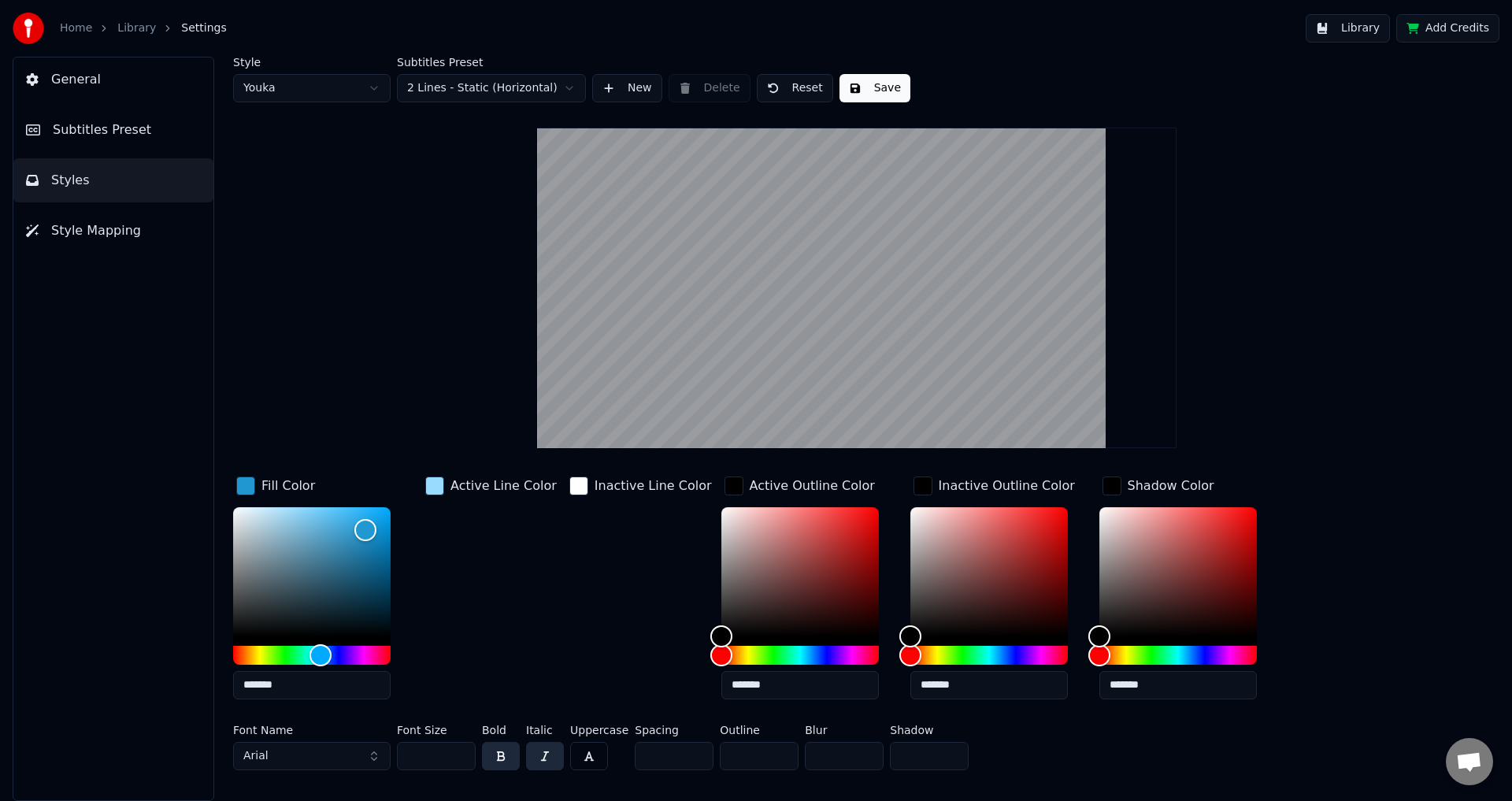
click at [455, 489] on div "Active Line Color" at bounding box center [504, 486] width 106 height 19
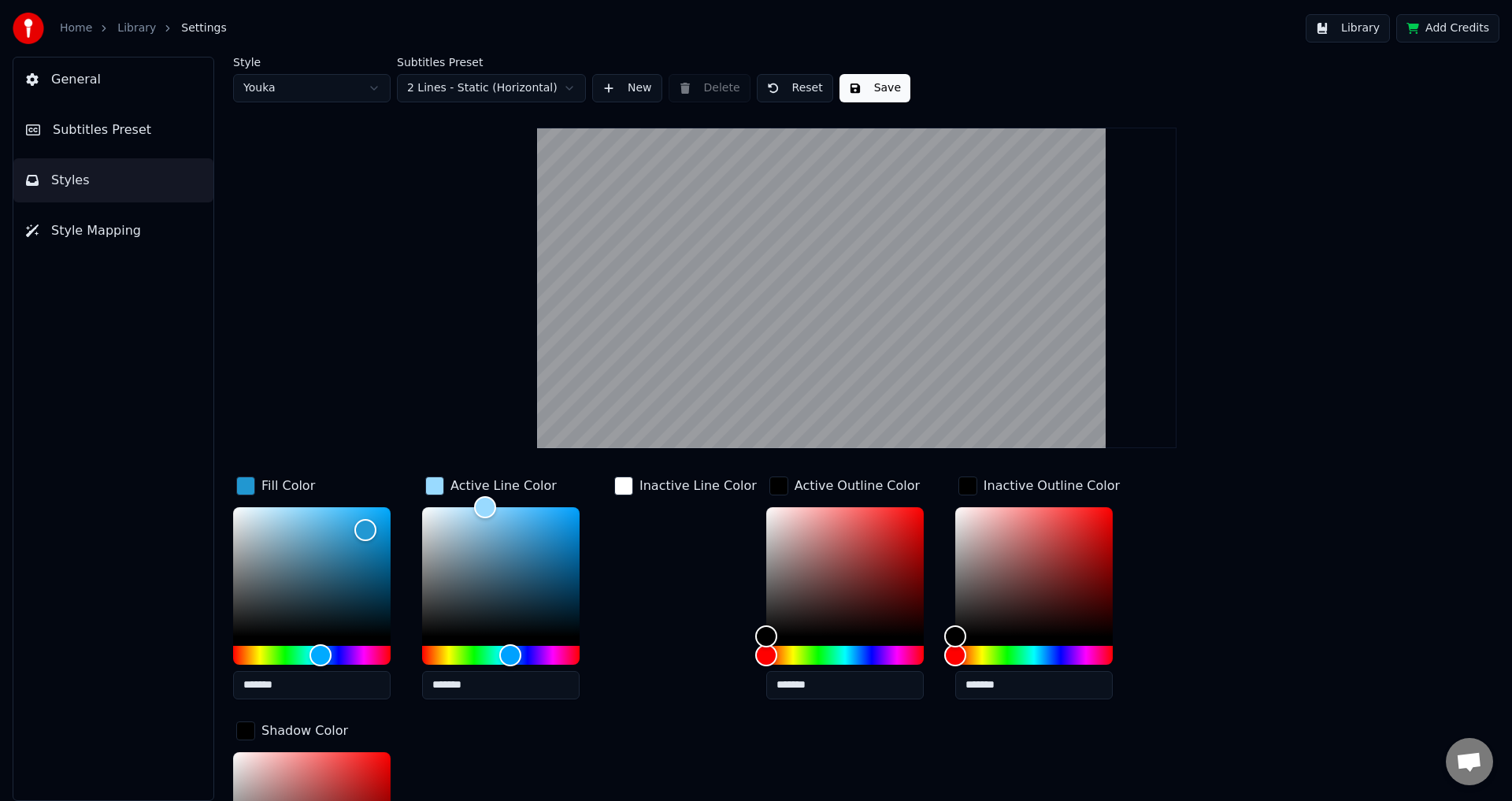
click at [105, 224] on span "Style Mapping" at bounding box center [96, 231] width 89 height 19
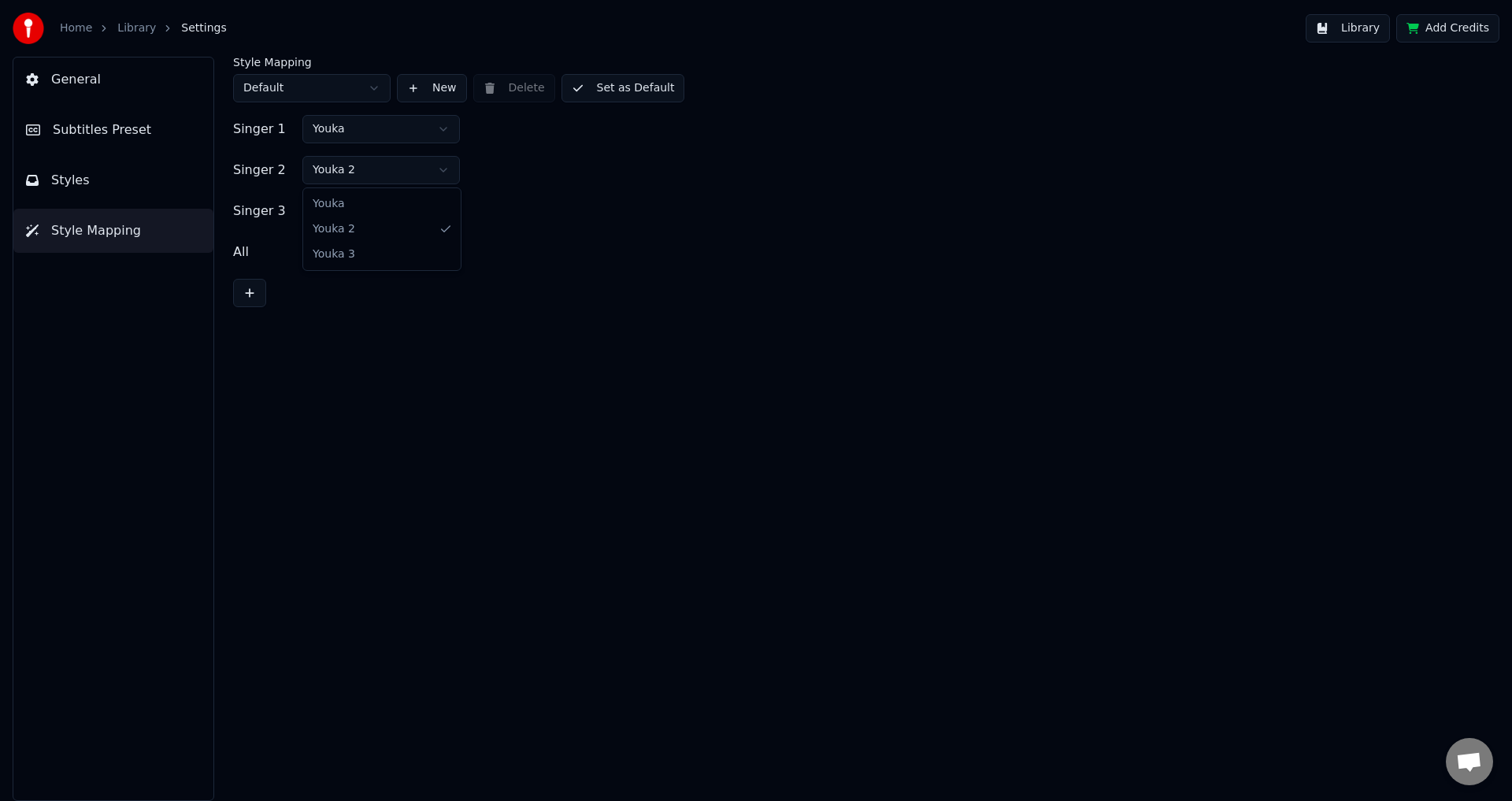
click at [348, 168] on html "Home Library Settings Library Add Credits General Subtitles Preset Styles Style…" at bounding box center [756, 400] width 1512 height 801
click at [349, 168] on html "Home Library Settings Library Add Credits General Subtitles Preset Styles Style…" at bounding box center [756, 400] width 1512 height 801
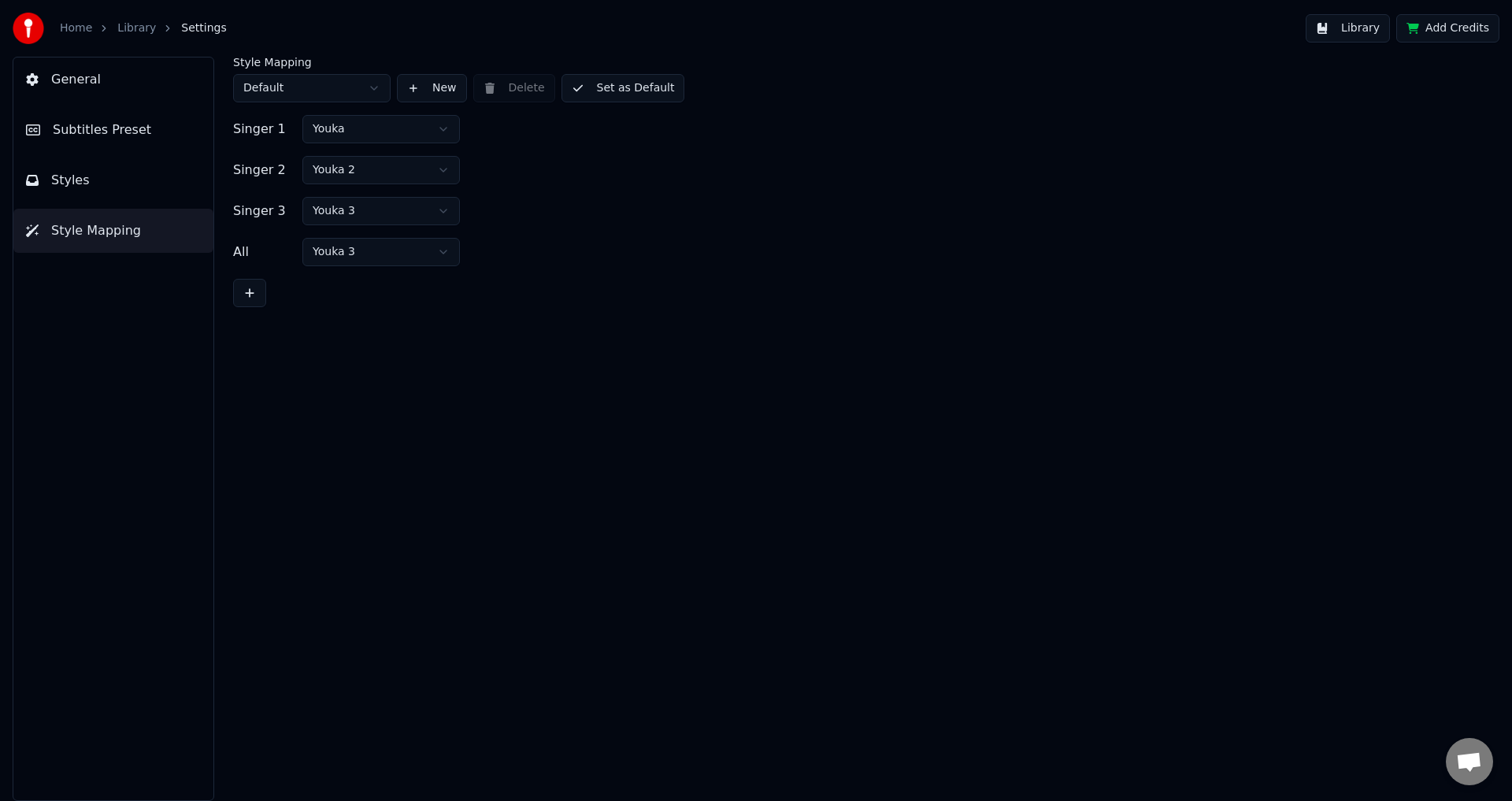
click at [429, 88] on button "New" at bounding box center [432, 88] width 70 height 29
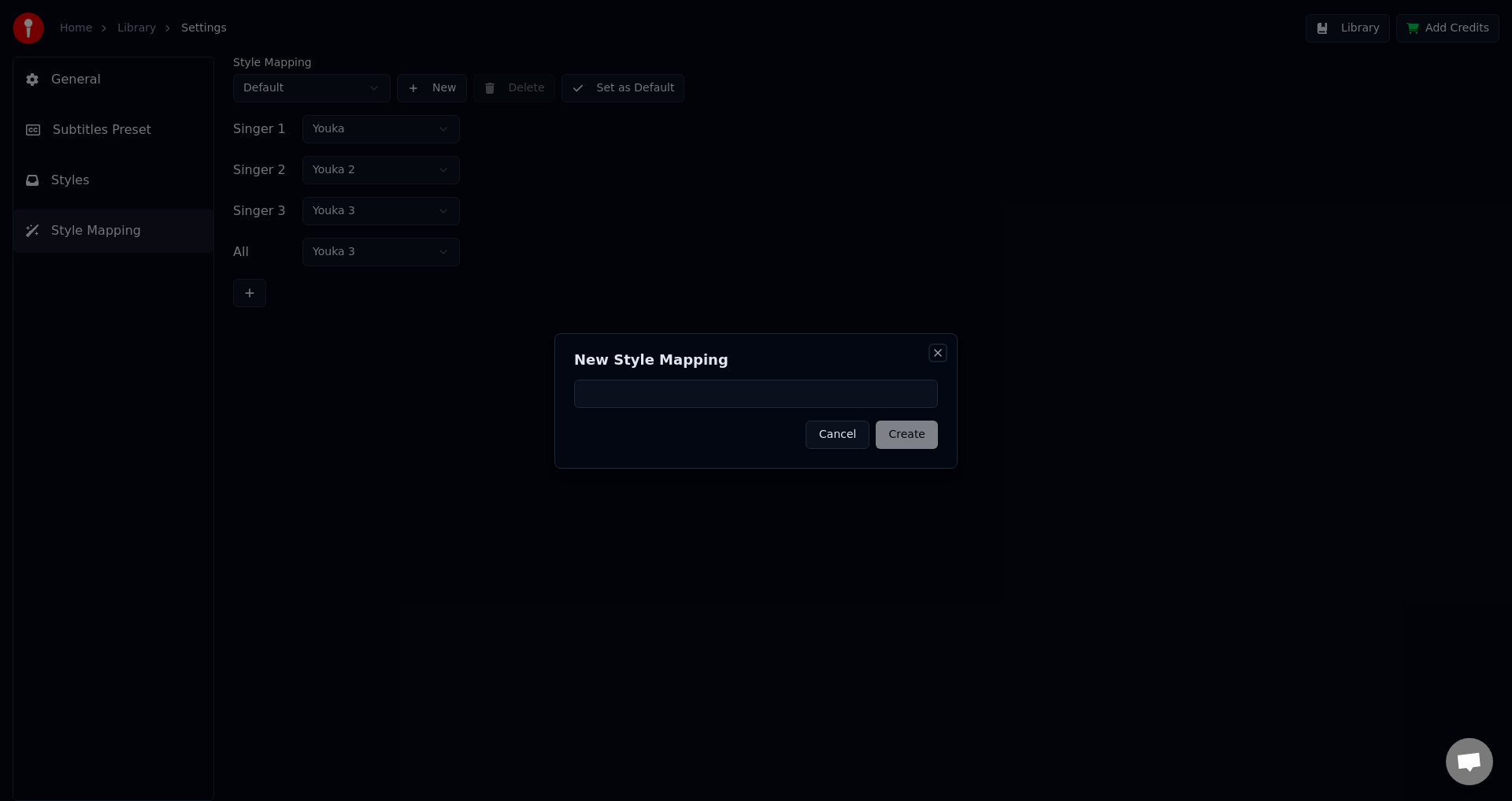
click at [940, 351] on button "Close" at bounding box center [937, 353] width 12 height 12
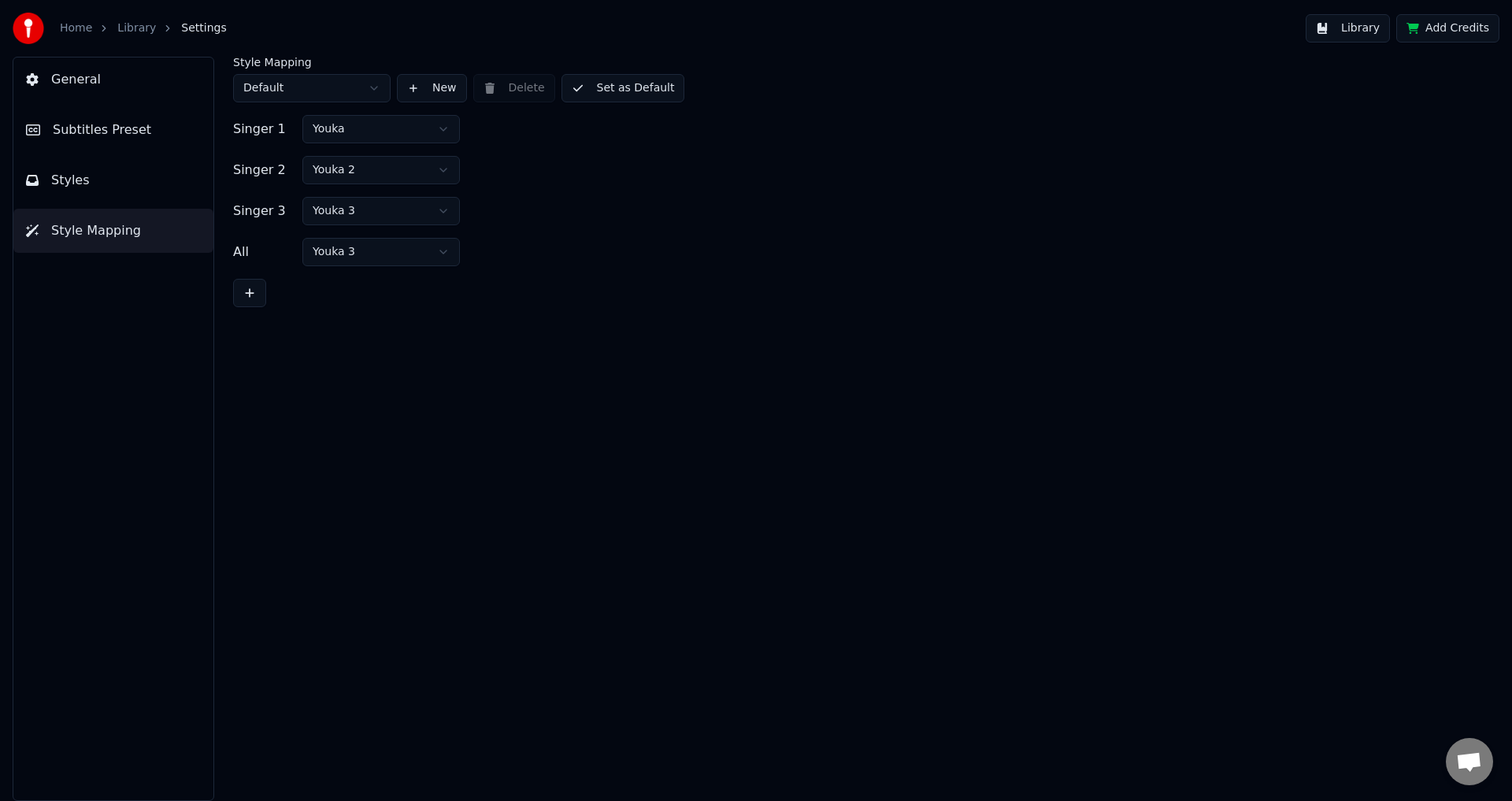
click at [163, 128] on button "Subtitles Preset" at bounding box center [113, 129] width 200 height 44
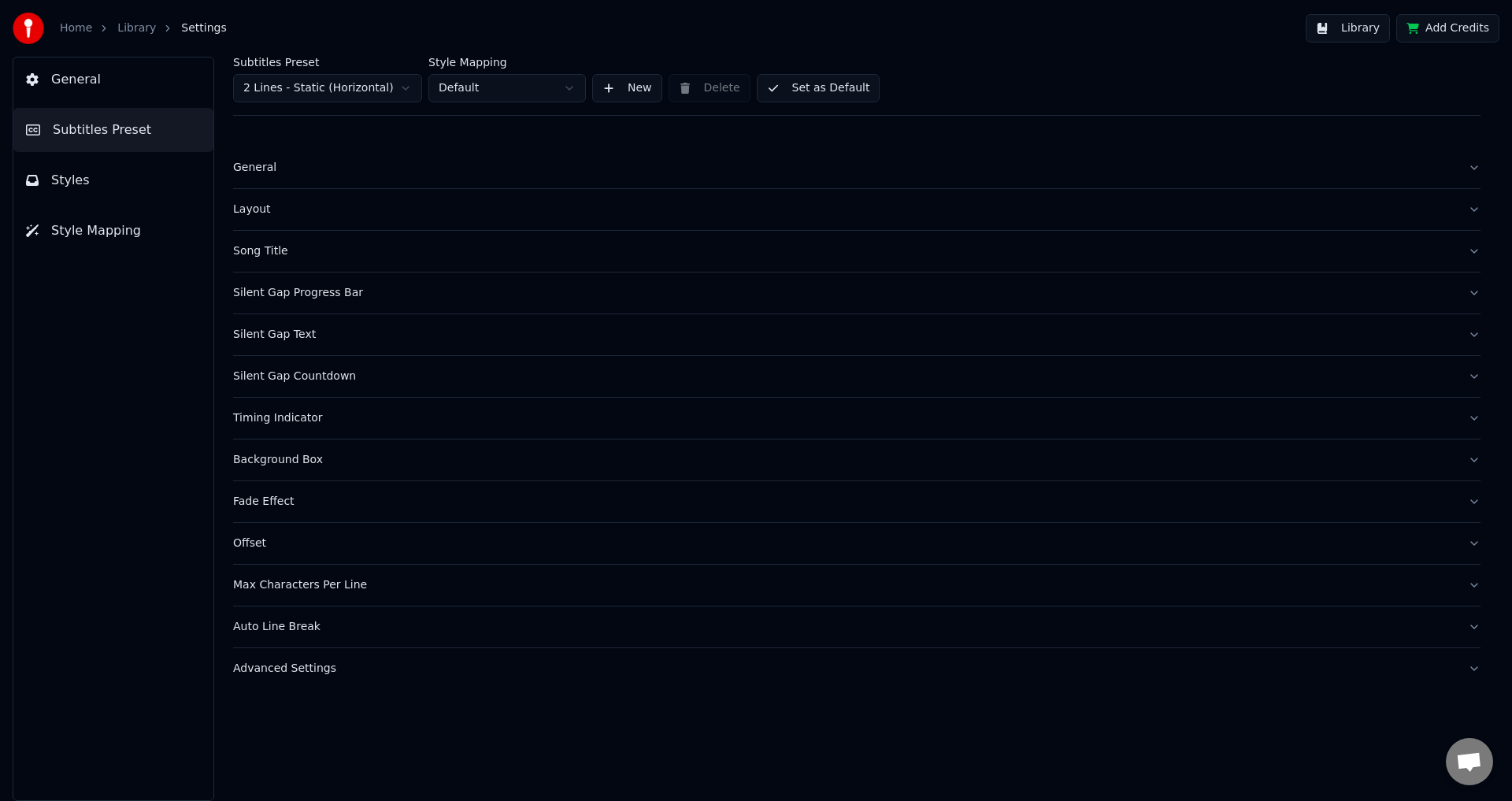
click at [527, 89] on html "Home Library Settings Library Add Credits General Subtitles Preset Styles Style…" at bounding box center [756, 400] width 1512 height 801
click at [341, 85] on html "Home Library Settings Library Add Credits General Subtitles Preset Styles Style…" at bounding box center [756, 400] width 1512 height 801
click at [140, 228] on button "Style Mapping" at bounding box center [113, 231] width 200 height 44
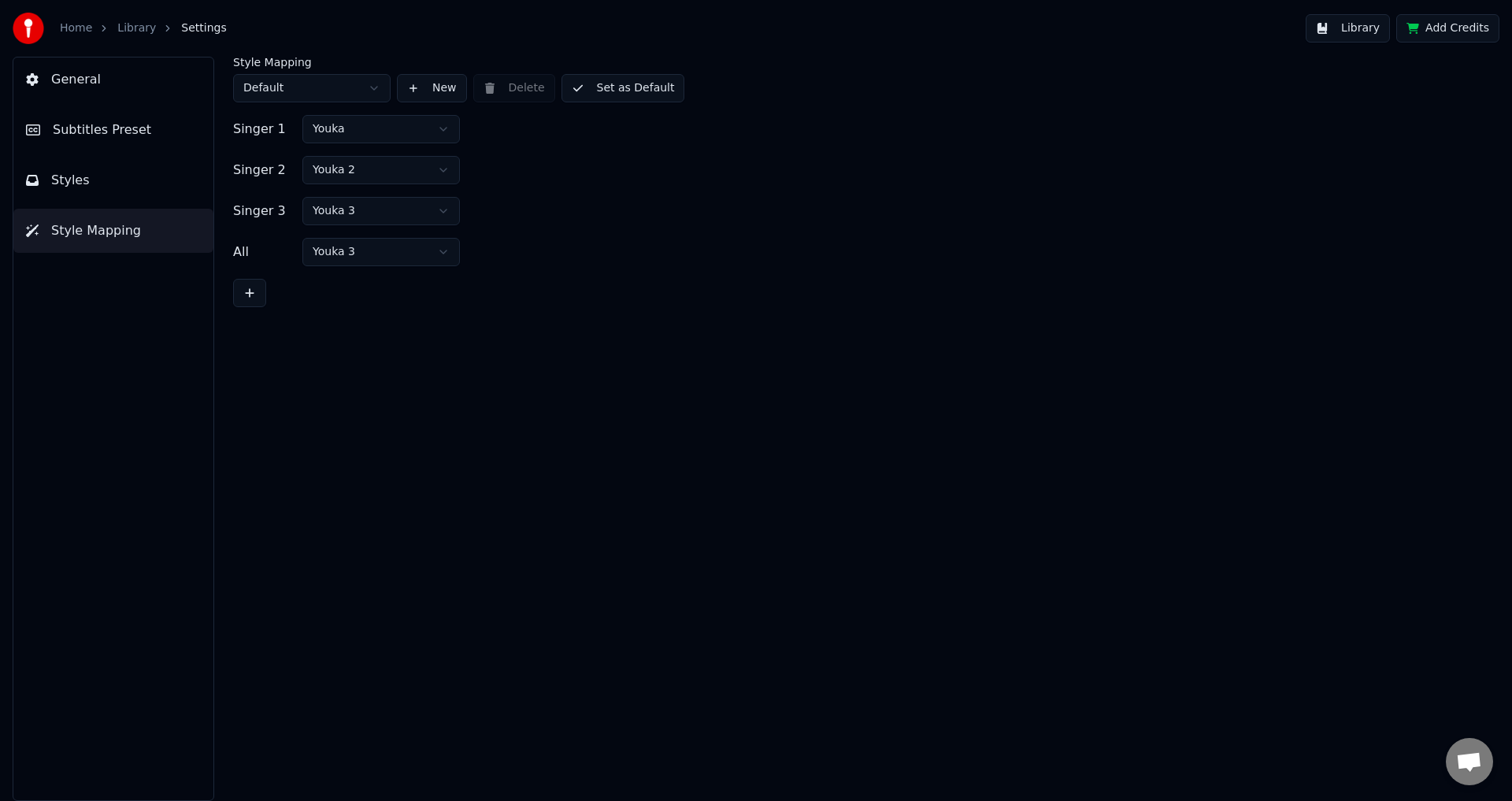
click at [424, 88] on button "New" at bounding box center [432, 88] width 70 height 29
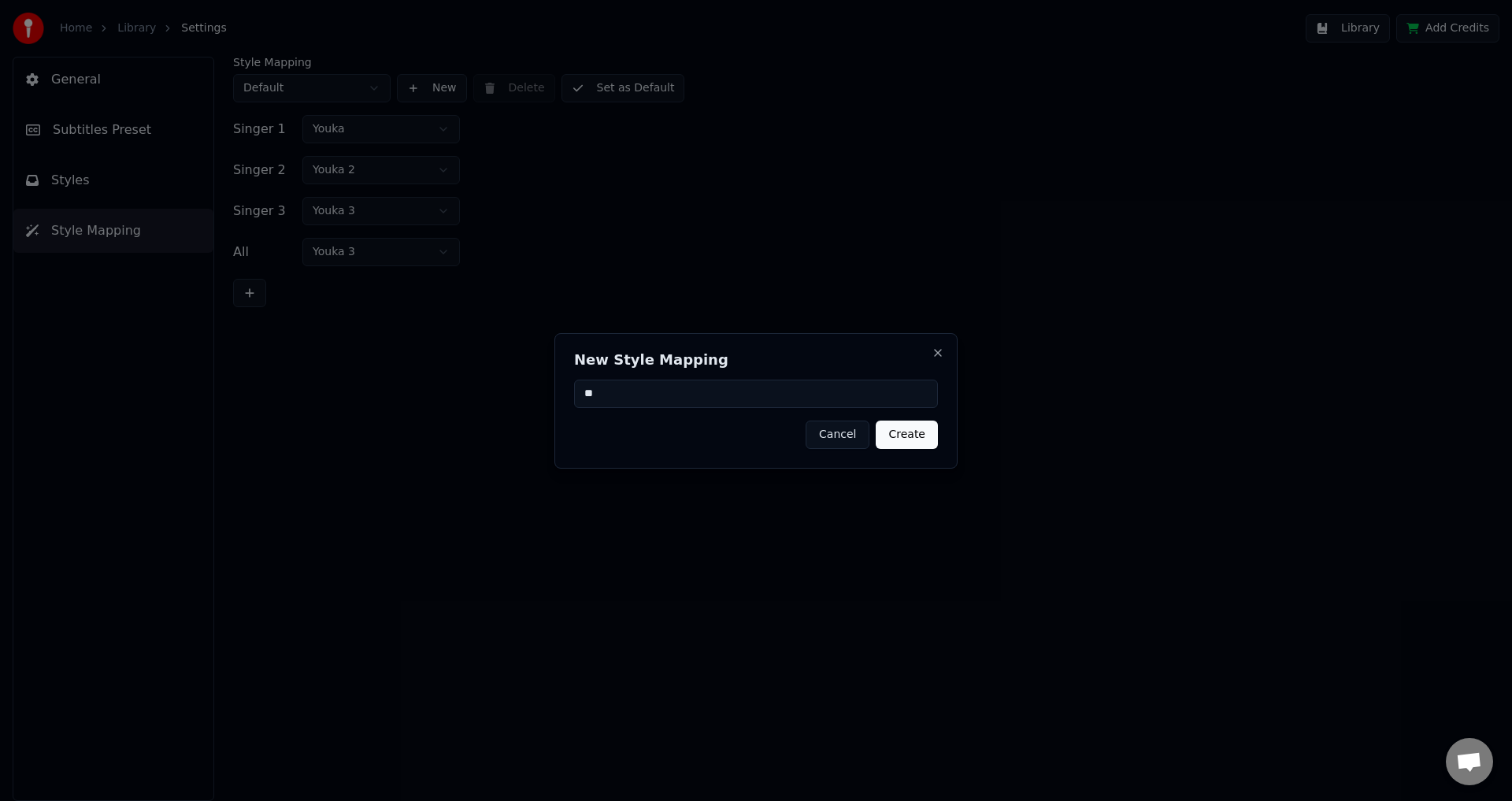
type input "**"
click at [900, 432] on button "Create" at bounding box center [906, 434] width 62 height 29
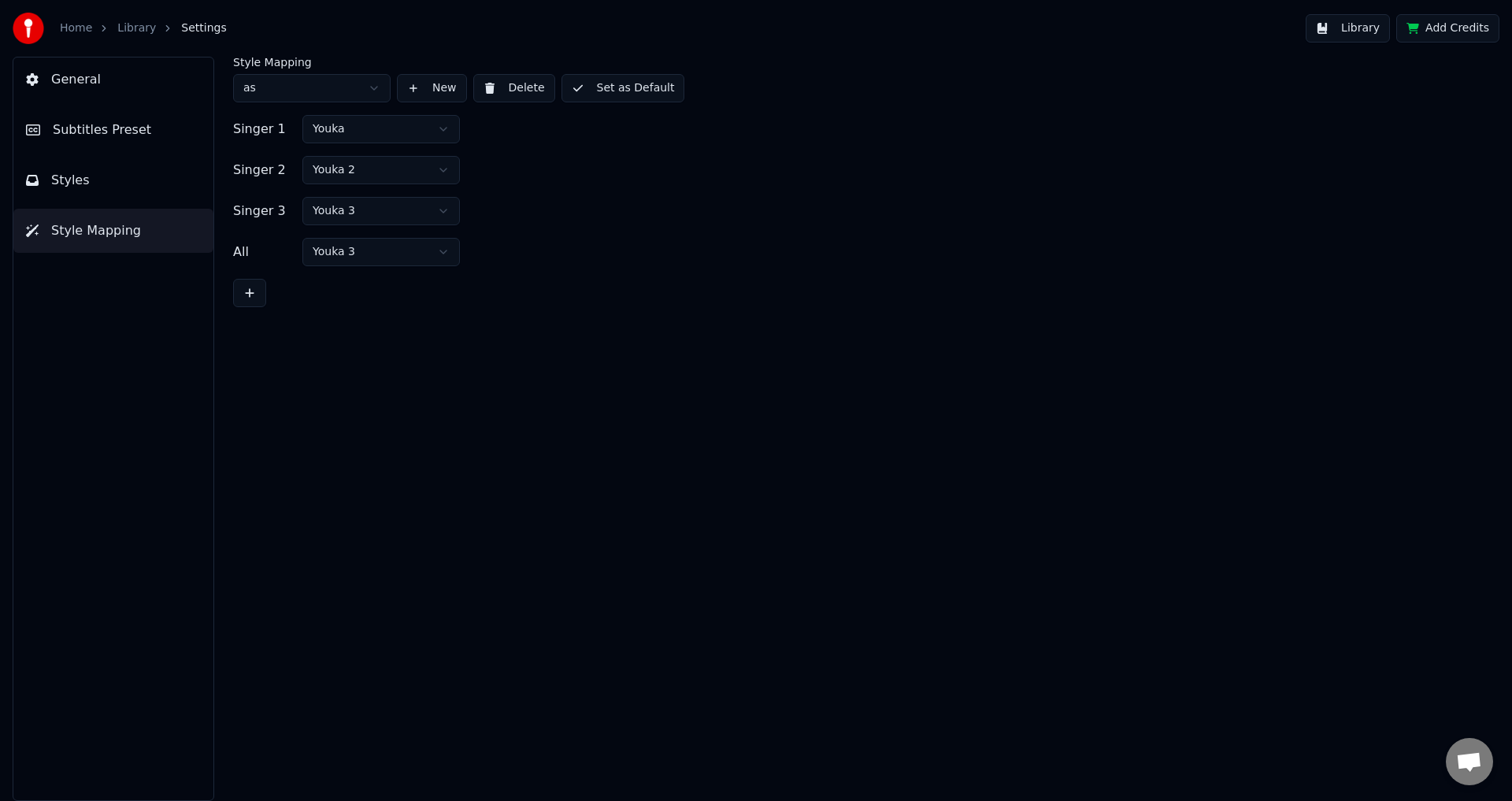
click at [359, 182] on body "Home Library Settings Library Add Credits General Subtitles Preset Styles Style…" at bounding box center [756, 400] width 1512 height 801
click at [360, 175] on html "Home Library Settings Library Add Credits General Subtitles Preset Styles Style…" at bounding box center [756, 400] width 1512 height 801
click at [363, 174] on html "Home Library Settings Library Add Credits General Subtitles Preset Styles Style…" at bounding box center [756, 400] width 1512 height 801
click at [131, 132] on html "Home Library Settings Library Add Credits General Subtitles Preset Styles Style…" at bounding box center [756, 400] width 1512 height 801
click at [118, 185] on button "Styles" at bounding box center [113, 181] width 200 height 44
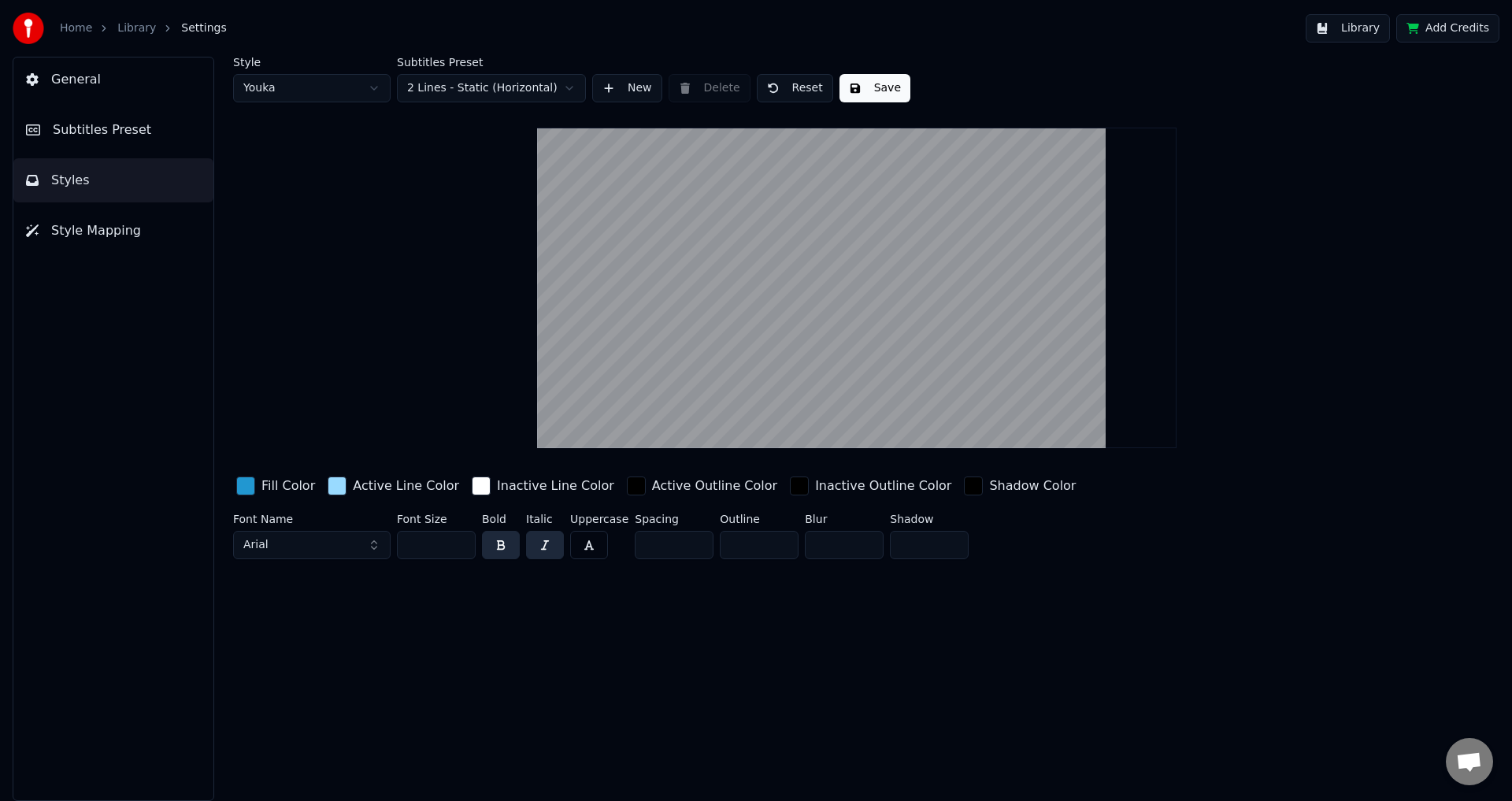
click at [511, 90] on html "Home Library Settings Library Add Credits General Subtitles Preset Styles Style…" at bounding box center [756, 400] width 1512 height 801
click at [519, 87] on html "Home Library Settings Library Add Credits General Subtitles Preset Styles Style…" at bounding box center [756, 400] width 1512 height 801
click at [606, 83] on button "New" at bounding box center [627, 88] width 70 height 29
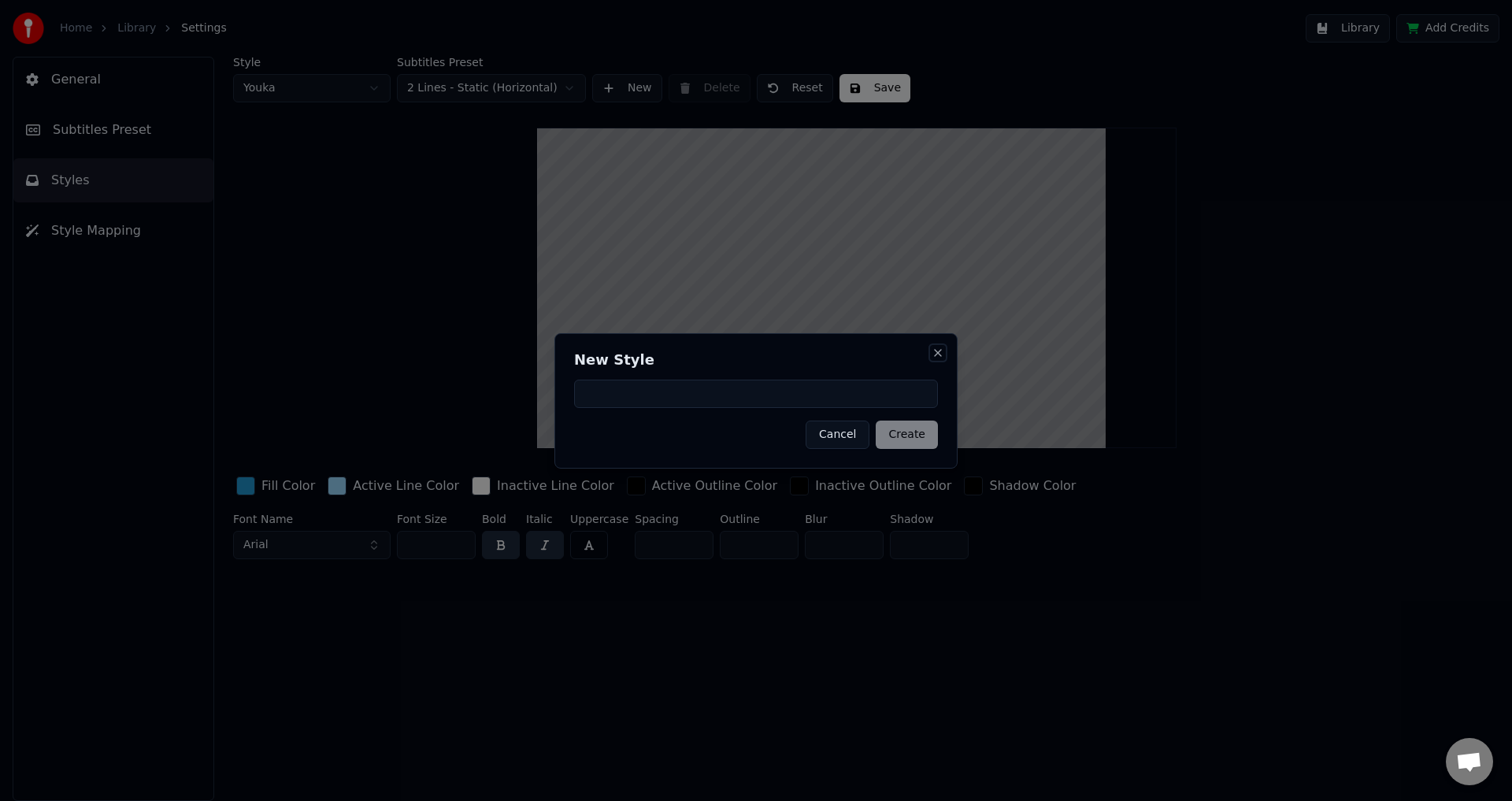
click at [939, 354] on button "Close" at bounding box center [937, 353] width 12 height 12
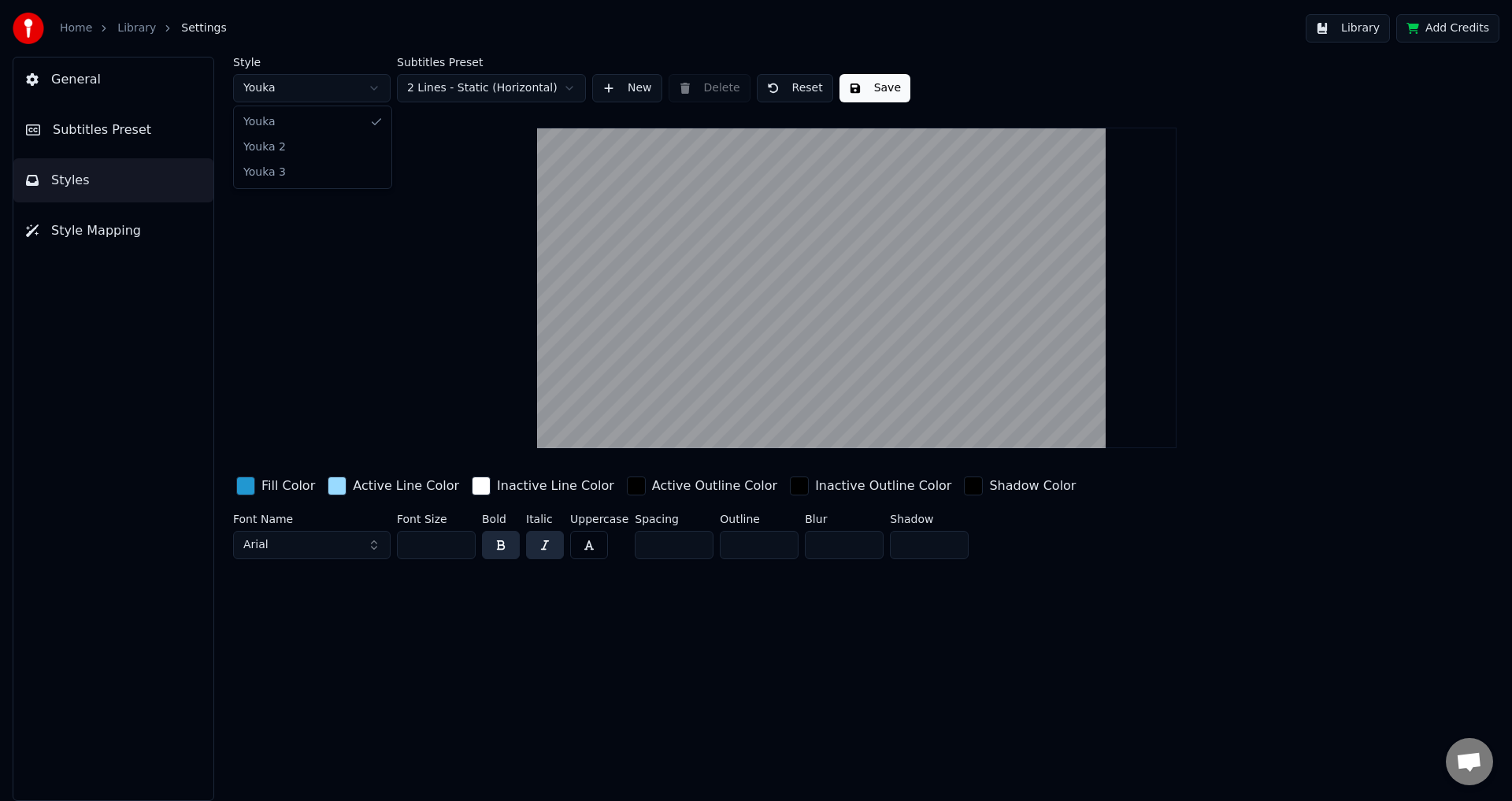
click at [333, 89] on html "Home Library Settings Library Add Credits General Subtitles Preset Styles Style…" at bounding box center [756, 400] width 1512 height 801
click at [251, 486] on div "button" at bounding box center [246, 486] width 19 height 19
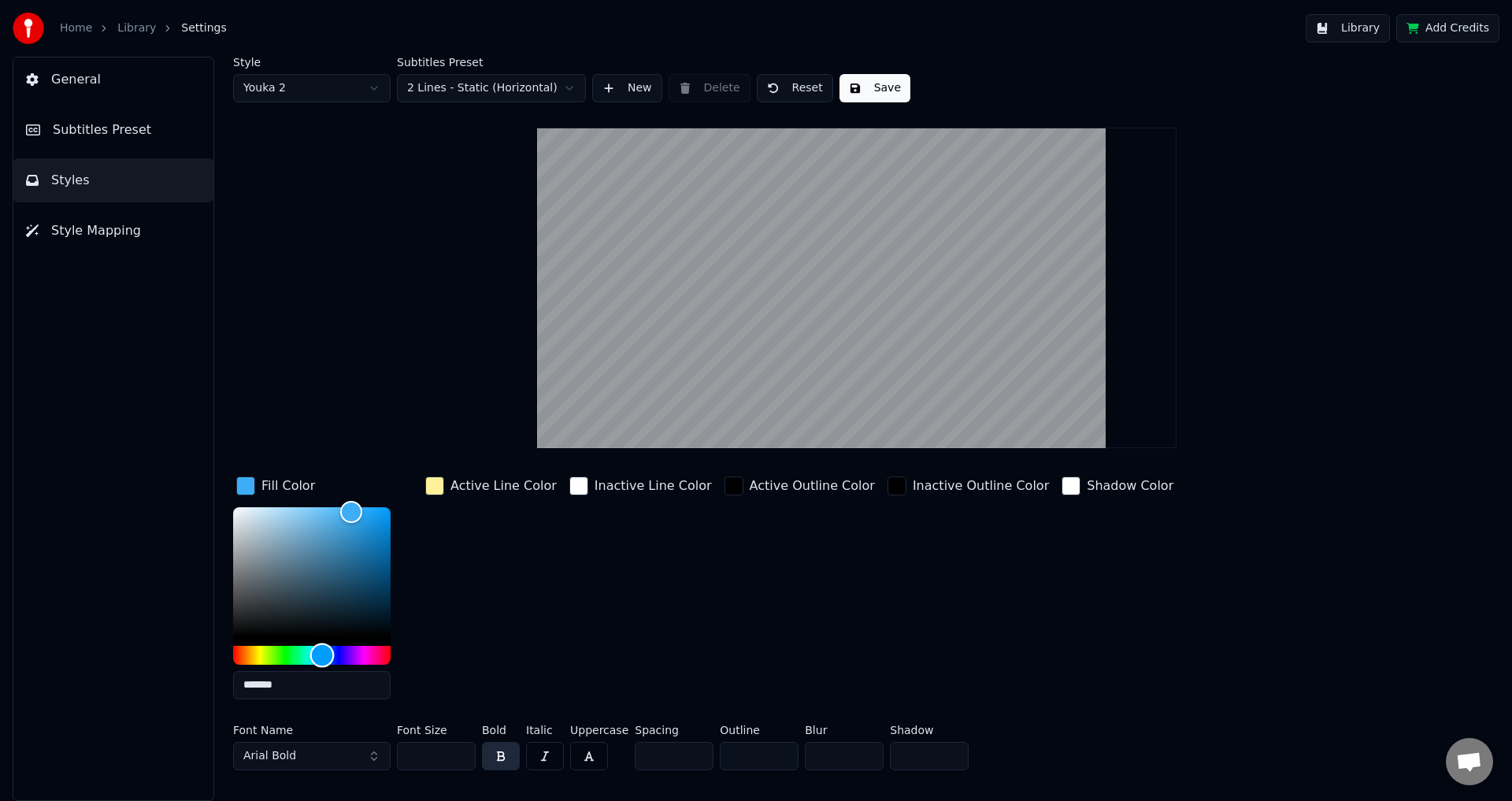
drag, startPoint x: 351, startPoint y: 654, endPoint x: 322, endPoint y: 652, distance: 29.1
click at [322, 652] on div "Hue" at bounding box center [322, 655] width 25 height 25
drag, startPoint x: 354, startPoint y: 512, endPoint x: 387, endPoint y: 516, distance: 33.2
click at [366, 516] on div "Color" at bounding box center [354, 514] width 25 height 25
click at [383, 516] on div "Color" at bounding box center [387, 518] width 25 height 25
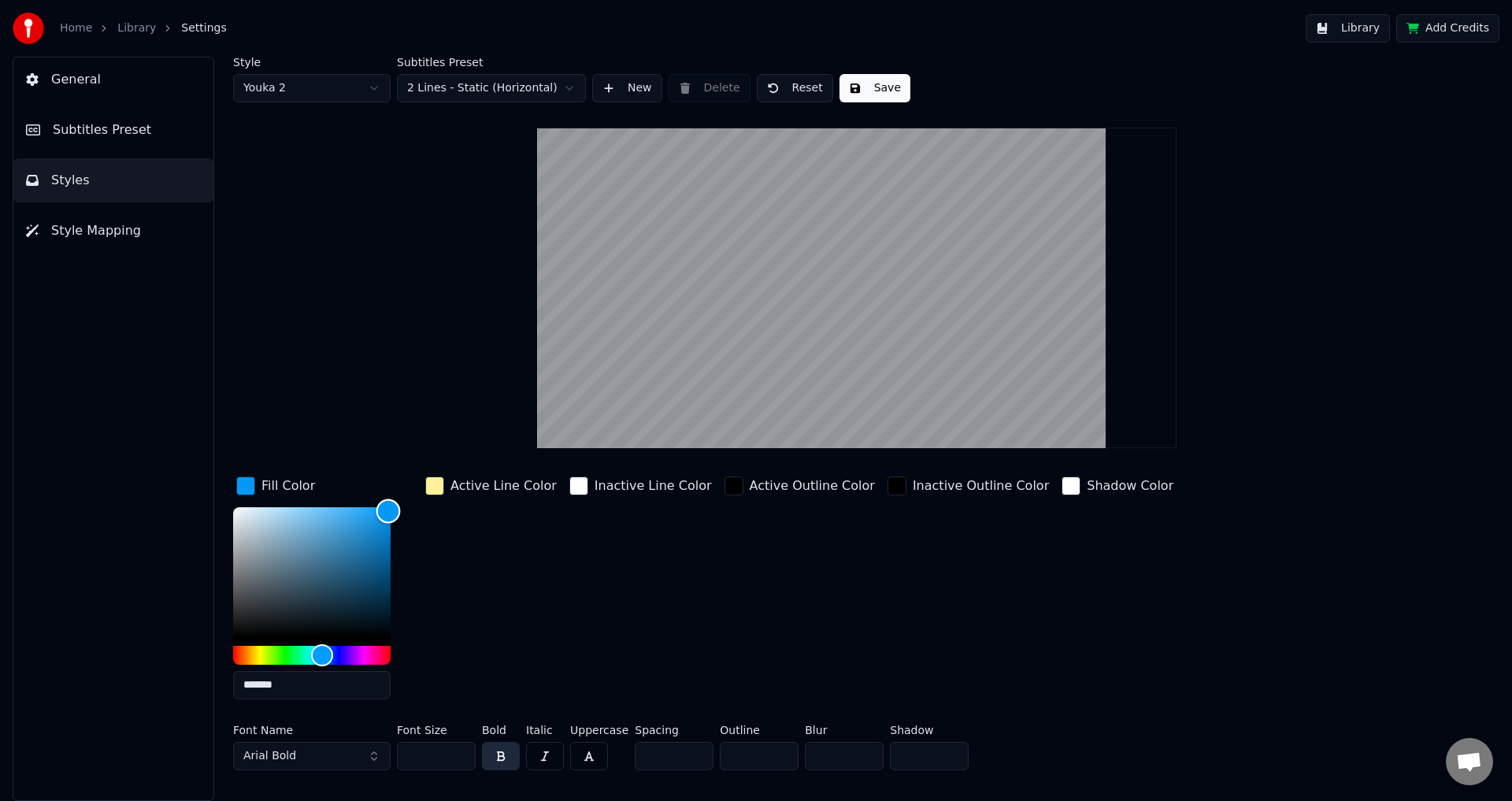
type input "*******"
drag, startPoint x: 385, startPoint y: 516, endPoint x: 393, endPoint y: 509, distance: 10.6
click at [393, 507] on div "Color" at bounding box center [389, 511] width 25 height 25
click at [465, 486] on div "Active Line Color" at bounding box center [504, 486] width 106 height 19
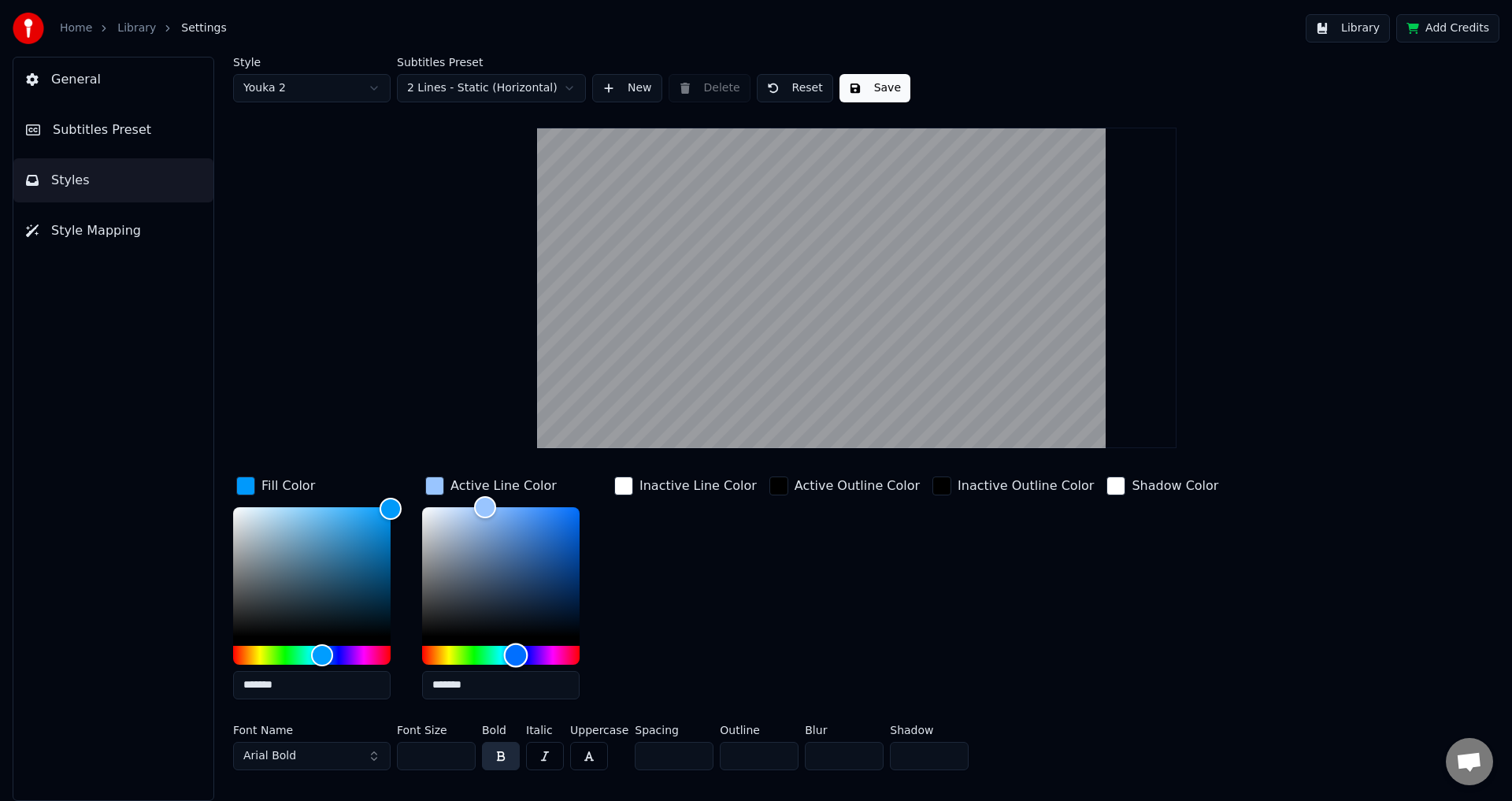
drag, startPoint x: 465, startPoint y: 654, endPoint x: 512, endPoint y: 645, distance: 47.9
click at [512, 645] on div "Hue" at bounding box center [516, 655] width 25 height 25
click at [626, 487] on div "button" at bounding box center [623, 486] width 19 height 19
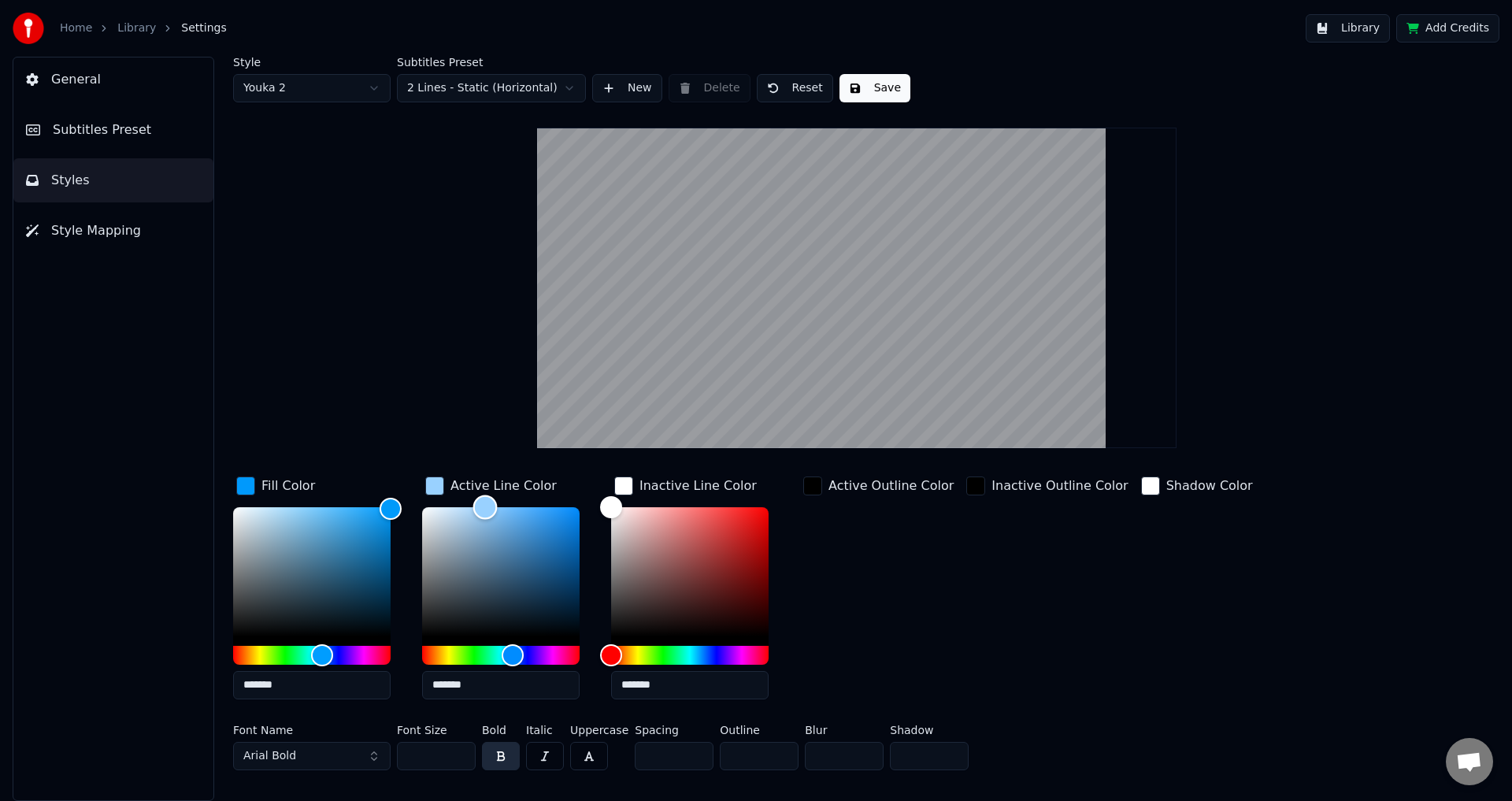
click at [482, 501] on div "Color" at bounding box center [486, 506] width 25 height 25
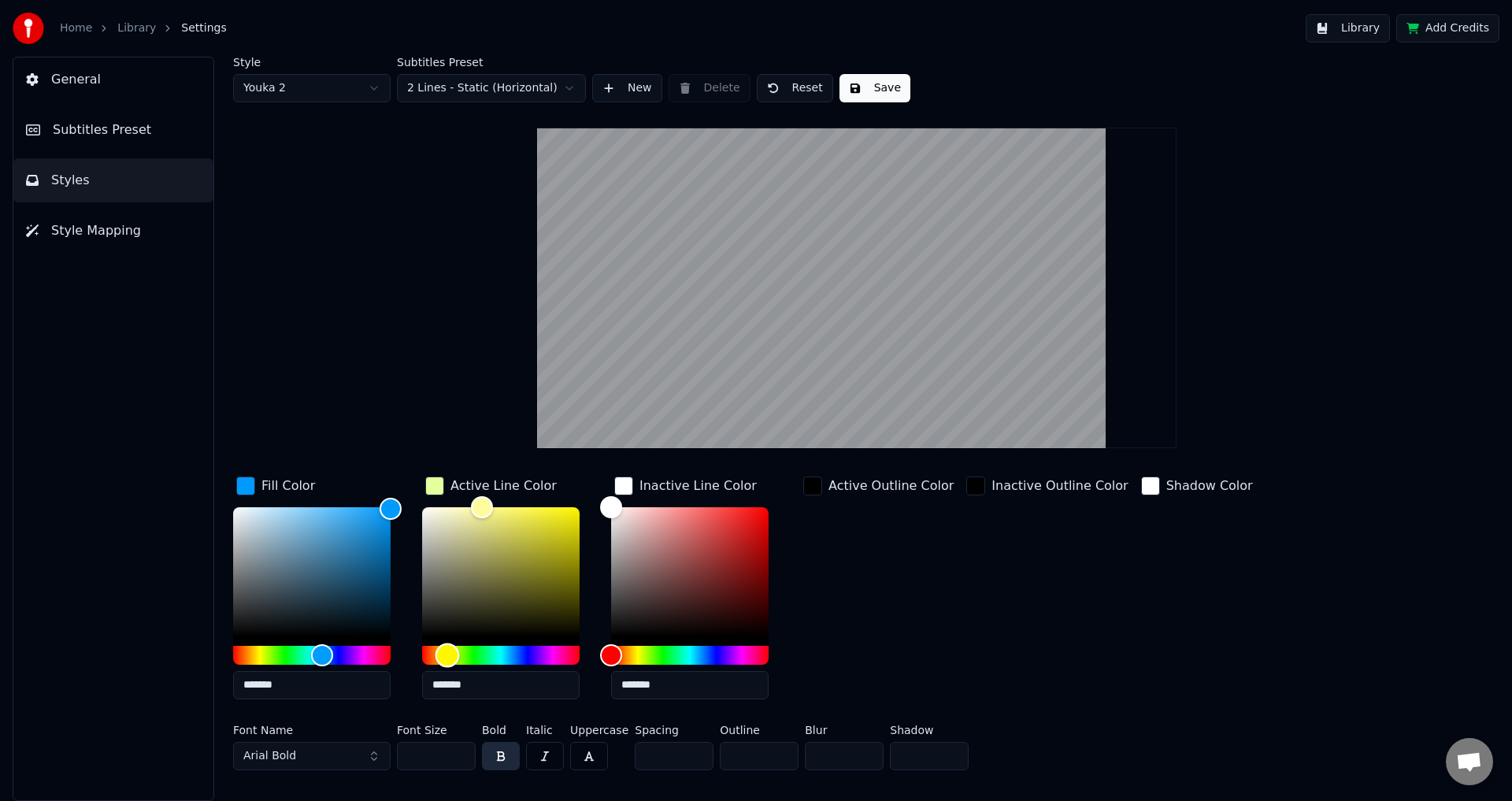
type input "*******"
drag, startPoint x: 515, startPoint y: 649, endPoint x: 448, endPoint y: 653, distance: 67.1
click at [448, 653] on div "Hue" at bounding box center [448, 655] width 25 height 25
click at [366, 94] on html "Home Library Settings Library Add Credits General Subtitles Preset Styles Style…" at bounding box center [756, 400] width 1512 height 801
type input "*******"
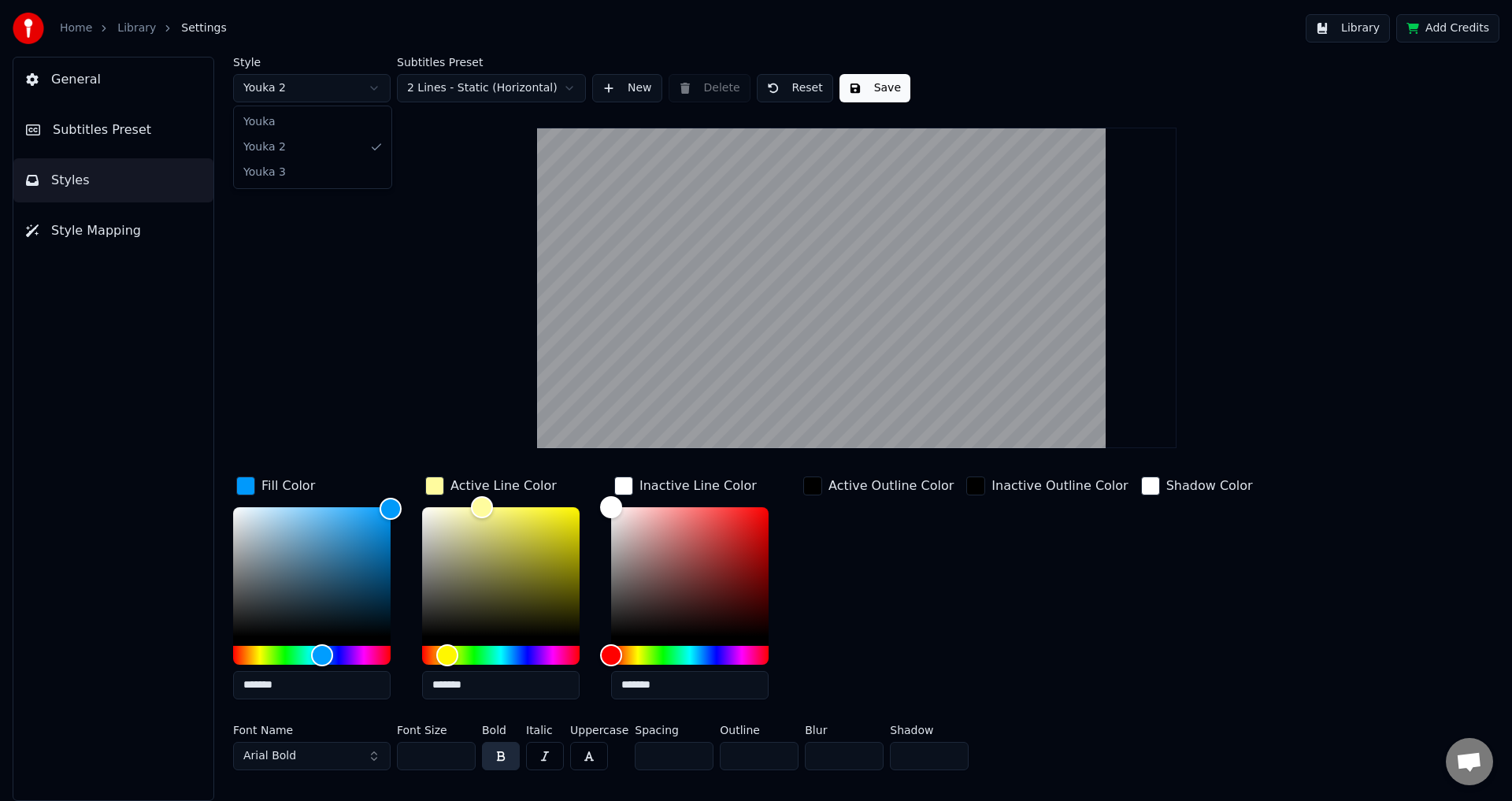
type input "*******"
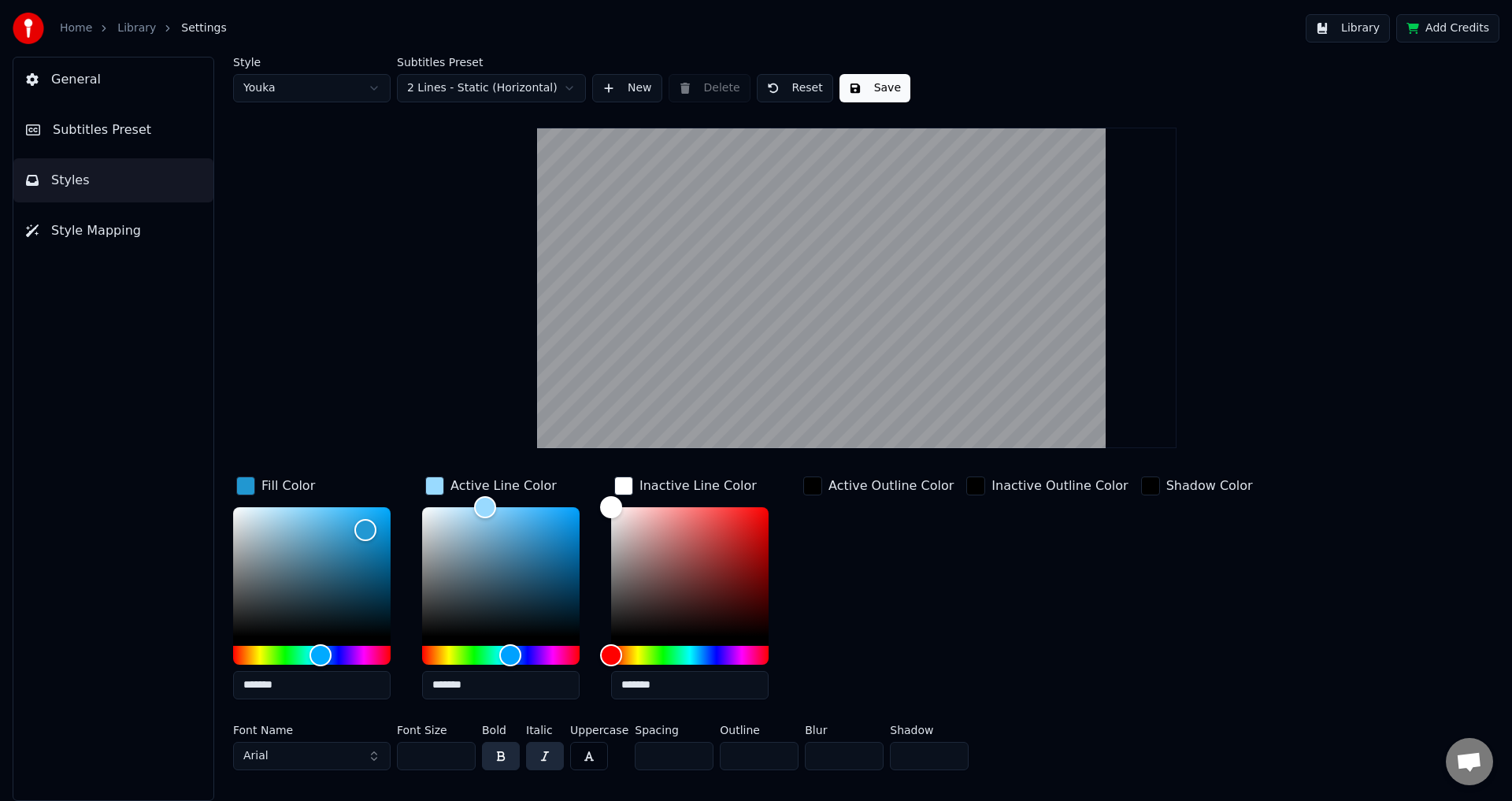
click at [322, 90] on html "Home Library Settings Library Add Credits General Subtitles Preset Styles Style…" at bounding box center [756, 400] width 1512 height 801
type input "*******"
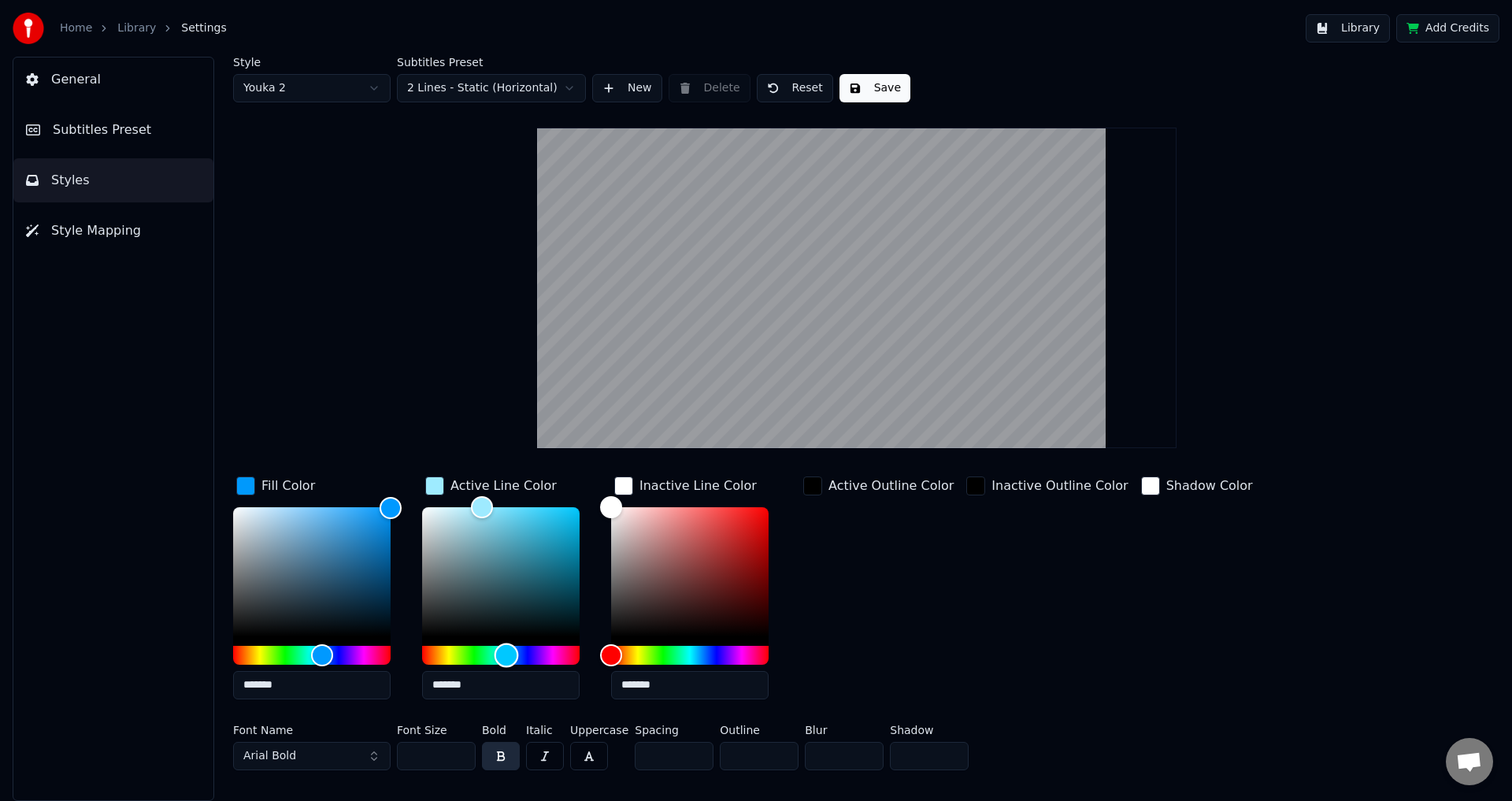
type input "*******"
drag, startPoint x: 448, startPoint y: 656, endPoint x: 507, endPoint y: 655, distance: 59.0
click at [507, 655] on div "Hue" at bounding box center [508, 655] width 25 height 25
click at [553, 757] on button "button" at bounding box center [545, 755] width 38 height 29
click at [323, 755] on button "Arial Bold" at bounding box center [312, 755] width 158 height 29
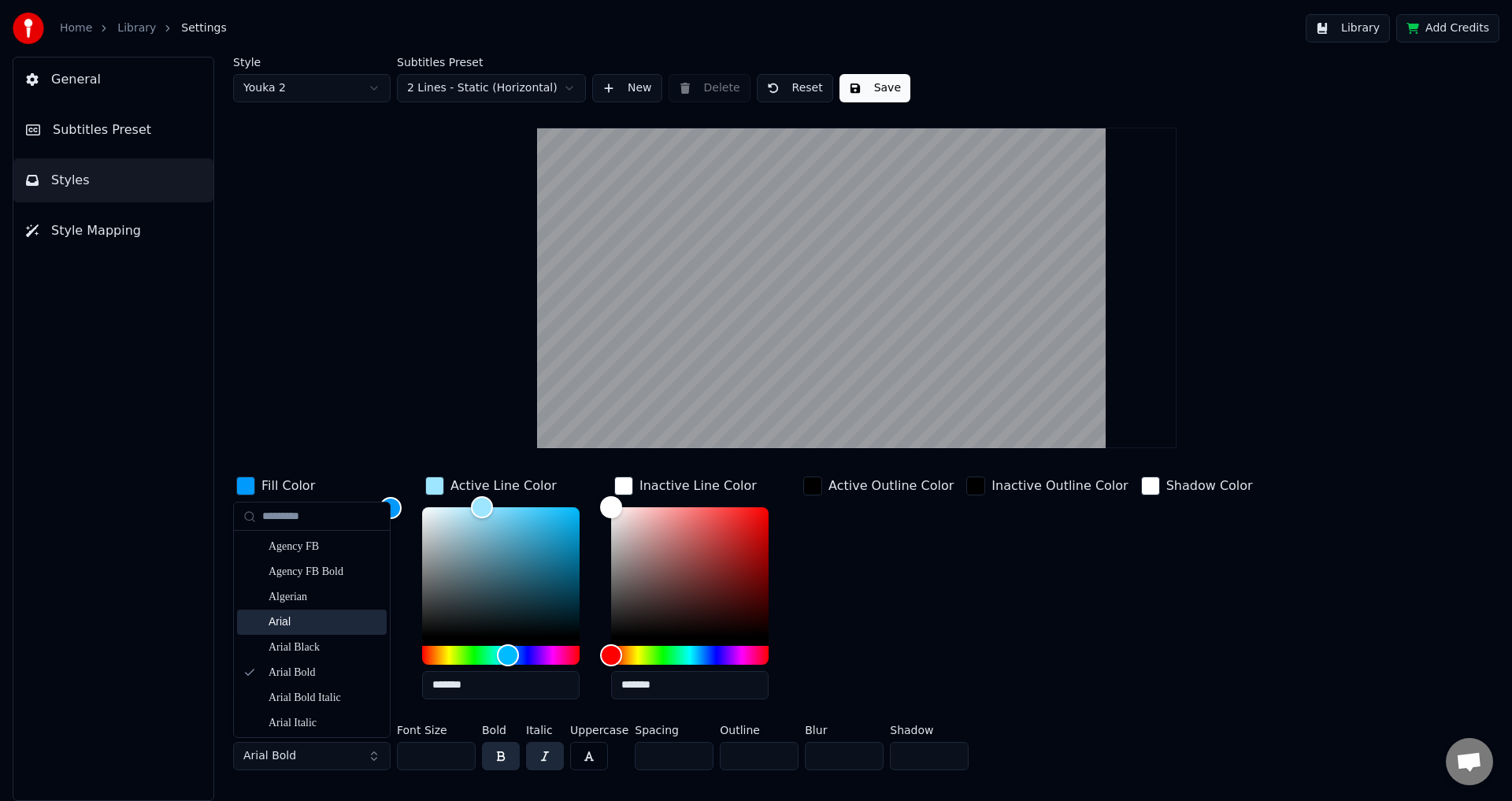
click at [332, 617] on div "Arial" at bounding box center [324, 621] width 112 height 16
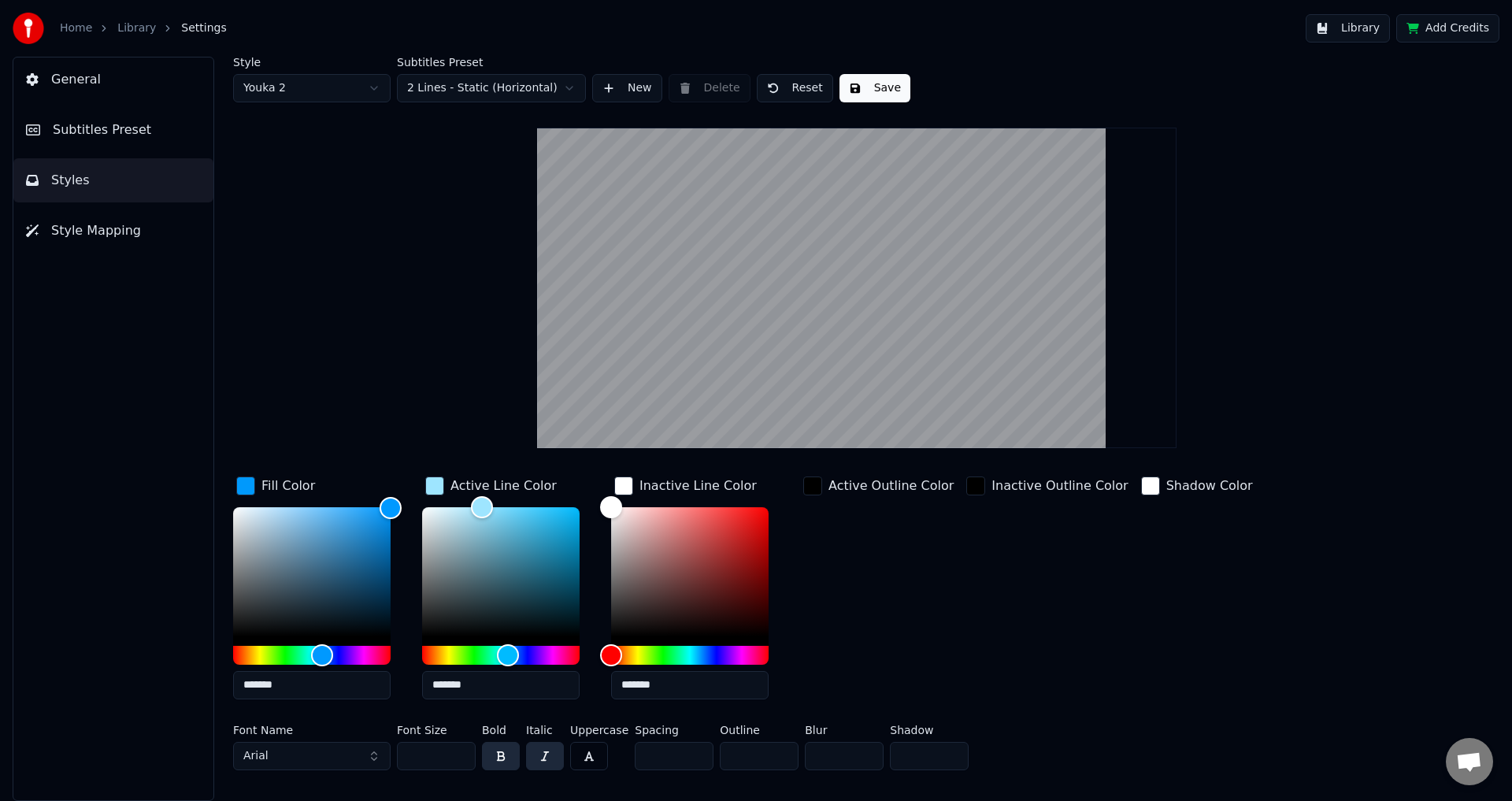
click at [852, 91] on button "Save" at bounding box center [874, 88] width 71 height 29
click at [870, 82] on button "Save" at bounding box center [874, 88] width 71 height 29
click at [76, 28] on link "Home" at bounding box center [76, 29] width 32 height 16
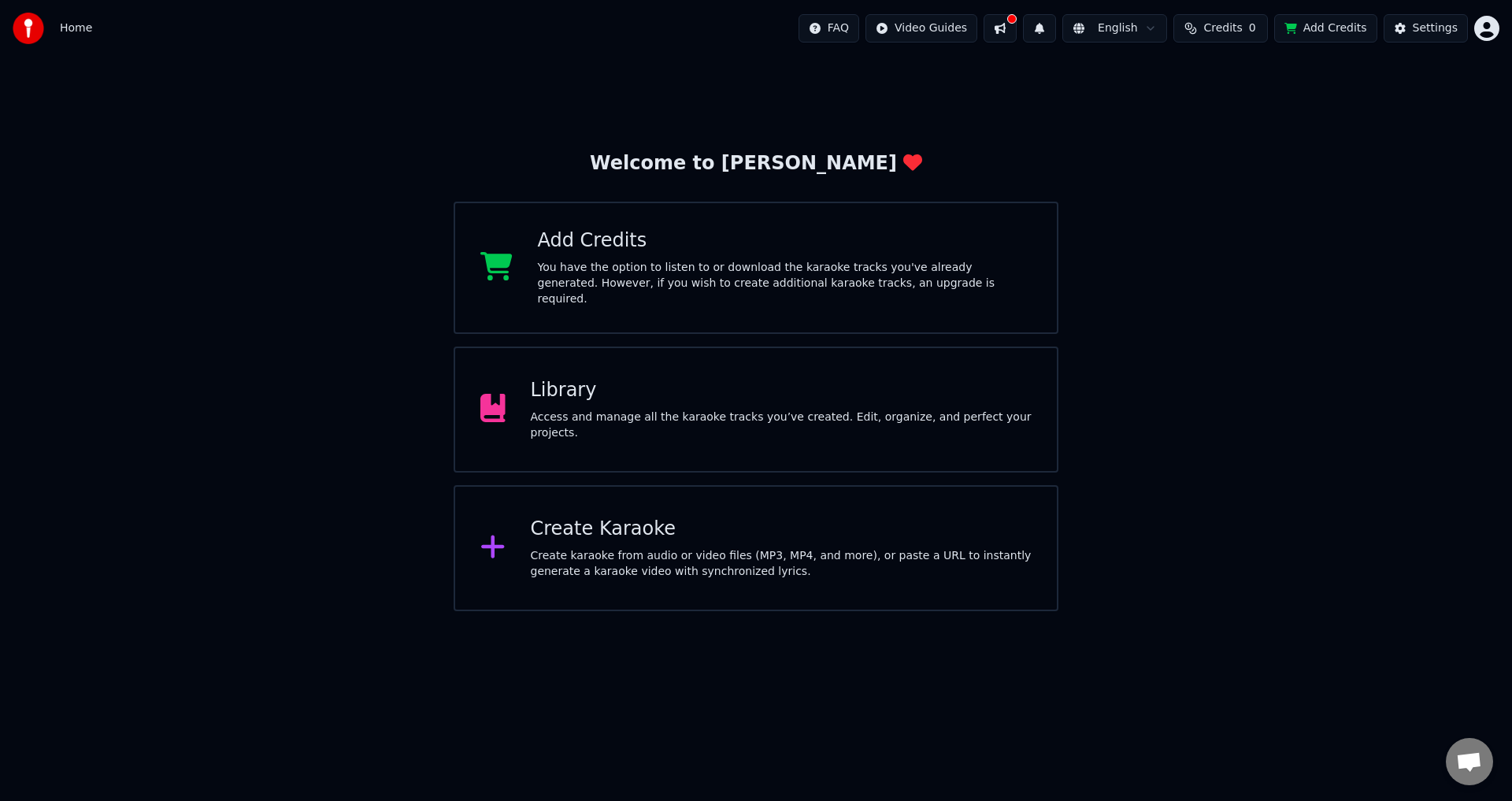
click at [737, 429] on div "Library Access and manage all the karaoke tracks you’ve created. Edit, organize…" at bounding box center [756, 410] width 604 height 126
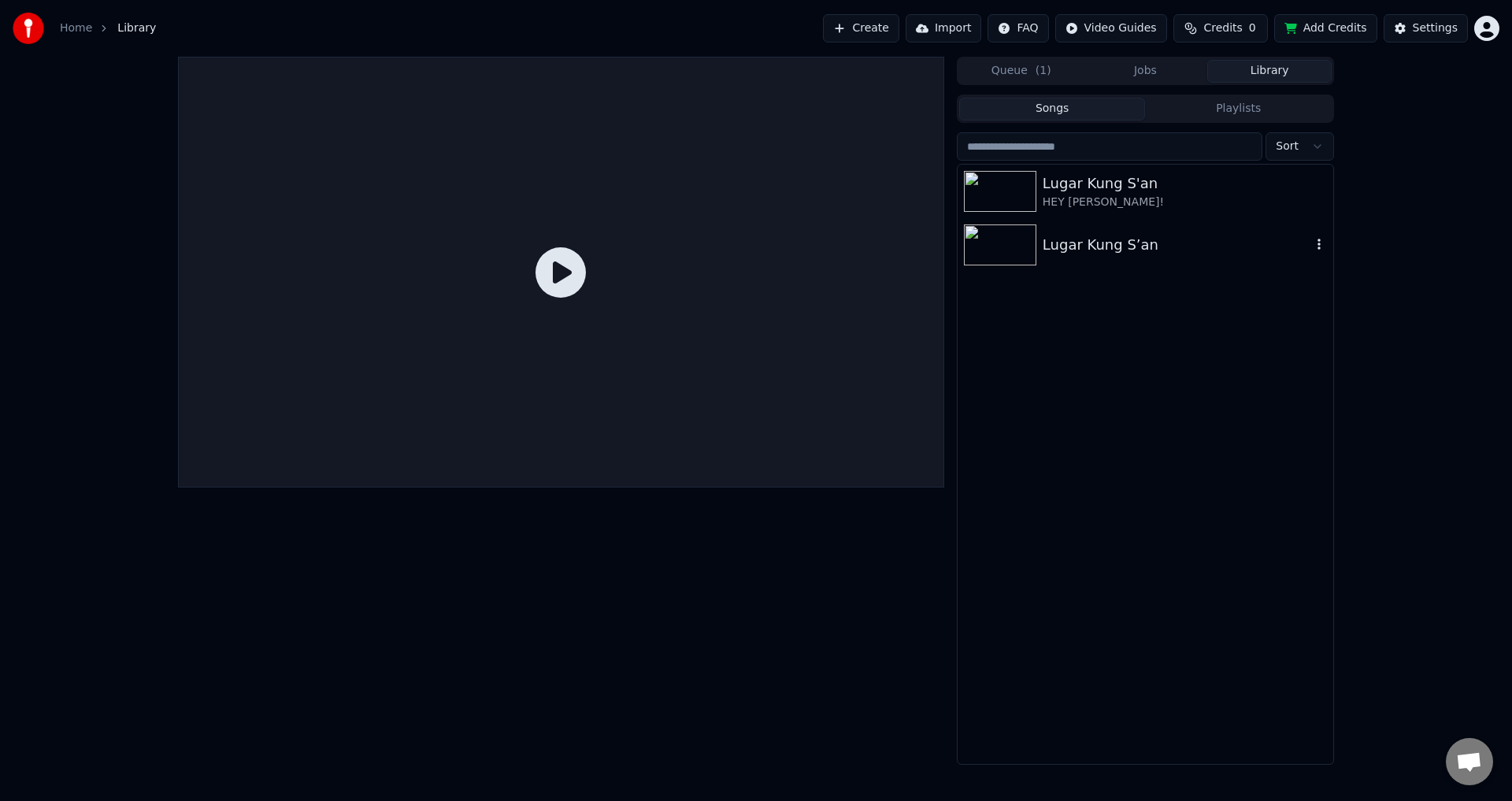
click at [1169, 244] on div "Lugar Kung S’an" at bounding box center [1177, 244] width 268 height 22
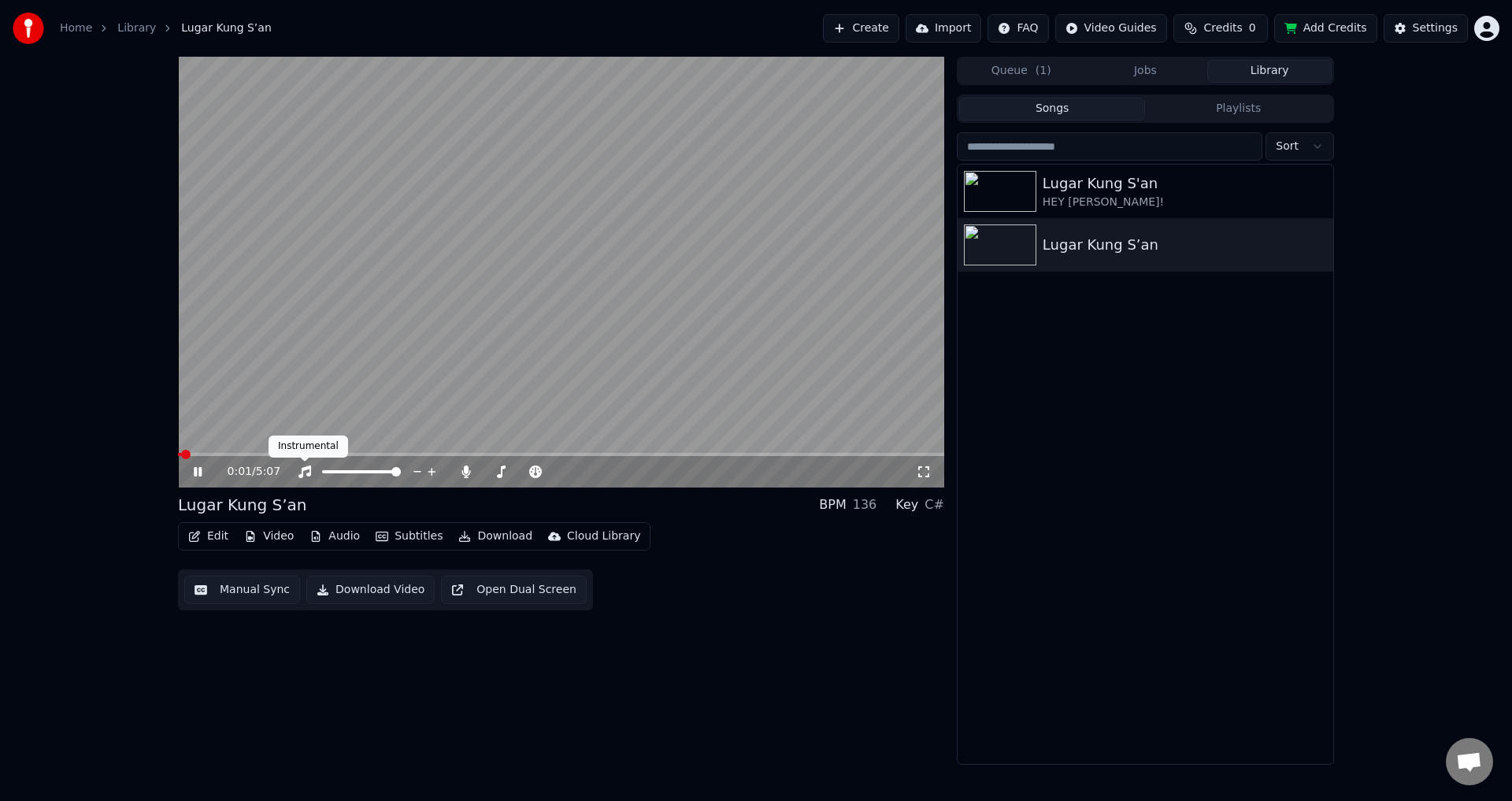
click at [263, 455] on span at bounding box center [561, 453] width 766 height 3
click at [360, 452] on video at bounding box center [561, 272] width 766 height 430
click at [389, 453] on span at bounding box center [561, 453] width 766 height 3
click at [375, 317] on video at bounding box center [561, 272] width 766 height 430
click at [195, 538] on icon "button" at bounding box center [195, 536] width 11 height 11
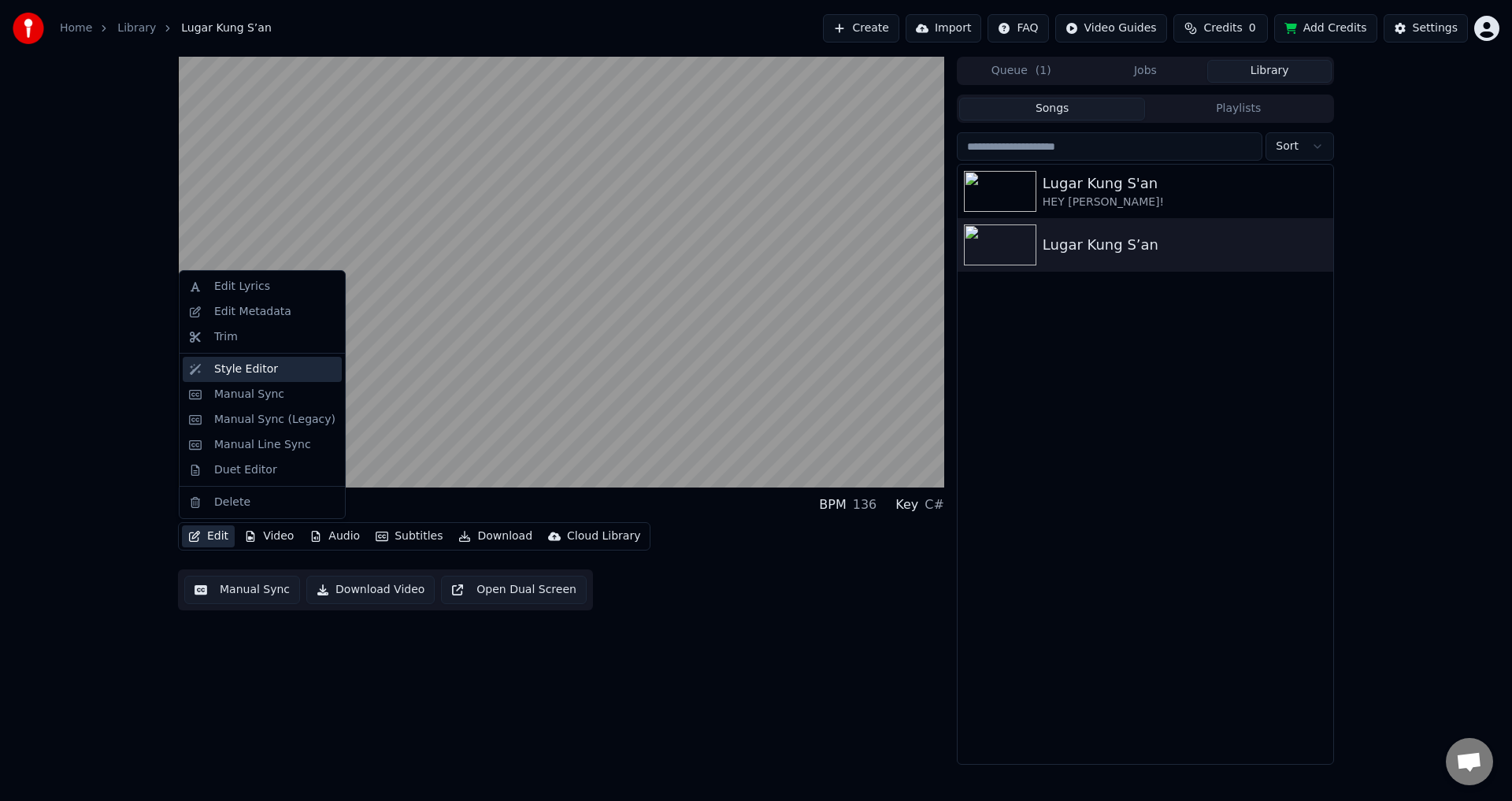
click at [236, 365] on div "Style Editor" at bounding box center [245, 369] width 64 height 16
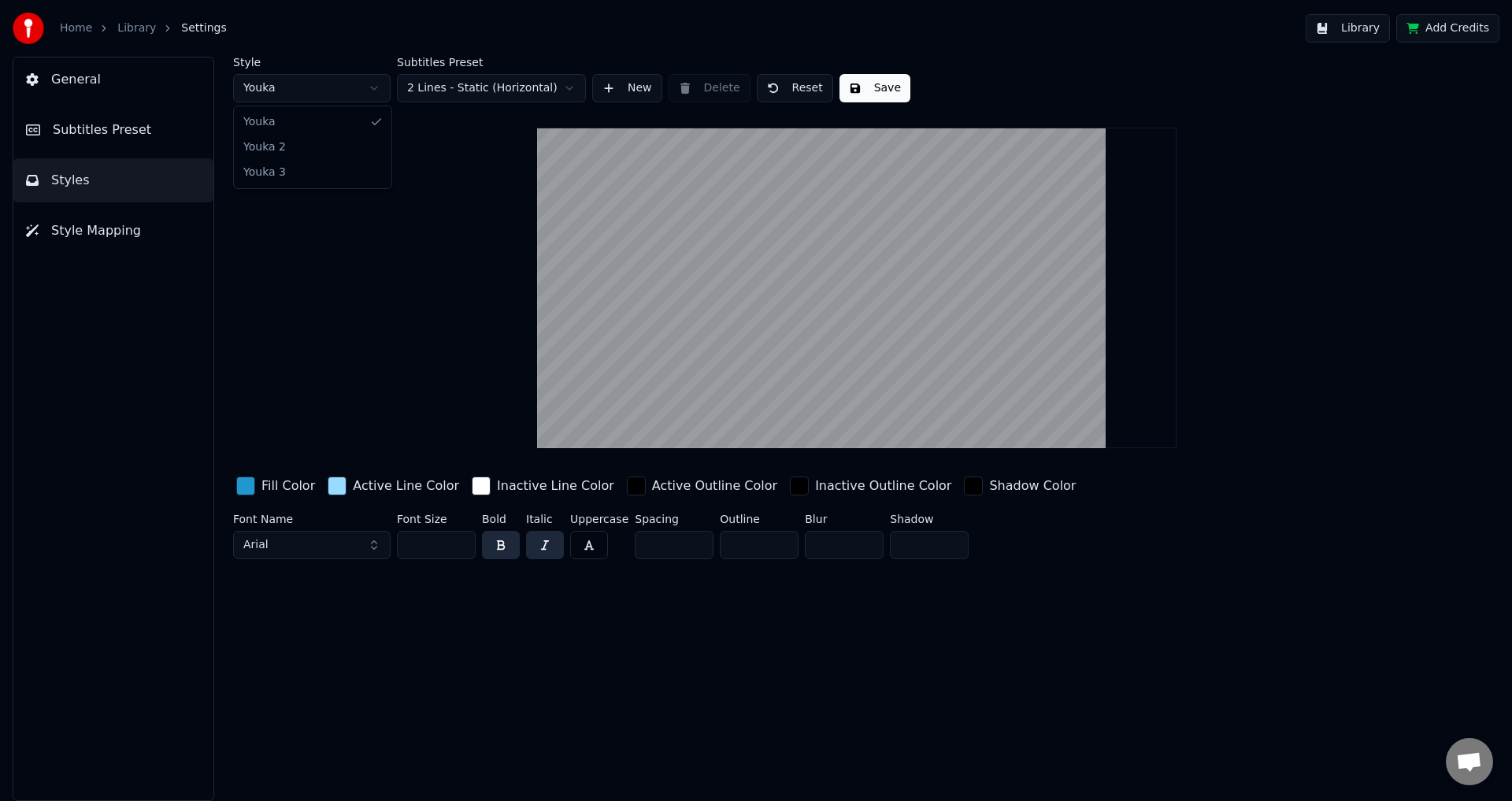
click at [329, 90] on html "Home Library Settings Library Add Credits General Subtitles Preset Styles Style…" at bounding box center [756, 400] width 1512 height 801
click at [362, 490] on div "Active Line Color" at bounding box center [406, 486] width 106 height 19
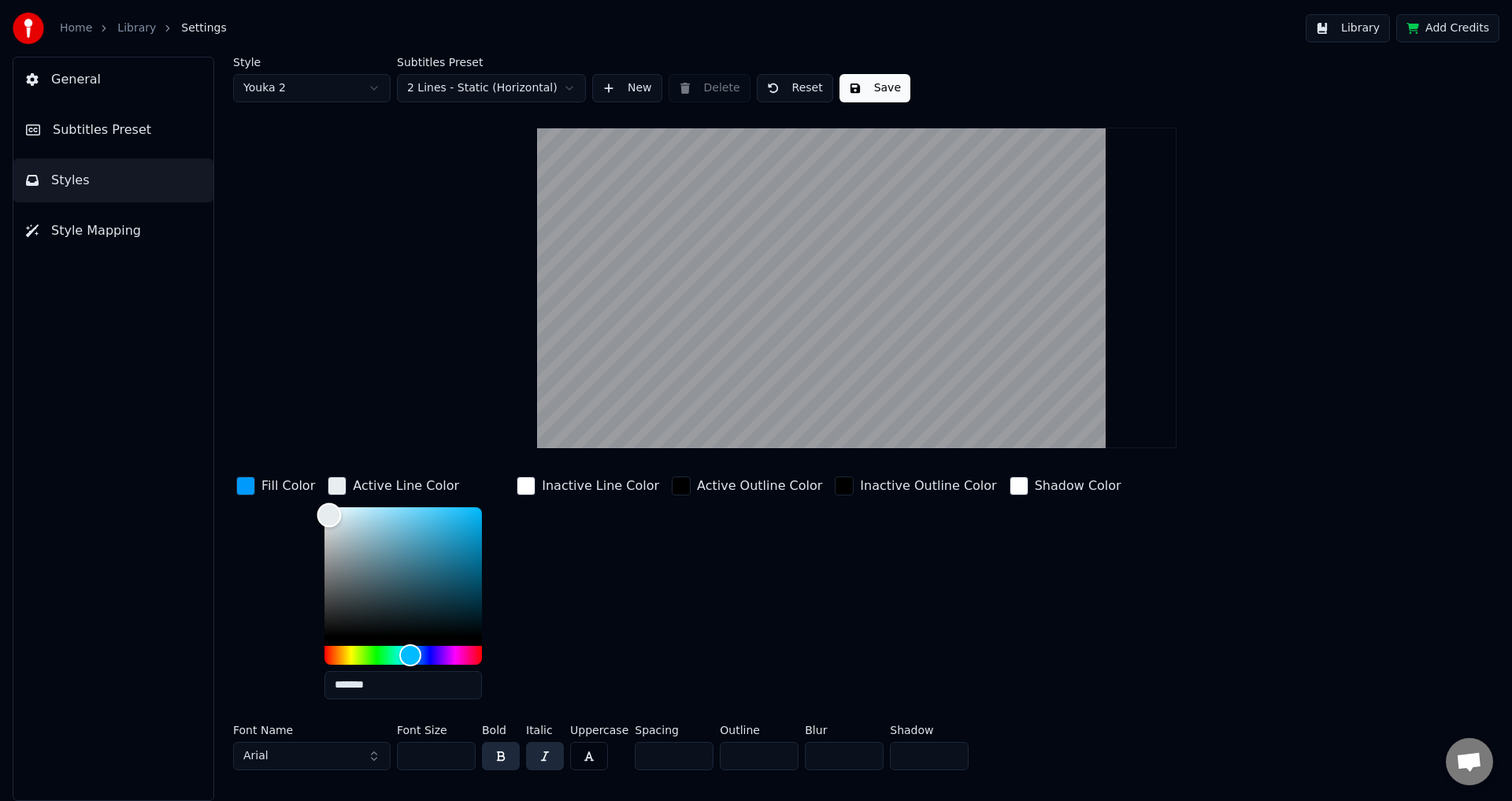
type input "*******"
drag, startPoint x: 378, startPoint y: 509, endPoint x: 322, endPoint y: 514, distance: 56.2
click at [322, 514] on div "Color" at bounding box center [327, 515] width 25 height 25
click at [270, 486] on div "Fill Color" at bounding box center [288, 486] width 53 height 19
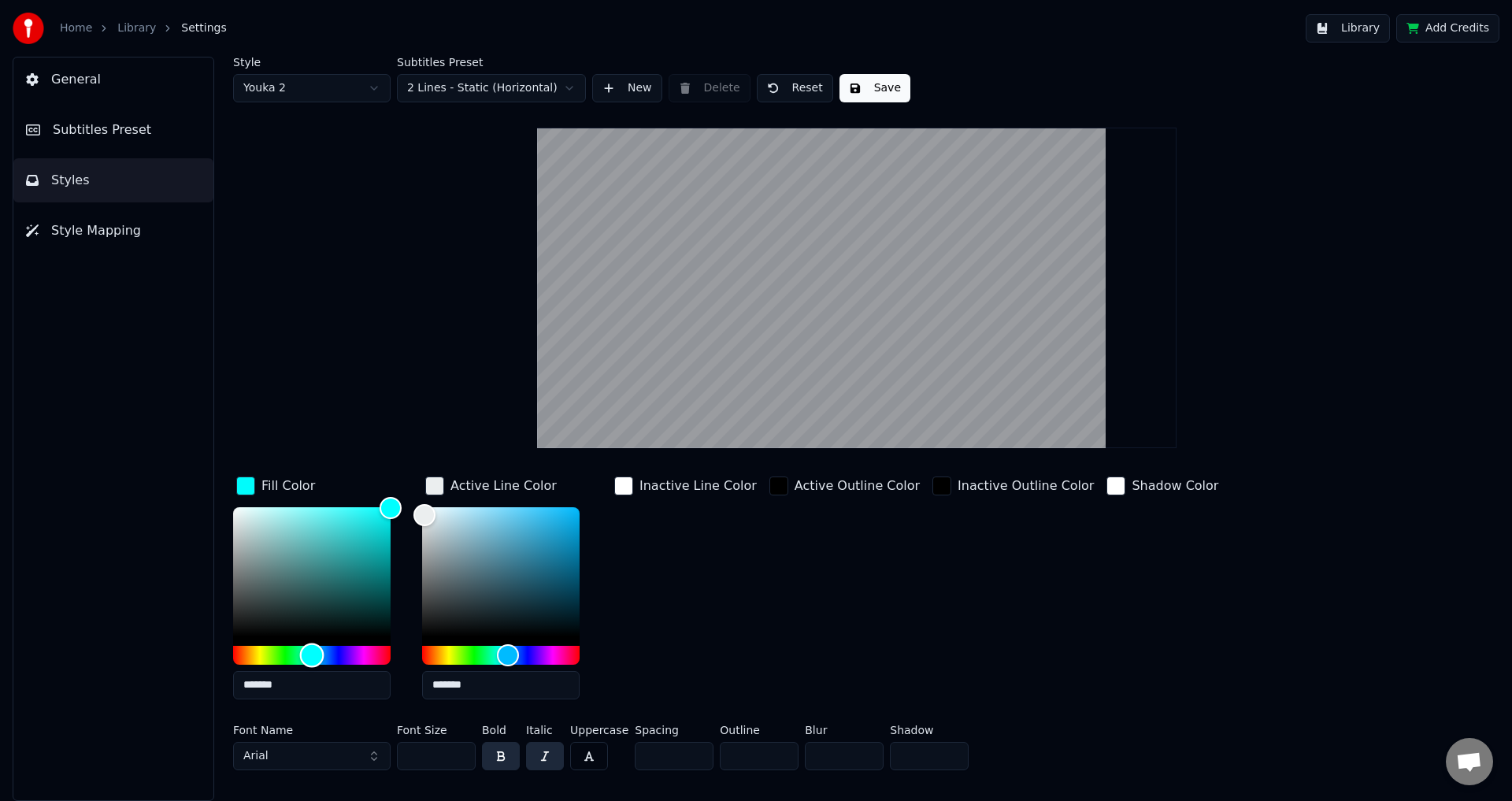
type input "*******"
drag, startPoint x: 323, startPoint y: 649, endPoint x: 315, endPoint y: 658, distance: 12.0
click at [315, 658] on div "Hue" at bounding box center [316, 655] width 25 height 25
click at [866, 90] on button "Save" at bounding box center [874, 88] width 71 height 29
click at [351, 91] on html "Home Library Settings Library Add Credits General Subtitles Preset Styles Style…" at bounding box center [756, 400] width 1512 height 801
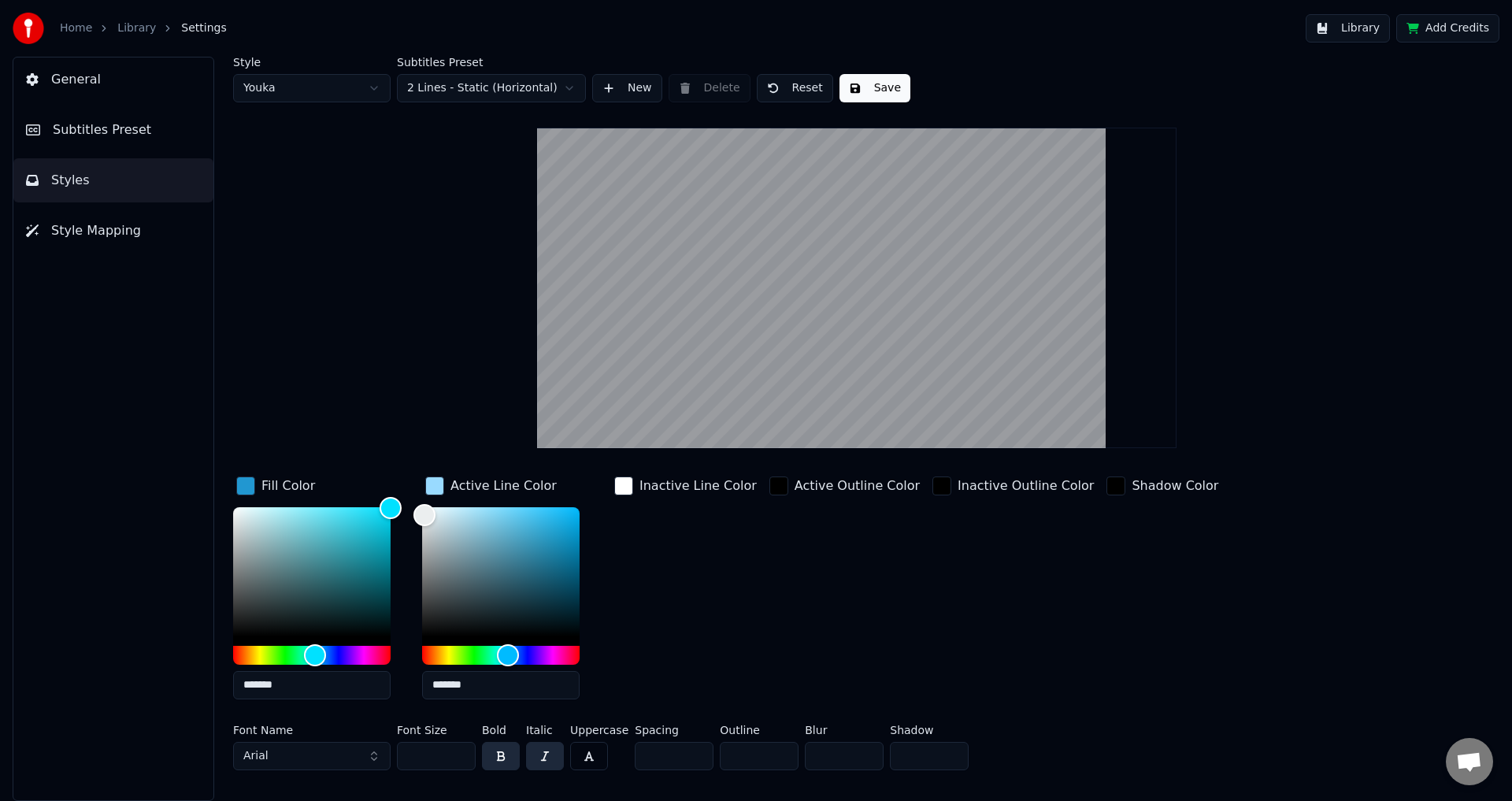
type input "*******"
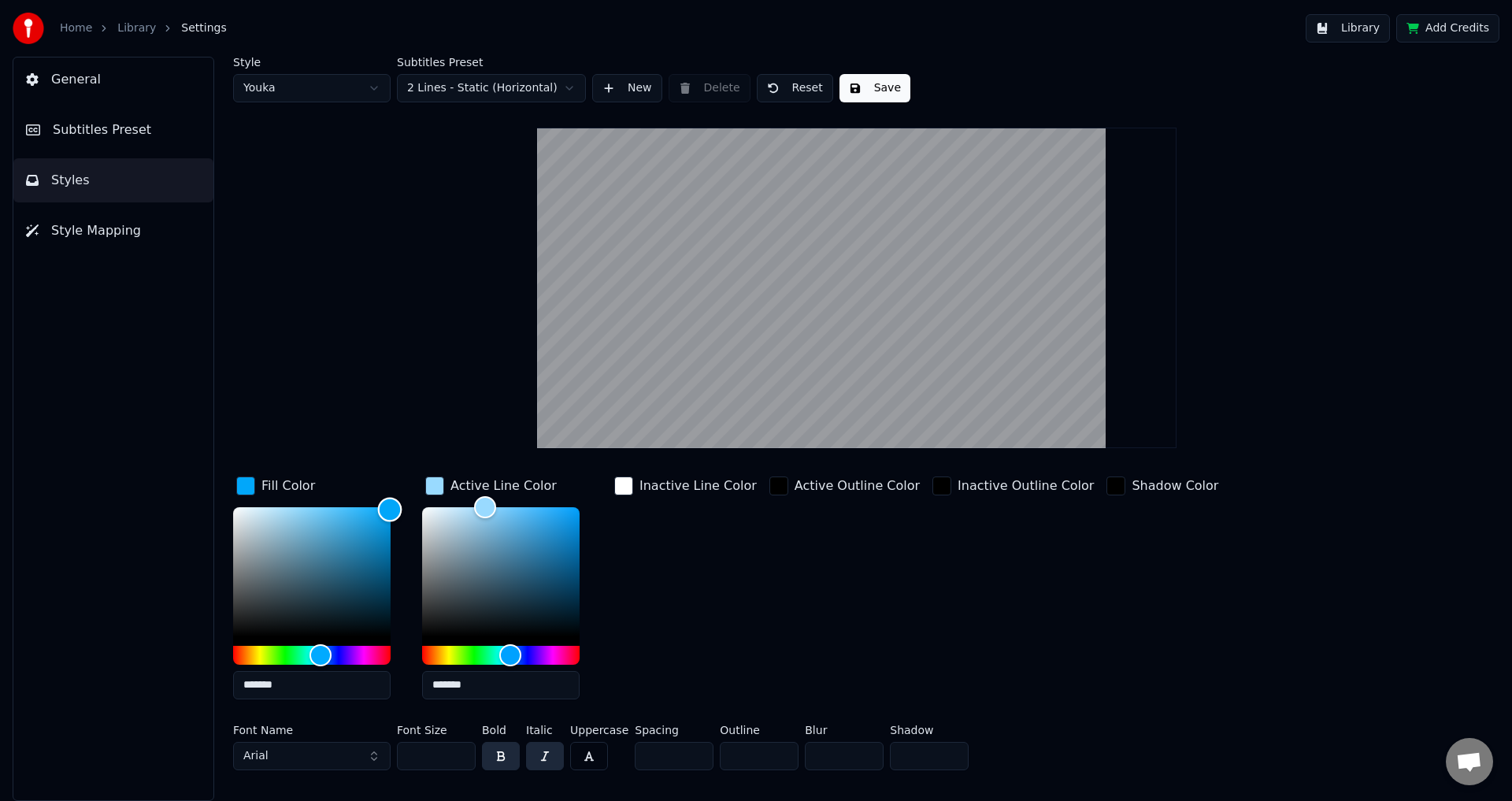
type input "*******"
drag, startPoint x: 382, startPoint y: 521, endPoint x: 392, endPoint y: 508, distance: 16.4
click at [392, 508] on div "Color" at bounding box center [391, 510] width 25 height 25
drag, startPoint x: 487, startPoint y: 505, endPoint x: 478, endPoint y: 514, distance: 12.7
click at [479, 515] on div "Color" at bounding box center [469, 520] width 25 height 25
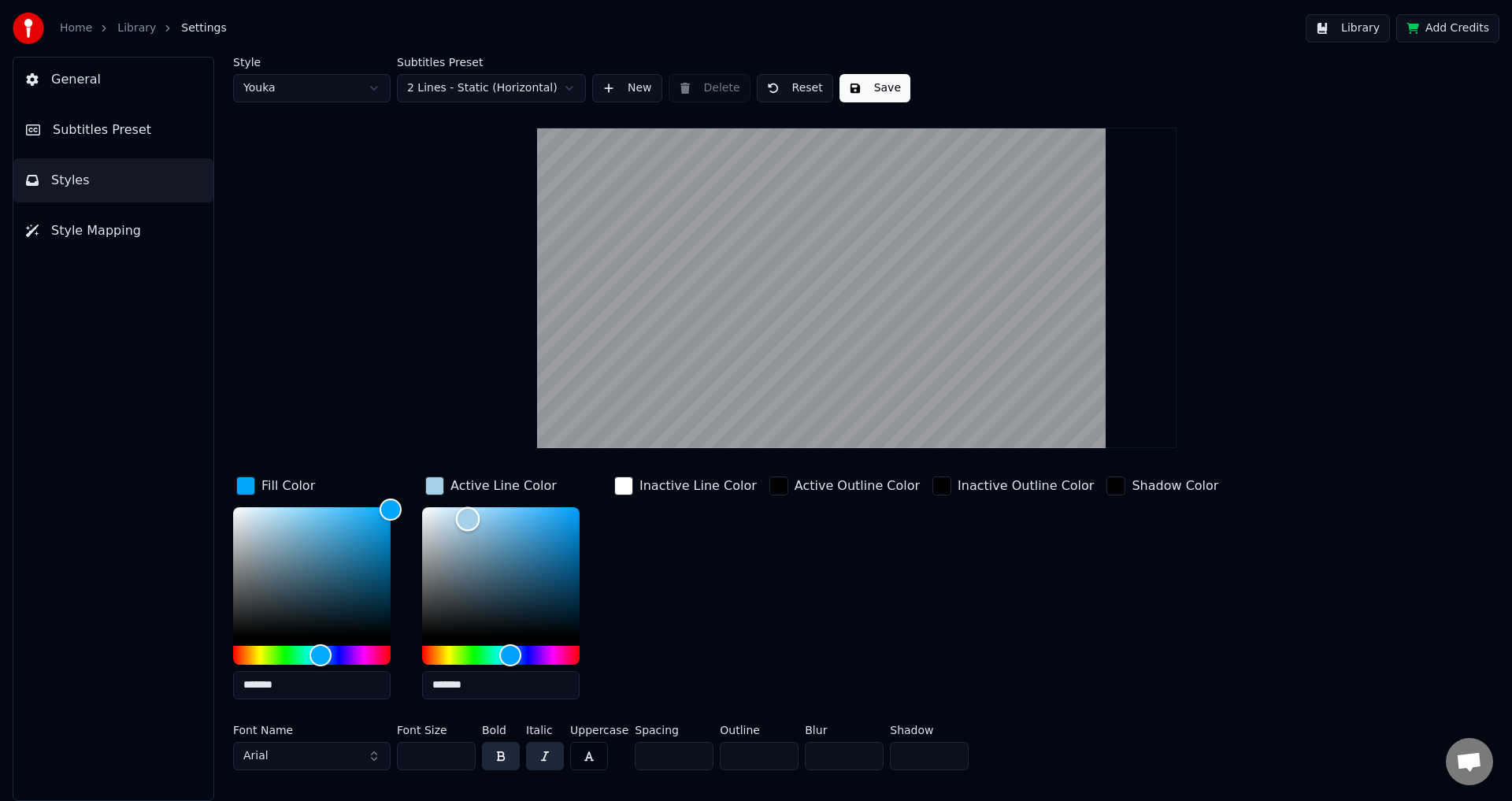
type input "*******"
click at [391, 511] on div "Color" at bounding box center [391, 513] width 25 height 25
drag, startPoint x: 478, startPoint y: 516, endPoint x: 421, endPoint y: 513, distance: 57.1
click at [421, 513] on div "Color" at bounding box center [423, 515] width 25 height 25
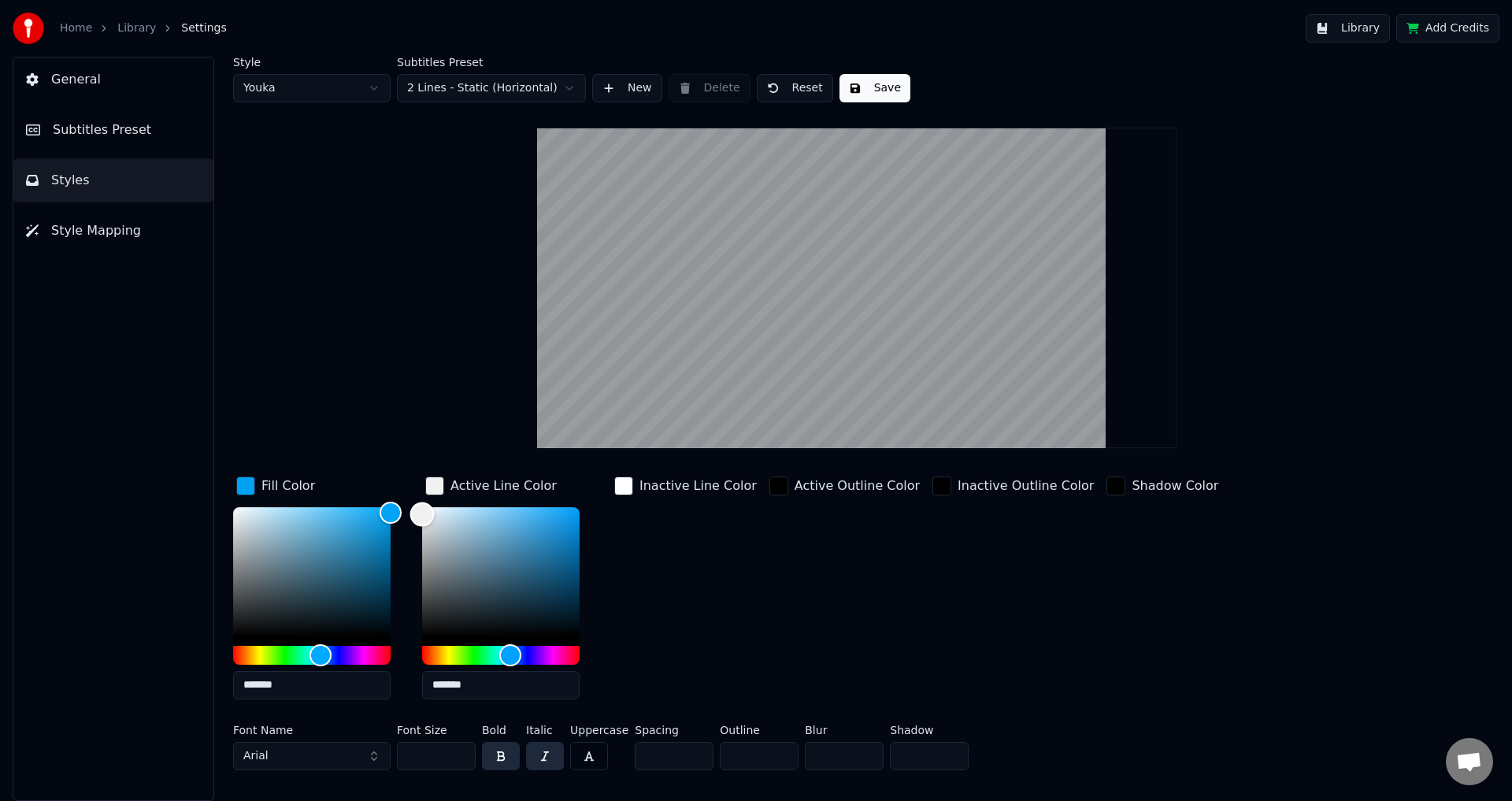
type input "*******"
click at [855, 89] on button "Save" at bounding box center [874, 88] width 71 height 29
click at [884, 84] on button "Save" at bounding box center [874, 88] width 71 height 29
click at [84, 25] on link "Home" at bounding box center [76, 29] width 32 height 16
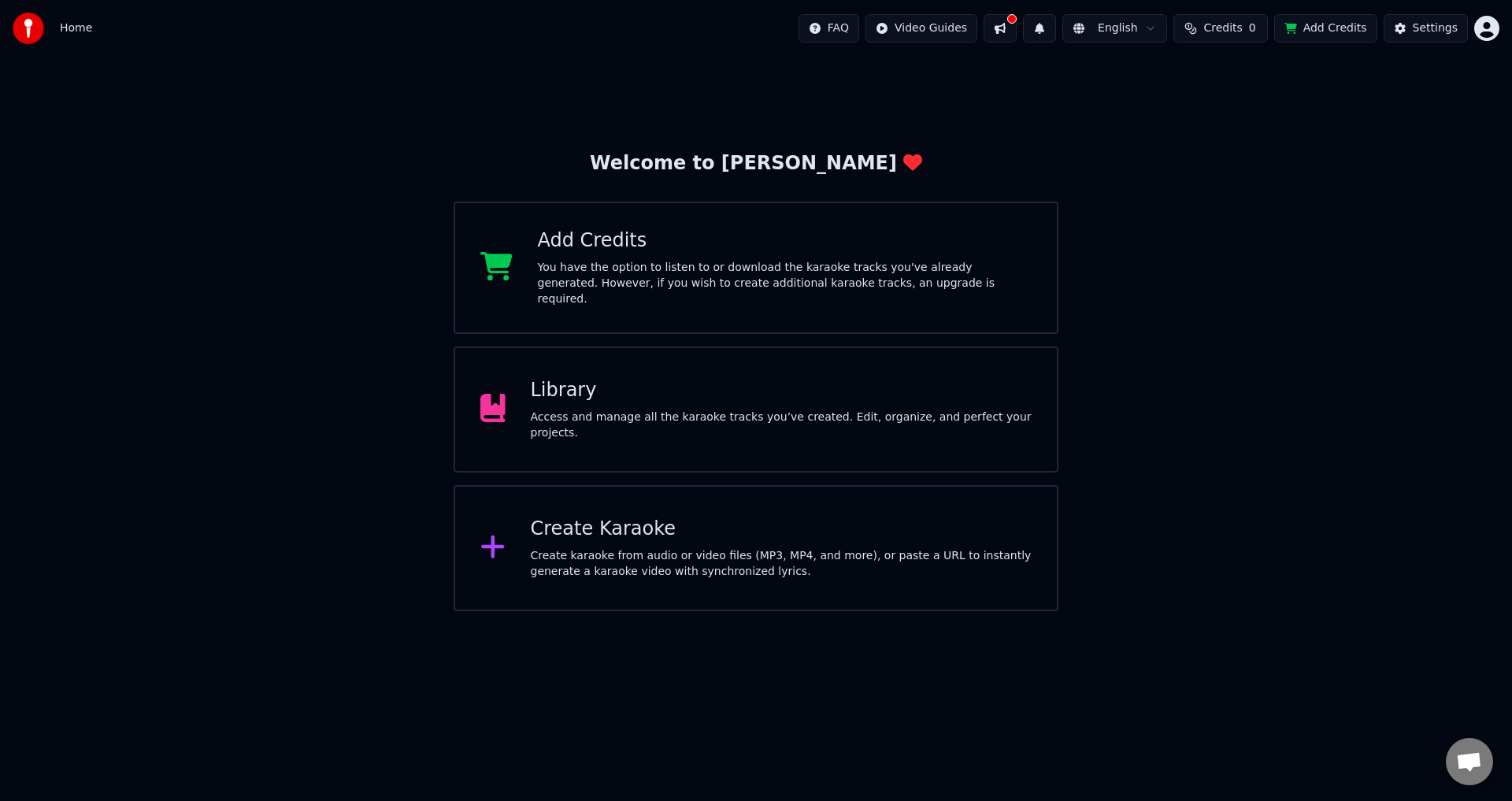
click at [704, 414] on div "Access and manage all the karaoke tracks you’ve created. Edit, organize, and pe…" at bounding box center [781, 425] width 502 height 31
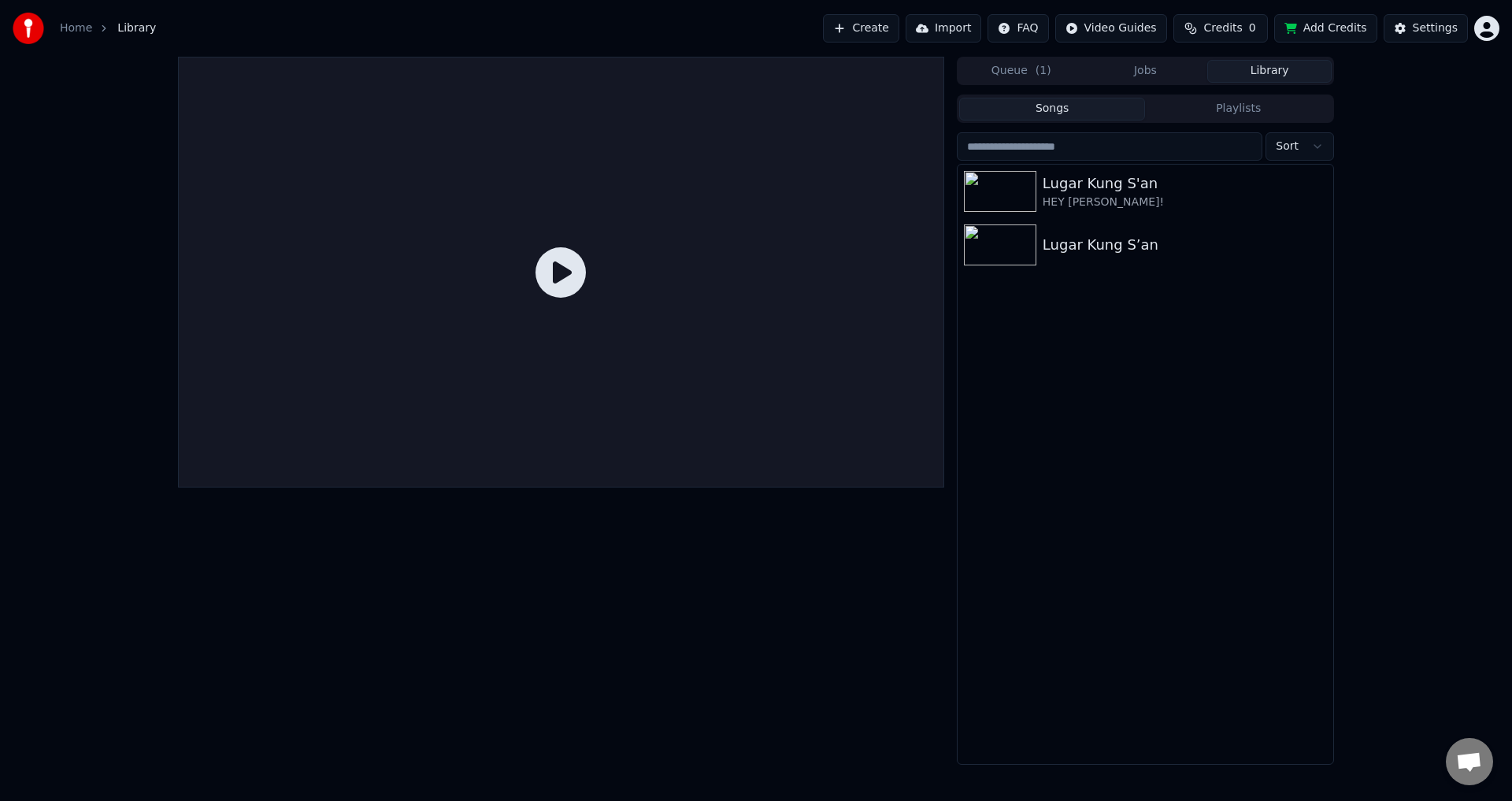
click at [560, 273] on icon at bounding box center [560, 272] width 50 height 50
click at [564, 273] on icon at bounding box center [560, 272] width 50 height 50
click at [1140, 253] on div "Lugar Kung S’an" at bounding box center [1177, 244] width 268 height 22
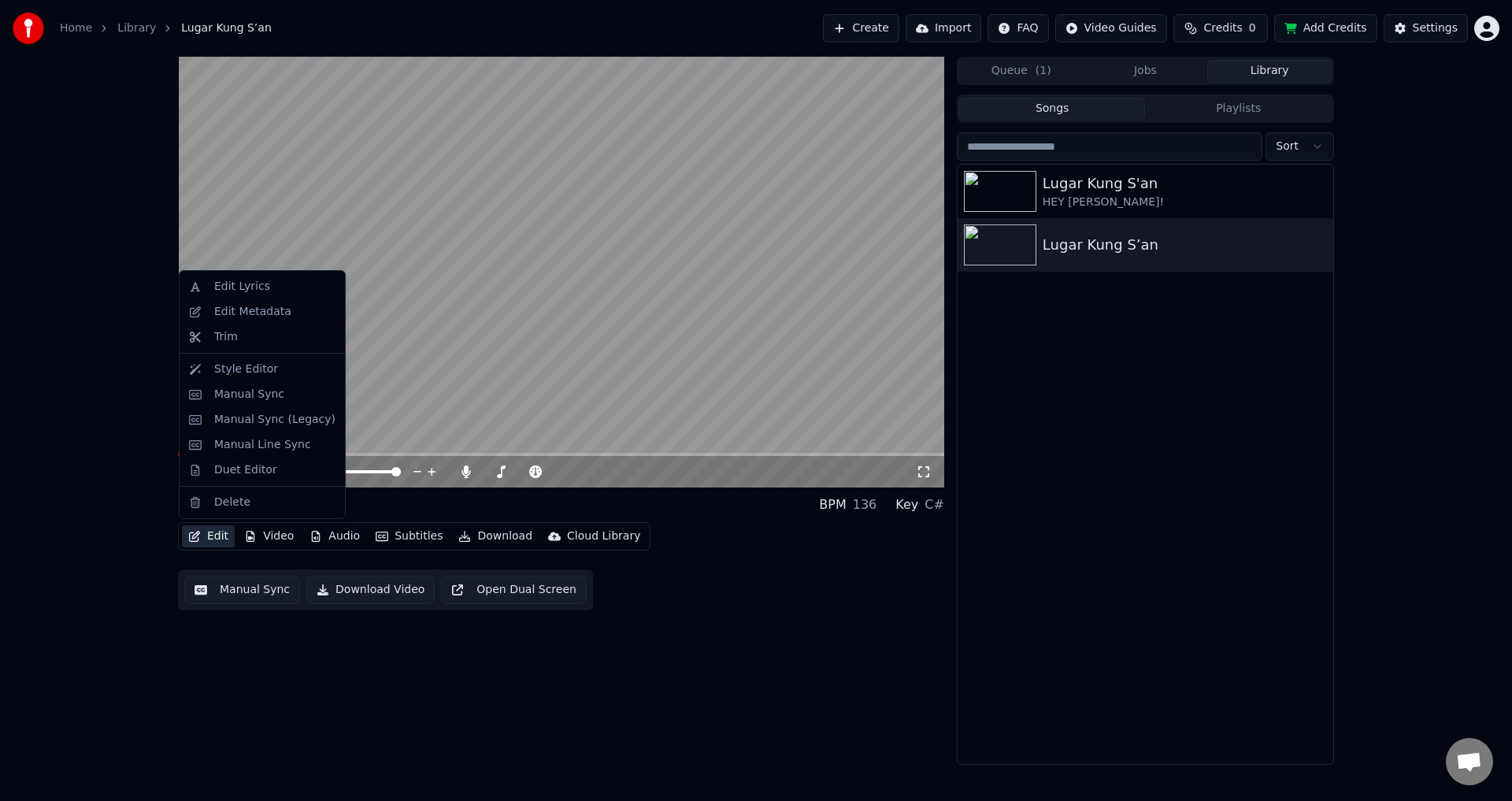
click at [211, 538] on button "Edit" at bounding box center [208, 536] width 53 height 22
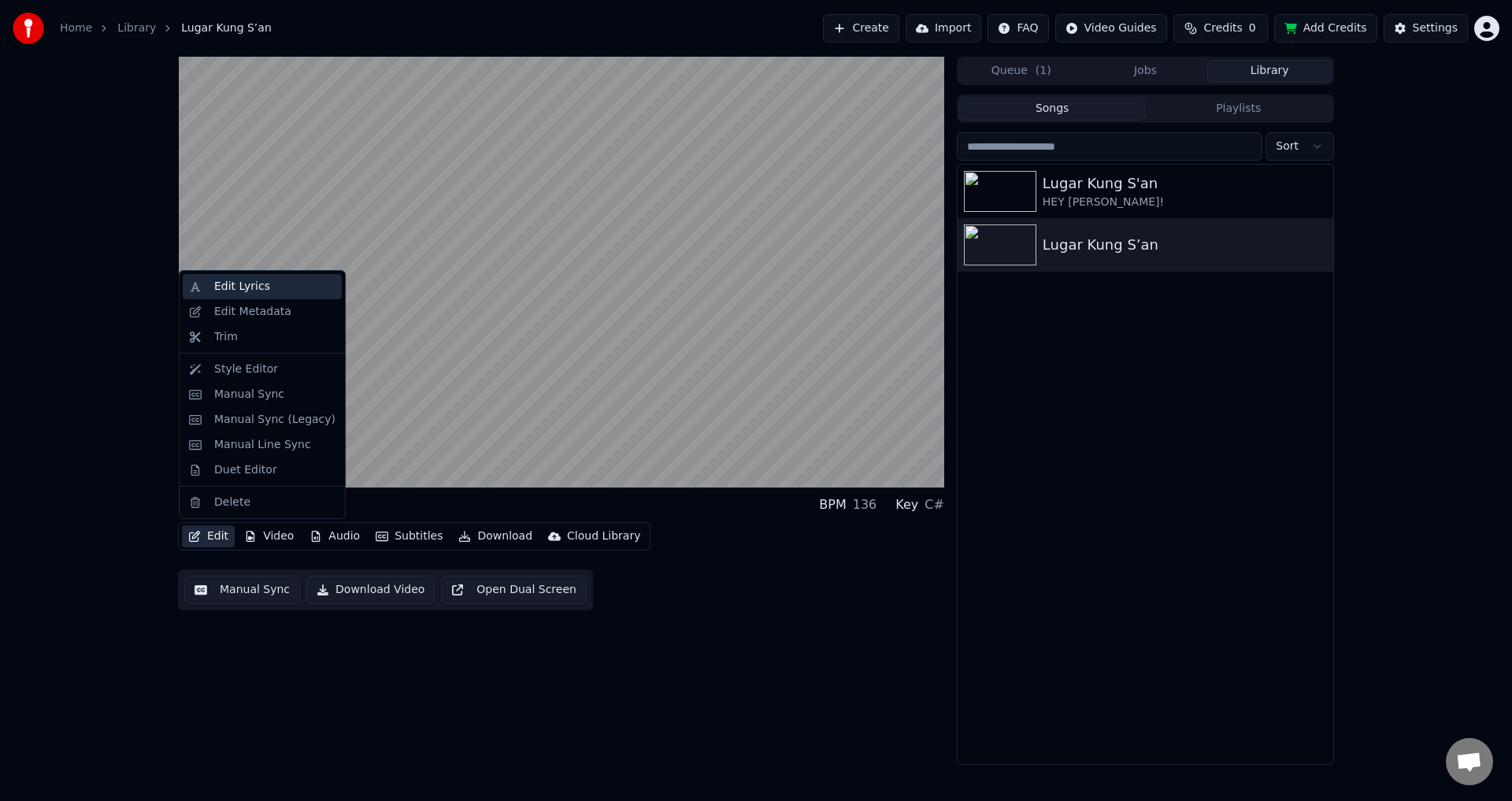
click at [258, 283] on div "Edit Lyrics" at bounding box center [241, 286] width 56 height 16
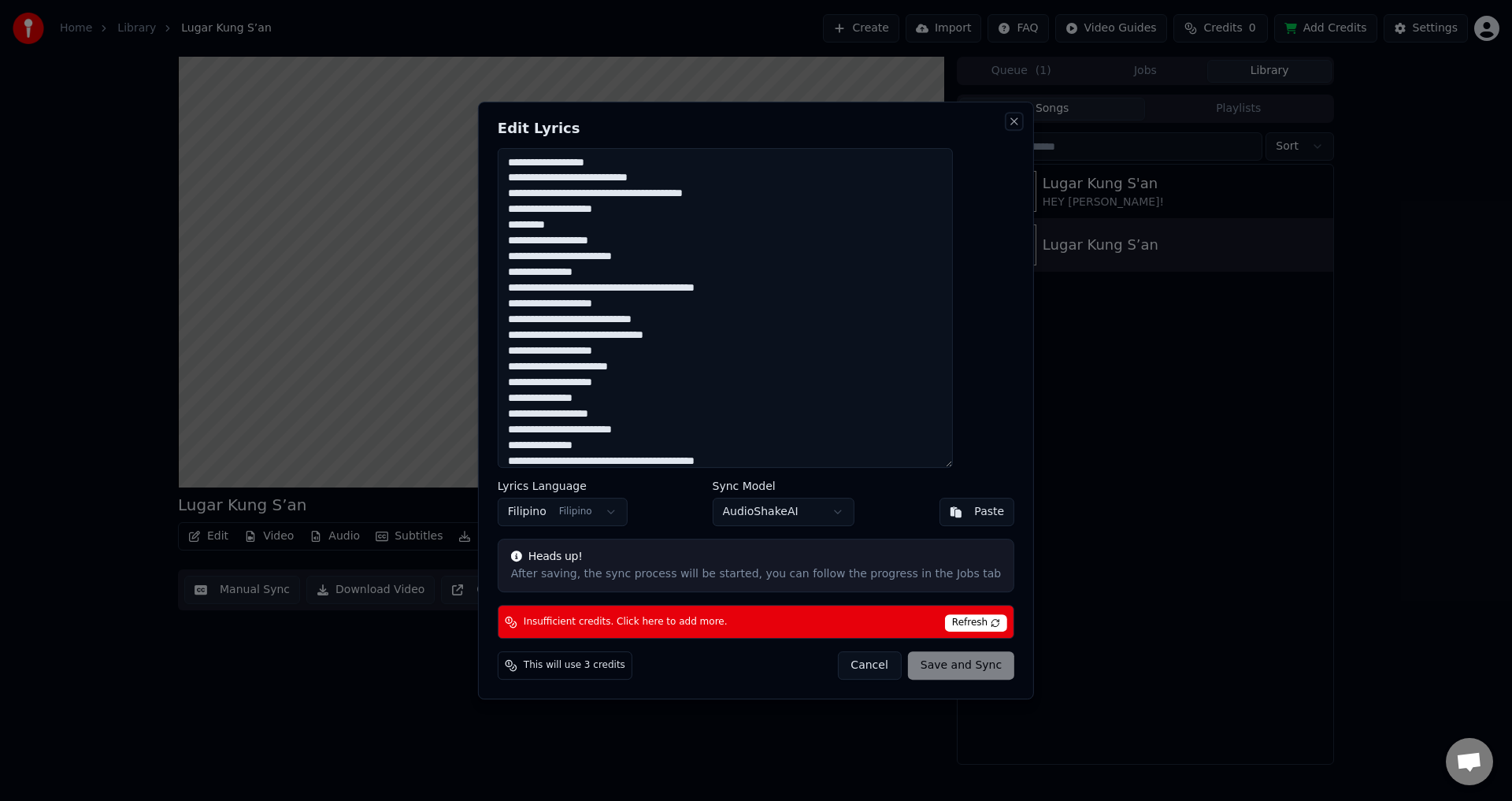
click at [1007, 125] on button "Close" at bounding box center [1013, 121] width 12 height 12
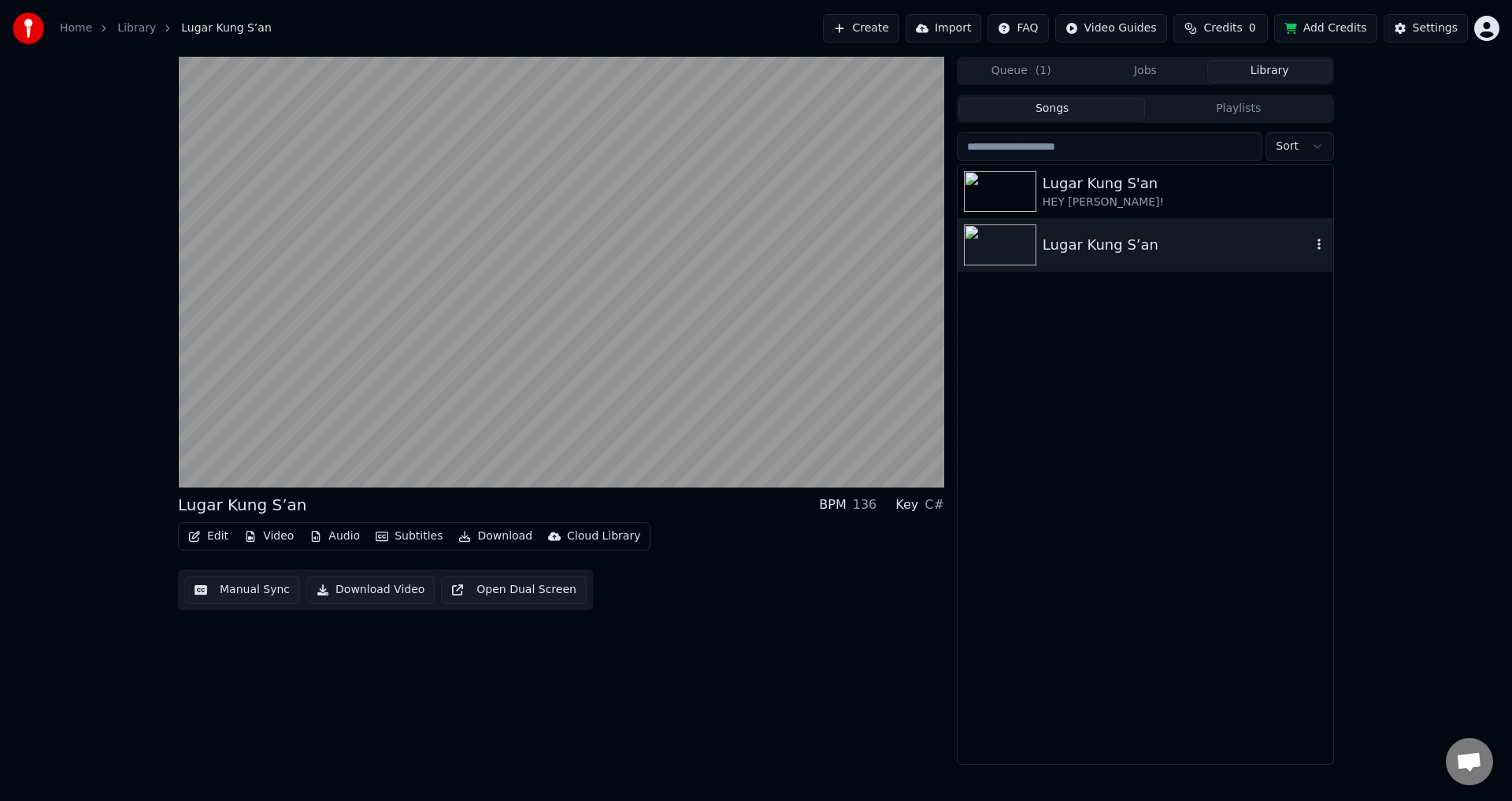
click at [1315, 239] on icon "button" at bounding box center [1318, 243] width 16 height 12
click at [1408, 165] on div "Lugar Kung S’an BPM 136 Key C# Edit Video Audio Subtitles Download Cloud Librar…" at bounding box center [756, 410] width 1512 height 708
click at [1410, 30] on button "Settings" at bounding box center [1426, 29] width 85 height 29
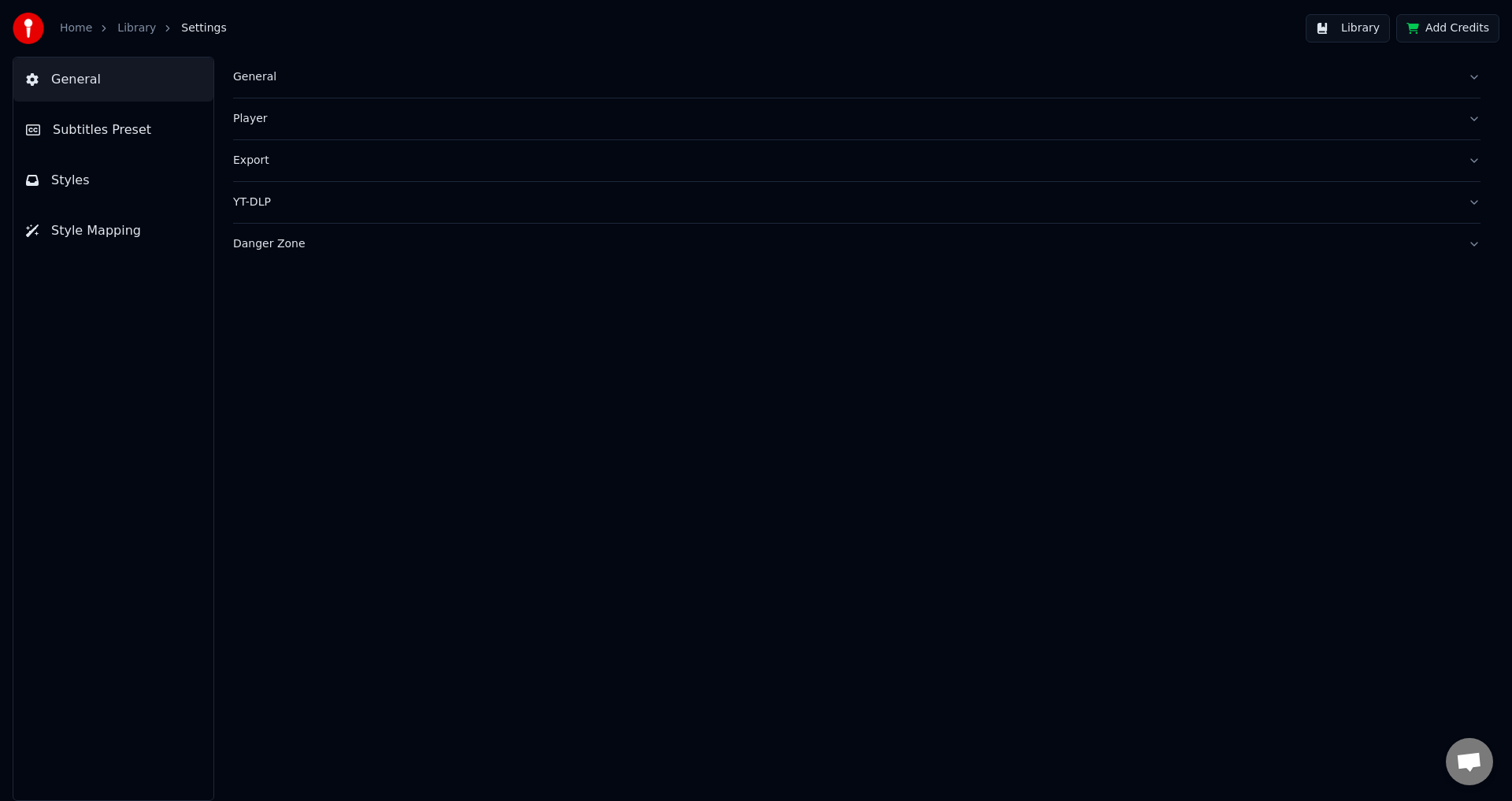
click at [312, 79] on div "General" at bounding box center [844, 77] width 1222 height 16
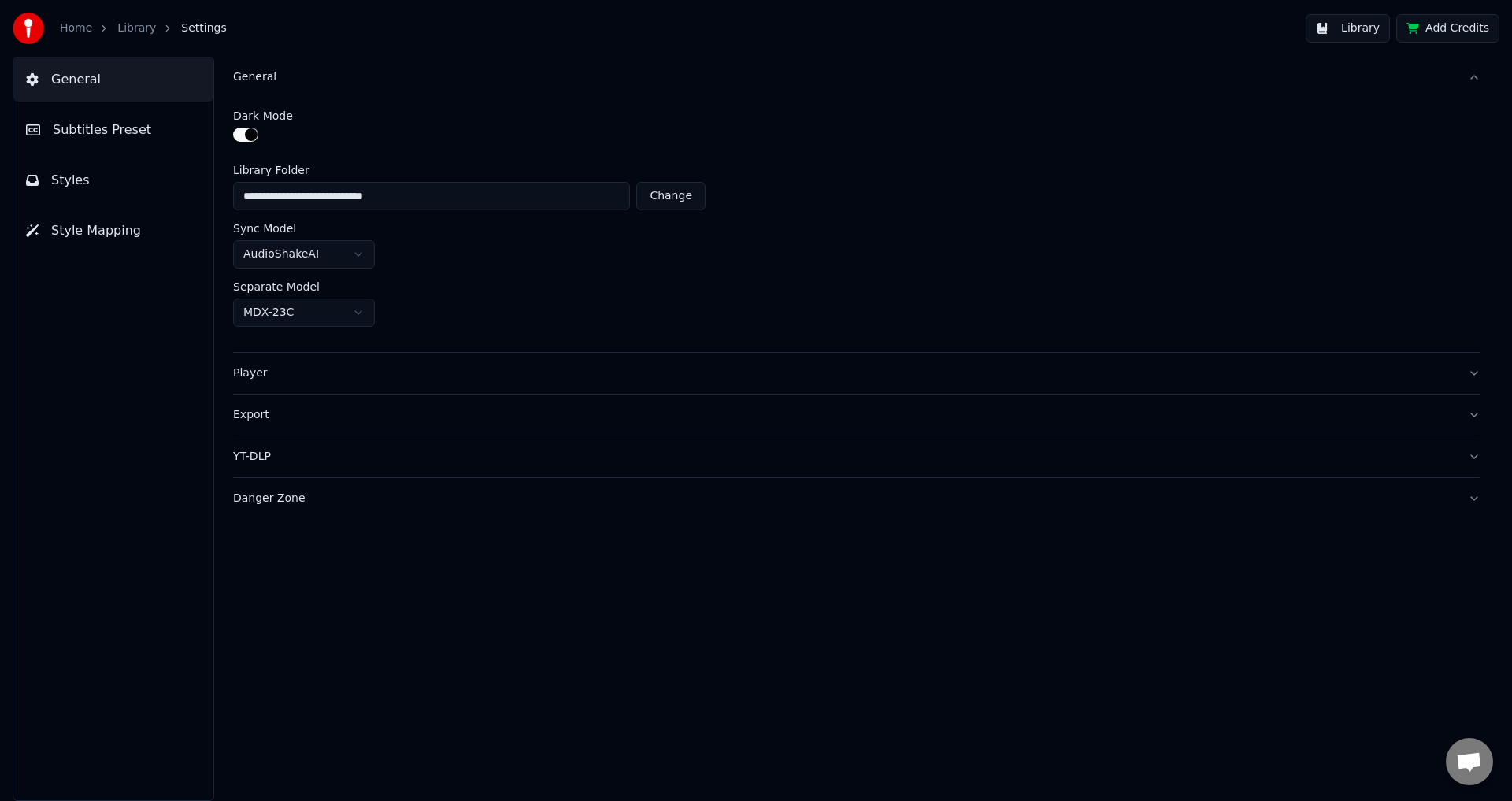
click at [312, 79] on div "General" at bounding box center [844, 77] width 1222 height 16
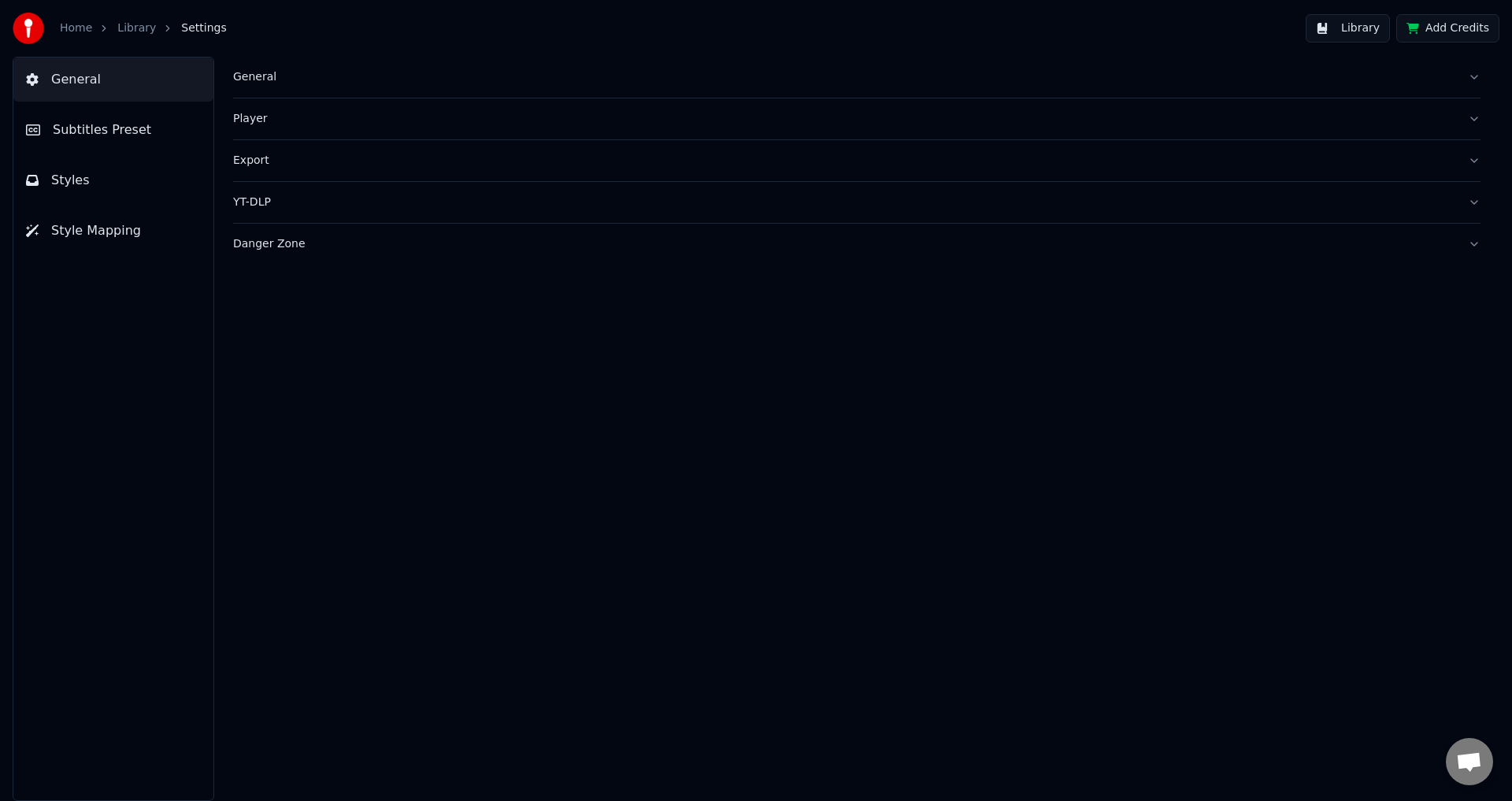
click at [86, 25] on link "Home" at bounding box center [76, 29] width 32 height 16
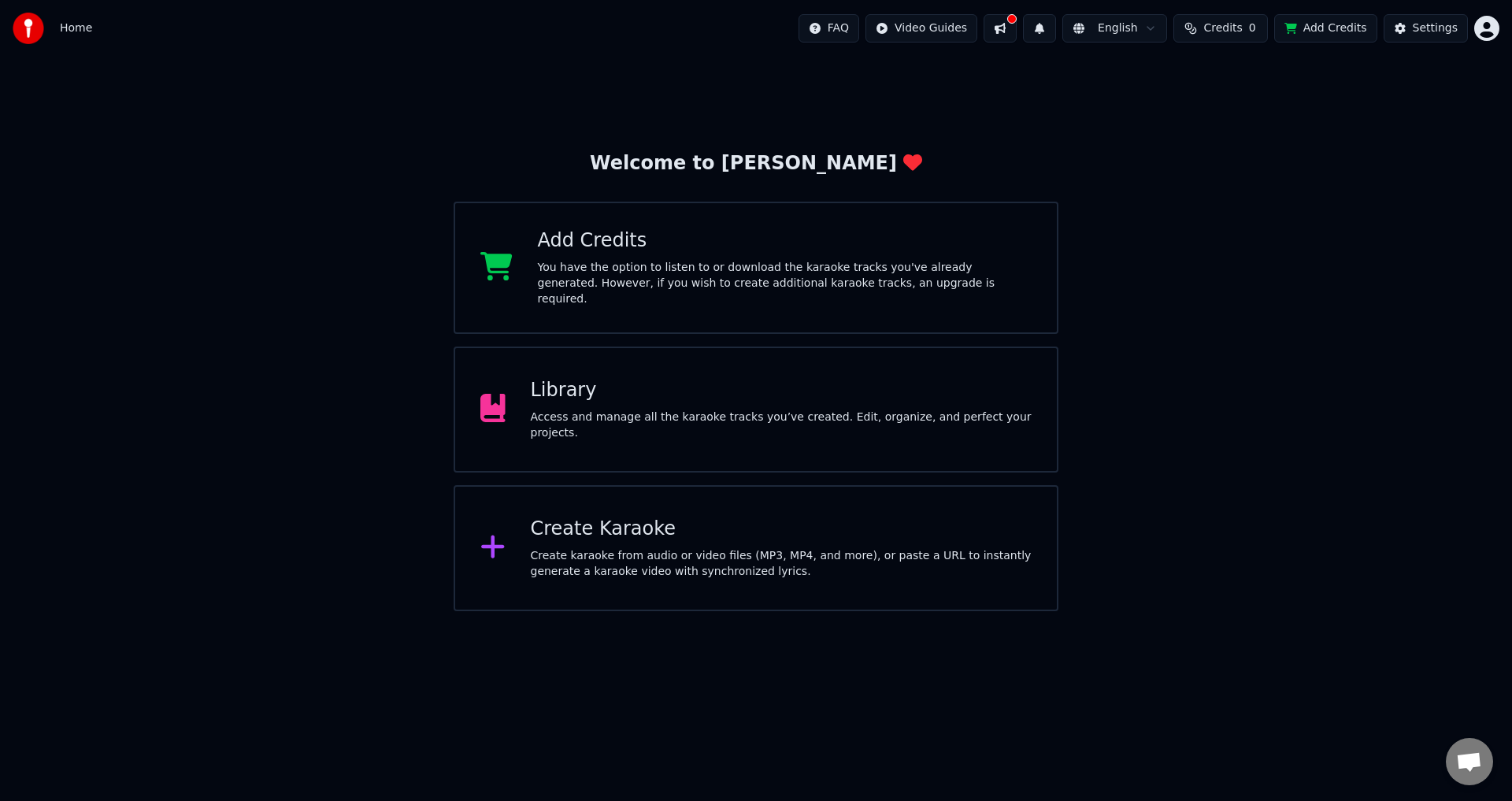
click at [727, 374] on div "Library Access and manage all the karaoke tracks you’ve created. Edit, organize…" at bounding box center [756, 410] width 604 height 126
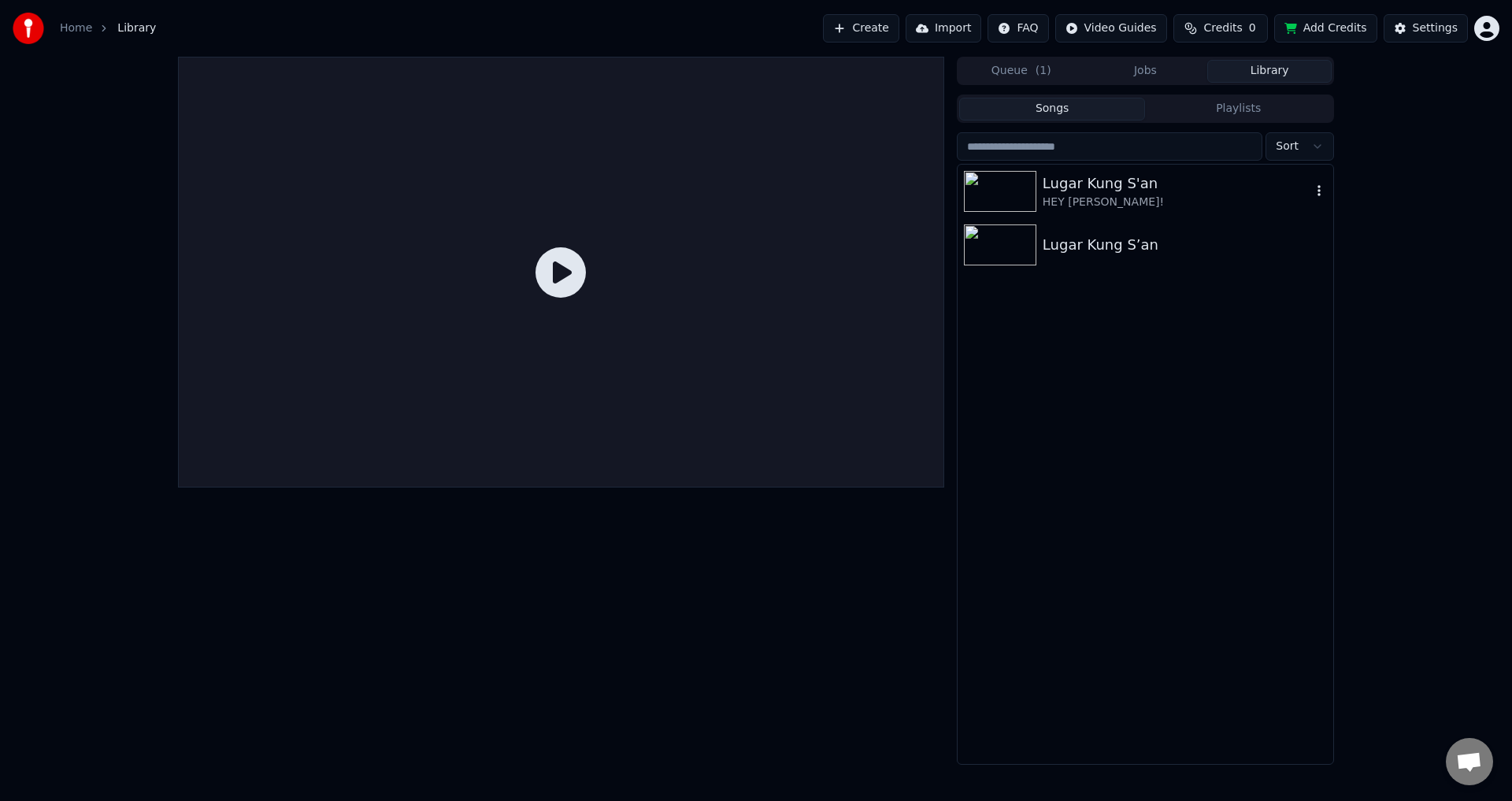
click at [1179, 204] on div "HEY [PERSON_NAME]!" at bounding box center [1177, 202] width 268 height 16
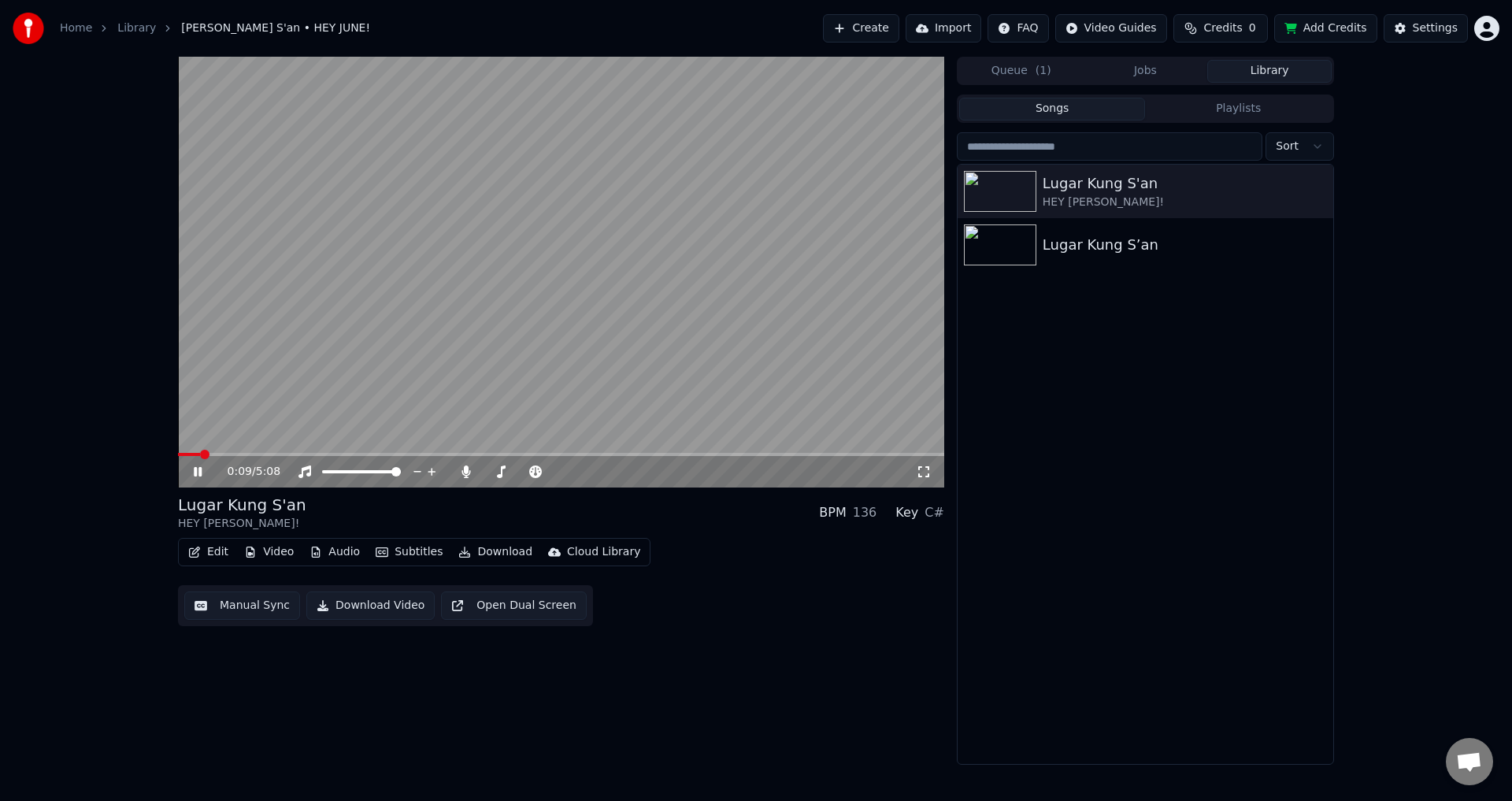
click at [200, 452] on span at bounding box center [561, 453] width 766 height 3
click at [461, 338] on video at bounding box center [561, 272] width 766 height 430
click at [1177, 238] on div "Lugar Kung S’an" at bounding box center [1177, 244] width 268 height 22
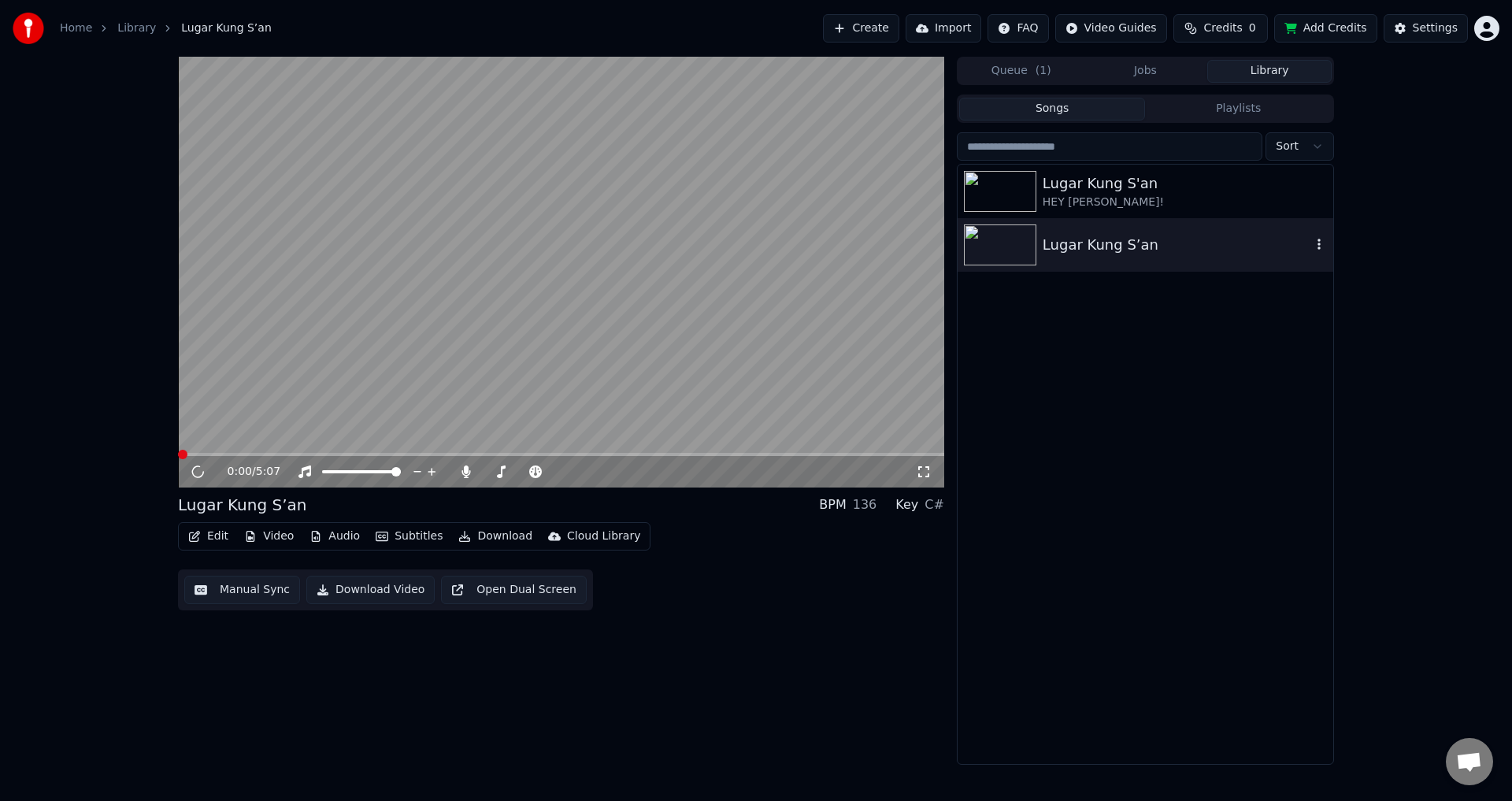
click at [1322, 244] on icon "button" at bounding box center [1318, 243] width 16 height 12
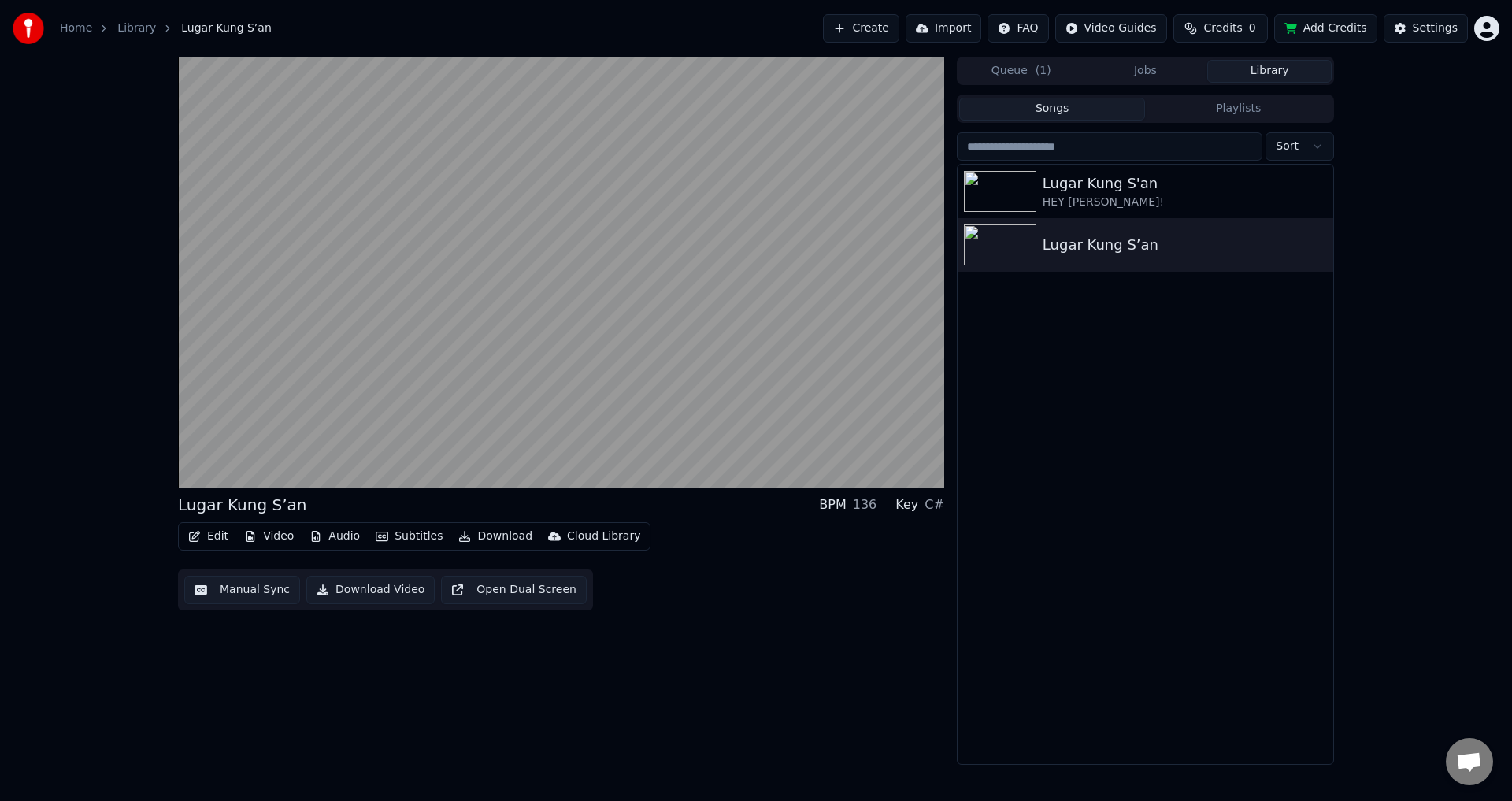
click at [208, 534] on button "Edit" at bounding box center [208, 536] width 53 height 22
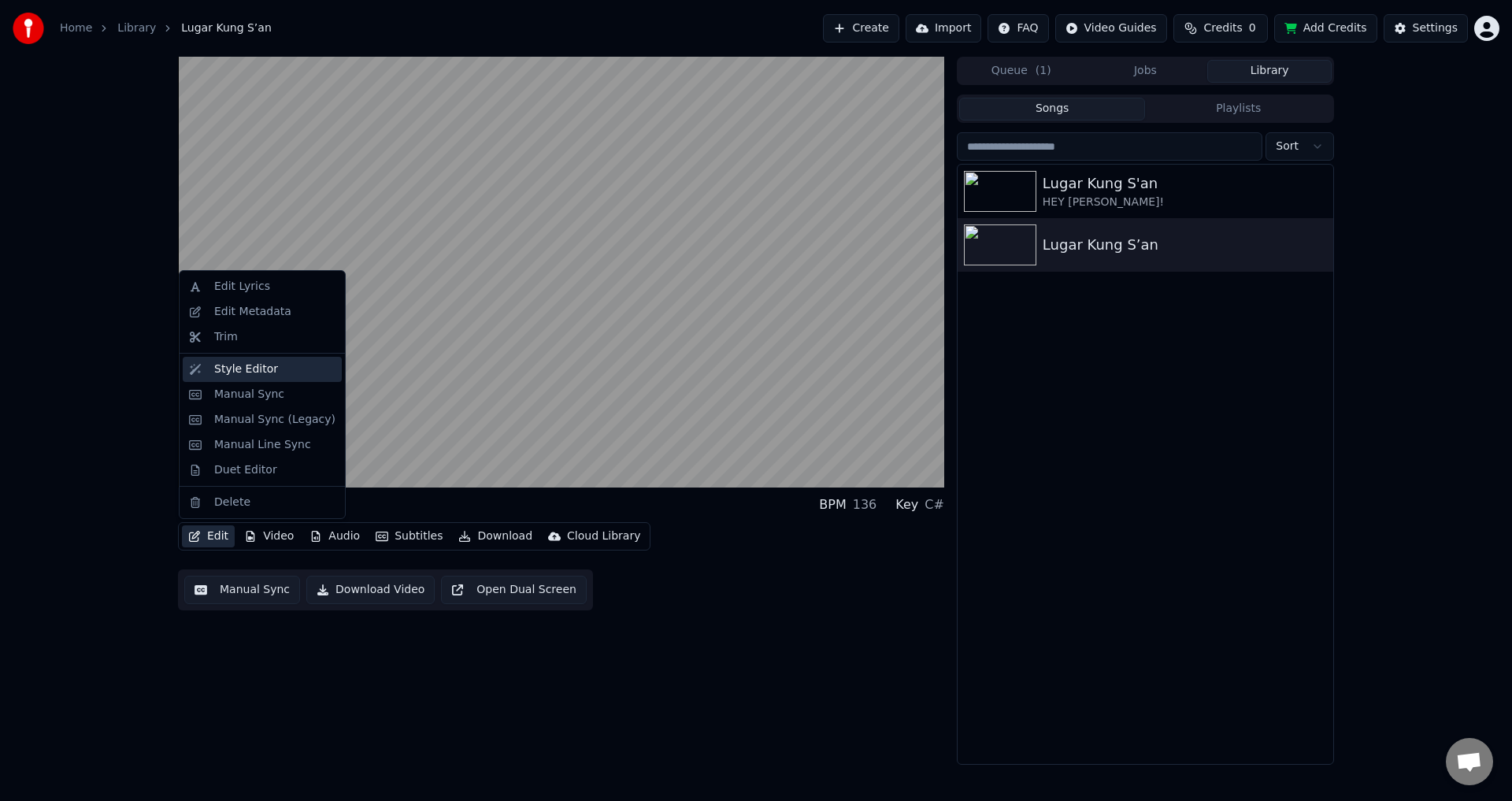
click at [253, 366] on div "Style Editor" at bounding box center [245, 369] width 64 height 16
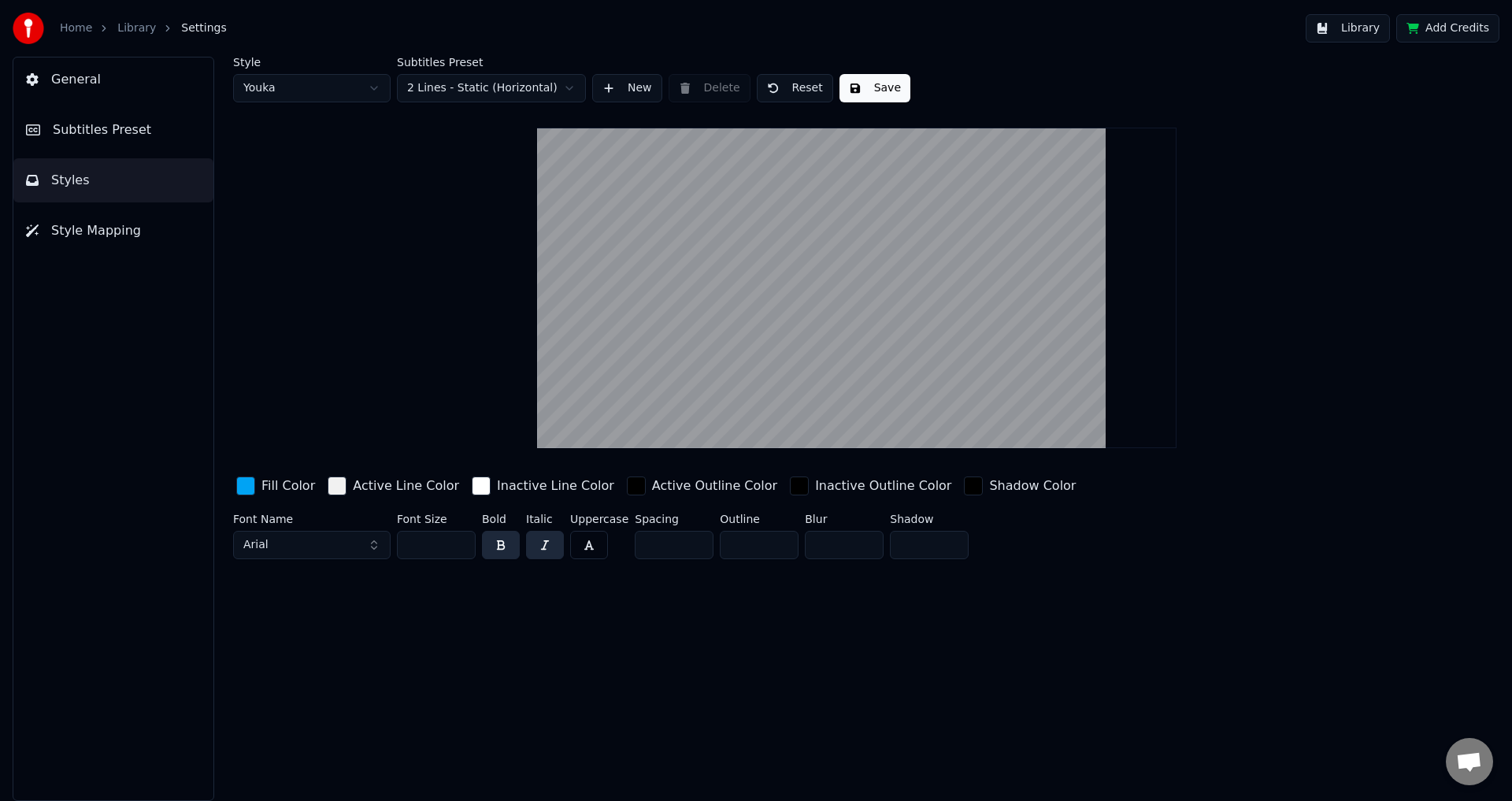
click at [142, 89] on button "General" at bounding box center [113, 79] width 200 height 44
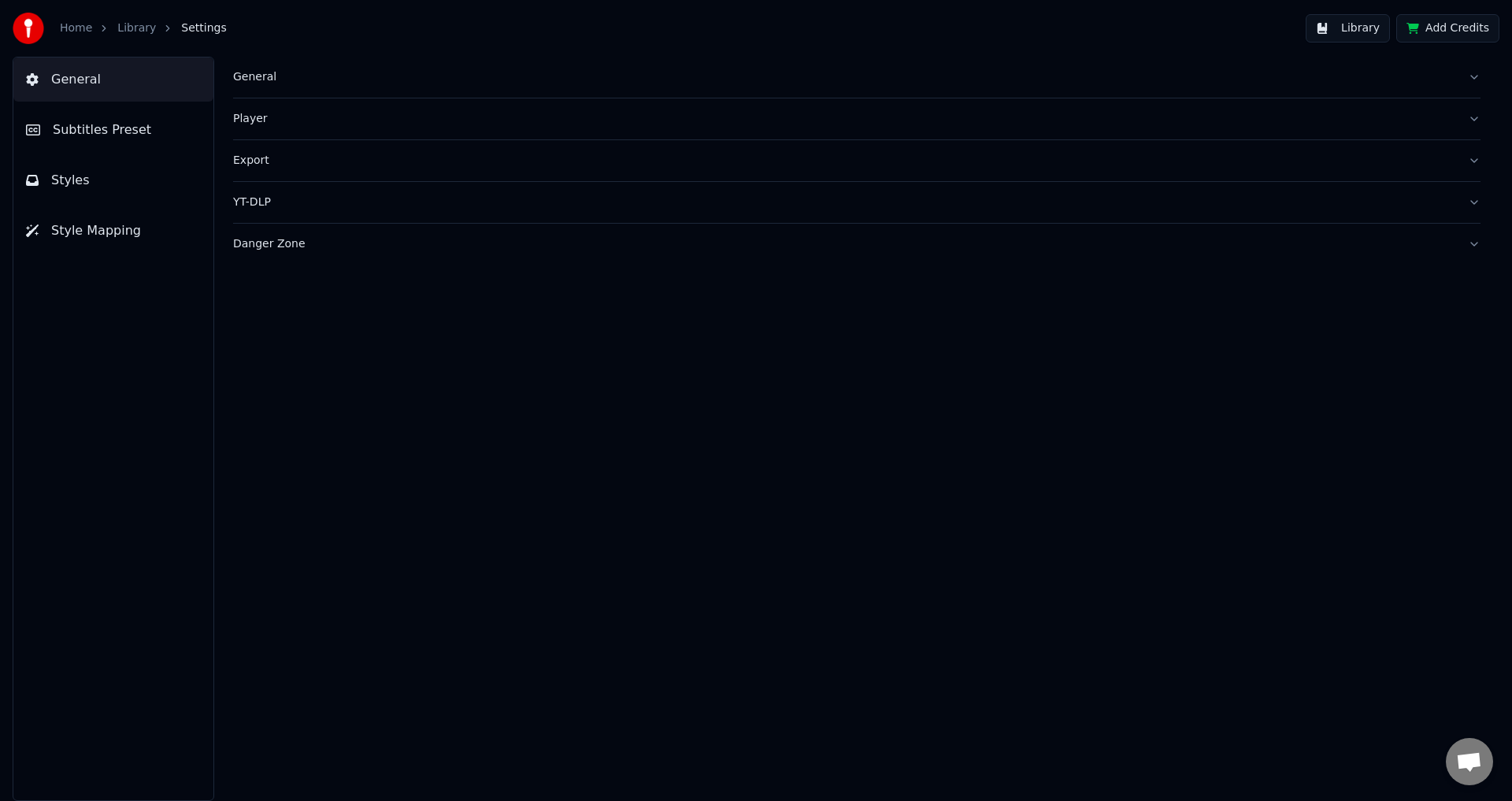
click at [322, 79] on div "General" at bounding box center [844, 77] width 1222 height 16
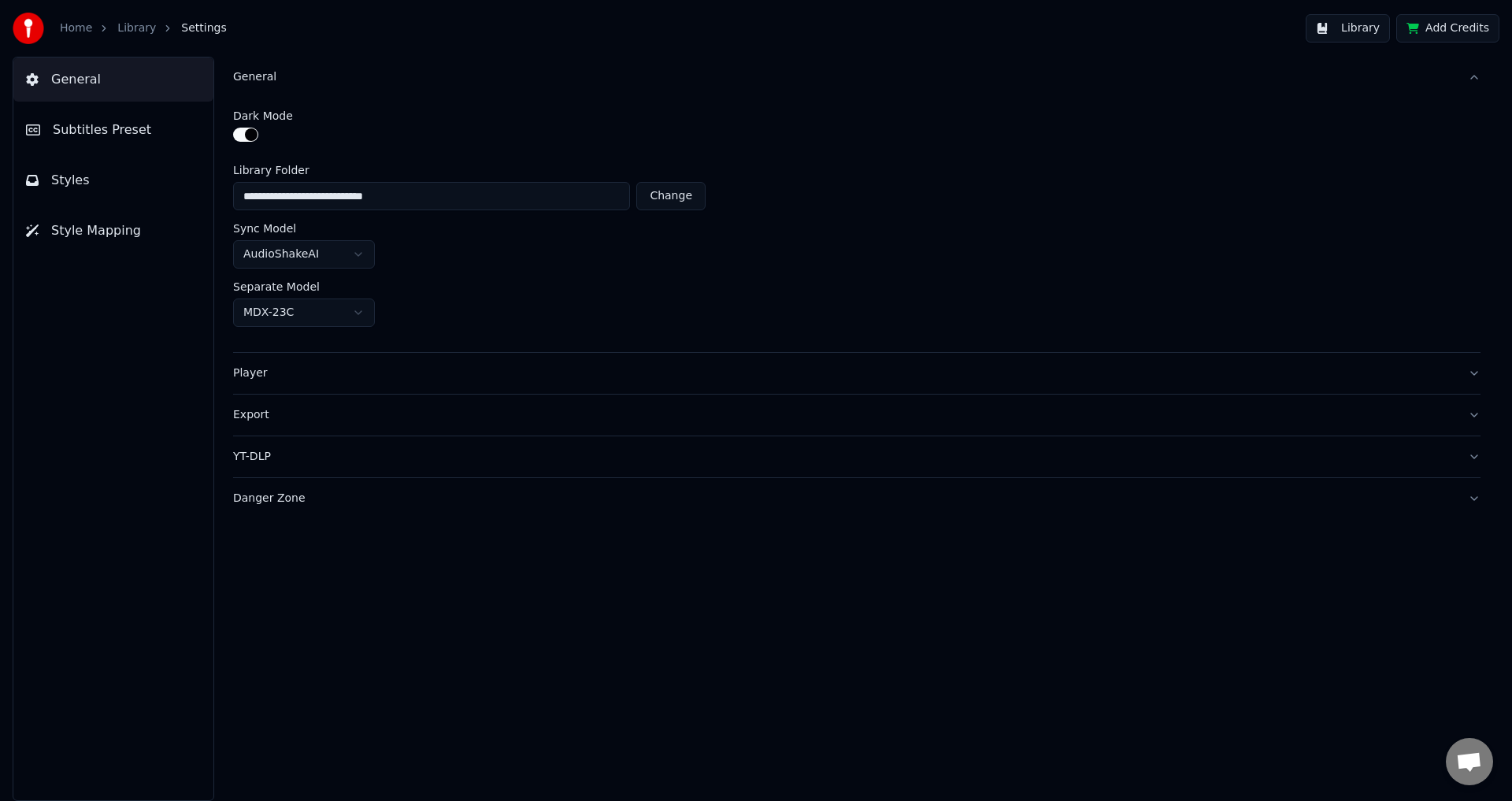
click at [367, 377] on div "Player" at bounding box center [844, 372] width 1222 height 16
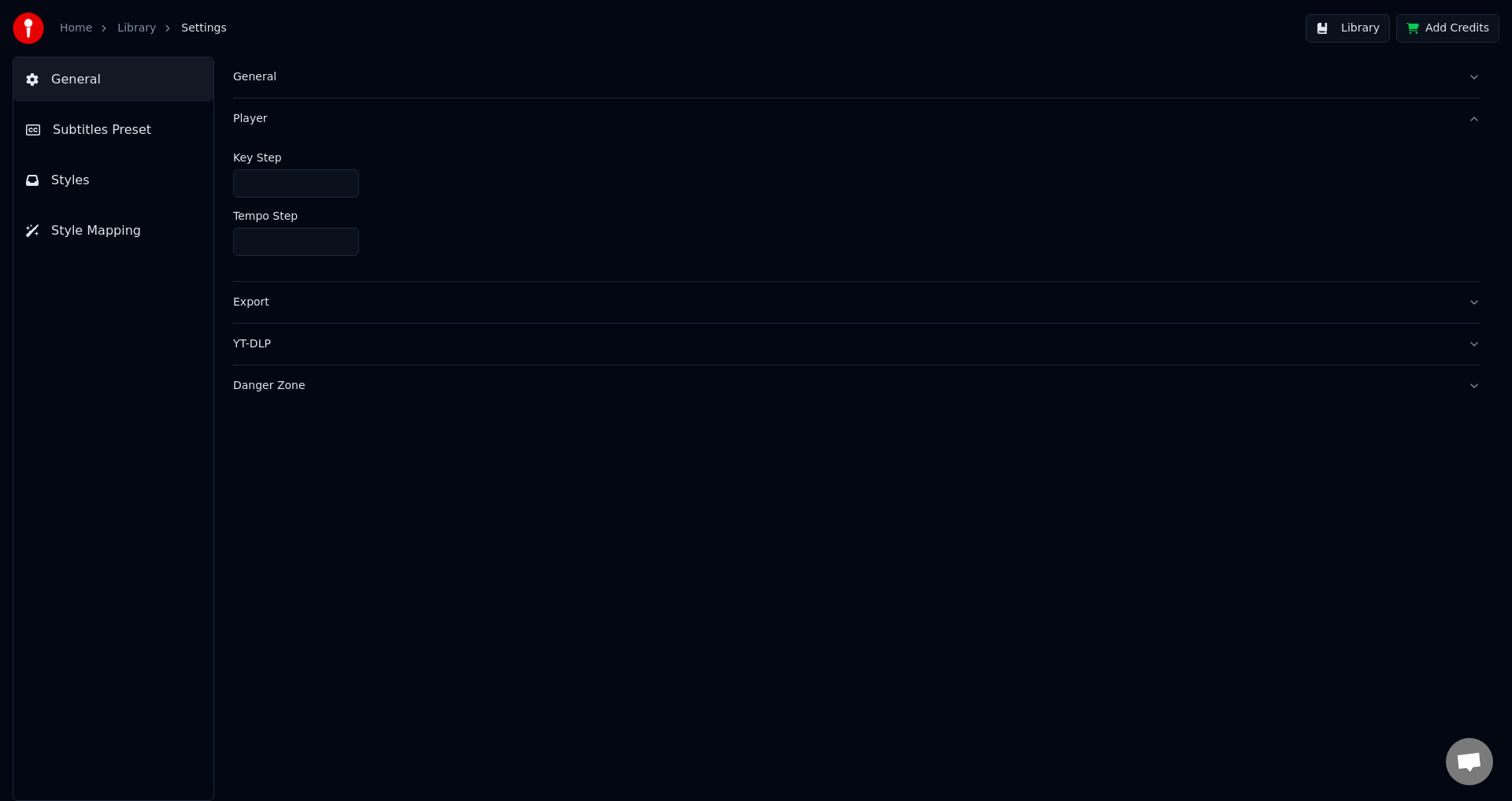
click at [153, 179] on button "Styles" at bounding box center [113, 181] width 200 height 44
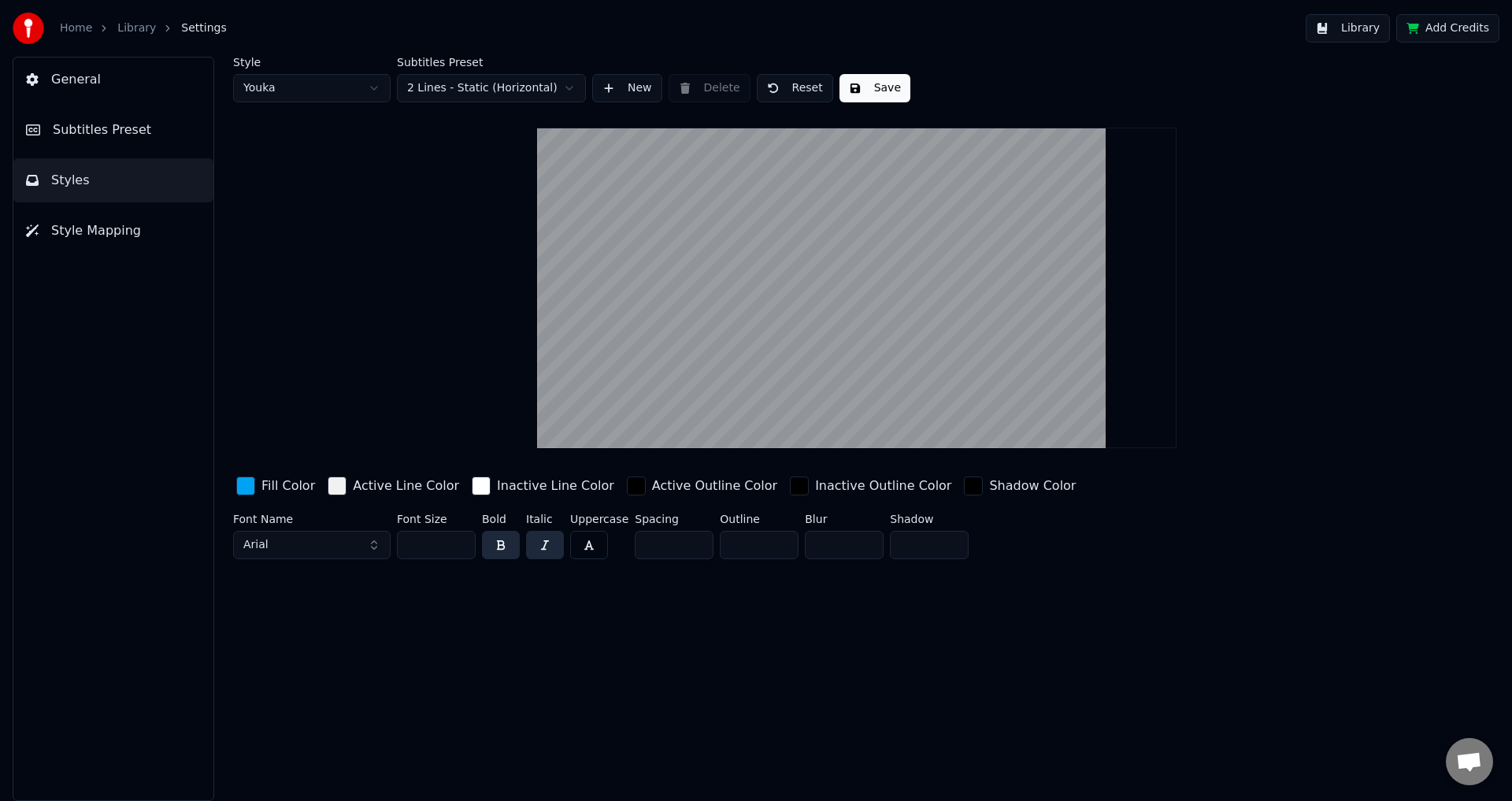
click at [131, 232] on button "Style Mapping" at bounding box center [113, 231] width 200 height 44
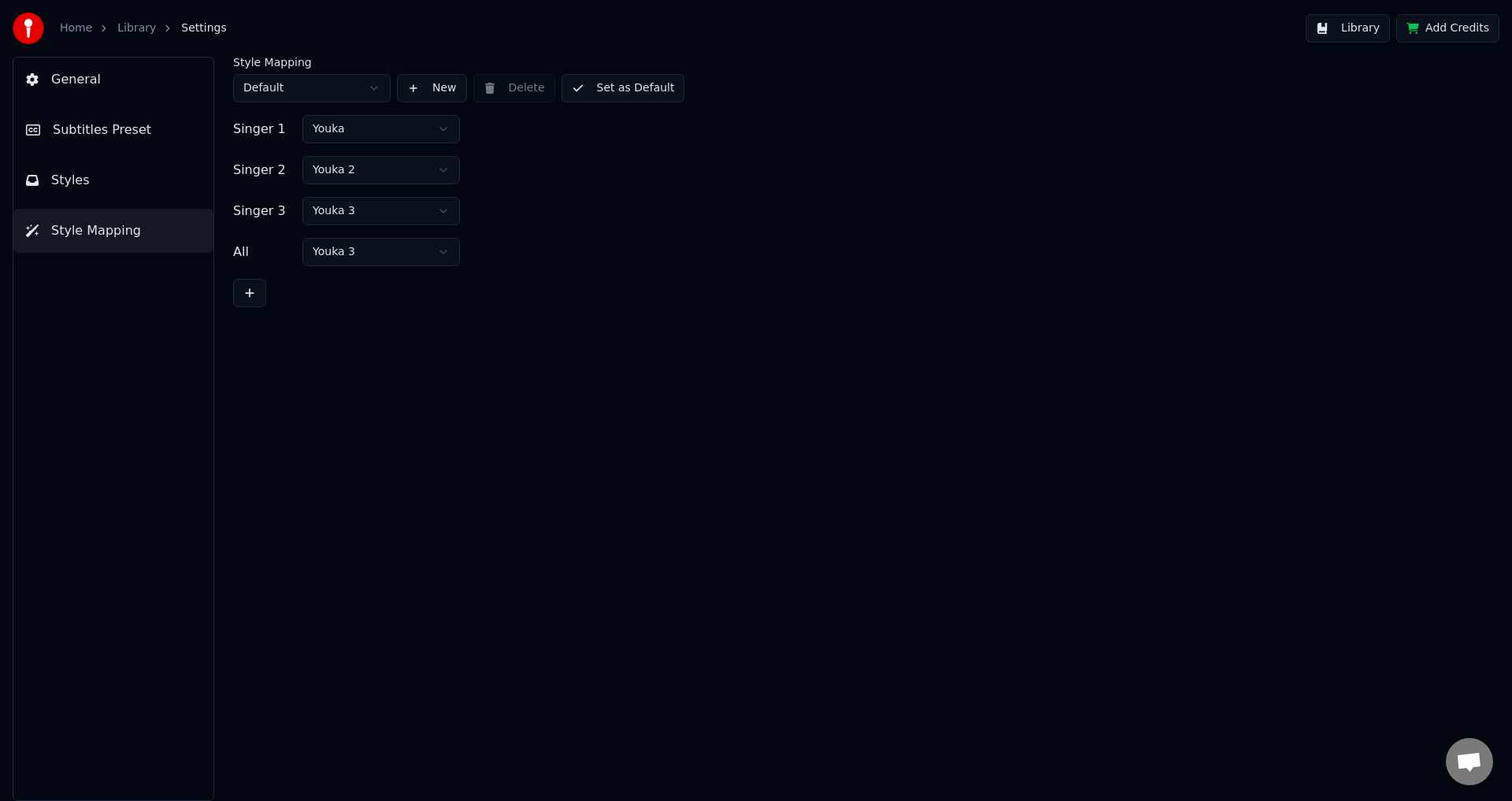
click at [145, 186] on button "Styles" at bounding box center [113, 181] width 200 height 44
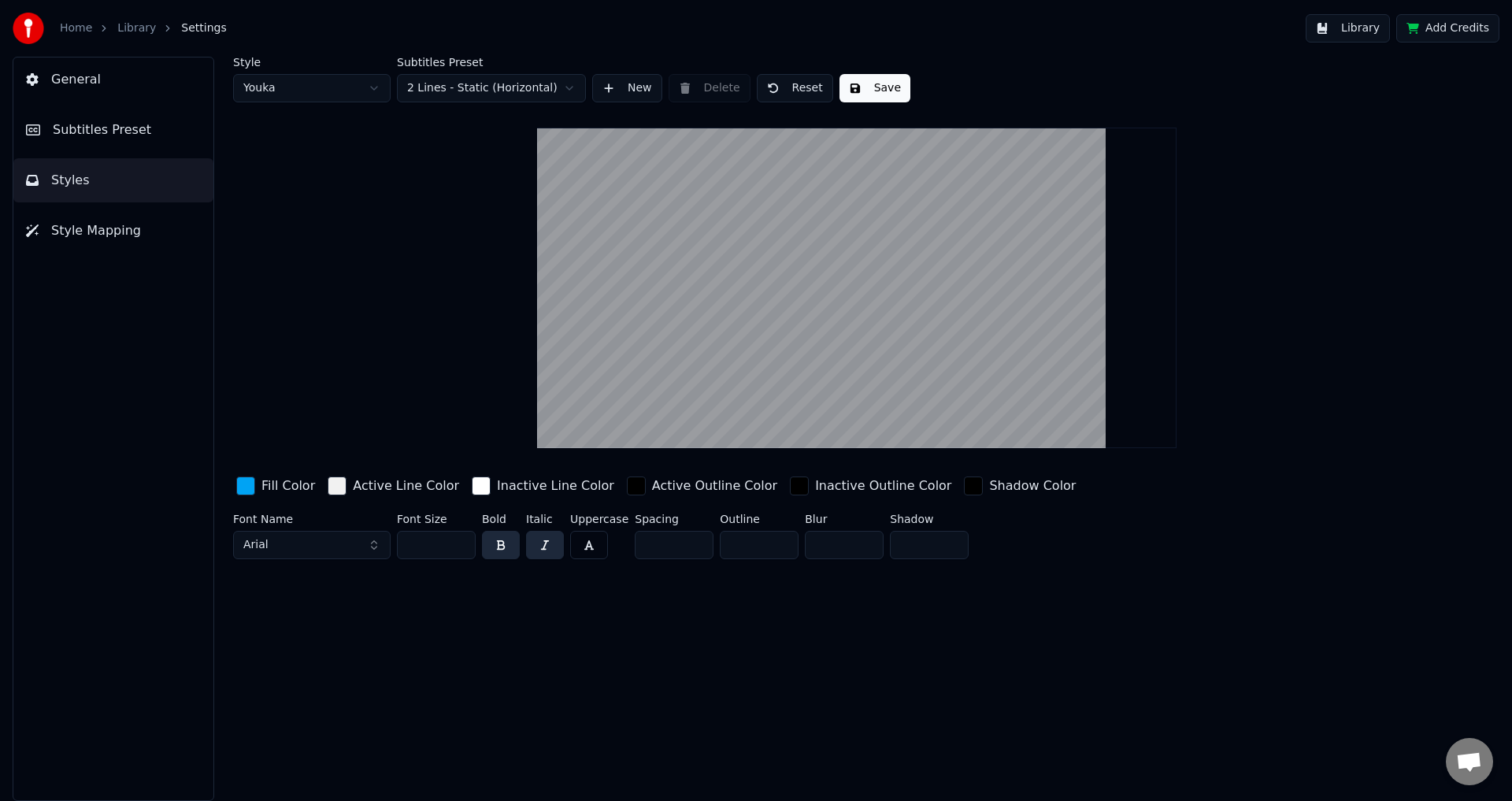
click at [81, 29] on link "Home" at bounding box center [76, 29] width 32 height 16
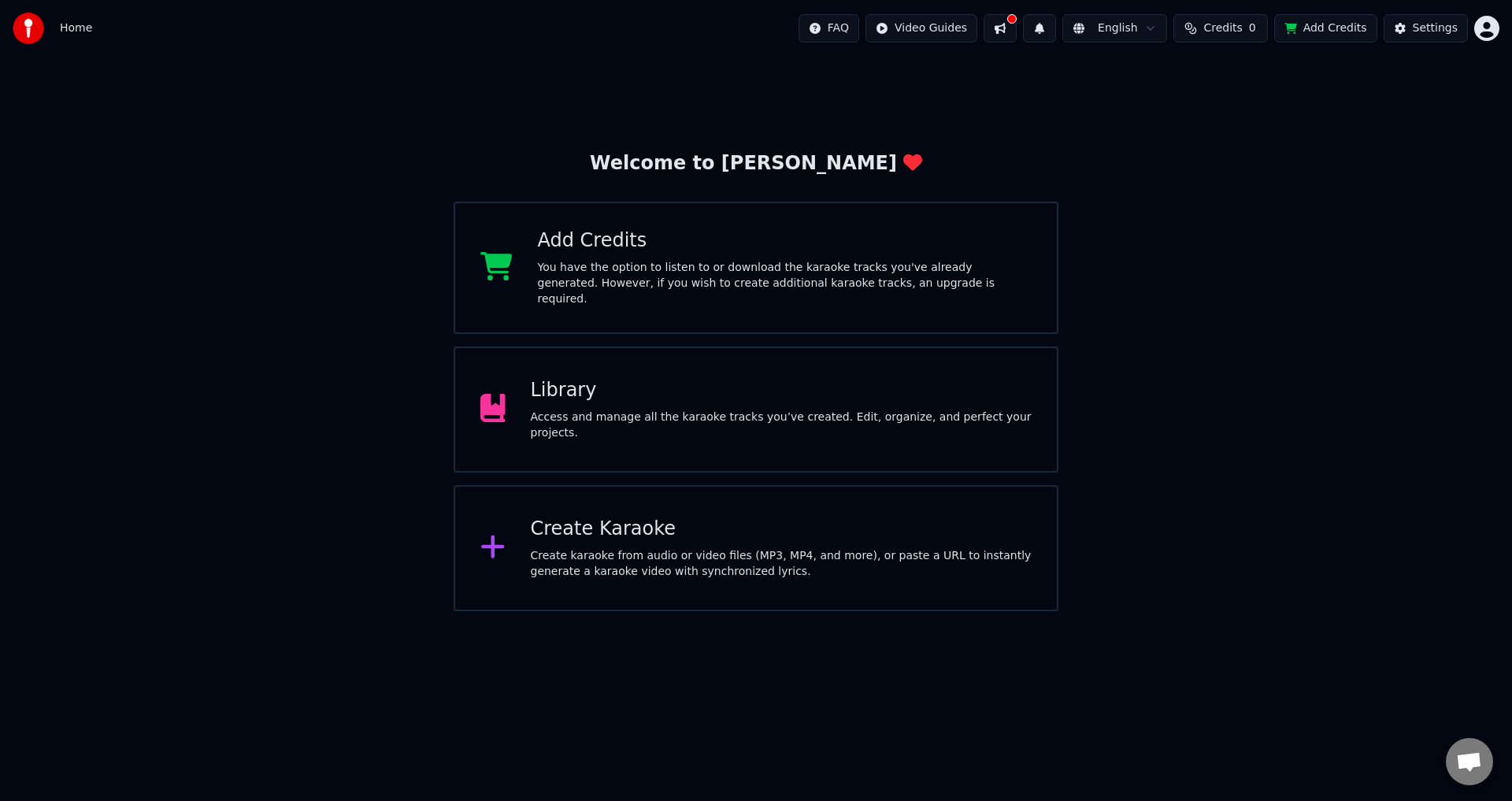
click at [721, 383] on div "Library" at bounding box center [781, 391] width 502 height 26
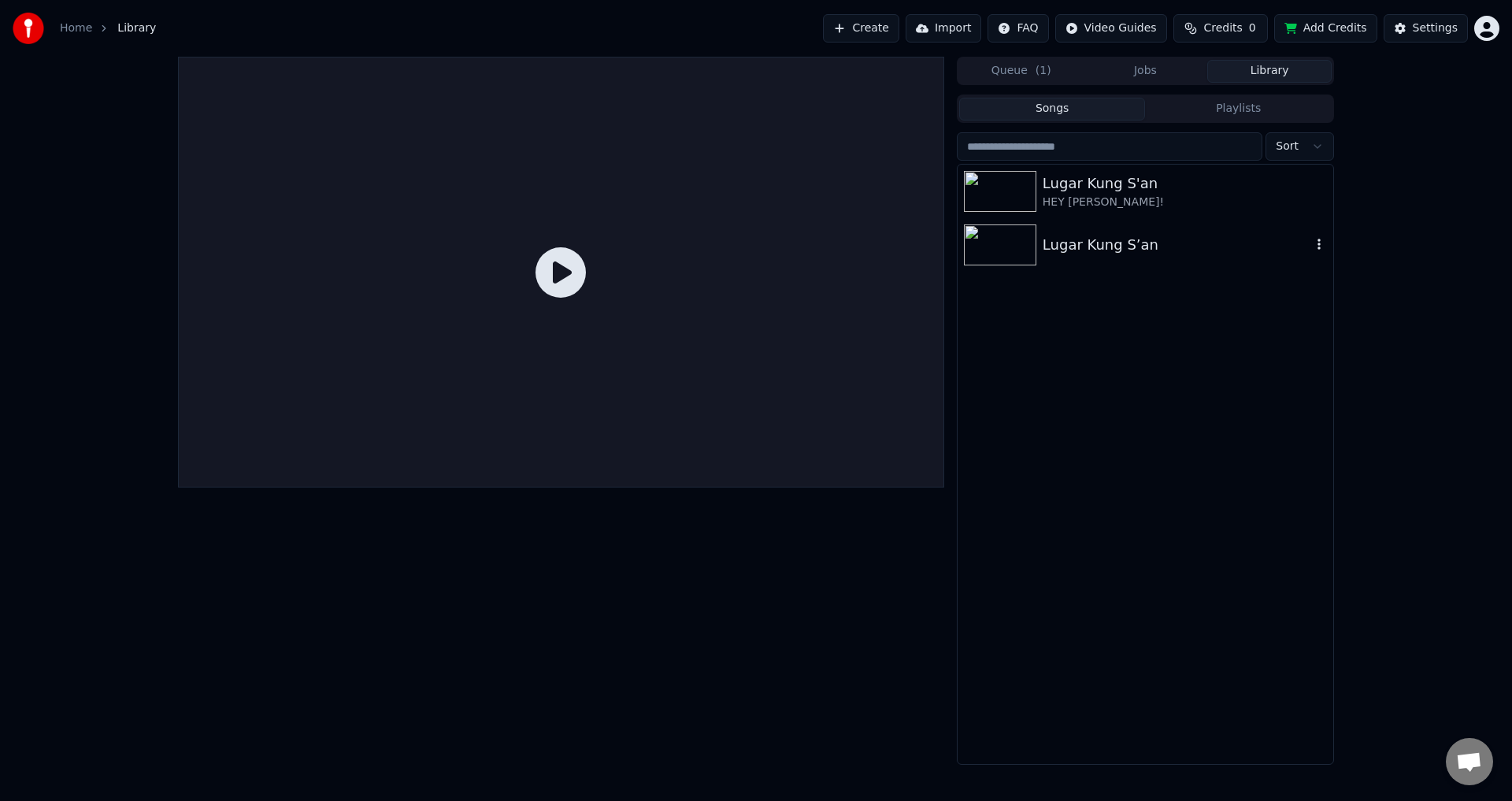
click at [1101, 250] on div "Lugar Kung S’an" at bounding box center [1177, 244] width 268 height 22
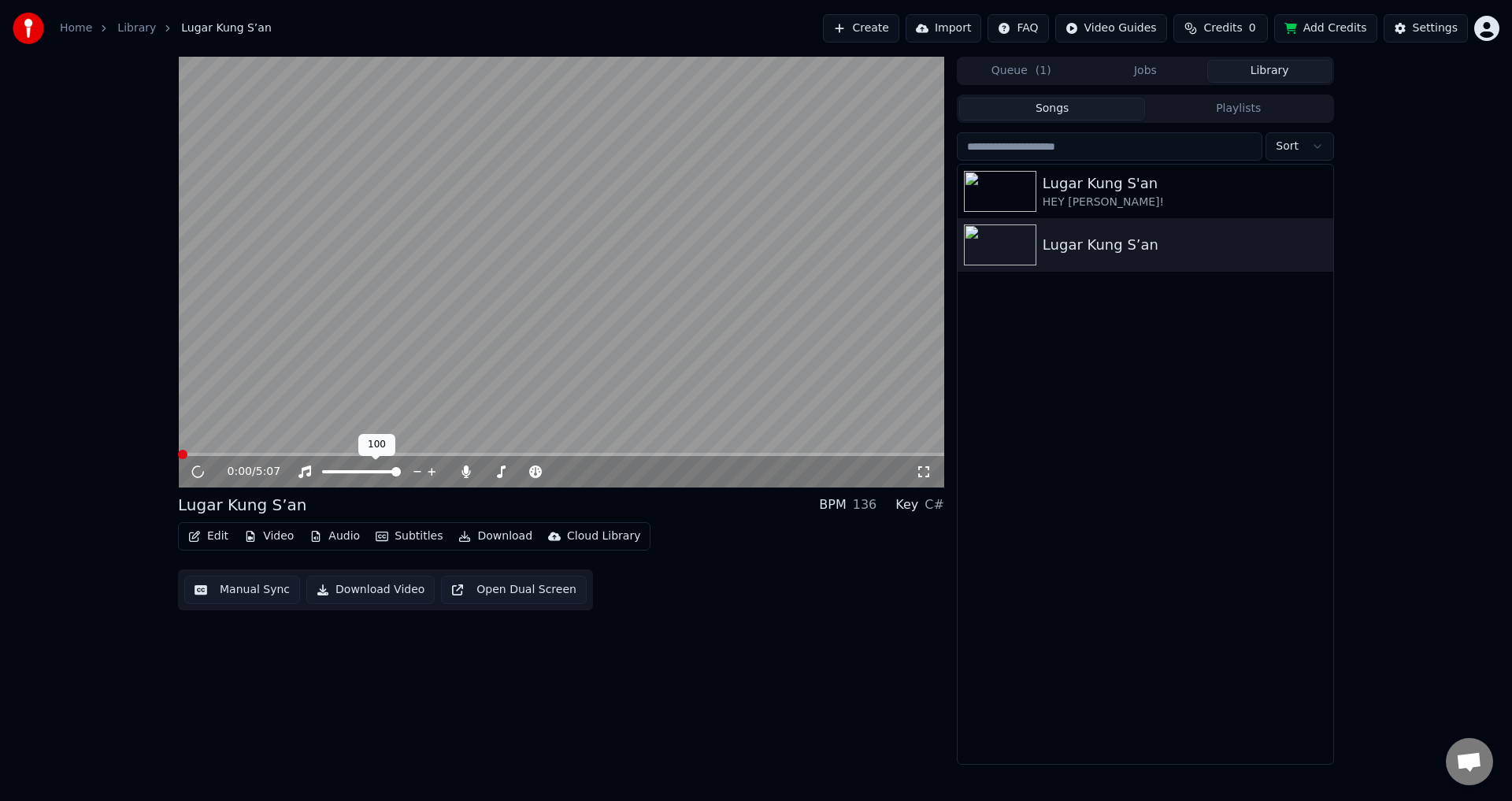
click at [314, 347] on video at bounding box center [561, 272] width 766 height 430
click at [324, 347] on video at bounding box center [561, 272] width 766 height 430
click at [466, 466] on span at bounding box center [466, 461] width 8 height 8
click at [467, 470] on icon at bounding box center [465, 471] width 9 height 12
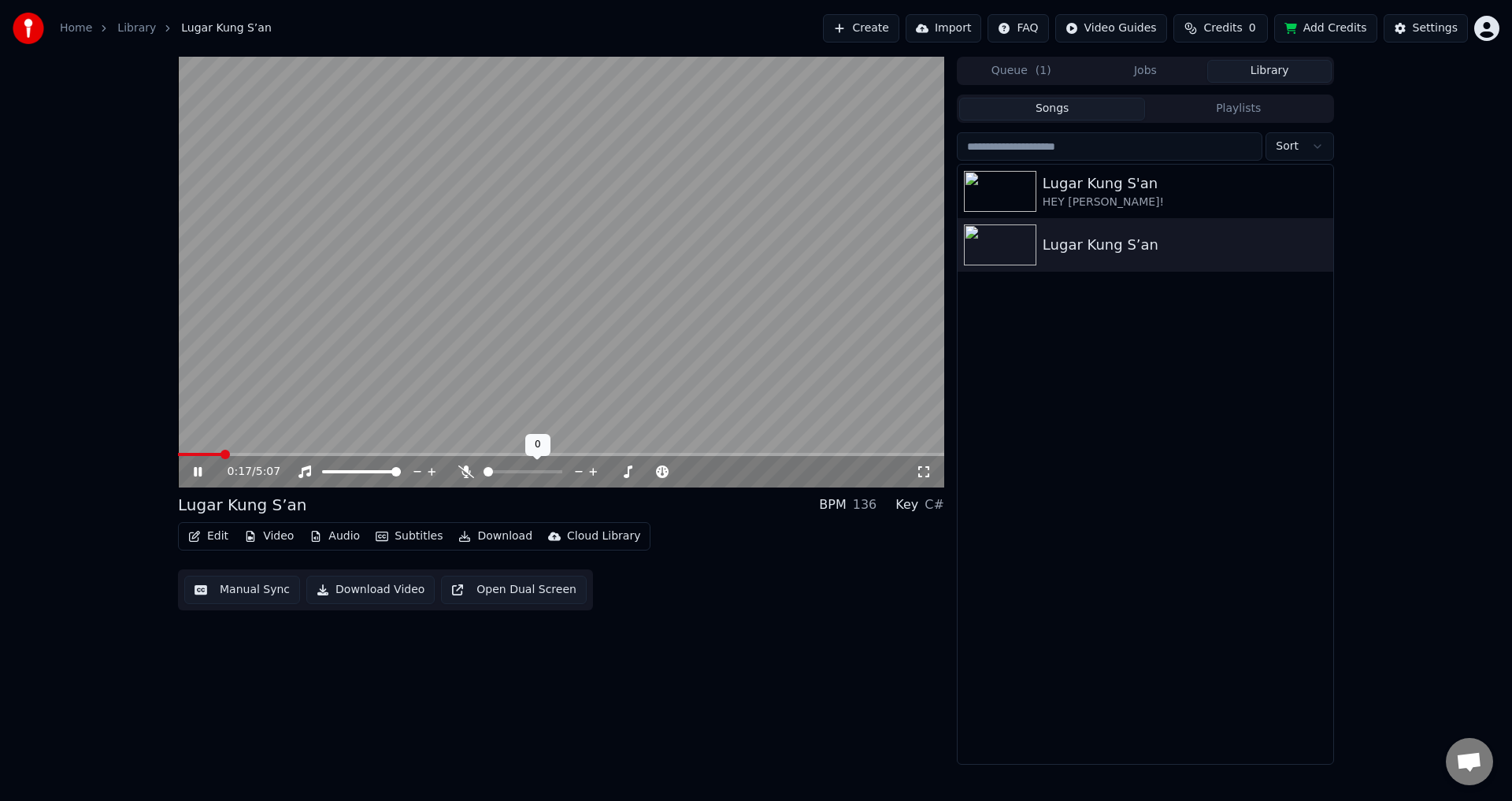
click at [468, 470] on icon at bounding box center [466, 471] width 16 height 12
click at [195, 470] on icon at bounding box center [198, 471] width 8 height 10
click at [197, 530] on button "Edit" at bounding box center [208, 536] width 53 height 22
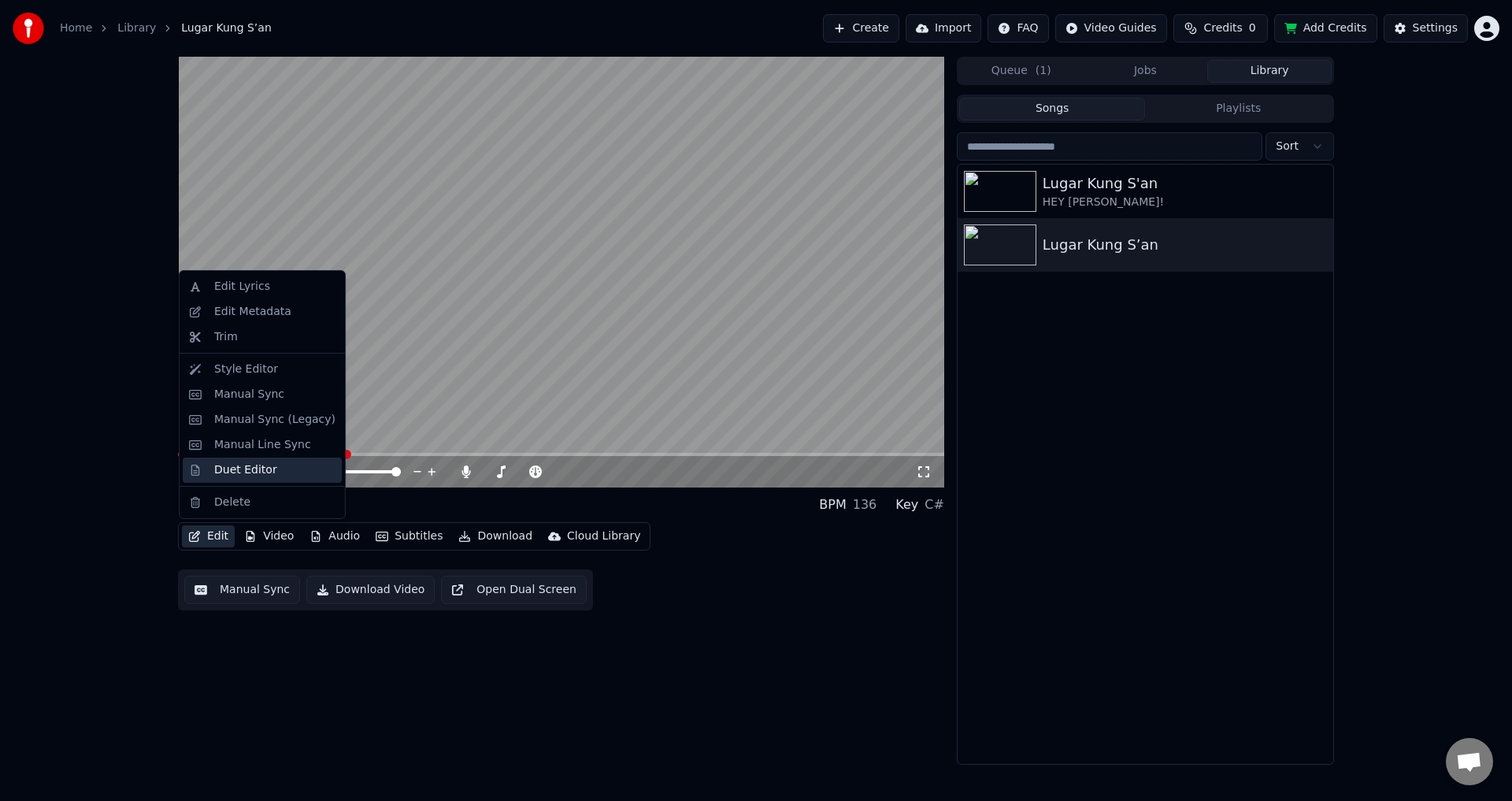
click at [239, 475] on div "Duet Editor" at bounding box center [245, 469] width 63 height 16
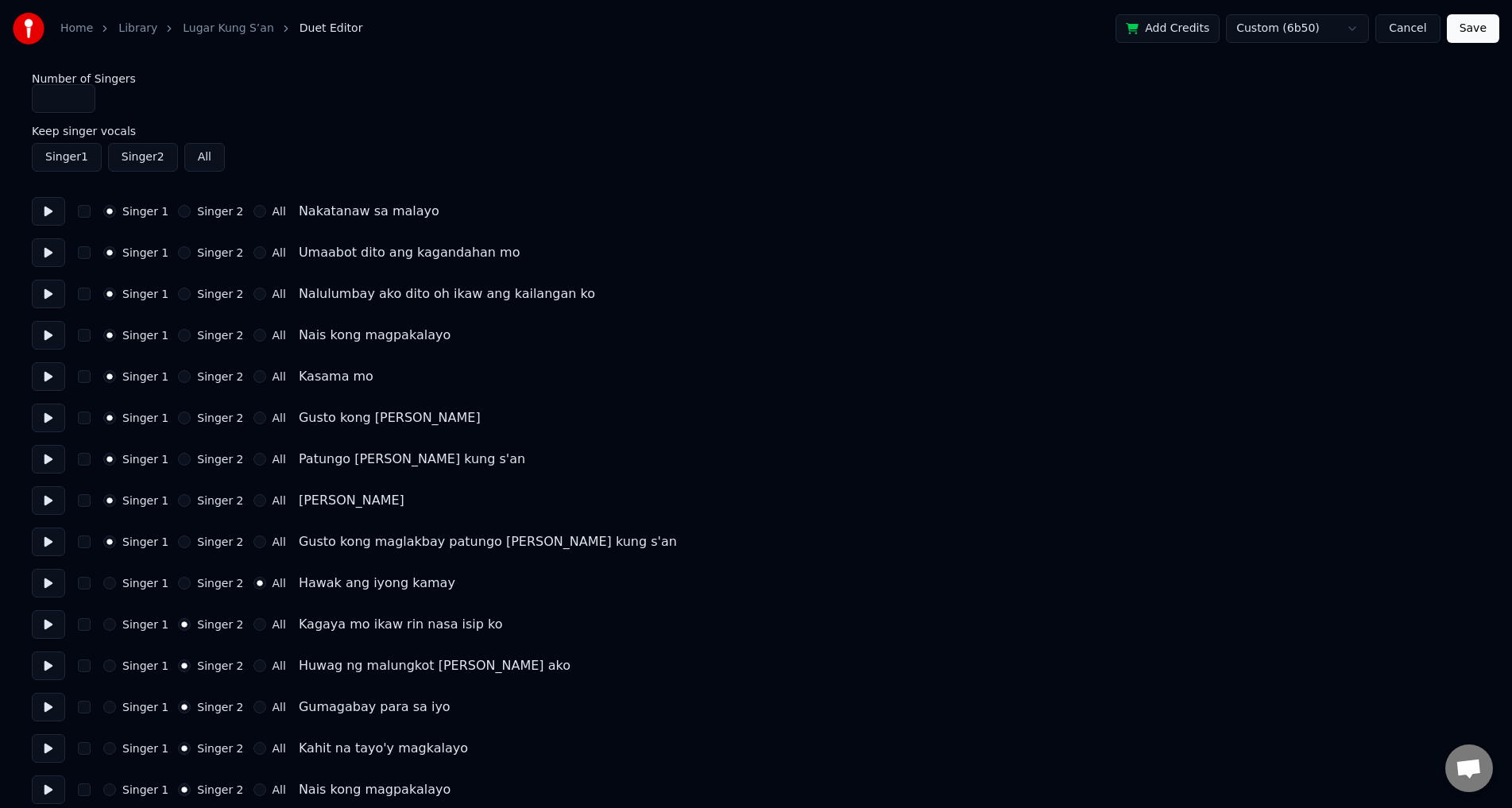
click at [253, 417] on button "All" at bounding box center [259, 417] width 12 height 12
click at [253, 458] on button "All" at bounding box center [259, 458] width 12 height 12
click at [253, 500] on button "All" at bounding box center [259, 499] width 12 height 12
click at [250, 551] on div "Singer 1 Singer 2 All Gusto kong maglakbay patungo [PERSON_NAME] kung s'an" at bounding box center [756, 542] width 1448 height 29
click at [253, 541] on button "All" at bounding box center [259, 541] width 12 height 12
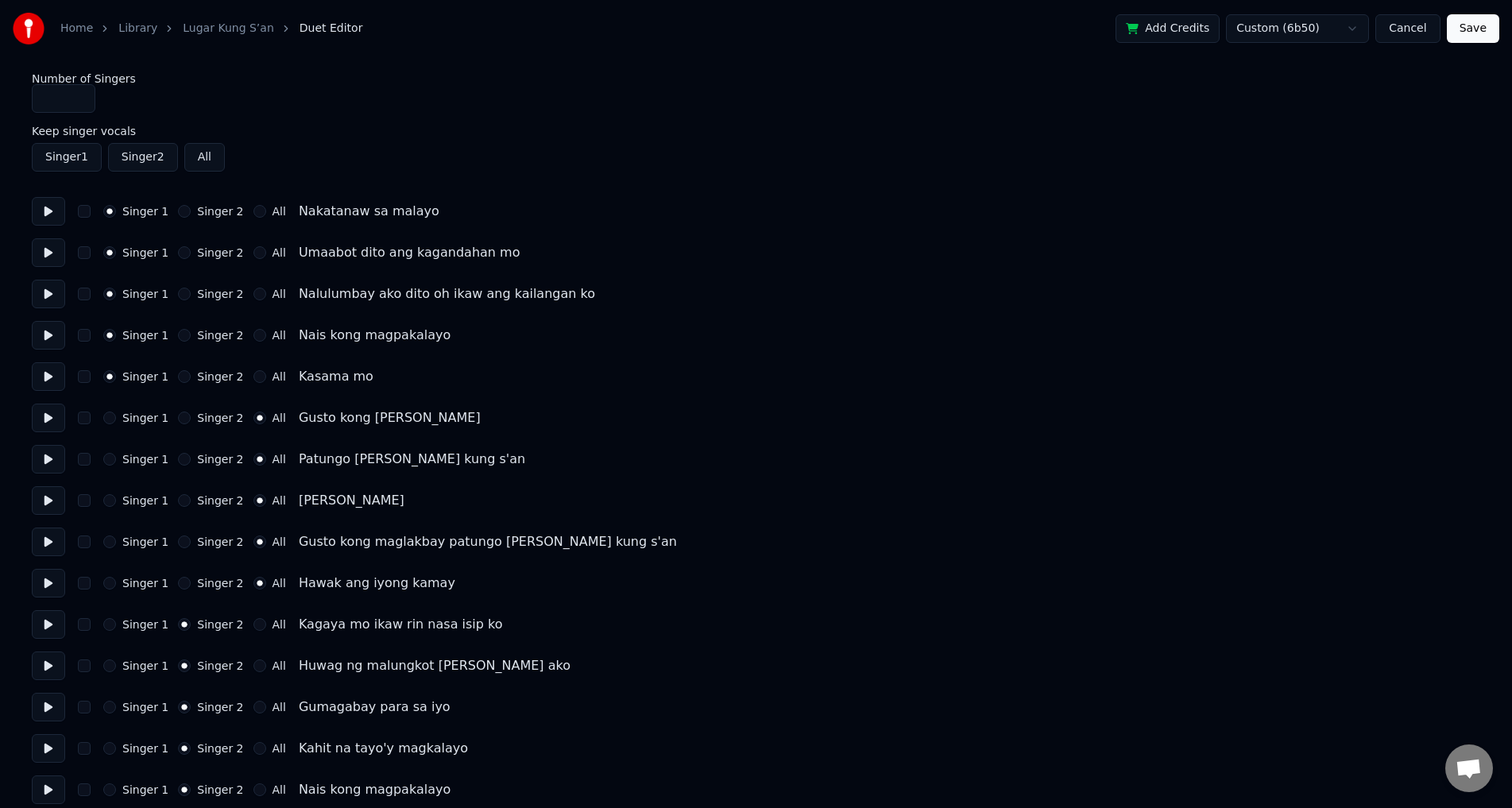
click at [1485, 30] on button "Save" at bounding box center [1473, 29] width 53 height 29
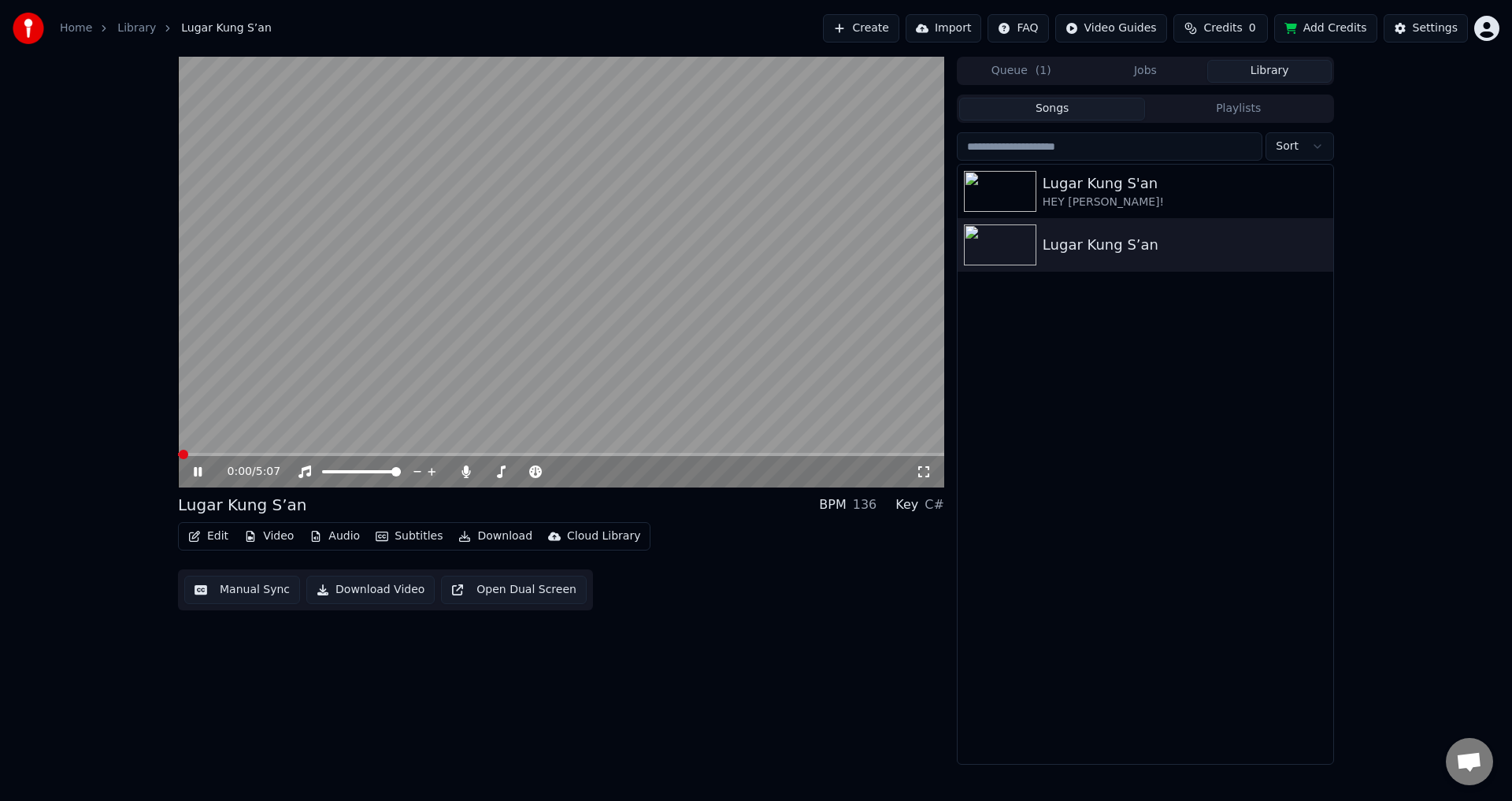
click at [345, 455] on span at bounding box center [561, 453] width 766 height 3
click at [195, 469] on icon at bounding box center [198, 471] width 8 height 10
click at [195, 469] on icon at bounding box center [198, 471] width 10 height 11
click at [275, 381] on video at bounding box center [561, 272] width 766 height 430
click at [215, 531] on button "Edit" at bounding box center [208, 536] width 53 height 22
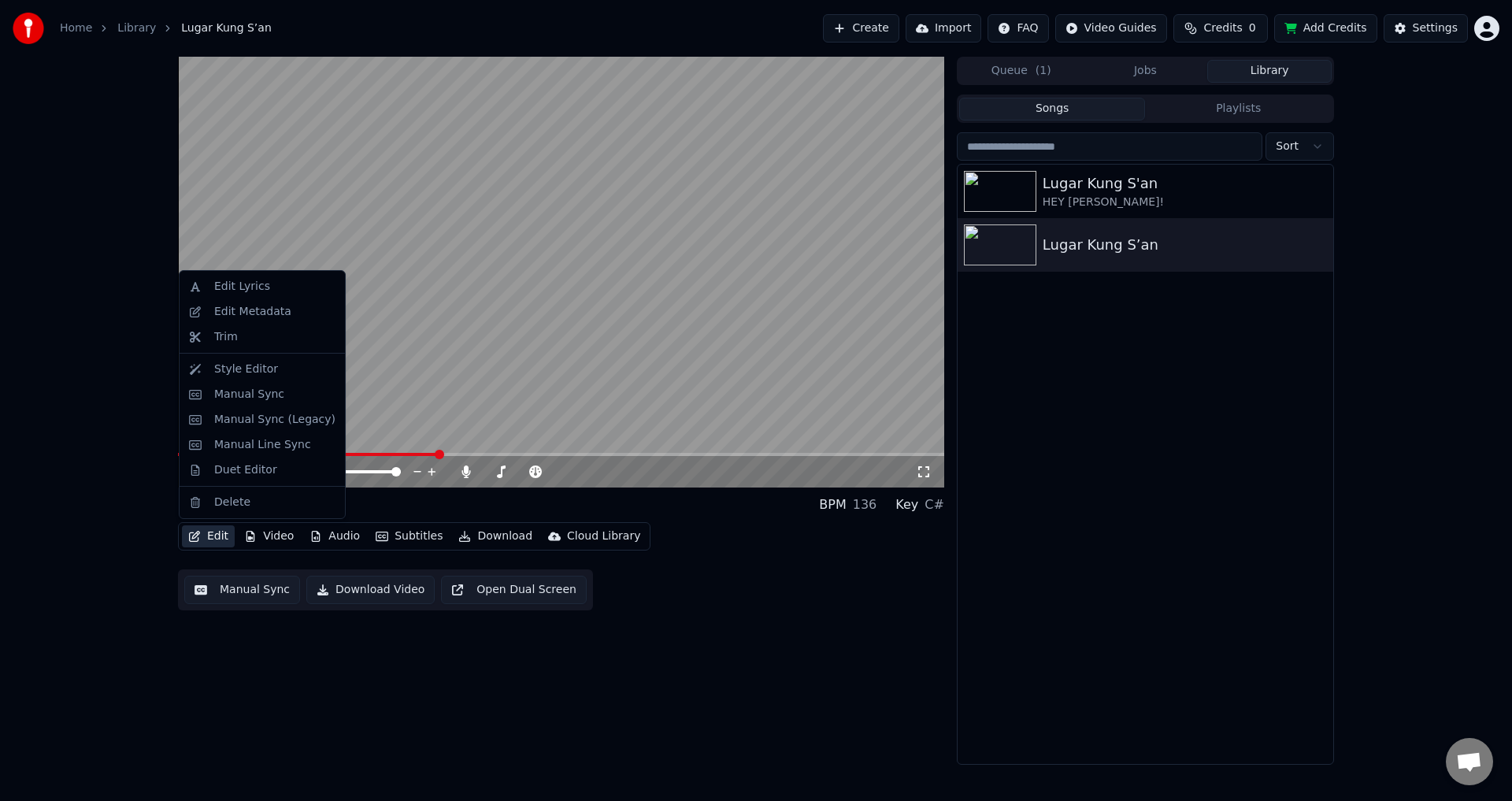
click at [539, 334] on video at bounding box center [561, 272] width 766 height 430
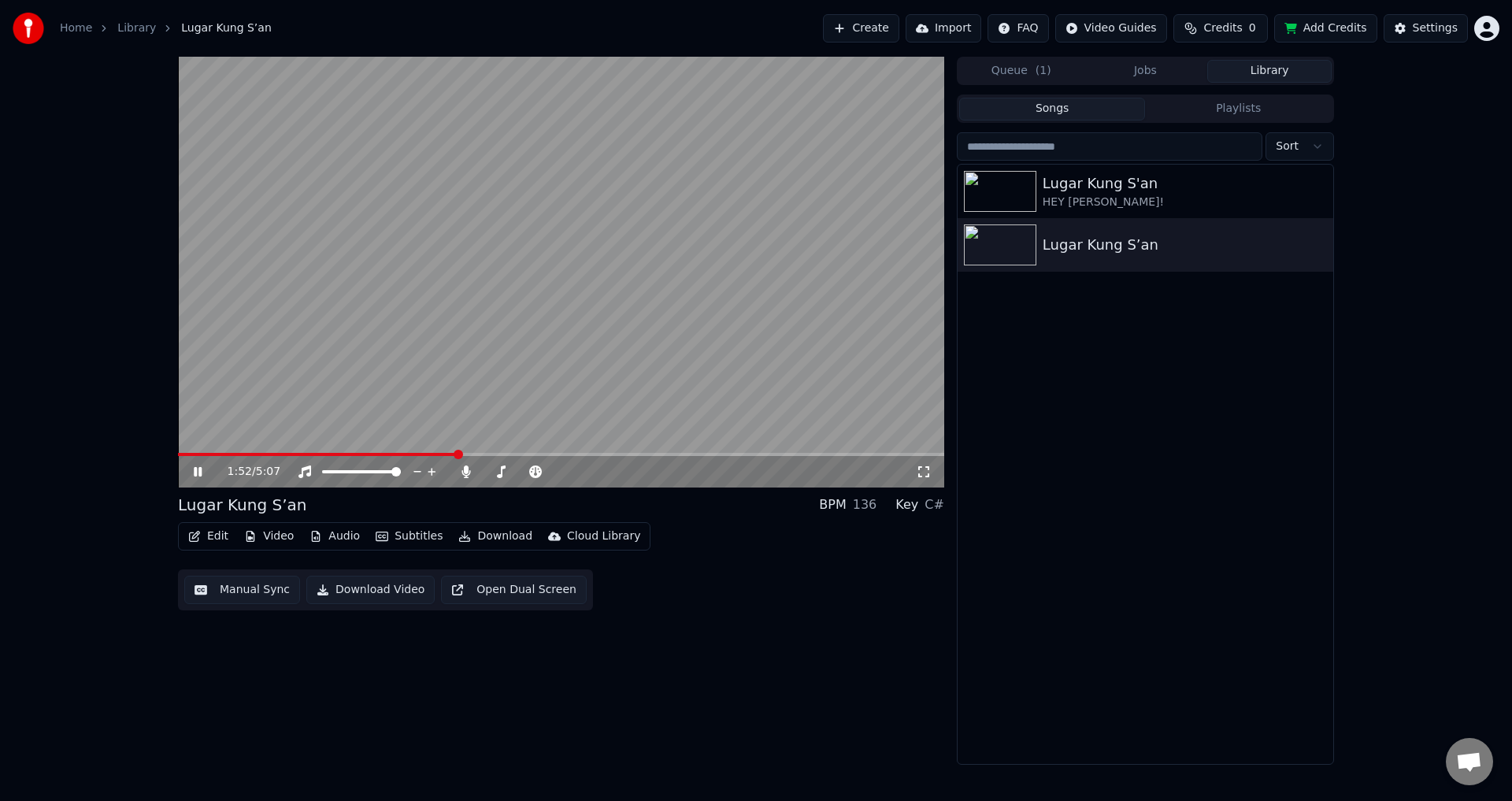
click at [333, 351] on video at bounding box center [561, 272] width 766 height 430
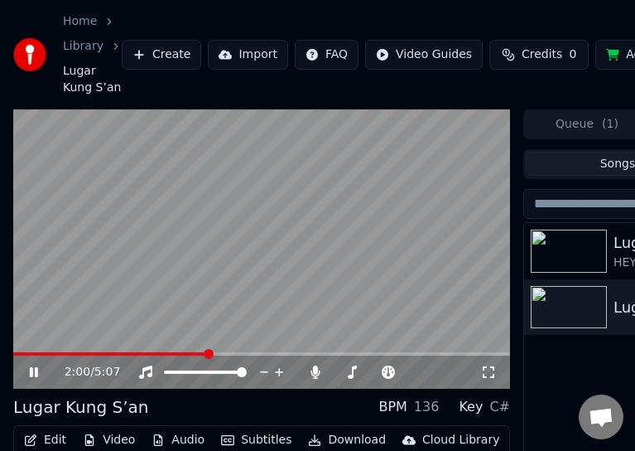
click at [229, 249] on video at bounding box center [261, 249] width 497 height 280
click at [244, 222] on video at bounding box center [261, 249] width 497 height 280
click at [243, 236] on video at bounding box center [261, 249] width 497 height 280
click at [242, 234] on video at bounding box center [261, 249] width 497 height 280
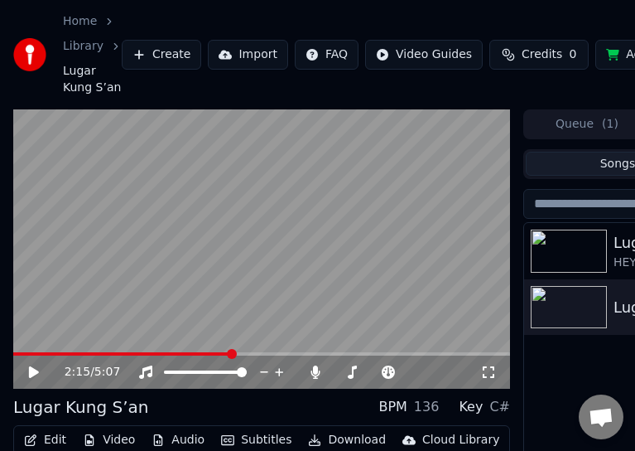
click at [140, 230] on video at bounding box center [261, 249] width 497 height 280
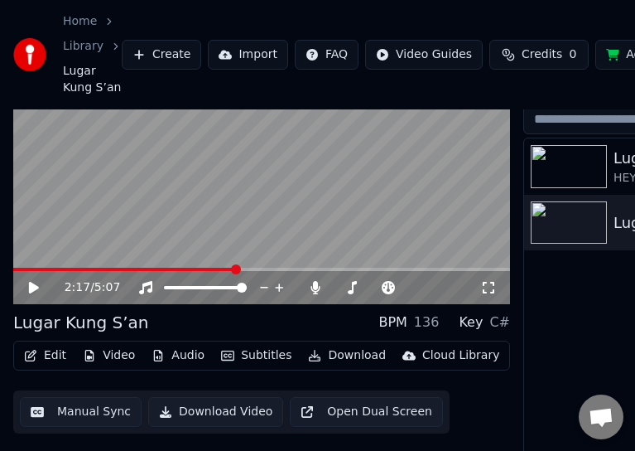
scroll to position [120, 0]
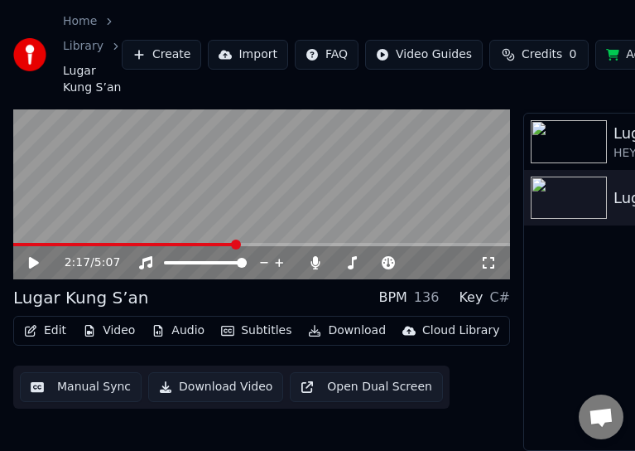
click at [41, 320] on button "Edit" at bounding box center [45, 330] width 56 height 23
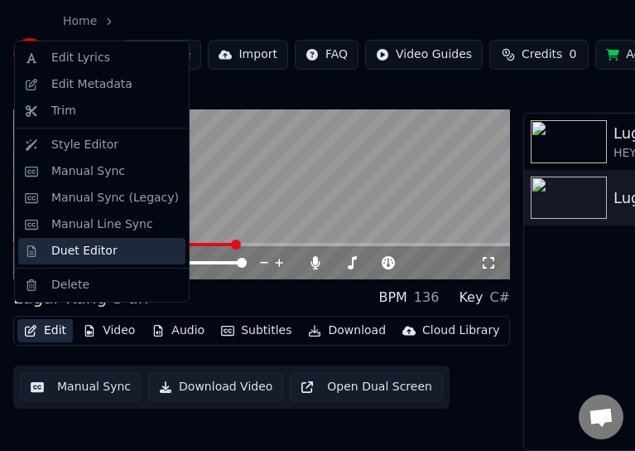
click at [94, 244] on div "Duet Editor" at bounding box center [84, 251] width 66 height 17
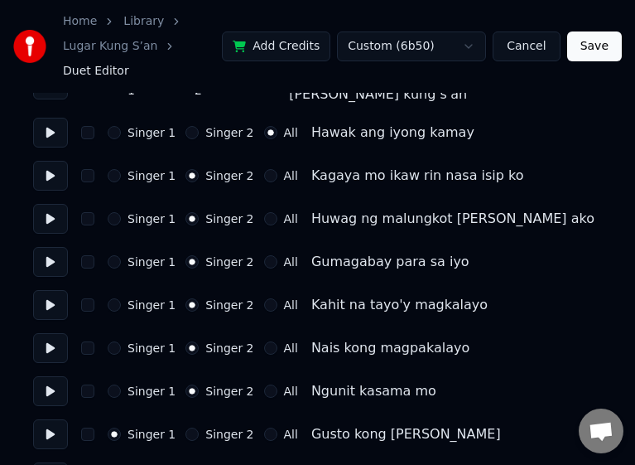
scroll to position [580, 0]
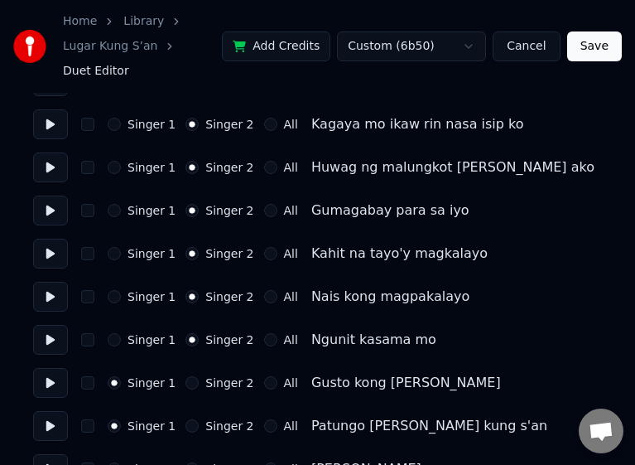
click at [264, 376] on button "All" at bounding box center [270, 382] width 13 height 13
click at [264, 419] on button "All" at bounding box center [270, 425] width 13 height 13
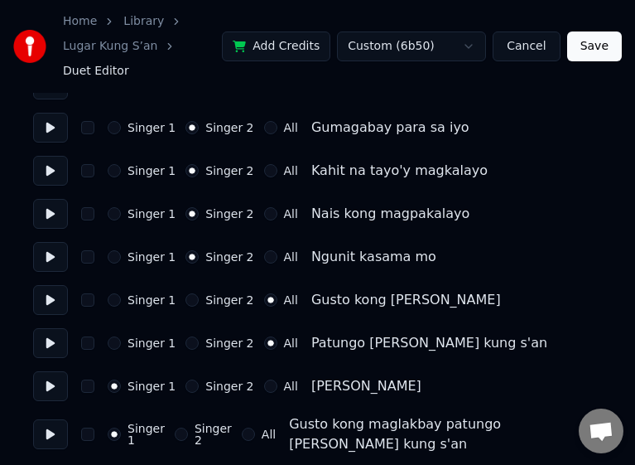
click at [264, 379] on button "All" at bounding box center [270, 385] width 13 height 13
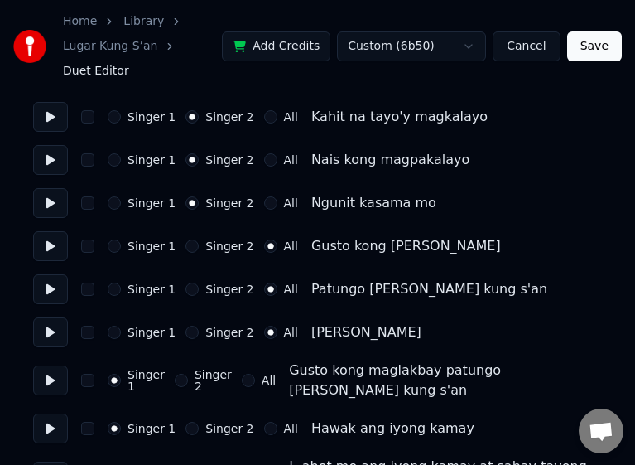
scroll to position [746, 0]
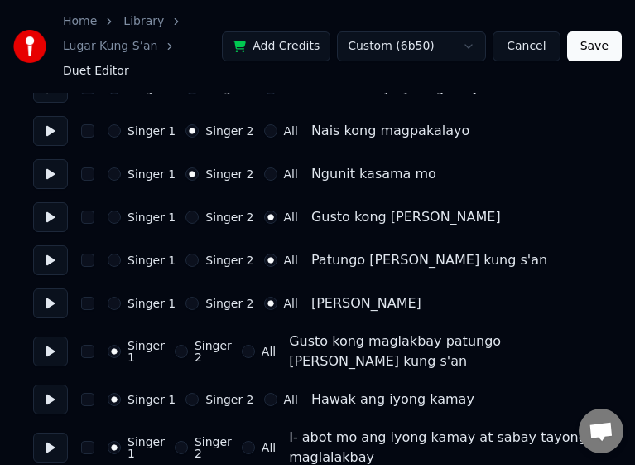
click at [255, 345] on button "All" at bounding box center [248, 351] width 13 height 13
click at [269, 393] on div "All" at bounding box center [281, 399] width 34 height 13
click at [264, 393] on button "All" at bounding box center [270, 399] width 13 height 13
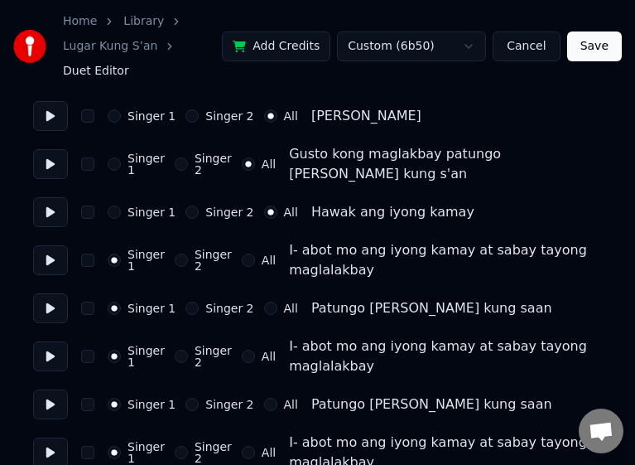
scroll to position [911, 0]
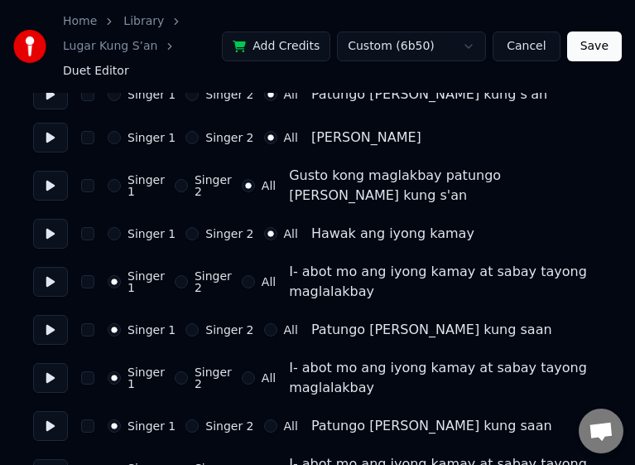
click at [601, 38] on button "Save" at bounding box center [594, 46] width 55 height 30
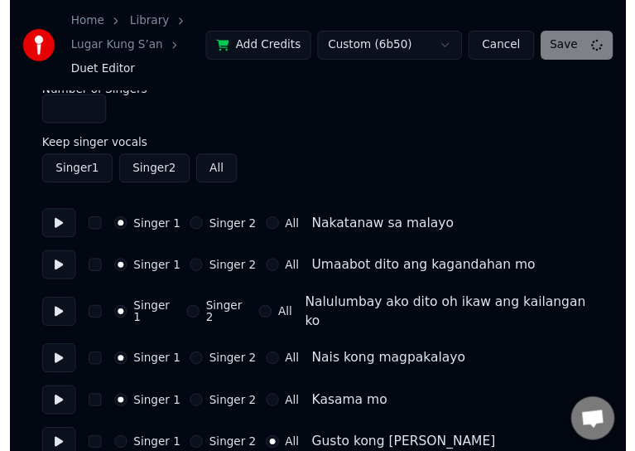
scroll to position [0, 0]
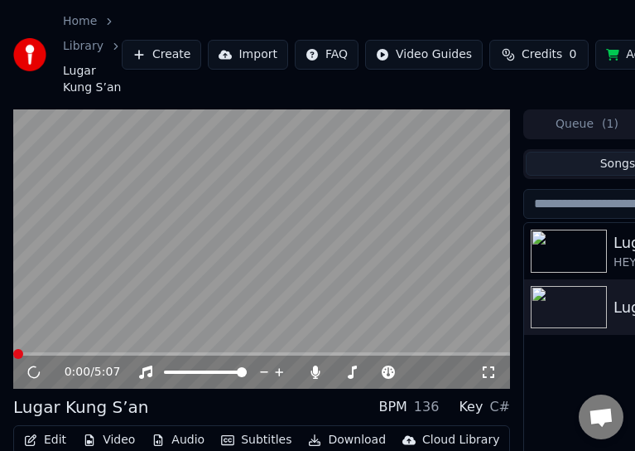
click at [220, 224] on video at bounding box center [261, 249] width 497 height 280
click at [166, 354] on span at bounding box center [261, 353] width 497 height 3
click at [210, 258] on video at bounding box center [261, 249] width 497 height 280
click at [219, 278] on video at bounding box center [261, 249] width 497 height 280
click at [214, 353] on span at bounding box center [261, 353] width 497 height 3
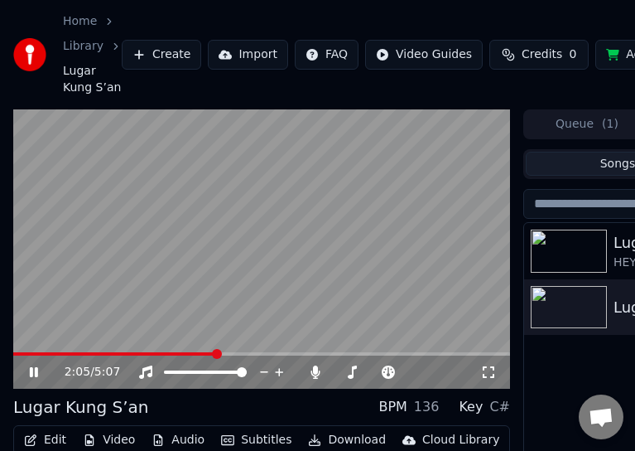
click at [228, 350] on video at bounding box center [261, 249] width 497 height 280
click at [236, 290] on video at bounding box center [261, 249] width 497 height 280
click at [227, 355] on span at bounding box center [261, 353] width 497 height 3
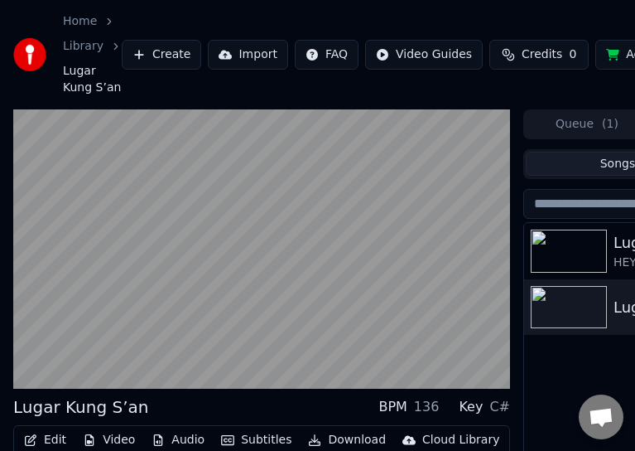
click at [246, 292] on video at bounding box center [261, 249] width 497 height 280
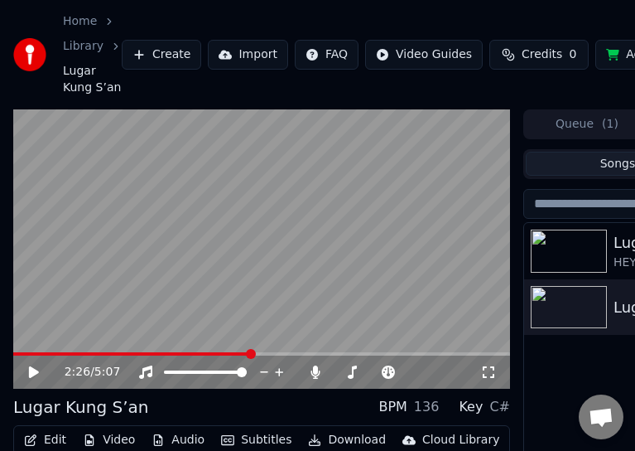
click at [244, 292] on video at bounding box center [261, 249] width 497 height 280
click at [283, 279] on video at bounding box center [261, 249] width 497 height 280
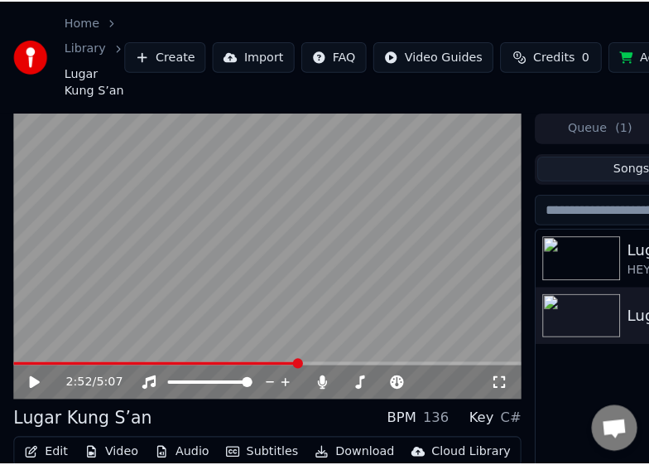
scroll to position [83, 0]
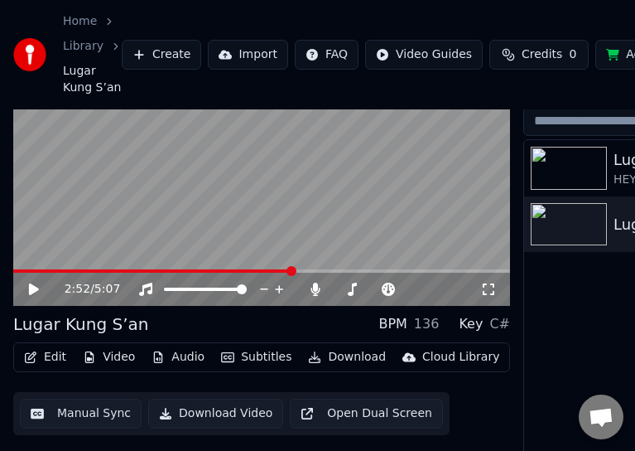
click at [48, 355] on button "Edit" at bounding box center [45, 356] width 56 height 23
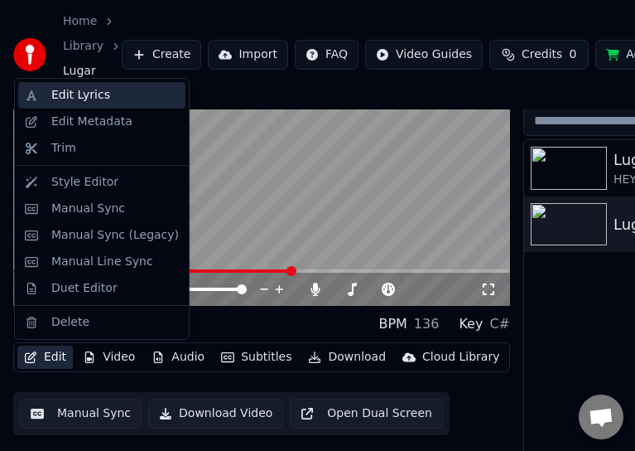
click at [103, 94] on div "Edit Lyrics" at bounding box center [115, 95] width 128 height 17
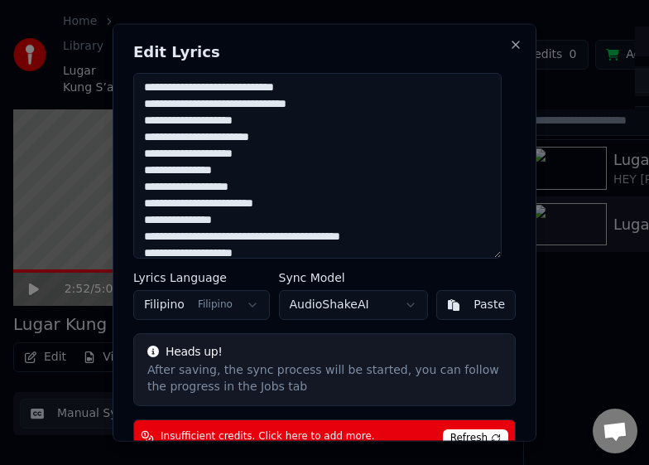
scroll to position [249, 0]
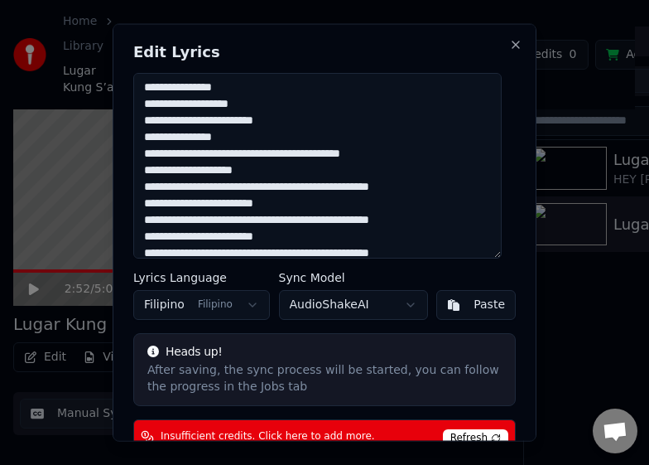
click at [275, 171] on textarea at bounding box center [317, 165] width 369 height 186
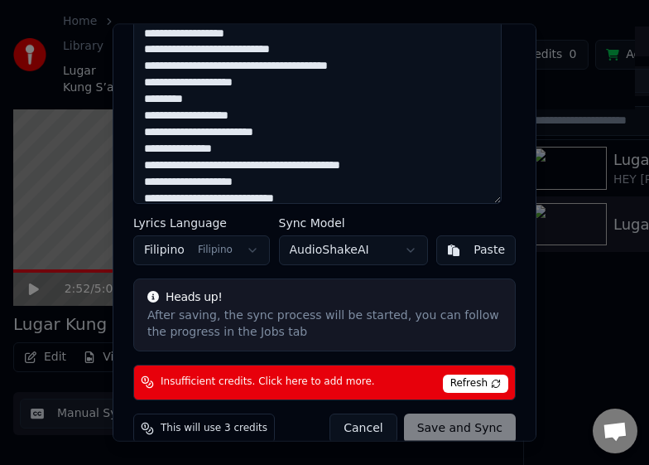
scroll to position [75, 0]
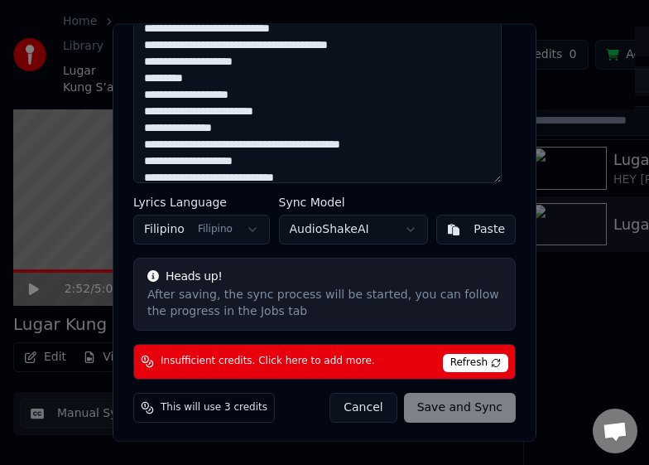
click at [371, 159] on textarea at bounding box center [317, 90] width 369 height 186
click at [445, 408] on div "Cancel Save and Sync" at bounding box center [423, 407] width 186 height 30
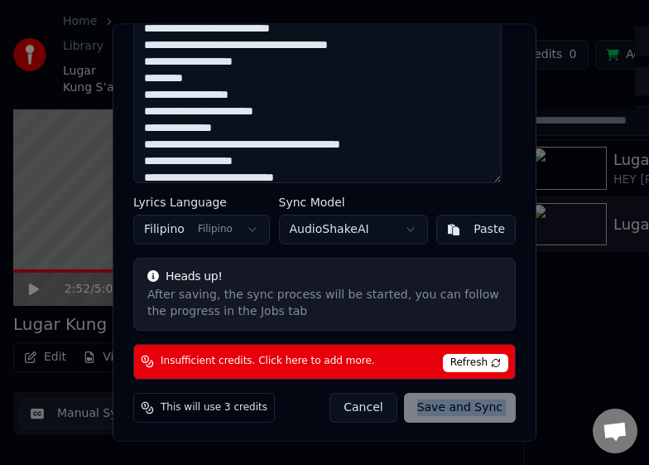
click at [445, 408] on div "Cancel Save and Sync" at bounding box center [423, 407] width 186 height 30
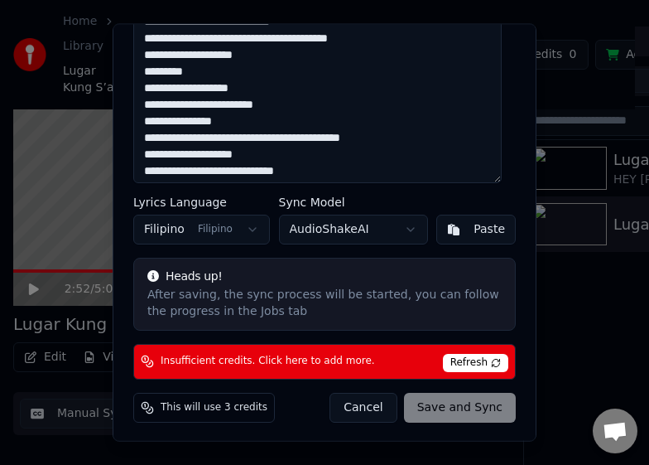
scroll to position [0, 0]
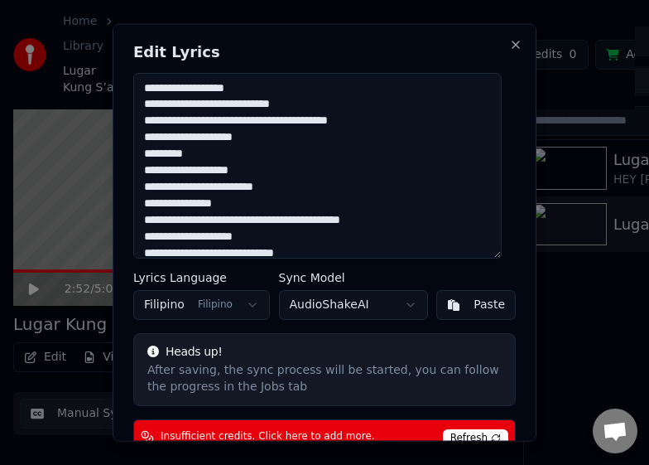
drag, startPoint x: 265, startPoint y: 153, endPoint x: 203, endPoint y: 41, distance: 127.9
click at [98, 36] on body "Home Library [PERSON_NAME] S’an Create Import FAQ Video Guides Credits 0 Add Cr…" at bounding box center [317, 149] width 635 height 465
drag, startPoint x: 279, startPoint y: 172, endPoint x: 130, endPoint y: 28, distance: 207.4
click at [133, 26] on div "Edit Lyrics Lyrics Language Filipino Filipino Sync Model AudioShakeAI Paste Hea…" at bounding box center [325, 232] width 424 height 418
click at [294, 176] on textarea at bounding box center [317, 165] width 369 height 186
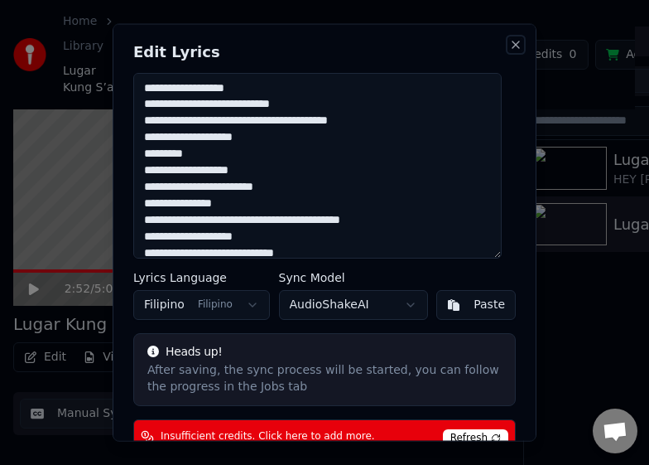
click at [509, 43] on button "Close" at bounding box center [515, 43] width 13 height 13
type textarea "**********"
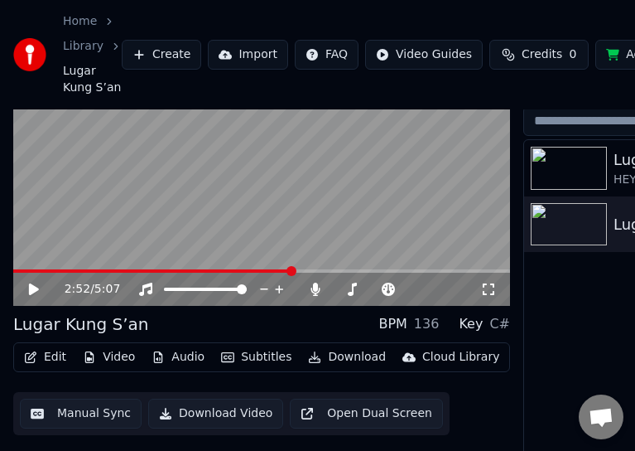
click at [27, 287] on icon at bounding box center [46, 288] width 38 height 13
click at [280, 208] on video at bounding box center [261, 167] width 497 height 280
click at [330, 269] on span at bounding box center [187, 270] width 349 height 3
click at [31, 288] on icon at bounding box center [34, 289] width 10 height 12
click at [311, 269] on span at bounding box center [171, 270] width 317 height 3
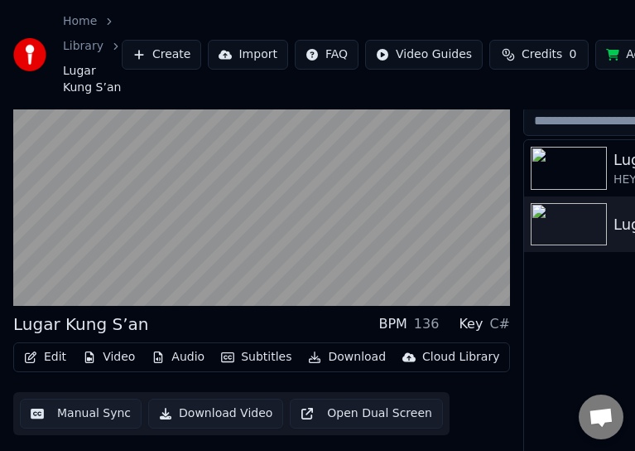
click at [329, 206] on video at bounding box center [261, 167] width 497 height 280
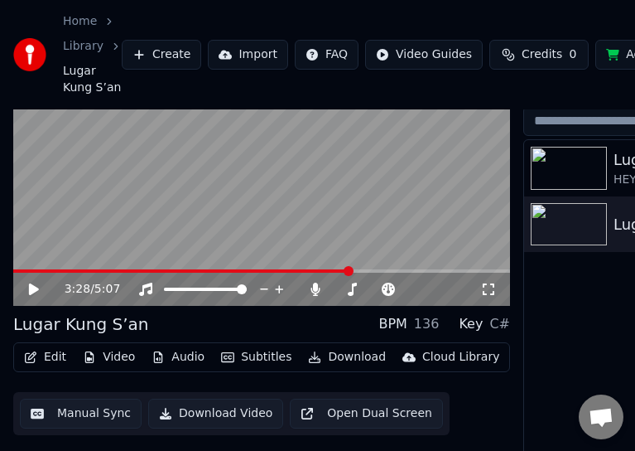
click at [326, 205] on video at bounding box center [261, 167] width 497 height 280
click at [302, 182] on video at bounding box center [261, 167] width 497 height 280
click at [31, 280] on div "3:33 / 5:07" at bounding box center [261, 289] width 497 height 33
click at [36, 285] on icon at bounding box center [46, 288] width 38 height 13
drag, startPoint x: 271, startPoint y: 241, endPoint x: 316, endPoint y: 269, distance: 53.6
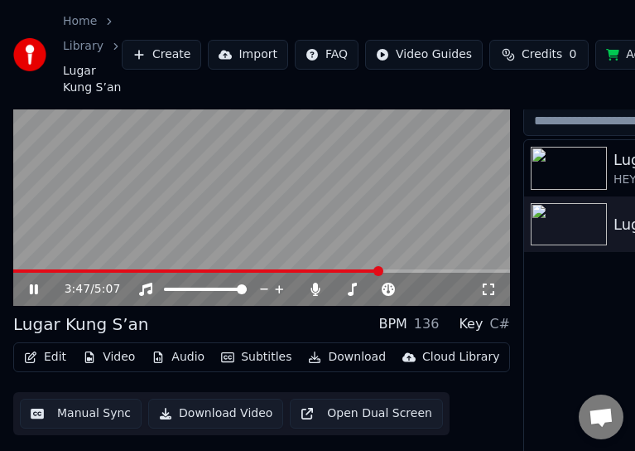
click at [271, 241] on video at bounding box center [261, 167] width 497 height 280
click at [317, 270] on span at bounding box center [197, 270] width 368 height 3
click at [321, 205] on video at bounding box center [261, 167] width 497 height 280
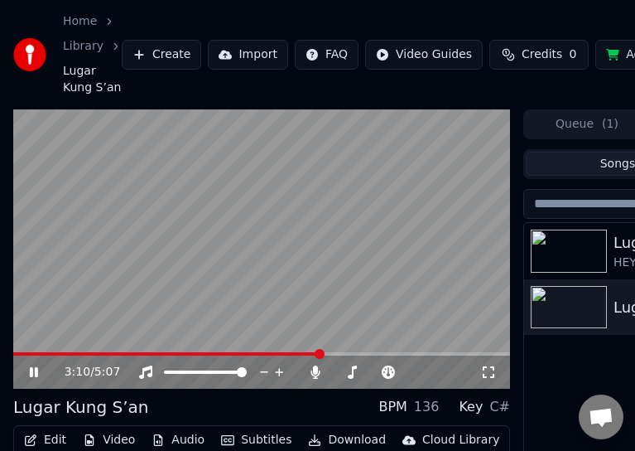
click at [304, 351] on video at bounding box center [261, 249] width 497 height 280
click at [303, 239] on video at bounding box center [261, 249] width 497 height 280
click at [299, 353] on span at bounding box center [168, 353] width 310 height 3
click at [403, 263] on video at bounding box center [261, 249] width 497 height 280
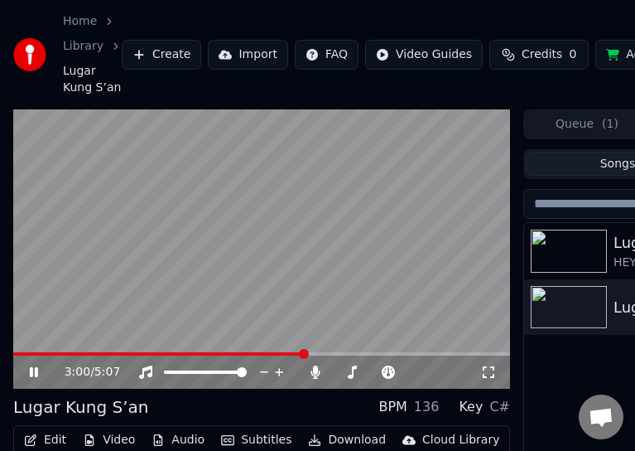
click at [403, 263] on video at bounding box center [261, 249] width 497 height 280
click at [403, 264] on video at bounding box center [261, 249] width 497 height 280
click at [406, 264] on video at bounding box center [261, 249] width 497 height 280
click at [403, 265] on video at bounding box center [261, 249] width 497 height 280
drag, startPoint x: 280, startPoint y: 223, endPoint x: 474, endPoint y: 362, distance: 238.6
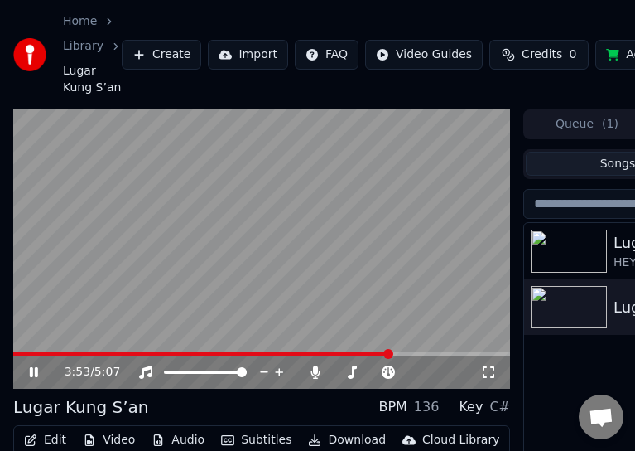
click at [280, 223] on video at bounding box center [261, 249] width 497 height 280
click at [329, 227] on video at bounding box center [261, 249] width 497 height 280
click at [384, 354] on span at bounding box center [204, 353] width 383 height 3
click at [365, 284] on video at bounding box center [261, 249] width 497 height 280
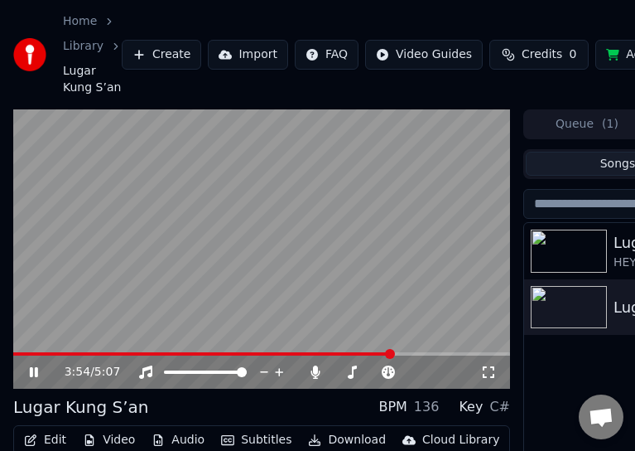
click at [313, 203] on video at bounding box center [261, 249] width 497 height 280
click at [274, 250] on video at bounding box center [261, 249] width 497 height 280
click at [394, 355] on span at bounding box center [209, 353] width 392 height 3
click at [391, 269] on video at bounding box center [261, 249] width 497 height 280
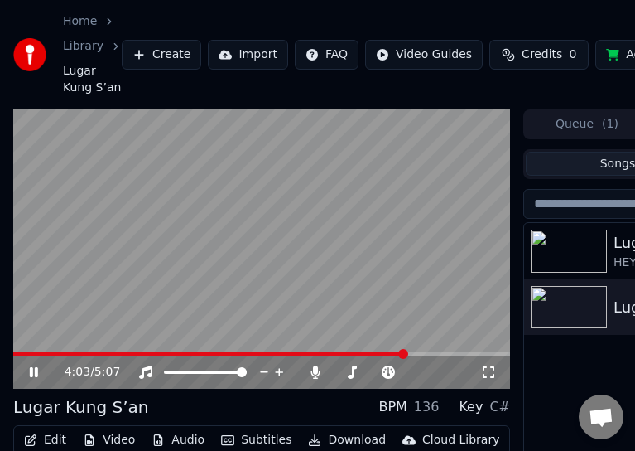
click at [389, 258] on video at bounding box center [261, 249] width 497 height 280
click at [290, 211] on video at bounding box center [261, 249] width 497 height 280
click at [401, 352] on span at bounding box center [406, 354] width 10 height 10
click at [399, 352] on span at bounding box center [210, 353] width 395 height 3
click at [397, 352] on span at bounding box center [210, 353] width 394 height 3
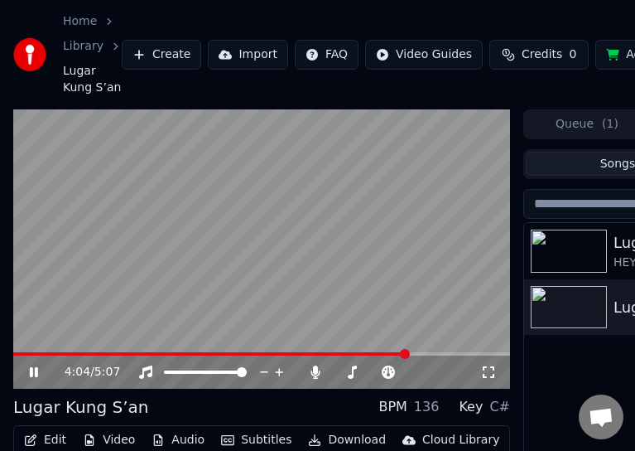
click at [394, 353] on span at bounding box center [210, 353] width 394 height 3
drag, startPoint x: 323, startPoint y: 262, endPoint x: 601, endPoint y: 459, distance: 341.1
click at [323, 261] on video at bounding box center [261, 249] width 497 height 280
click at [321, 208] on video at bounding box center [261, 249] width 497 height 280
click at [389, 351] on video at bounding box center [261, 249] width 497 height 280
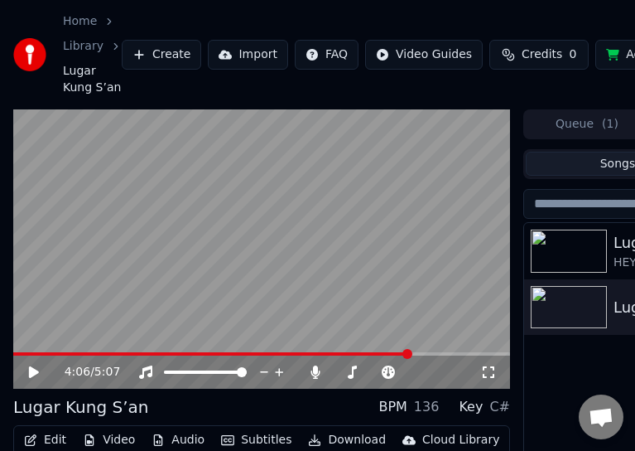
click at [384, 353] on span at bounding box center [212, 353] width 398 height 3
click at [379, 253] on video at bounding box center [261, 249] width 497 height 280
click at [384, 195] on video at bounding box center [261, 249] width 497 height 280
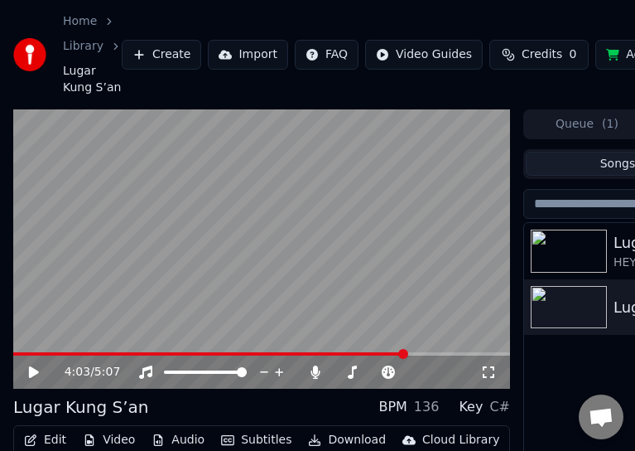
click at [301, 241] on video at bounding box center [261, 249] width 497 height 280
click at [317, 297] on video at bounding box center [261, 249] width 497 height 280
click at [395, 355] on span at bounding box center [214, 353] width 402 height 3
click at [347, 244] on video at bounding box center [261, 249] width 497 height 280
click at [427, 353] on span at bounding box center [227, 353] width 429 height 3
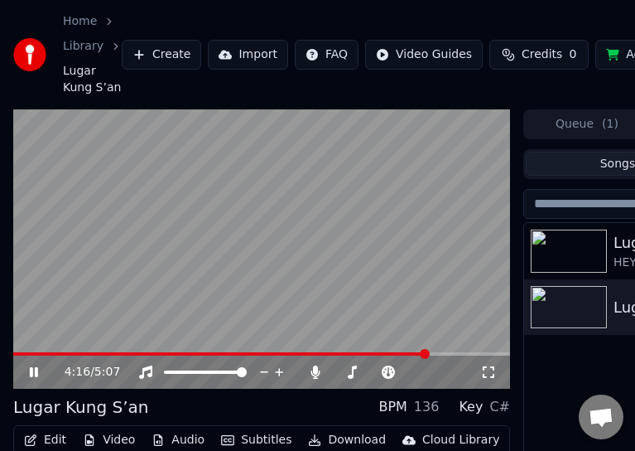
click at [408, 352] on span at bounding box center [220, 353] width 415 height 3
click at [394, 354] on span at bounding box center [214, 353] width 403 height 3
drag, startPoint x: 306, startPoint y: 292, endPoint x: 361, endPoint y: 336, distance: 70.8
click at [306, 292] on video at bounding box center [261, 249] width 497 height 280
click at [287, 201] on video at bounding box center [261, 249] width 497 height 280
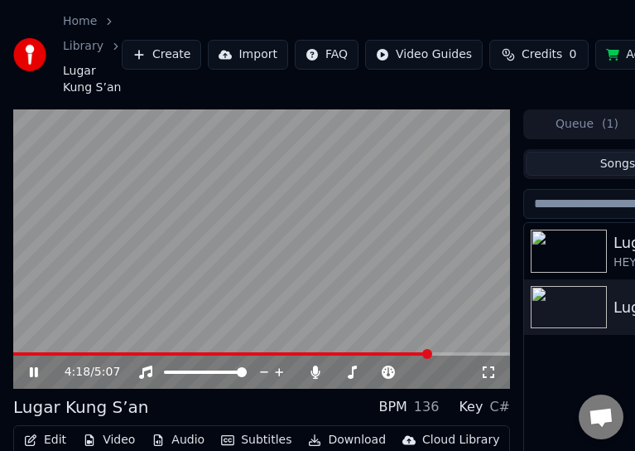
click at [407, 354] on span at bounding box center [222, 353] width 418 height 3
click at [408, 351] on div "Tempo Tempo" at bounding box center [390, 345] width 52 height 23
click at [404, 355] on span at bounding box center [225, 353] width 425 height 3
click at [396, 354] on span at bounding box center [224, 353] width 423 height 3
click at [394, 350] on video at bounding box center [261, 249] width 497 height 280
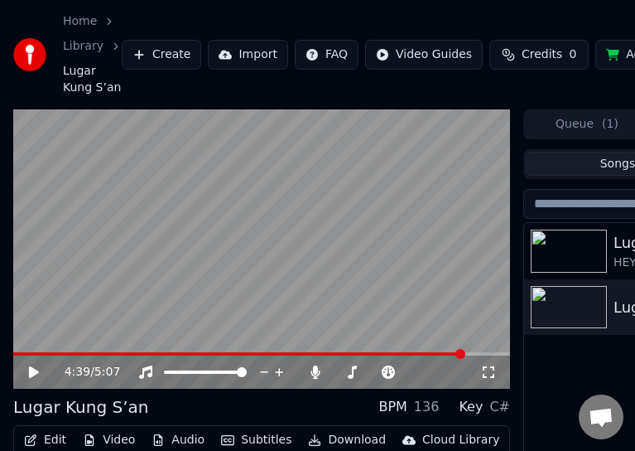
click at [394, 352] on span at bounding box center [238, 353] width 451 height 3
click at [399, 287] on video at bounding box center [261, 249] width 497 height 280
click at [301, 199] on video at bounding box center [261, 249] width 497 height 280
click at [302, 199] on video at bounding box center [261, 249] width 497 height 280
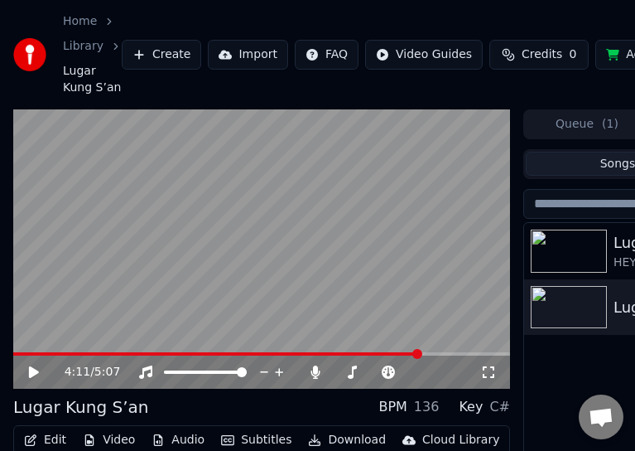
click at [395, 351] on video at bounding box center [261, 249] width 497 height 280
click at [394, 354] on span at bounding box center [219, 353] width 413 height 3
click at [397, 353] on span at bounding box center [229, 353] width 432 height 3
click at [271, 185] on video at bounding box center [261, 249] width 497 height 280
click at [393, 257] on video at bounding box center [261, 249] width 497 height 280
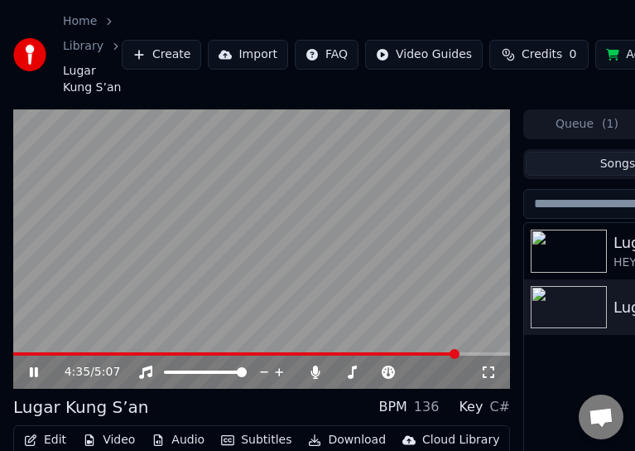
click at [393, 257] on video at bounding box center [261, 249] width 497 height 280
click at [456, 352] on span at bounding box center [242, 353] width 458 height 3
click at [437, 352] on span at bounding box center [235, 353] width 444 height 3
click at [410, 352] on span at bounding box center [224, 353] width 423 height 3
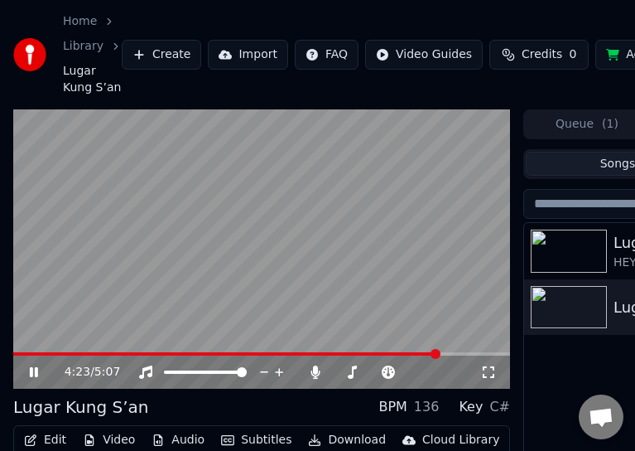
click at [436, 352] on span at bounding box center [436, 354] width 10 height 10
click at [237, 277] on video at bounding box center [261, 249] width 497 height 280
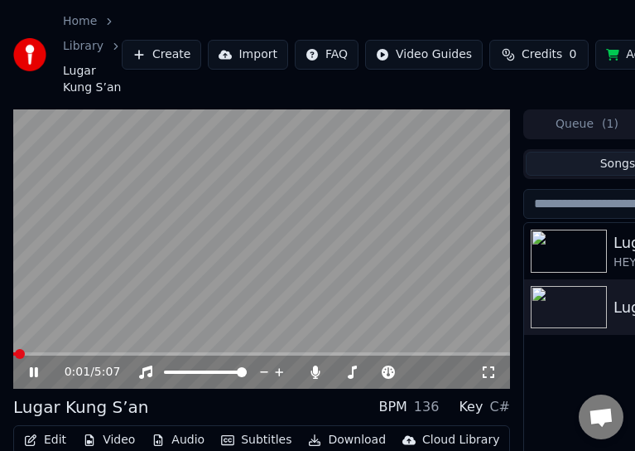
click at [486, 355] on span at bounding box center [261, 353] width 497 height 3
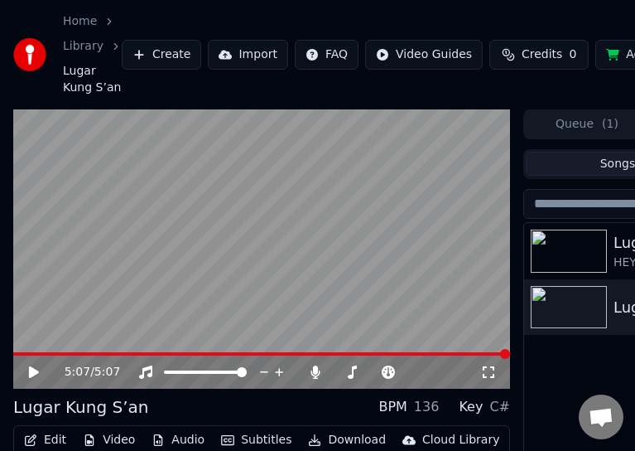
click at [36, 365] on icon at bounding box center [46, 371] width 38 height 13
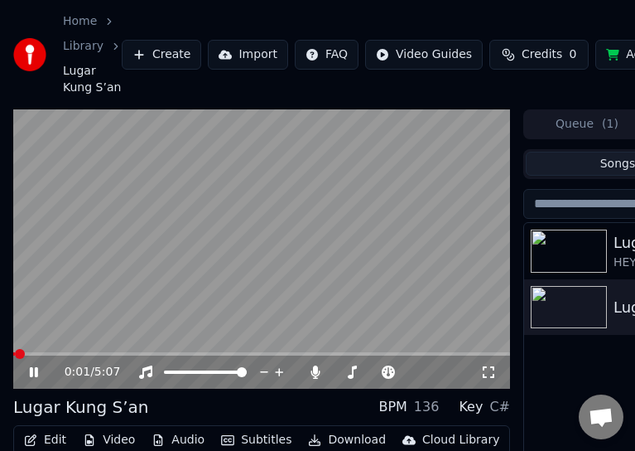
click at [474, 355] on span at bounding box center [261, 353] width 497 height 3
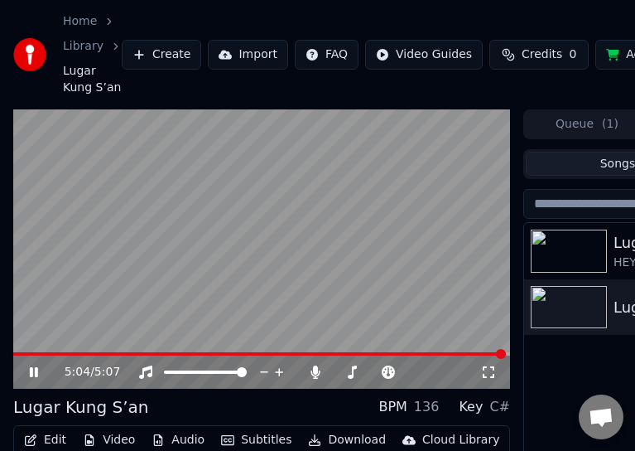
click at [13, 354] on span at bounding box center [259, 353] width 493 height 3
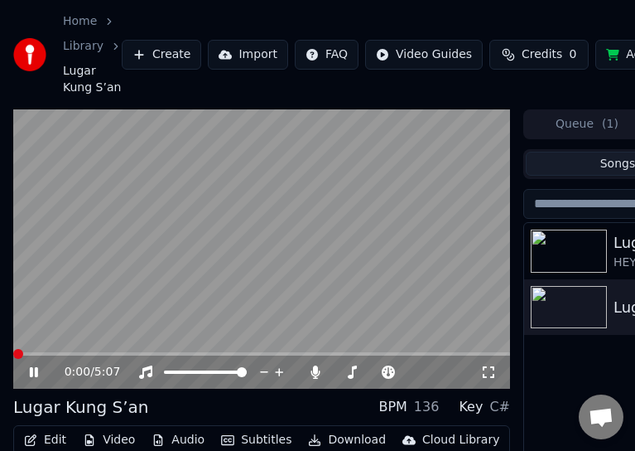
click at [13, 354] on span at bounding box center [261, 353] width 497 height 3
click at [501, 353] on span at bounding box center [261, 353] width 497 height 3
click at [13, 355] on span at bounding box center [13, 353] width 0 height 3
click at [44, 359] on span at bounding box center [49, 354] width 10 height 10
click at [17, 353] on span at bounding box center [19, 354] width 10 height 10
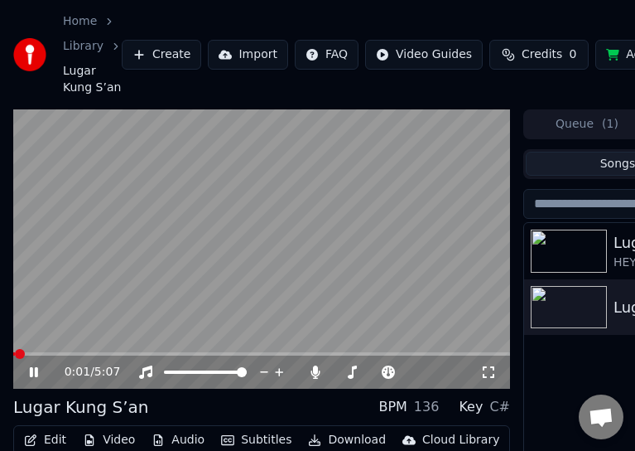
click at [80, 244] on video at bounding box center [261, 249] width 497 height 280
click at [80, 246] on video at bounding box center [261, 249] width 497 height 280
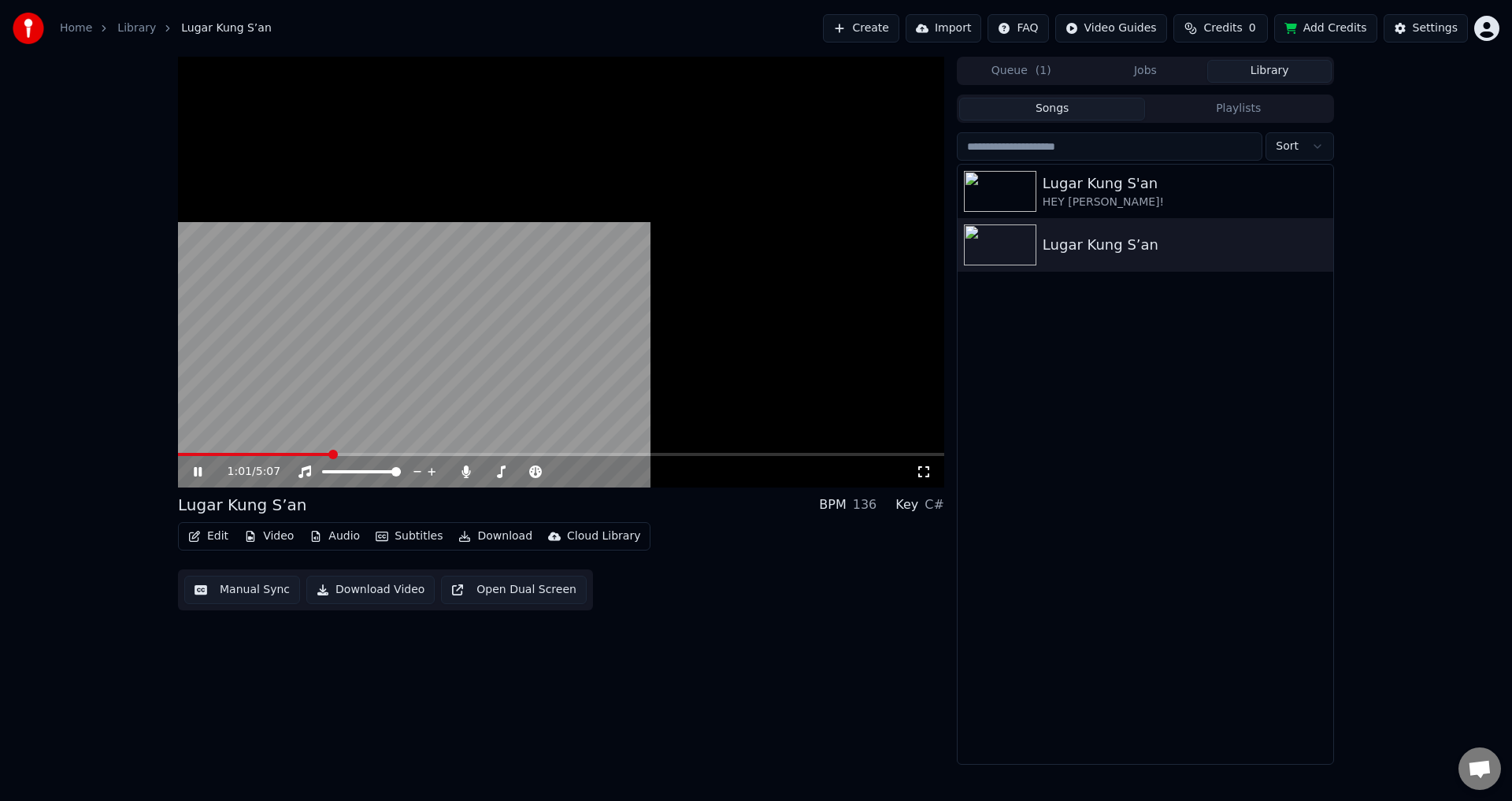
click at [380, 117] on video at bounding box center [561, 272] width 766 height 430
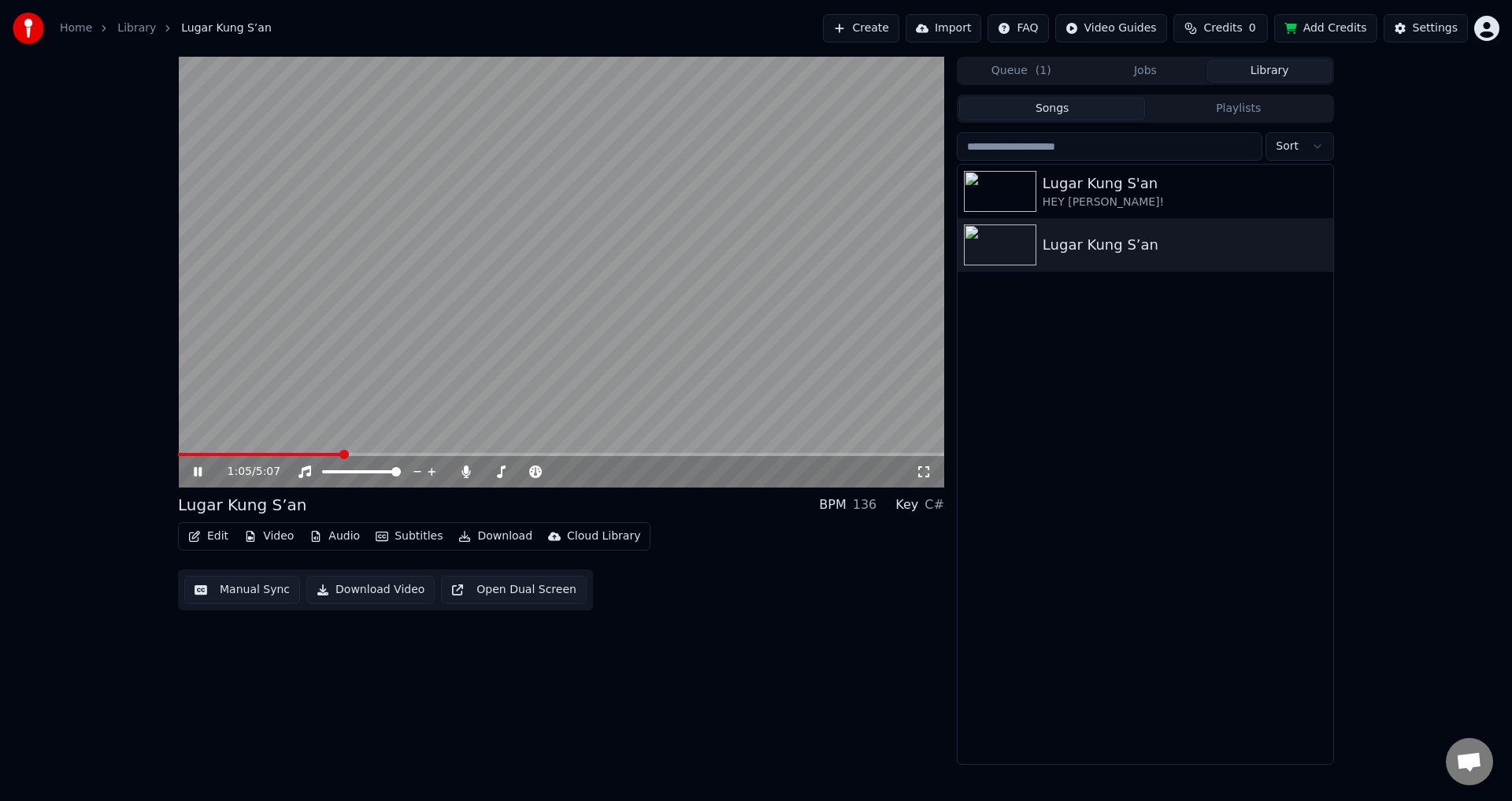
click at [1484, 28] on html "Home Library [PERSON_NAME] S’an Create Import FAQ Video Guides Credits 0 Add Cr…" at bounding box center [756, 400] width 1512 height 801
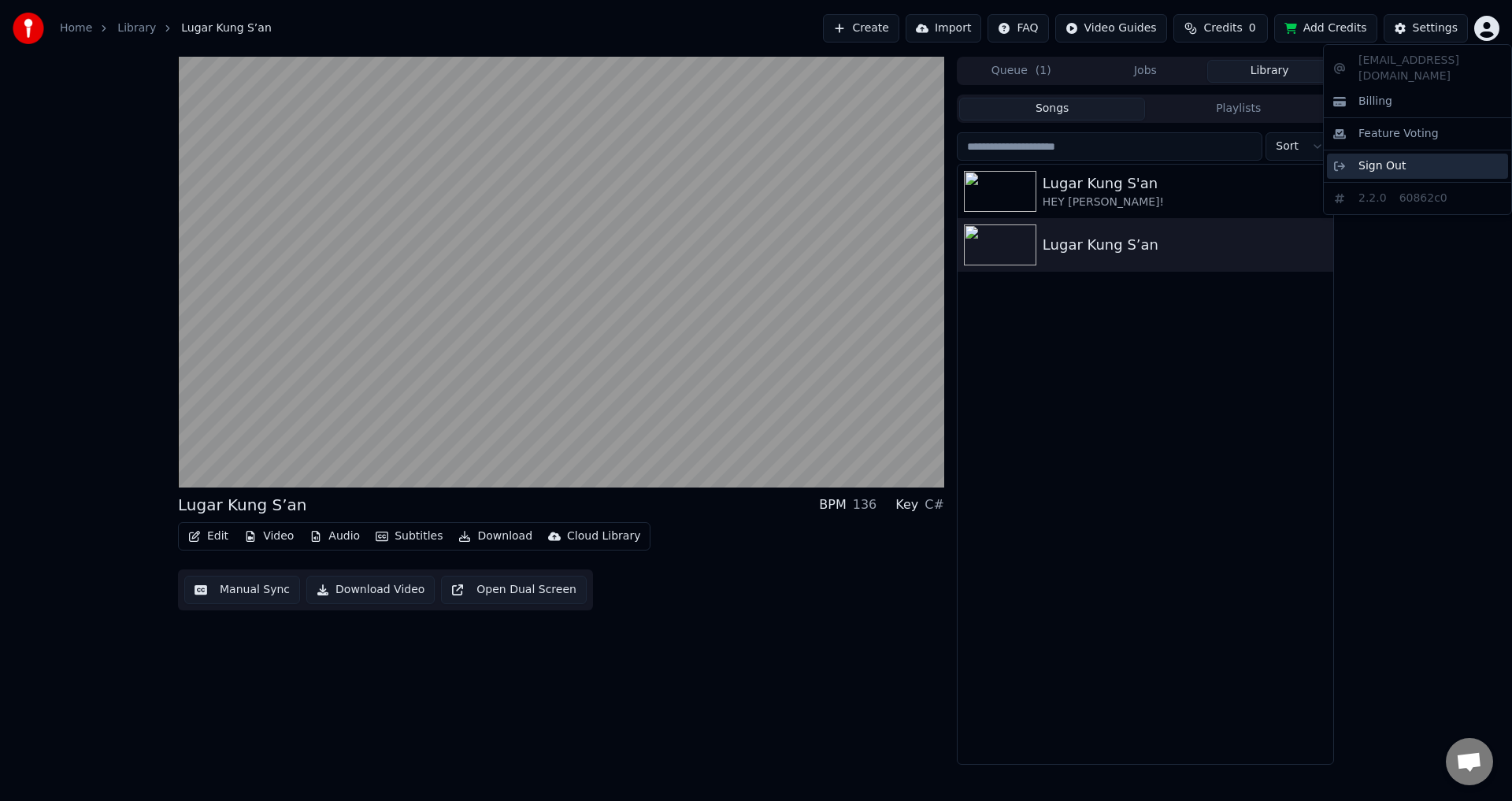
click at [1387, 159] on span "Sign Out" at bounding box center [1382, 166] width 48 height 16
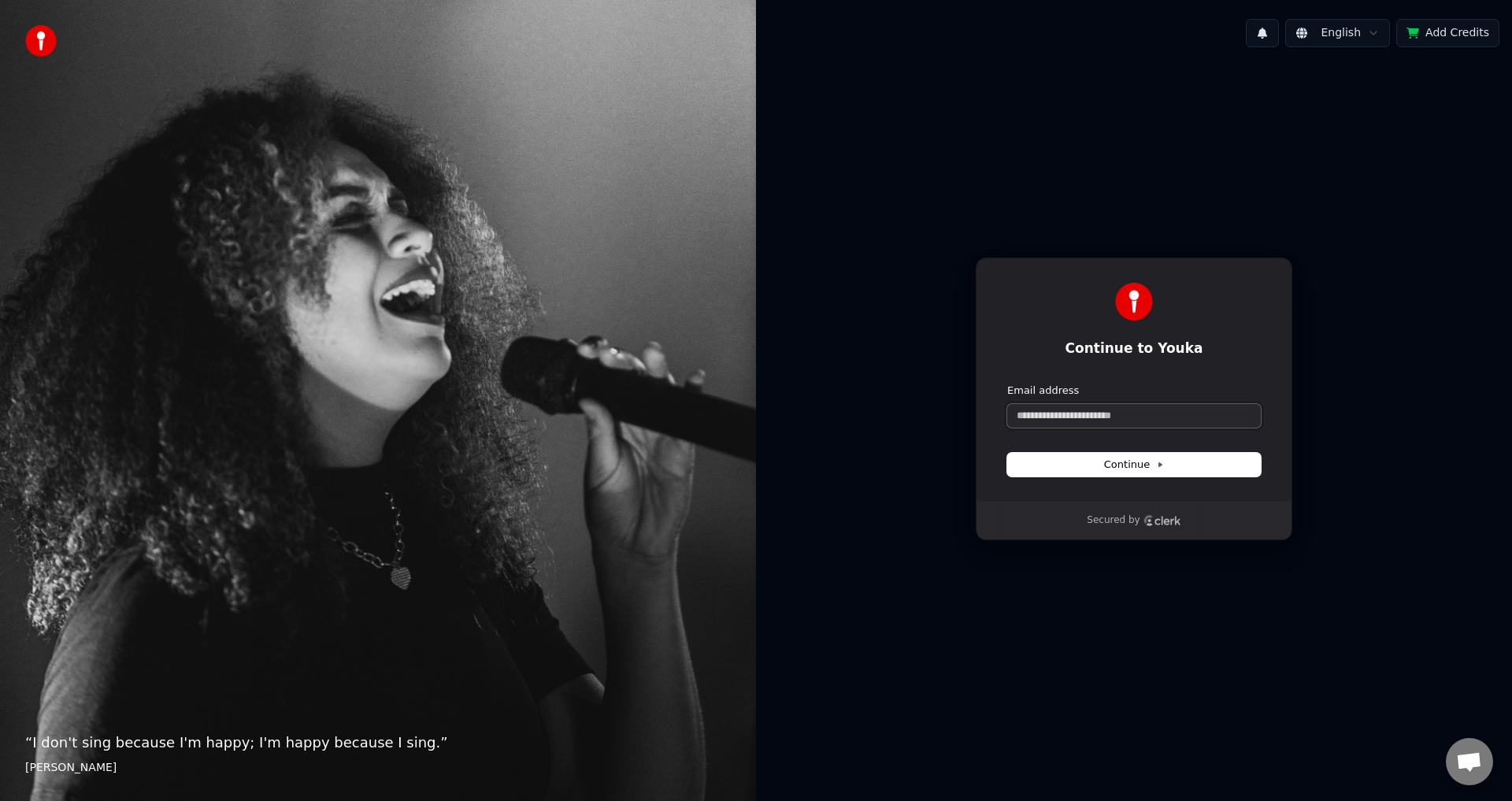
drag, startPoint x: 1108, startPoint y: 420, endPoint x: 1099, endPoint y: 420, distance: 9.0
click at [1108, 420] on input "Email address" at bounding box center [1134, 415] width 254 height 24
click at [1007, 383] on button "submit" at bounding box center [1007, 383] width 0 height 0
type input "**********"
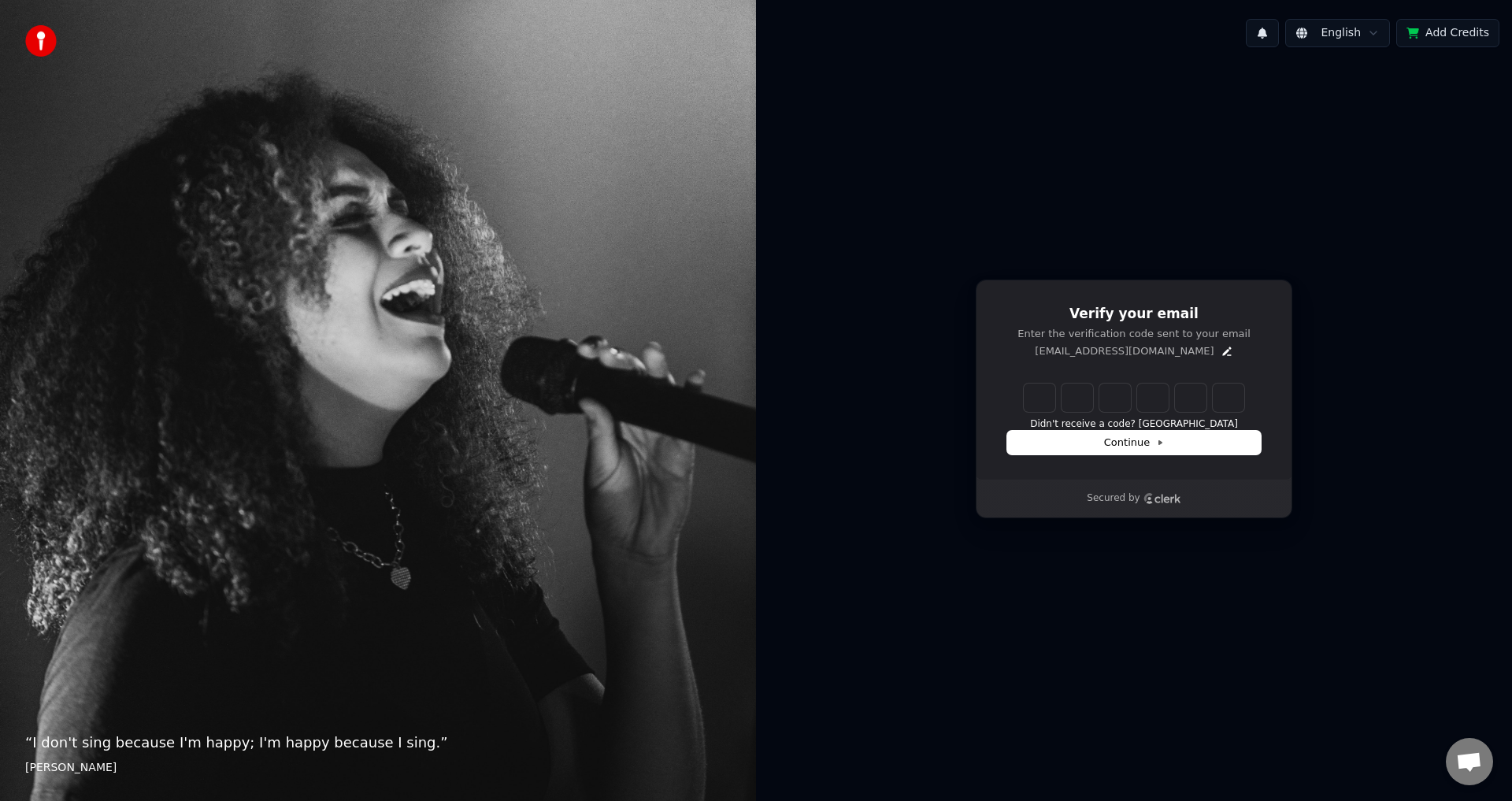
click at [1048, 388] on input "Enter verification code" at bounding box center [1134, 397] width 220 height 29
paste input "******"
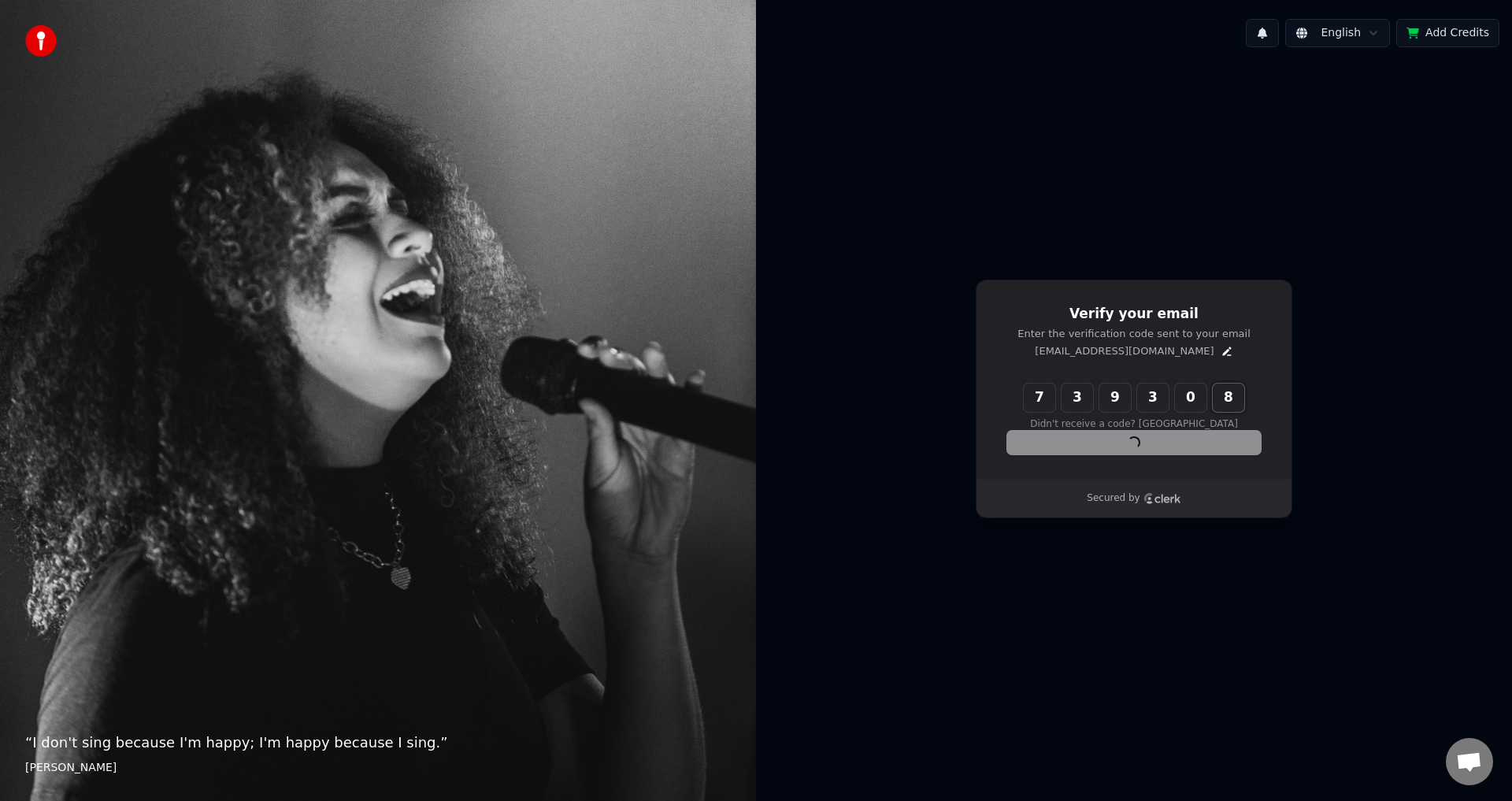
type input "******"
click at [1108, 446] on div "Continue" at bounding box center [1134, 442] width 254 height 24
